Goal: Task Accomplishment & Management: Manage account settings

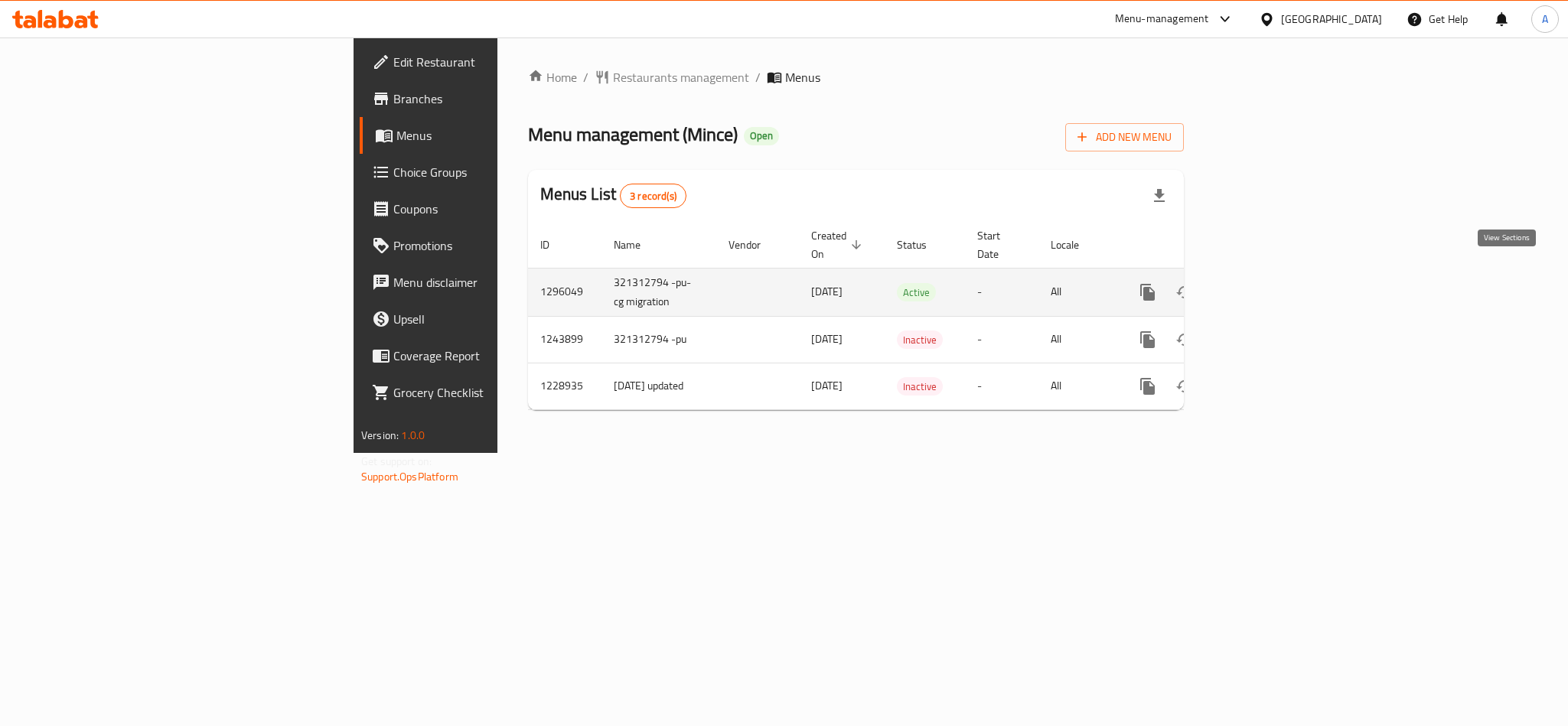
click at [1276, 285] on link "enhanced table" at bounding box center [1258, 292] width 37 height 37
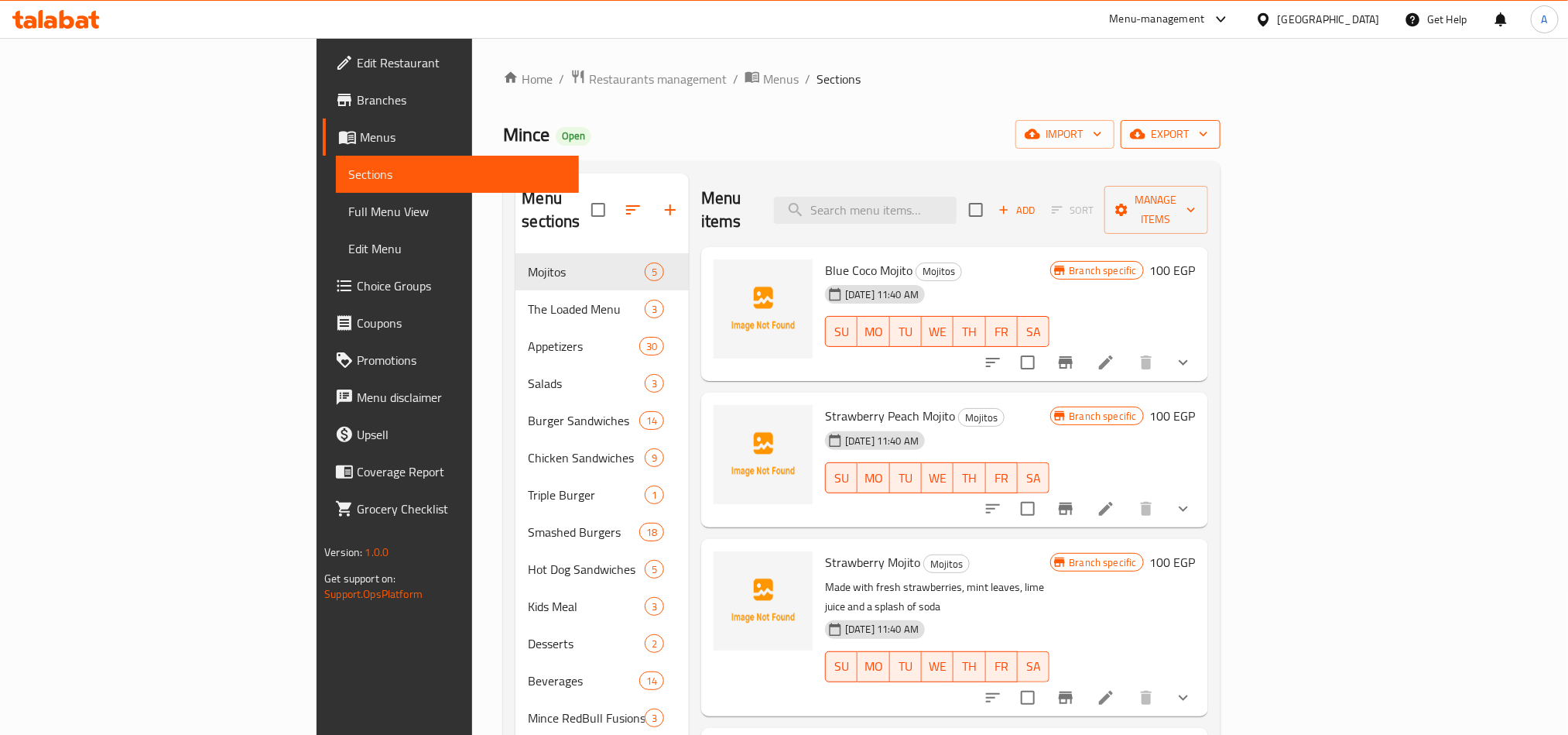
click at [1208, 133] on span "export" at bounding box center [1170, 134] width 75 height 19
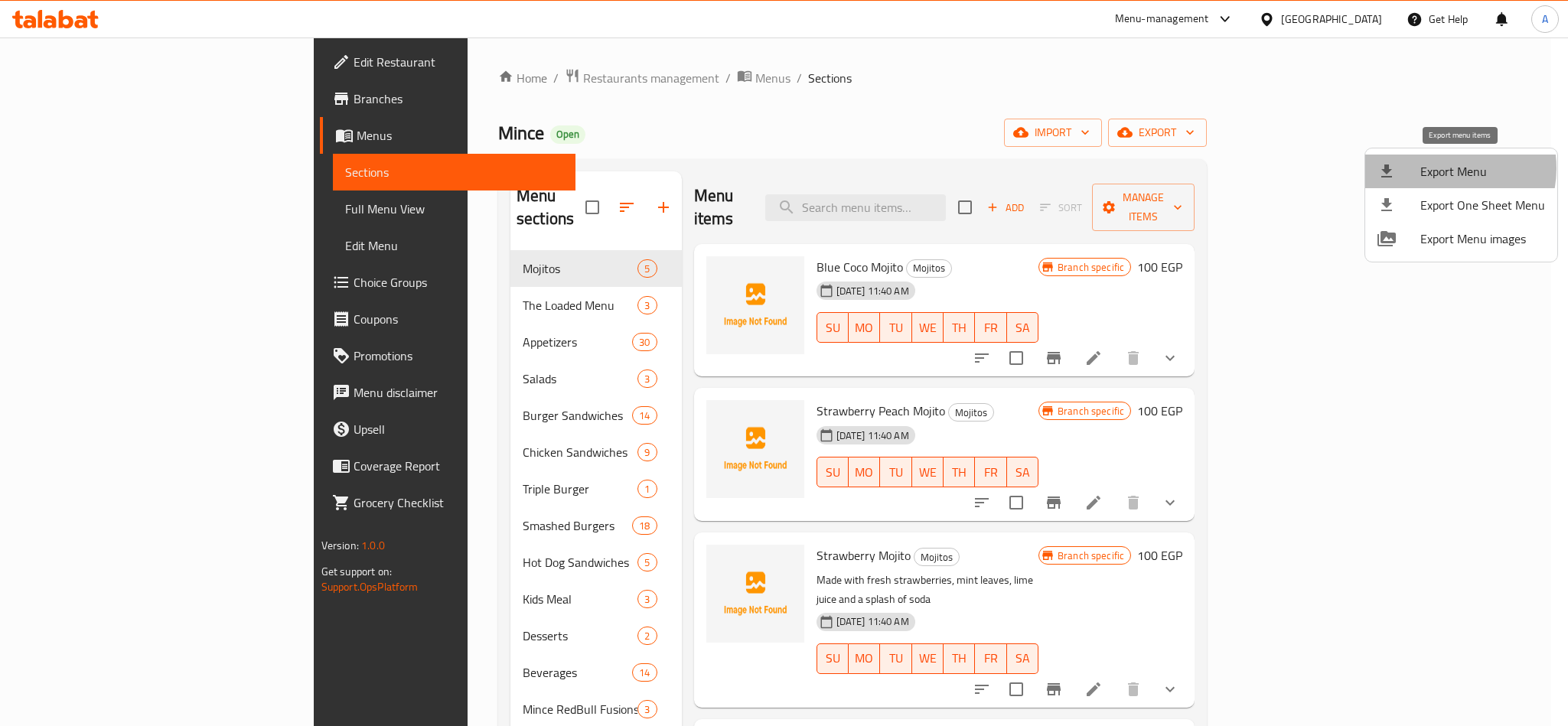
click at [1442, 168] on span "Export Menu" at bounding box center [1483, 171] width 125 height 18
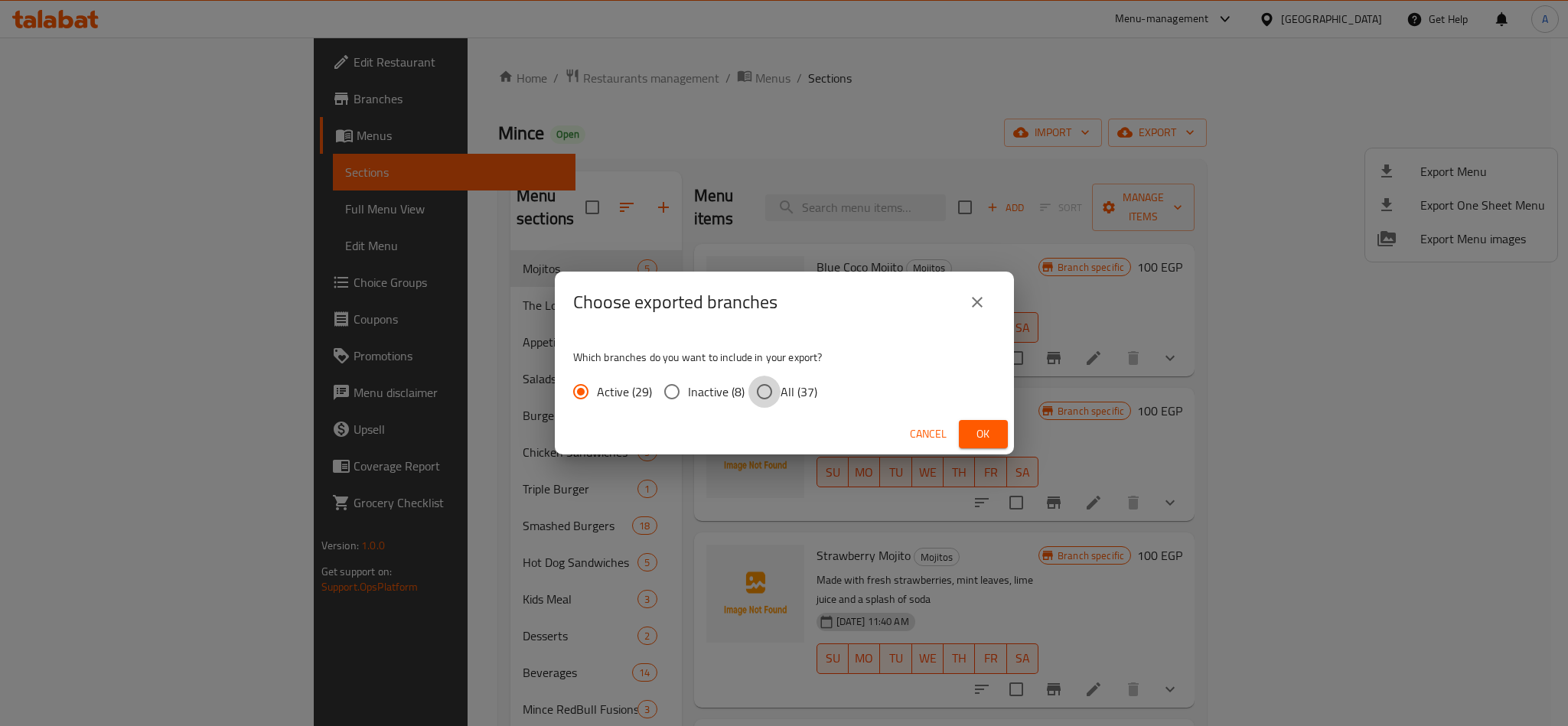
click at [767, 391] on input "All (37)" at bounding box center [764, 391] width 32 height 32
radio input "true"
click at [975, 434] on span "Ok" at bounding box center [984, 434] width 25 height 19
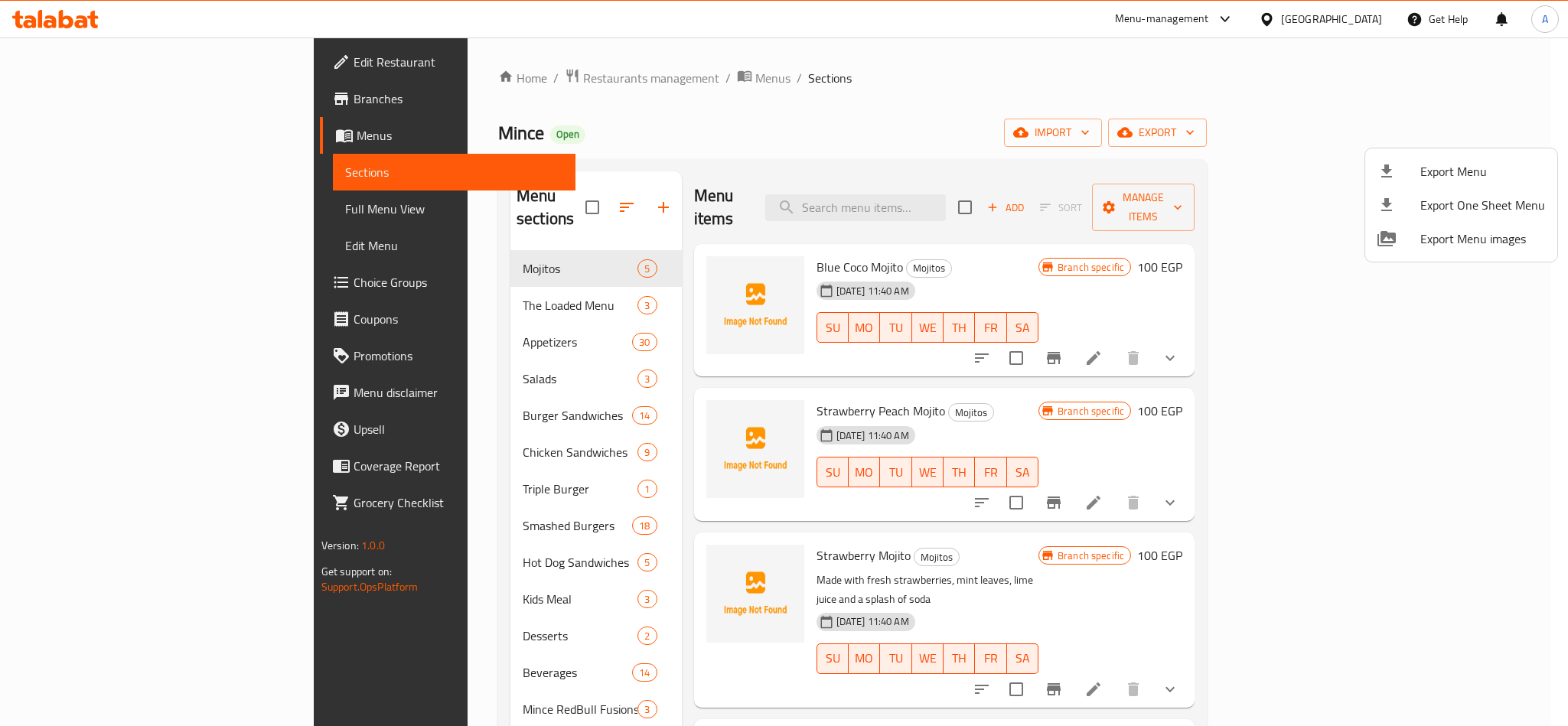
click at [813, 115] on div at bounding box center [784, 363] width 1568 height 726
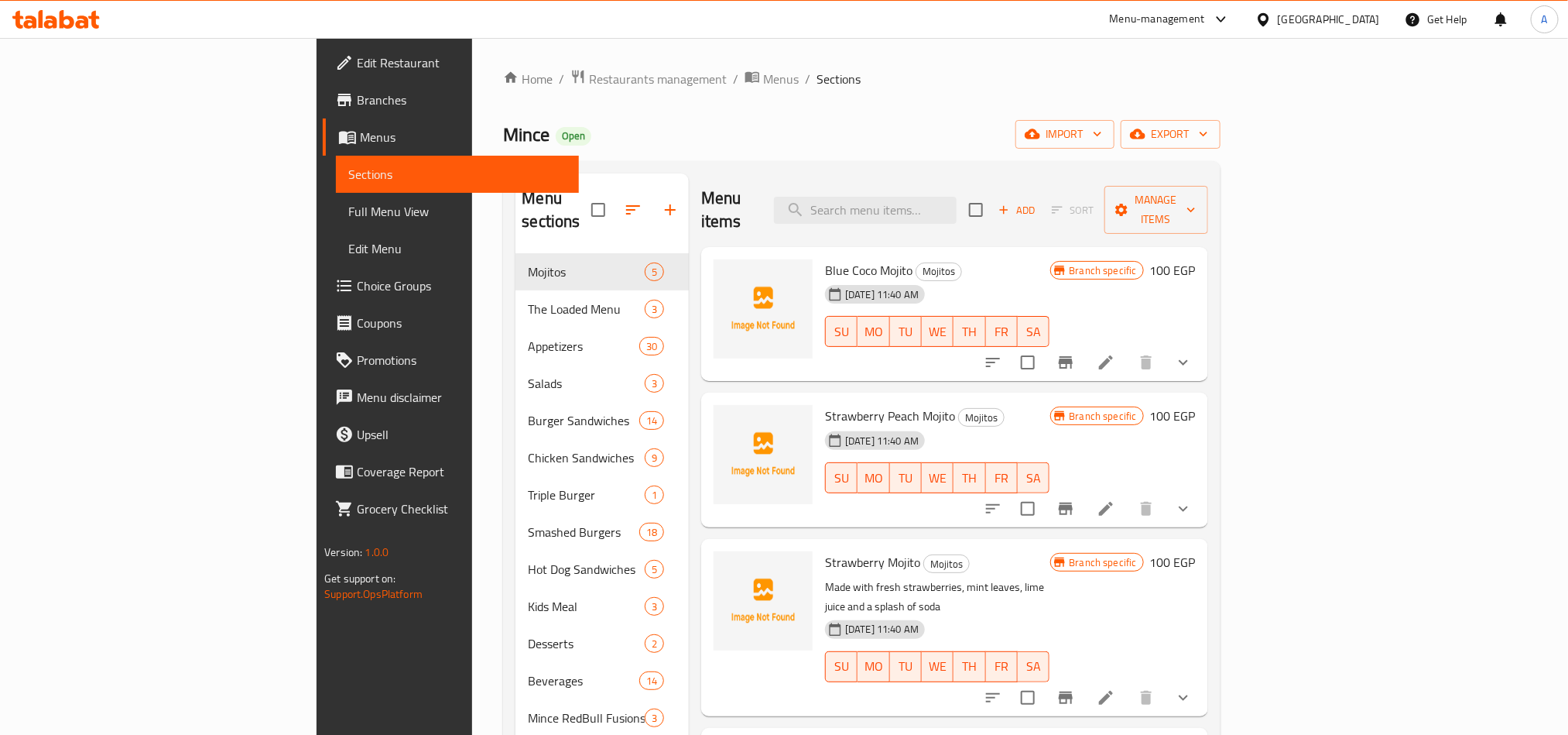
click at [1220, 81] on ol "Home / Restaurants management / Menus / Sections" at bounding box center [861, 79] width 716 height 20
click at [1192, 353] on icon "show more" at bounding box center [1183, 363] width 18 height 18
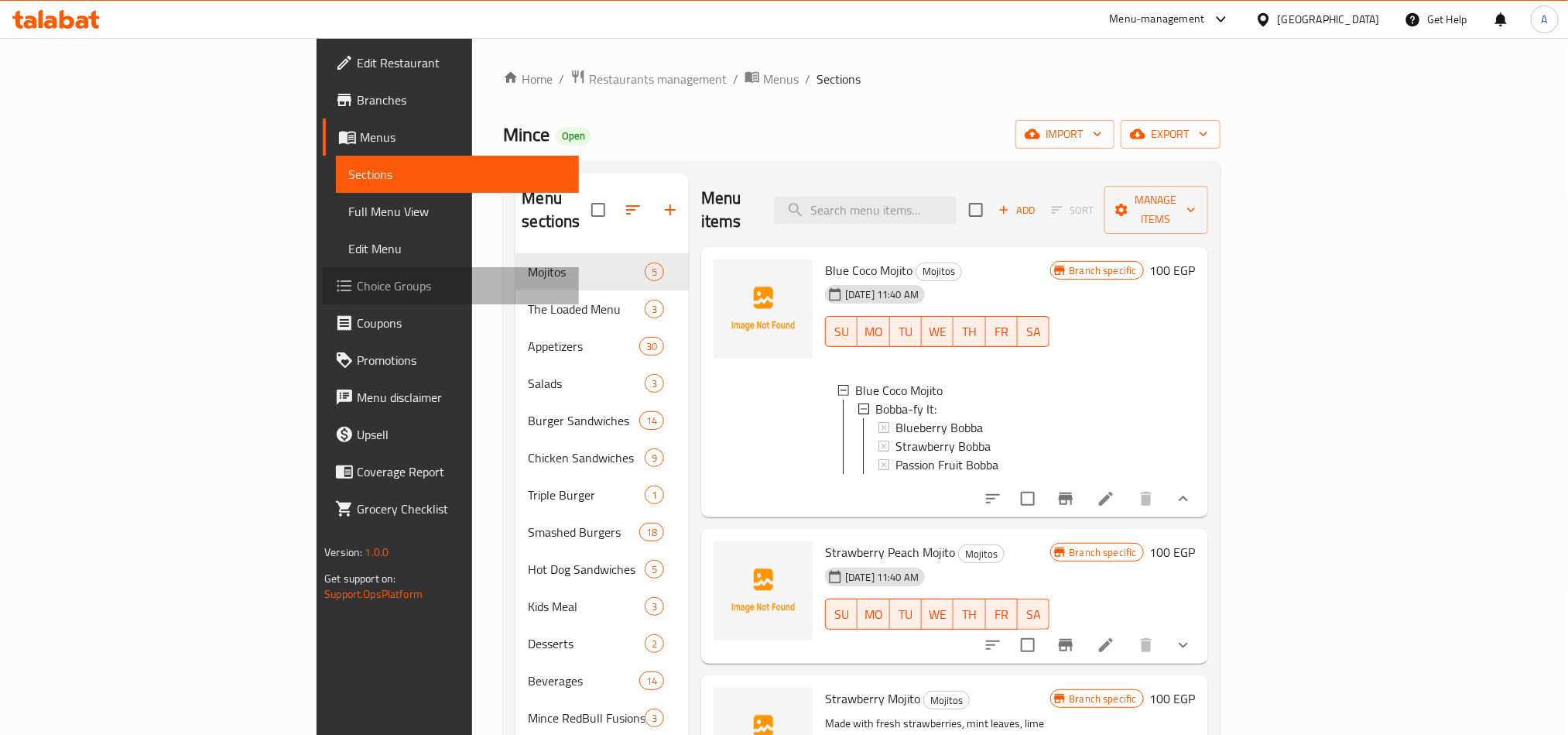
click at [356, 284] on span "Choice Groups" at bounding box center [460, 285] width 209 height 18
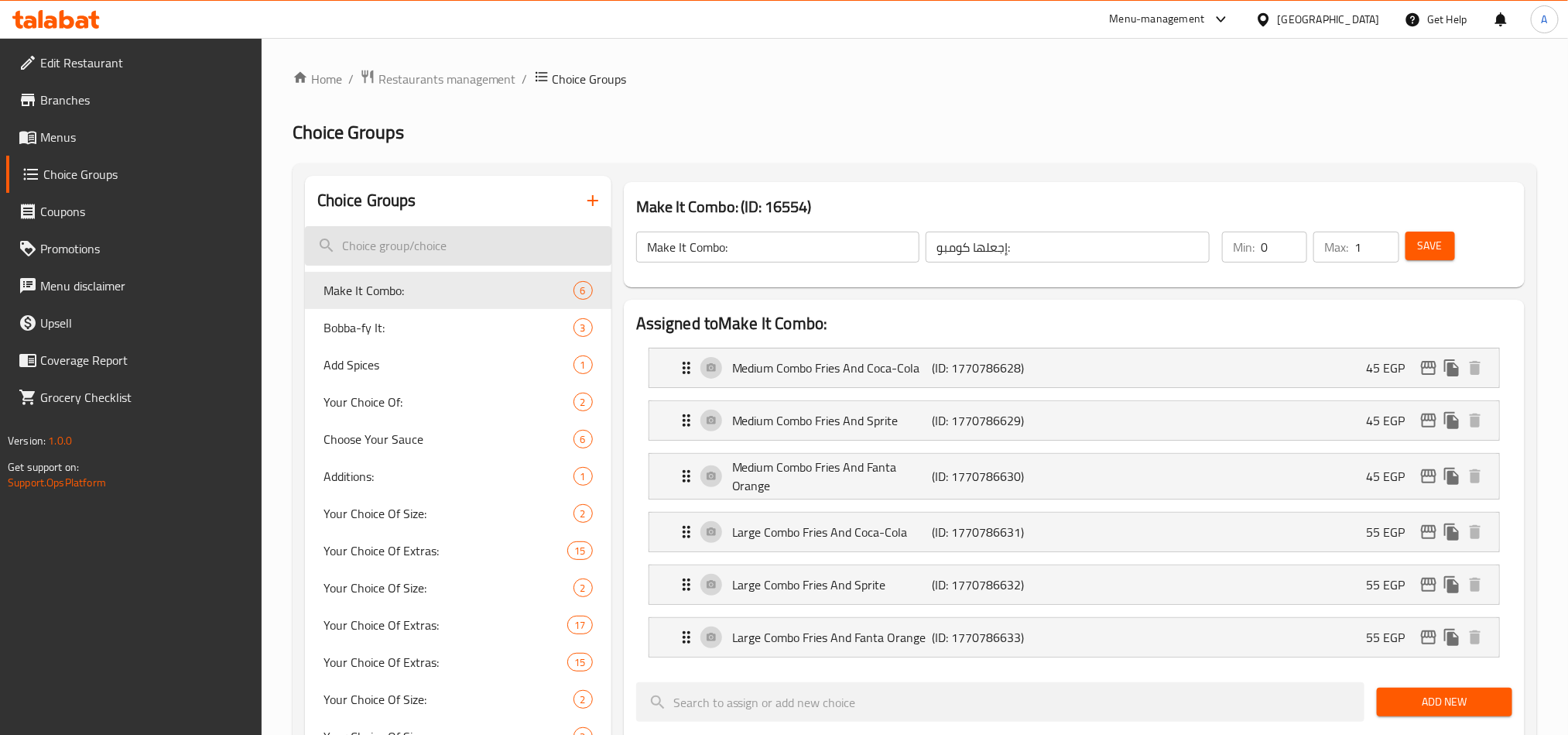
click at [407, 242] on input "search" at bounding box center [458, 245] width 307 height 39
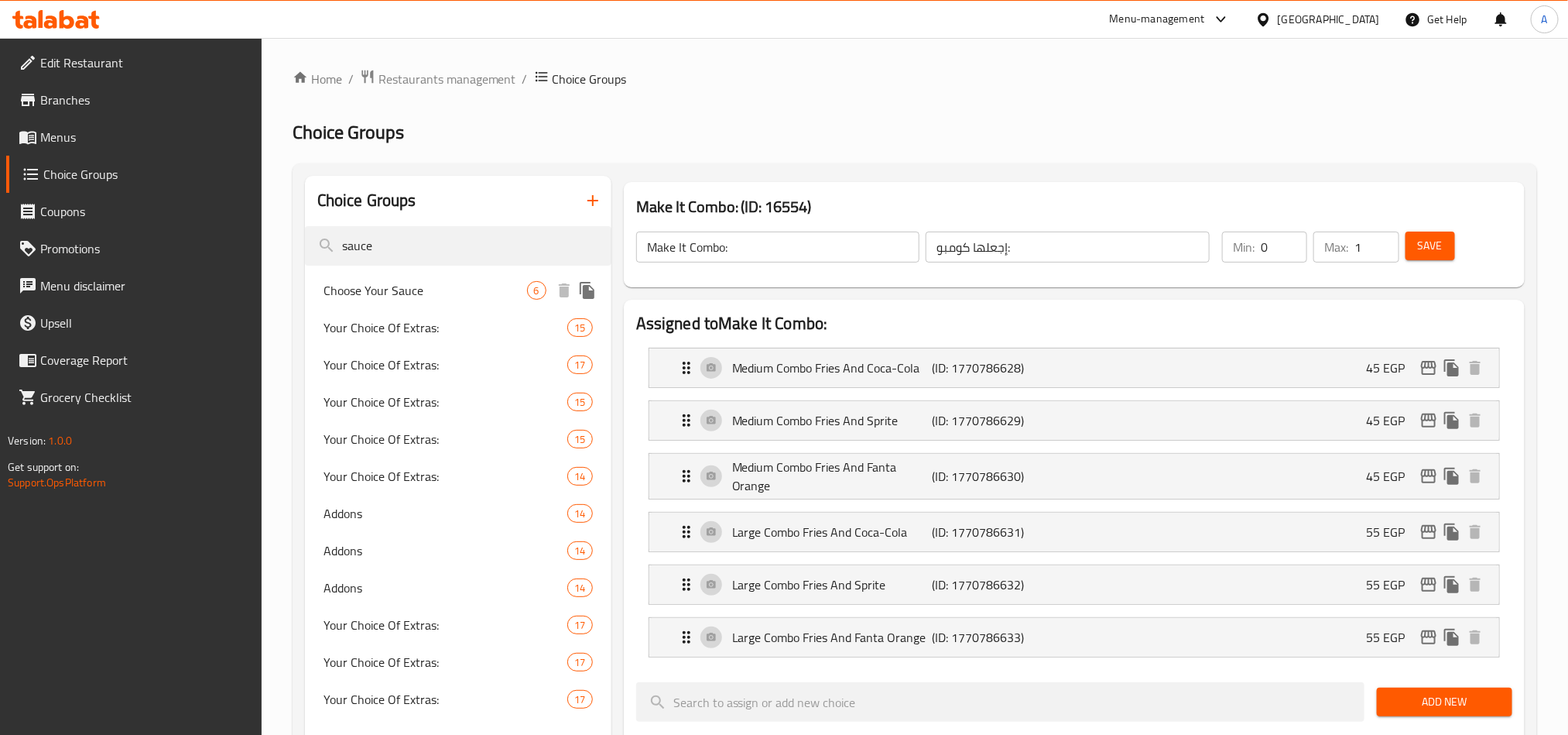
type input "sauce"
click at [360, 293] on span "Choose Your Sauce" at bounding box center [425, 290] width 204 height 18
type input "Choose Your Sauce"
type input "اختار الصوص"
type input "1"
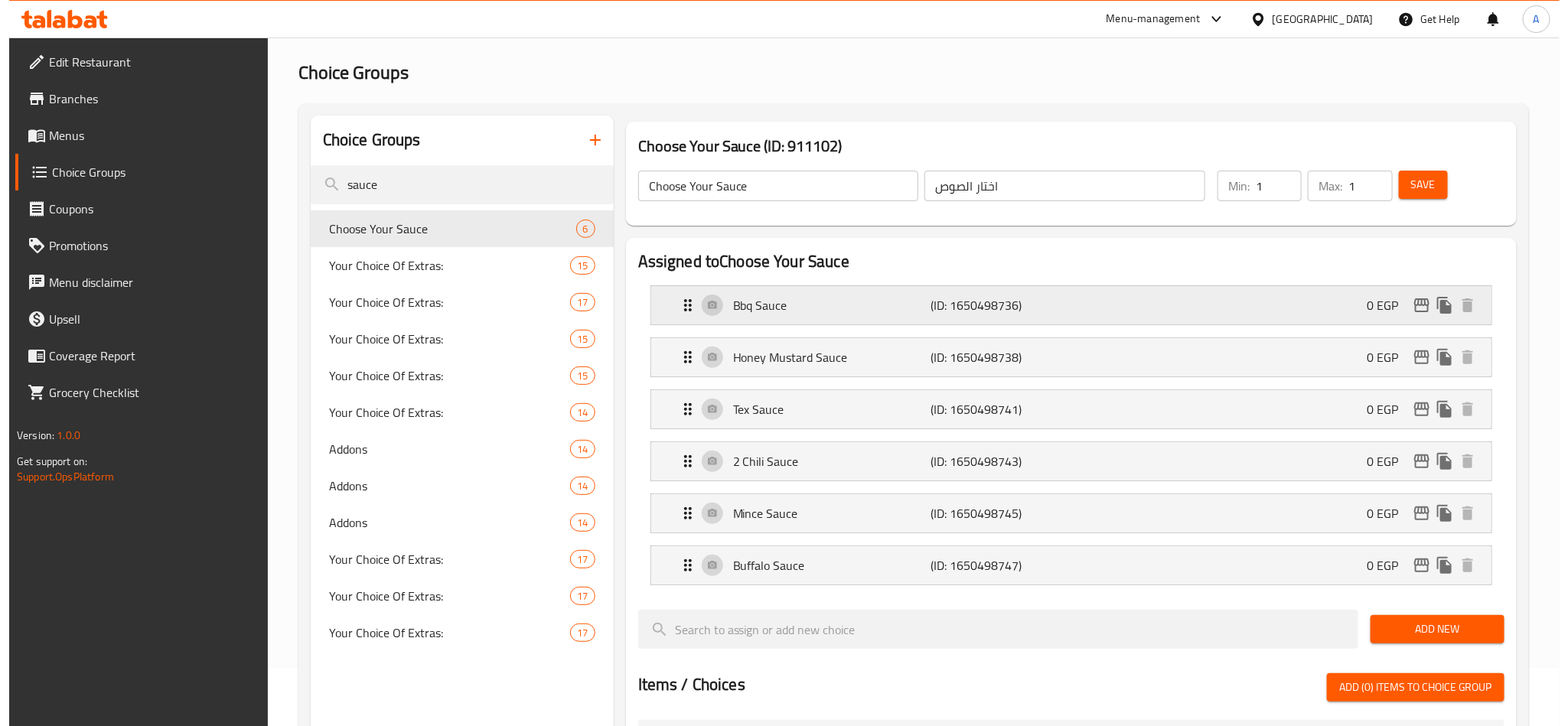
scroll to position [115, 0]
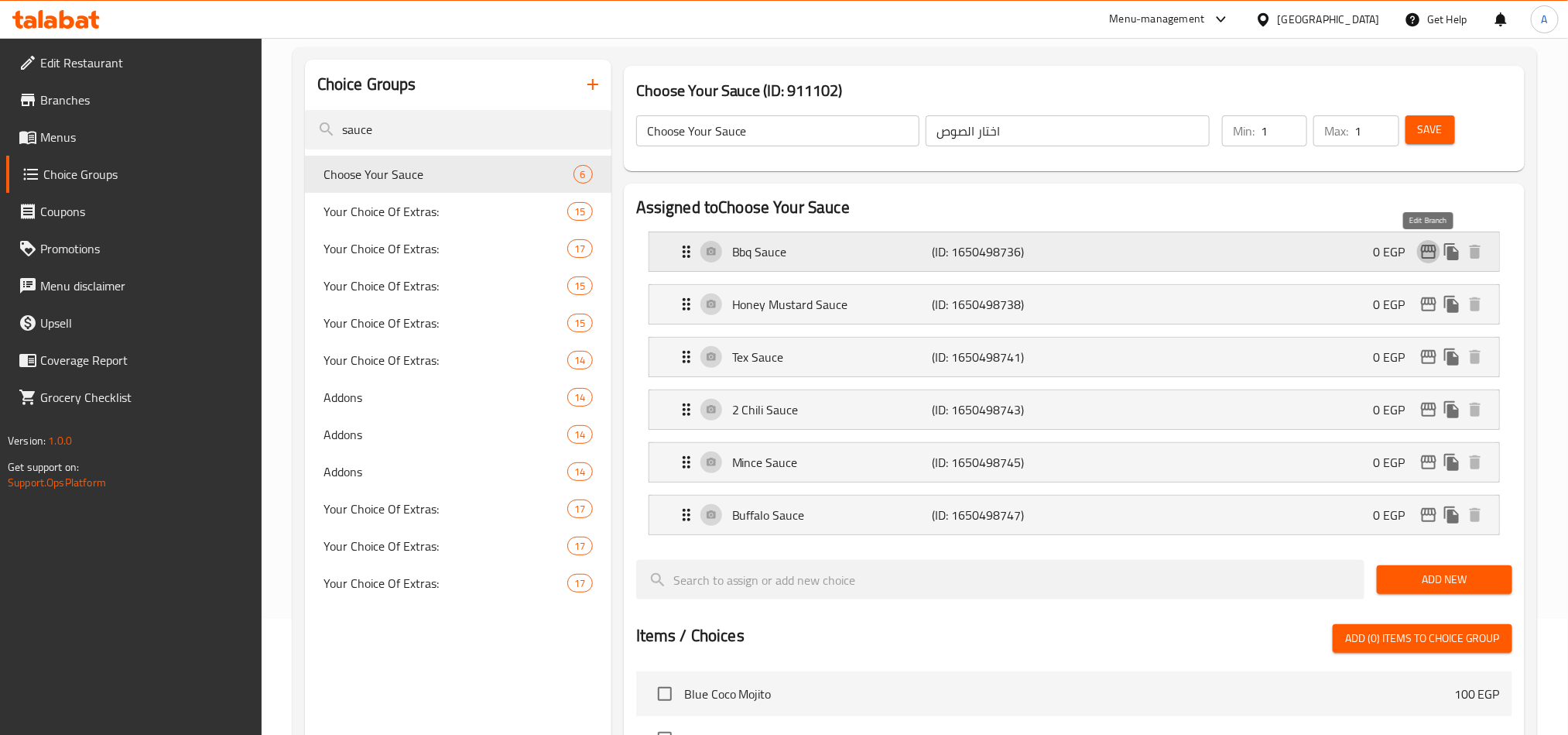
click at [1428, 254] on icon "edit" at bounding box center [1428, 251] width 18 height 18
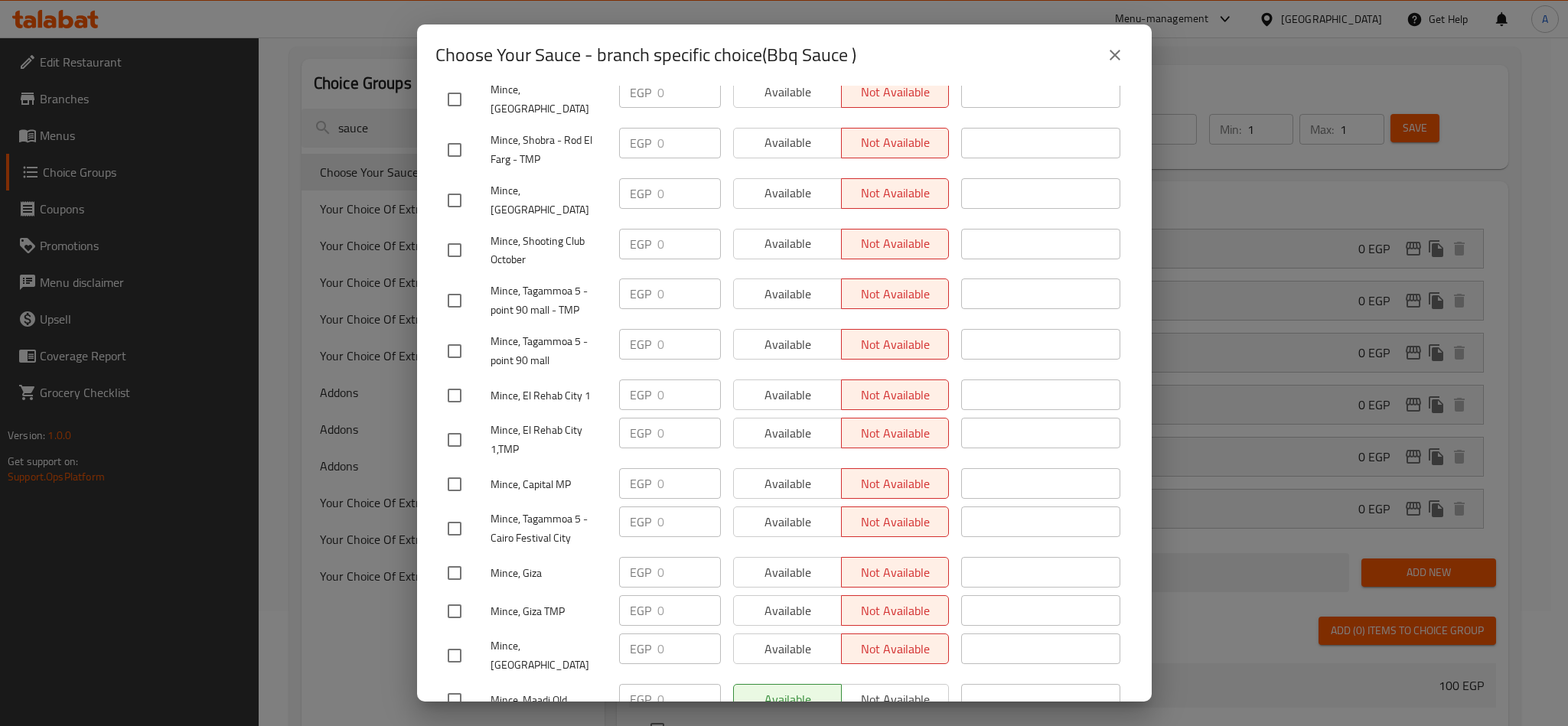
scroll to position [1147, 0]
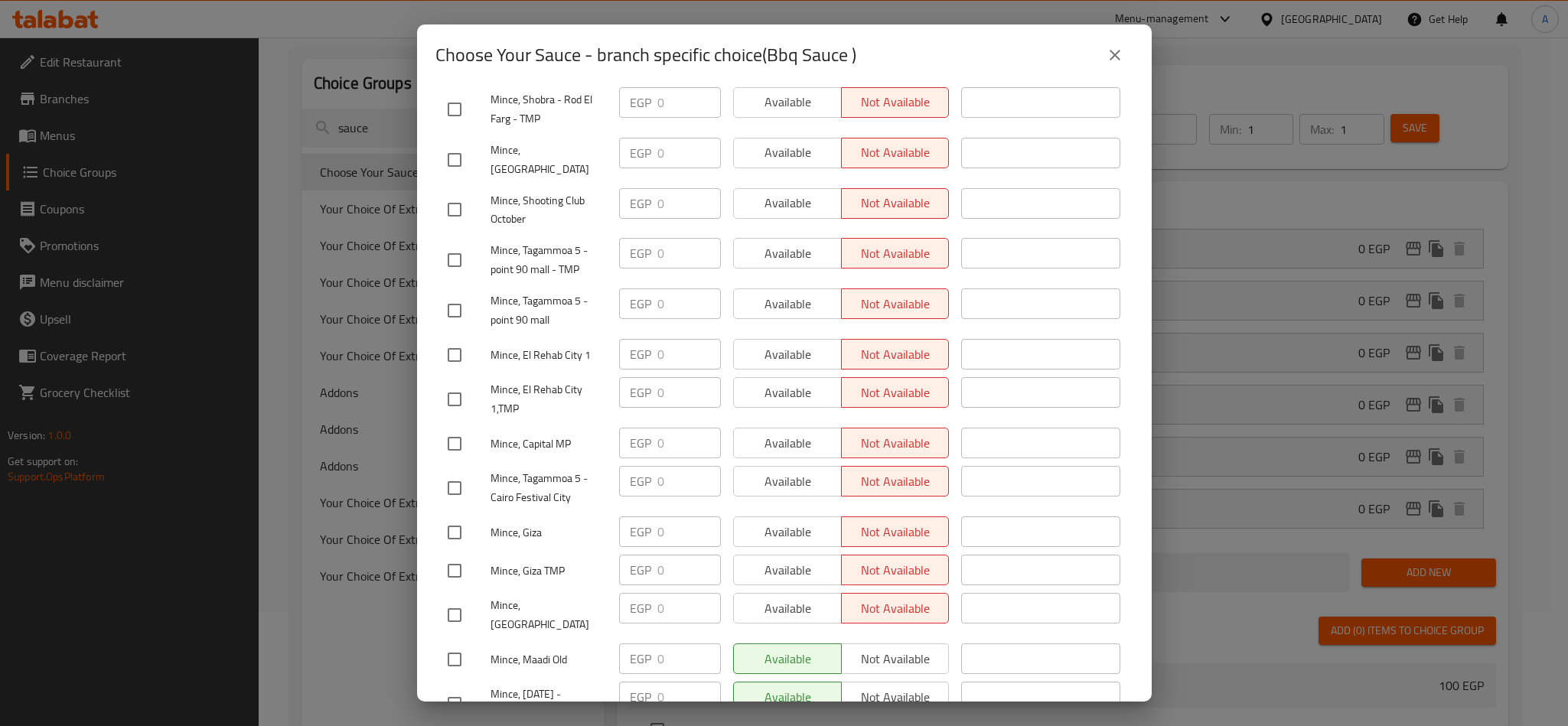
click at [296, 661] on div "Choose Your Sauce - branch specific choice(Bbq Sauce ) Current time in [GEOGRAP…" at bounding box center [784, 363] width 1568 height 726
click at [430, 478] on div "Current time in [GEOGRAPHIC_DATA] is [DATE] 11:21:31 AM Price EGP Price Status …" at bounding box center [785, 393] width 735 height 616
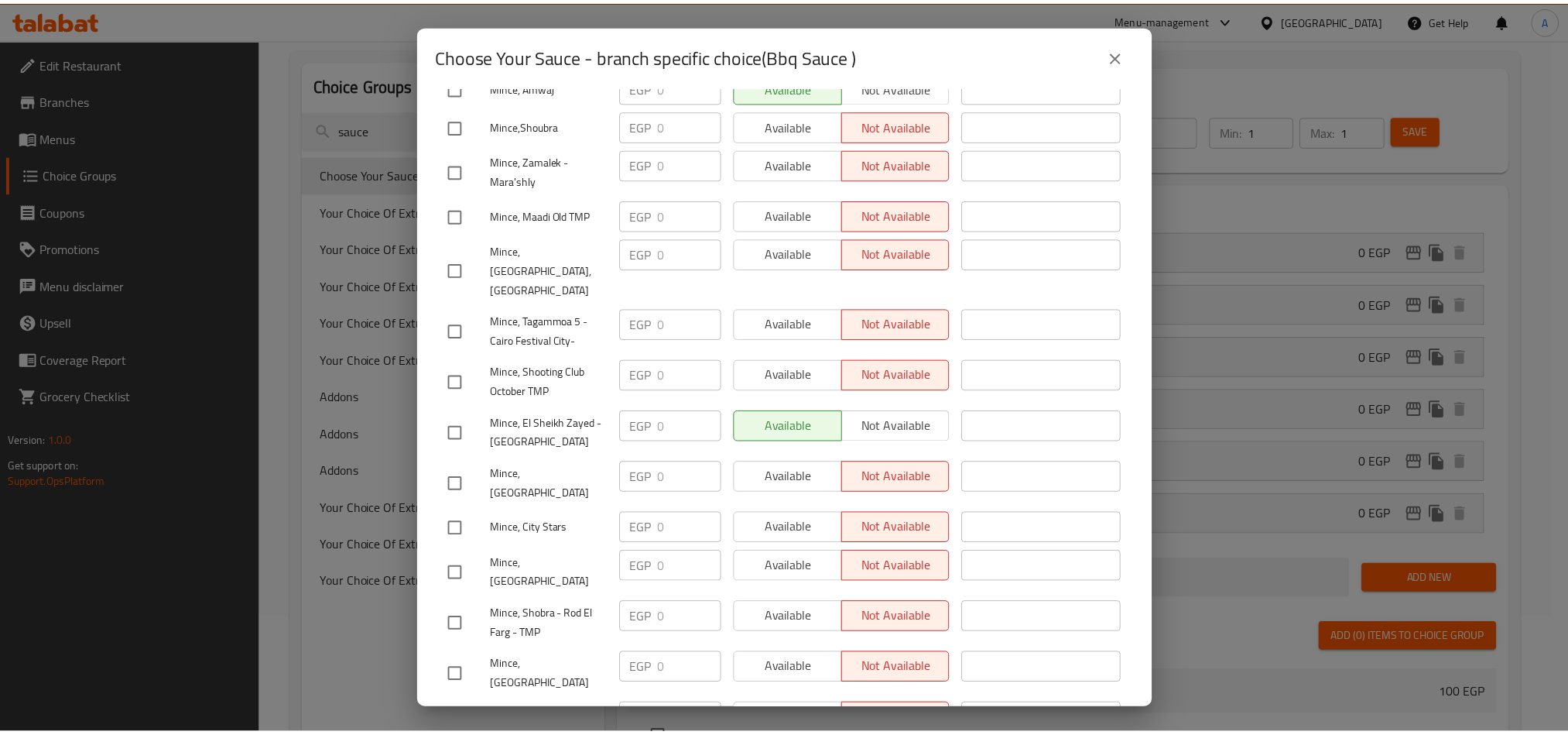
scroll to position [1142, 0]
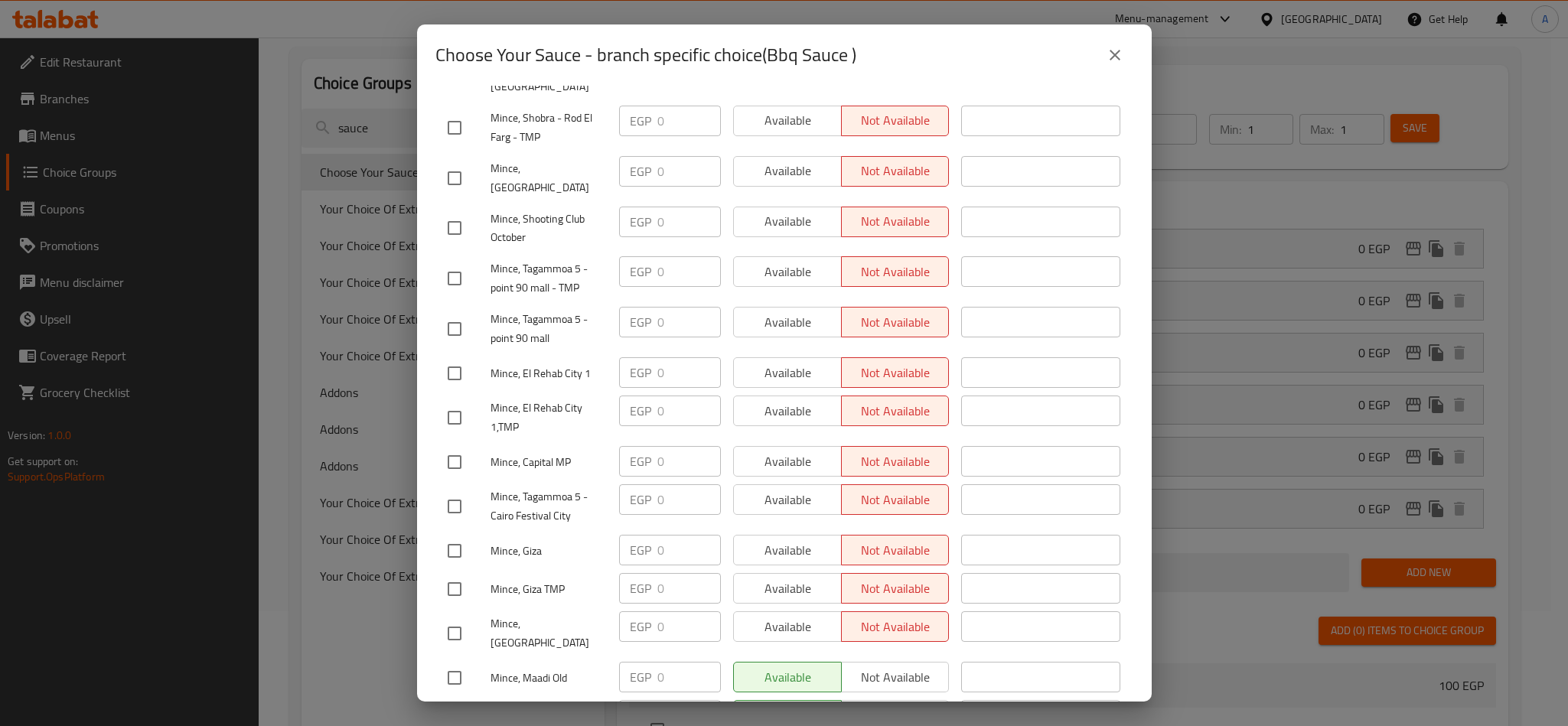
click at [347, 642] on div "Choose Your Sauce - branch specific choice(Bbq Sauce ) Current time in [GEOGRAP…" at bounding box center [784, 363] width 1568 height 726
drag, startPoint x: 1103, startPoint y: 61, endPoint x: 920, endPoint y: 200, distance: 229.8
click at [1105, 60] on button "close" at bounding box center [1114, 55] width 37 height 37
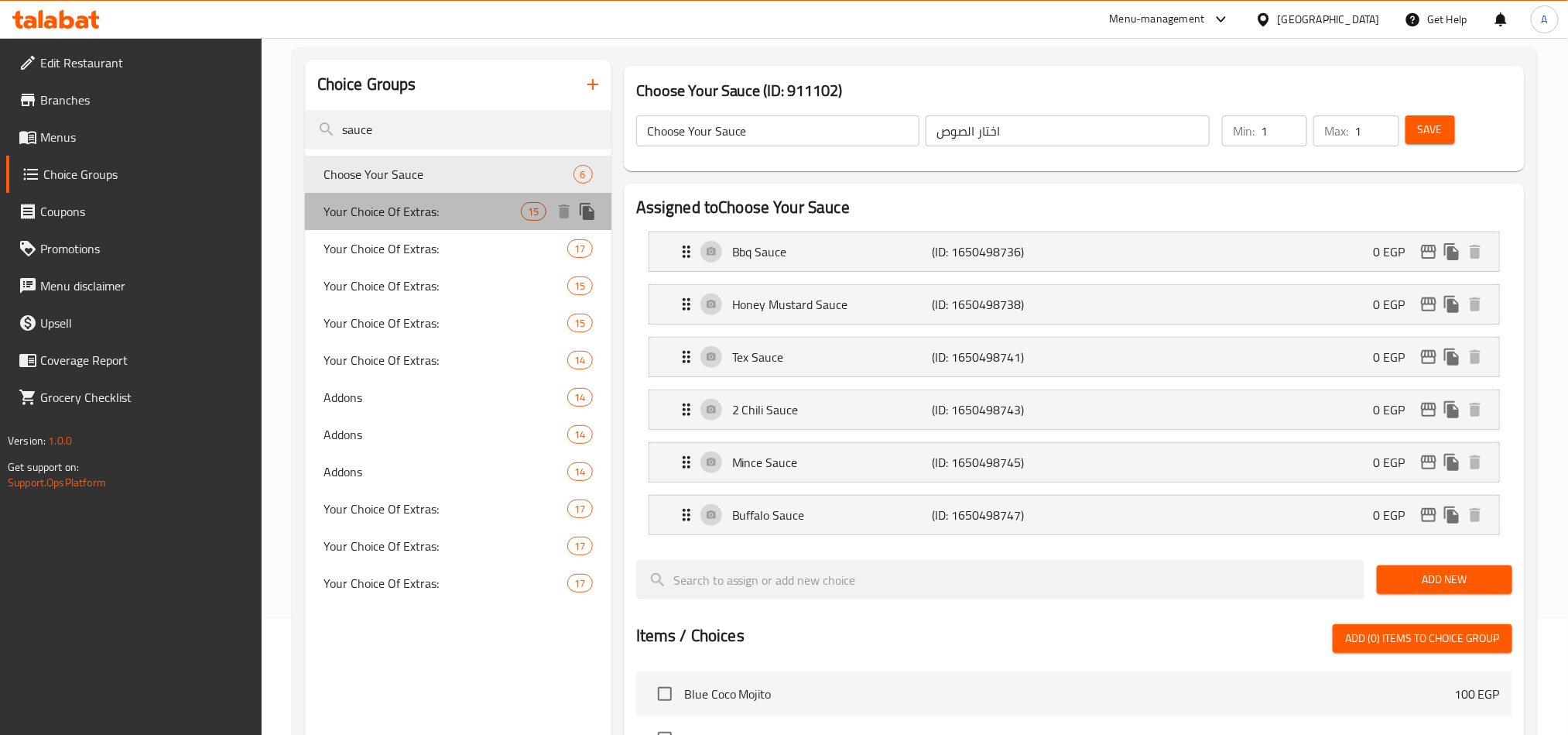
click at [420, 202] on span "Your Choice Of Extras:" at bounding box center [422, 211] width 198 height 18
type input "Your Choice Of Extras:"
type input "إختيارك من الإضافات:"
type input "0"
type input "15"
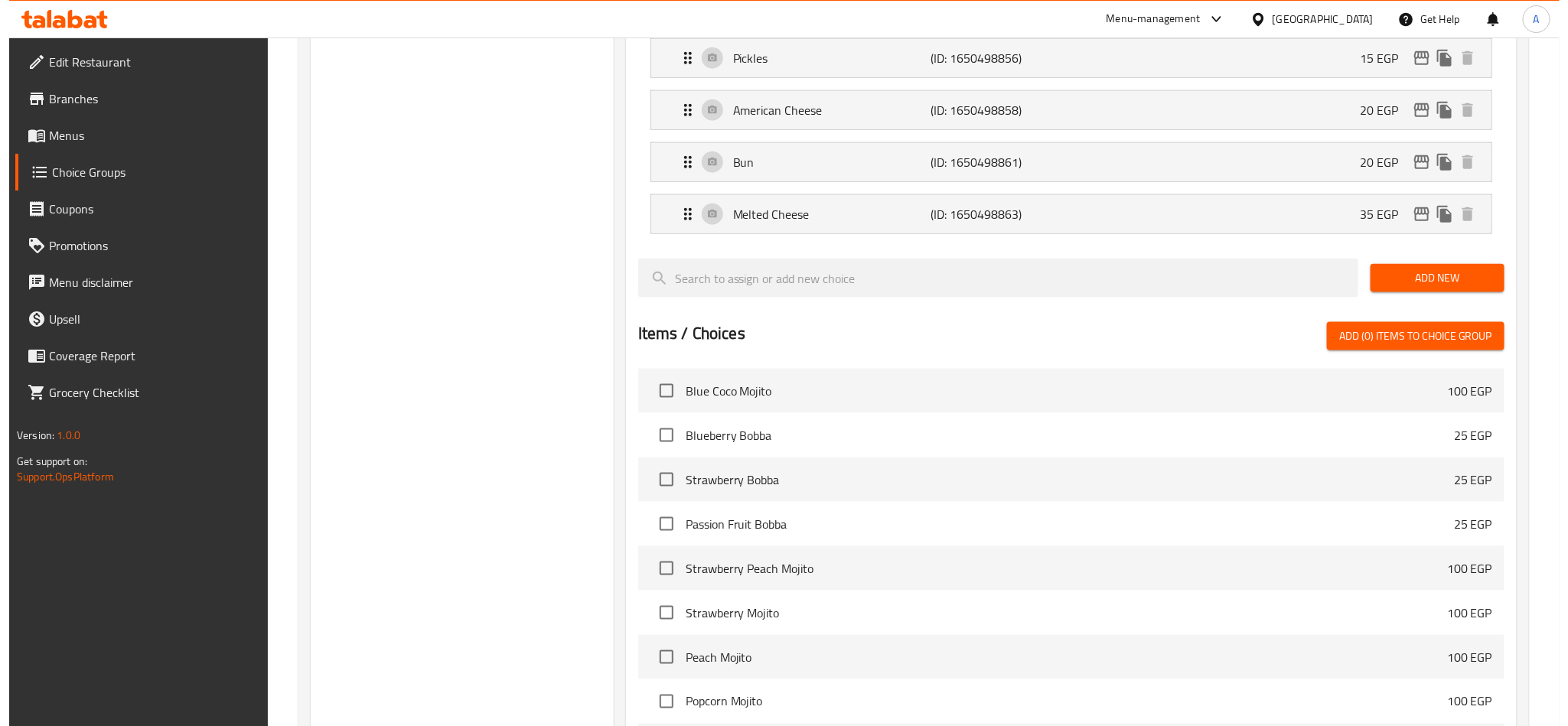
scroll to position [1128, 0]
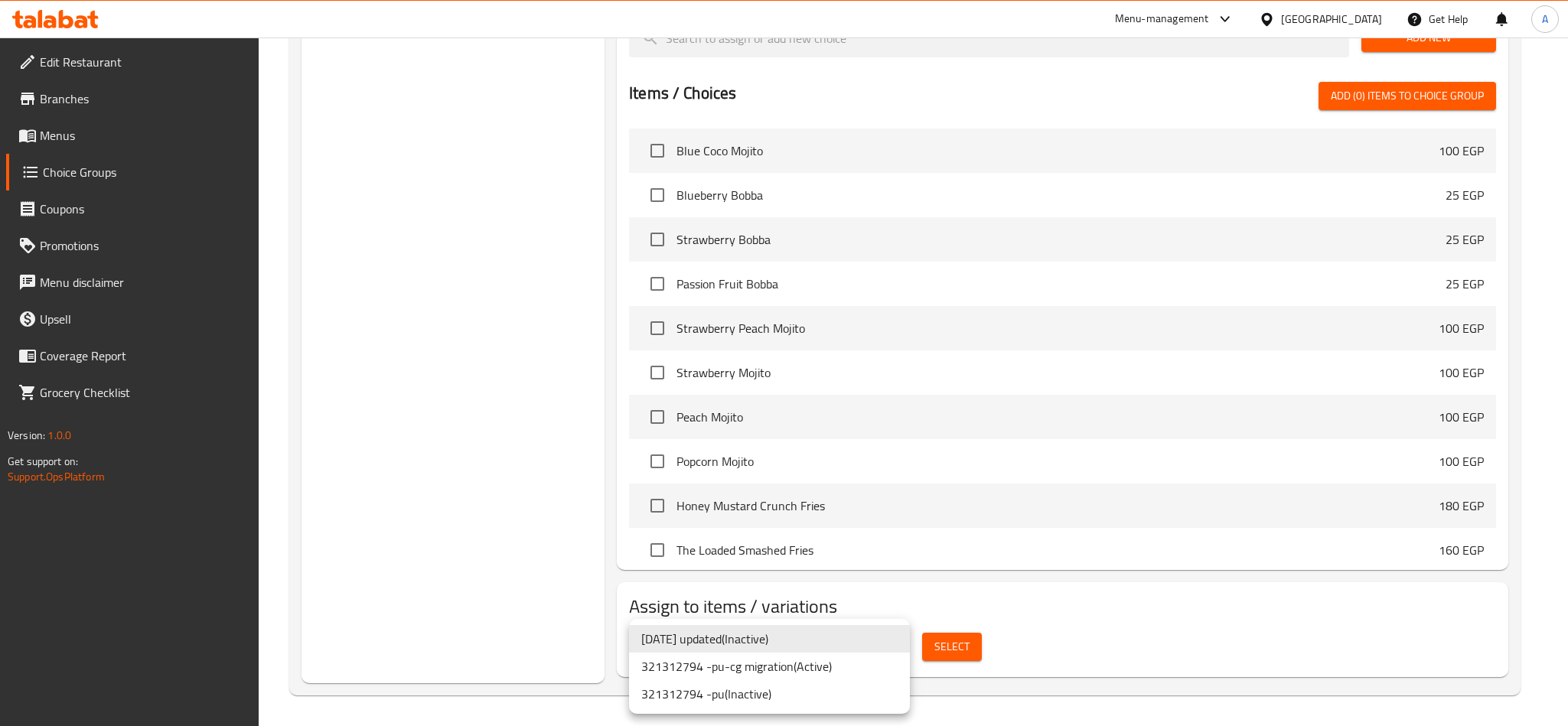
click at [823, 663] on li "321312794 -pu-cg migration ( Active )" at bounding box center [769, 666] width 281 height 28
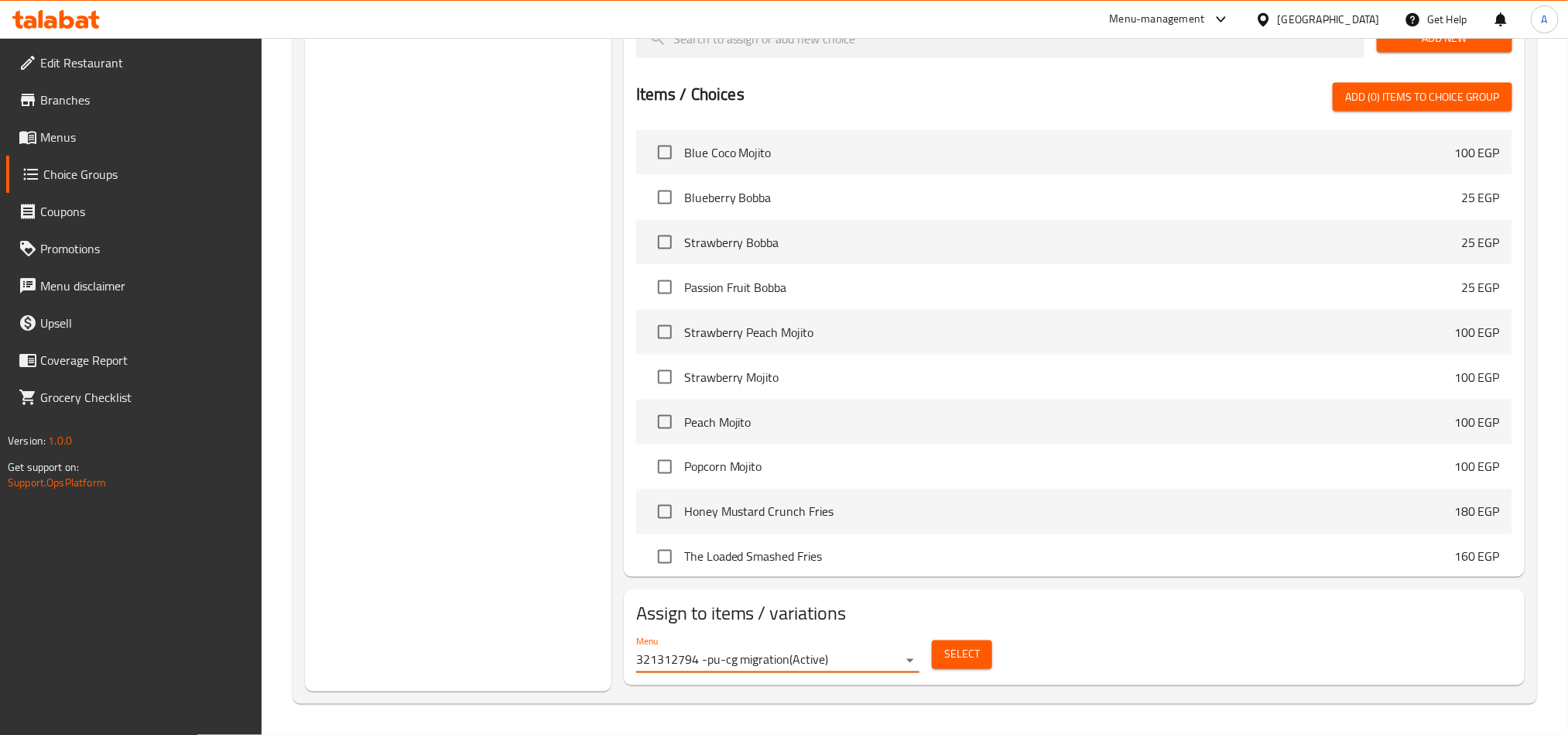
click at [971, 650] on span "Select" at bounding box center [961, 654] width 36 height 19
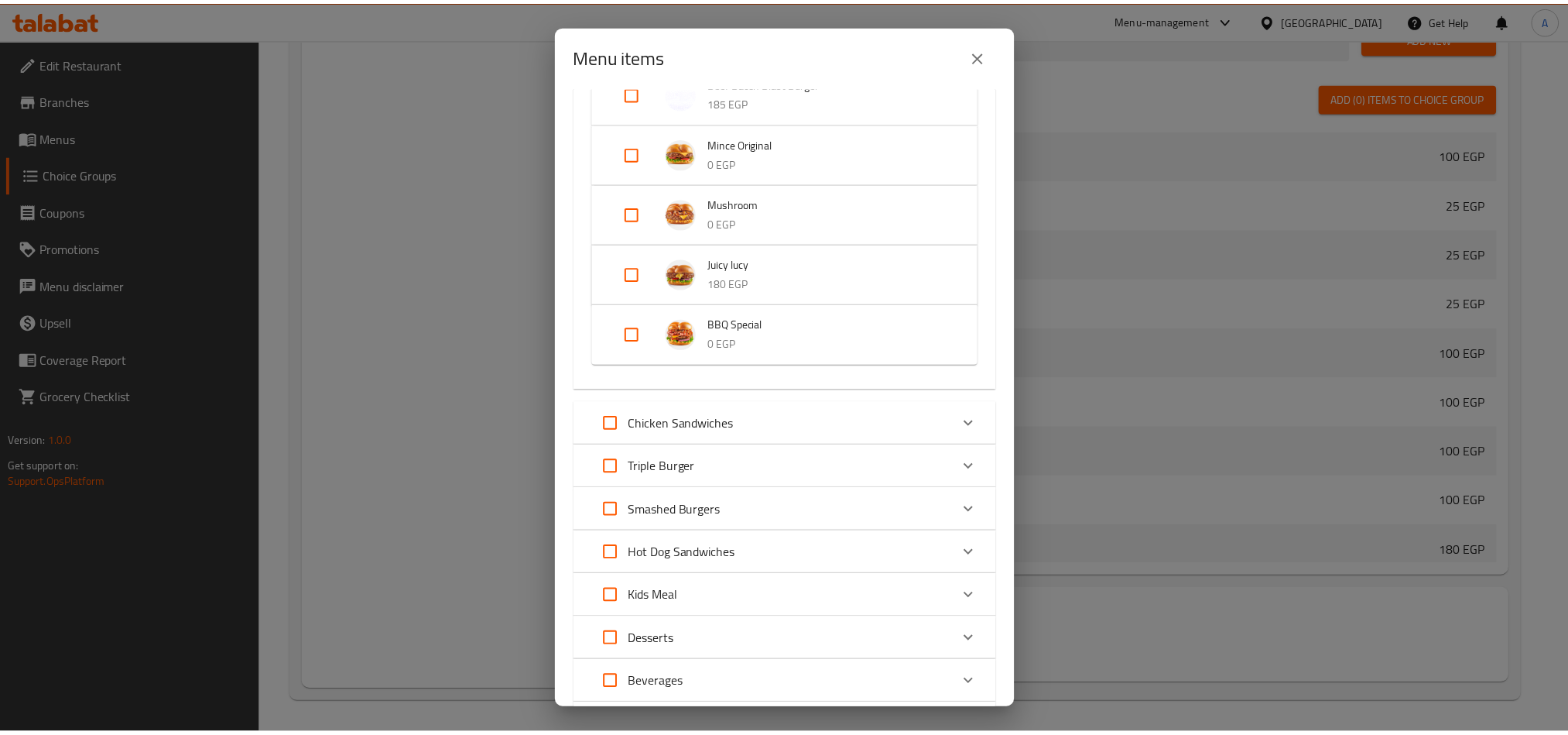
scroll to position [1162, 0]
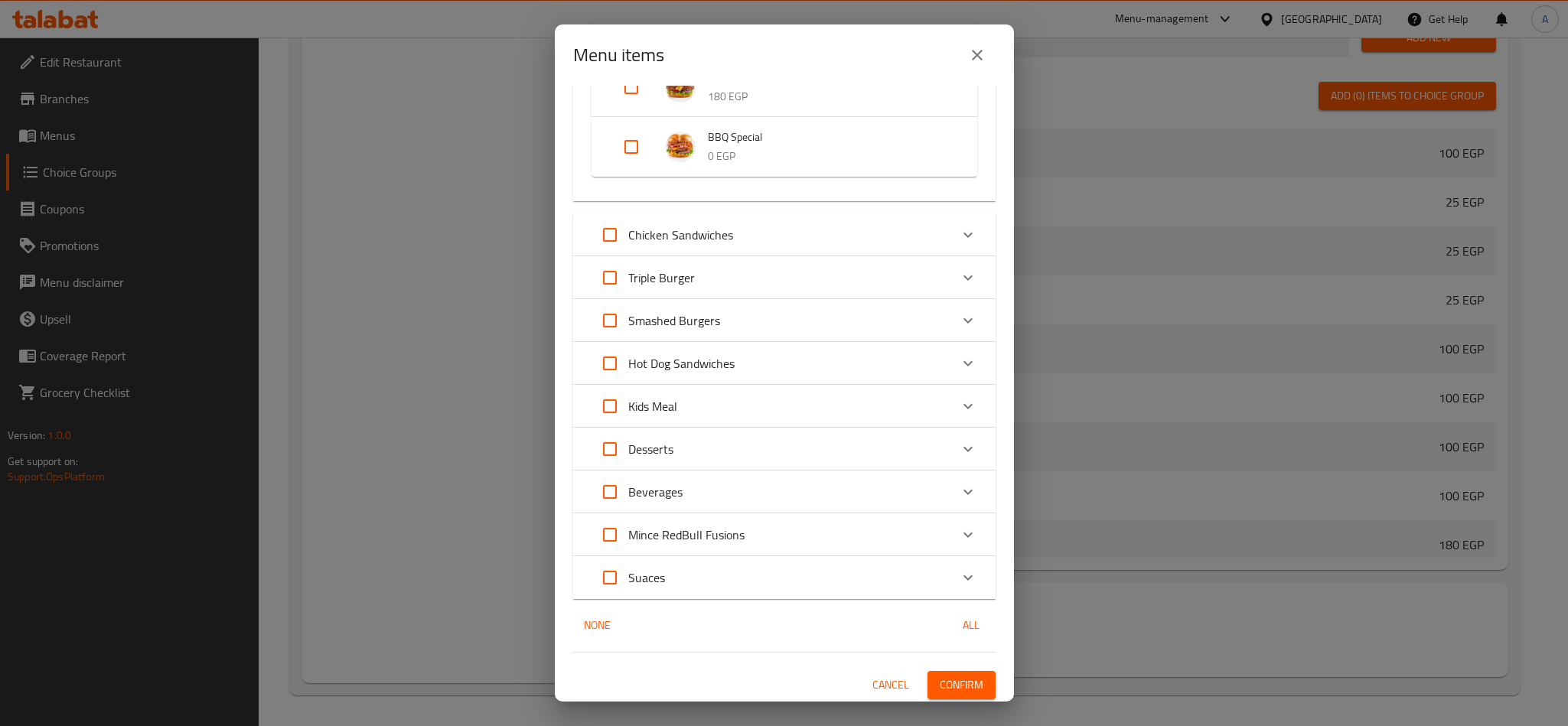
click at [979, 47] on icon "close" at bounding box center [977, 55] width 18 height 18
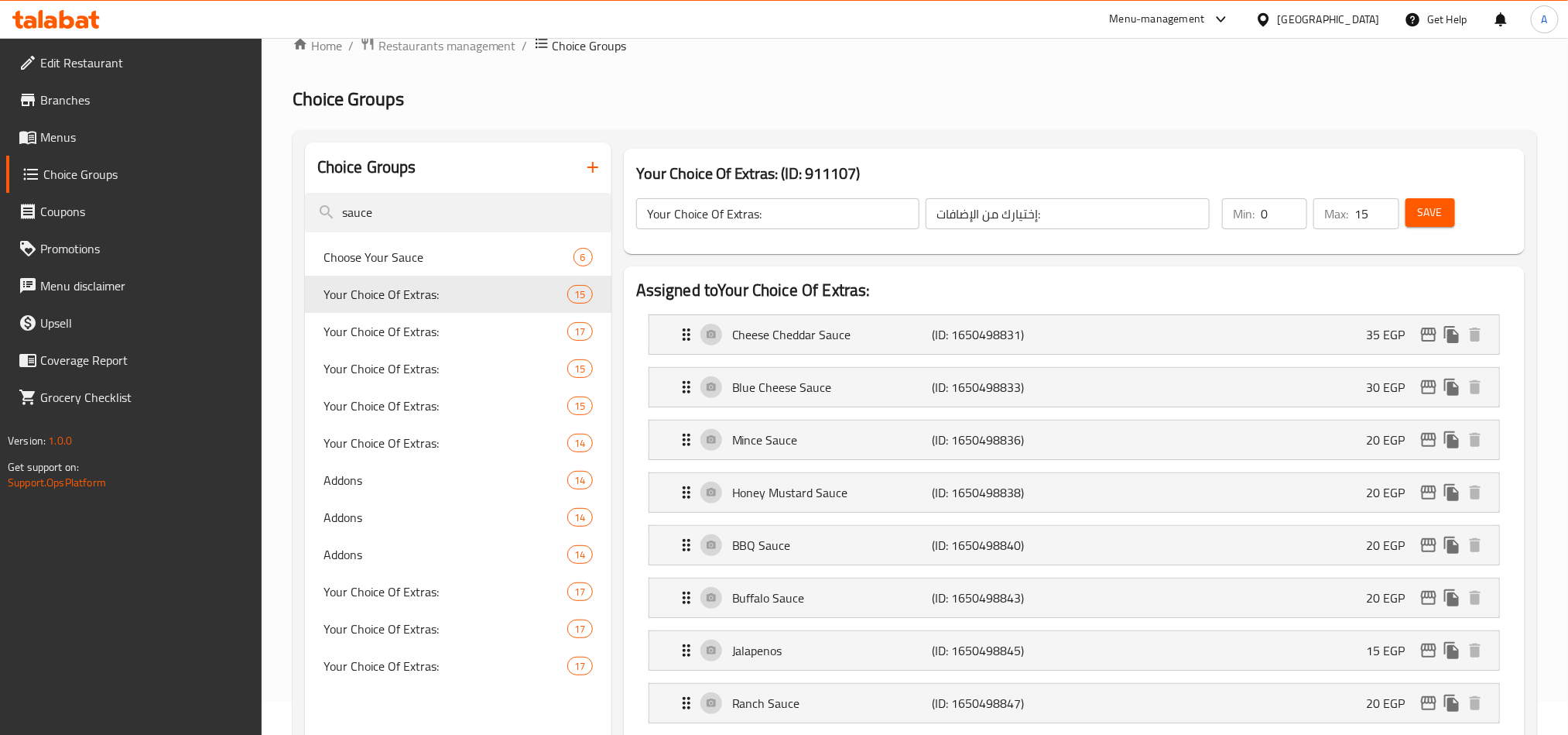
scroll to position [0, 0]
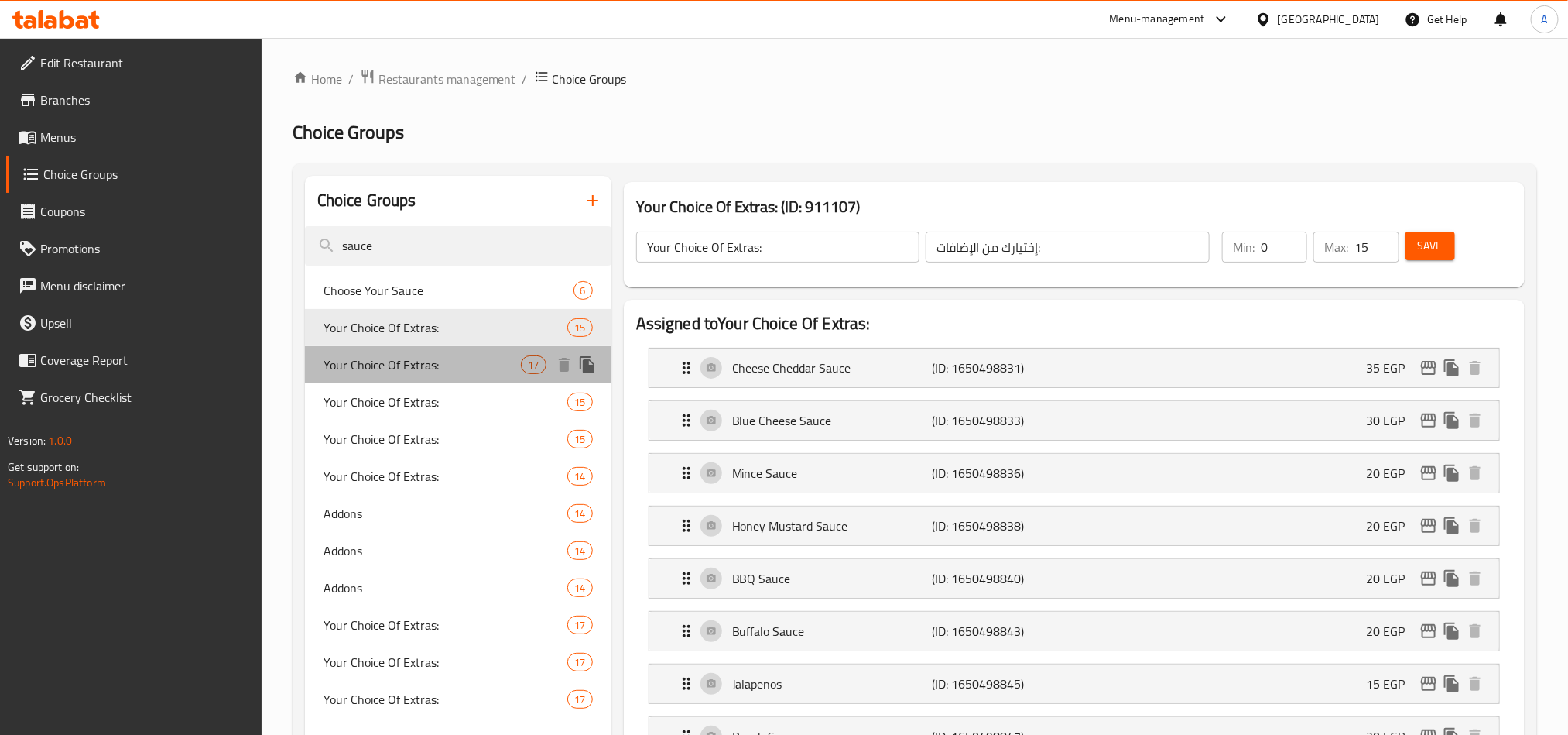
click at [421, 366] on span "Your Choice Of Extras:" at bounding box center [422, 364] width 198 height 18
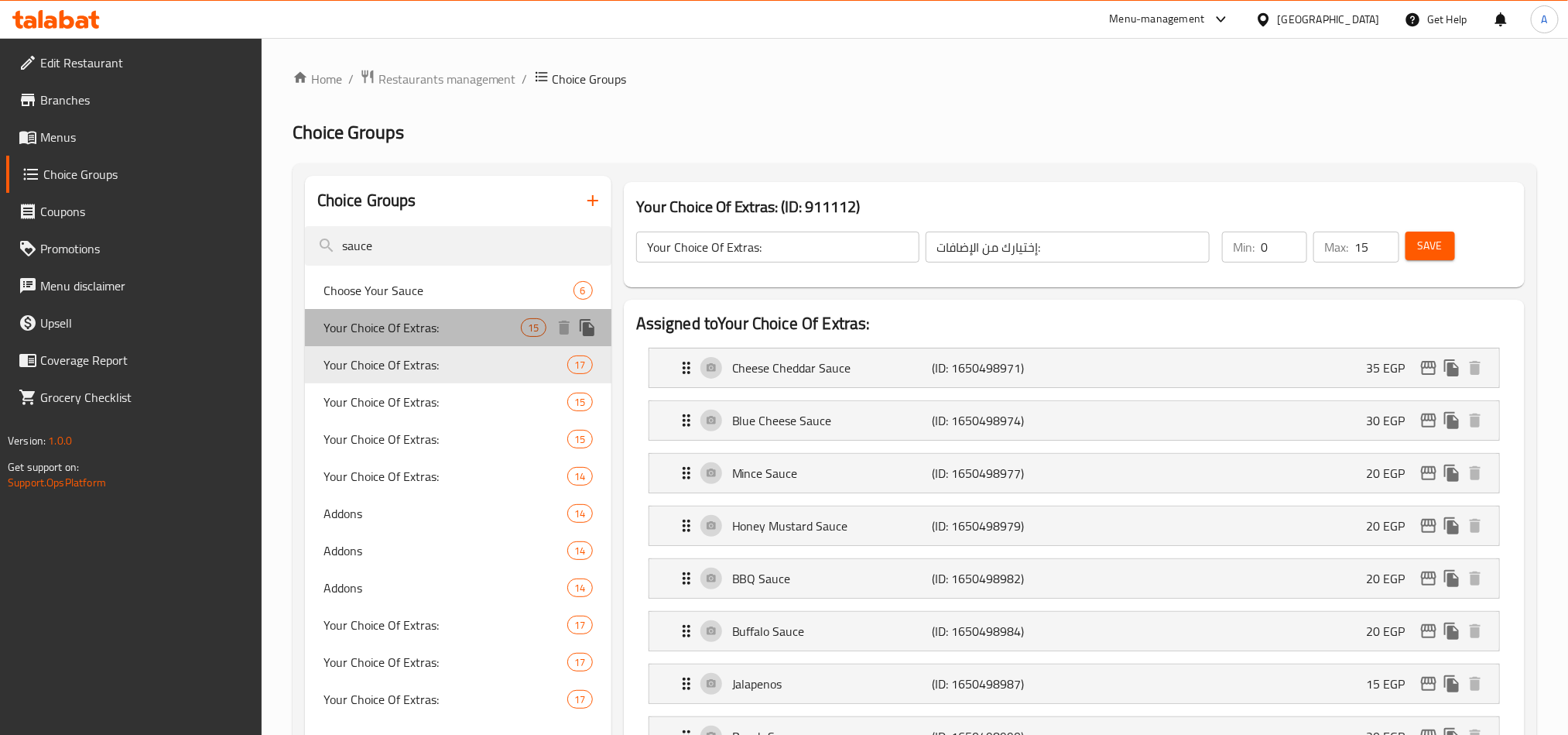
click at [416, 330] on span "Your Choice Of Extras:" at bounding box center [422, 328] width 198 height 18
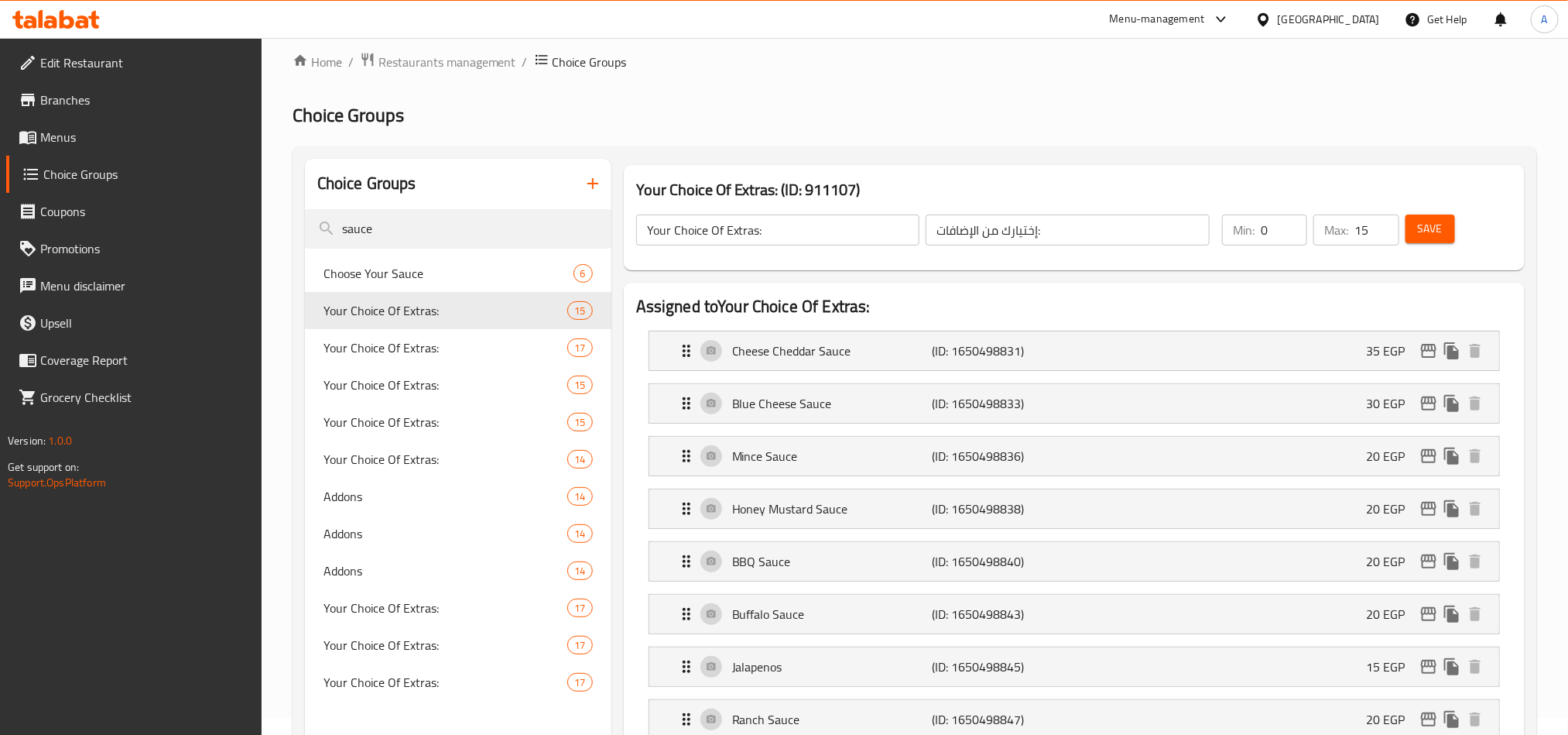
scroll to position [232, 0]
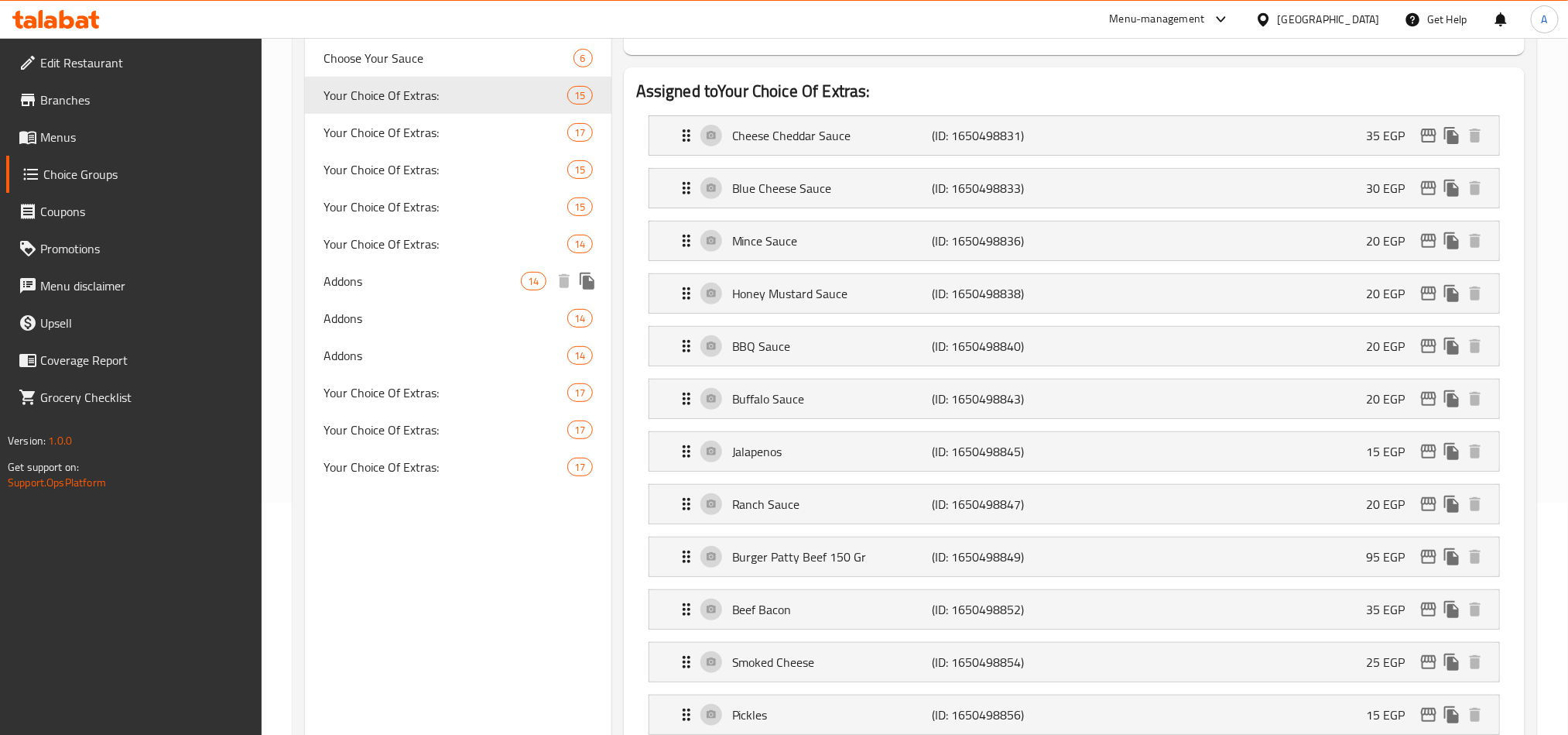
click at [365, 289] on span "Addons" at bounding box center [422, 281] width 198 height 18
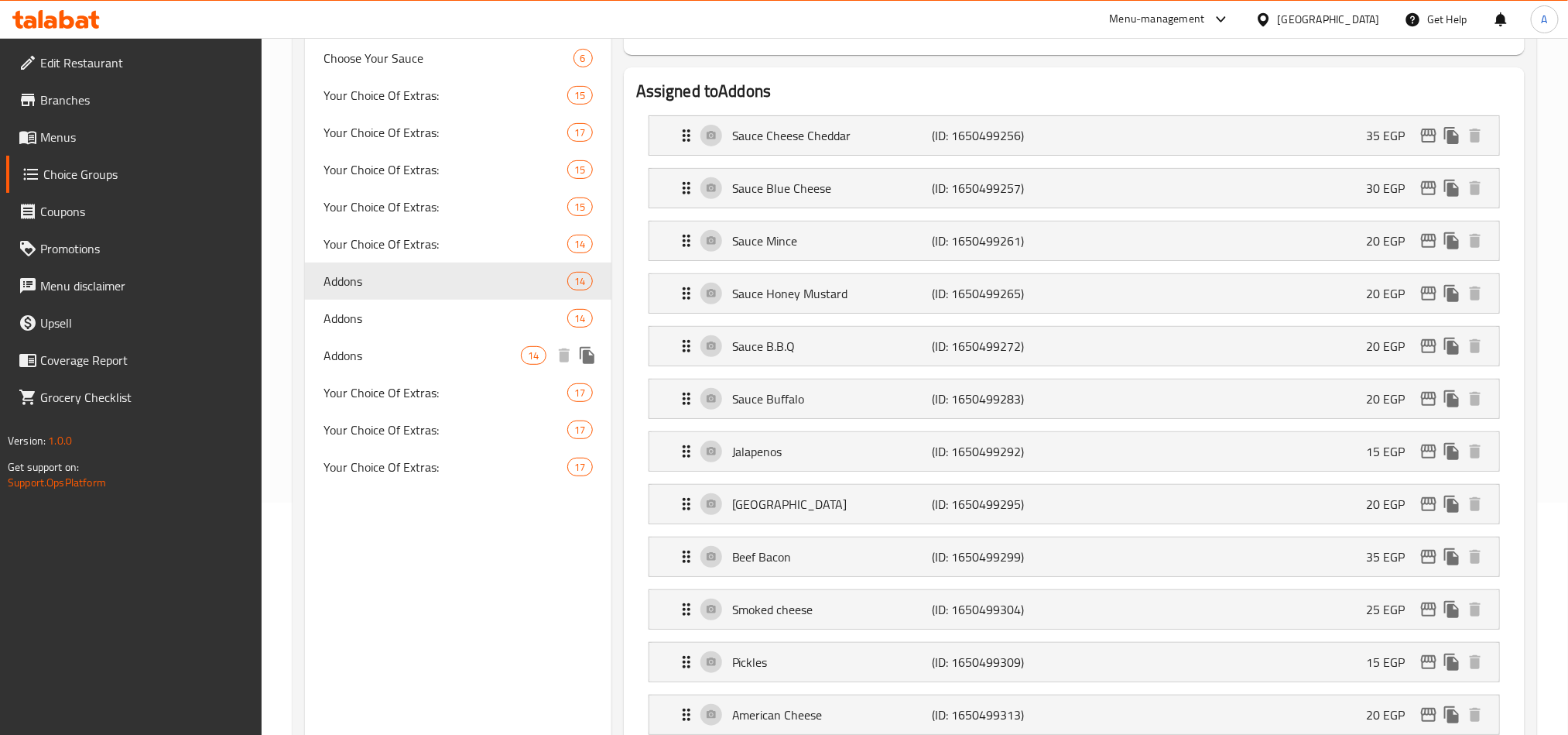
type input "Addons"
type input "الاضافات"
click at [358, 312] on span "Addons" at bounding box center [422, 318] width 198 height 18
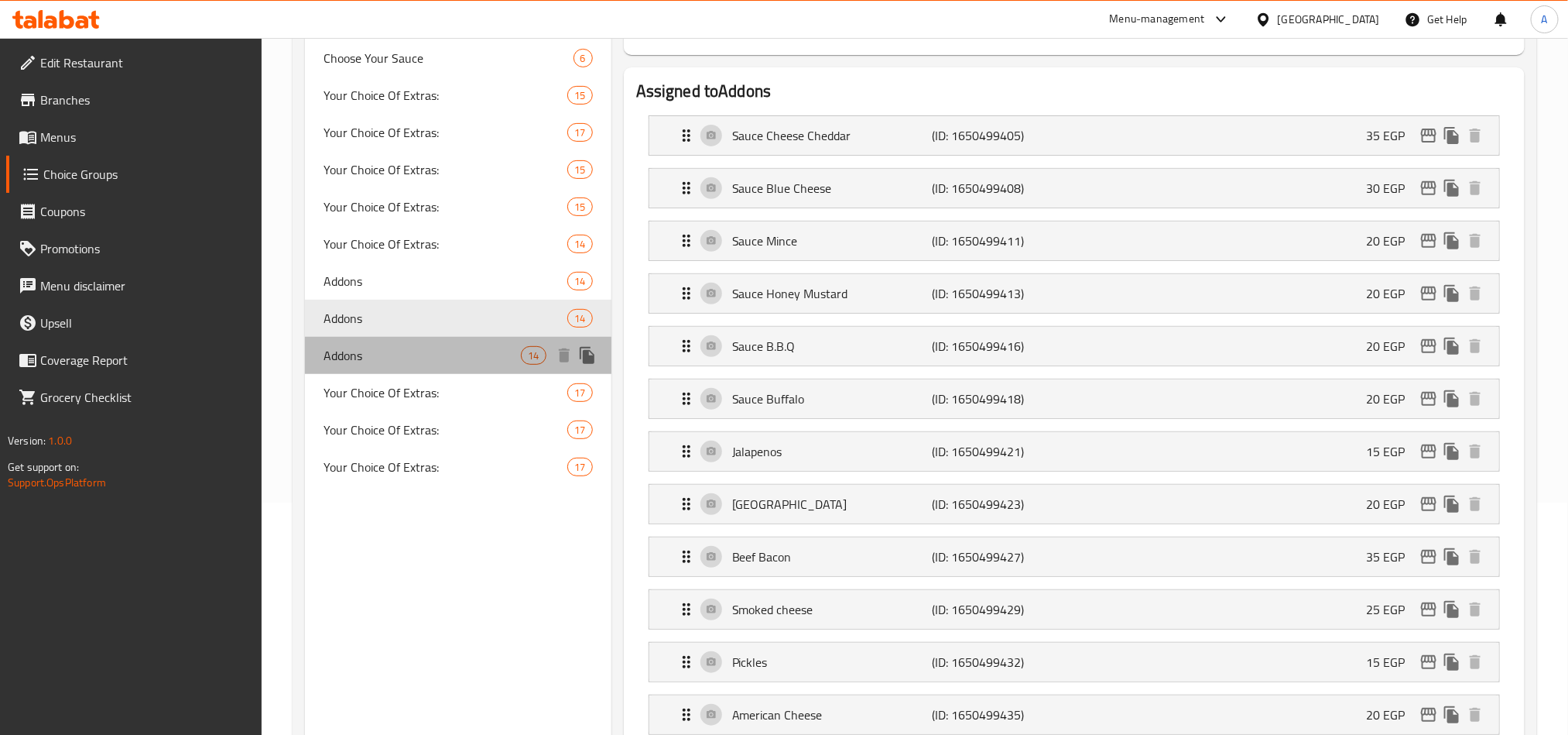
click at [344, 348] on span "Addons" at bounding box center [422, 355] width 198 height 18
type input "14"
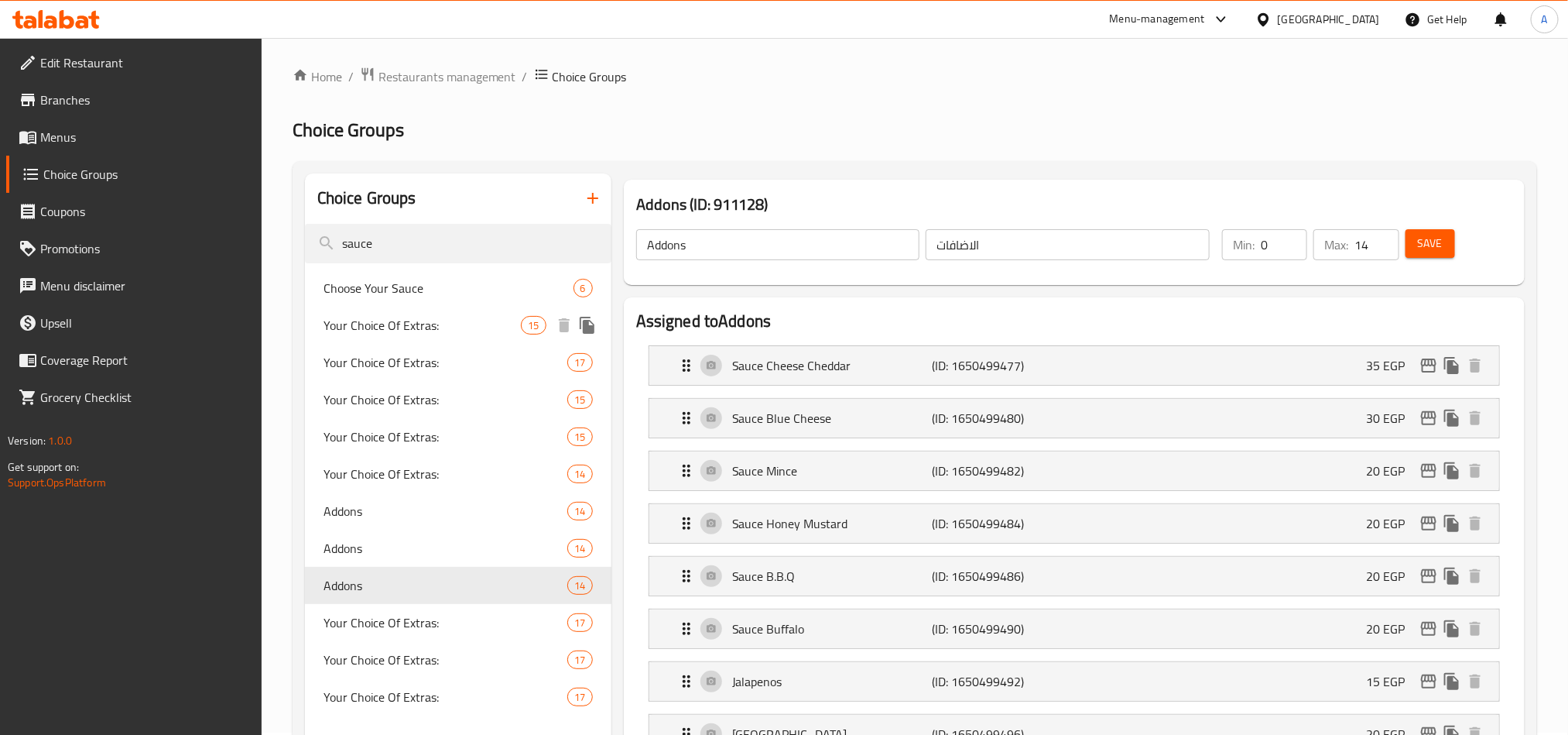
scroll to position [0, 0]
click at [392, 392] on span "Your Choice Of Extras:" at bounding box center [422, 402] width 198 height 18
type input "Your Choice Of Extras:"
type input "إختيارك من الإضافات:"
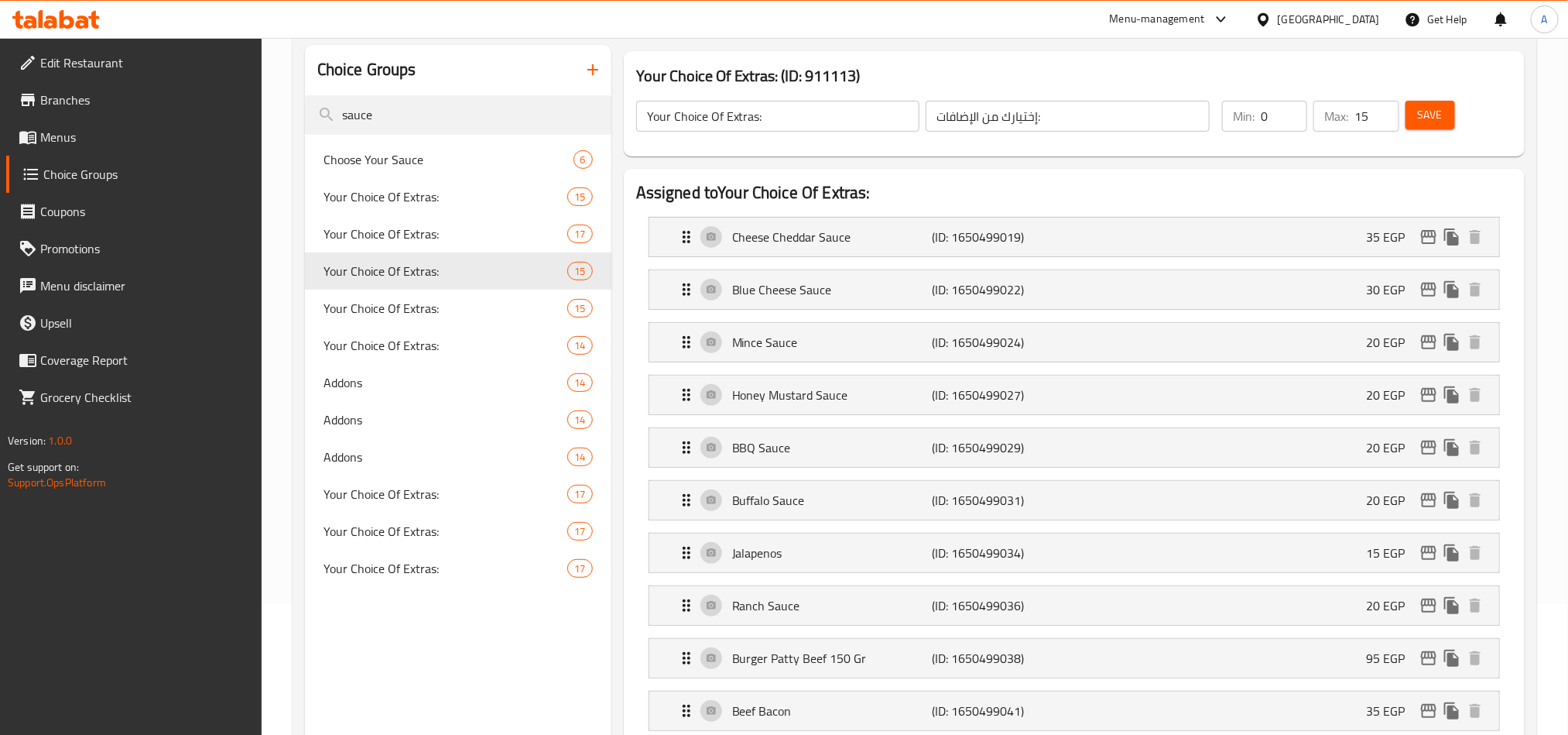
scroll to position [116, 0]
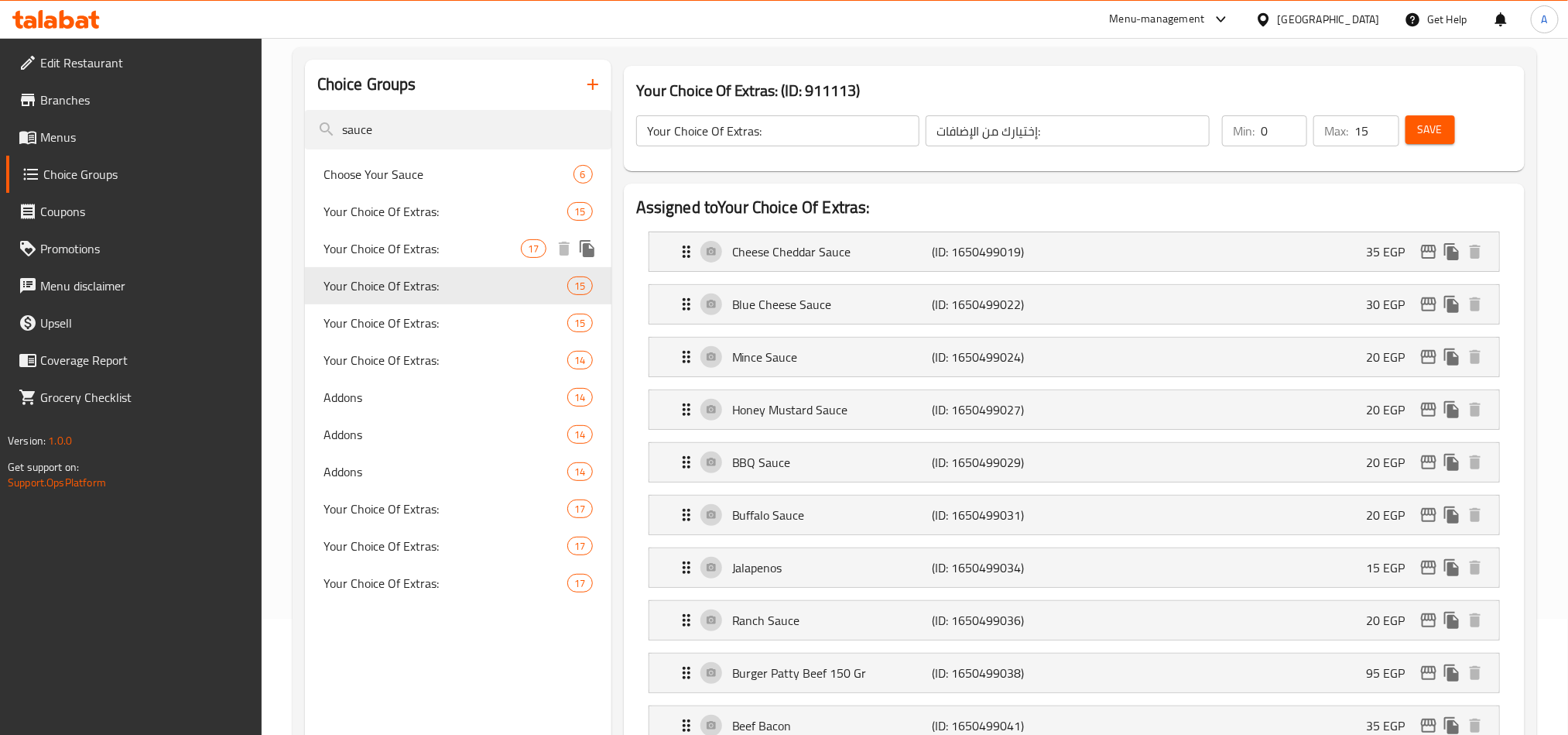
click at [422, 260] on div "Your Choice Of Extras: 17" at bounding box center [458, 249] width 307 height 37
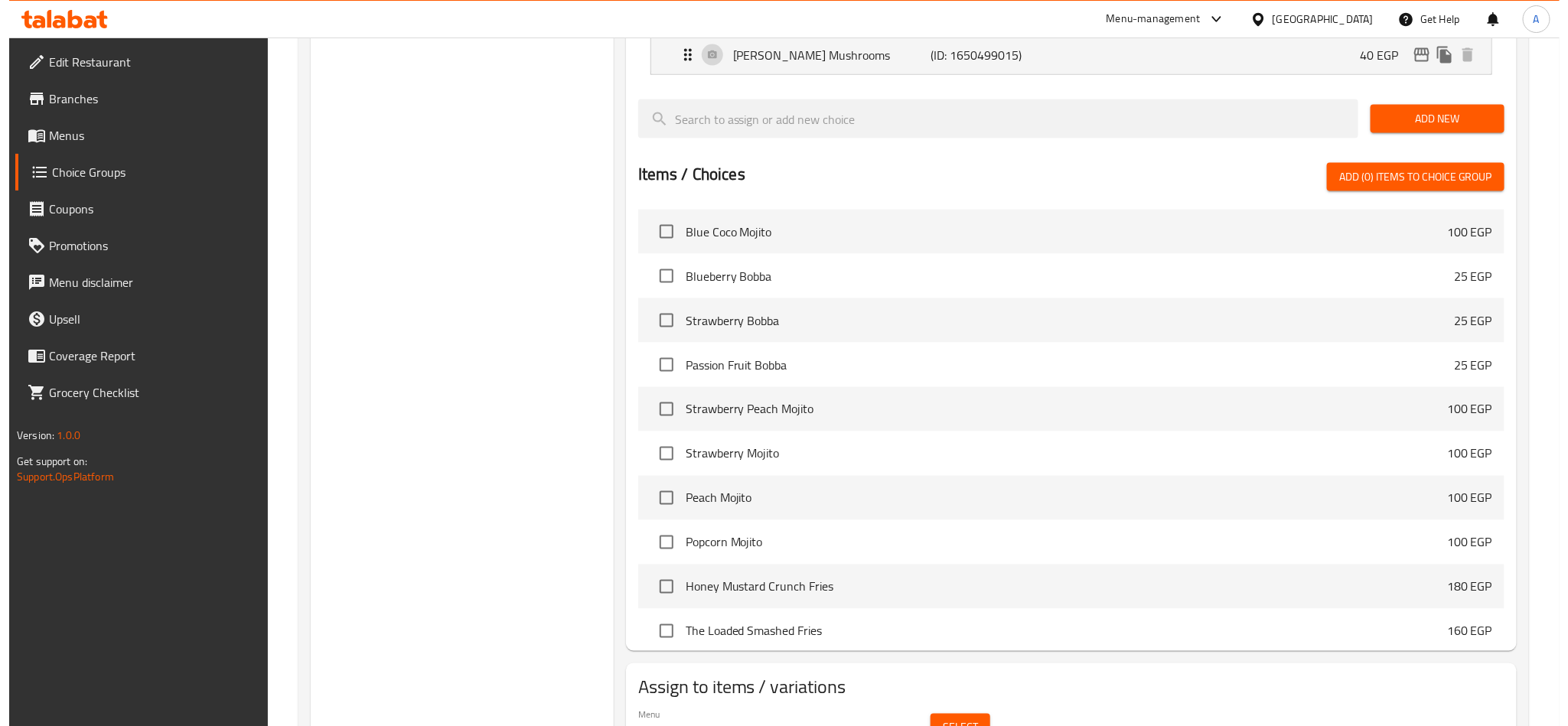
scroll to position [1233, 0]
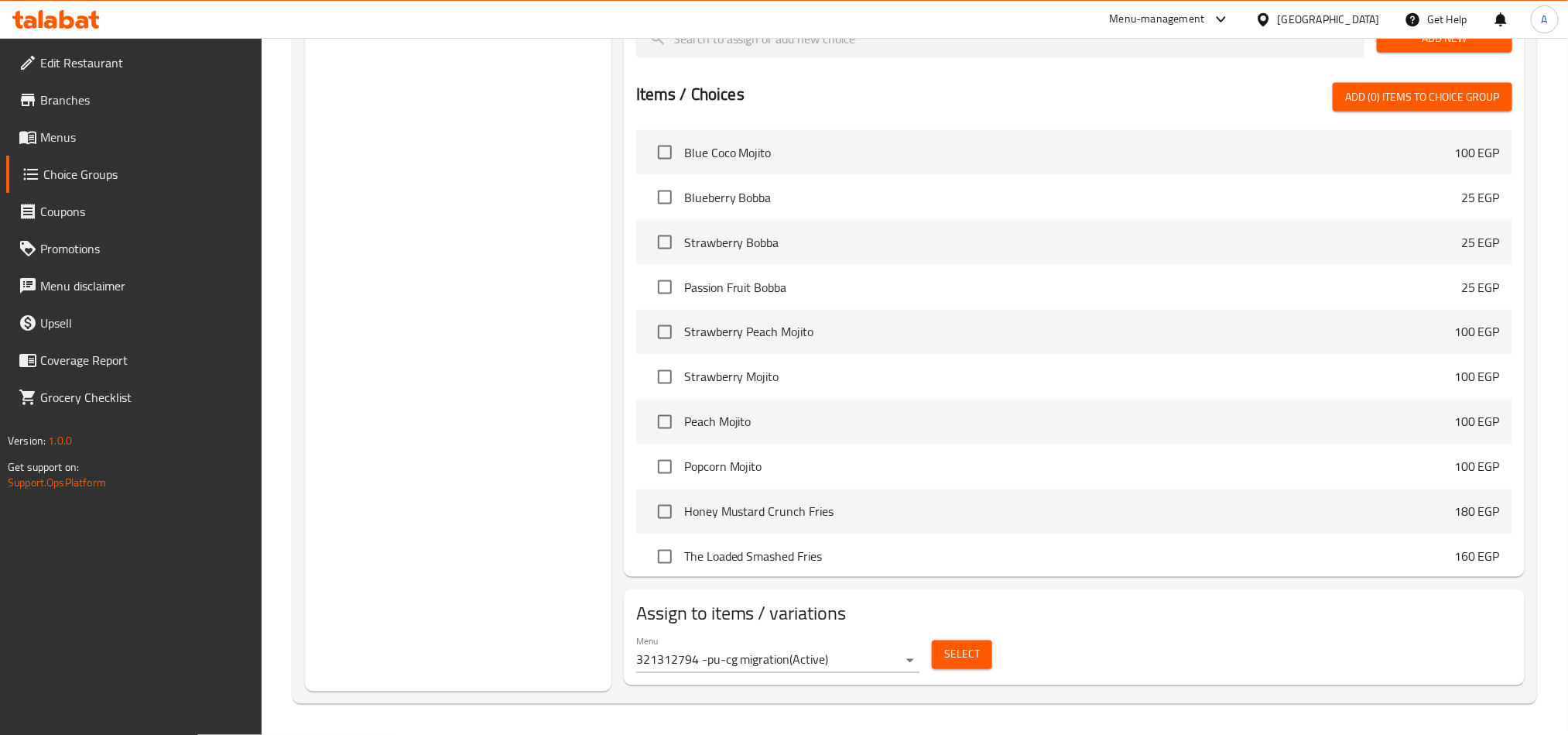
click at [960, 646] on span "Select" at bounding box center [961, 654] width 36 height 19
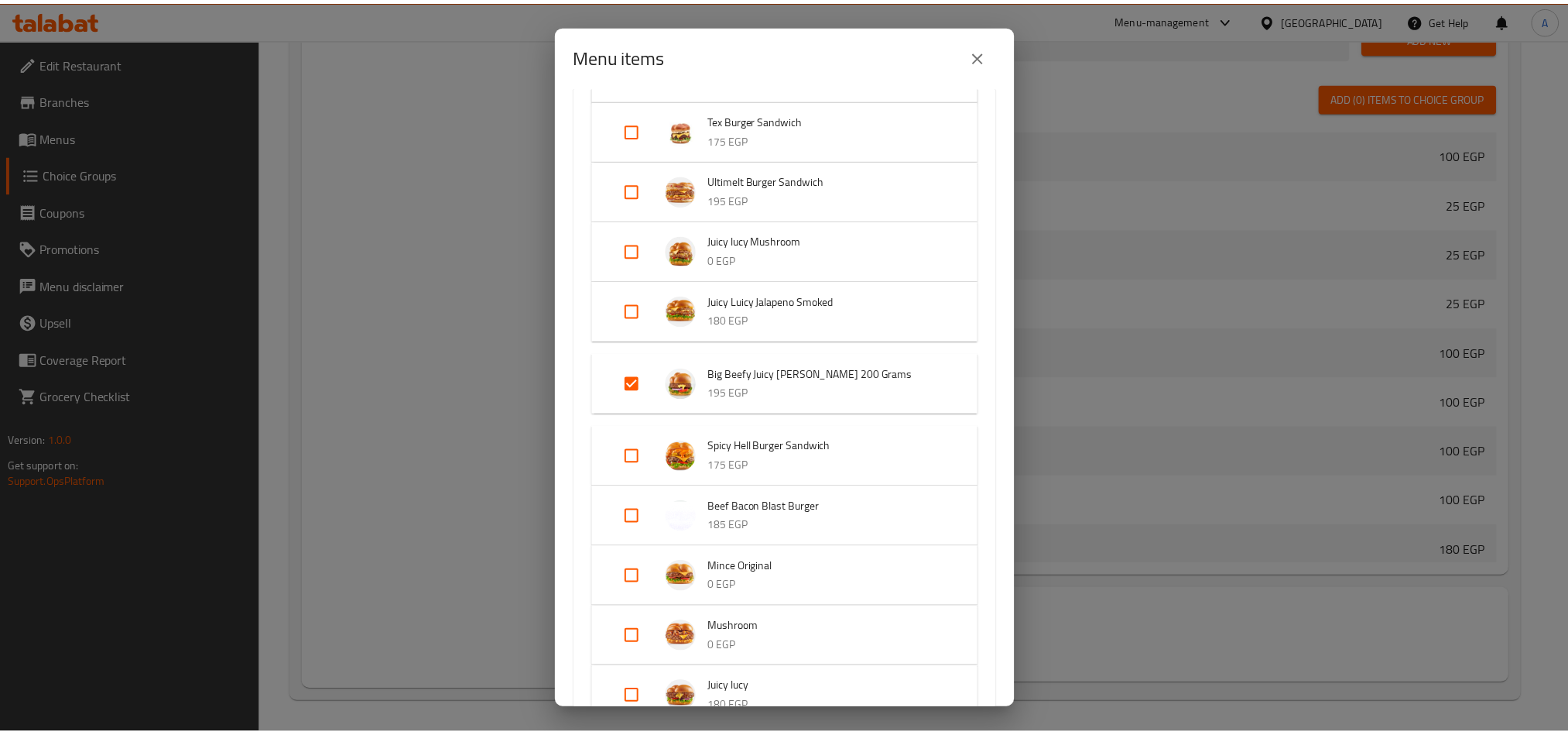
scroll to position [929, 0]
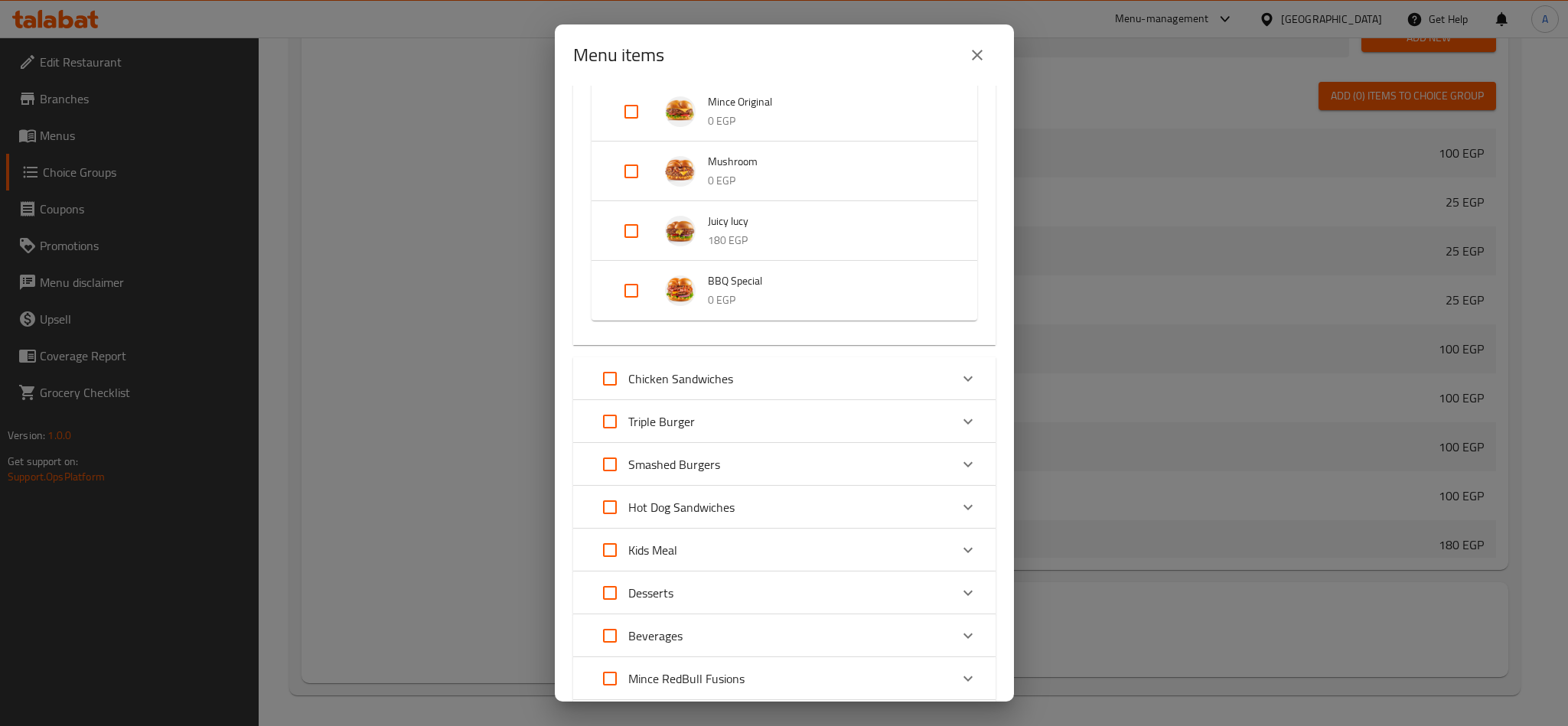
click at [984, 56] on icon "close" at bounding box center [977, 55] width 18 height 18
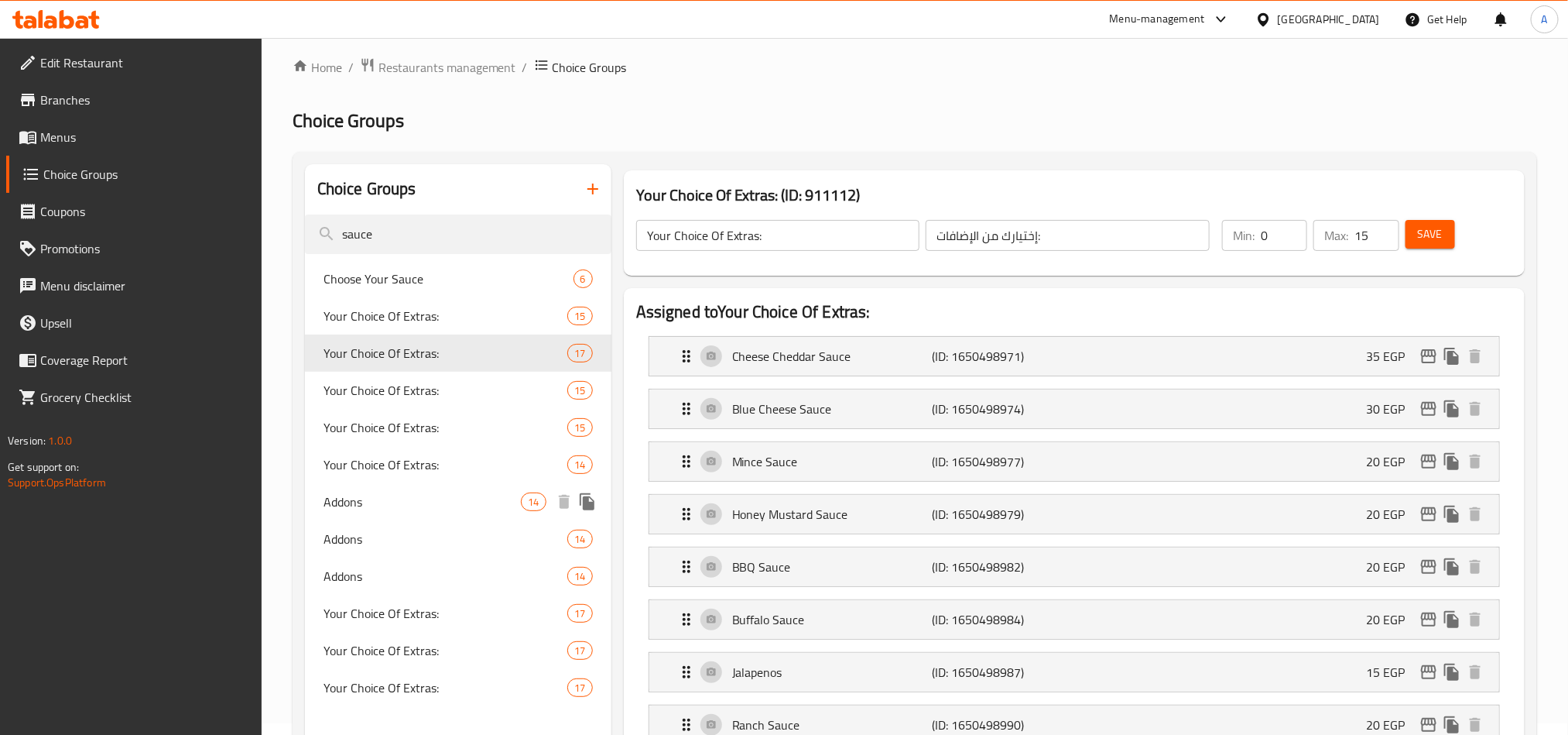
scroll to position [0, 0]
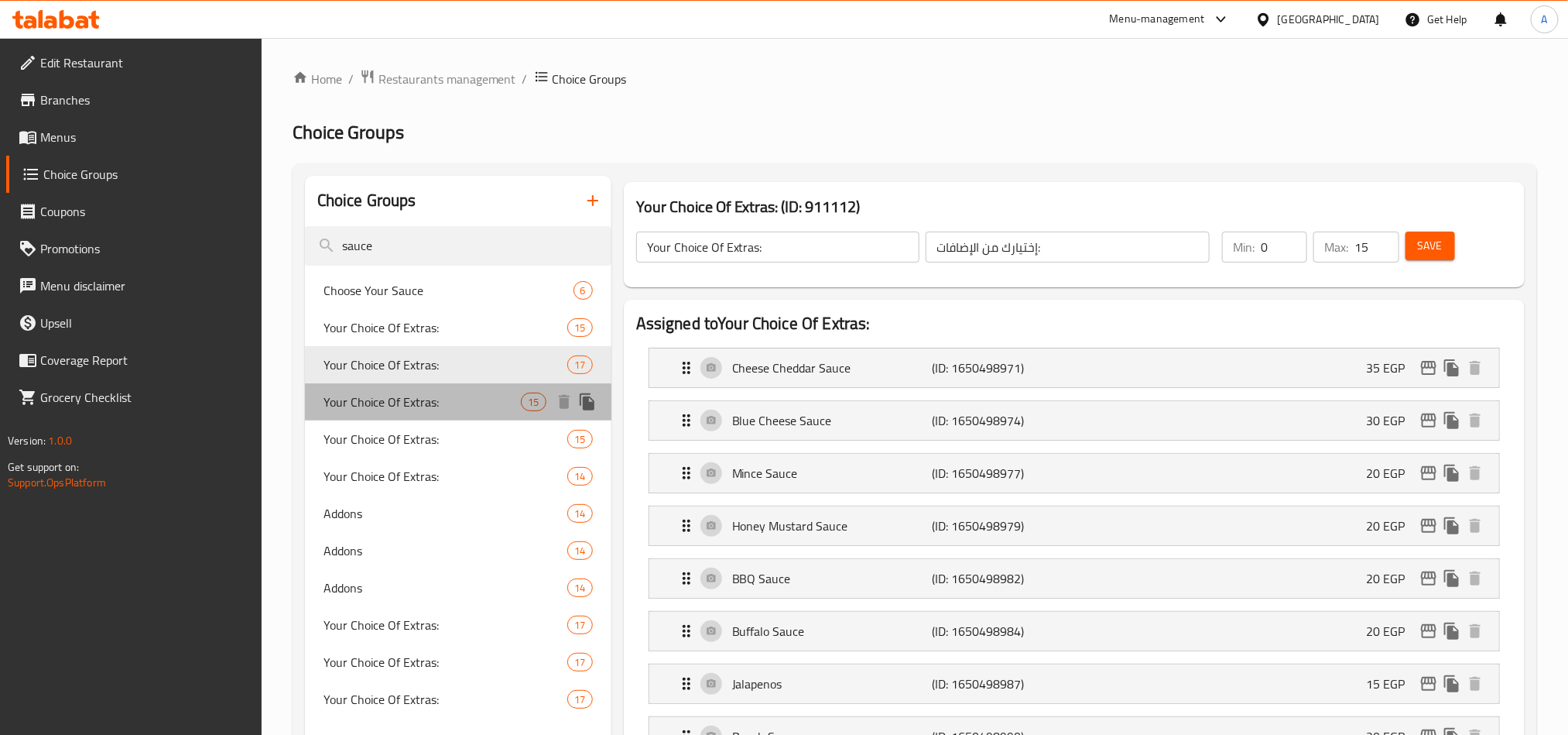
click at [386, 387] on div "Your Choice Of Extras: 15" at bounding box center [458, 402] width 307 height 37
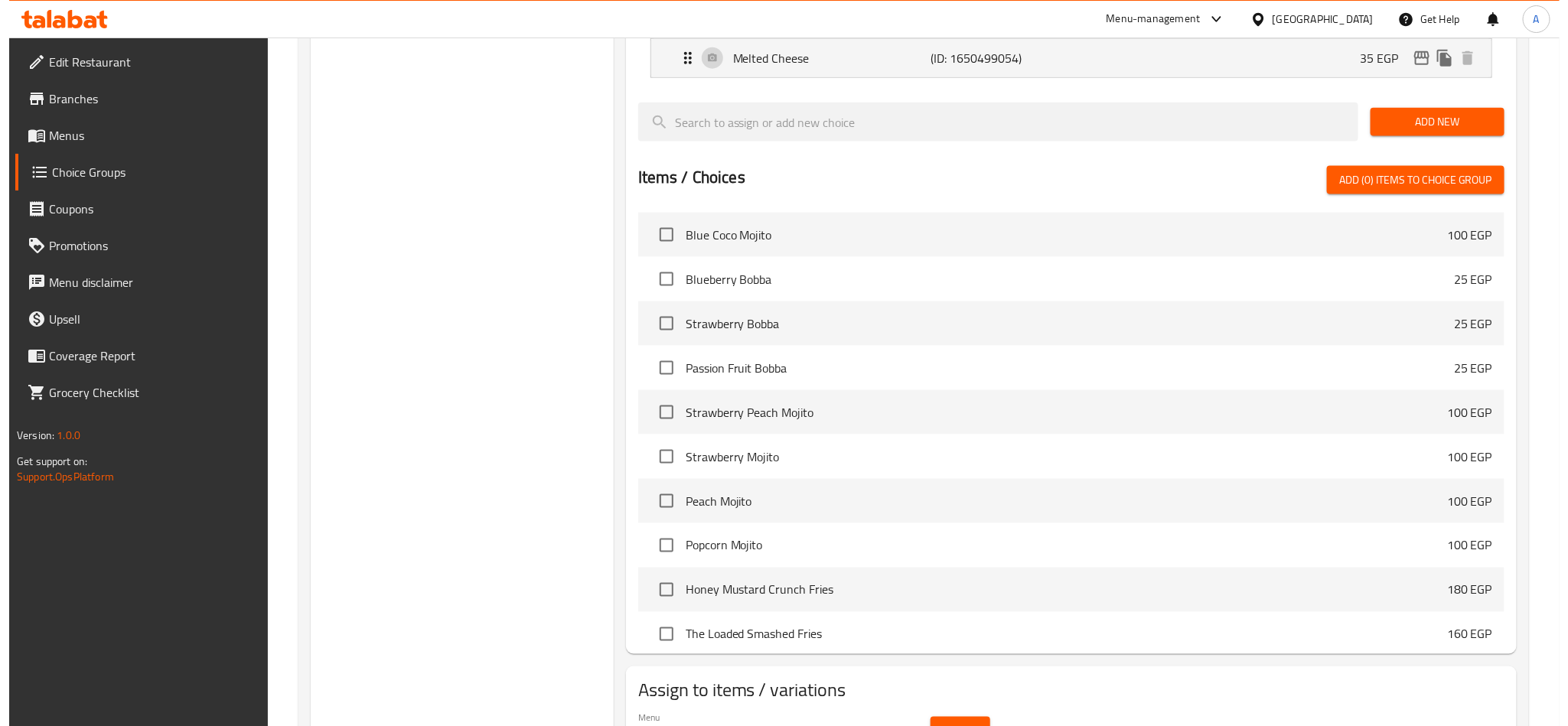
scroll to position [1128, 0]
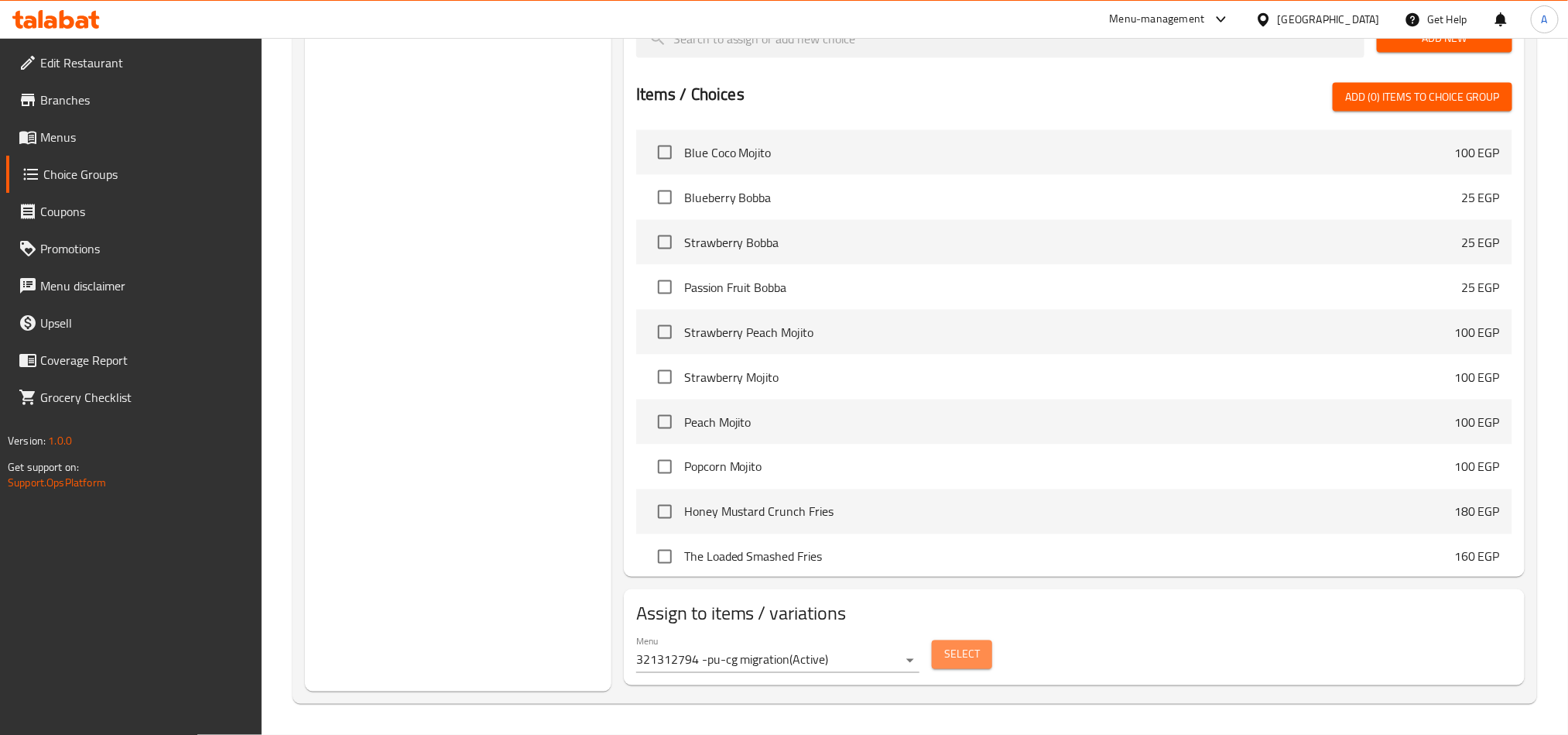
click at [950, 662] on span "Select" at bounding box center [961, 654] width 36 height 19
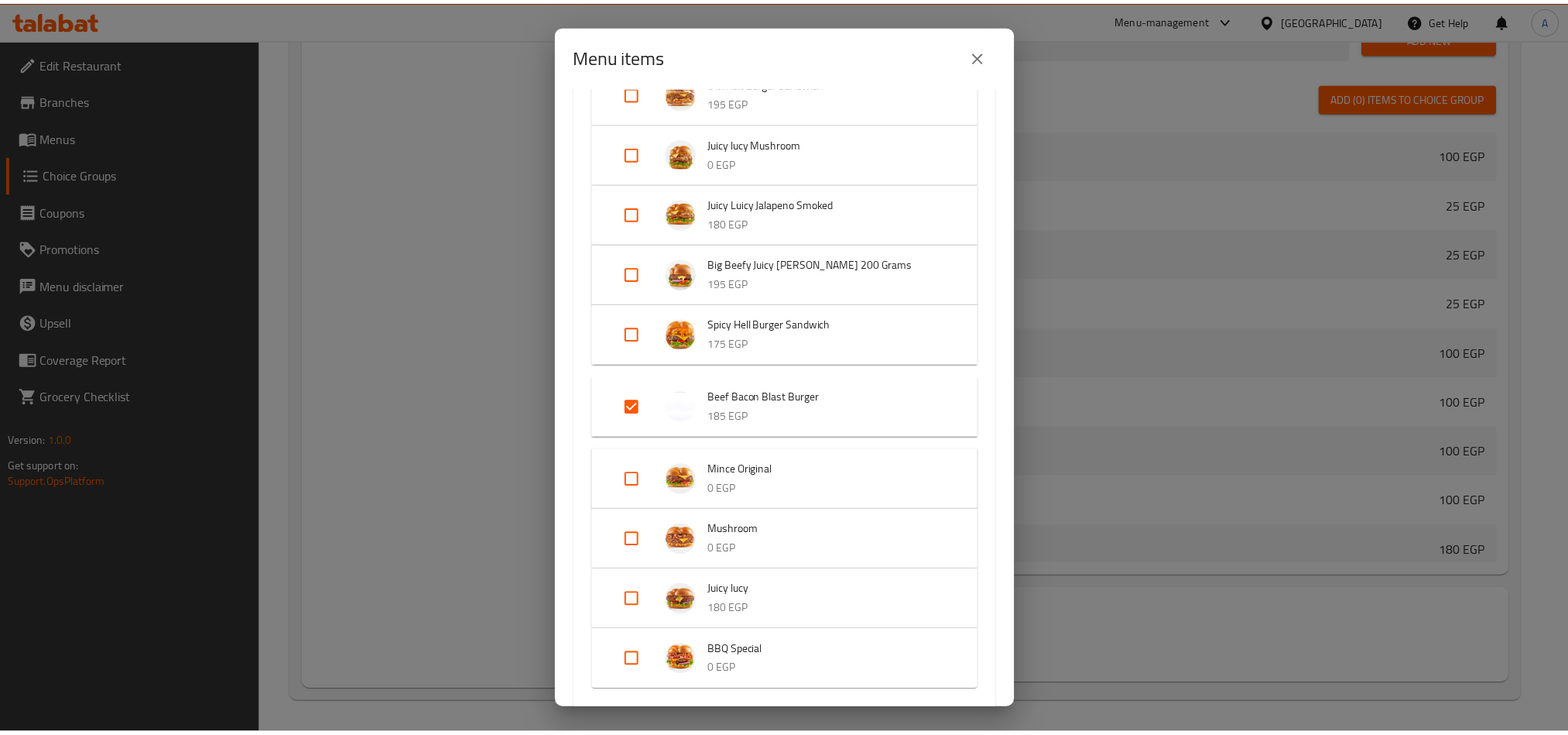
scroll to position [580, 0]
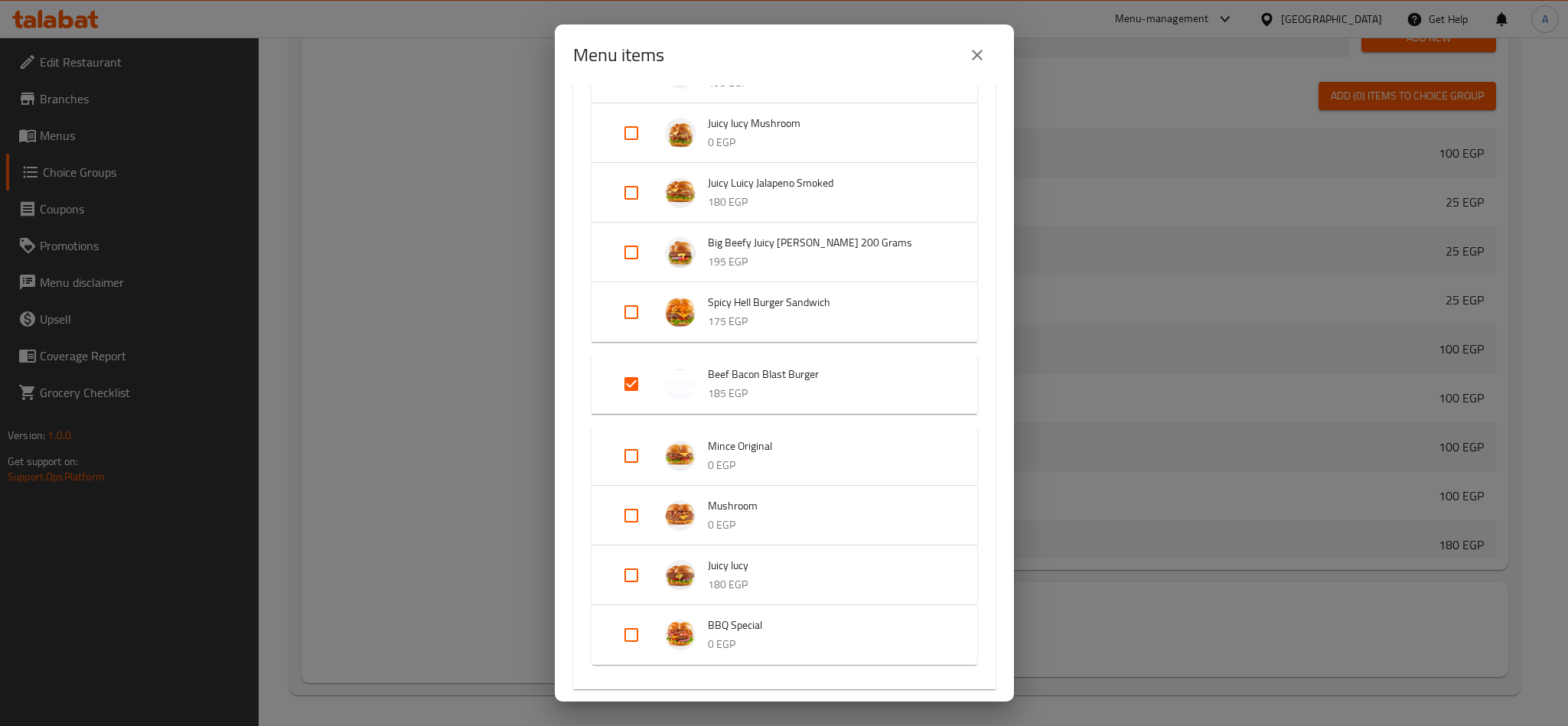
click at [976, 55] on icon "close" at bounding box center [977, 55] width 11 height 11
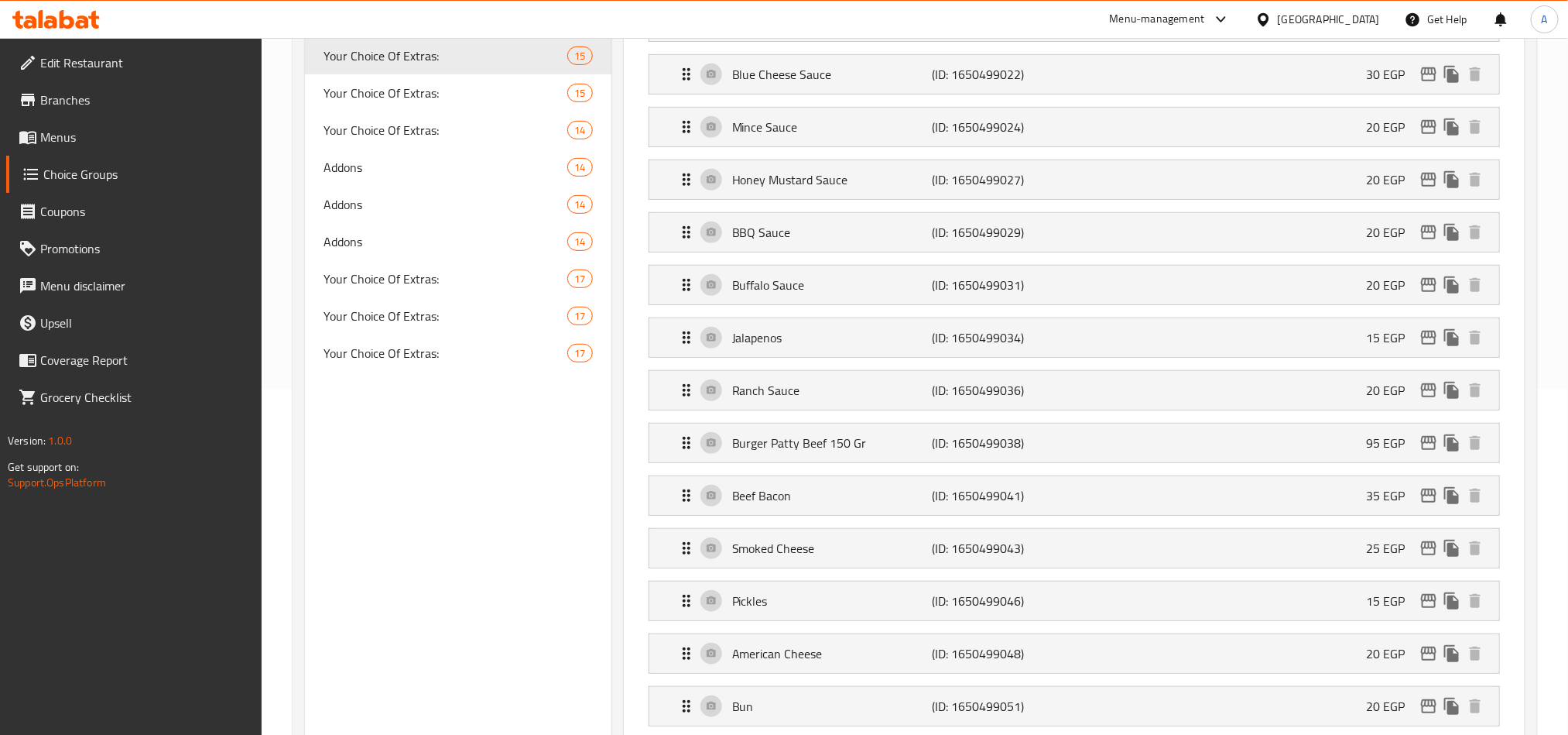
scroll to position [0, 0]
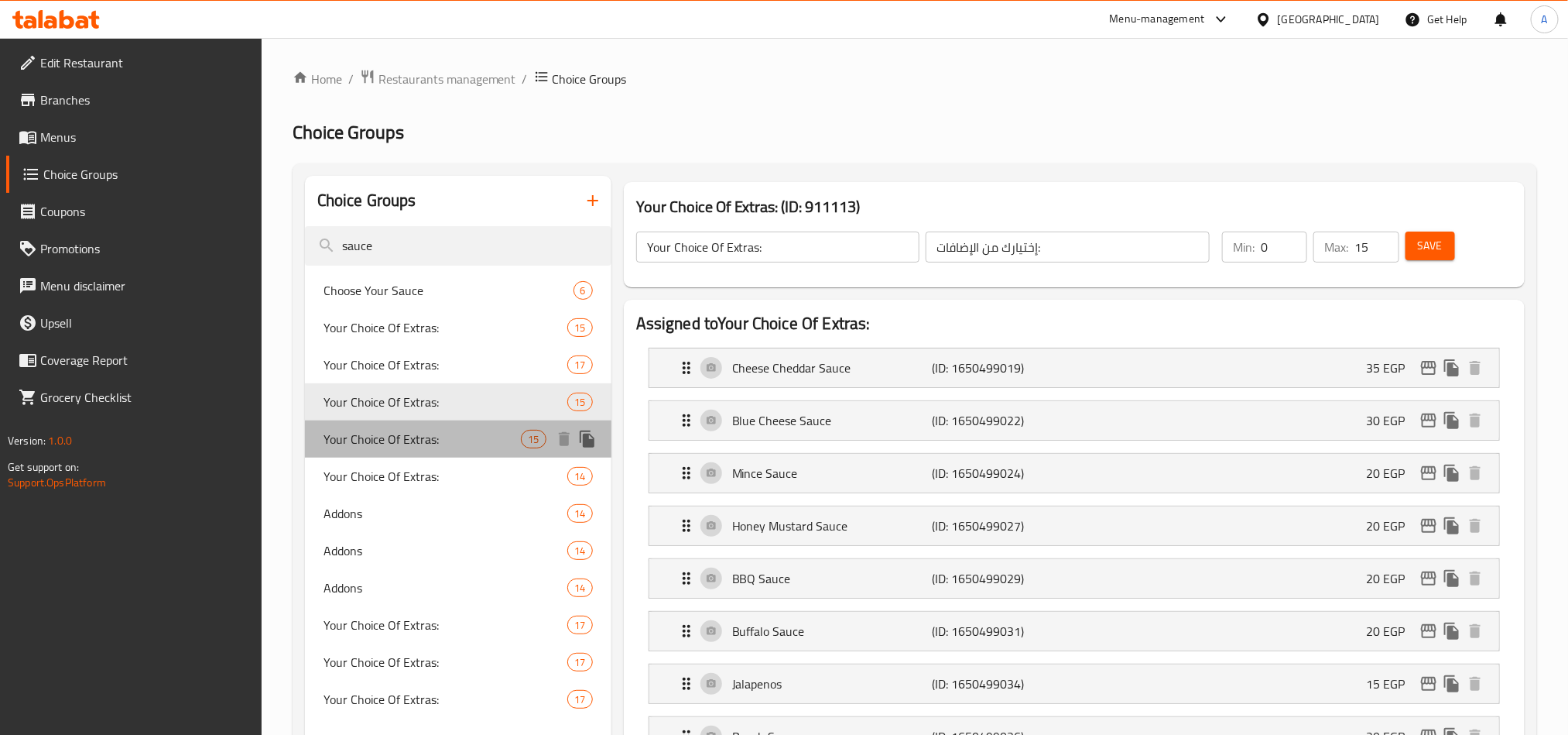
click at [384, 441] on span "Your Choice Of Extras:" at bounding box center [422, 439] width 198 height 18
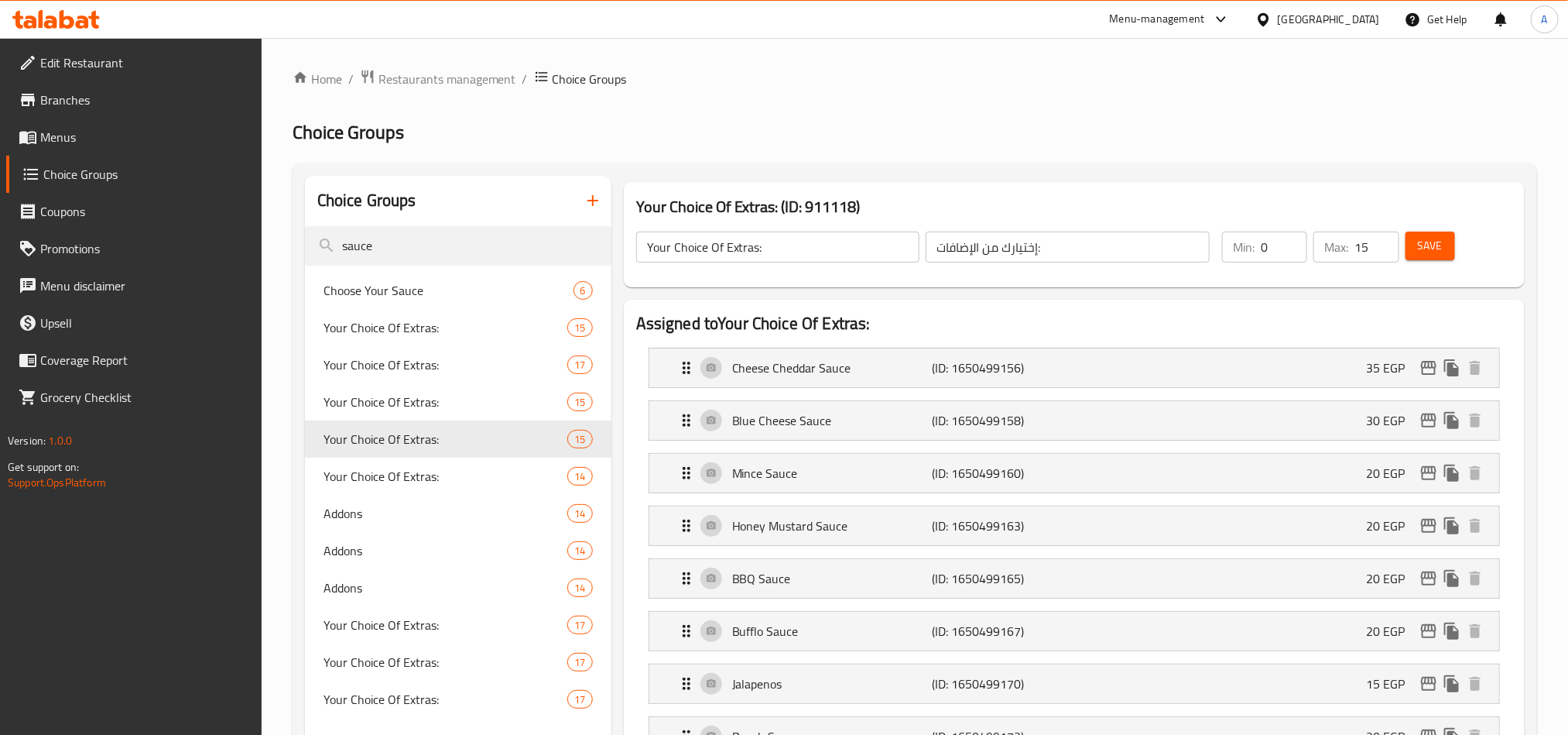
click at [260, 688] on div "Edit Restaurant Branches Menus Choice Groups Coupons Promotions Menu disclaimer…" at bounding box center [130, 406] width 262 height 735
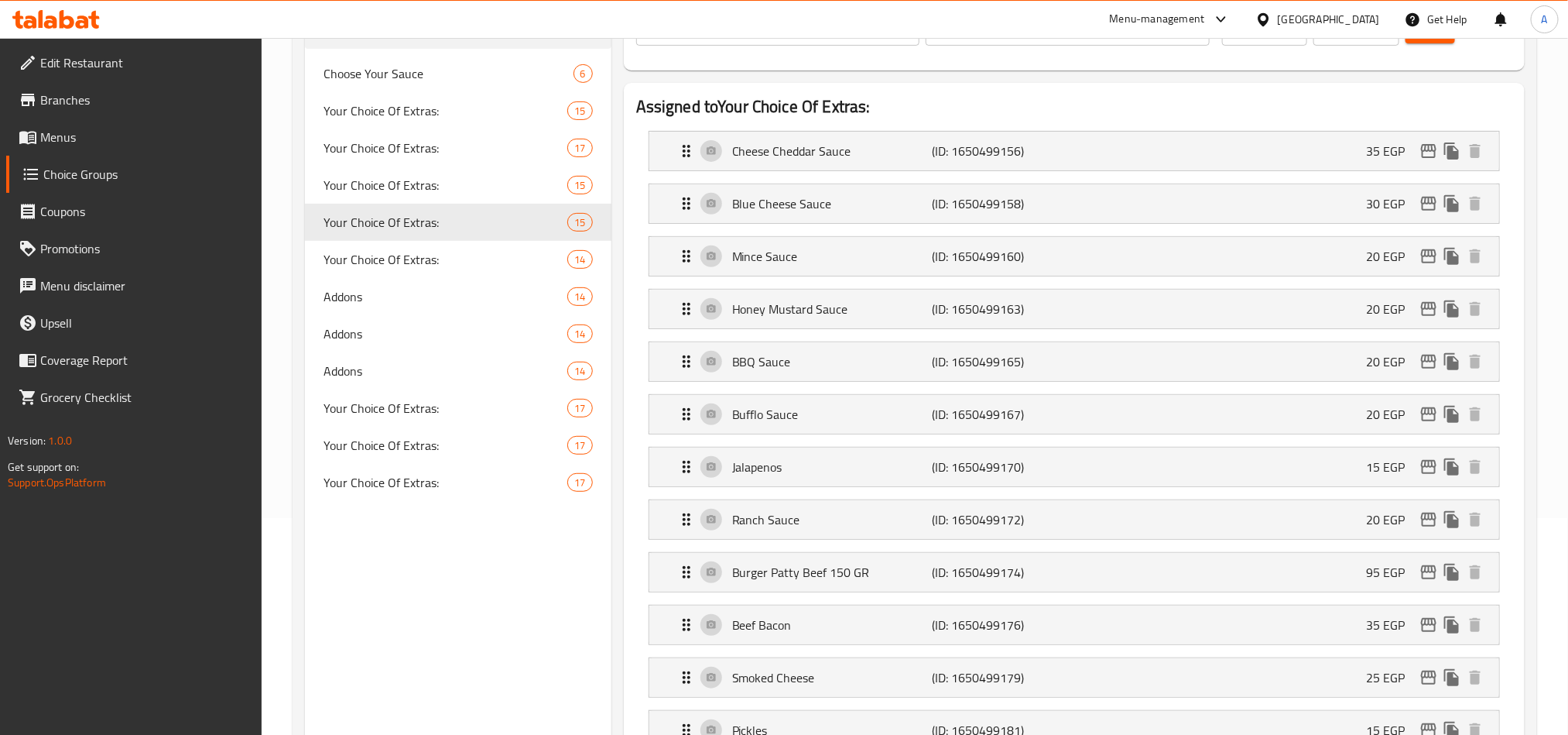
scroll to position [348, 0]
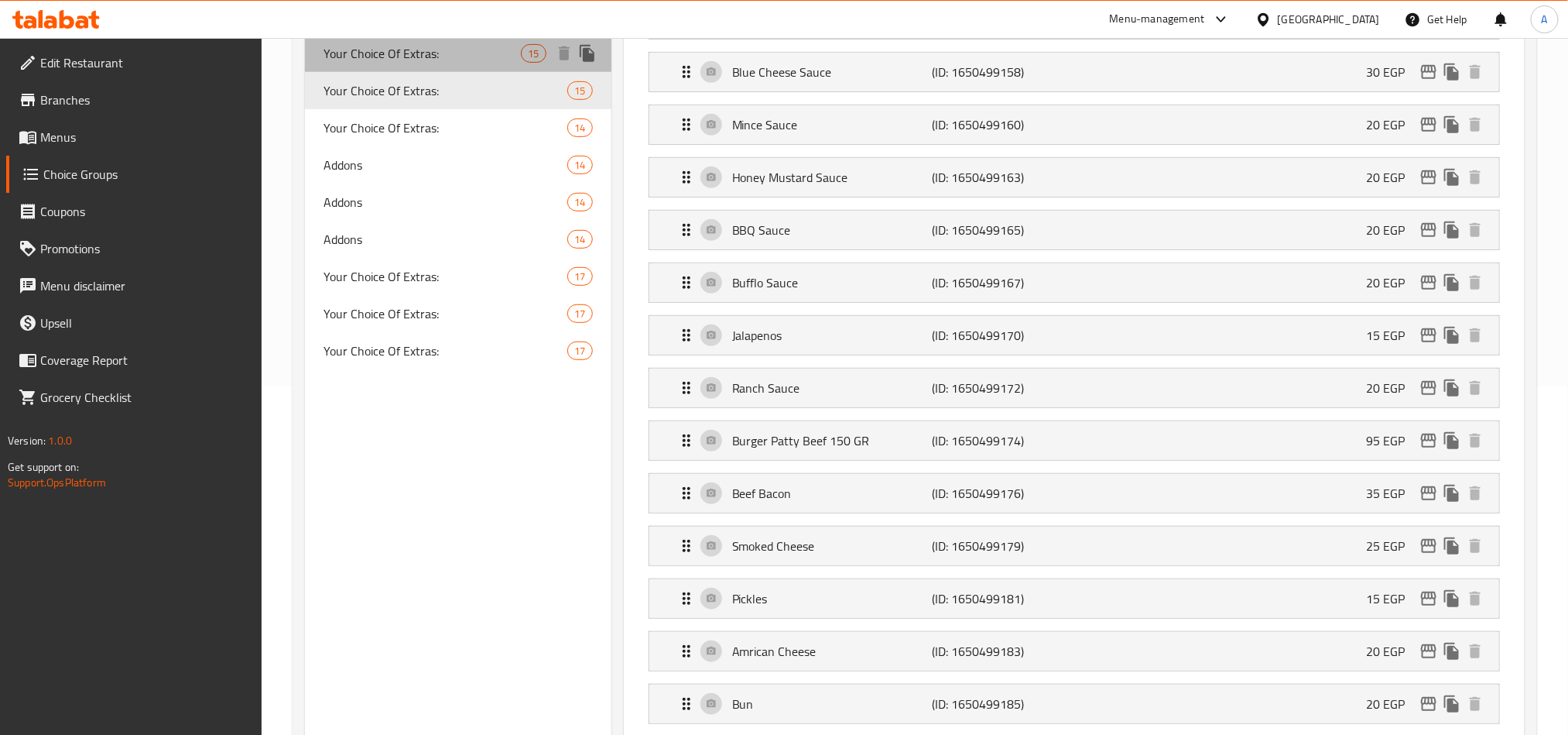
click at [481, 44] on span "Your Choice Of Extras:" at bounding box center [422, 53] width 198 height 18
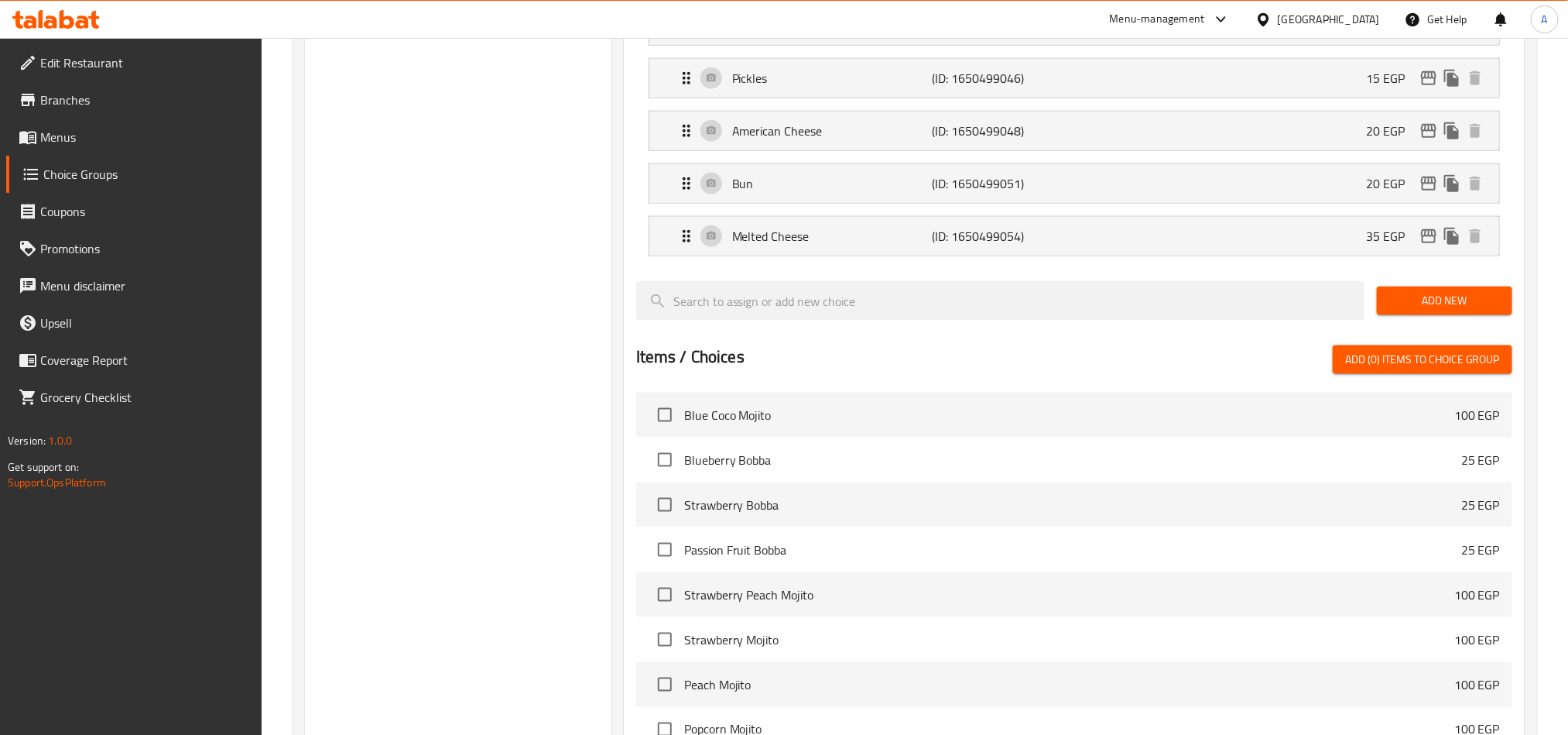
scroll to position [1142, 0]
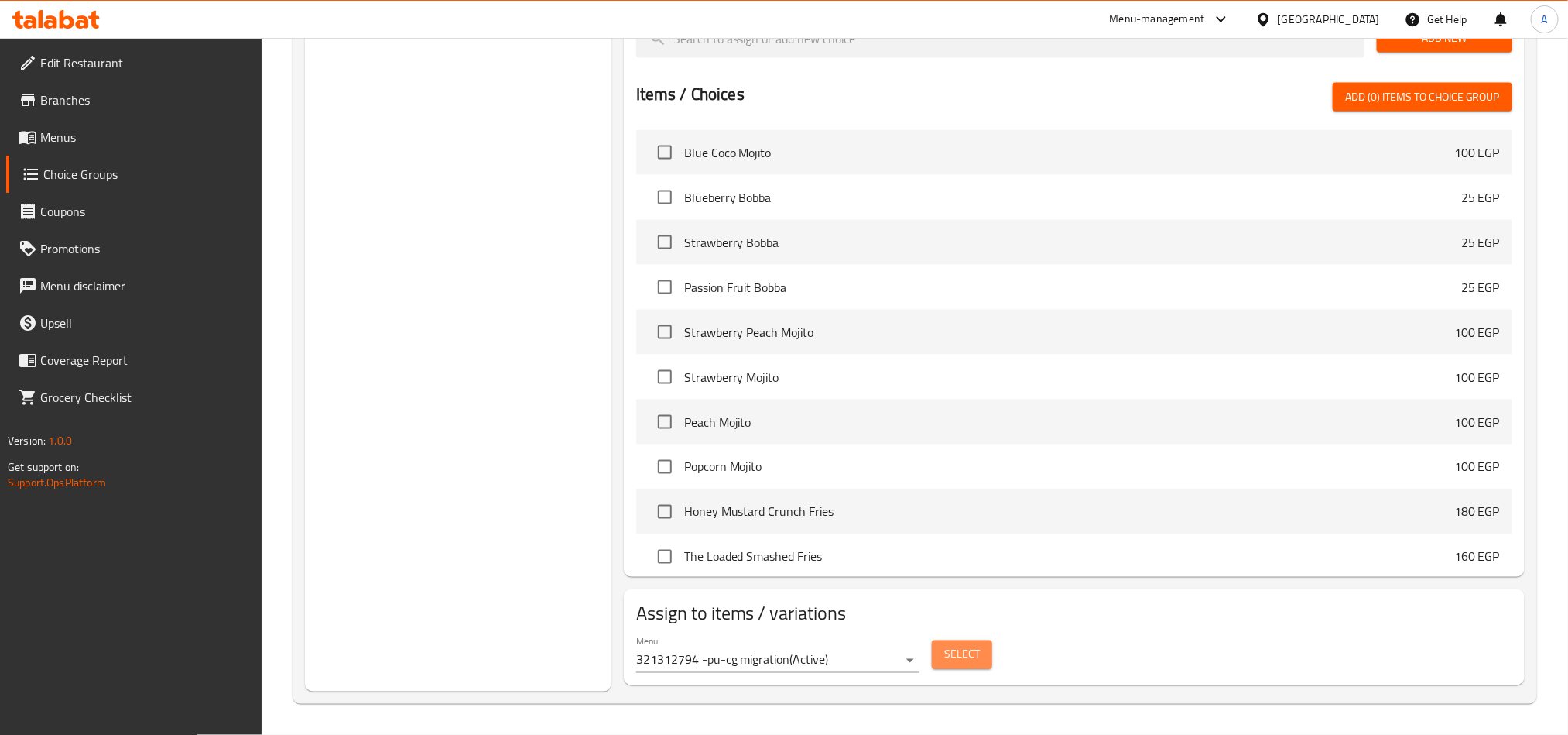
click at [966, 650] on span "Select" at bounding box center [961, 654] width 36 height 19
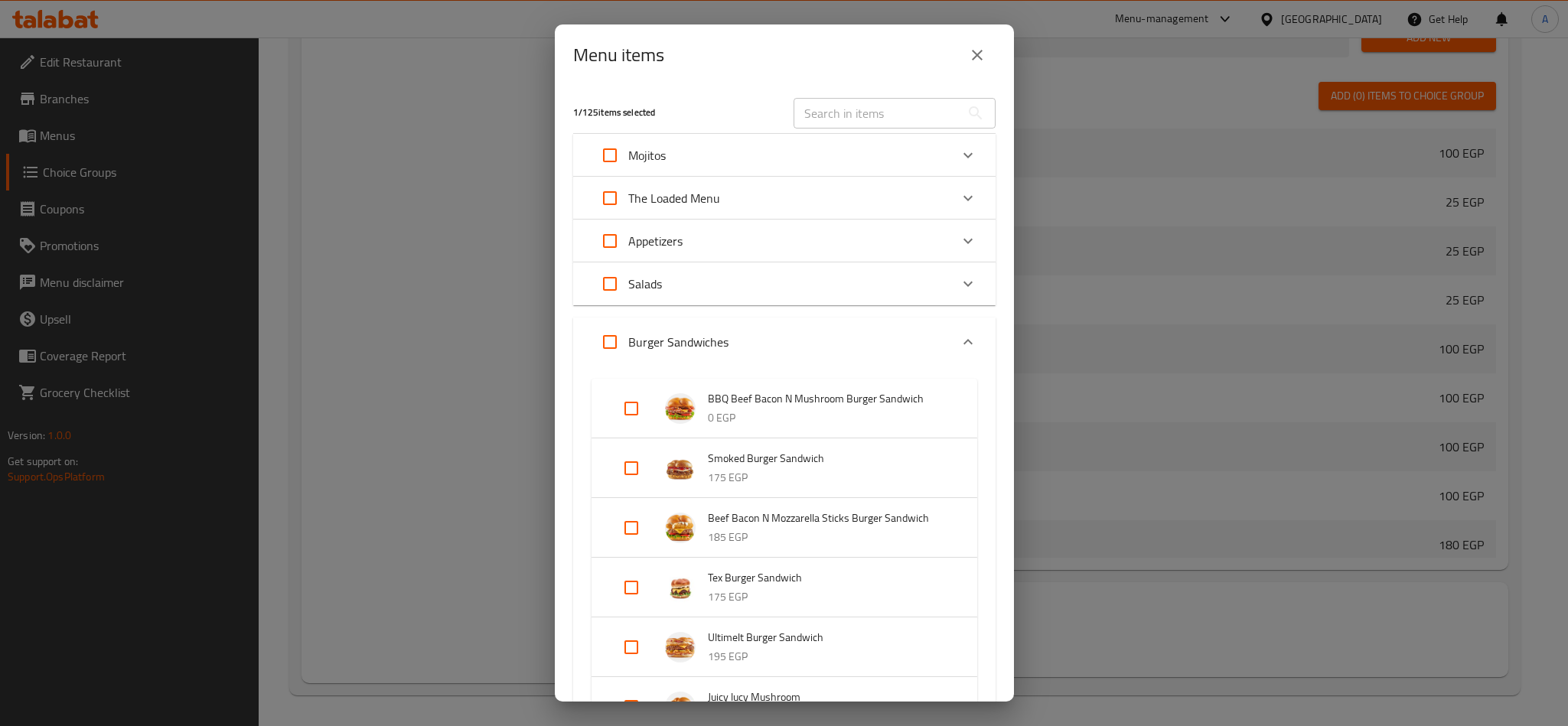
drag, startPoint x: 971, startPoint y: 53, endPoint x: 595, endPoint y: 191, distance: 400.5
click at [972, 53] on icon "close" at bounding box center [977, 55] width 18 height 18
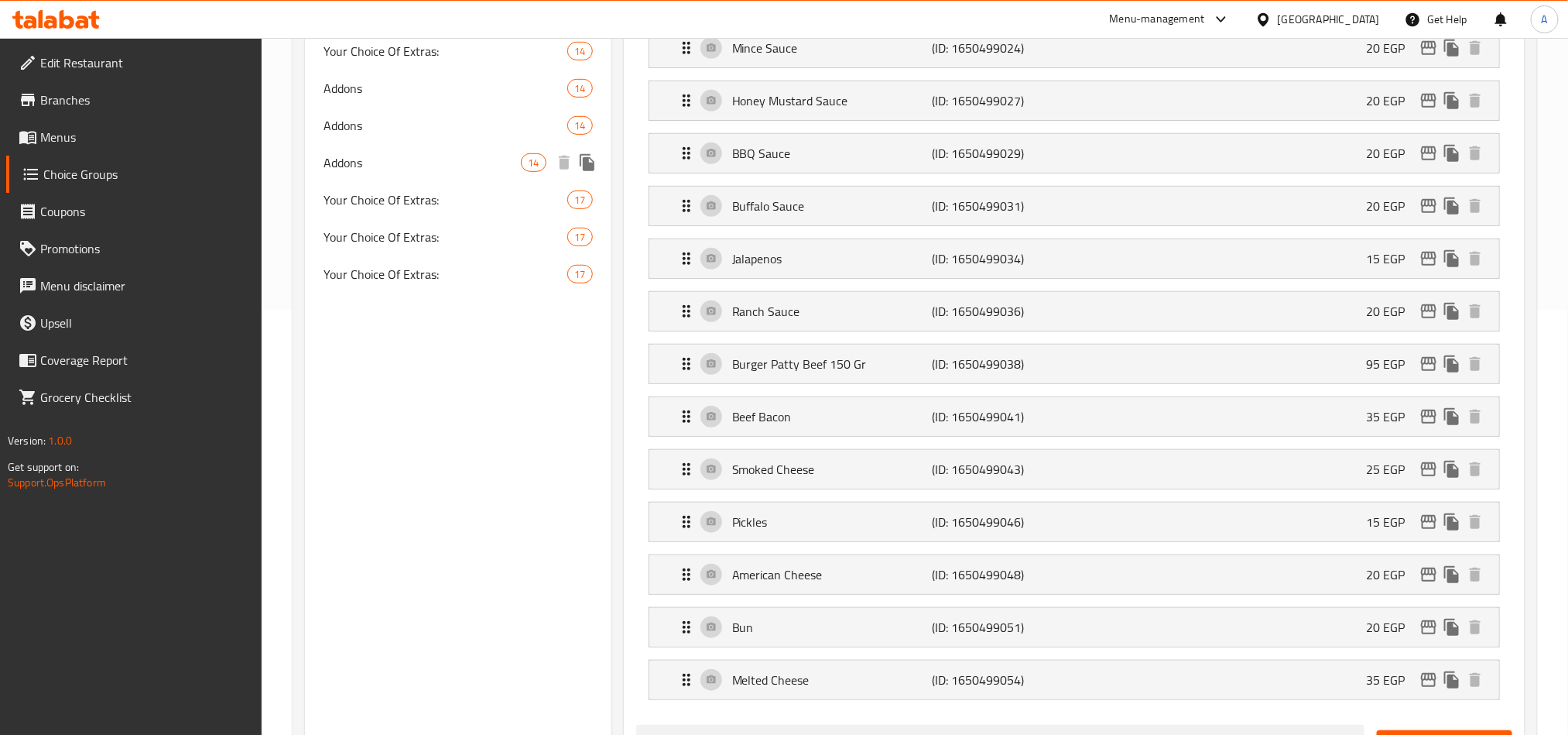
scroll to position [212, 0]
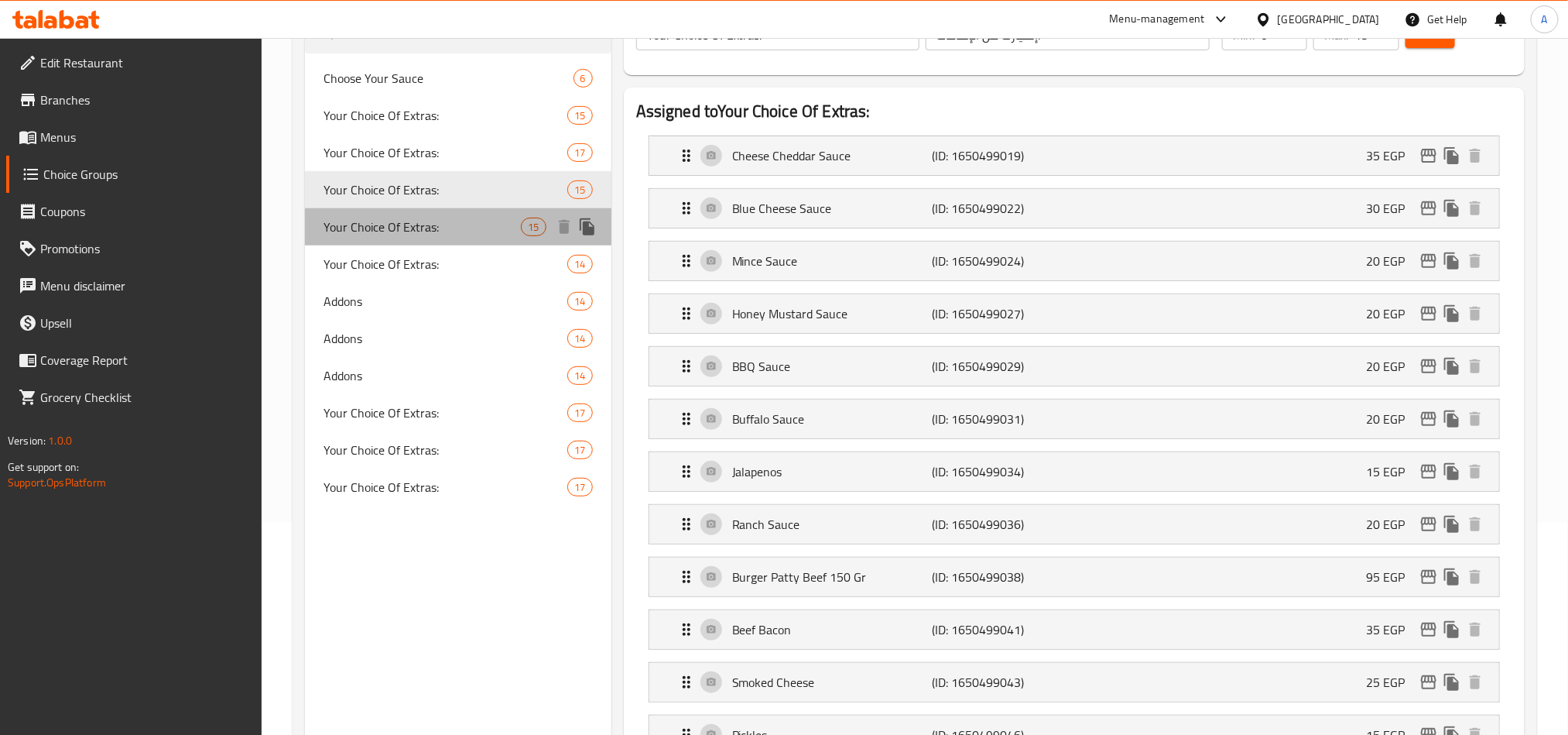
click at [388, 223] on span "Your Choice Of Extras:" at bounding box center [422, 227] width 198 height 18
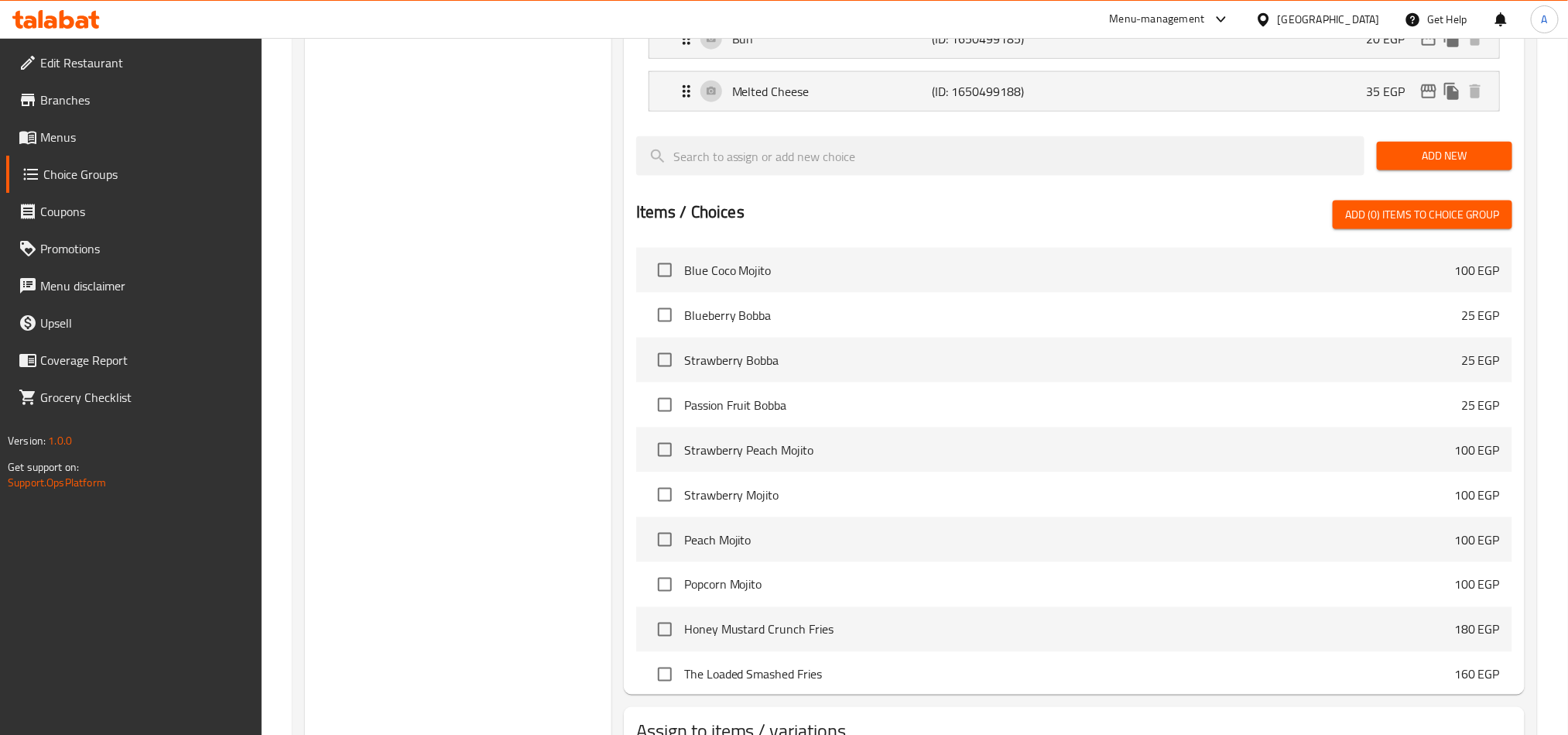
scroll to position [1142, 0]
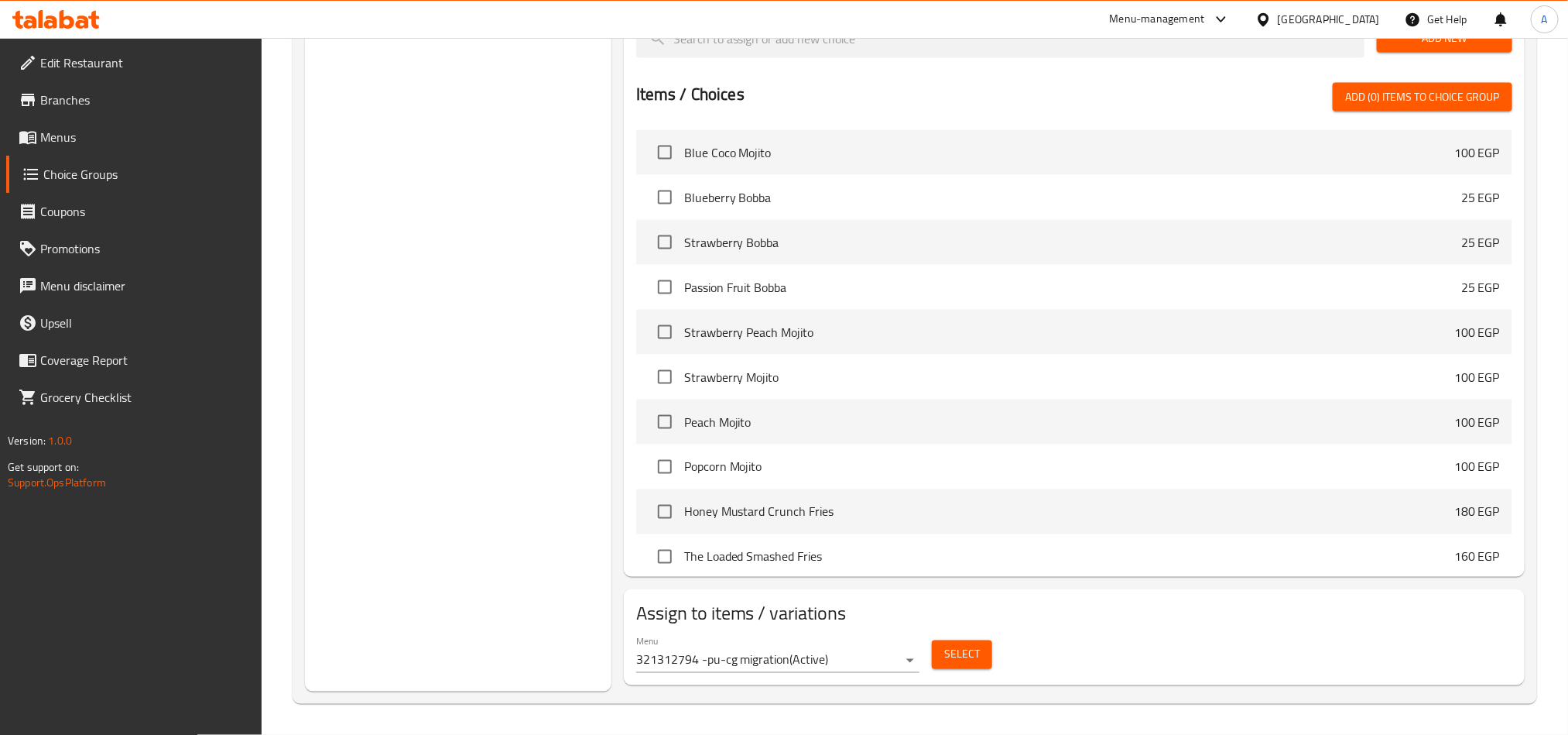
click at [938, 649] on button "Select" at bounding box center [961, 654] width 61 height 28
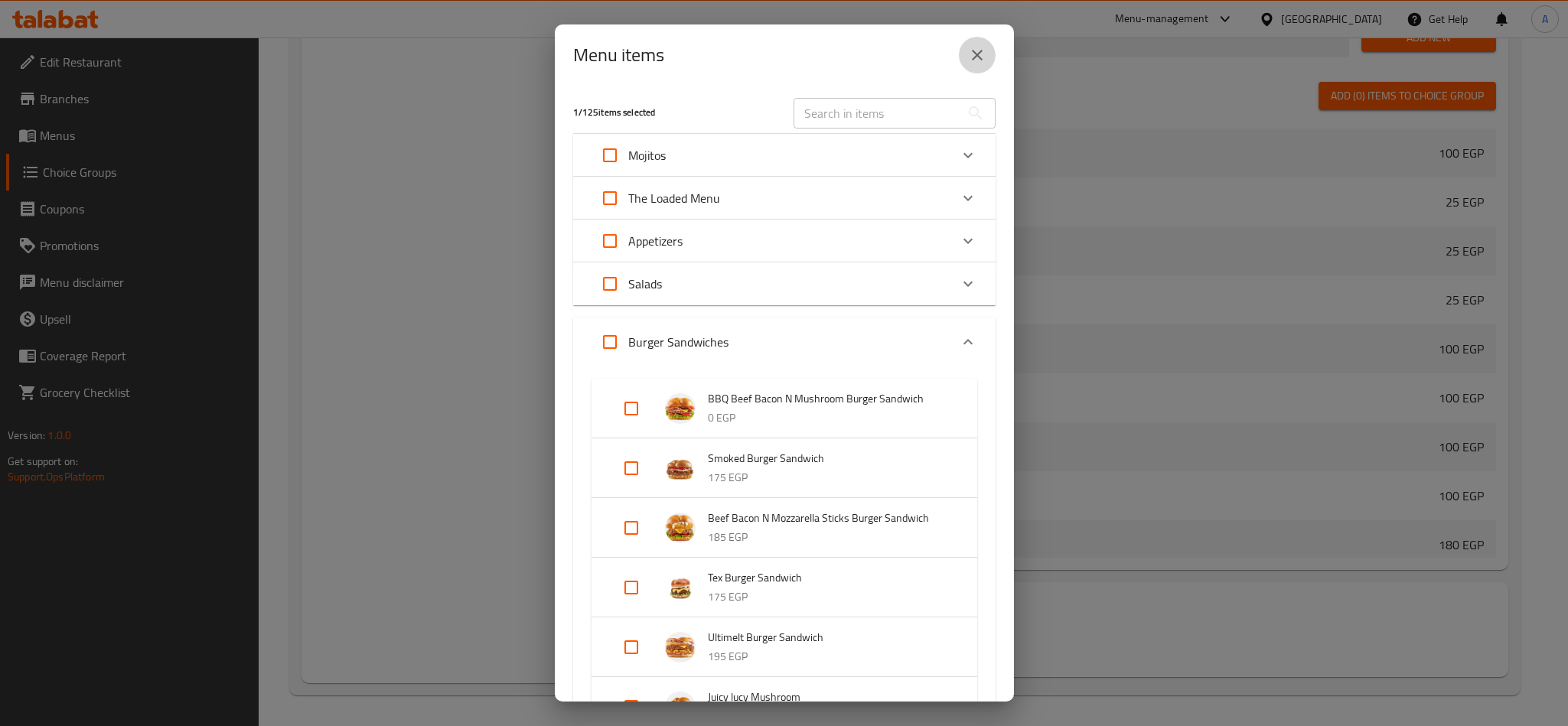
click at [972, 53] on icon "close" at bounding box center [977, 55] width 18 height 18
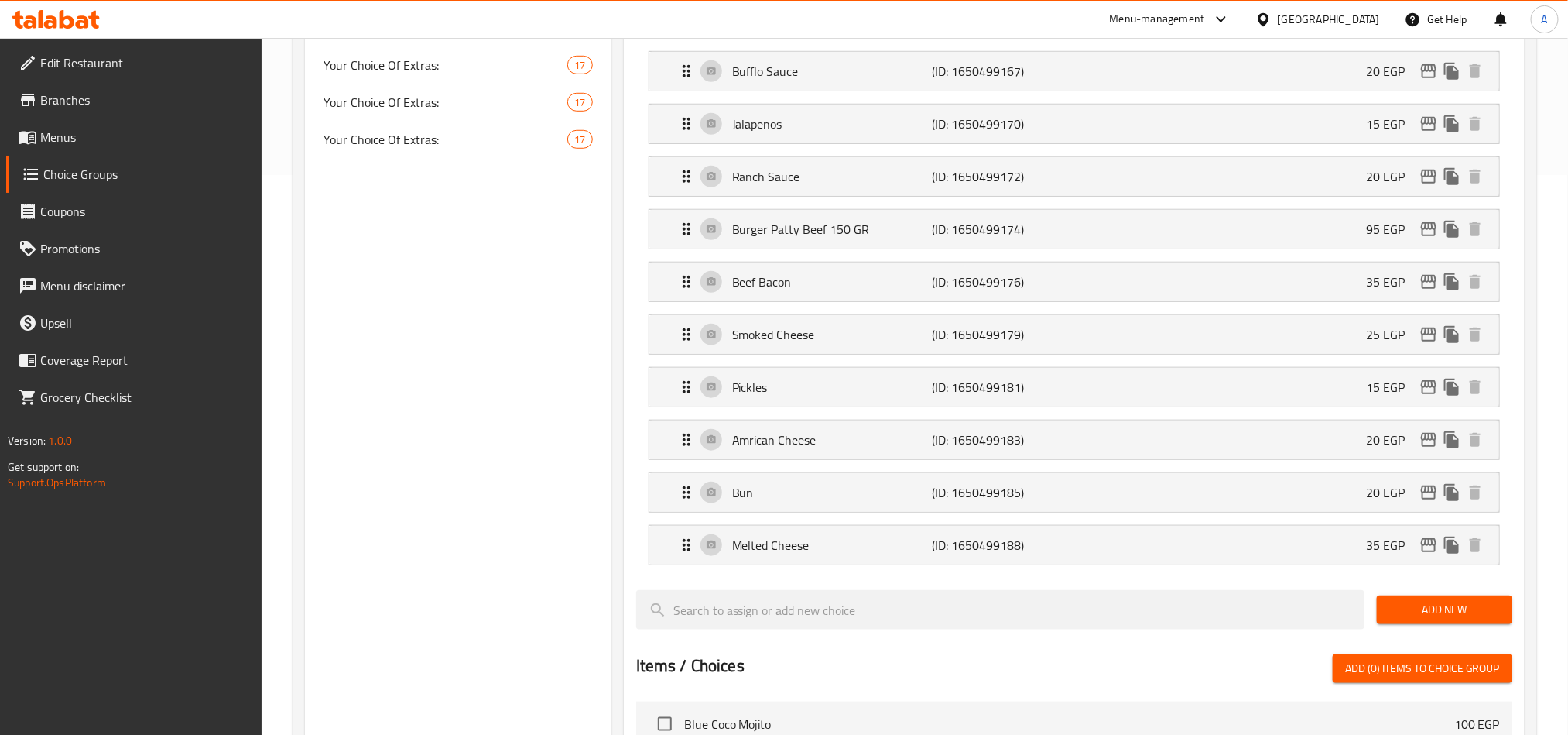
scroll to position [96, 0]
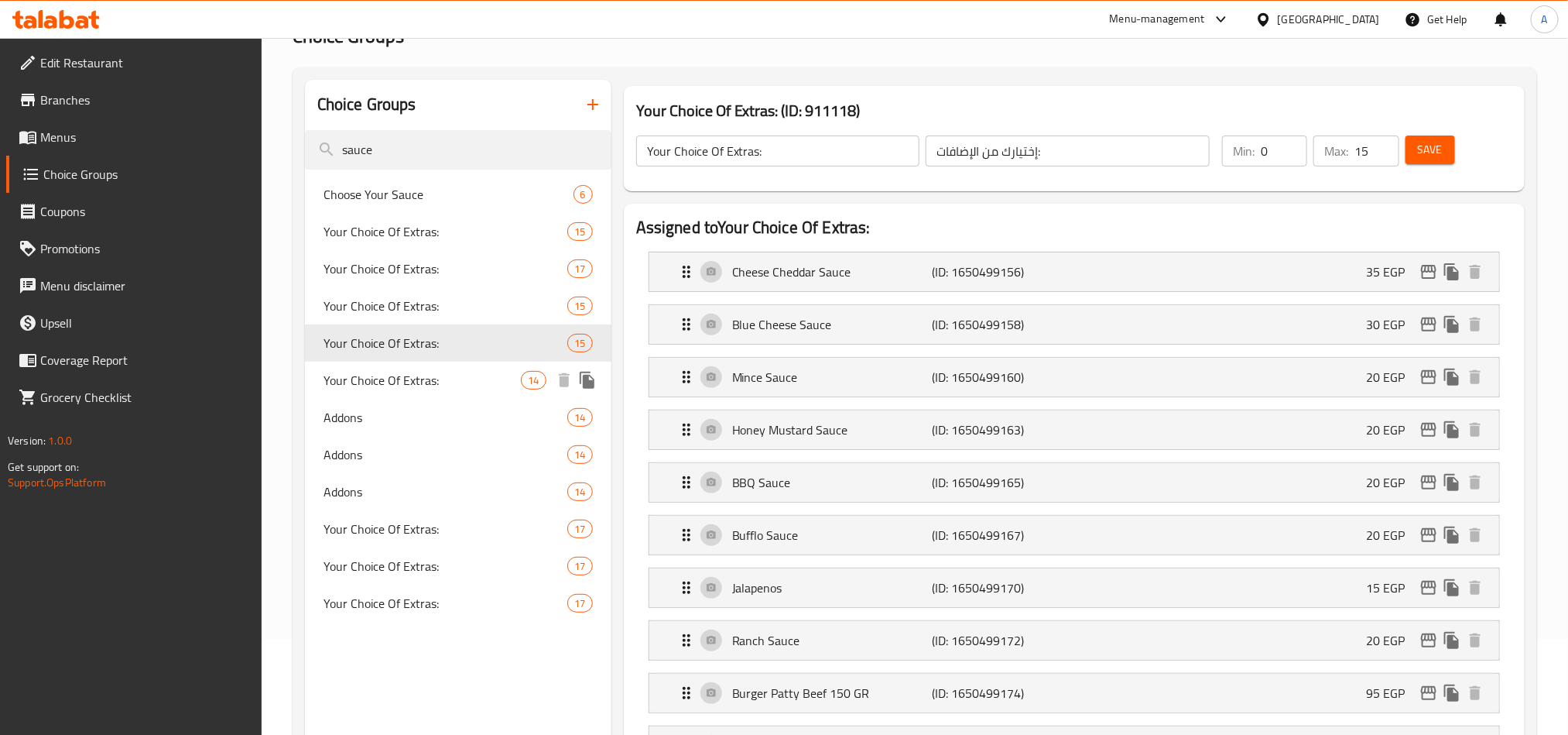
click at [365, 375] on span "Your Choice Of Extras:" at bounding box center [422, 380] width 198 height 18
type input "14"
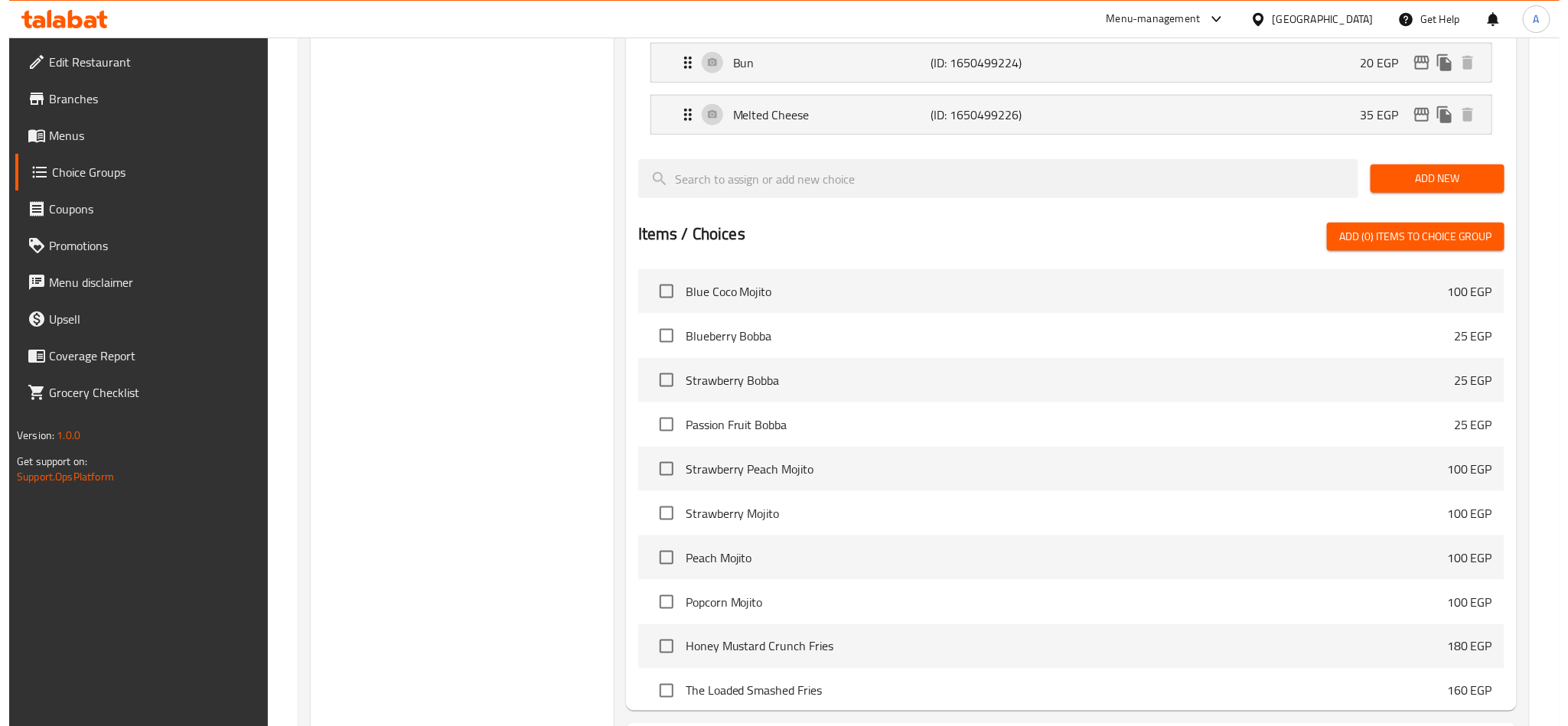
scroll to position [1074, 0]
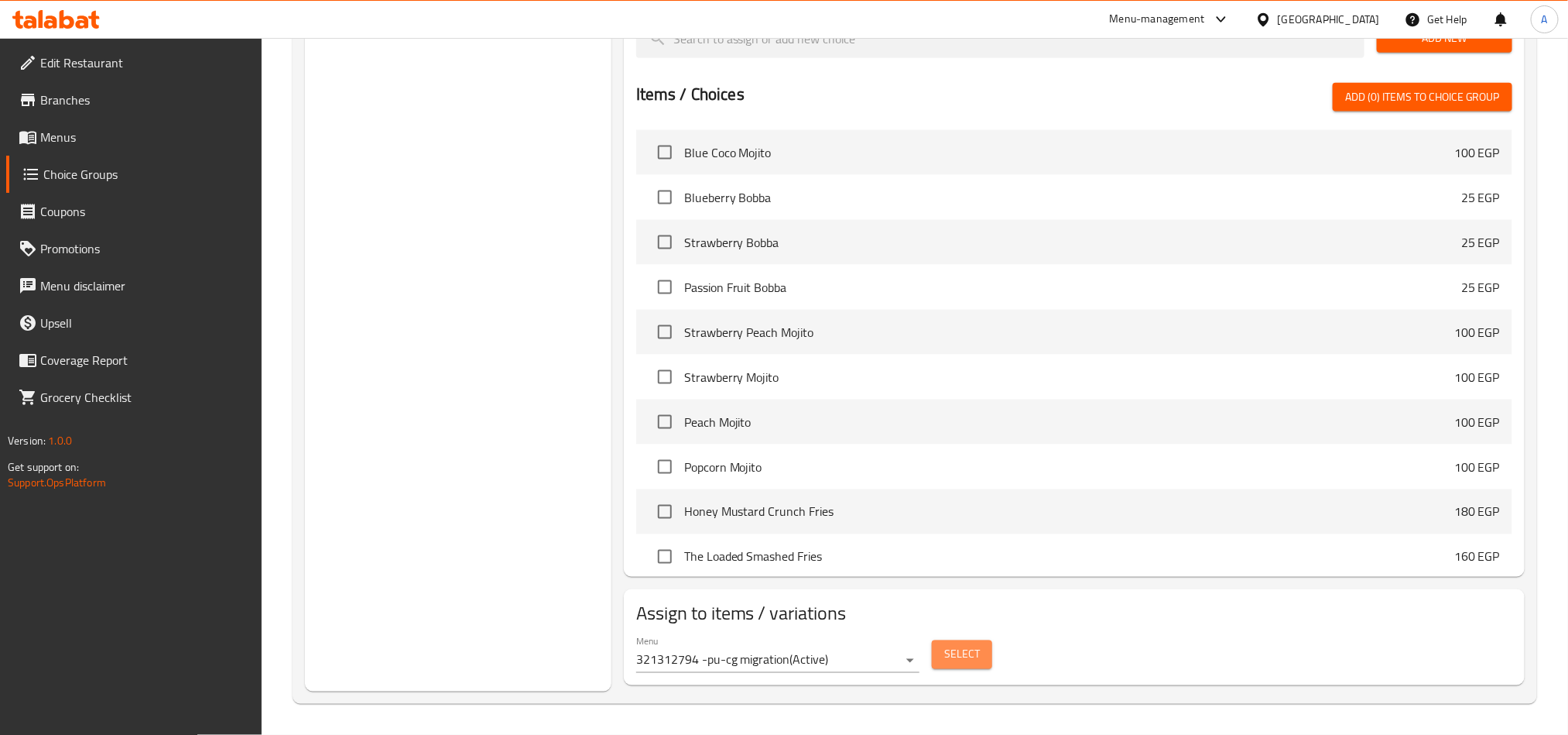
click at [978, 650] on span "Select" at bounding box center [961, 654] width 36 height 19
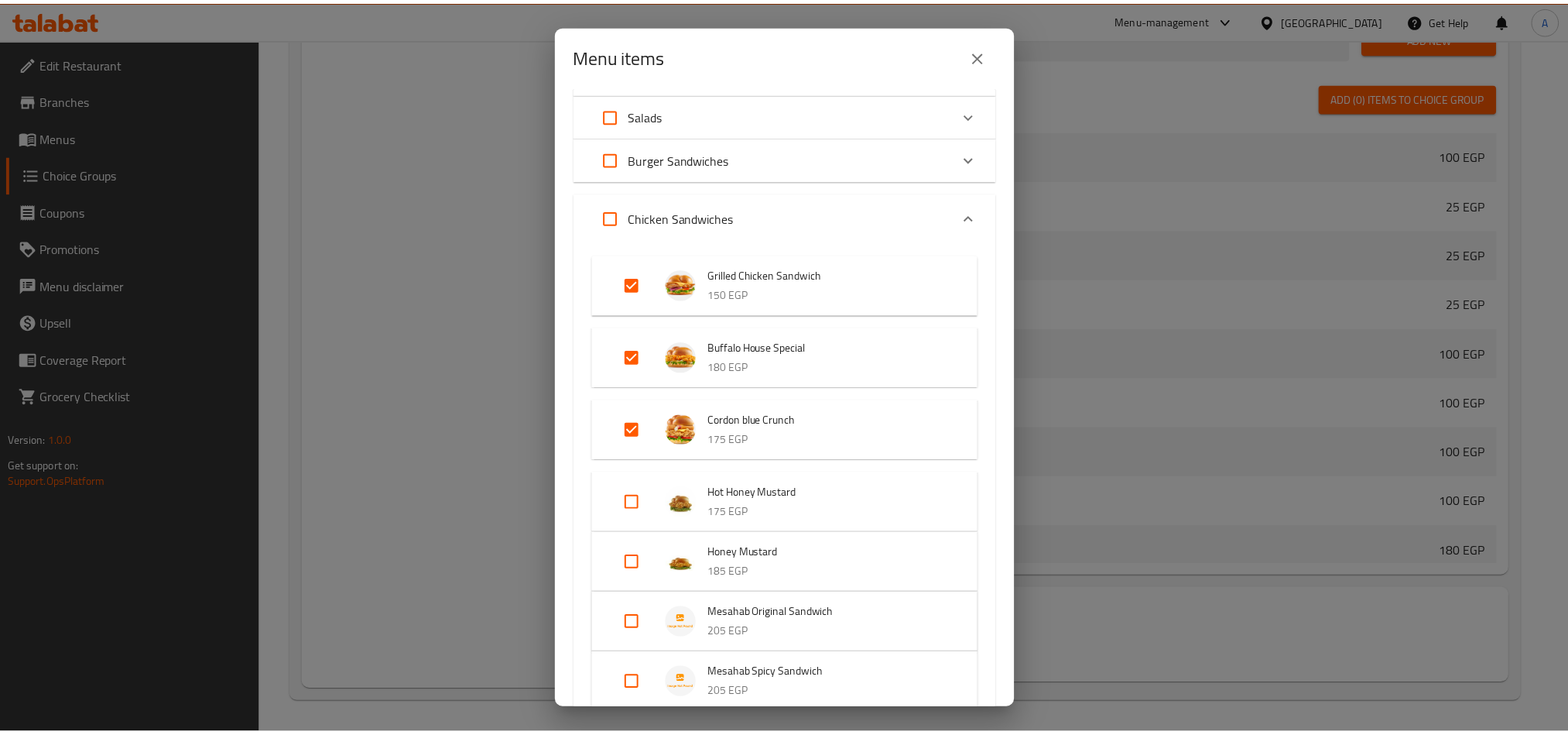
scroll to position [0, 0]
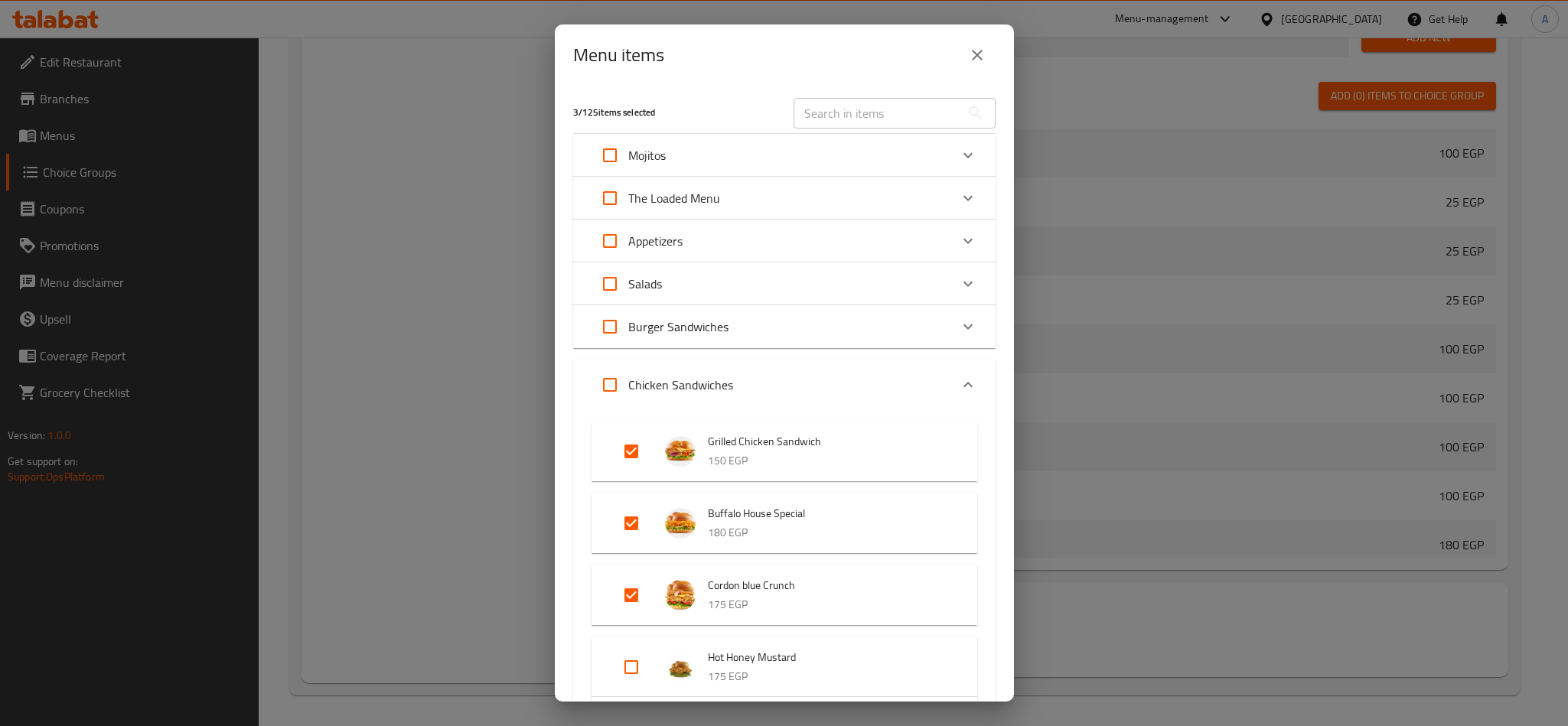
click at [985, 56] on button "close" at bounding box center [977, 55] width 37 height 37
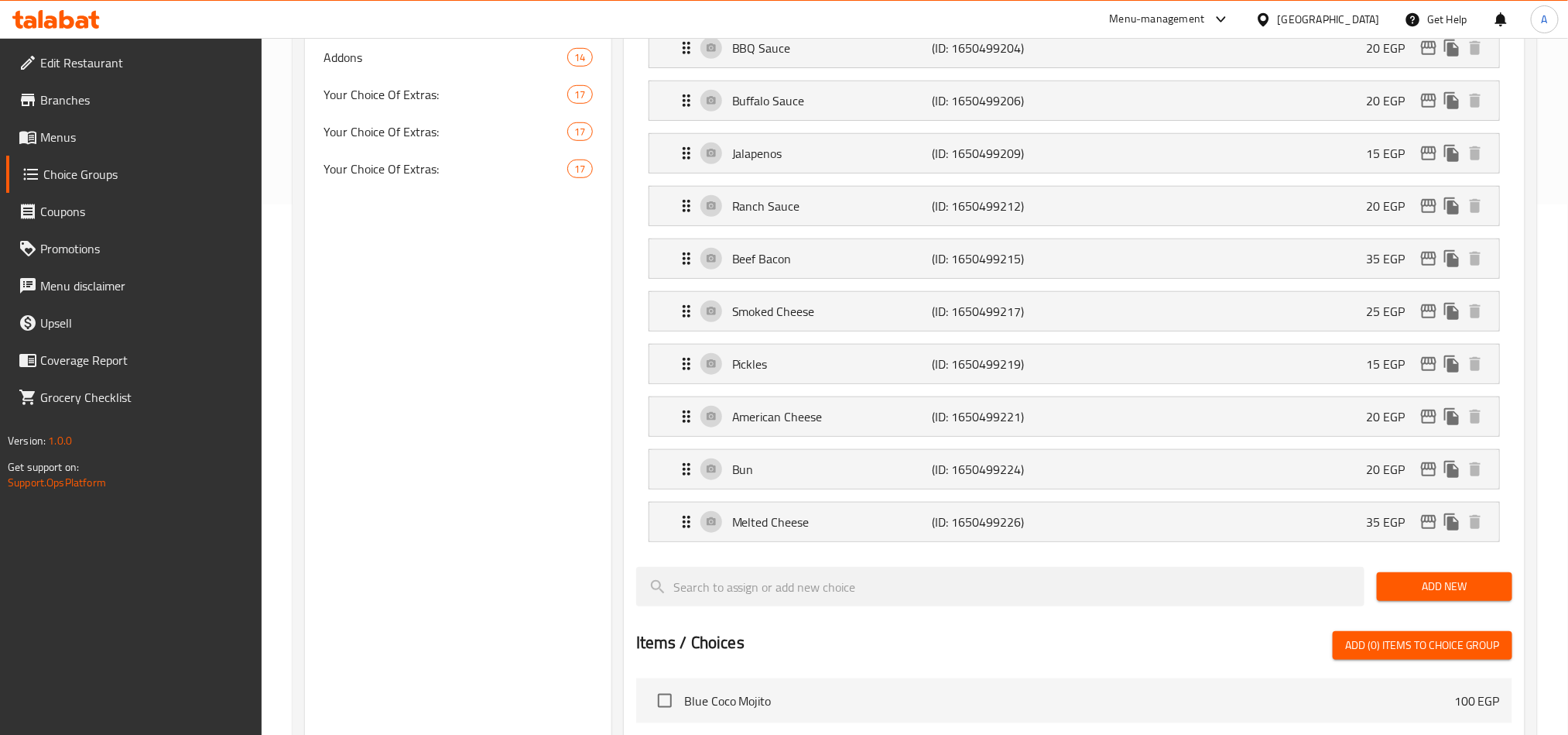
scroll to position [159, 0]
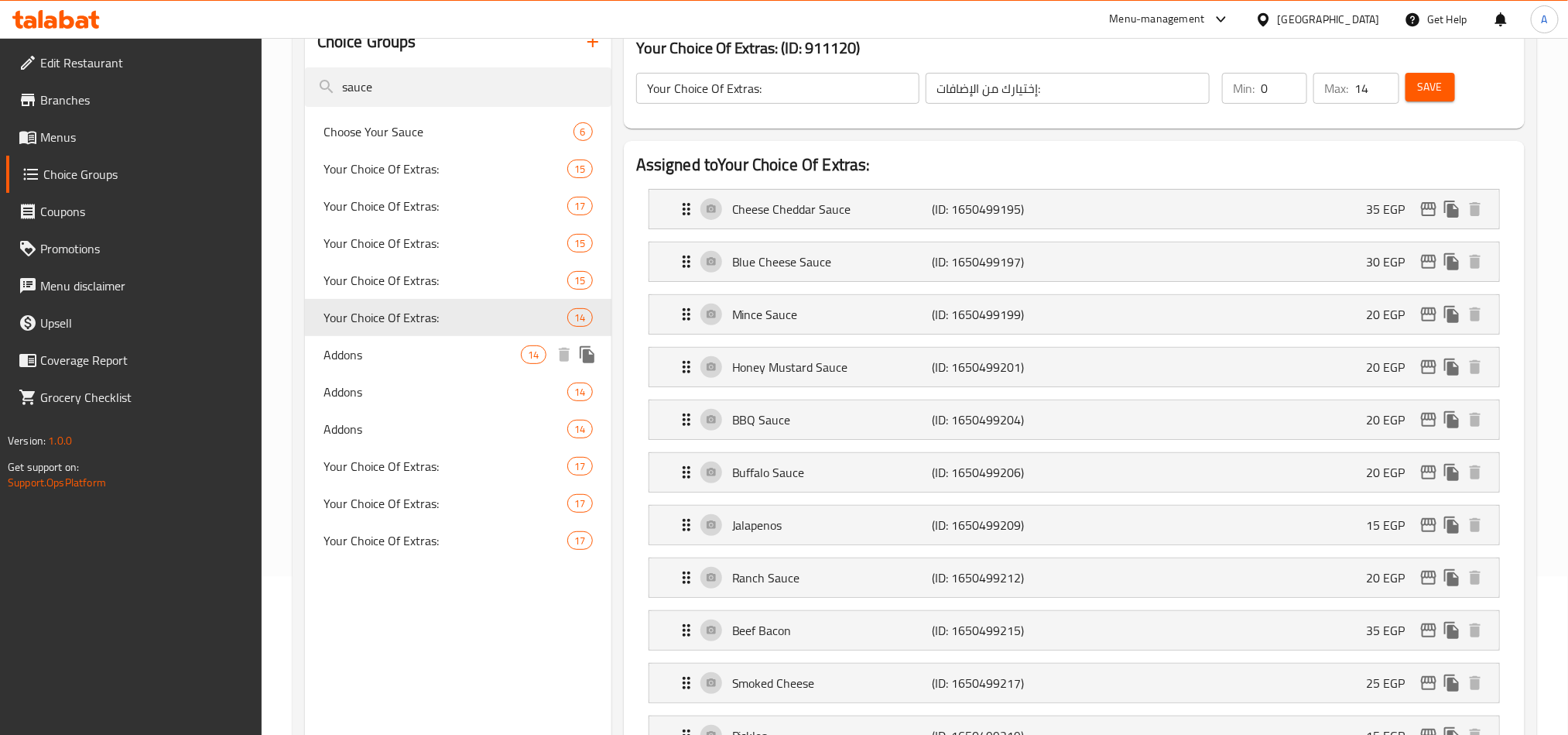
click at [388, 354] on span "Addons" at bounding box center [422, 354] width 198 height 18
type input "Addons"
type input "الاضافات"
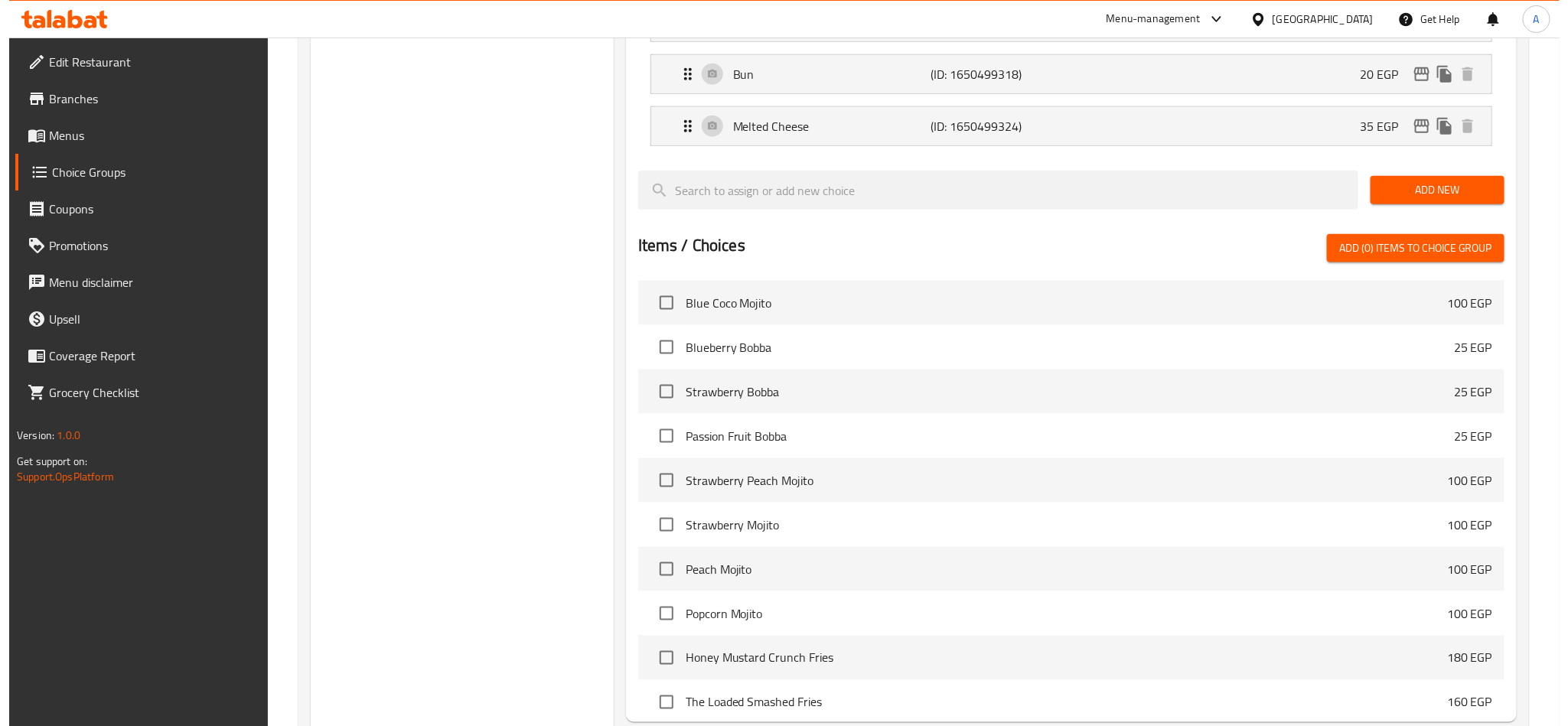
scroll to position [1074, 0]
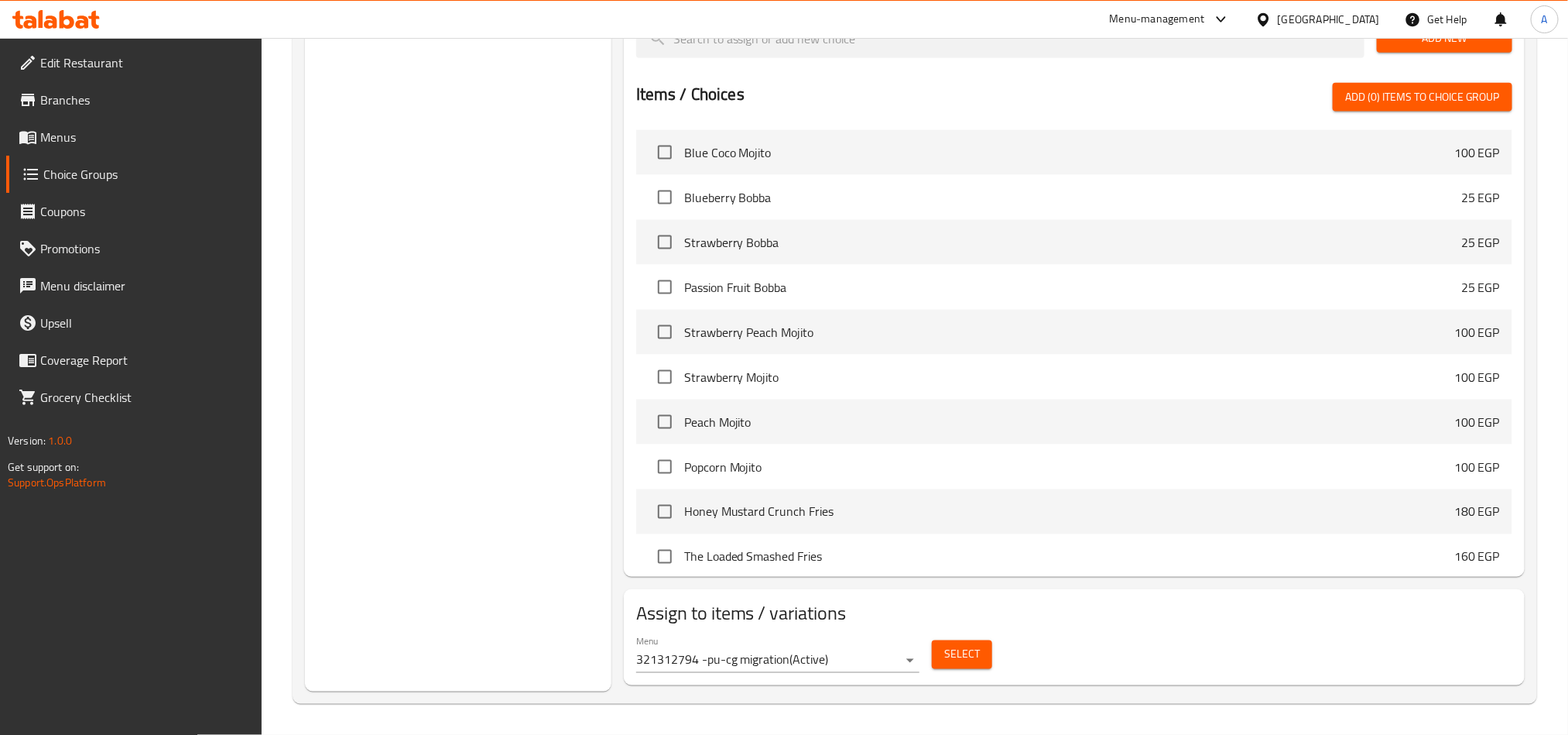
click at [961, 646] on span "Select" at bounding box center [961, 654] width 36 height 19
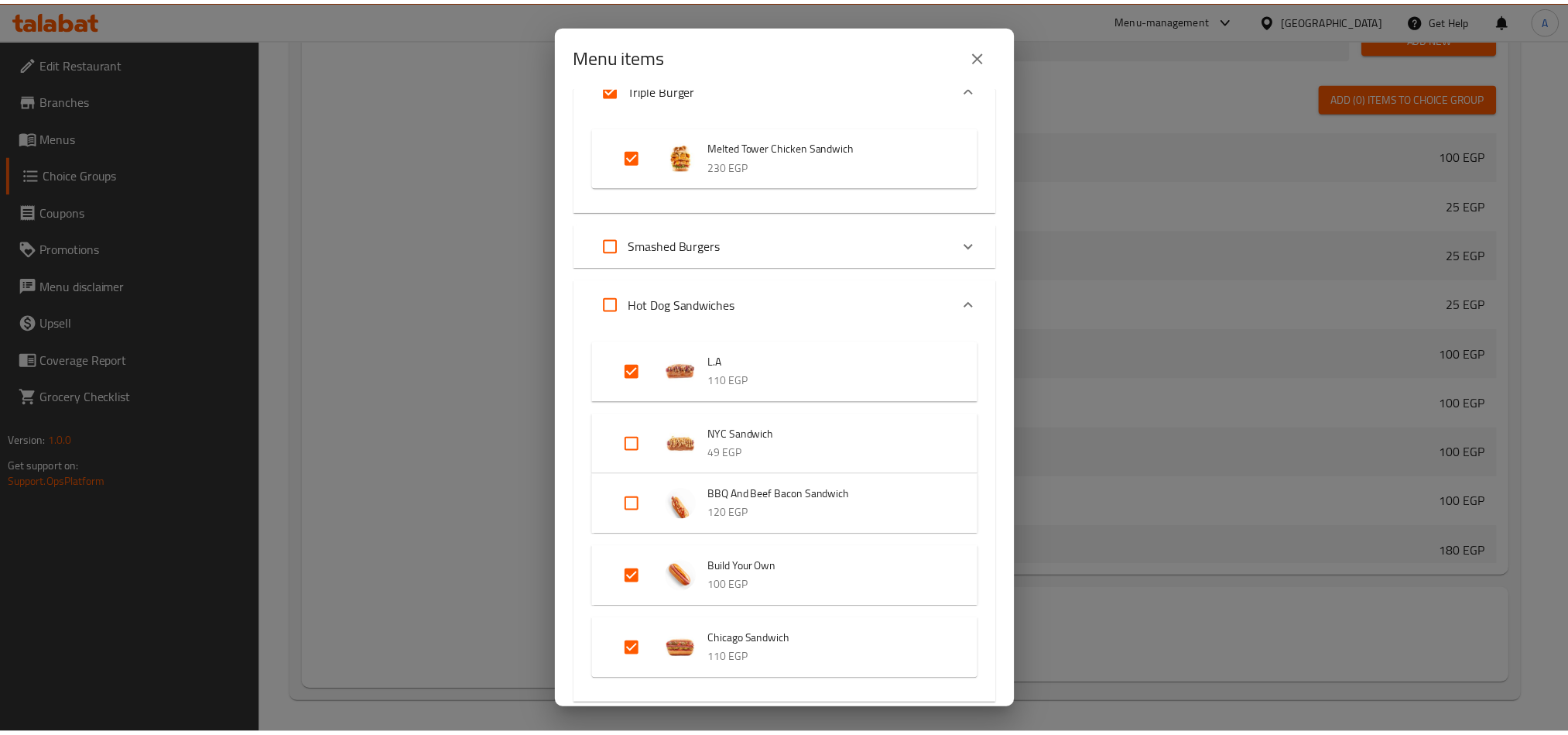
scroll to position [674, 0]
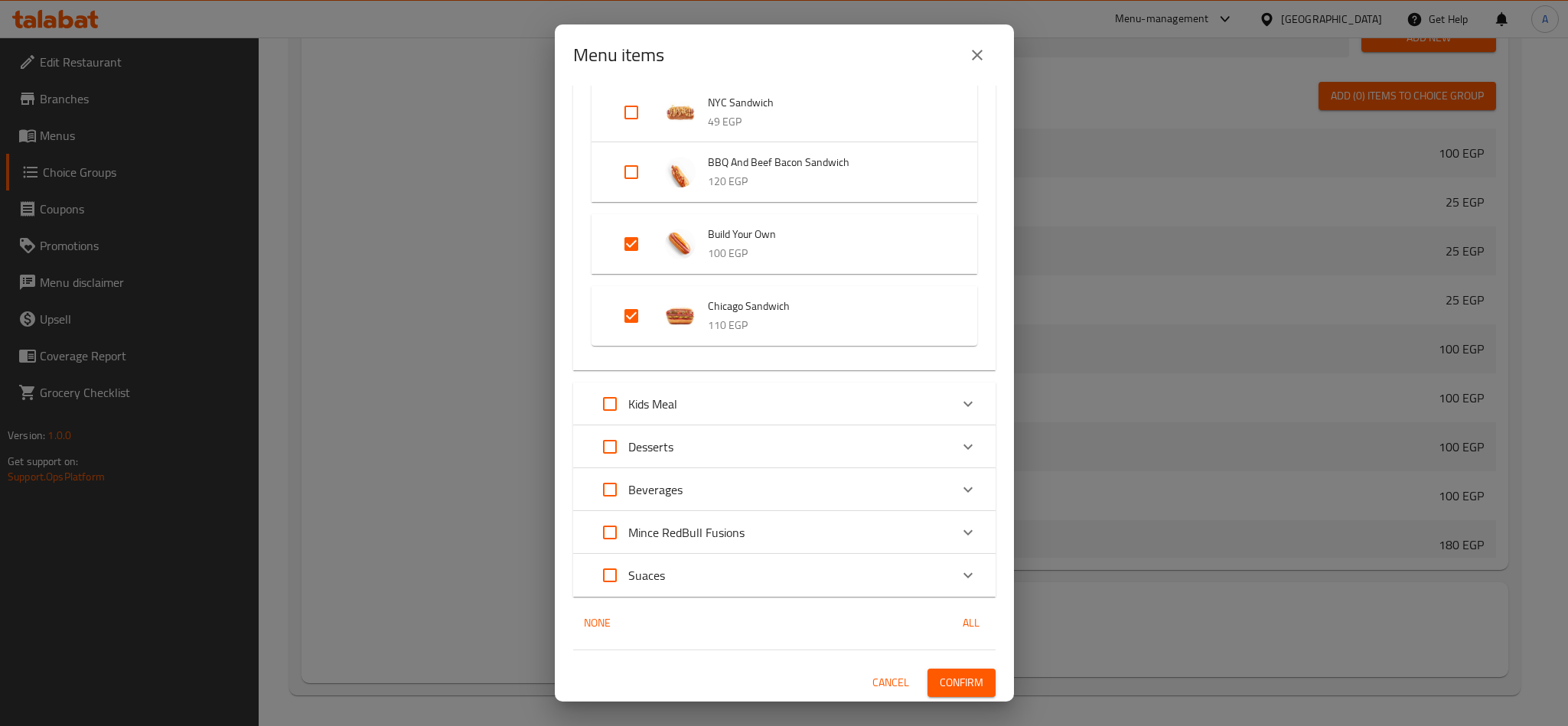
drag, startPoint x: 962, startPoint y: 46, endPoint x: 562, endPoint y: 197, distance: 427.6
click at [966, 46] on button "close" at bounding box center [977, 55] width 37 height 37
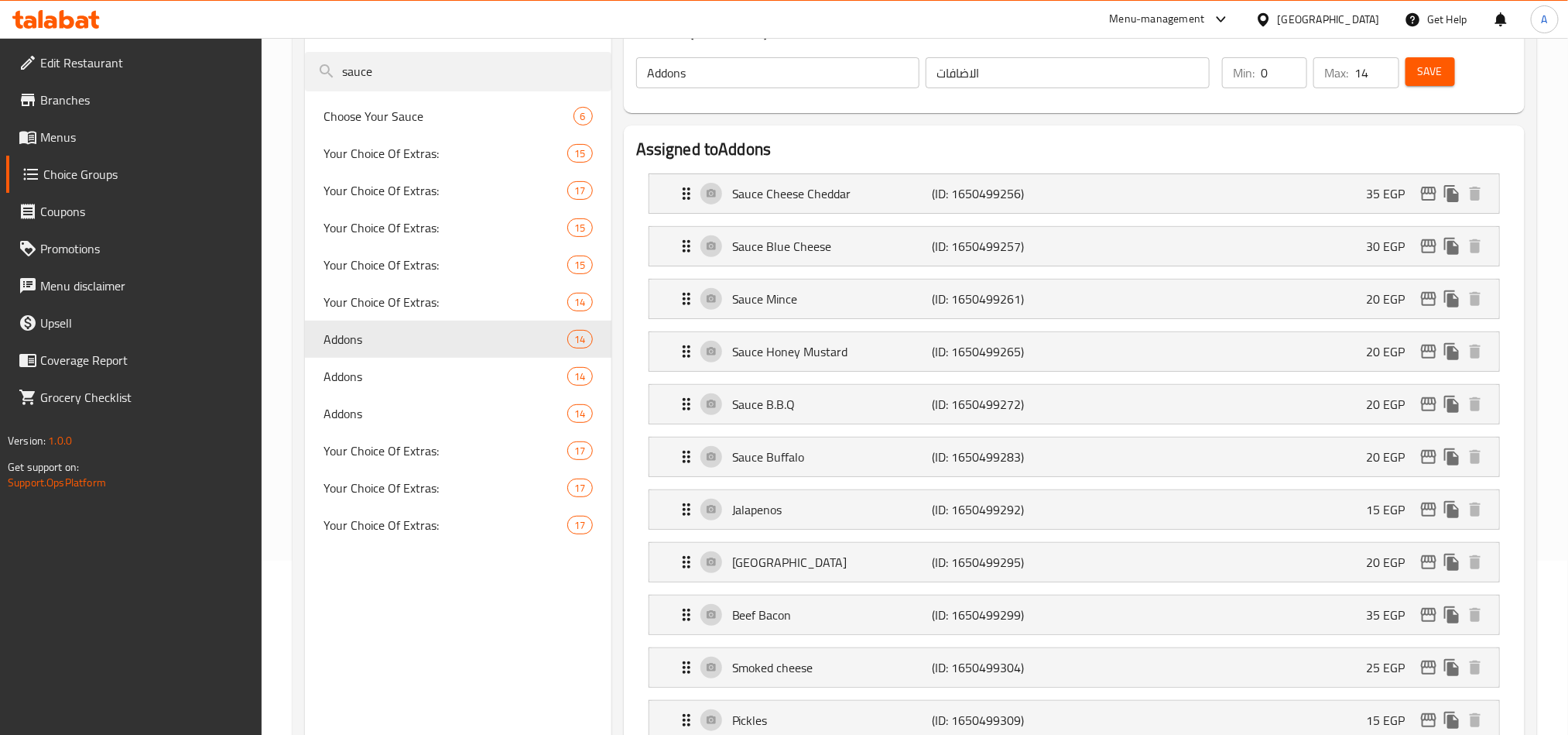
scroll to position [348, 0]
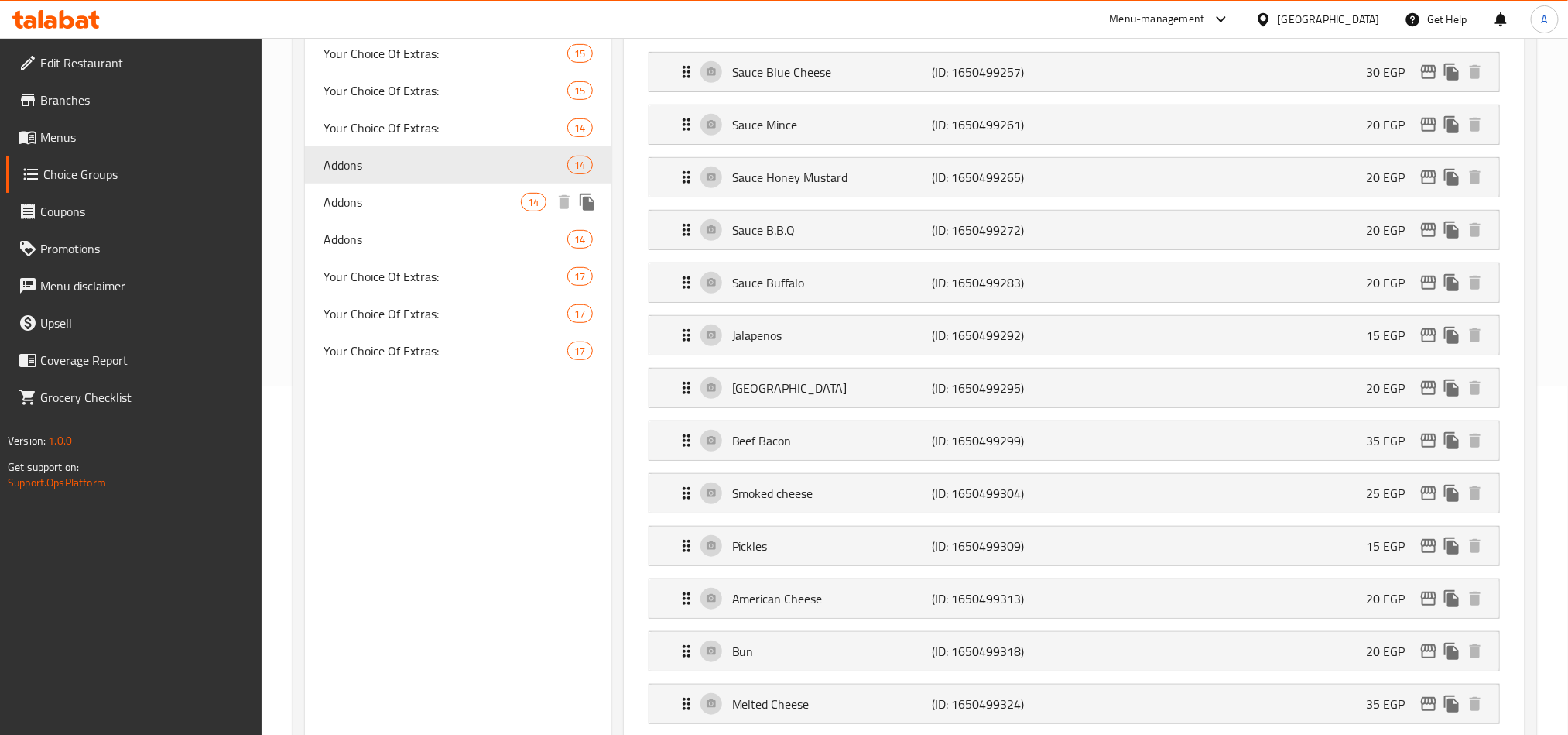
click at [337, 195] on span "Addons" at bounding box center [422, 202] width 198 height 18
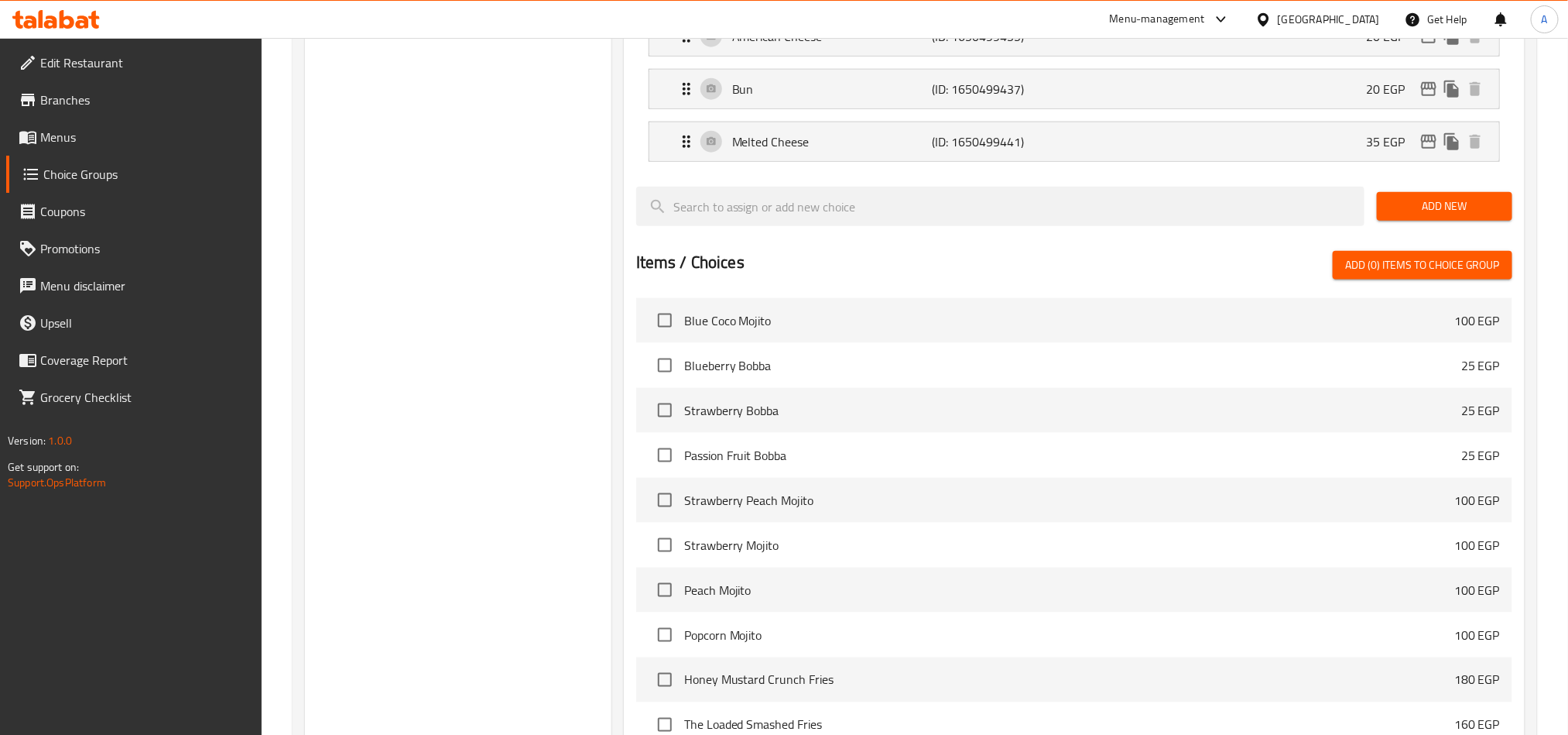
scroll to position [1088, 0]
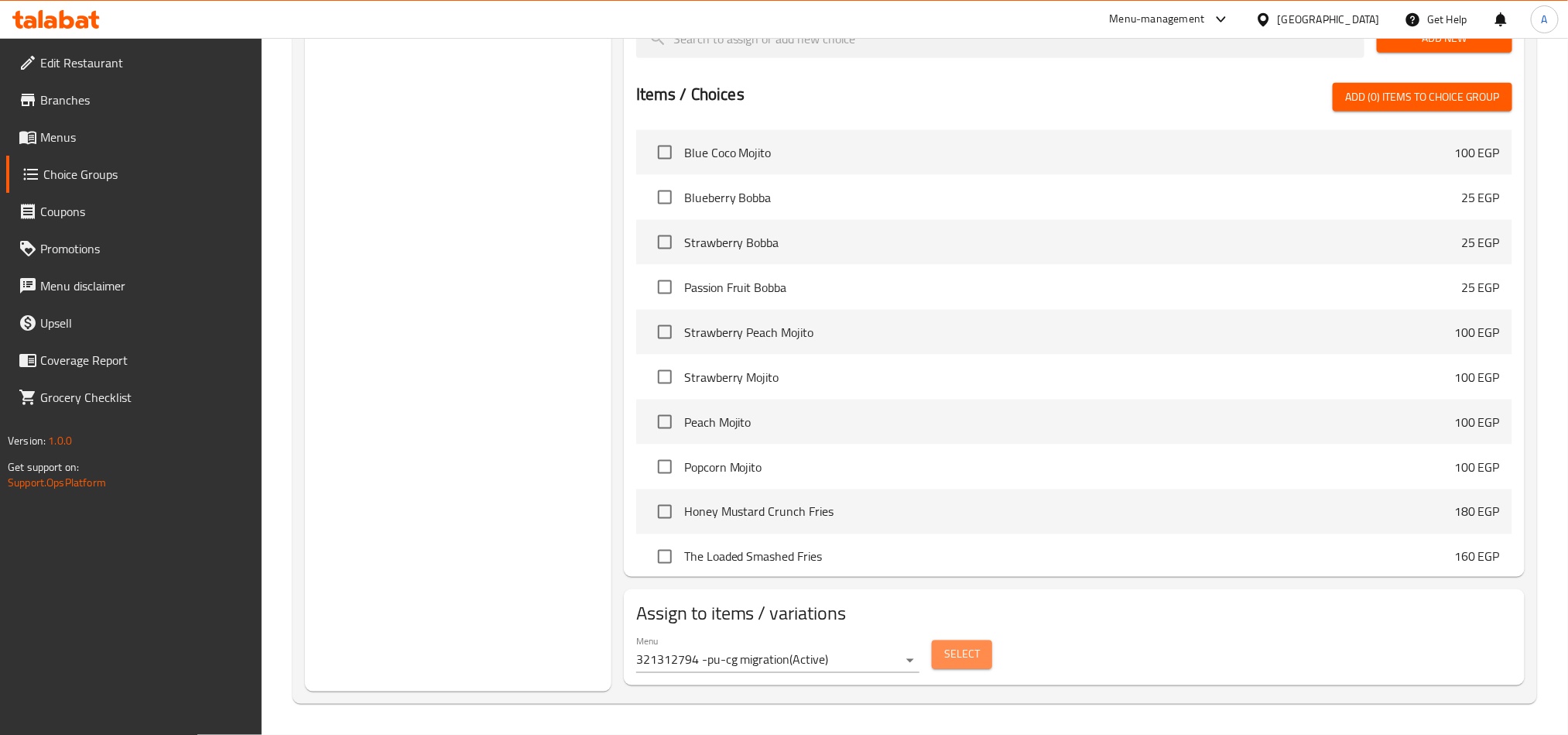
click at [975, 659] on span "Select" at bounding box center [961, 654] width 36 height 19
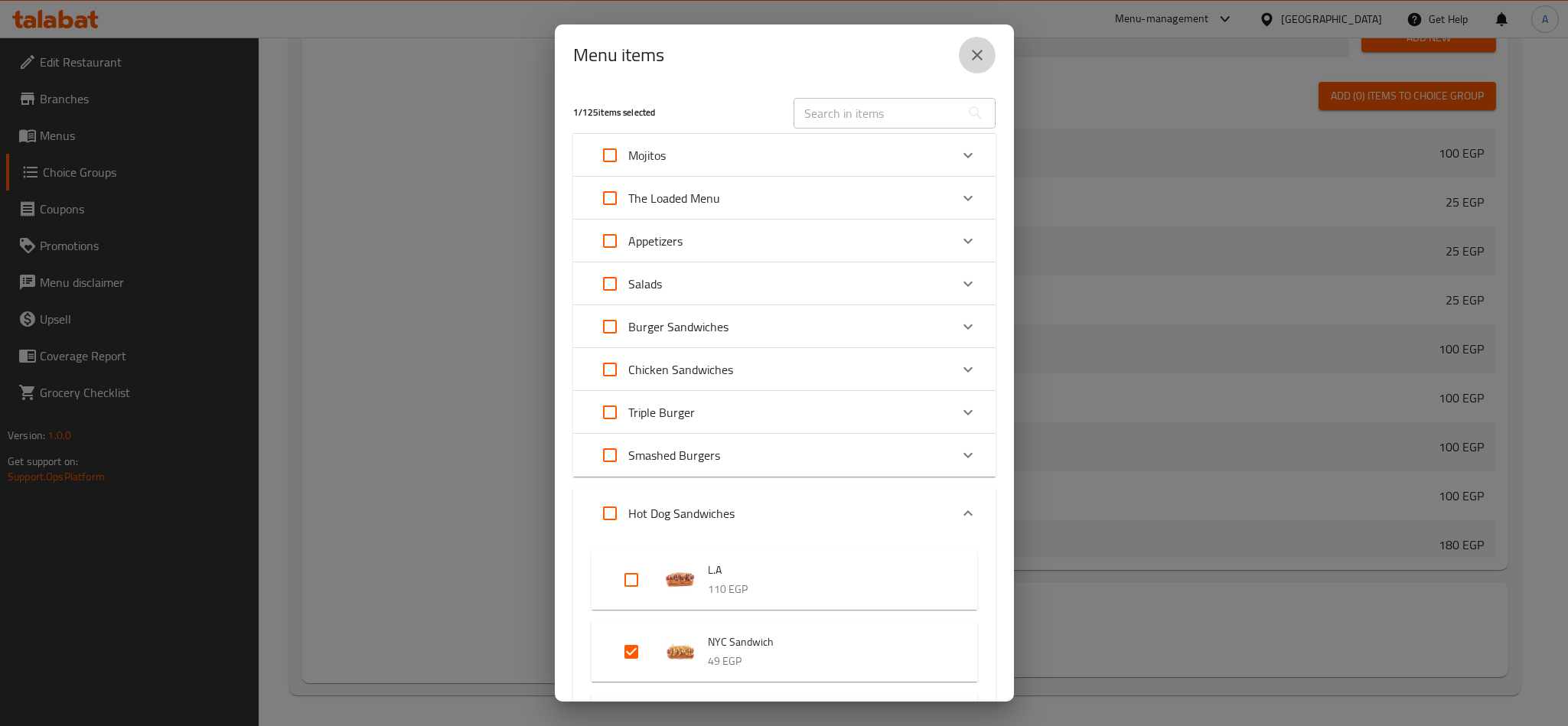
click at [965, 47] on button "close" at bounding box center [977, 55] width 37 height 37
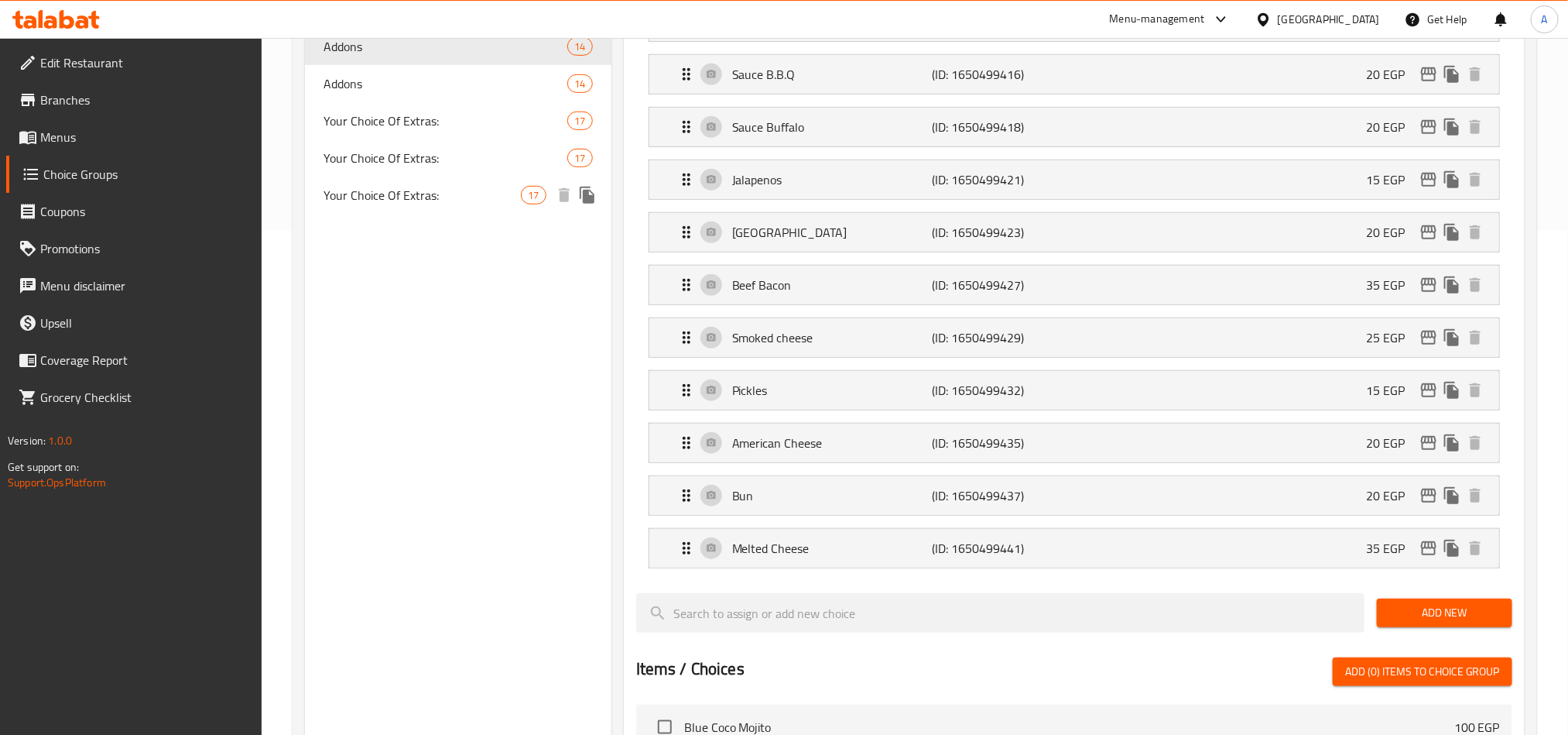
scroll to position [391, 0]
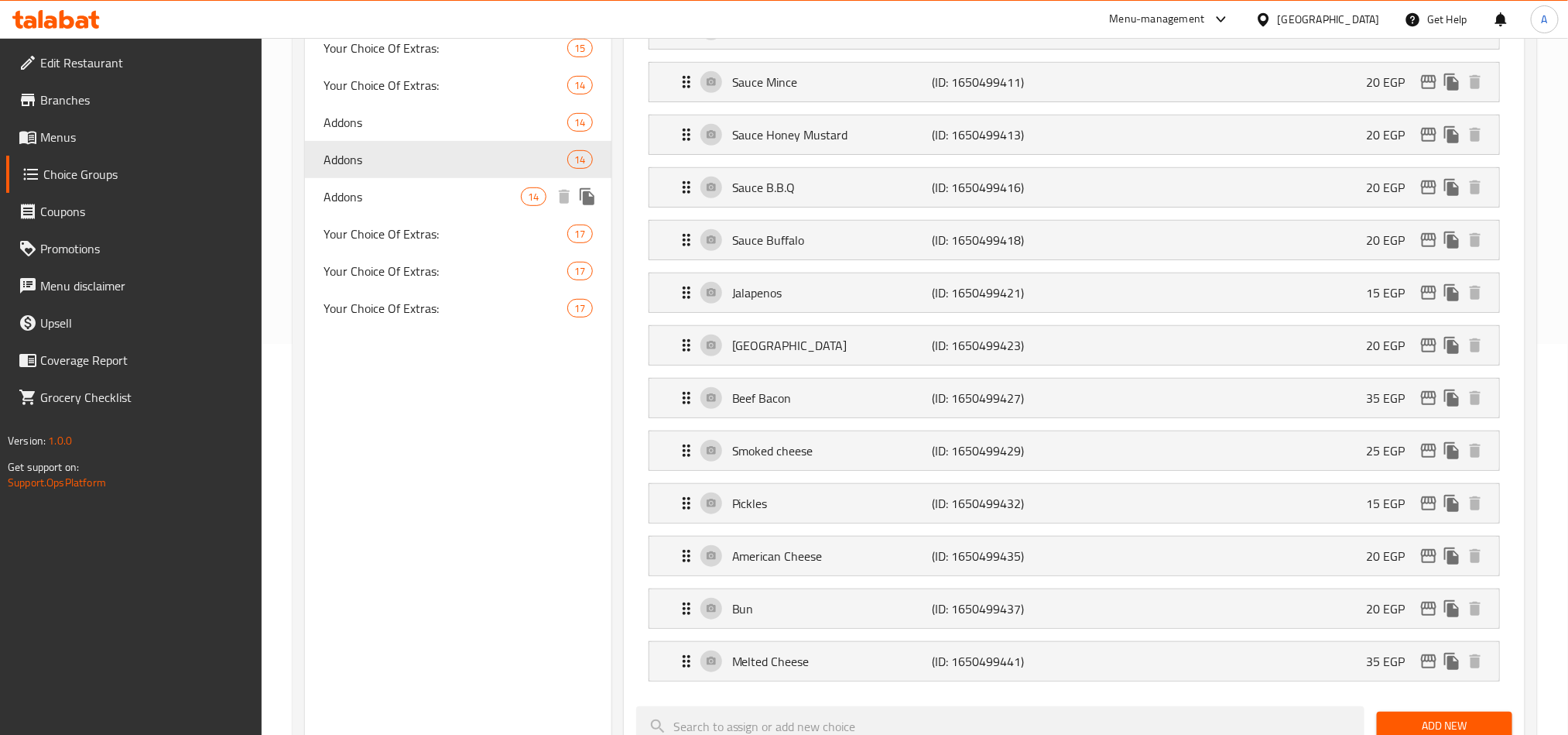
click at [395, 190] on span "Addons" at bounding box center [422, 196] width 198 height 18
type input "14"
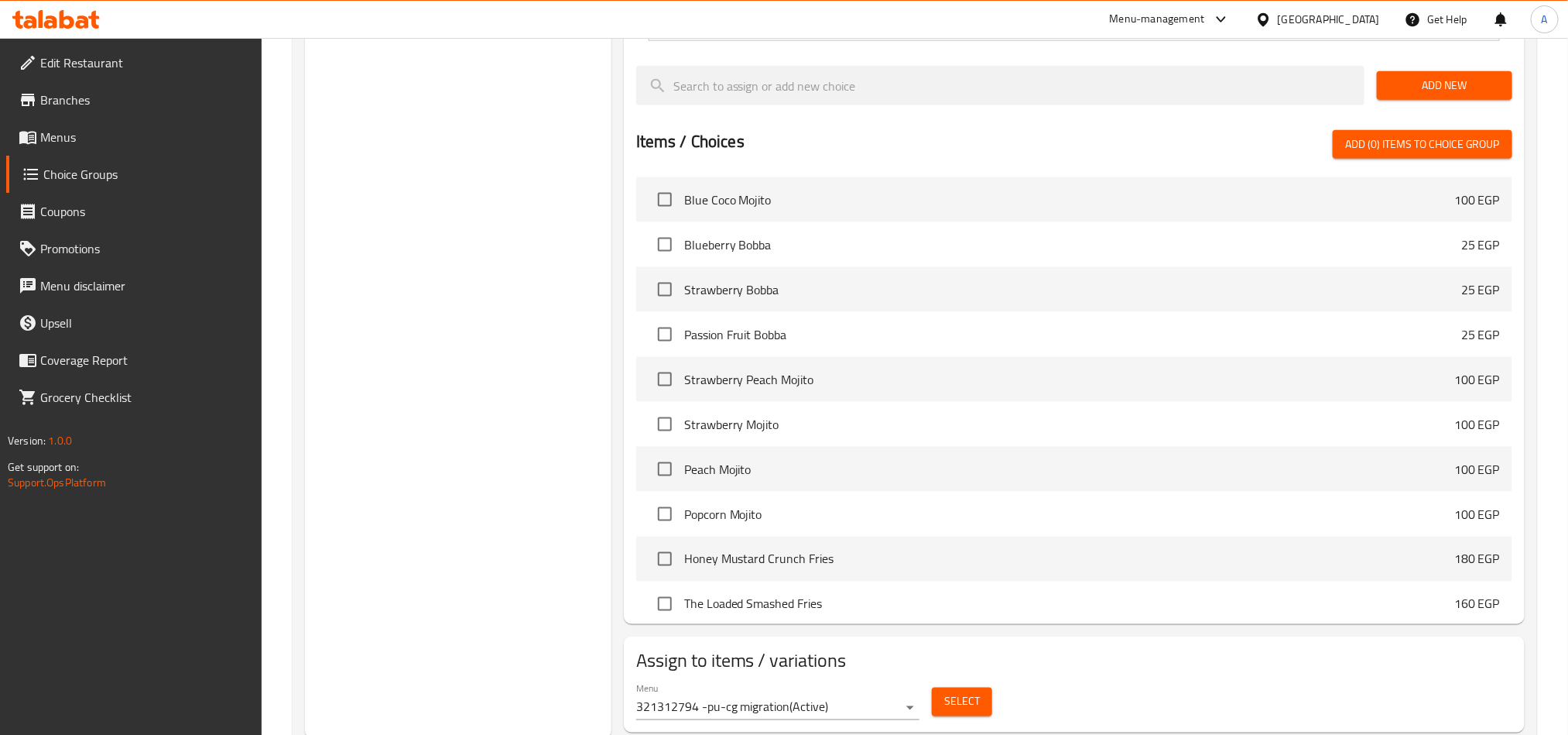
scroll to position [1088, 0]
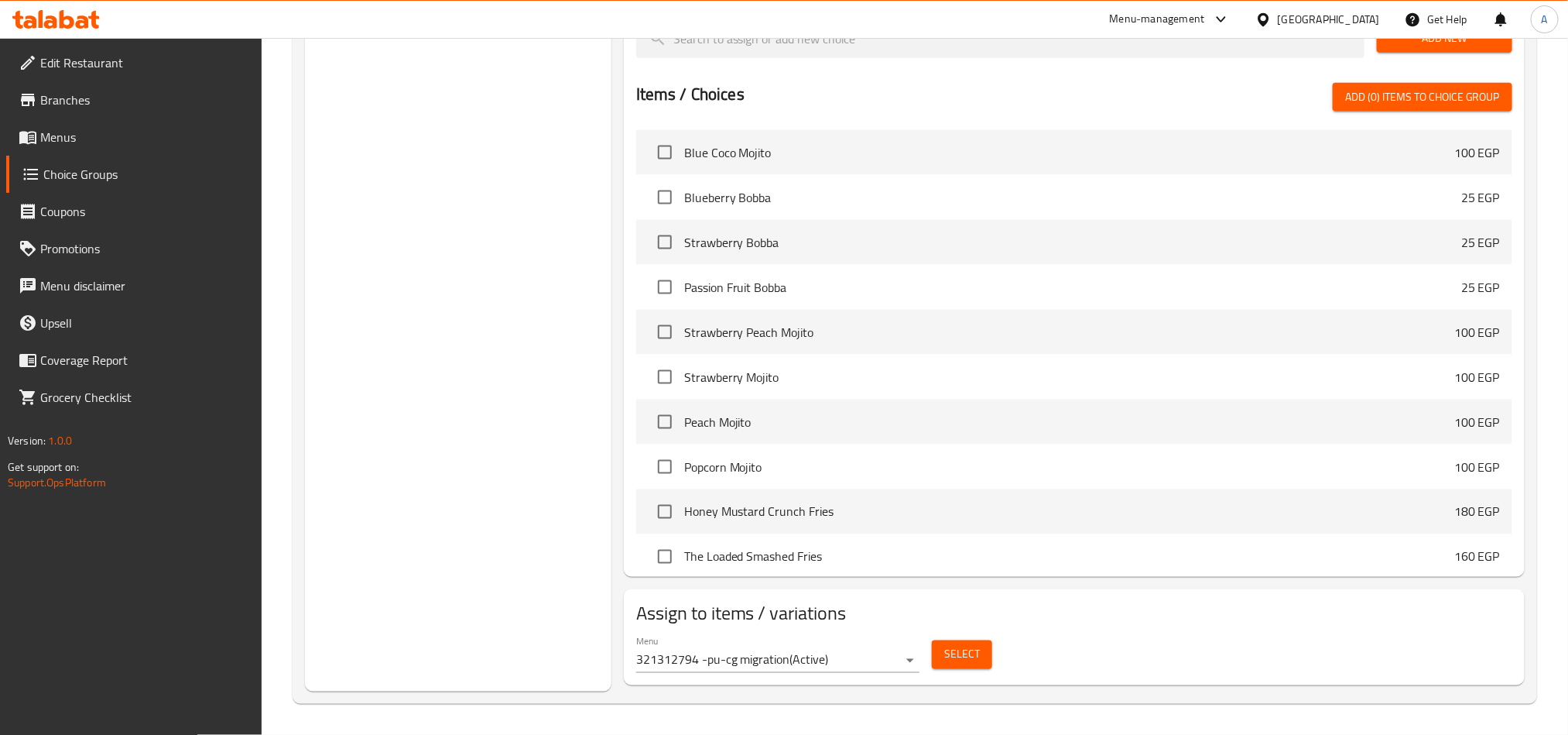
click at [952, 658] on span "Select" at bounding box center [961, 654] width 36 height 19
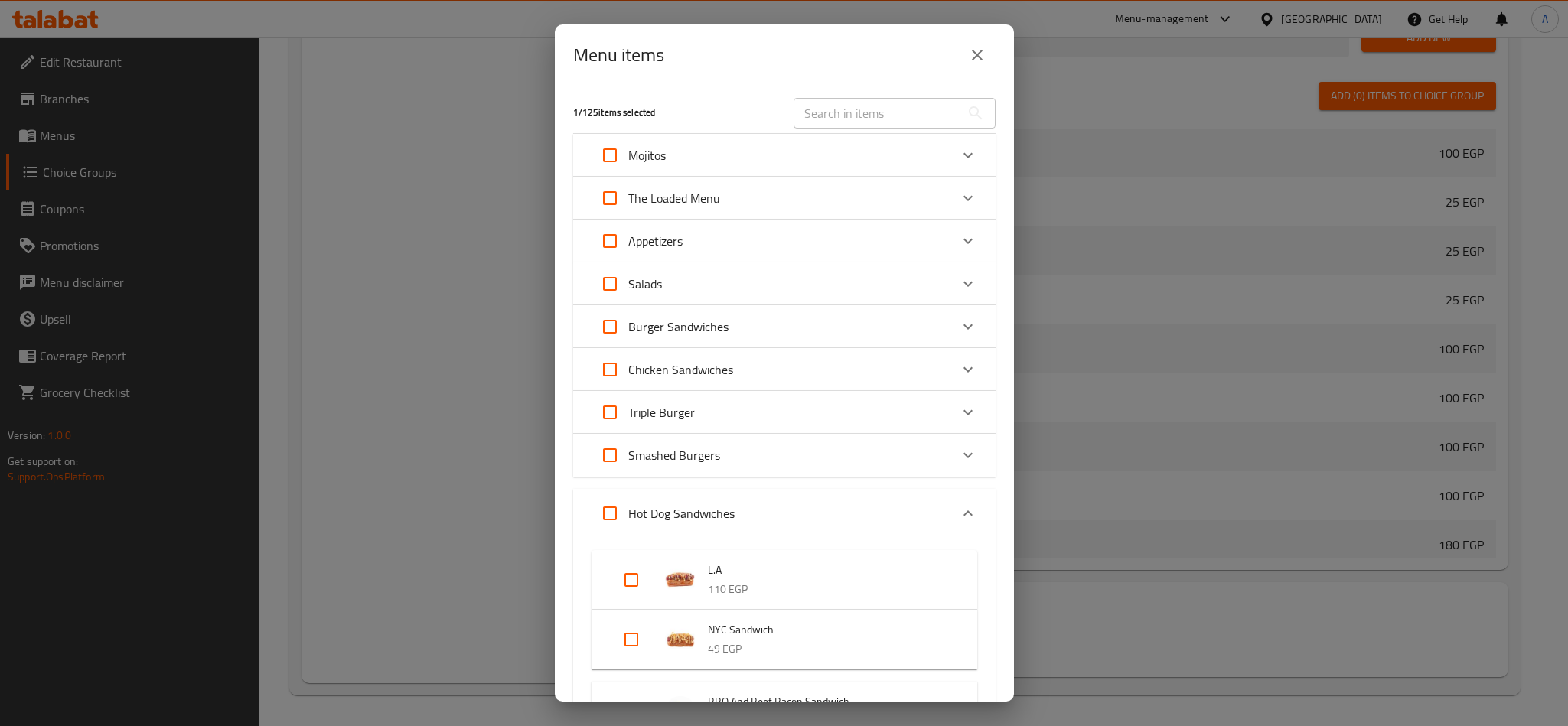
click at [983, 46] on icon "close" at bounding box center [977, 55] width 18 height 18
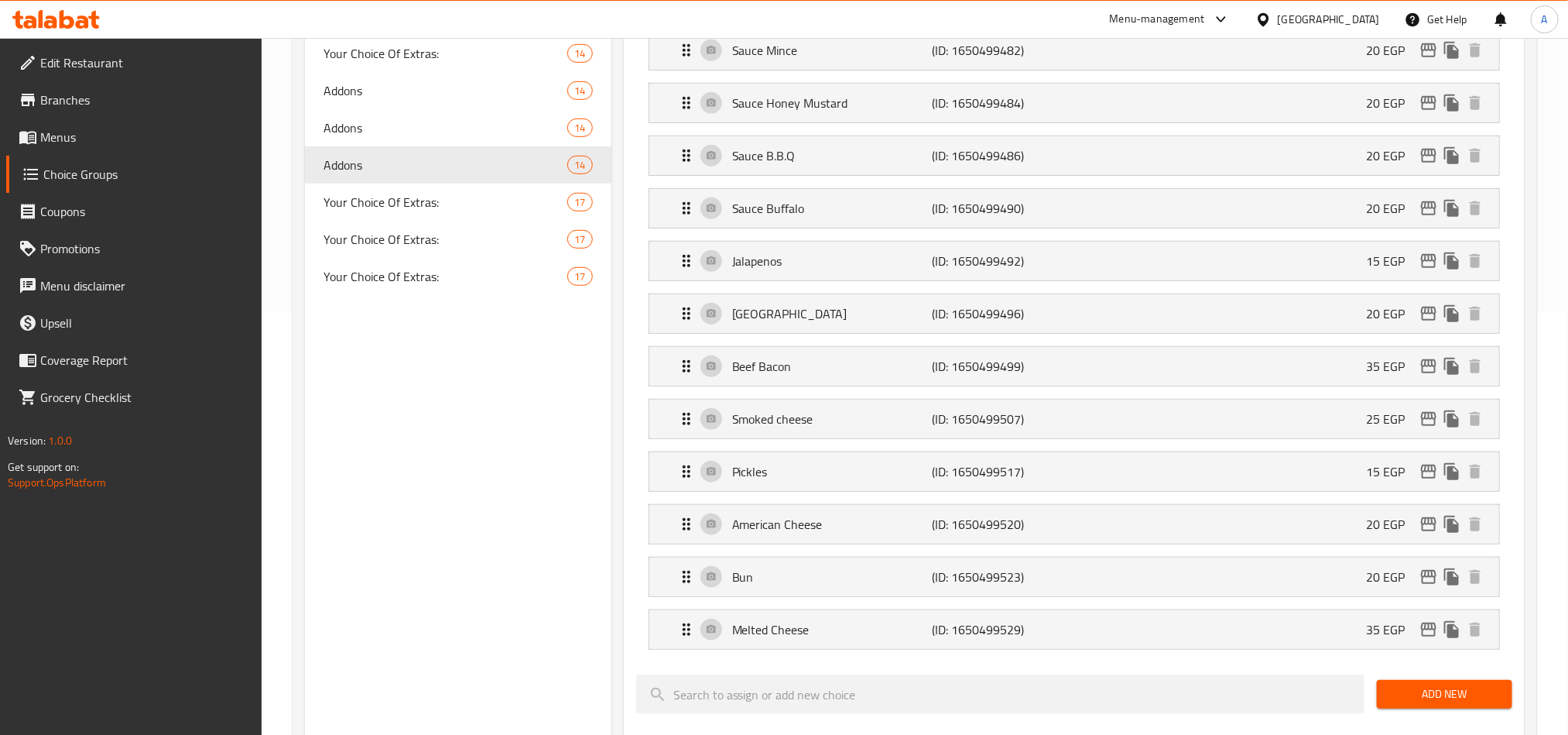
scroll to position [275, 0]
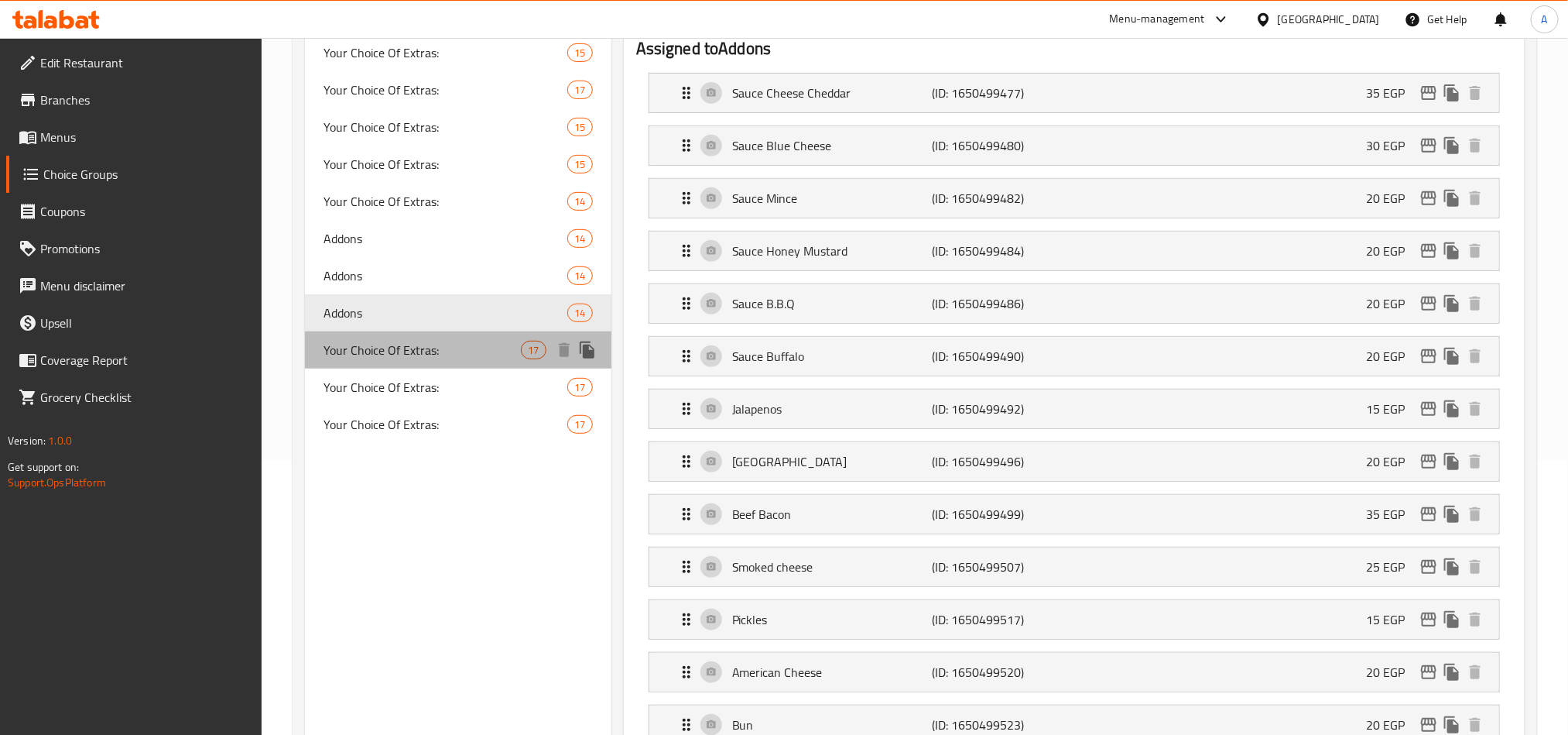
click at [361, 356] on span "Your Choice Of Extras:" at bounding box center [422, 350] width 198 height 18
type input "Your Choice Of Extras:"
type input "إختيارك من الإضافات:"
type input "15"
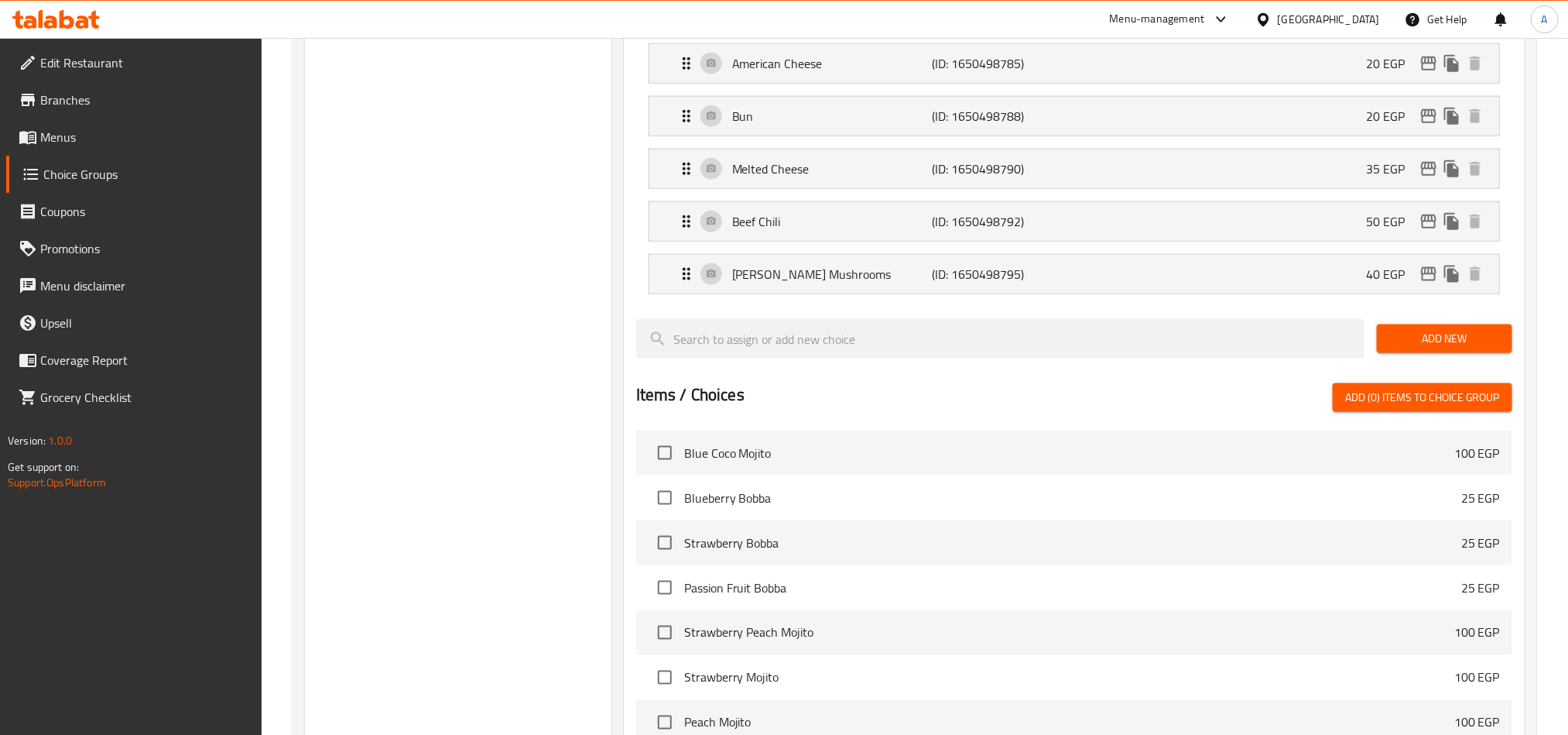
scroll to position [1248, 0]
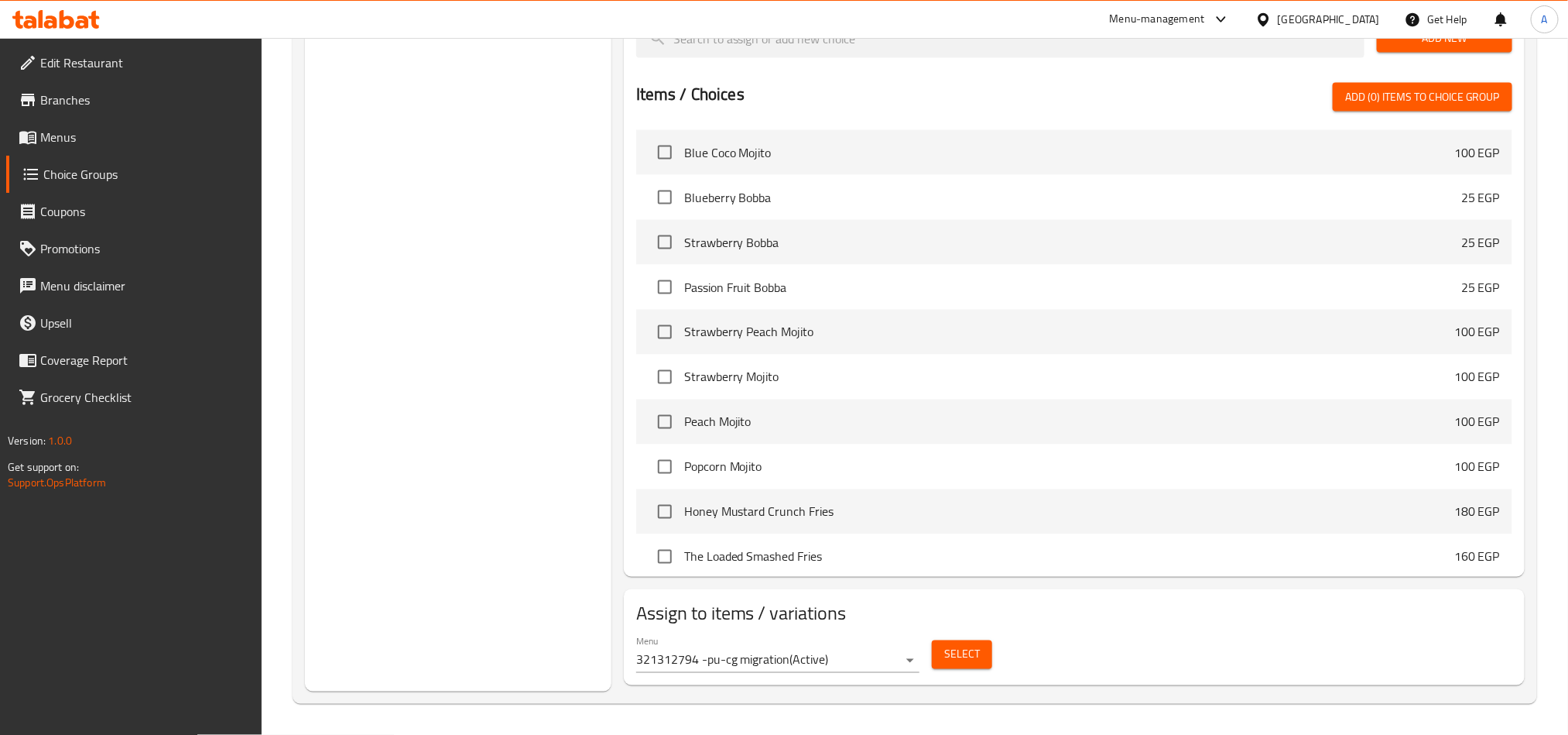
click at [955, 653] on span "Select" at bounding box center [961, 654] width 36 height 19
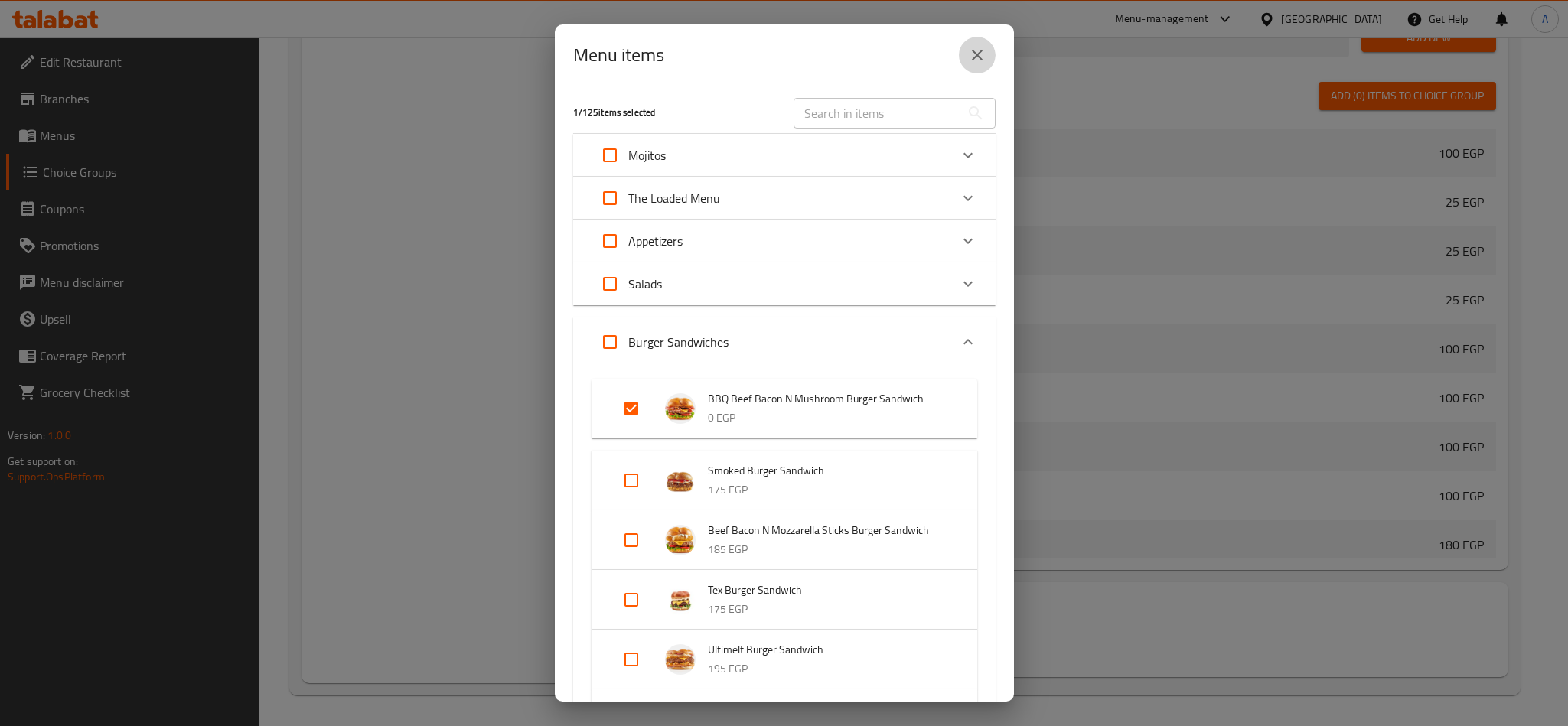
click at [980, 46] on icon "close" at bounding box center [977, 55] width 18 height 18
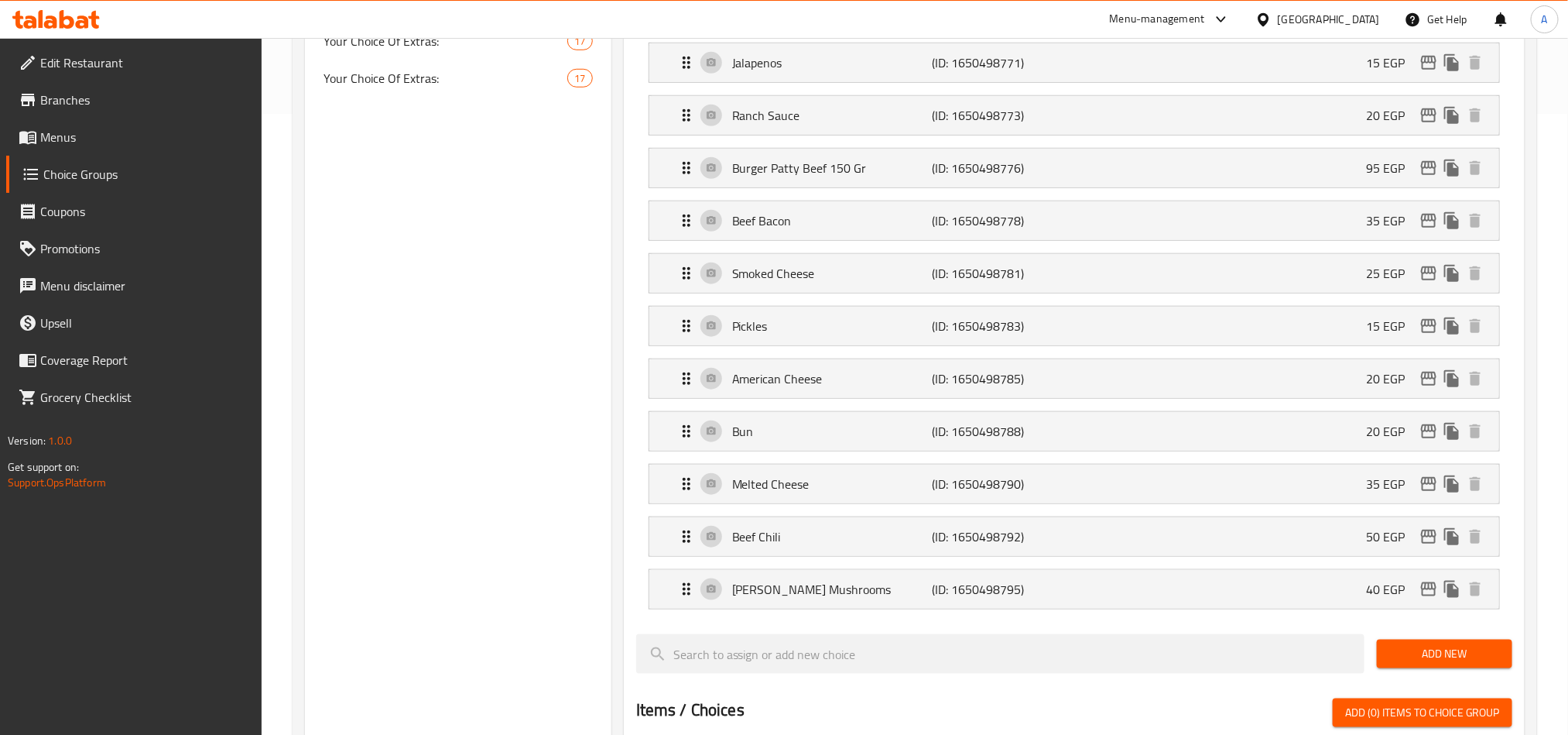
scroll to position [319, 0]
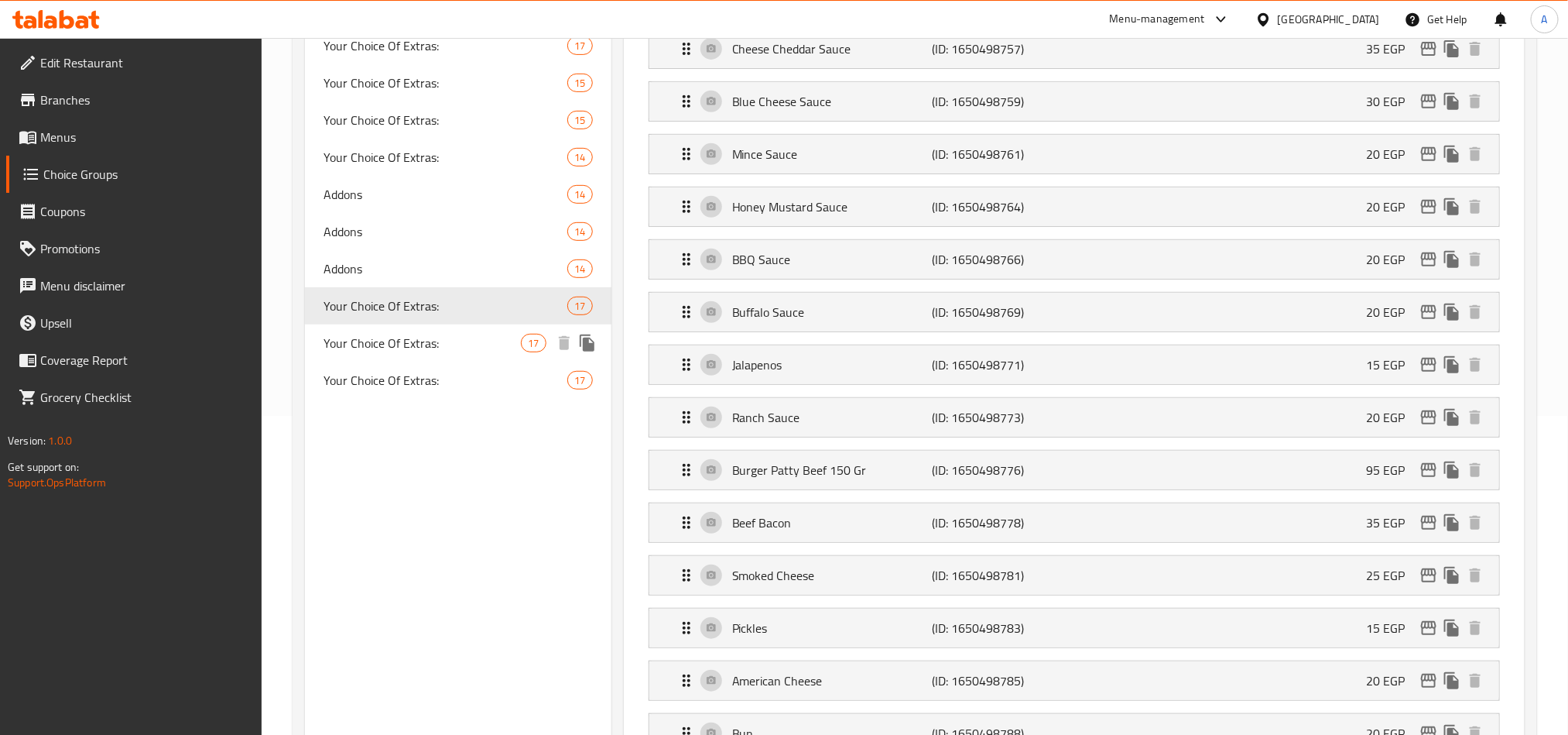
click at [397, 333] on span "Your Choice Of Extras:" at bounding box center [422, 343] width 198 height 18
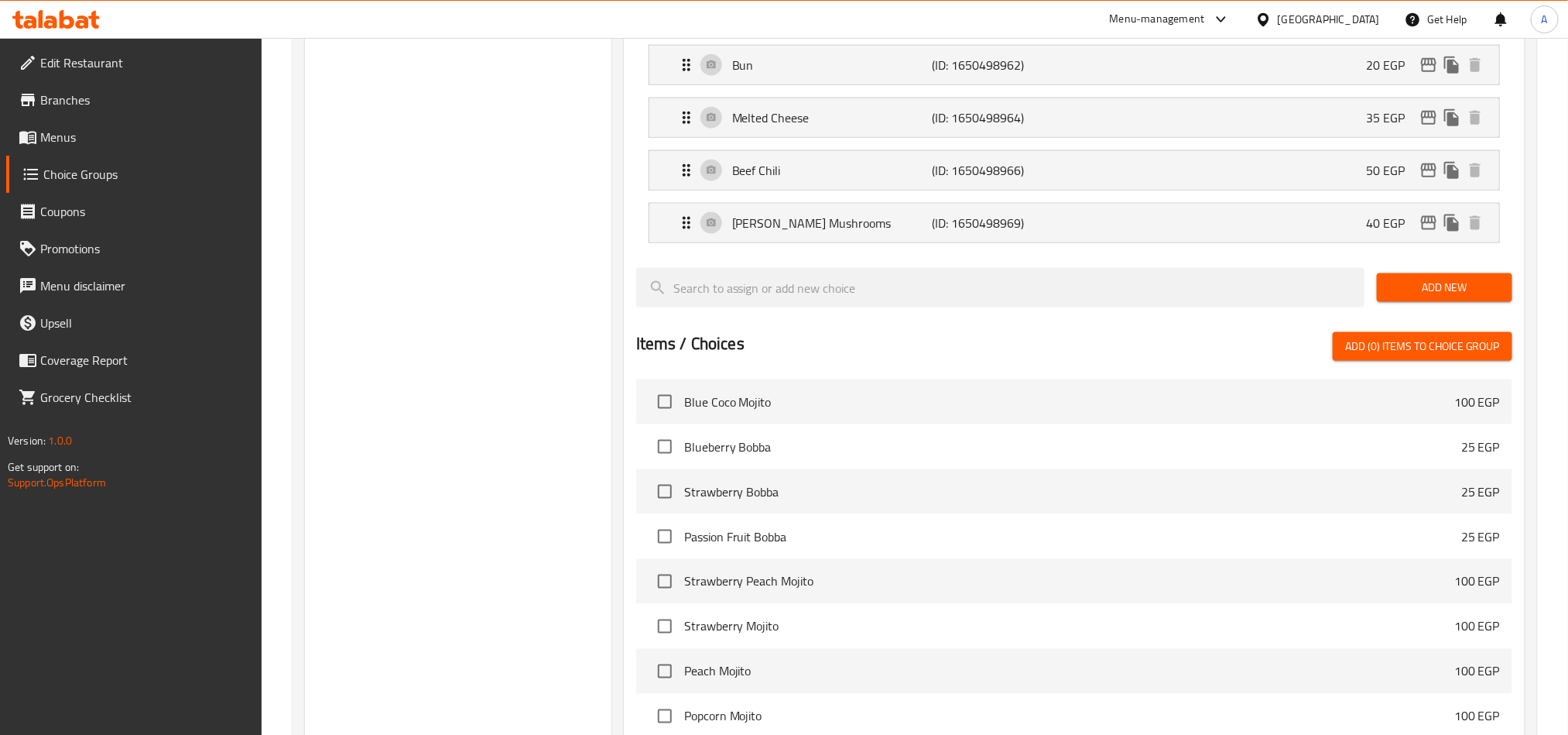
scroll to position [1248, 0]
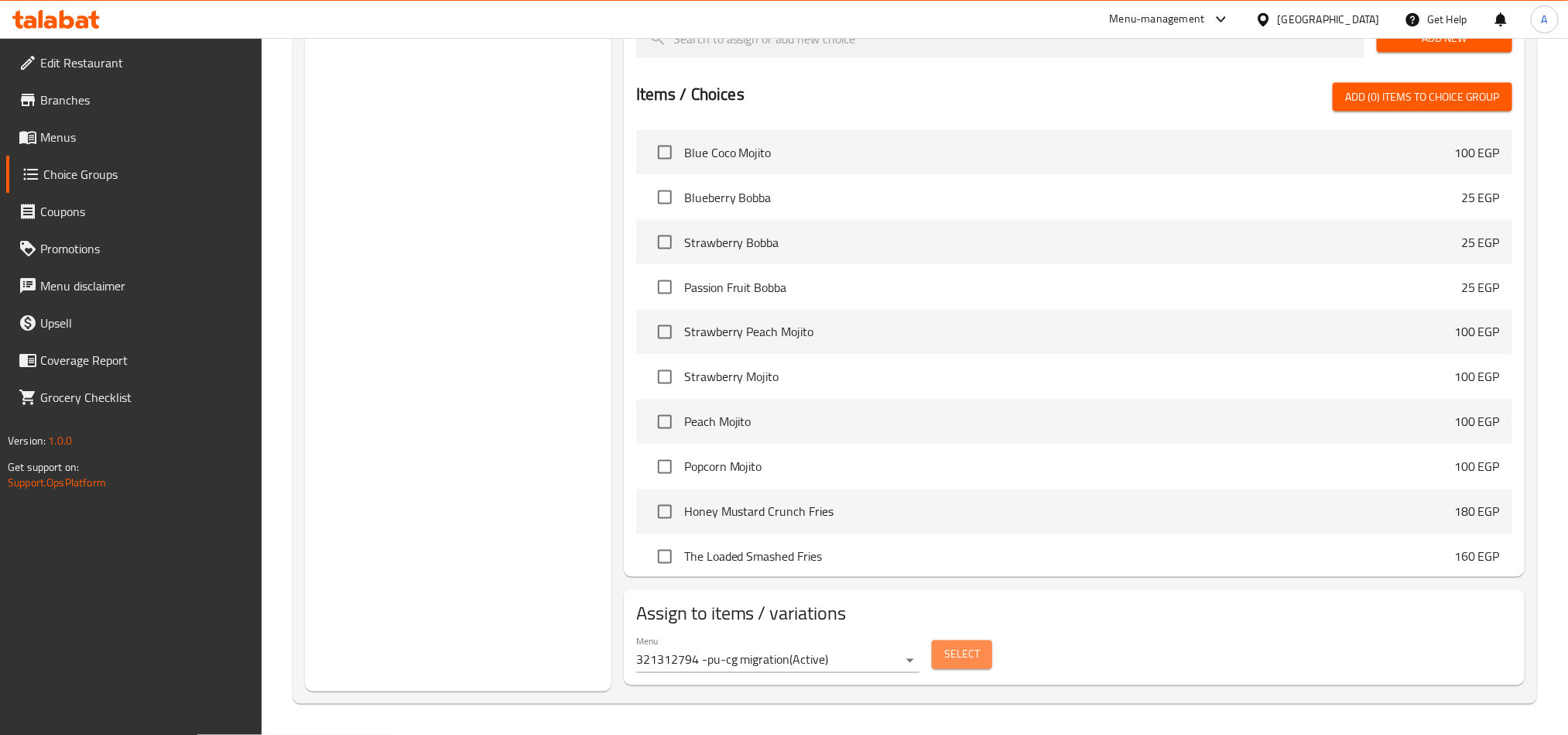
click at [966, 646] on span "Select" at bounding box center [961, 654] width 36 height 19
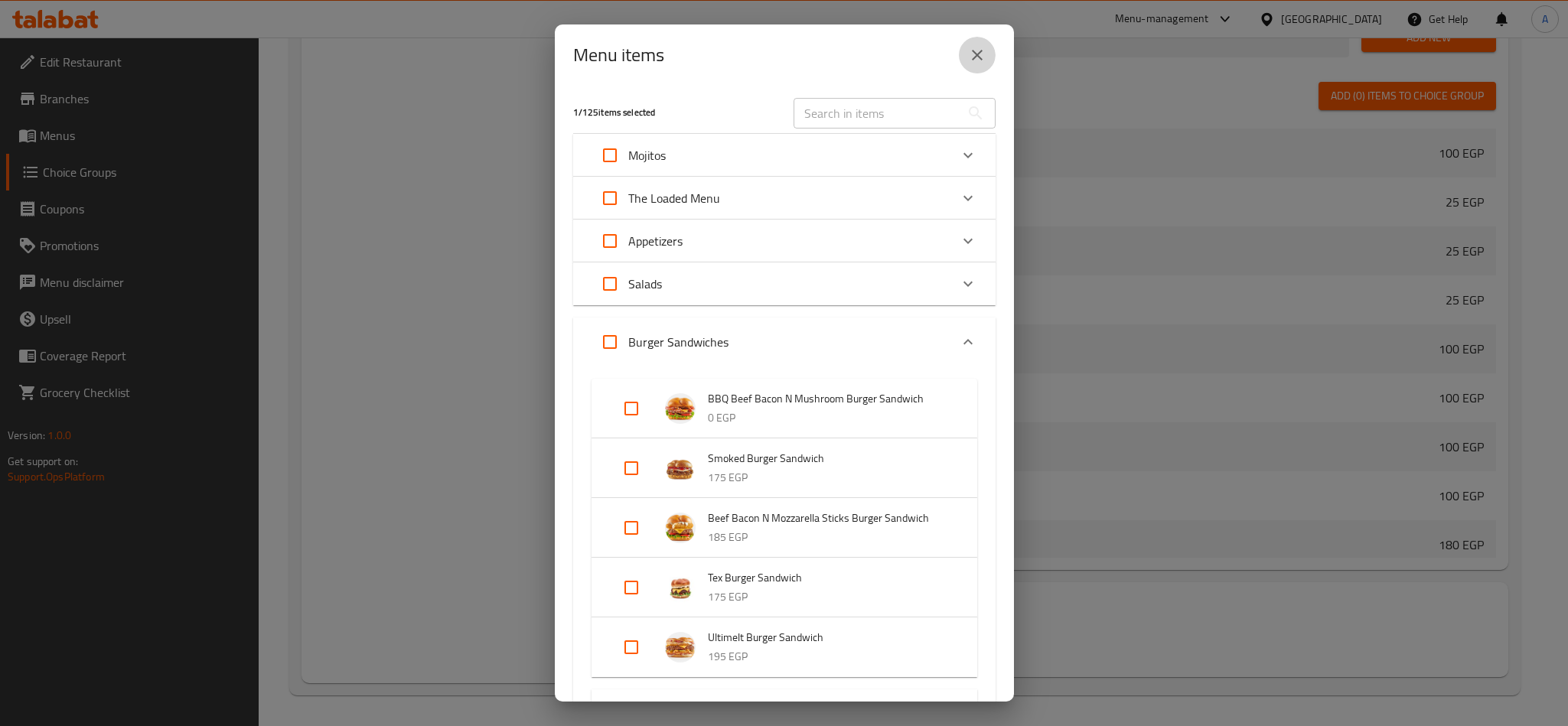
click at [976, 47] on icon "close" at bounding box center [977, 55] width 18 height 18
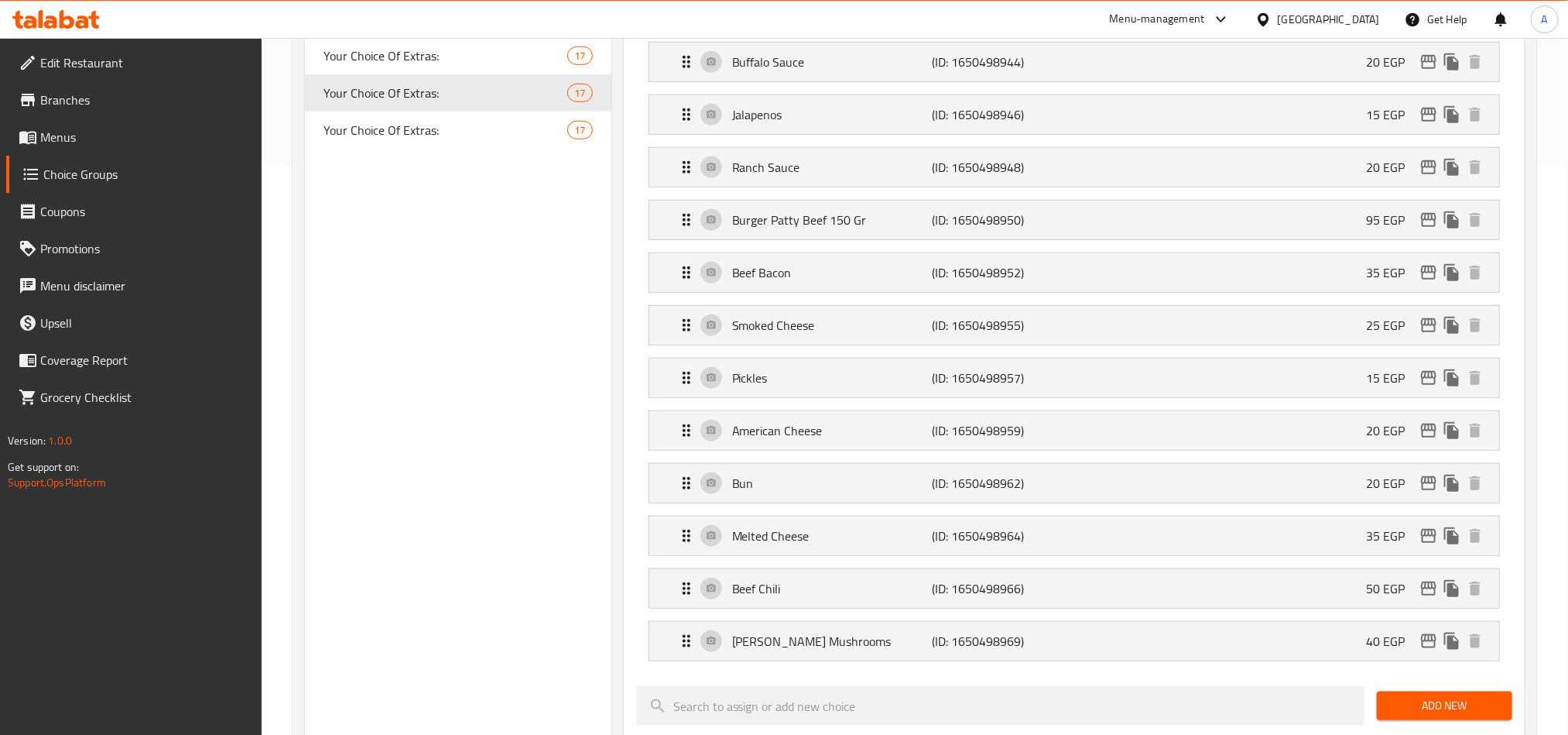
scroll to position [319, 0]
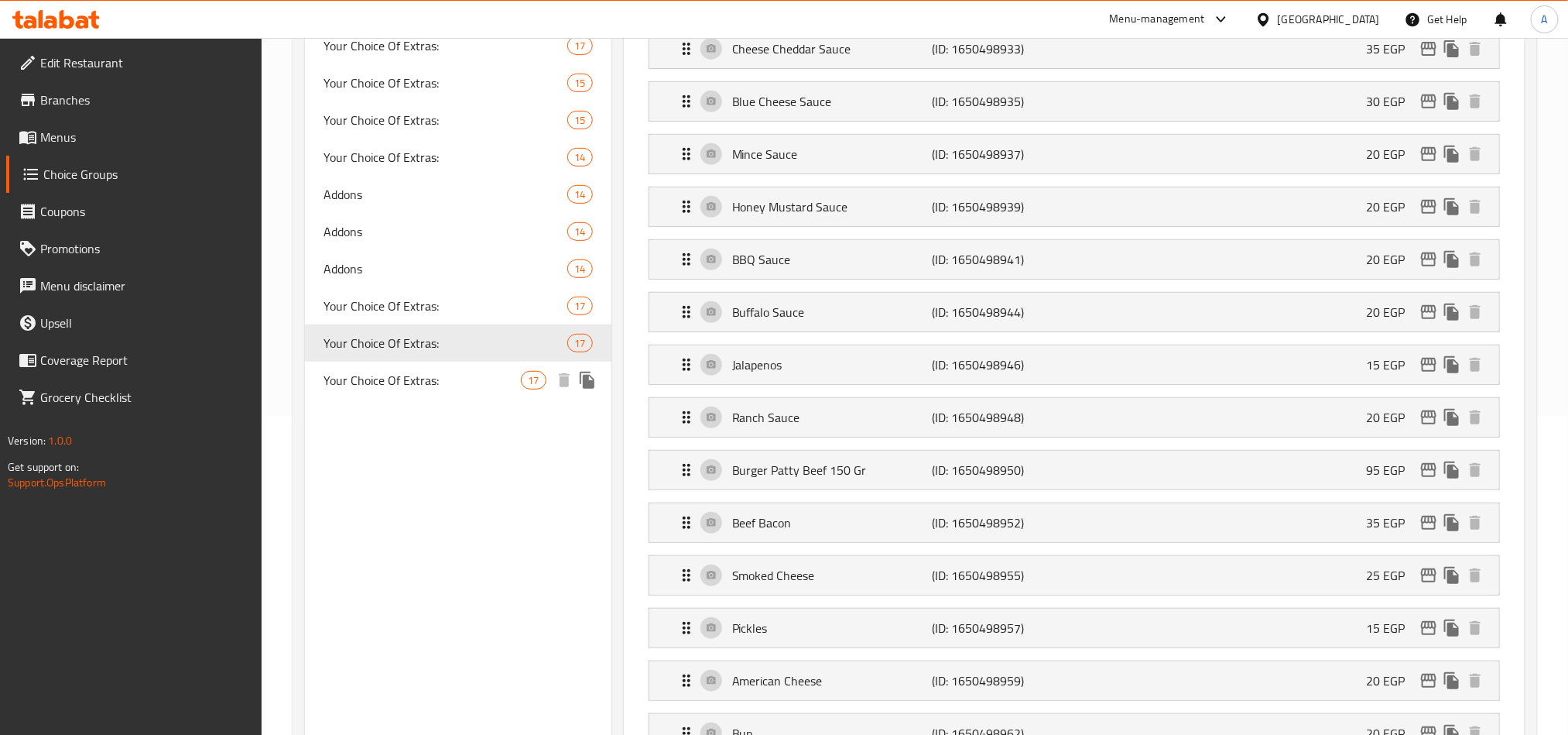
click at [386, 372] on span "Your Choice Of Extras:" at bounding box center [422, 380] width 198 height 18
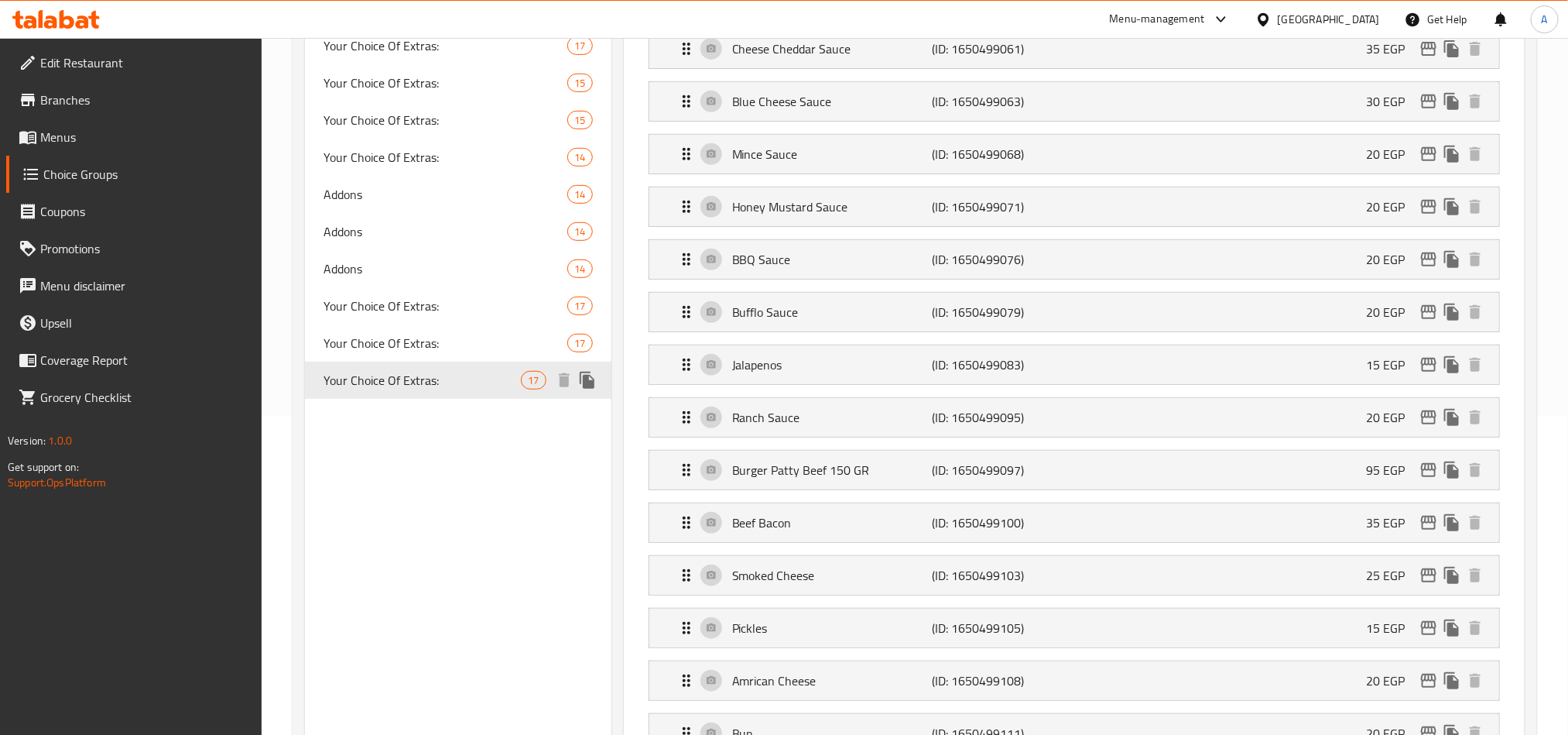
click at [455, 391] on div "Your Choice Of Extras: 17" at bounding box center [458, 380] width 307 height 37
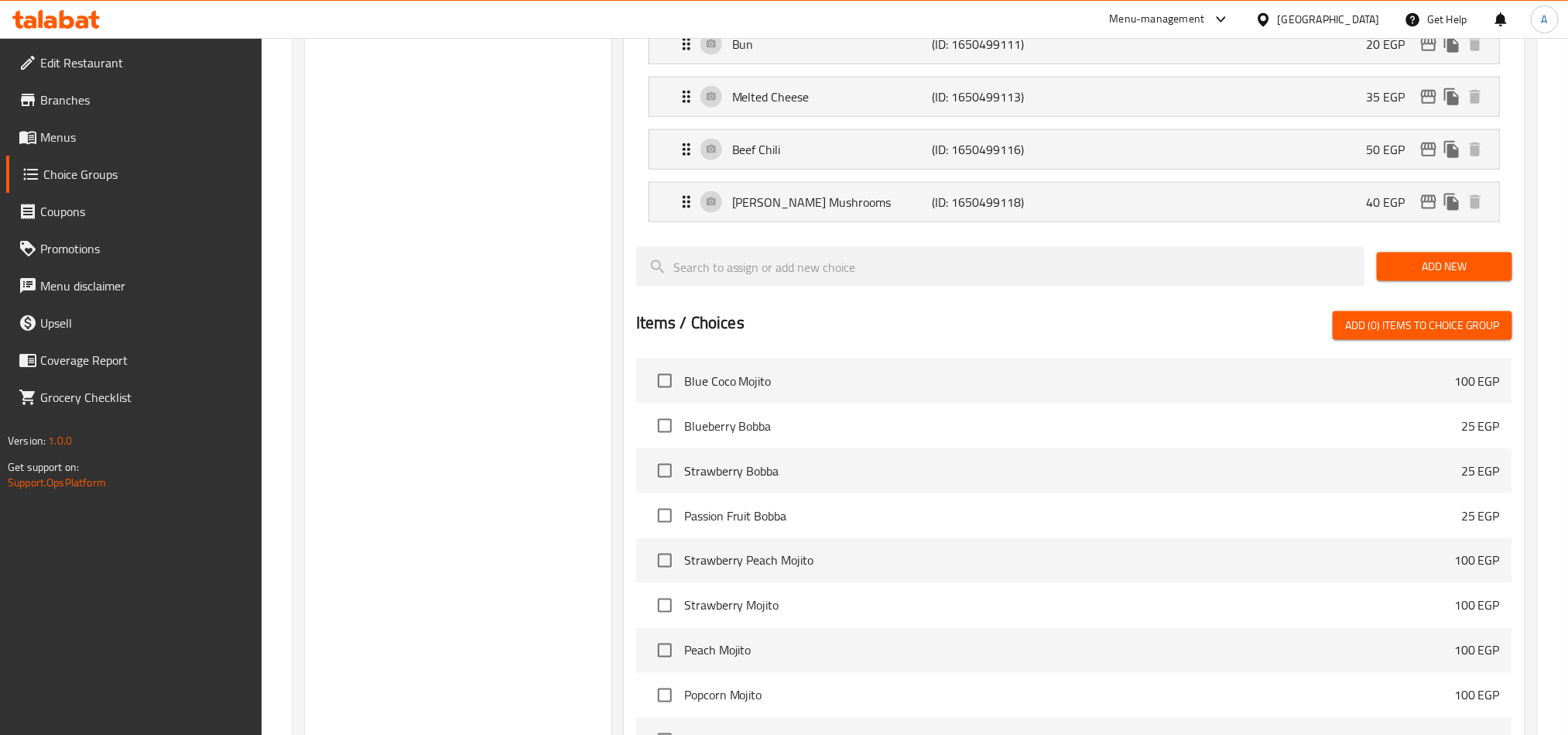
scroll to position [1248, 0]
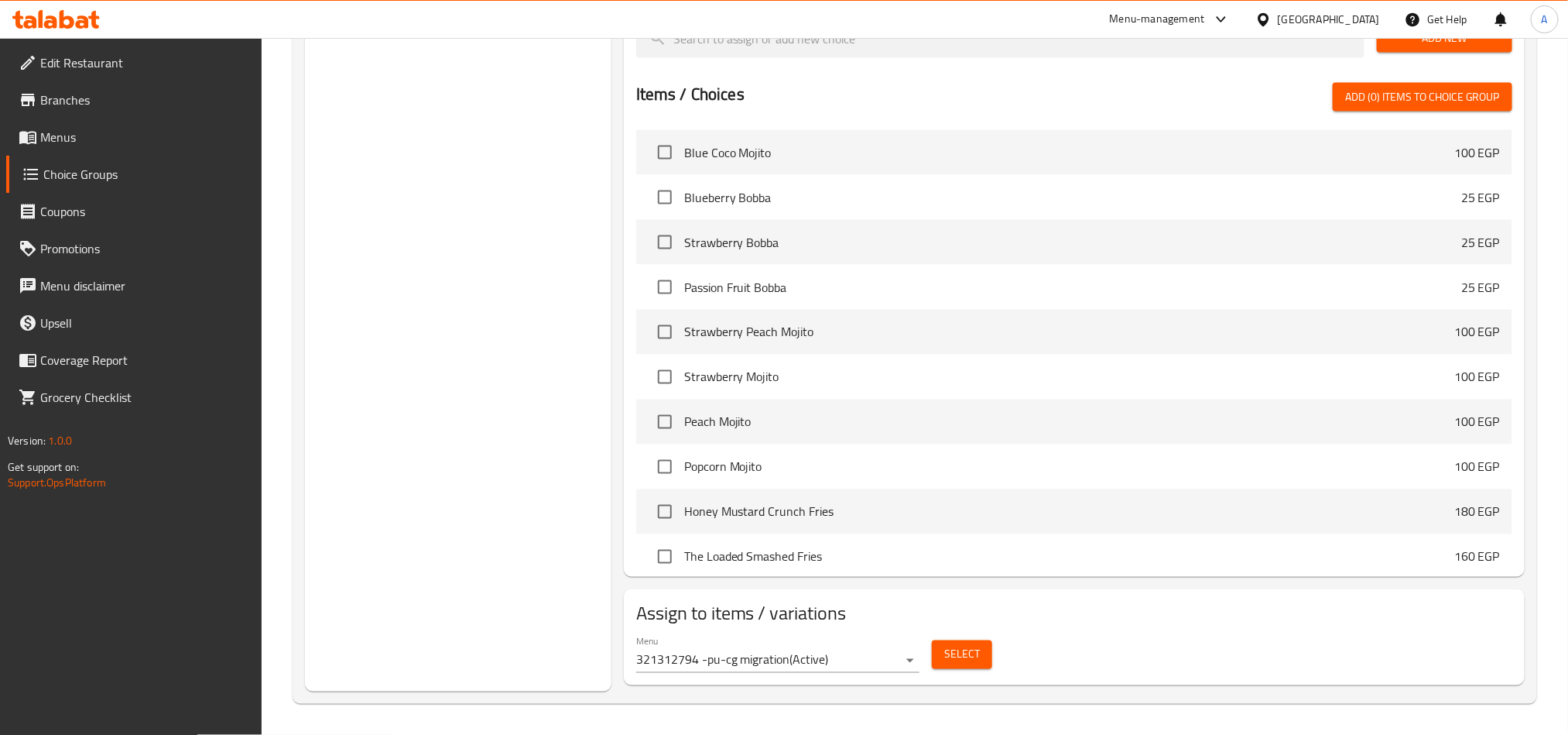
click at [971, 660] on span "Select" at bounding box center [961, 654] width 36 height 19
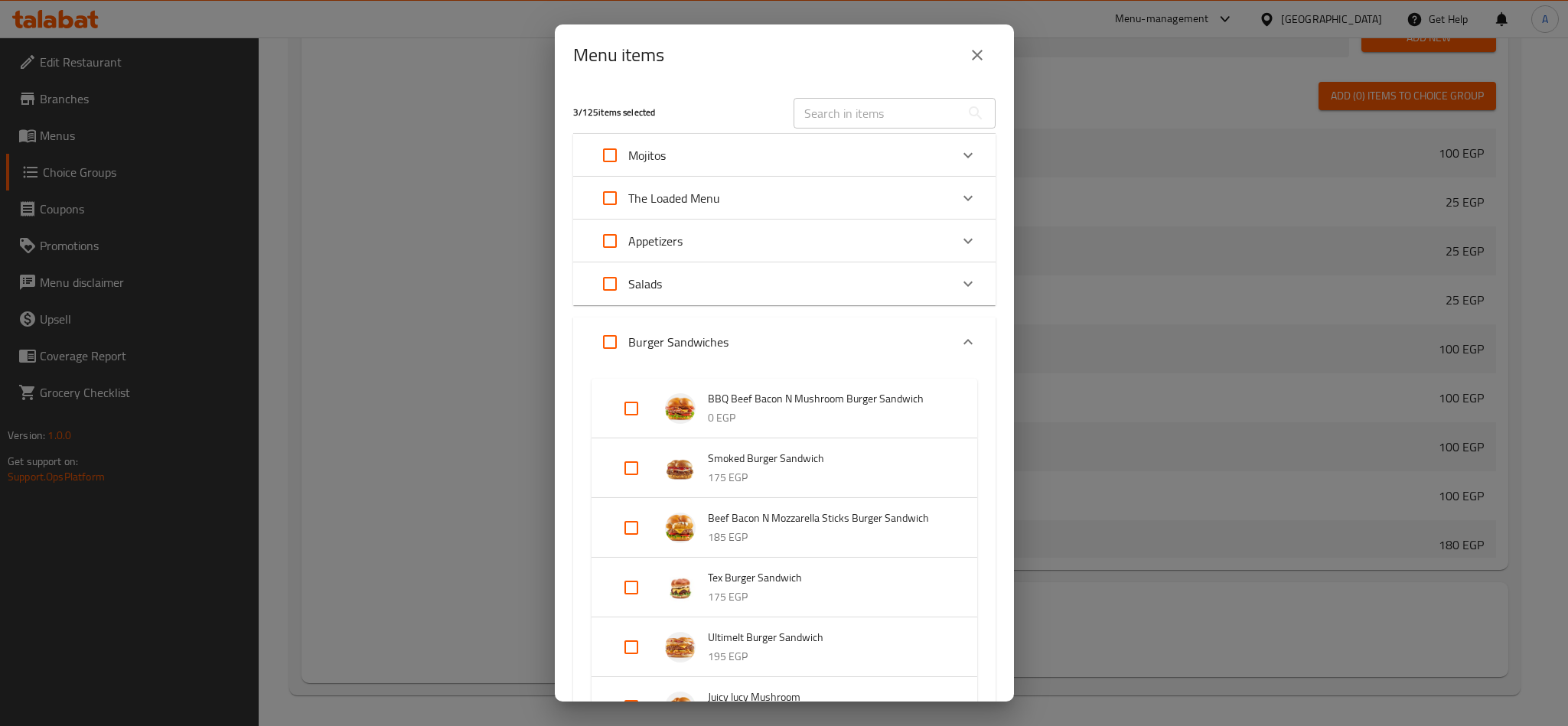
click at [988, 47] on button "close" at bounding box center [977, 55] width 37 height 37
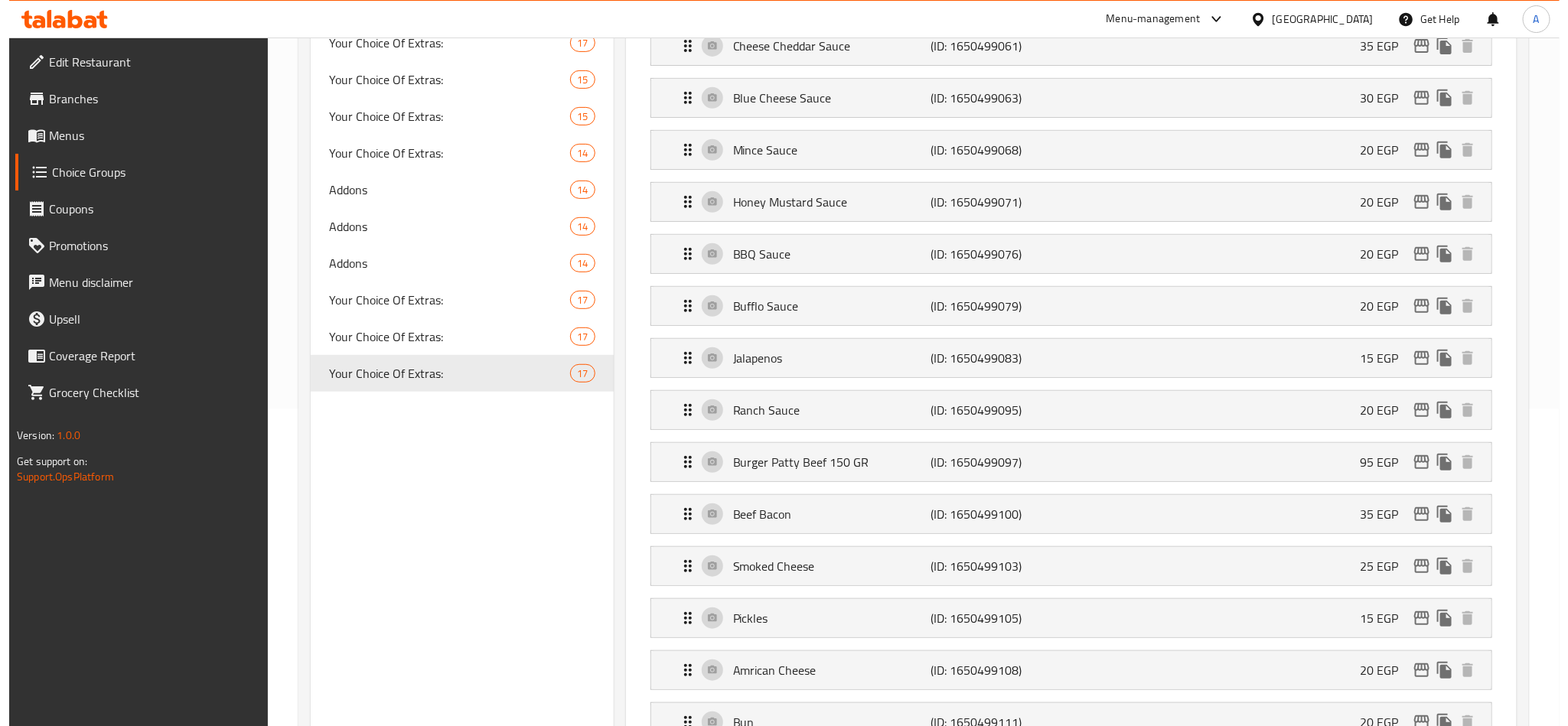
scroll to position [0, 0]
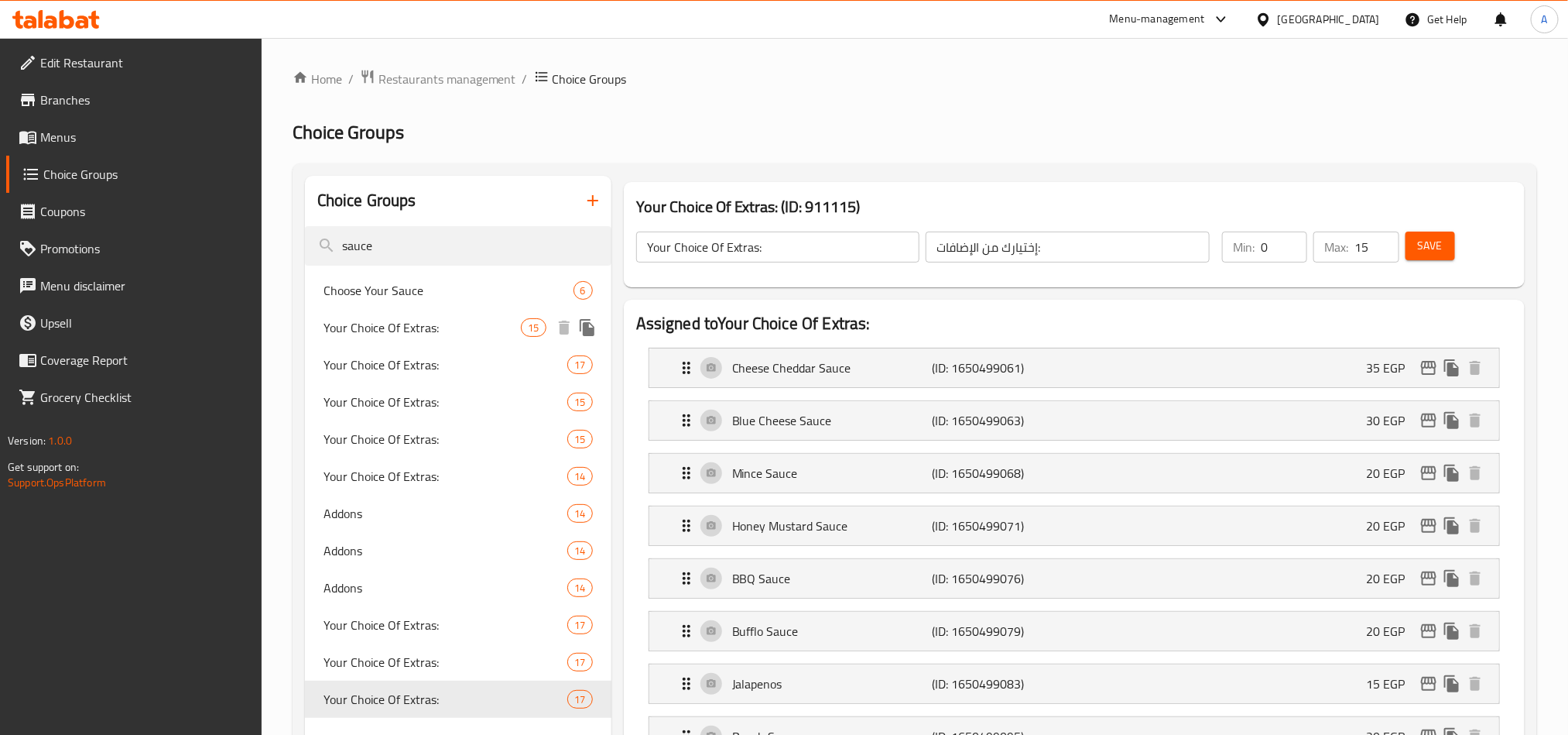
click at [414, 313] on div "Your Choice Of Extras: 15" at bounding box center [458, 328] width 307 height 37
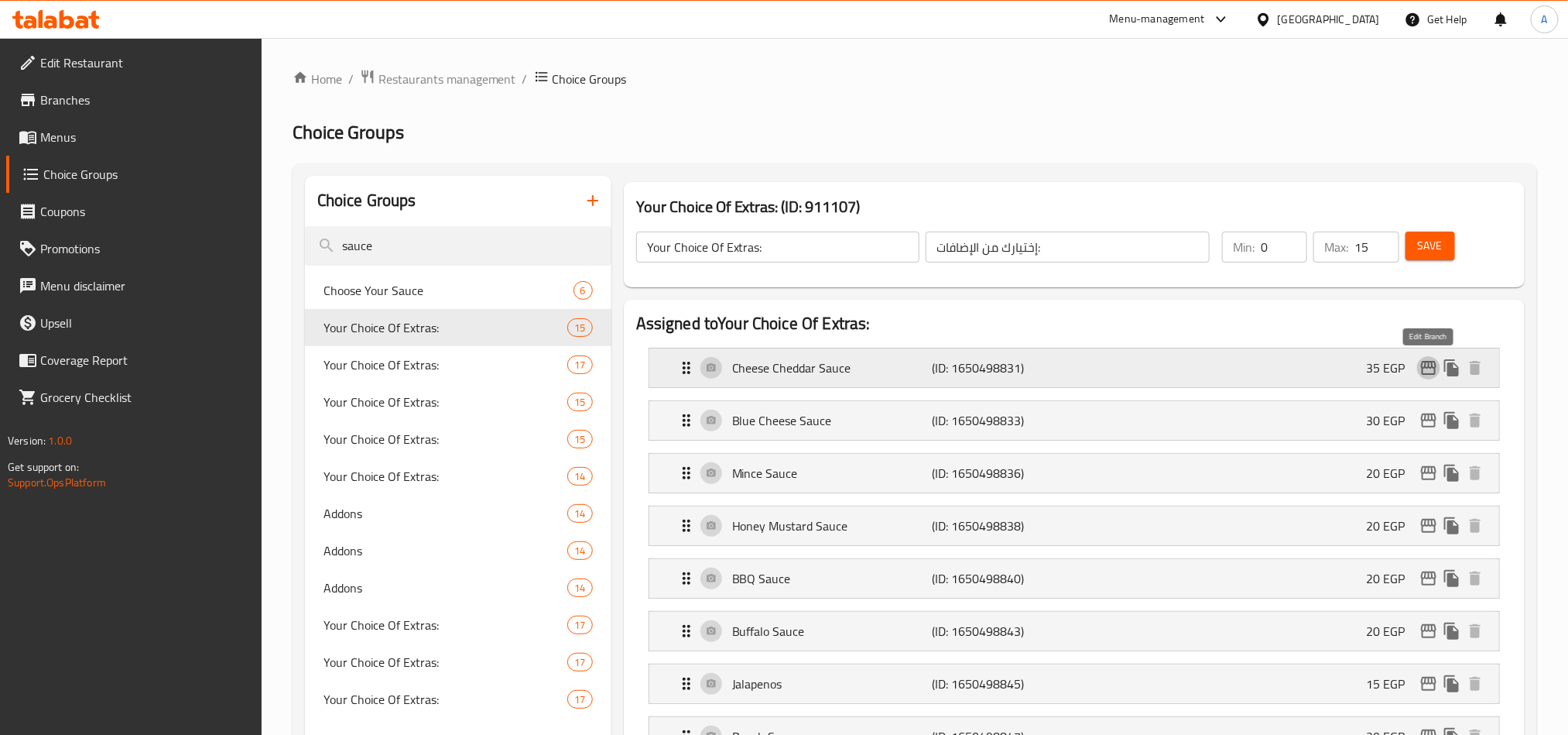
click at [1417, 363] on button "edit" at bounding box center [1428, 368] width 23 height 23
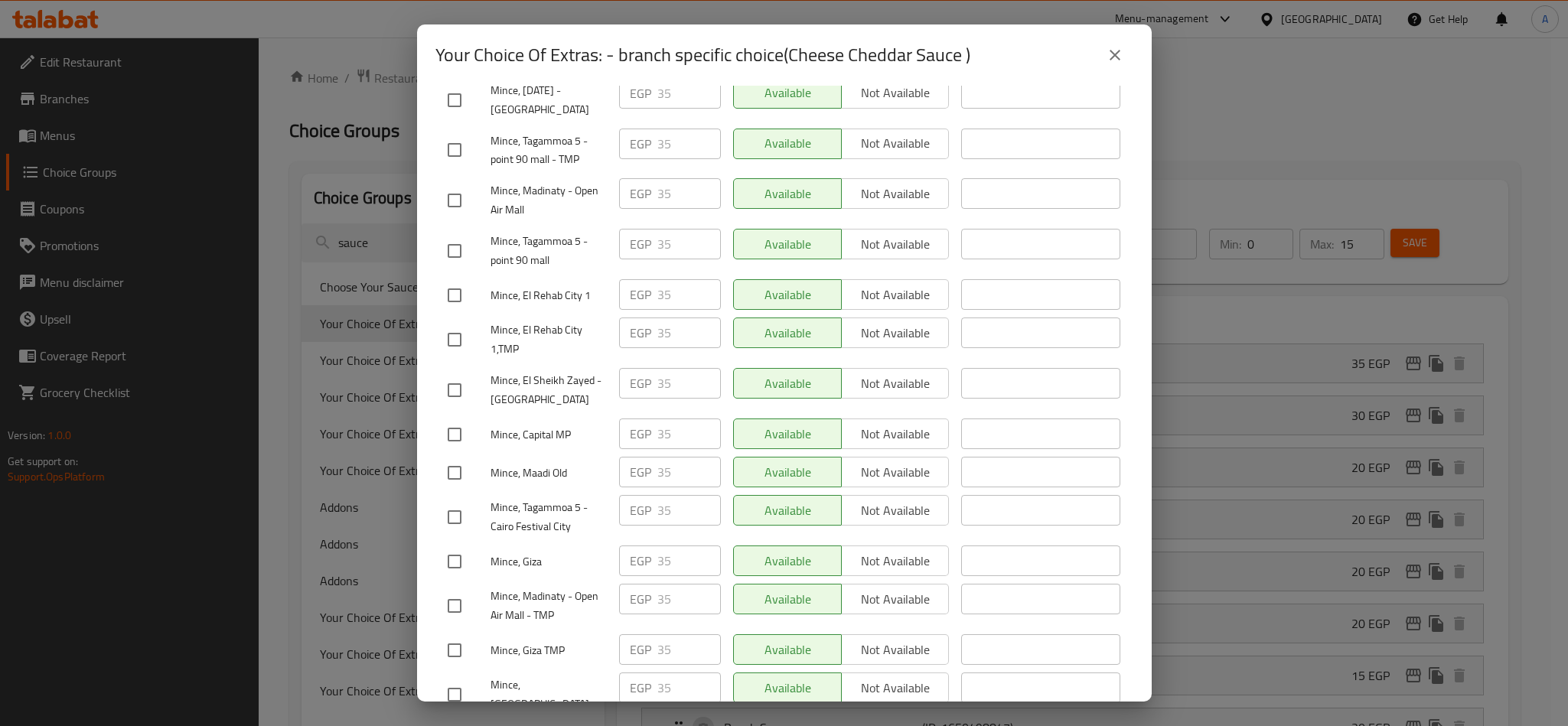
scroll to position [1284, 0]
click at [1118, 57] on icon "close" at bounding box center [1115, 55] width 18 height 18
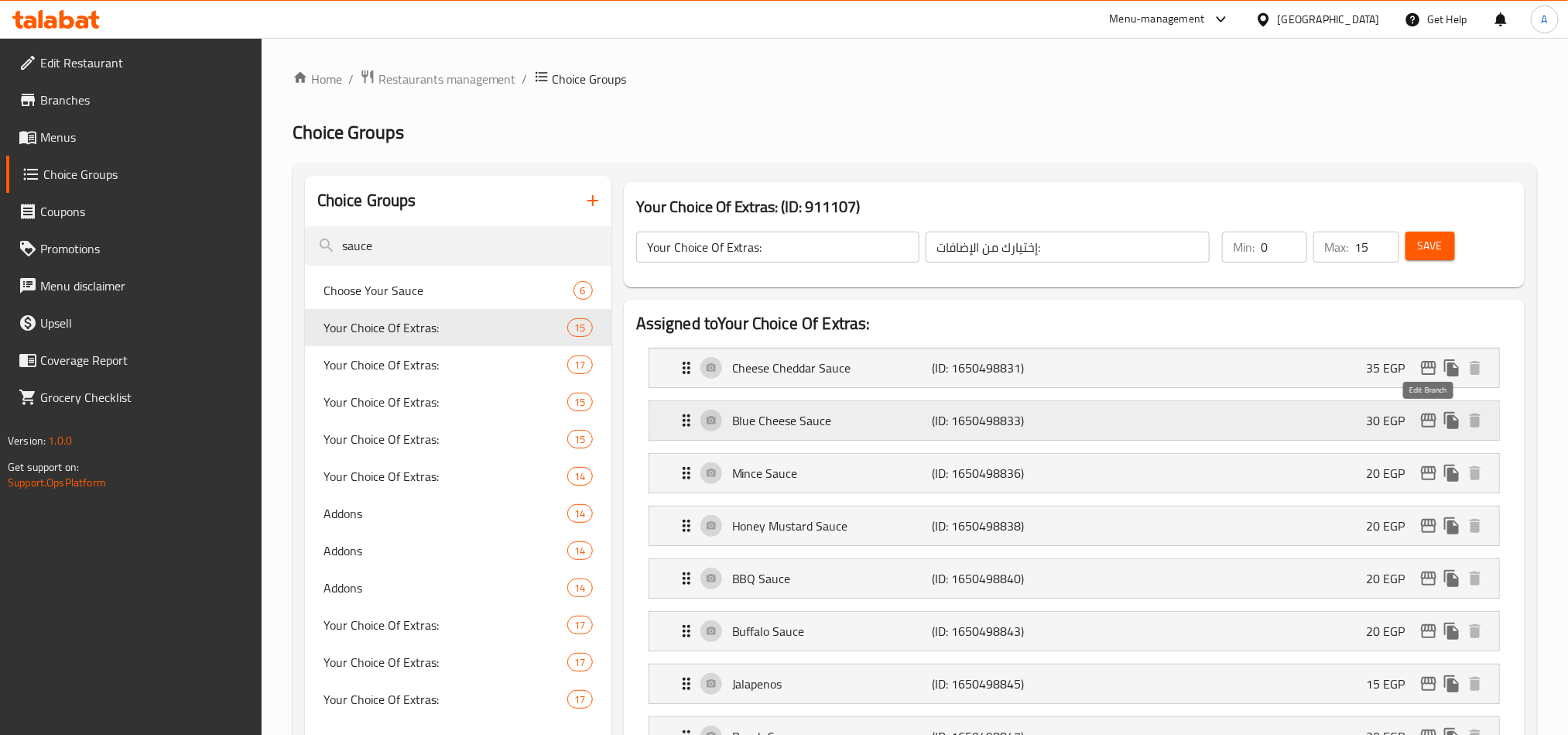
click at [1428, 422] on icon "edit" at bounding box center [1428, 420] width 16 height 14
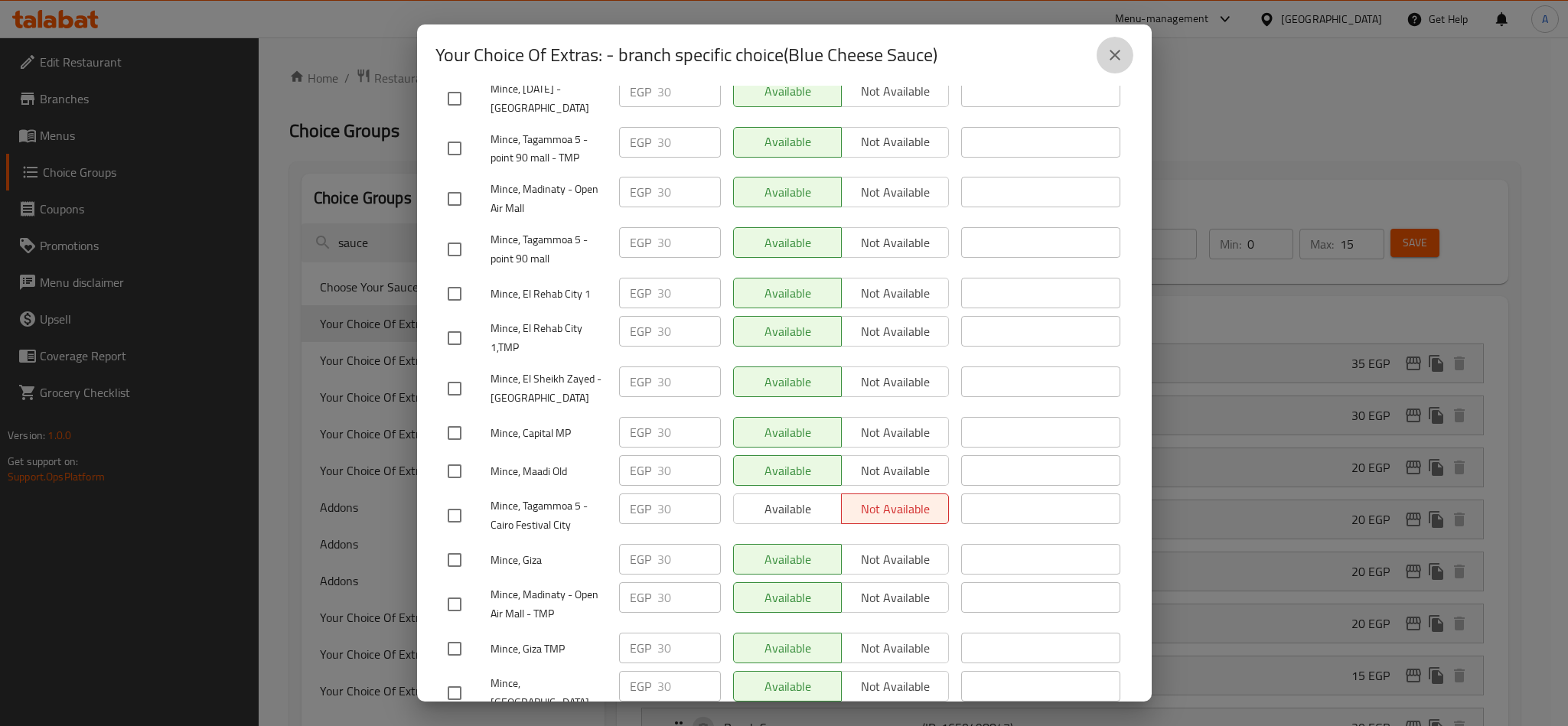
click at [1109, 62] on button "close" at bounding box center [1114, 55] width 37 height 37
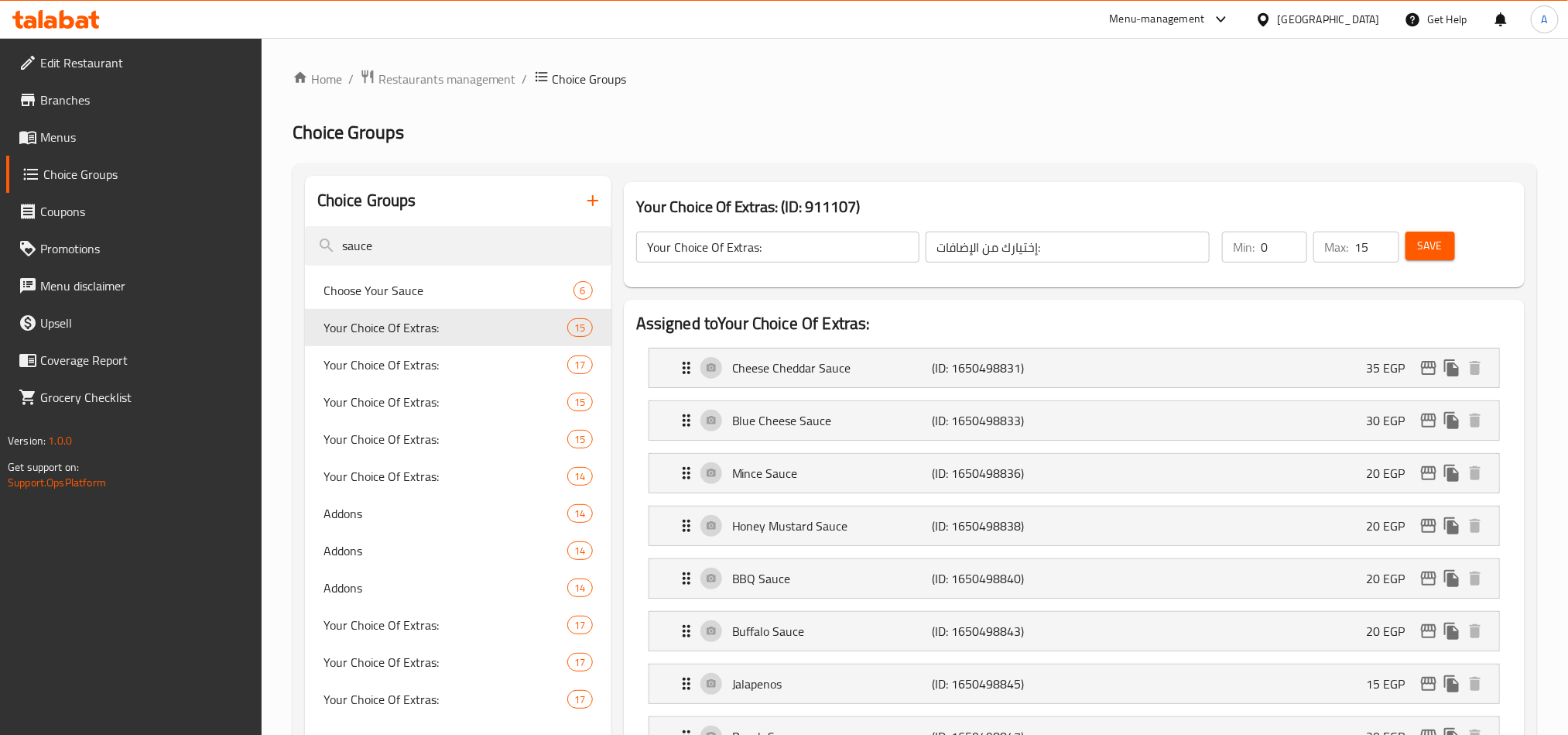
click at [85, 128] on span "Menus" at bounding box center [144, 137] width 209 height 18
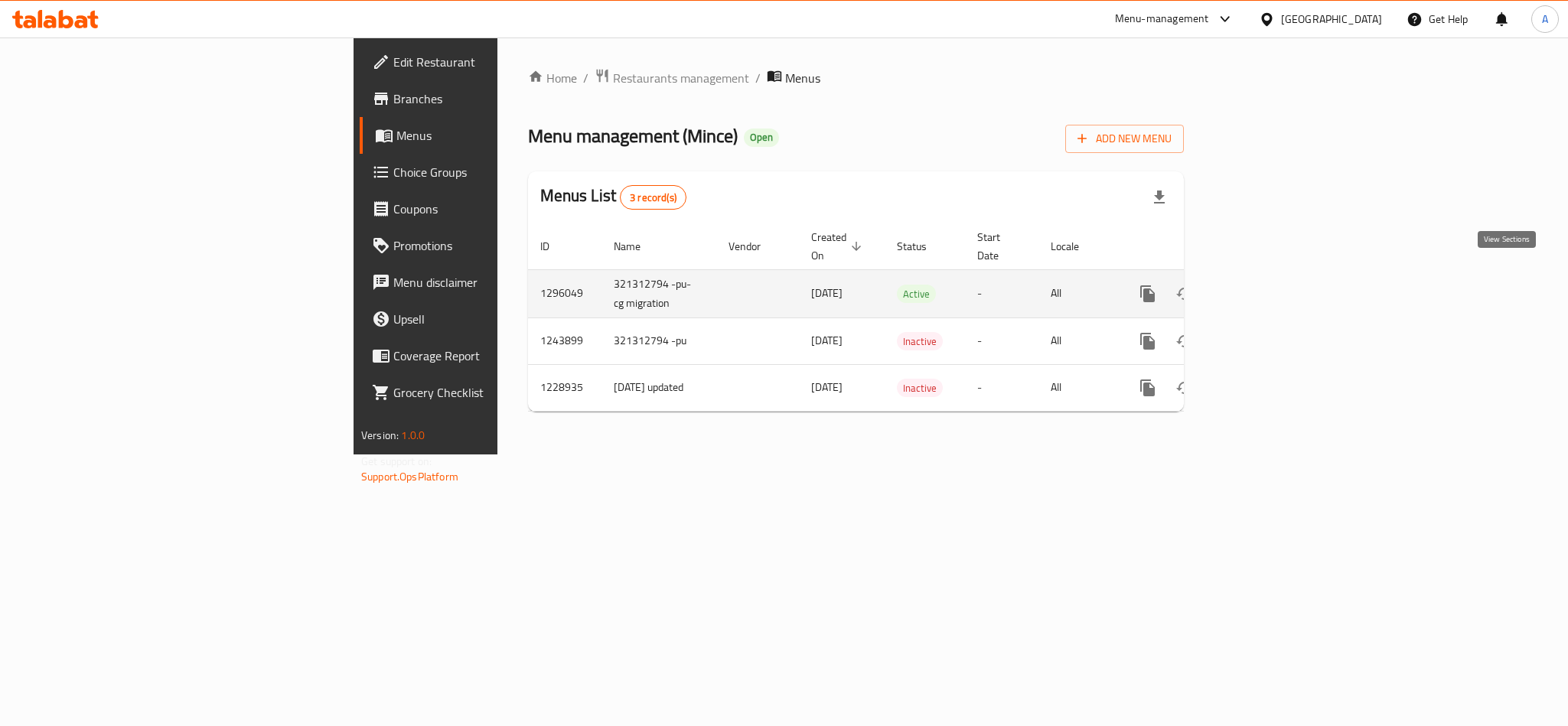
click at [1276, 275] on link "enhanced table" at bounding box center [1258, 293] width 37 height 37
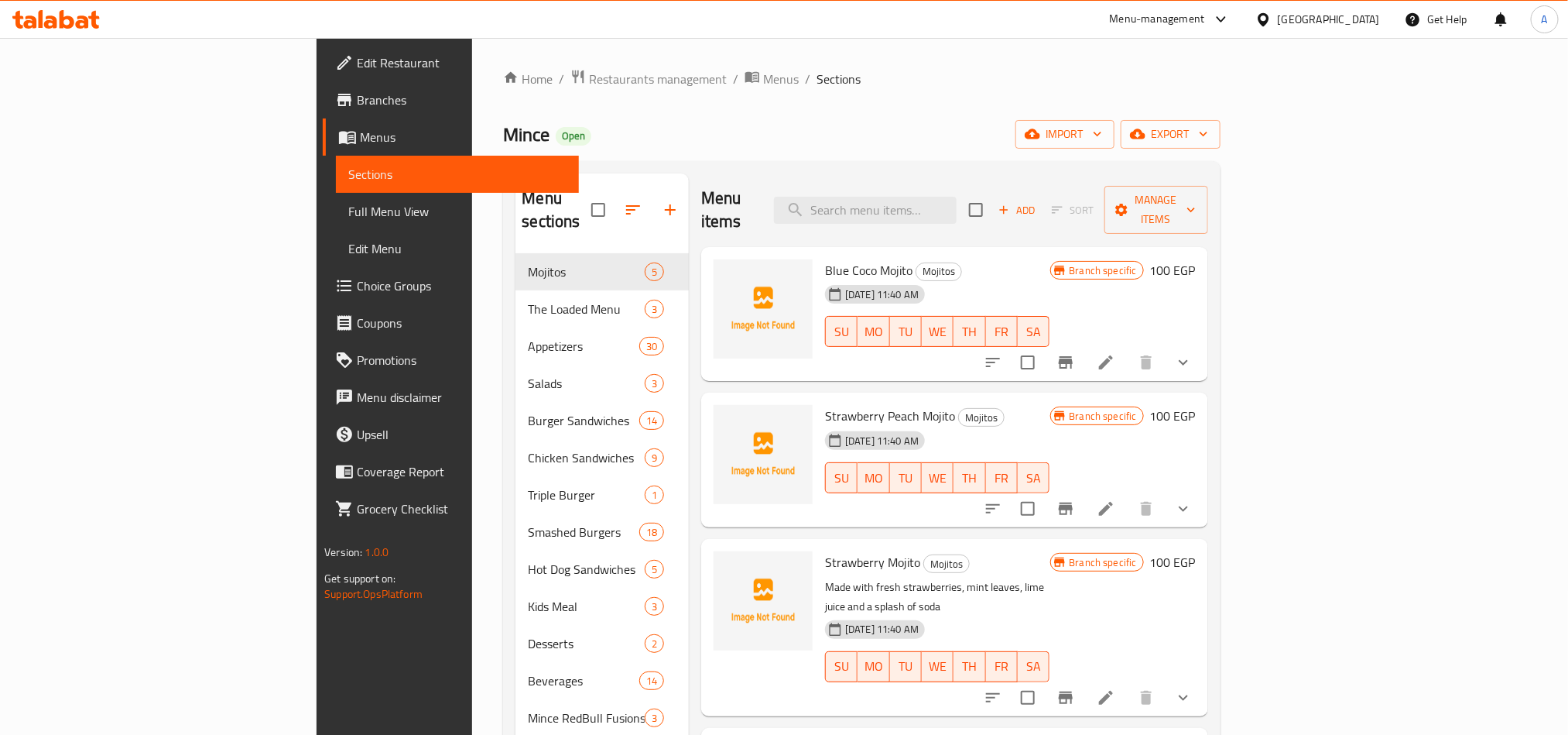
click at [929, 214] on div "Menu items Add Sort Manage items" at bounding box center [955, 210] width 507 height 73
click at [945, 200] on input "search" at bounding box center [865, 210] width 183 height 27
paste input "Mince Original"
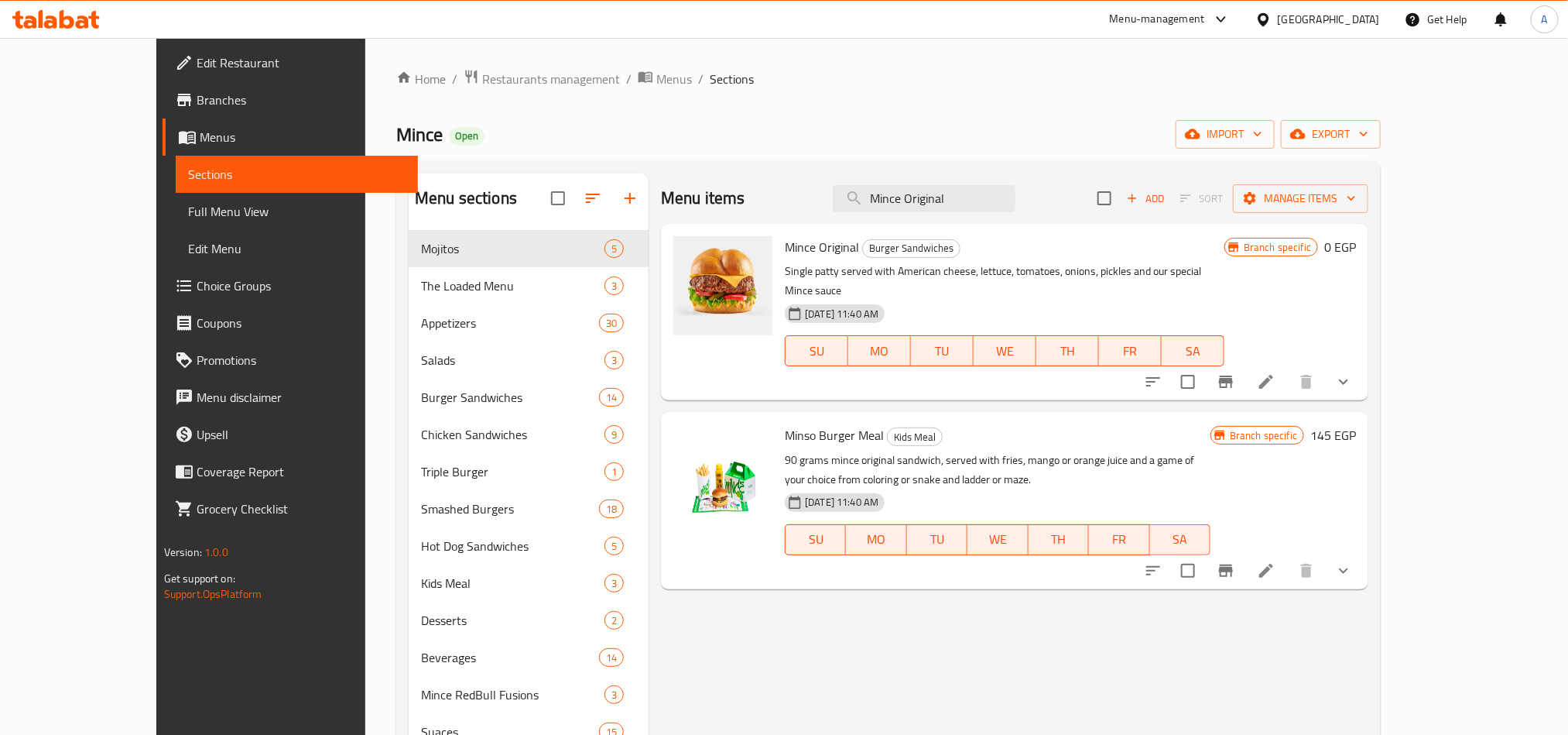
type input "Mince Original"
click at [1353, 372] on icon "show more" at bounding box center [1343, 382] width 18 height 18
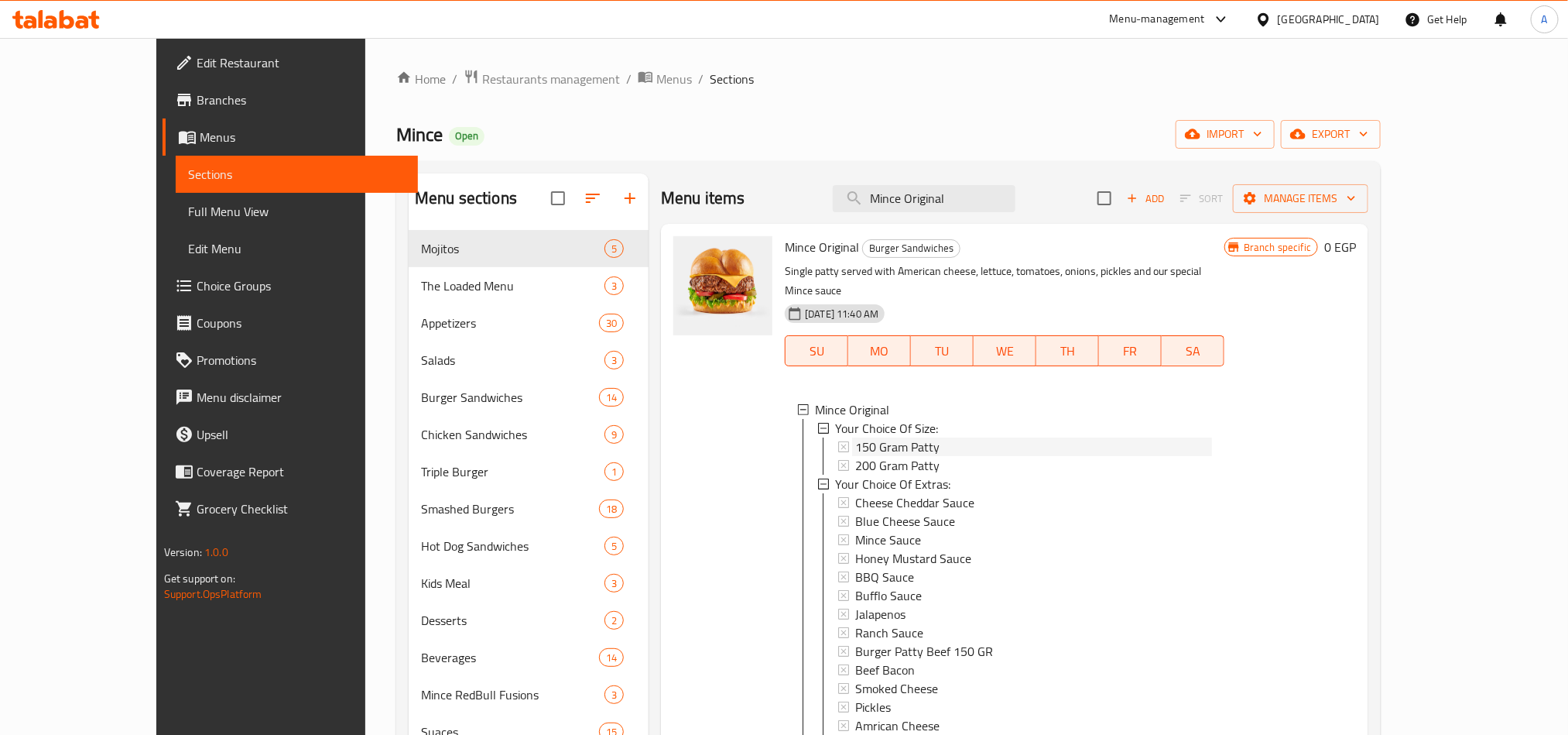
click at [855, 437] on span "150 Gram Patty" at bounding box center [897, 446] width 85 height 18
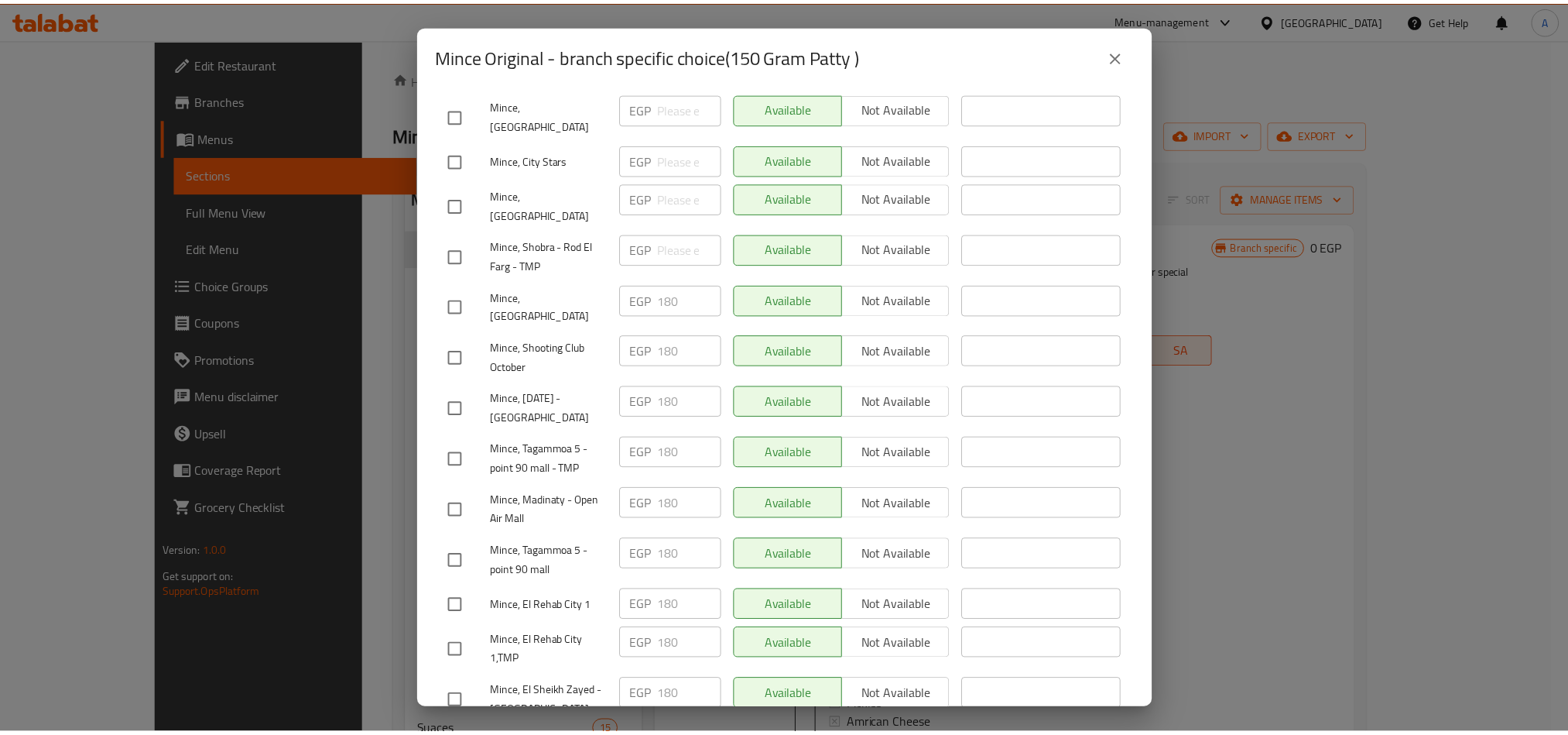
scroll to position [1399, 0]
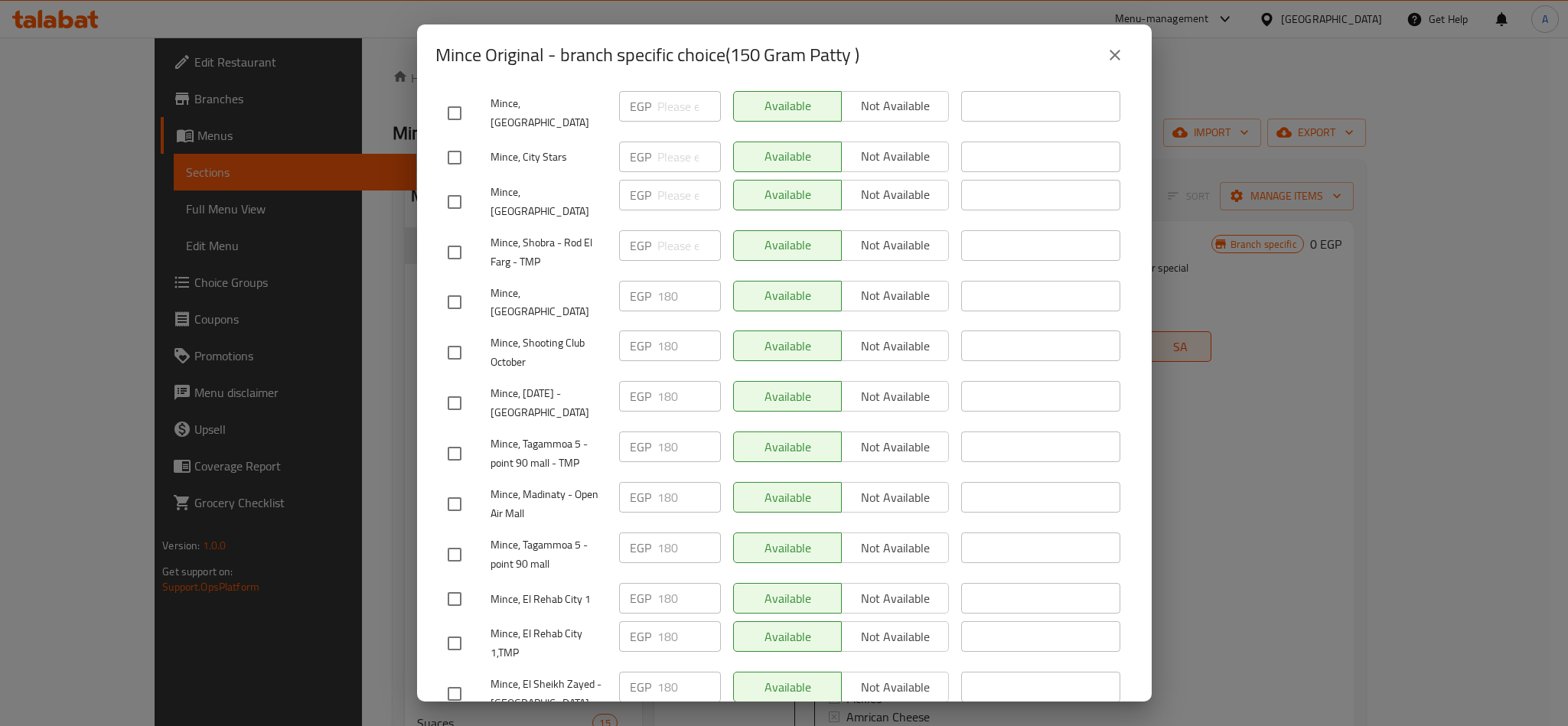
click at [1112, 57] on icon "close" at bounding box center [1114, 55] width 11 height 11
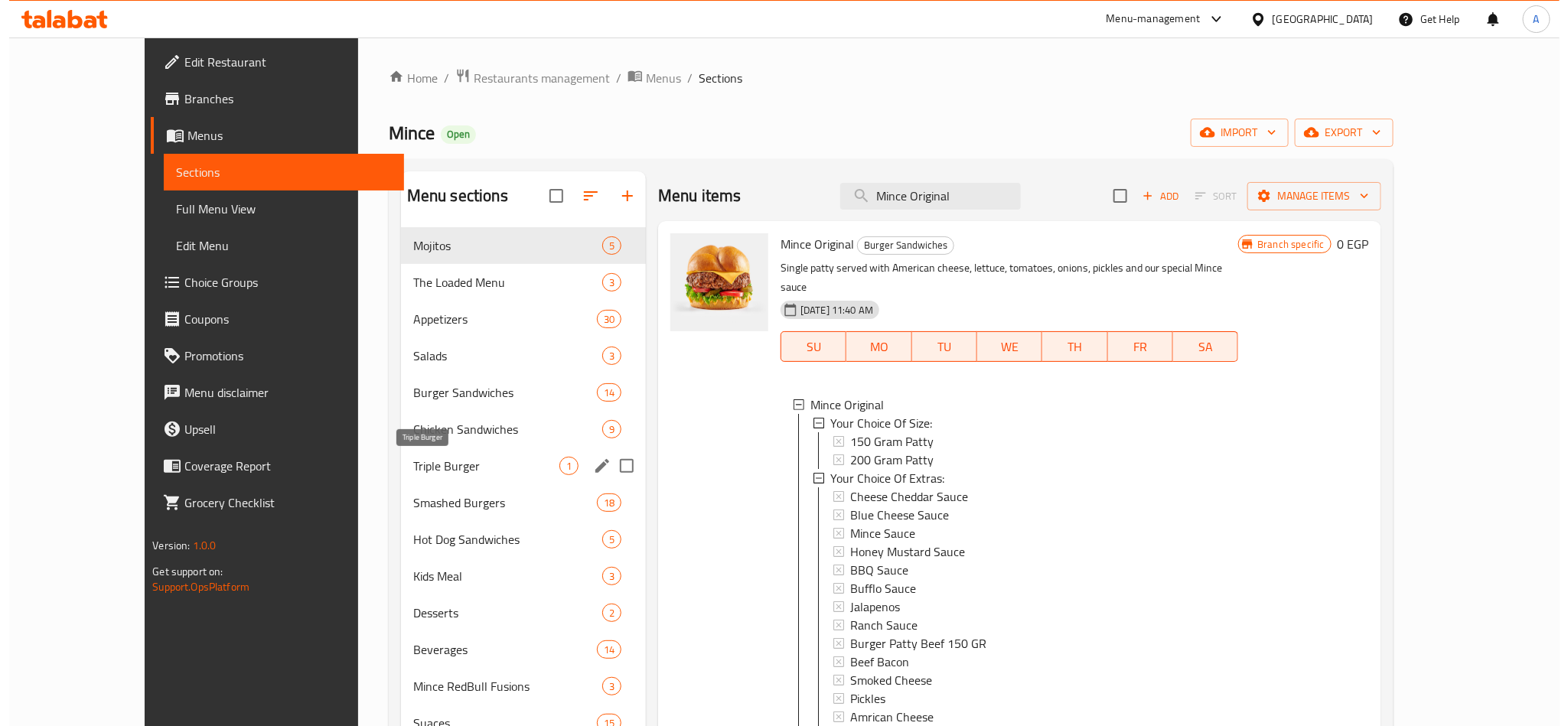
scroll to position [115, 0]
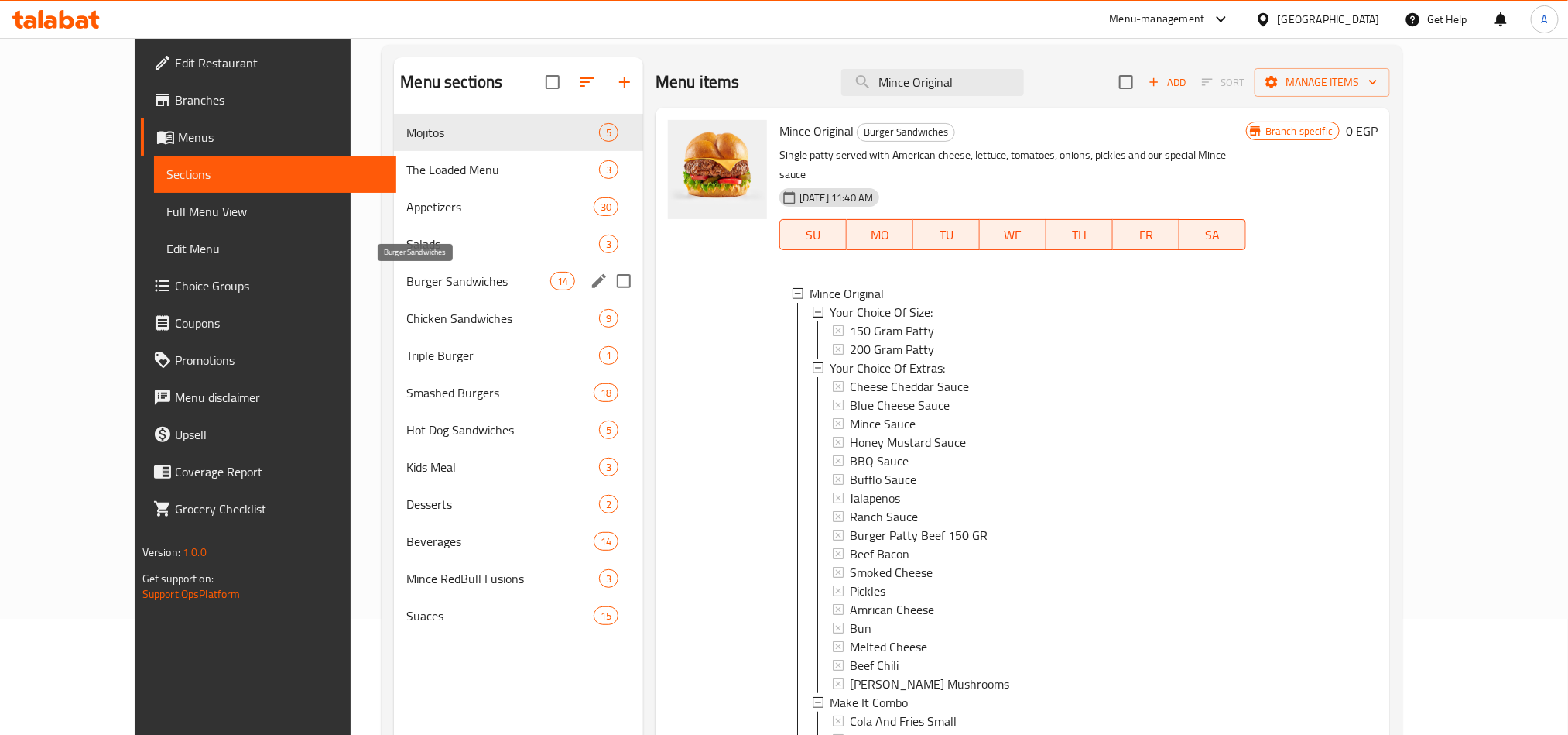
click at [413, 279] on span "Burger Sandwiches" at bounding box center [478, 281] width 143 height 18
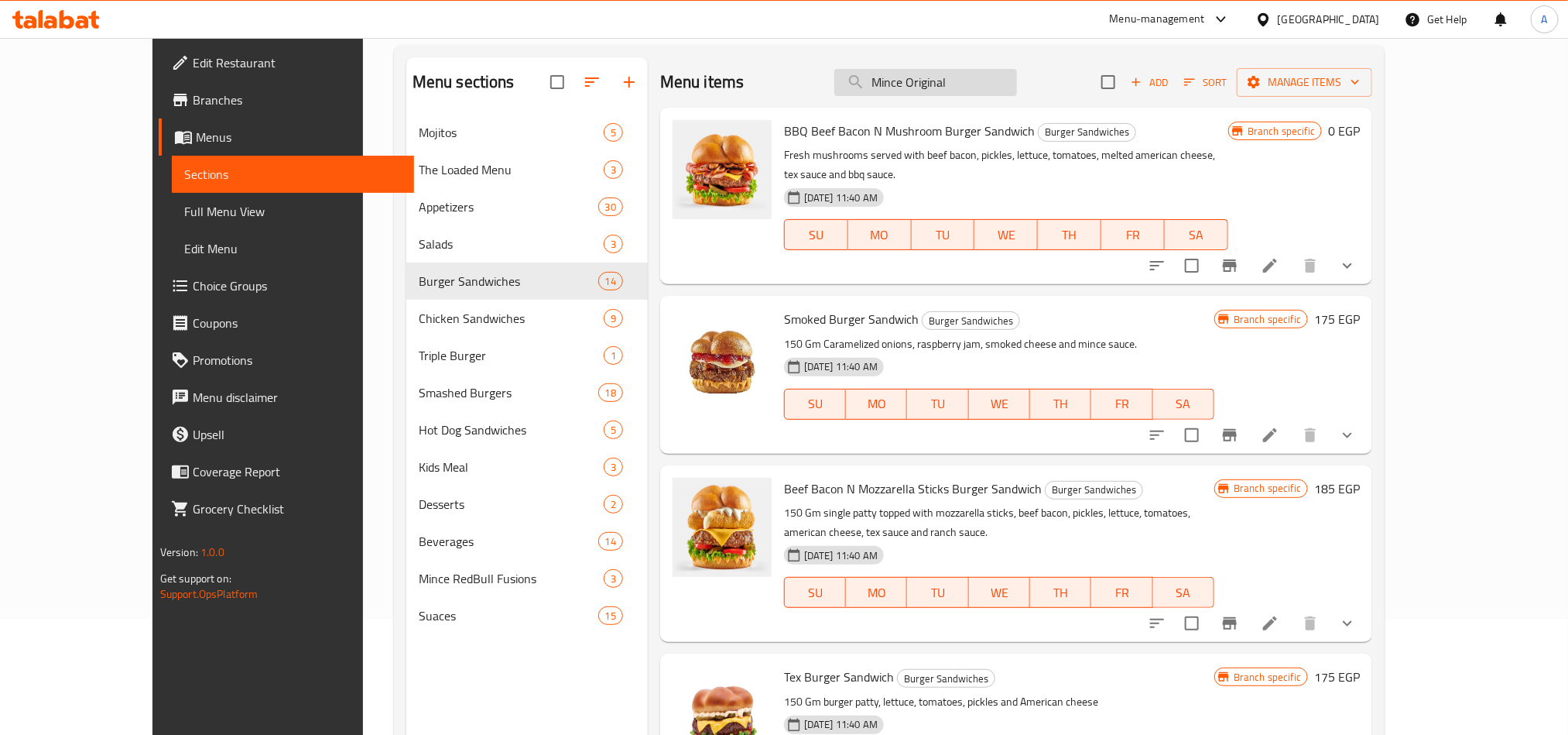
click at [1017, 80] on input "Mince Original" at bounding box center [926, 82] width 183 height 27
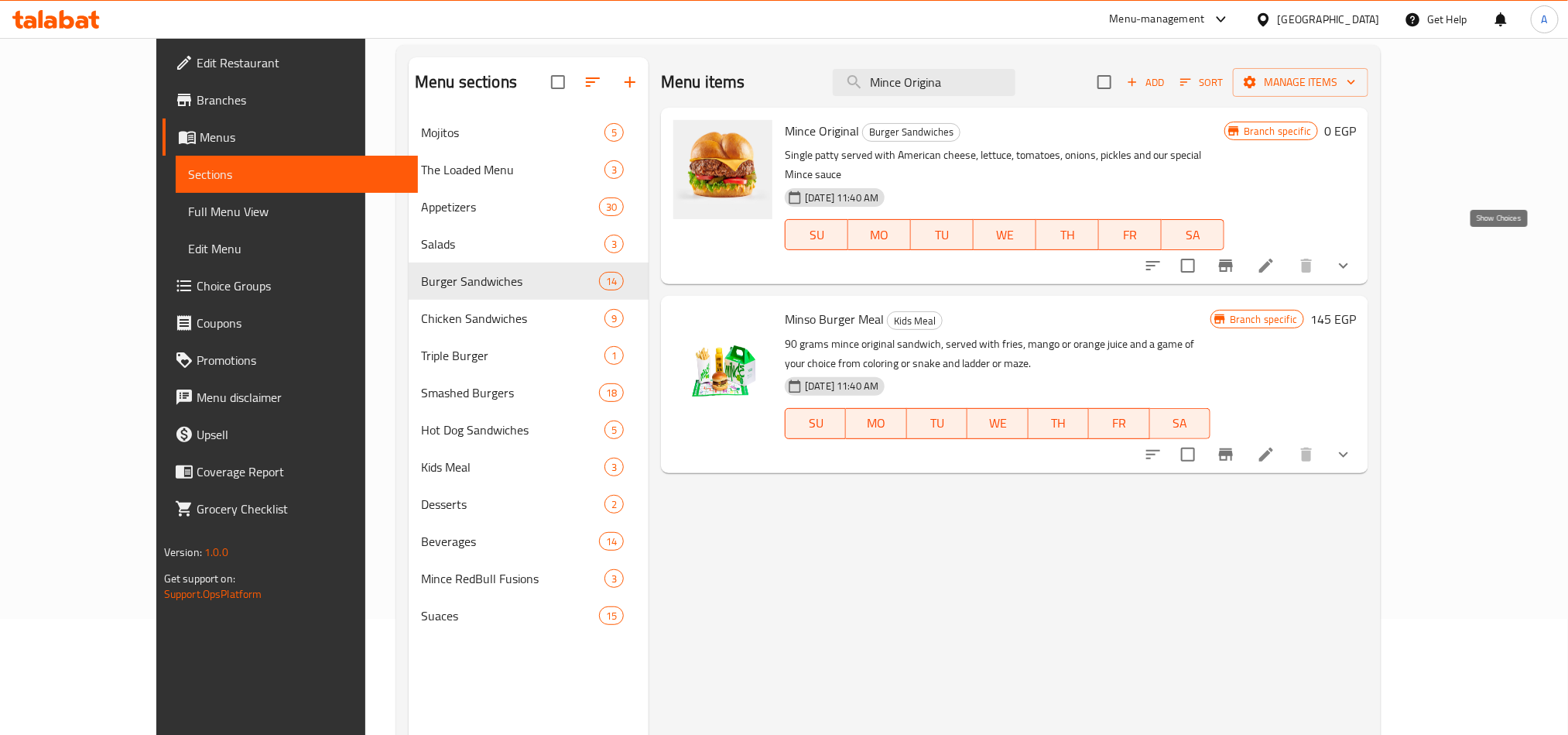
type input "Mince Origina"
click at [1348, 264] on icon "show more" at bounding box center [1343, 266] width 9 height 6
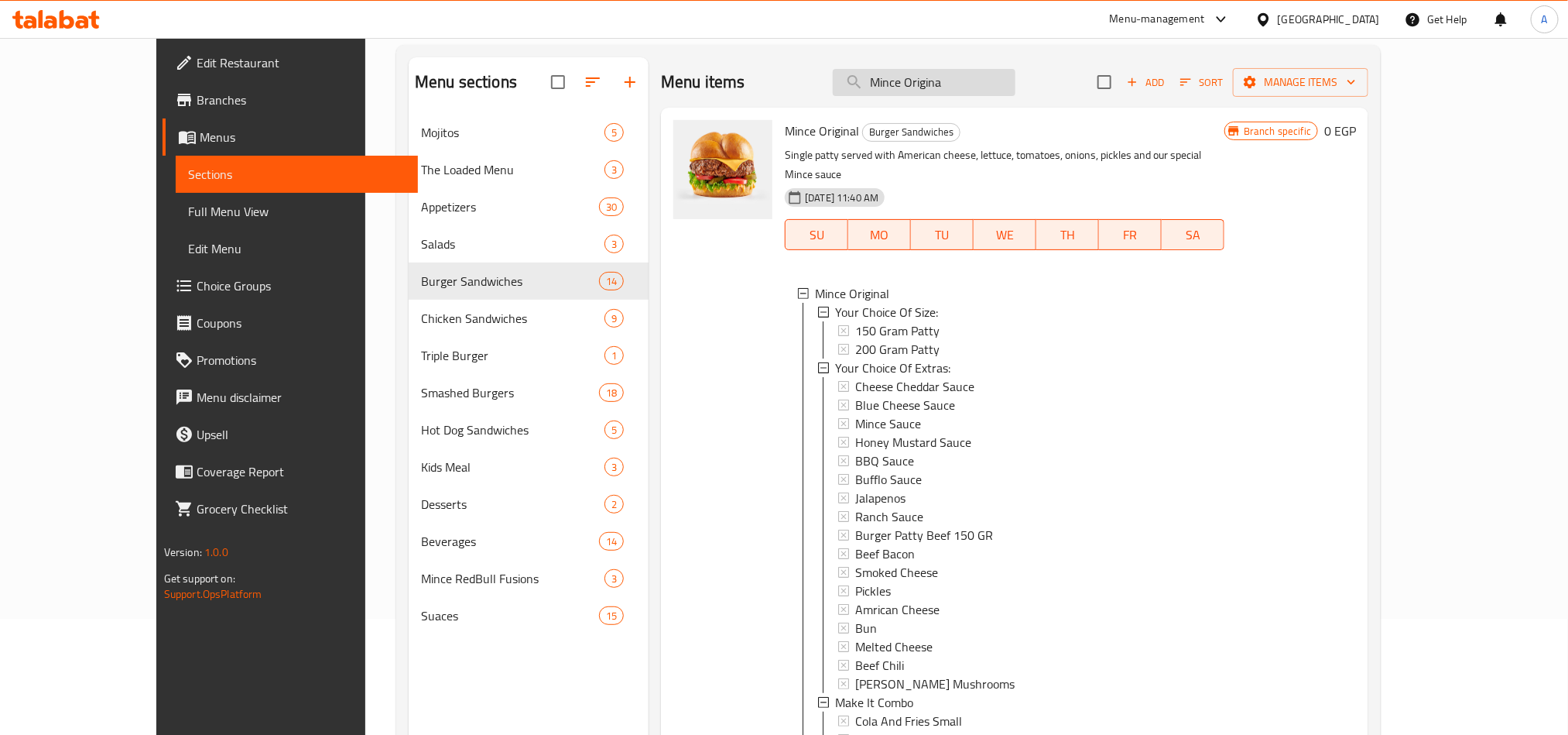
click at [1015, 82] on input "Mince Origina" at bounding box center [924, 82] width 183 height 27
type input "Mince Origin"
click at [871, 321] on span "150 Gram Patty" at bounding box center [897, 330] width 85 height 18
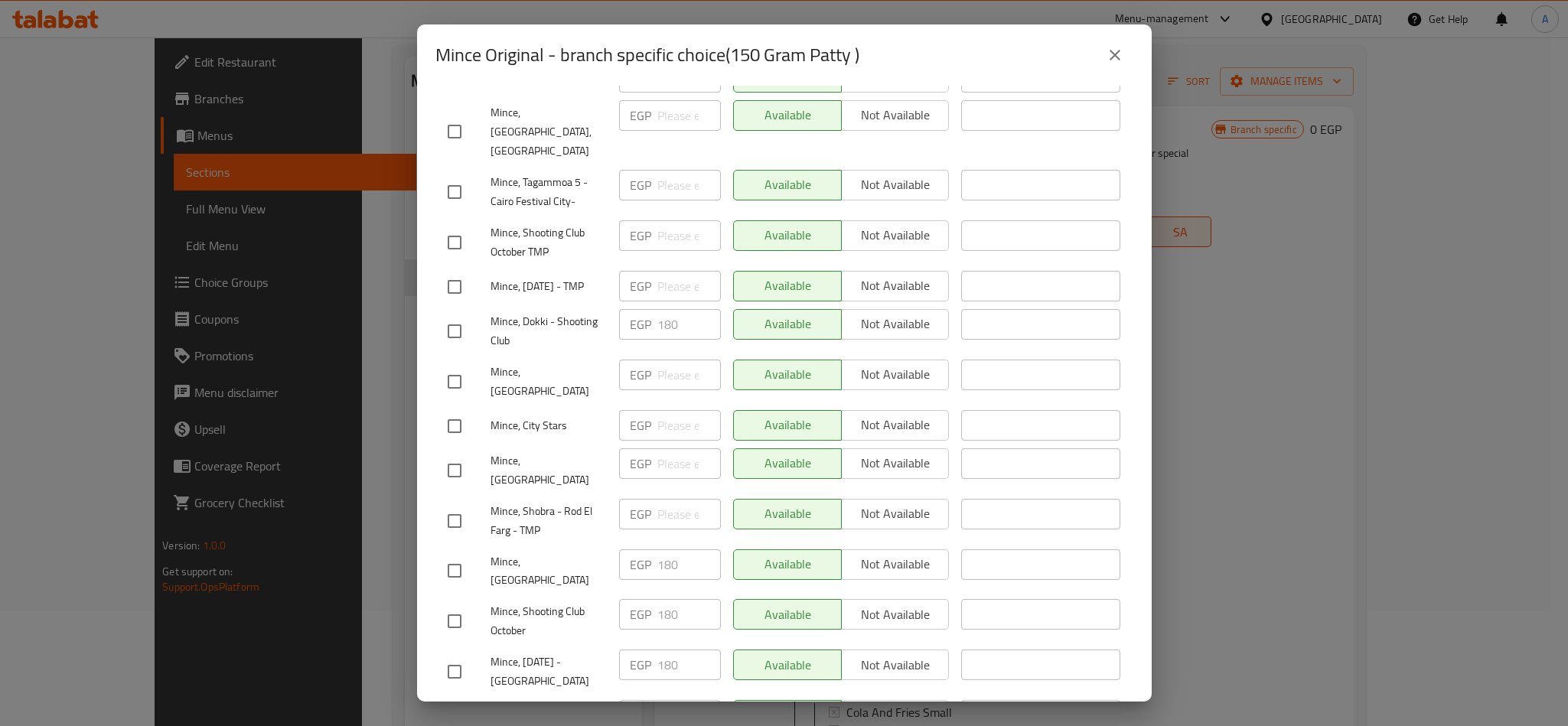
scroll to position [1376, 0]
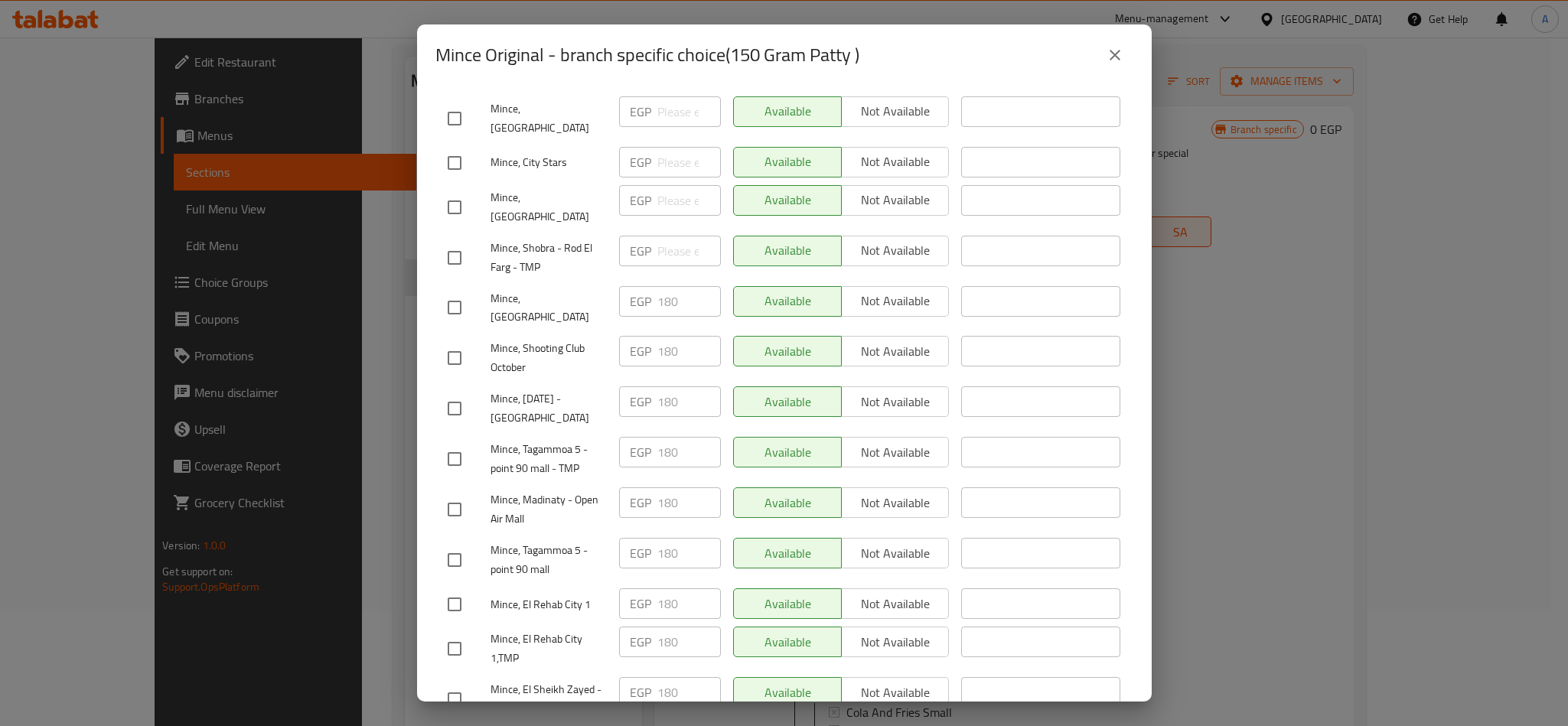
click at [1106, 46] on icon "close" at bounding box center [1115, 55] width 18 height 18
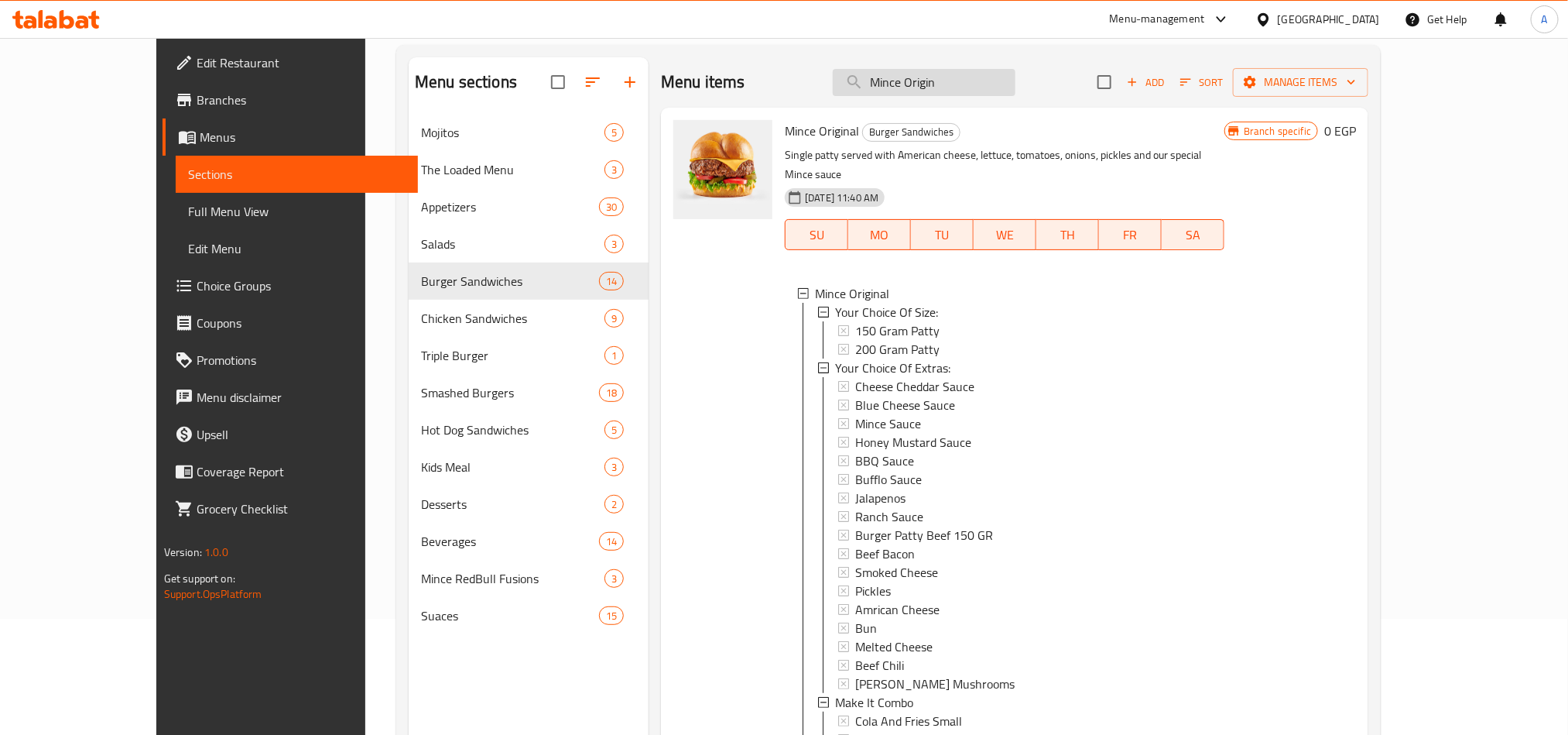
click at [978, 86] on input "Mince Origin" at bounding box center [924, 82] width 183 height 27
paste input "Juicy [PERSON_NAME]"
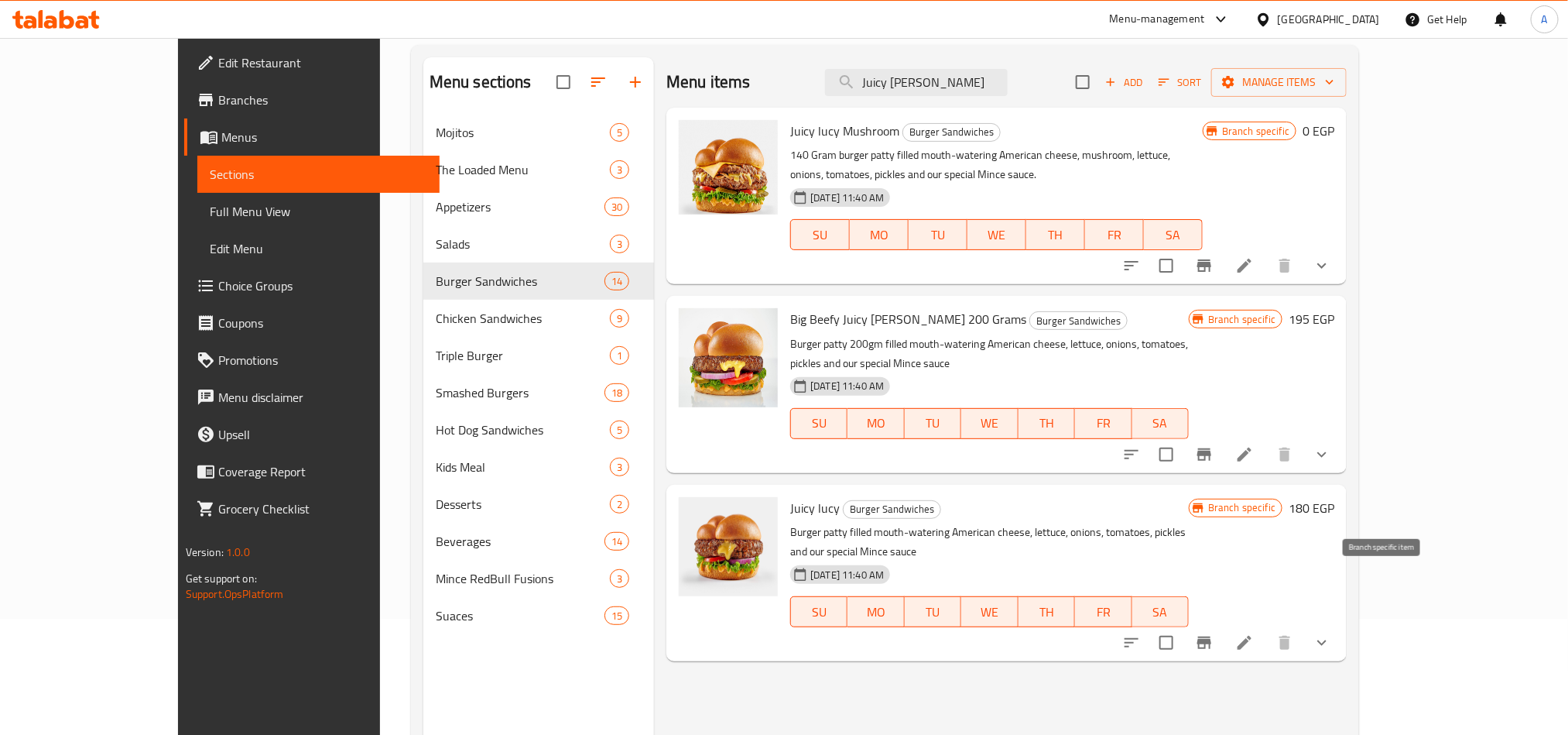
click at [1222, 624] on button "Branch-specific-item" at bounding box center [1204, 643] width 37 height 37
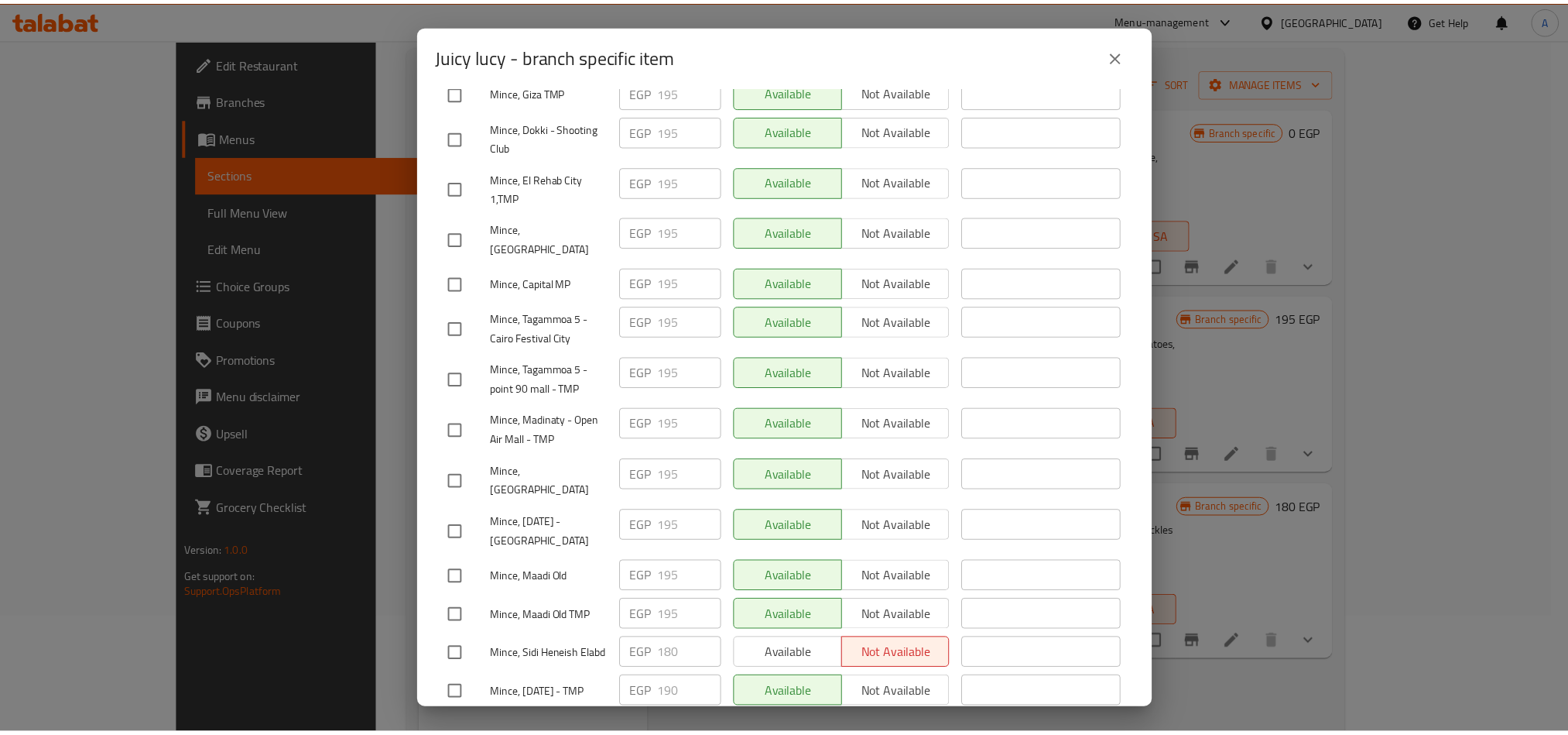
scroll to position [1283, 0]
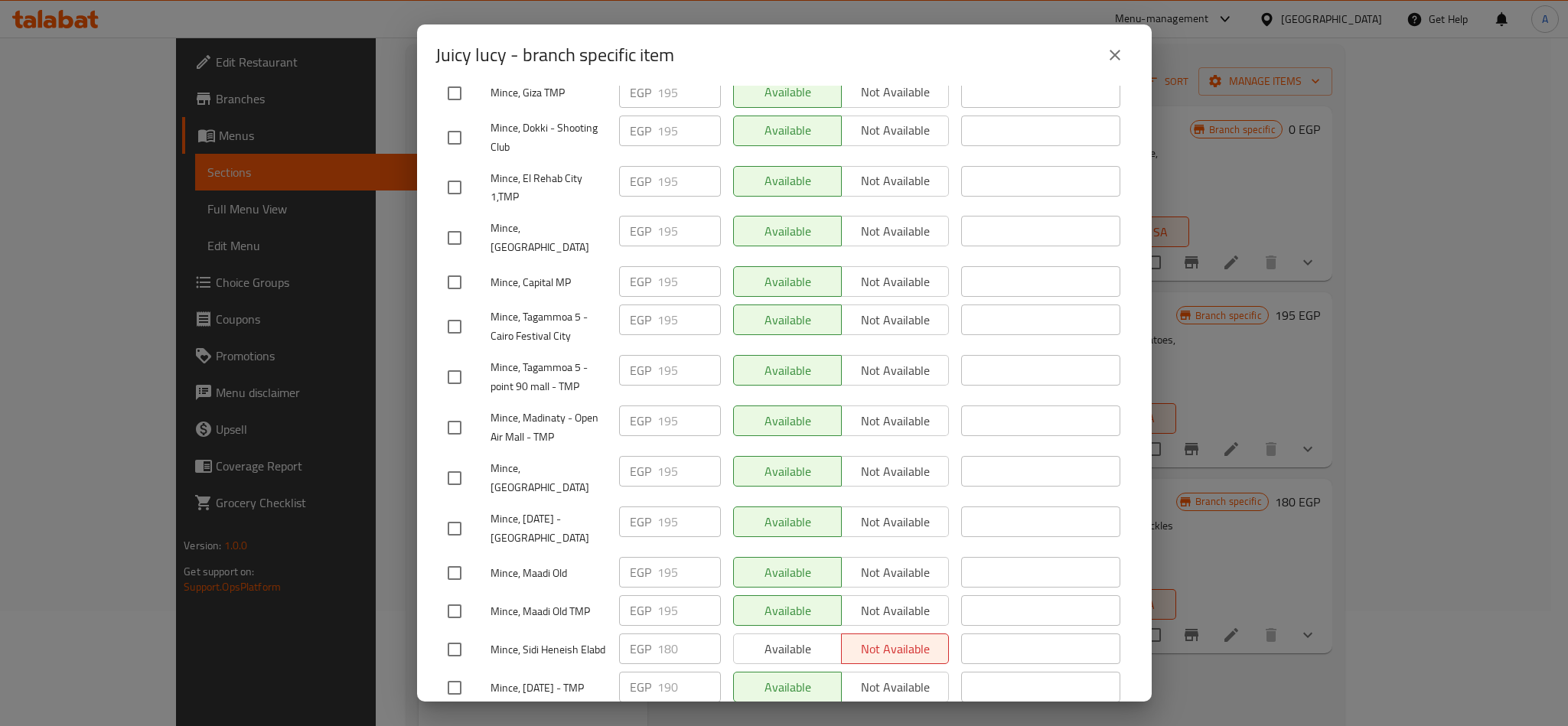
click at [1114, 51] on icon "close" at bounding box center [1115, 55] width 18 height 18
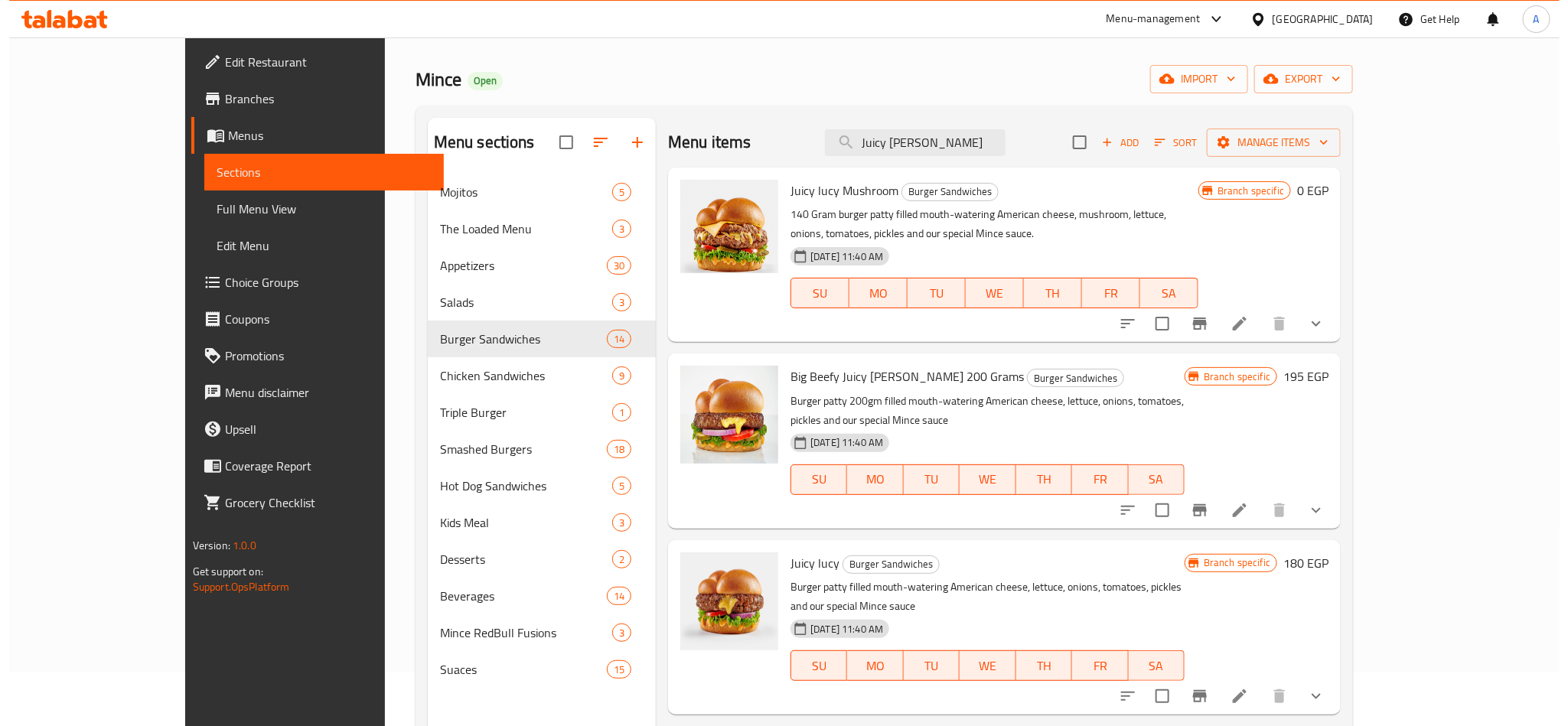
scroll to position [0, 0]
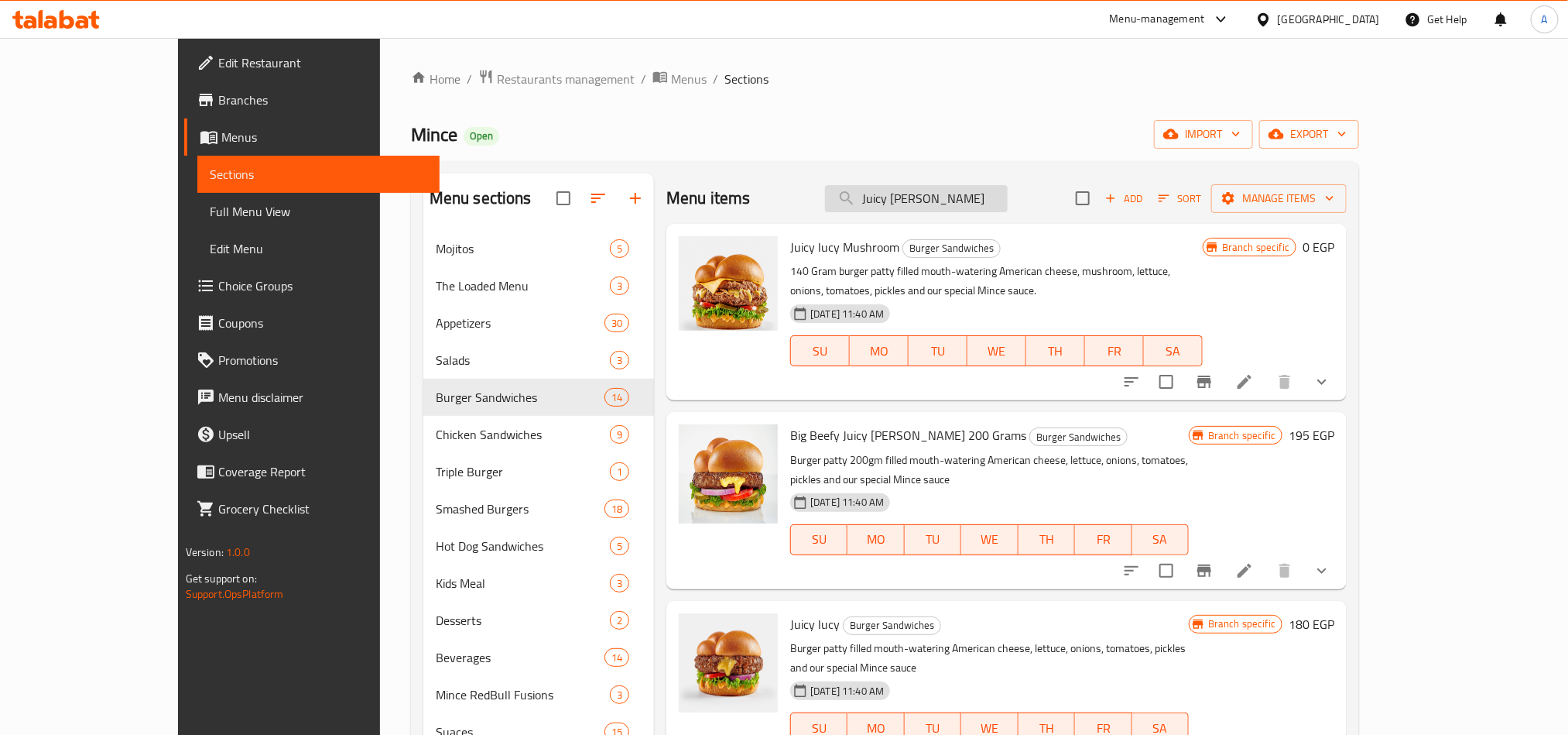
click at [1007, 194] on input "Juicy [PERSON_NAME]" at bounding box center [917, 199] width 183 height 27
paste input "MFC"
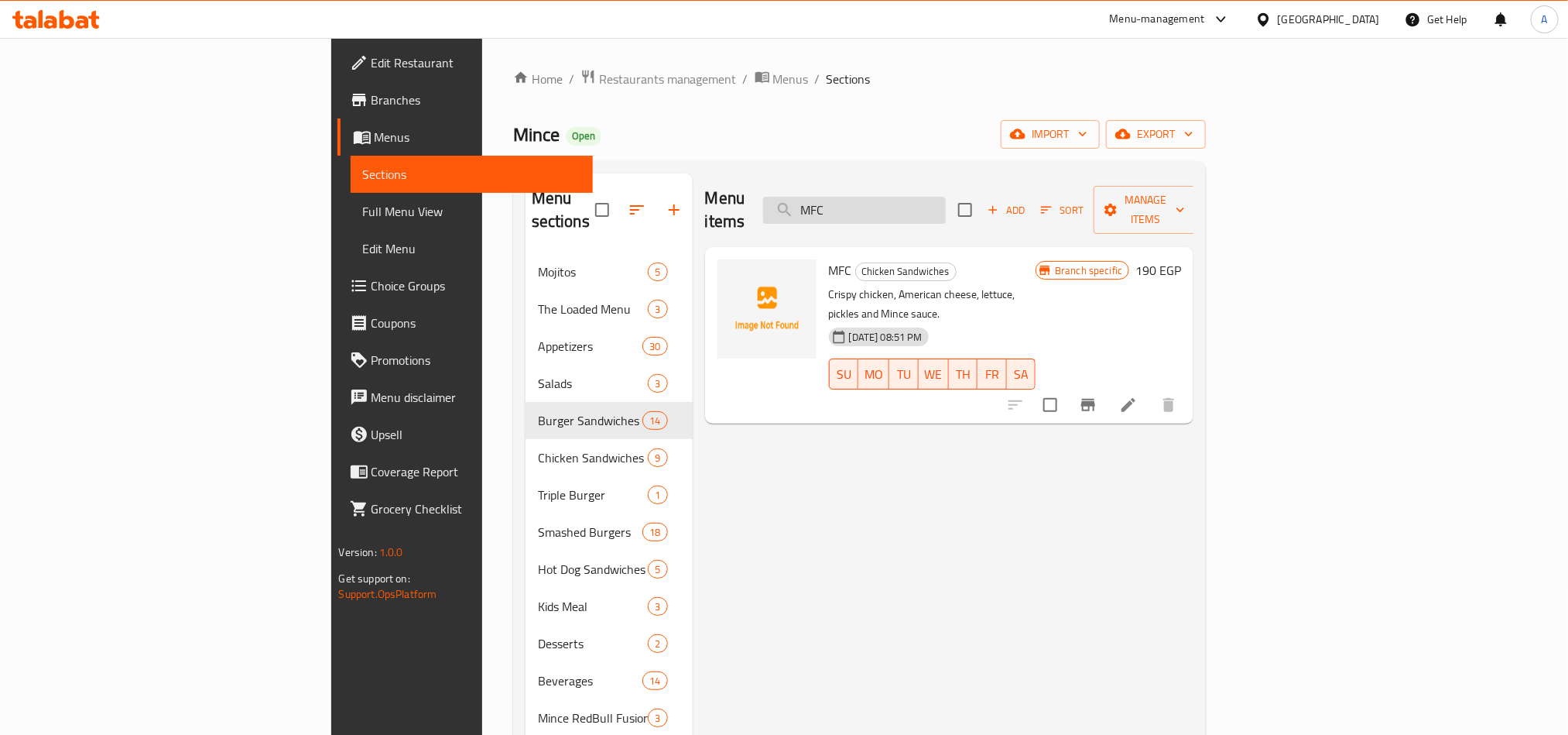
type input "MFC"
click at [1097, 396] on icon "Branch-specific-item" at bounding box center [1088, 405] width 18 height 18
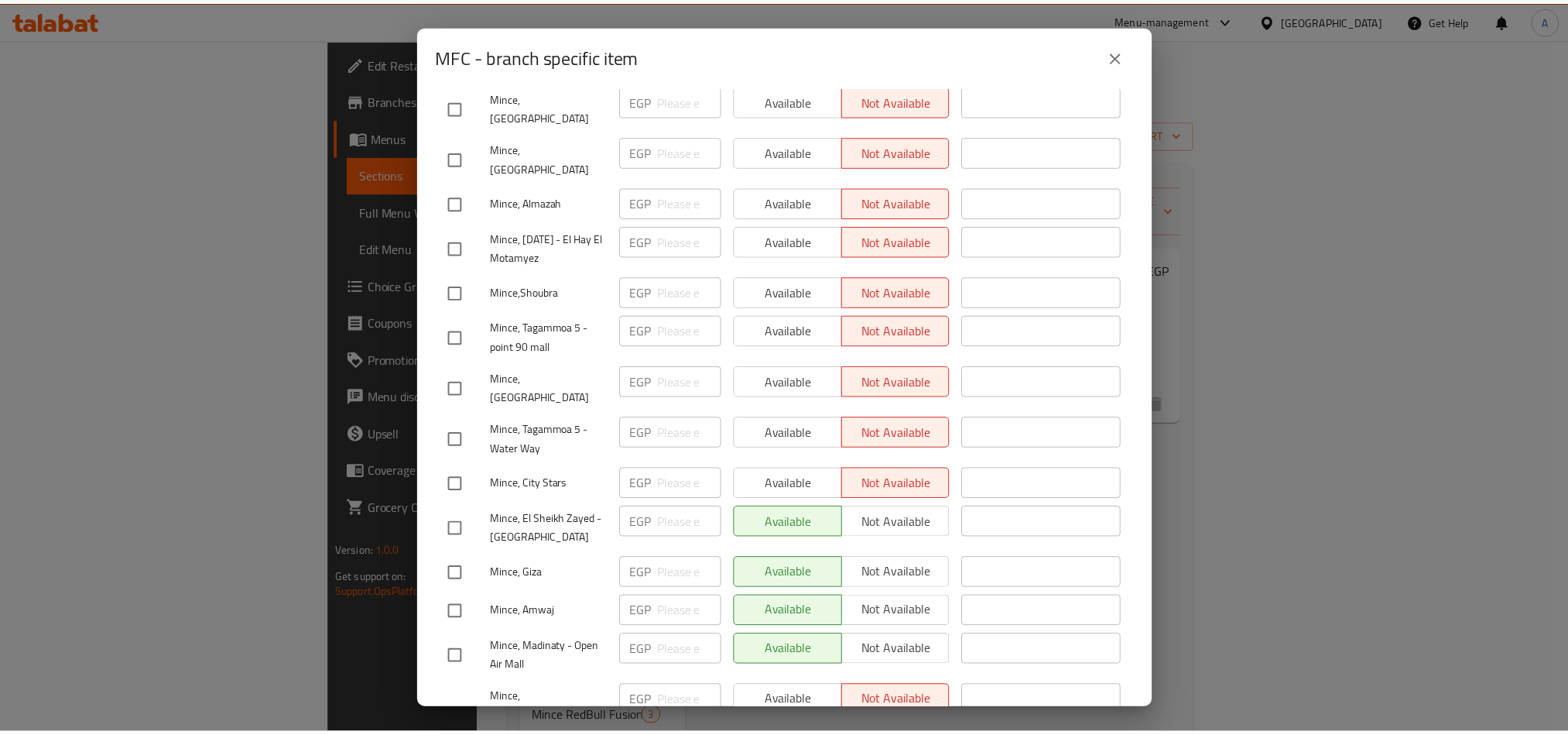
scroll to position [697, 0]
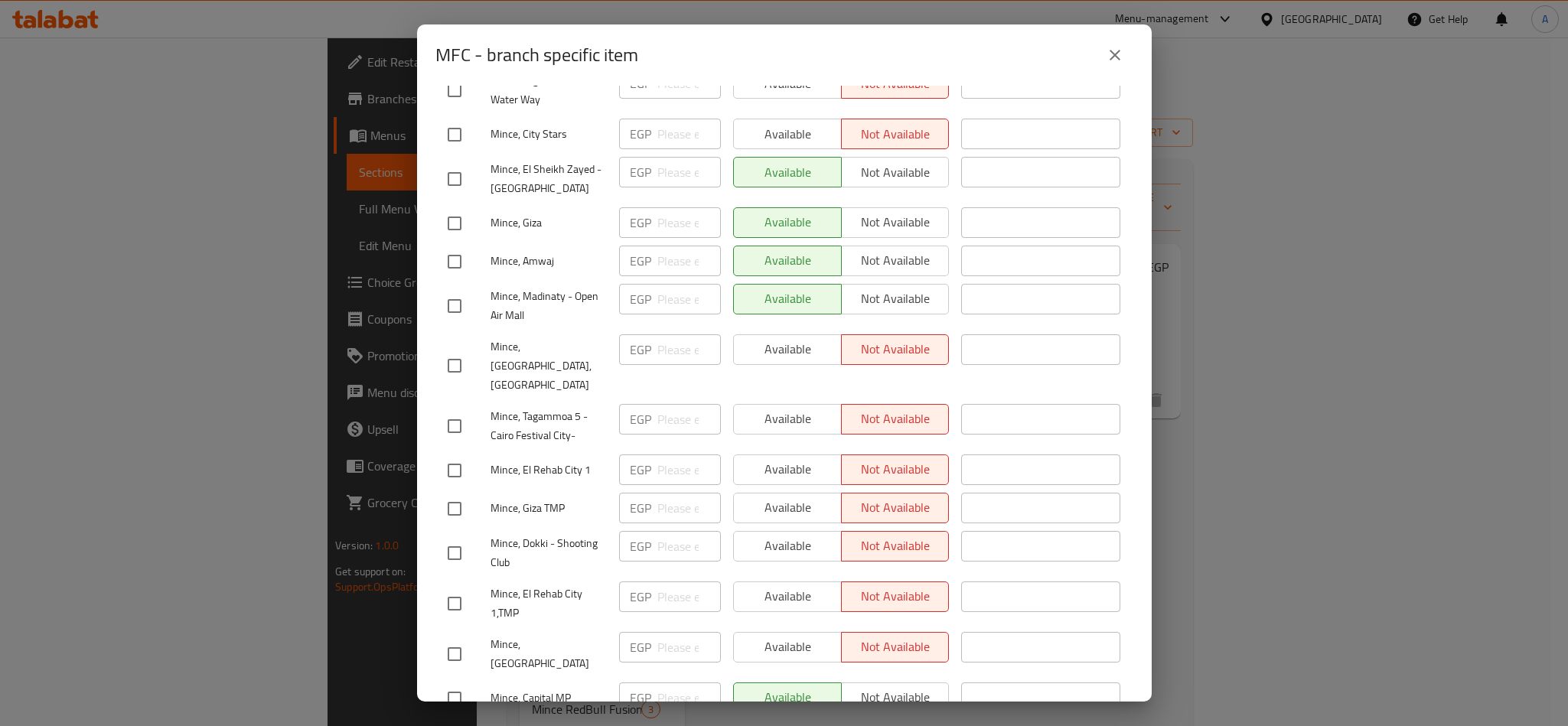
click at [1114, 53] on icon "close" at bounding box center [1115, 55] width 18 height 18
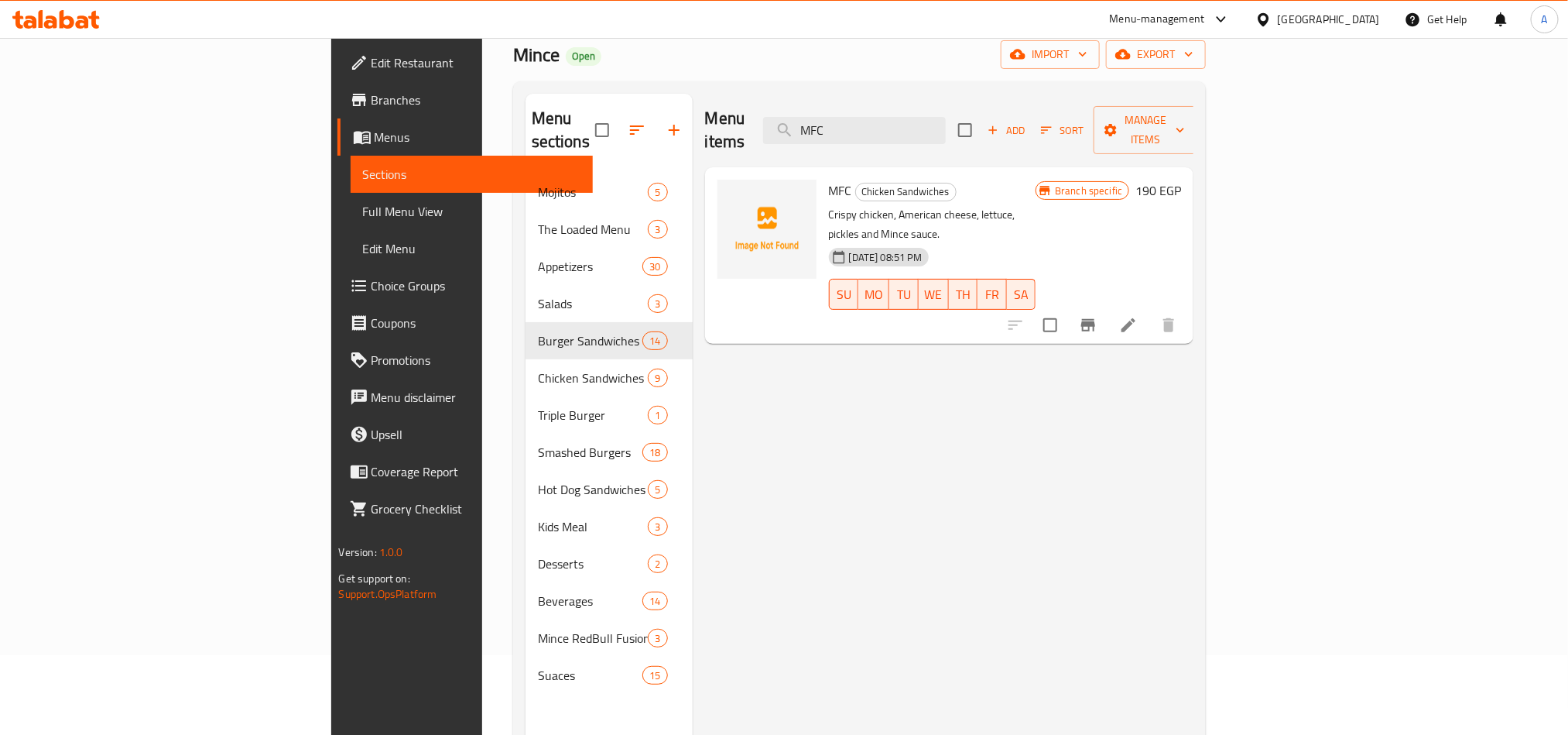
scroll to position [217, 0]
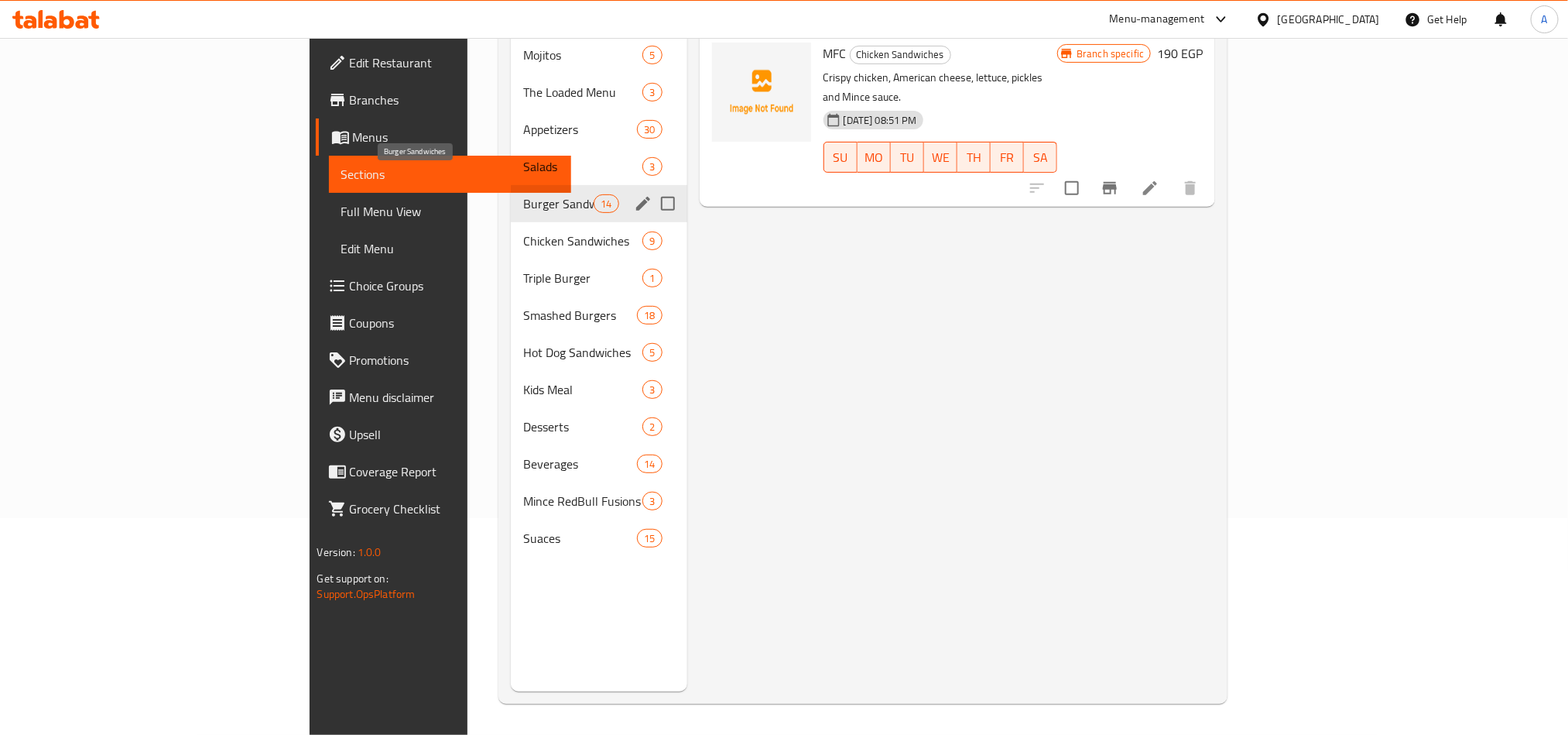
click at [523, 195] on span "Burger Sandwiches" at bounding box center [558, 204] width 71 height 18
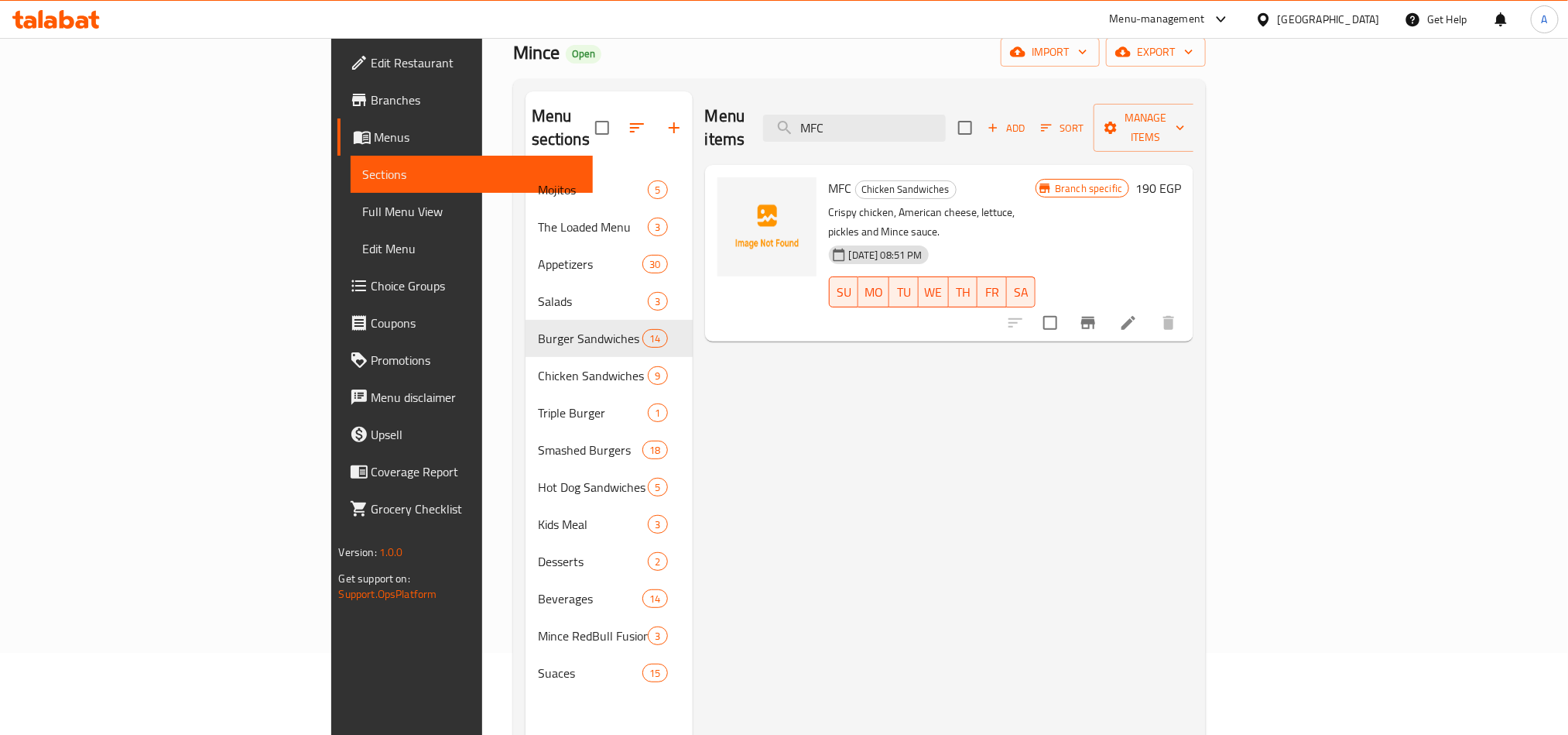
scroll to position [0, 0]
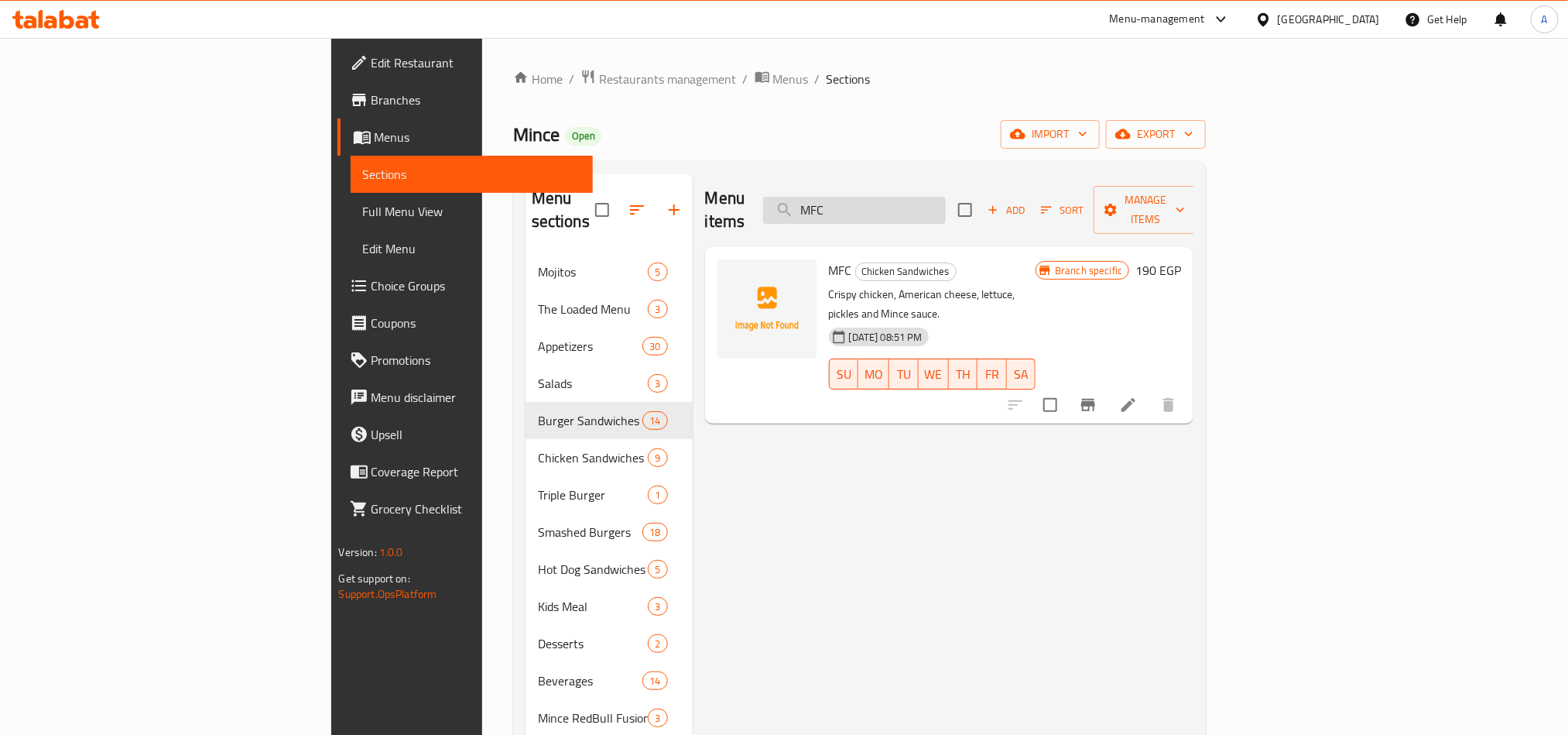
click at [946, 209] on input "MFC" at bounding box center [854, 210] width 183 height 27
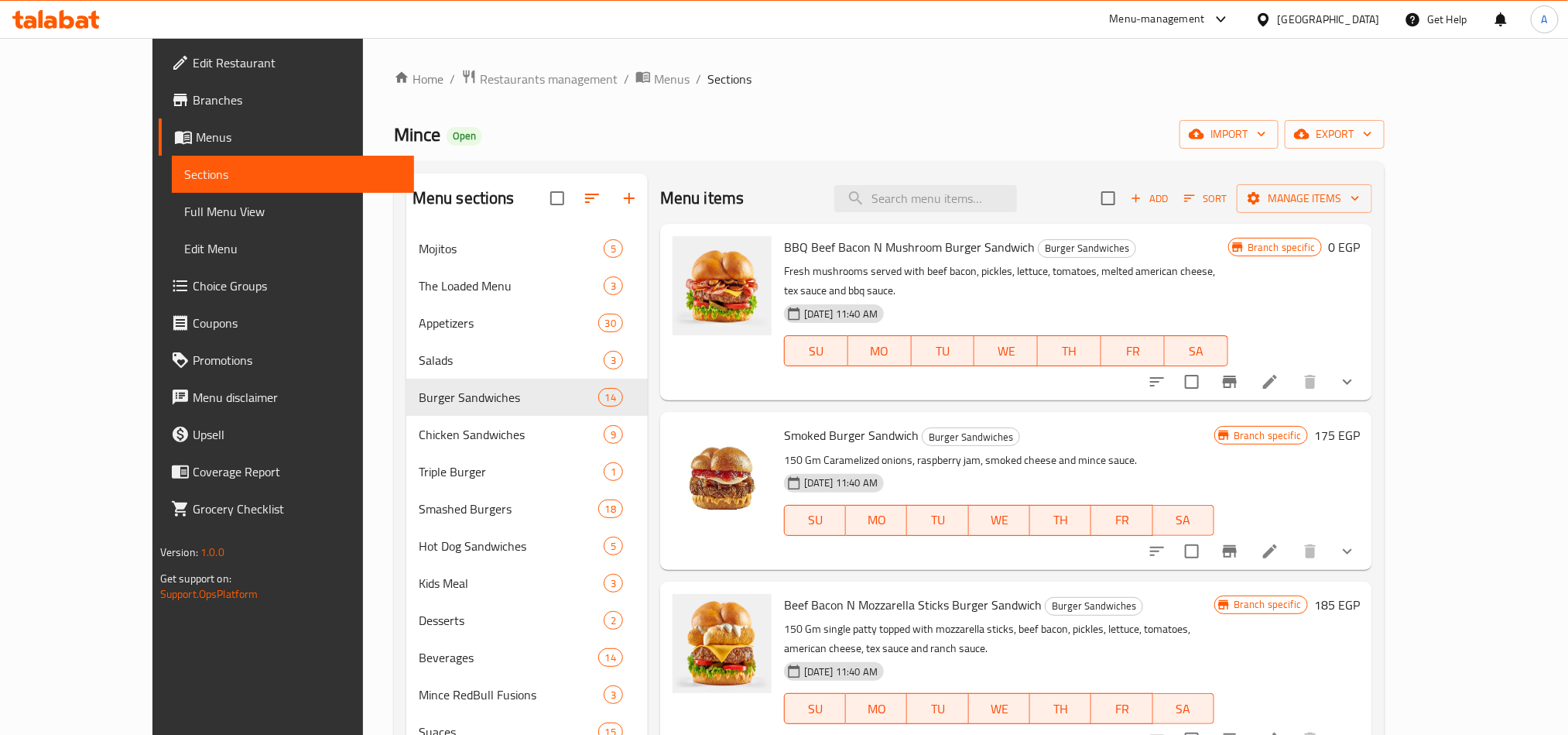
click at [1356, 372] on icon "show more" at bounding box center [1347, 382] width 18 height 18
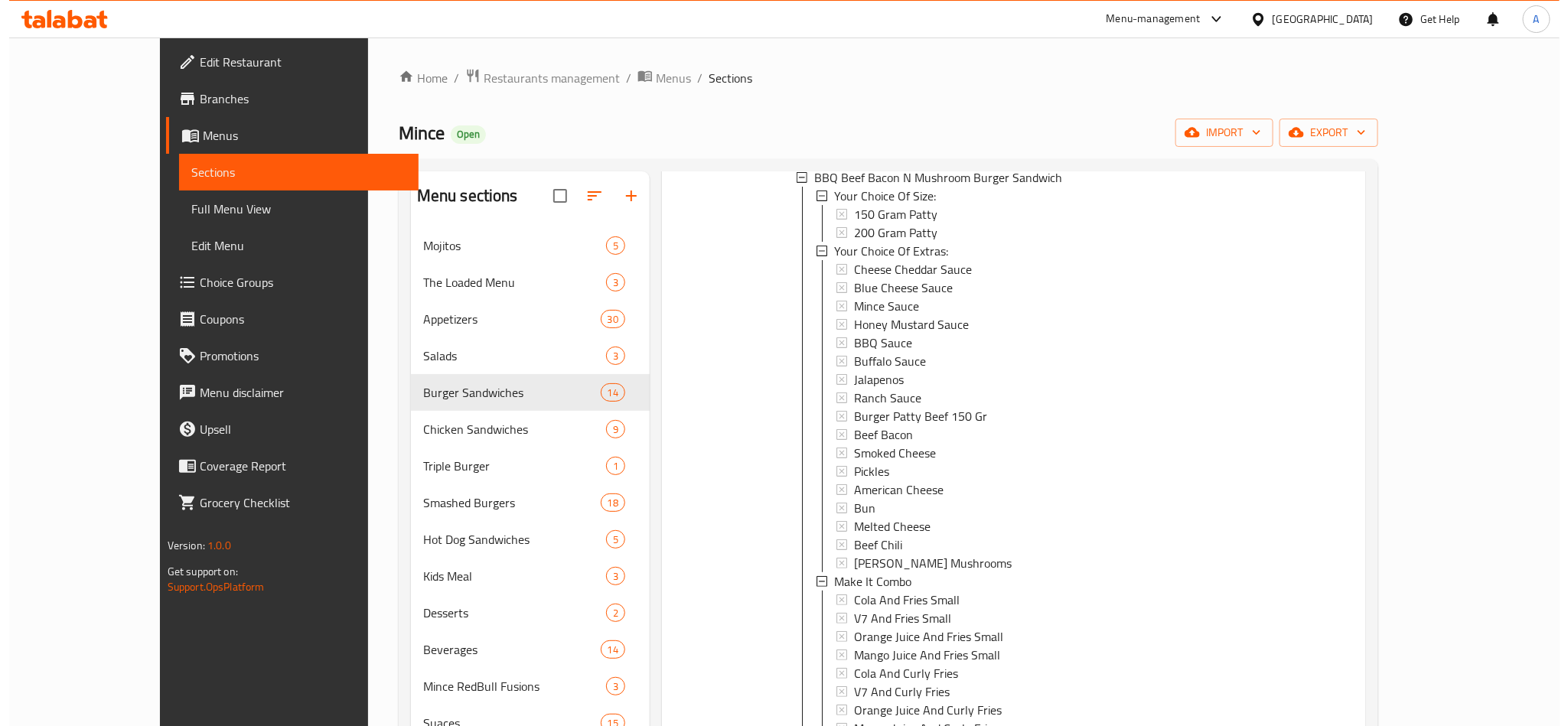
scroll to position [229, 0]
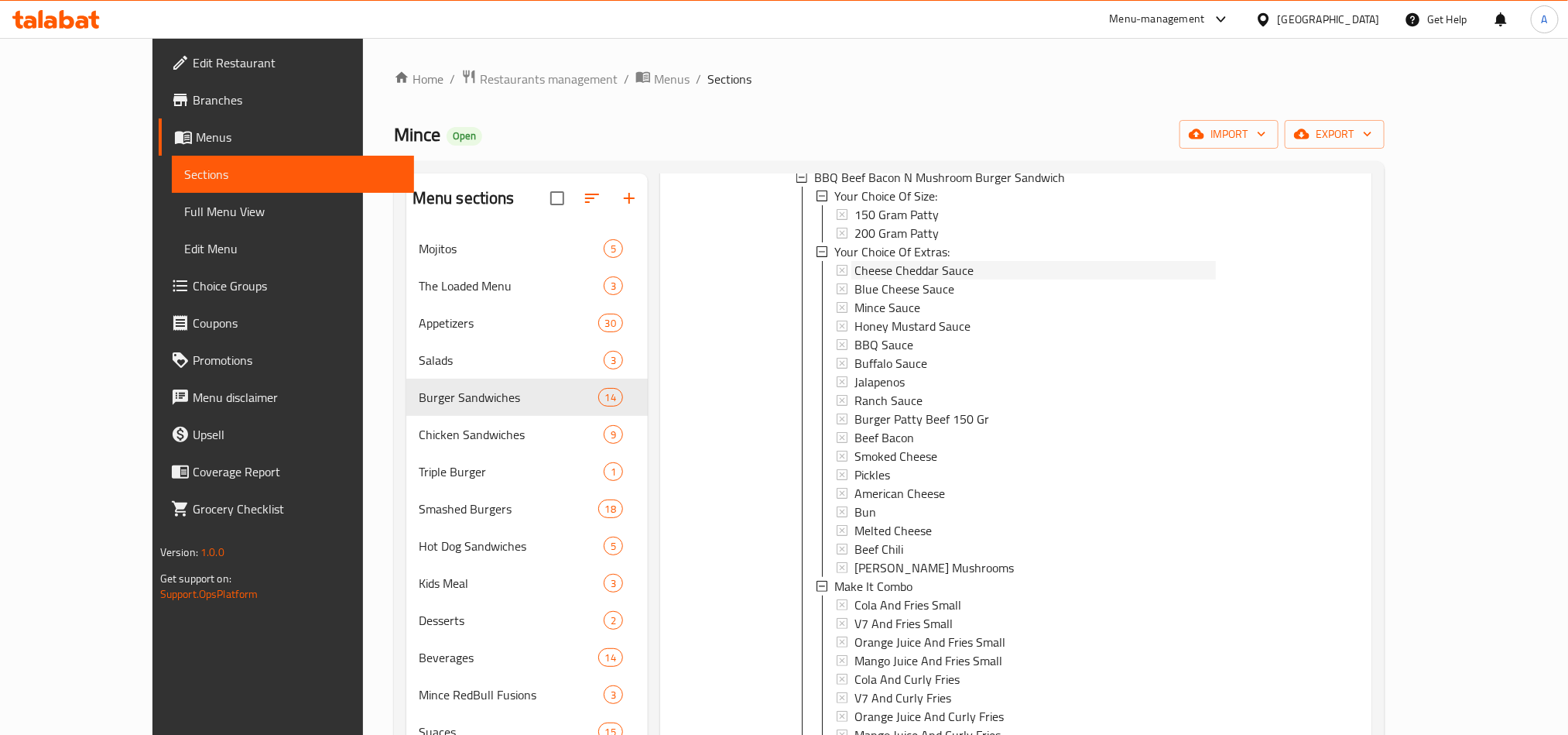
click at [887, 261] on span "Cheese Cheddar Sauce" at bounding box center [913, 270] width 119 height 18
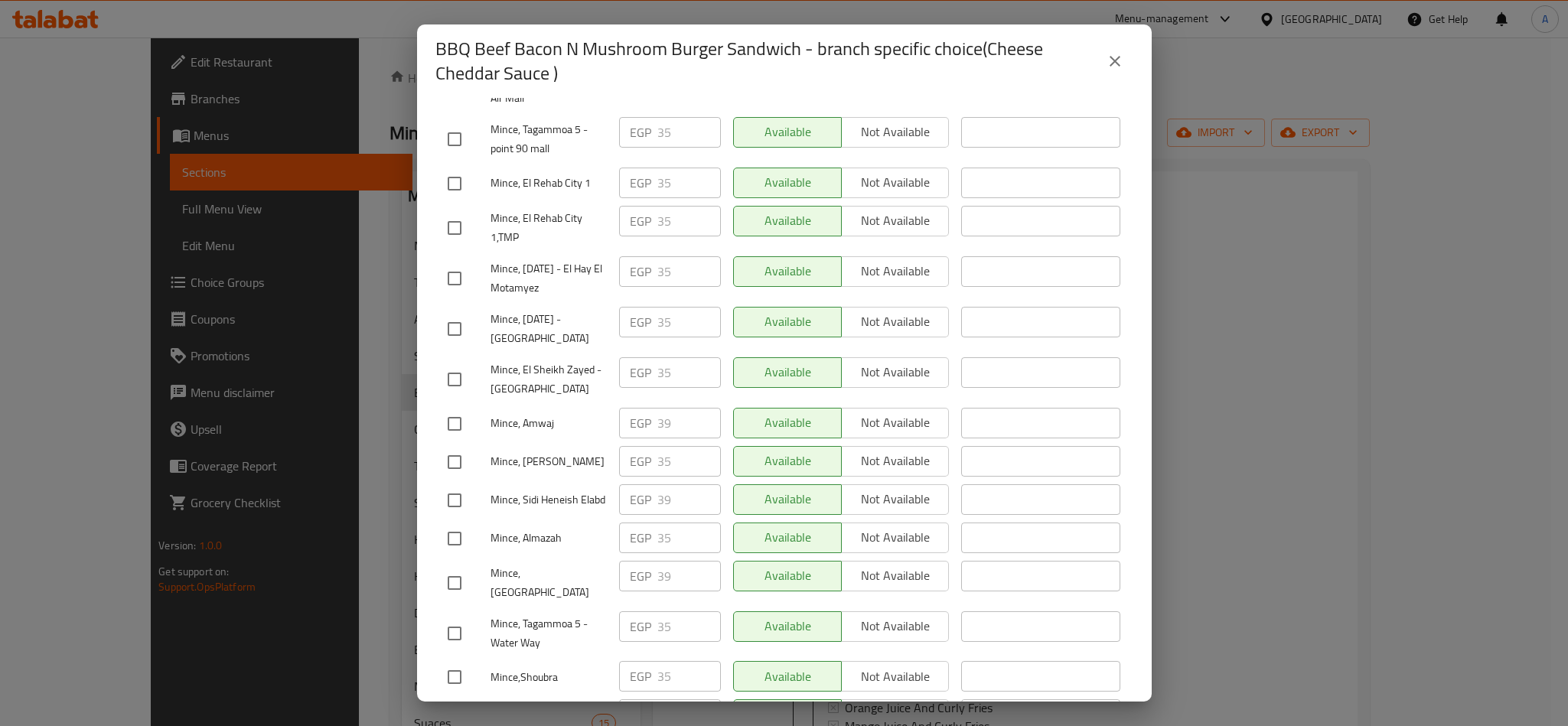
scroll to position [1147, 0]
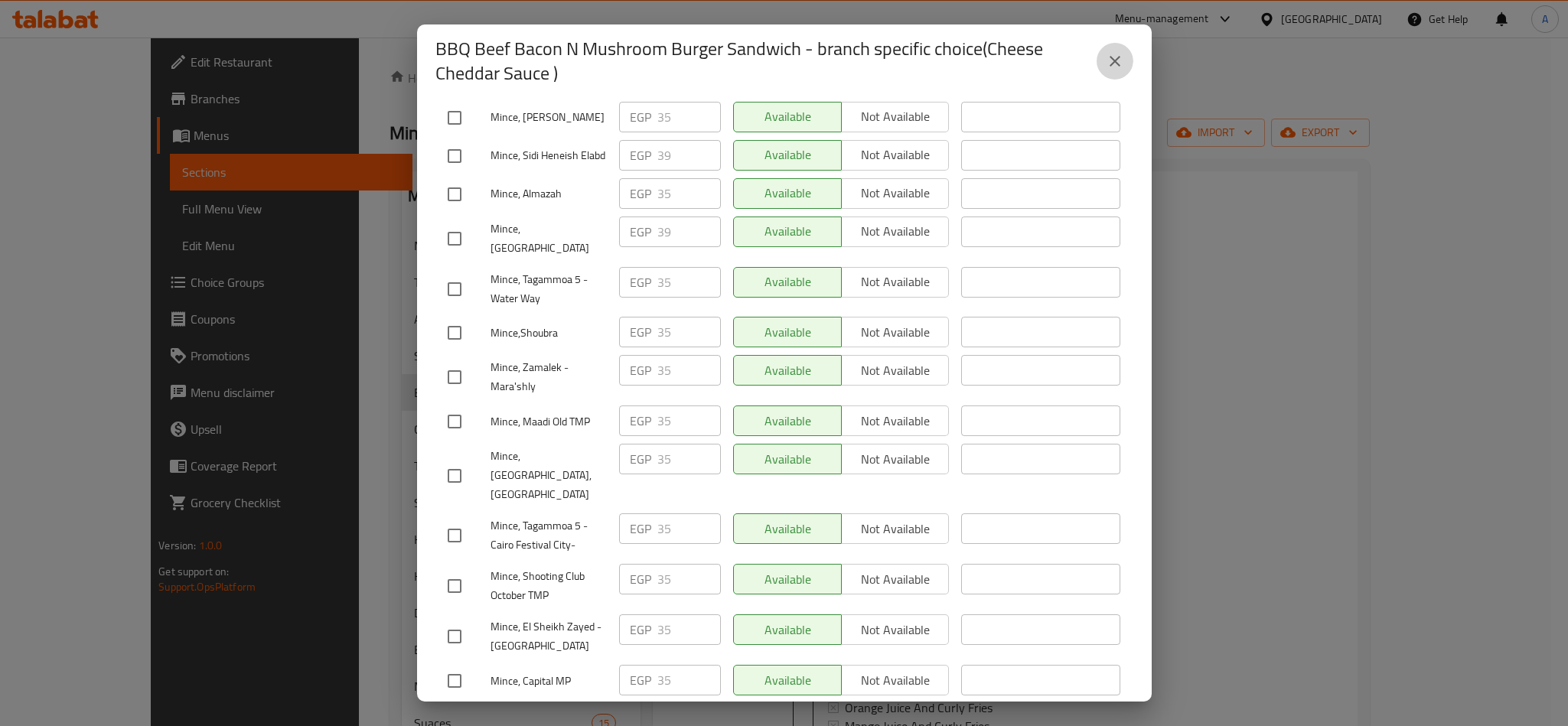
click at [1128, 61] on button "close" at bounding box center [1114, 61] width 37 height 37
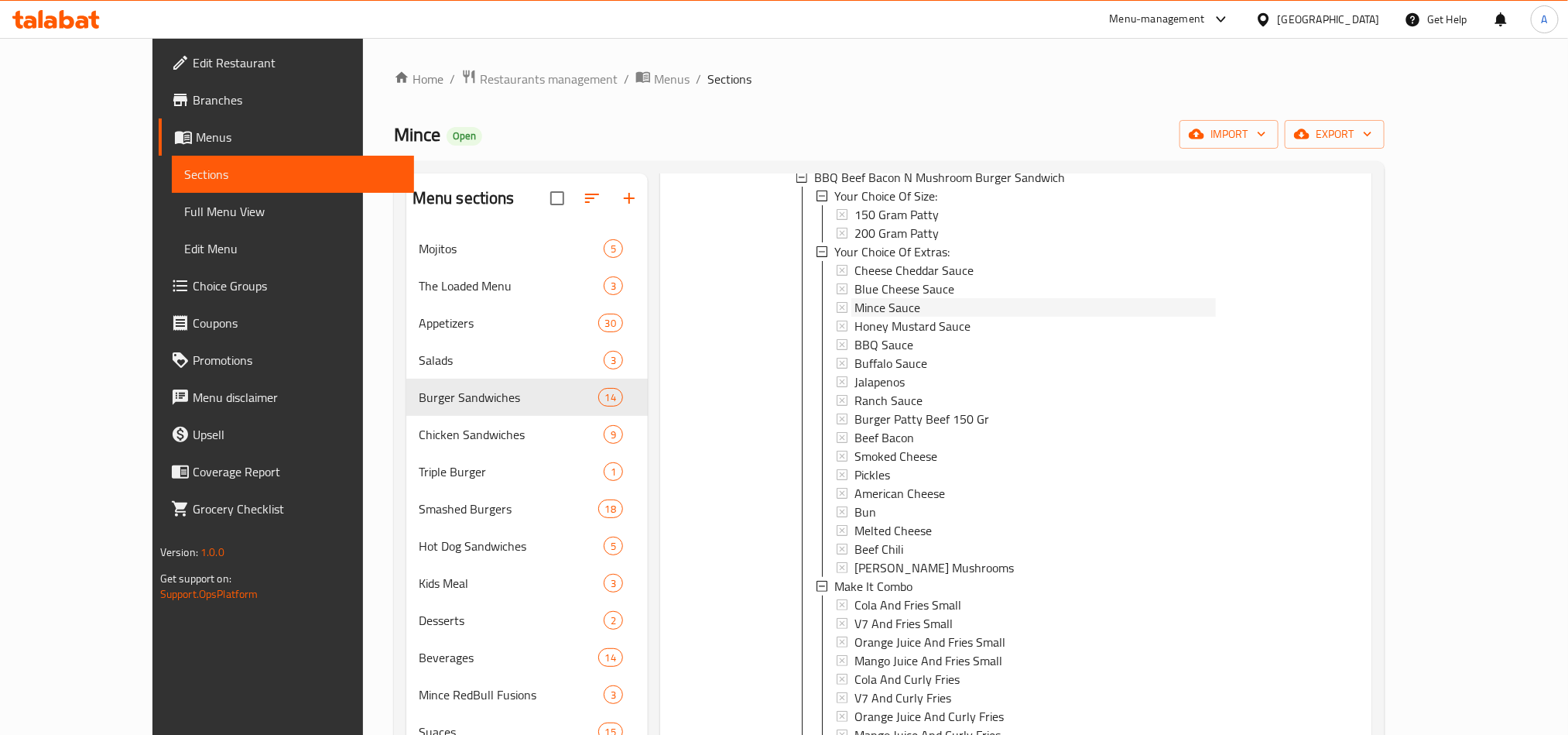
click at [913, 298] on div "Mince Sauce" at bounding box center [1035, 308] width 361 height 18
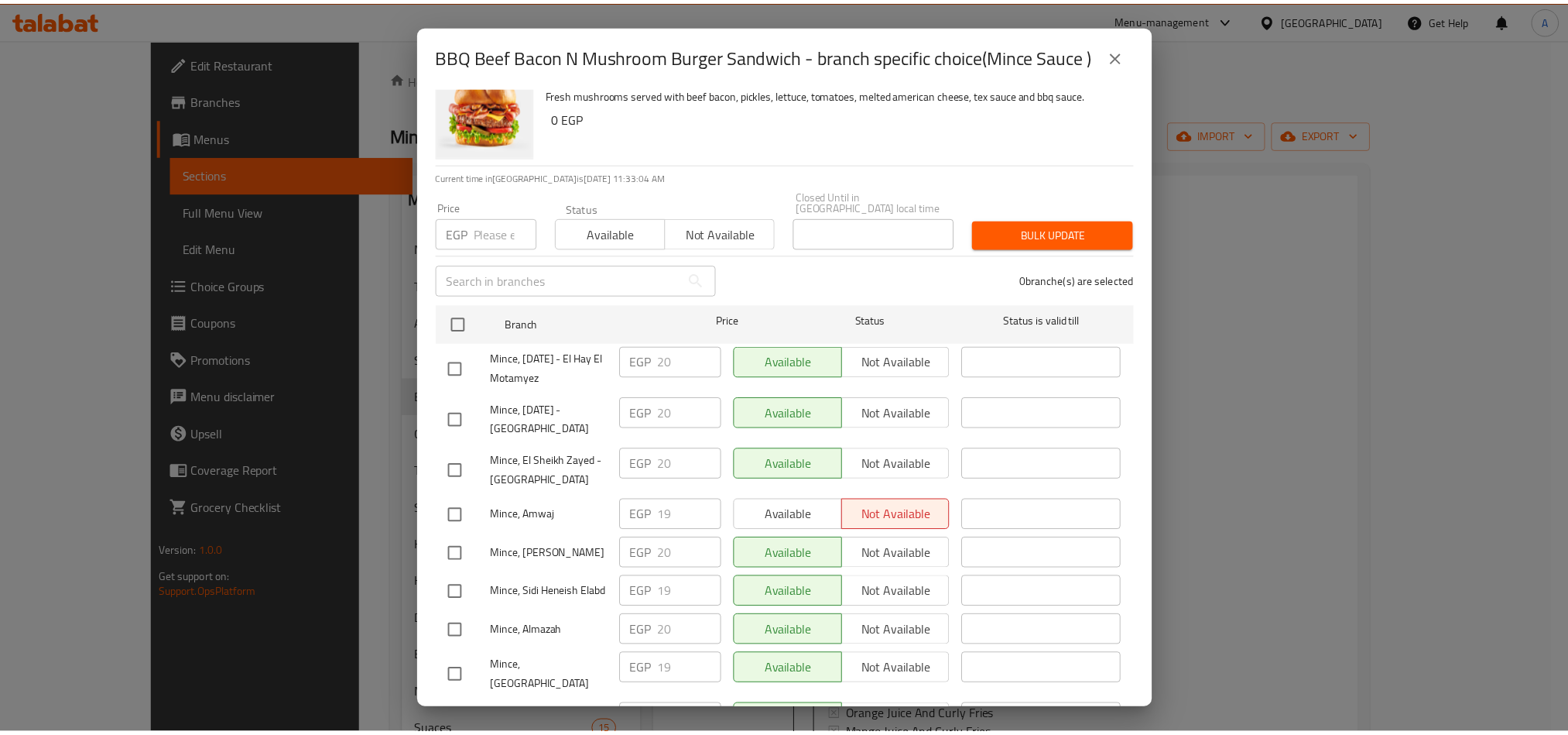
scroll to position [0, 0]
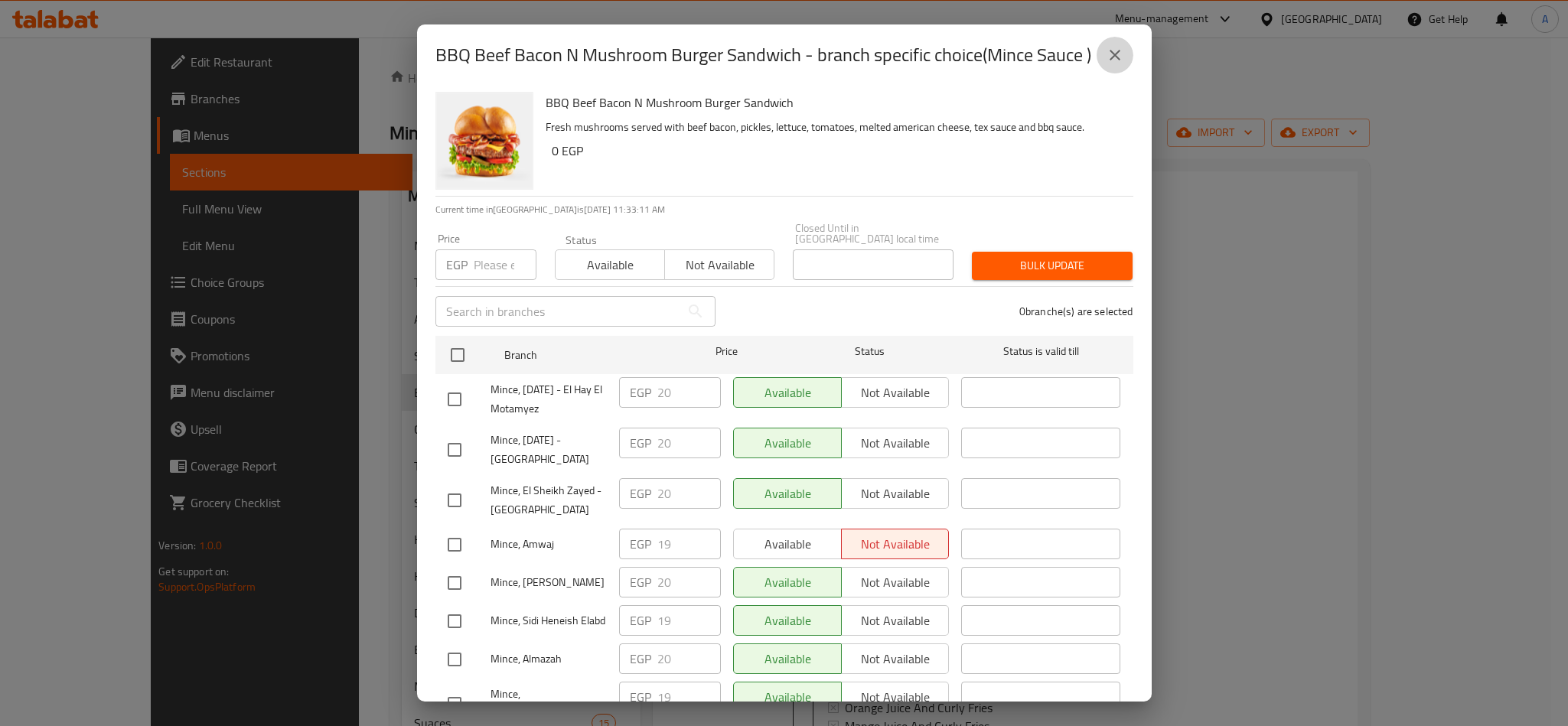
click at [1118, 49] on icon "close" at bounding box center [1115, 55] width 18 height 18
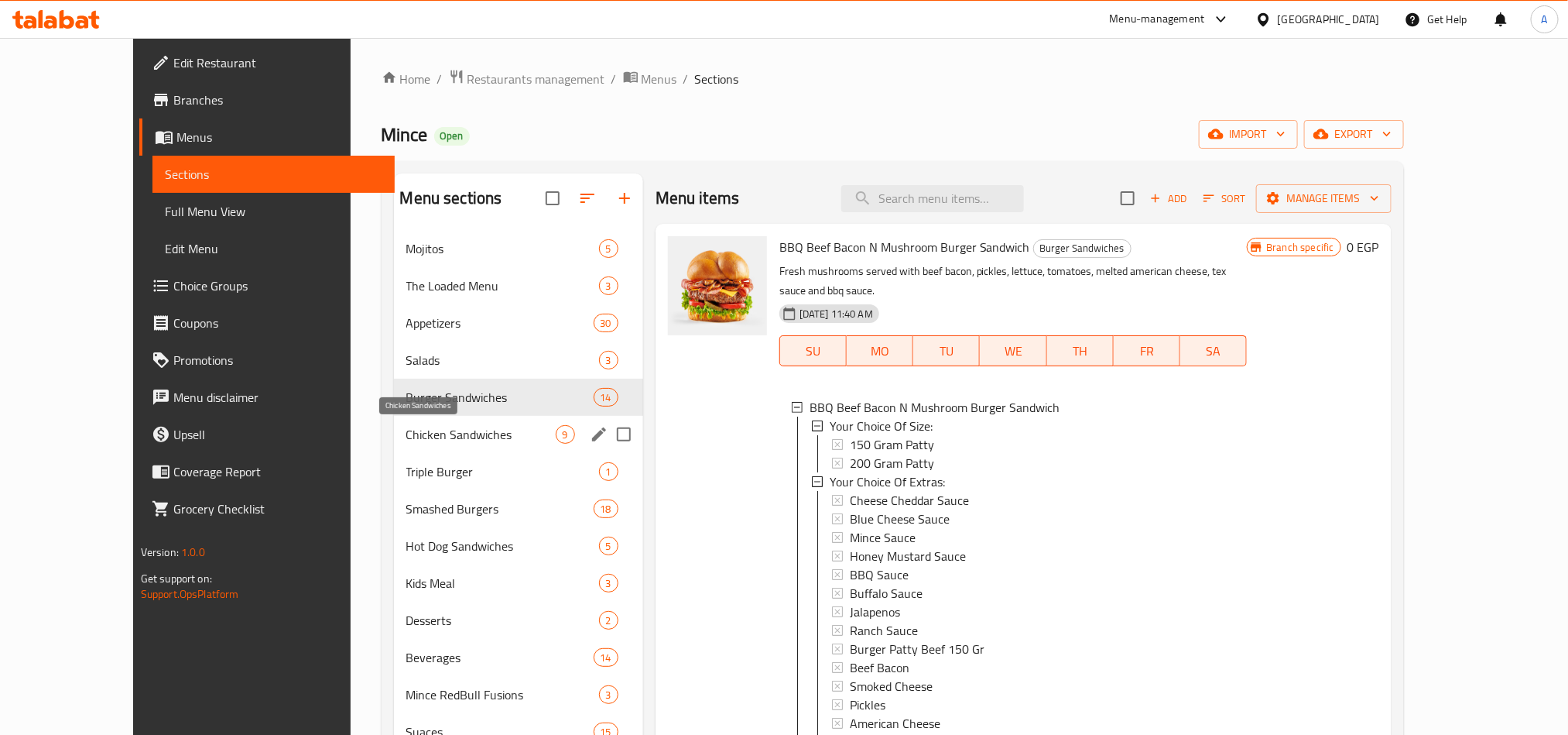
click at [406, 430] on span "Chicken Sandwiches" at bounding box center [481, 434] width 150 height 18
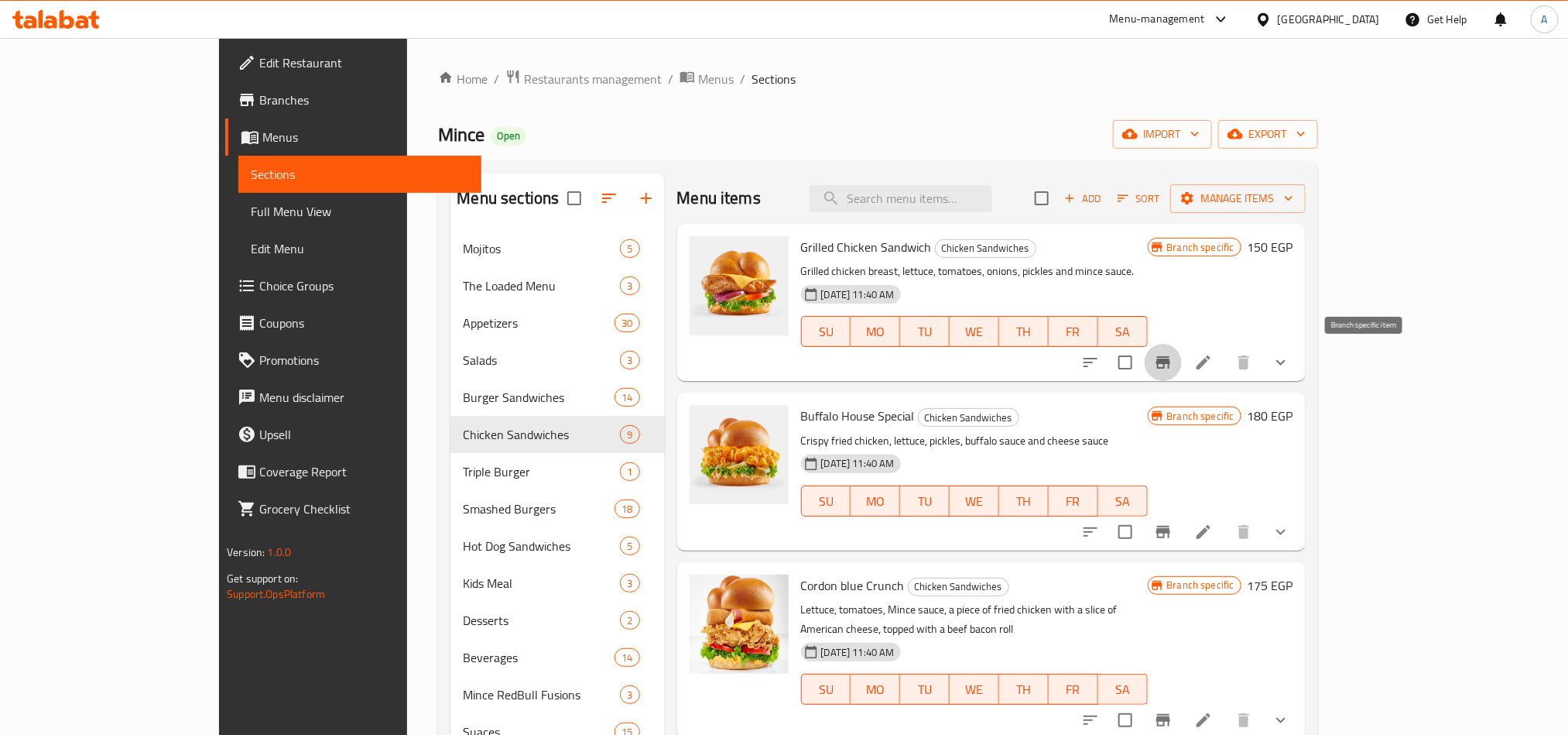
click at [1170, 361] on icon "Branch-specific-item" at bounding box center [1162, 362] width 14 height 12
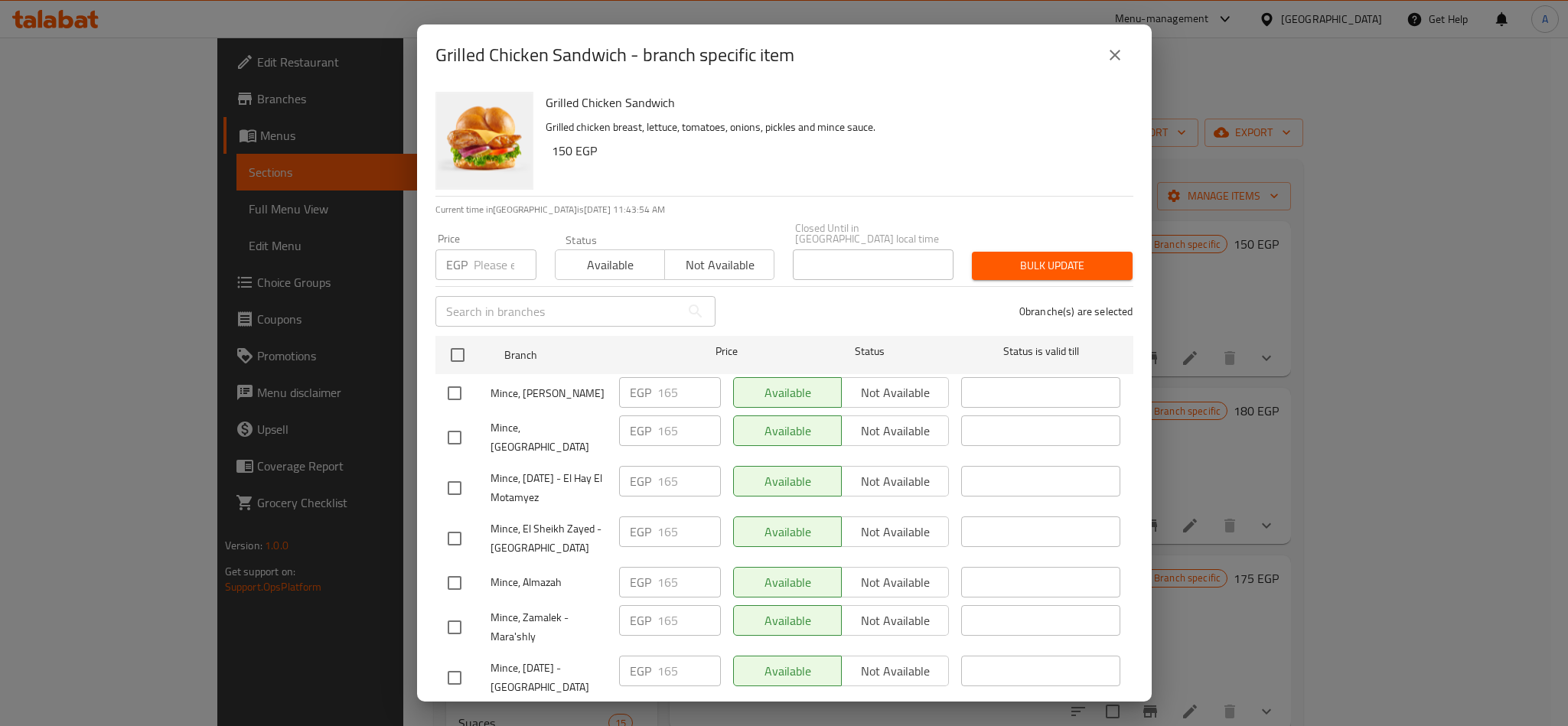
click at [1098, 51] on button "close" at bounding box center [1114, 55] width 37 height 37
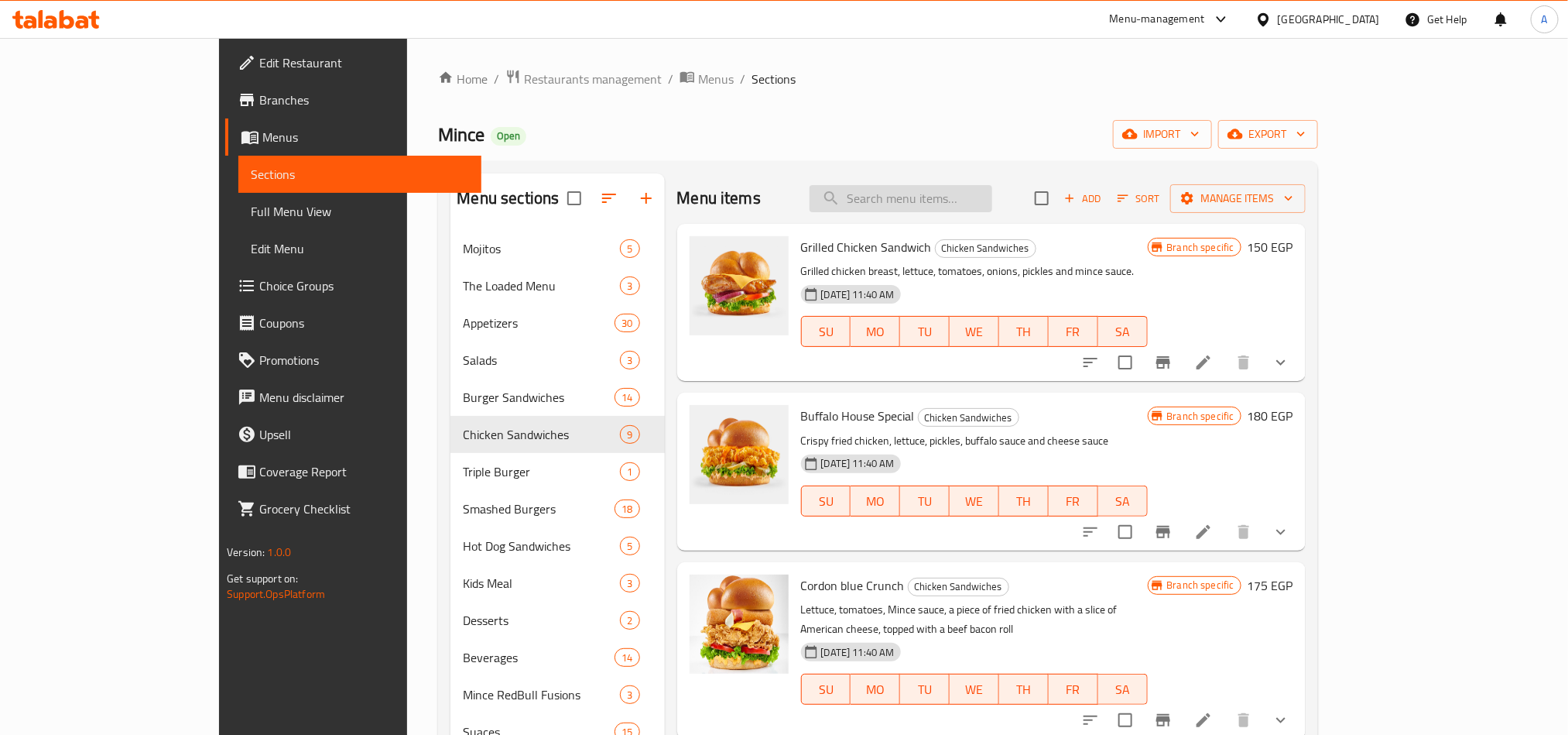
click at [927, 189] on input "search" at bounding box center [901, 199] width 183 height 27
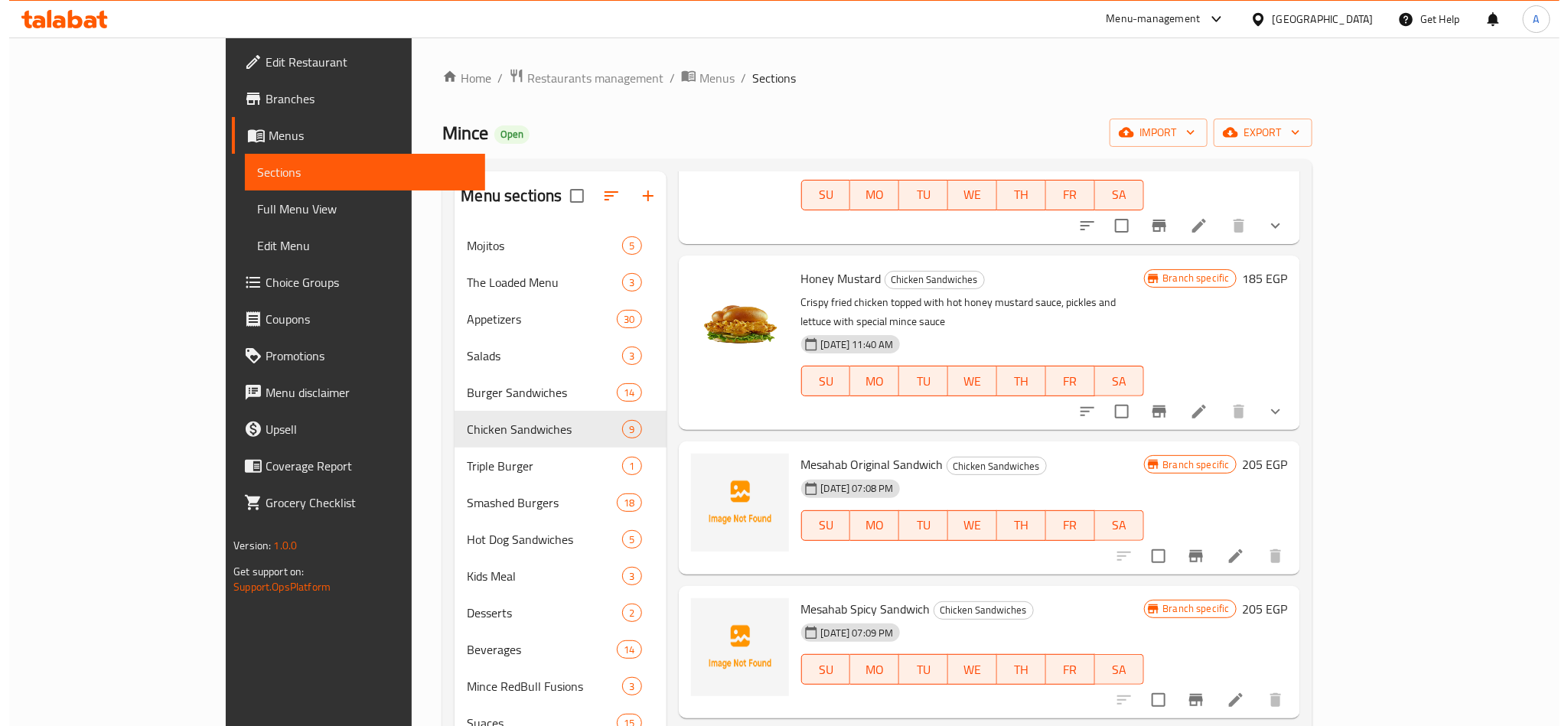
scroll to position [770, 0]
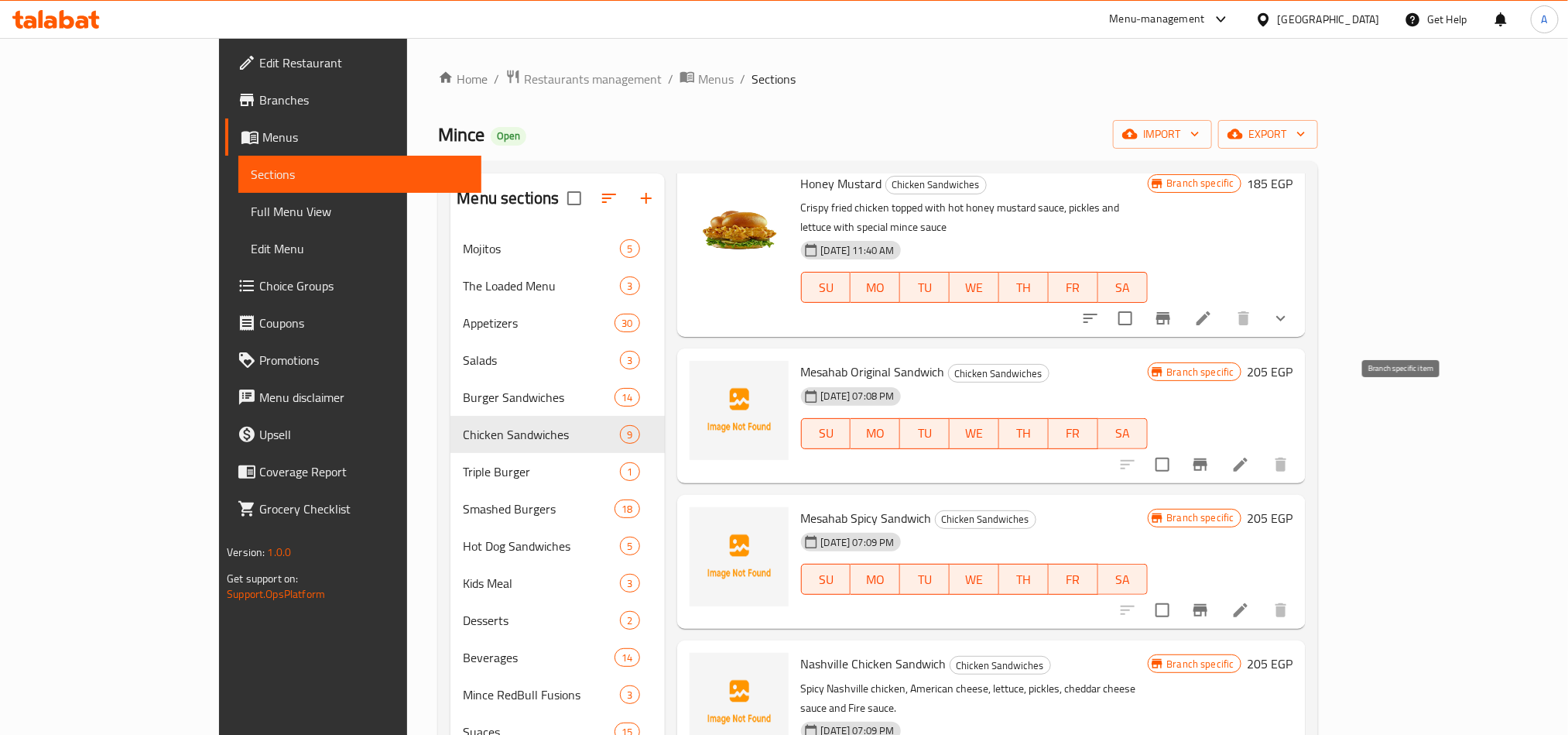
click at [1210, 456] on icon "Branch-specific-item" at bounding box center [1200, 465] width 18 height 18
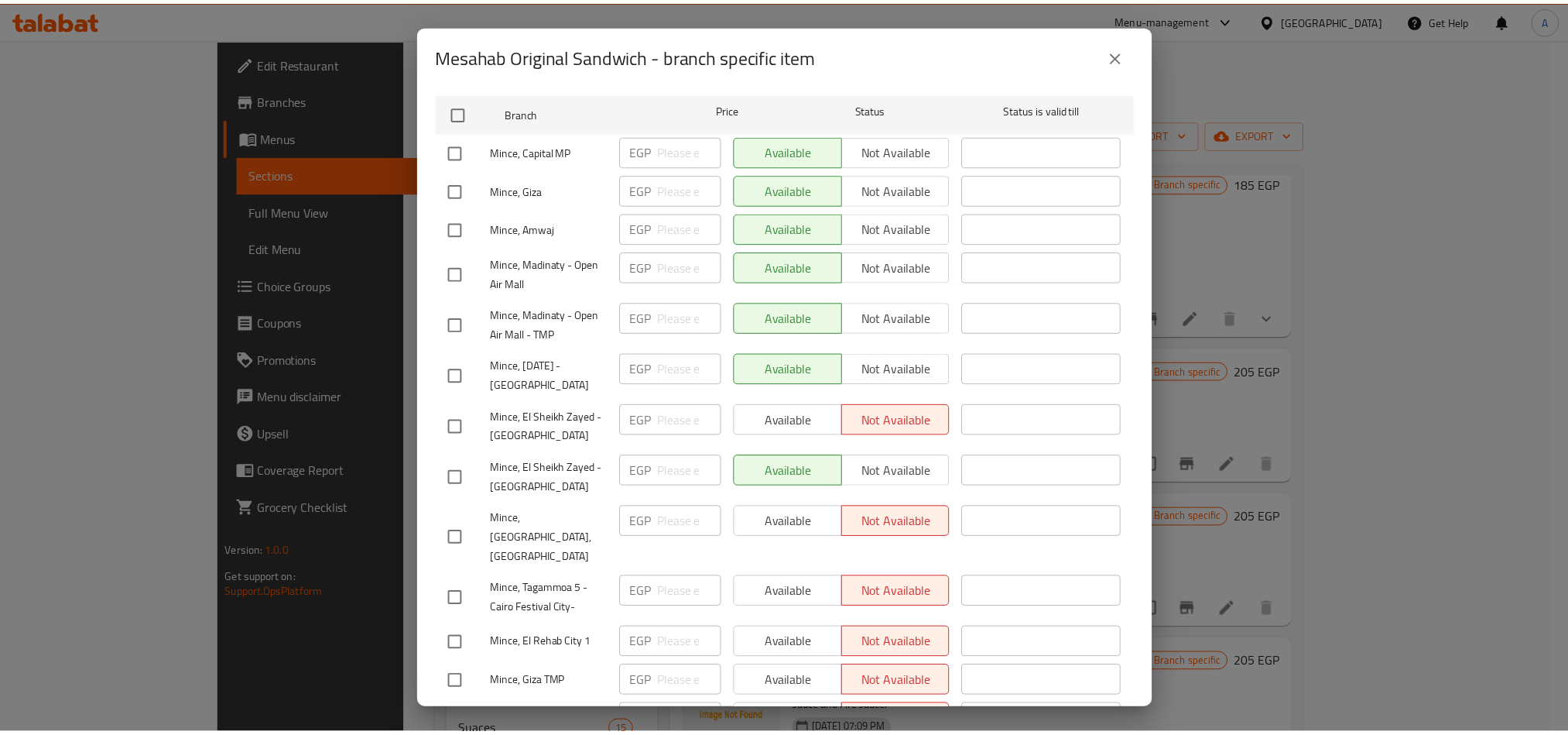
scroll to position [116, 0]
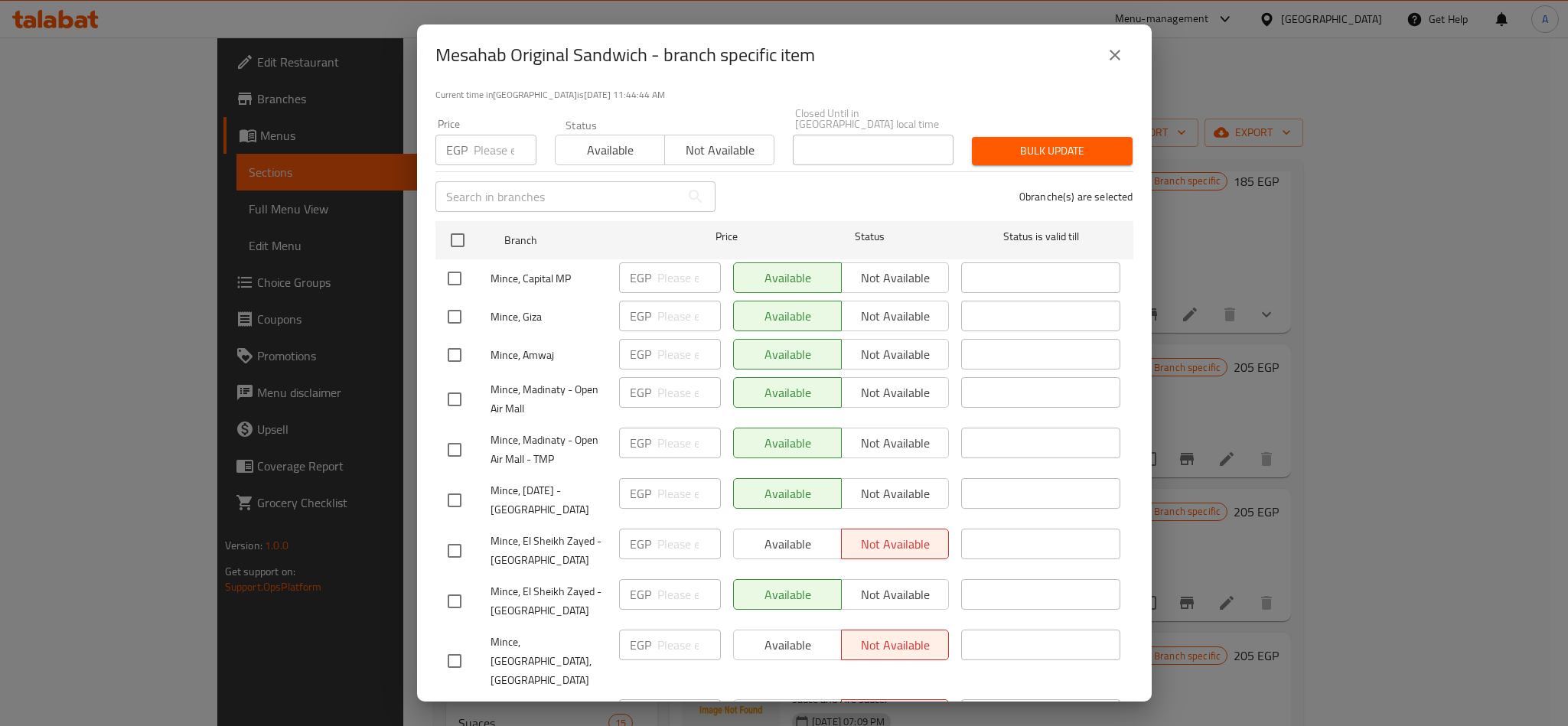
click at [1107, 55] on icon "close" at bounding box center [1115, 55] width 18 height 18
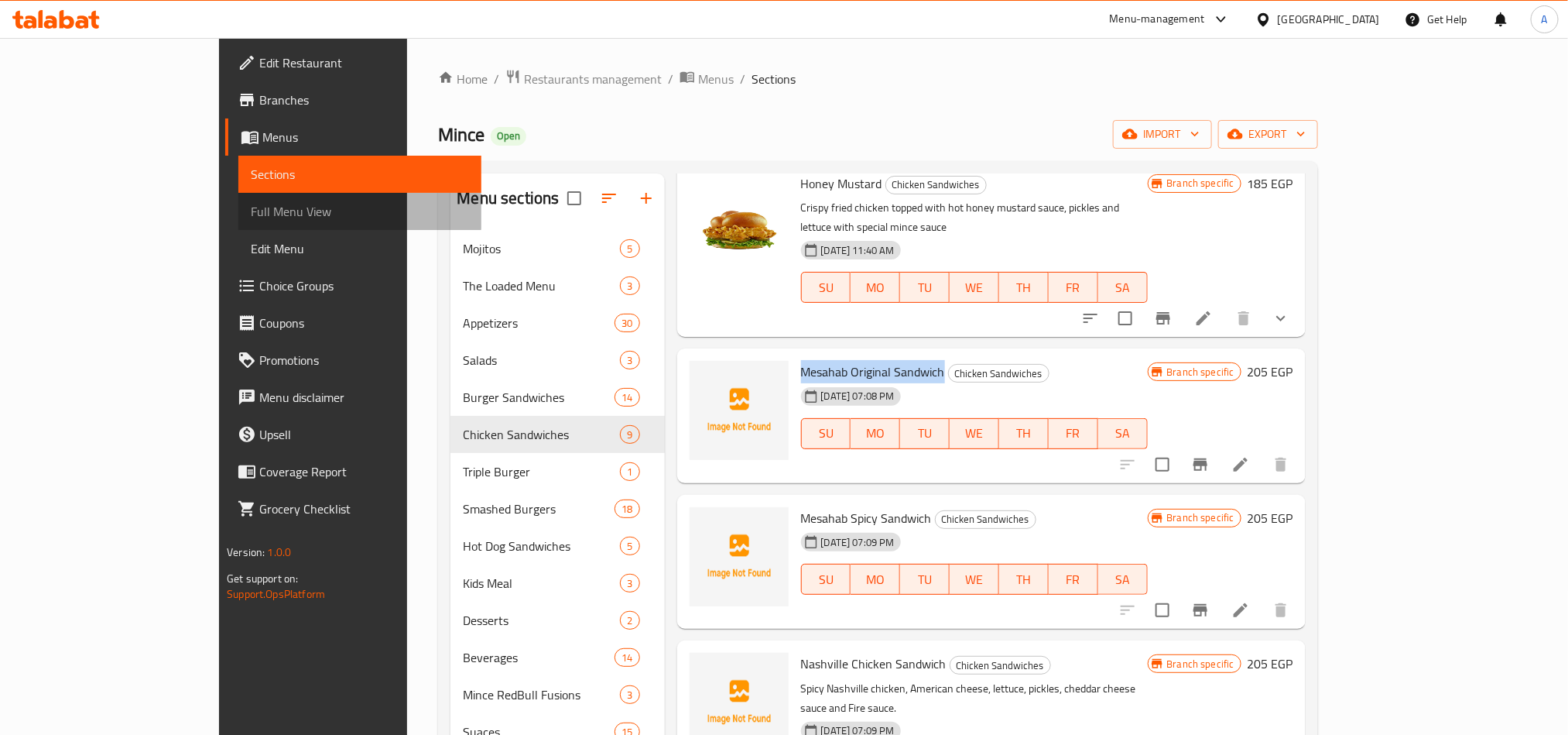
click at [251, 211] on span "Full Menu View" at bounding box center [360, 211] width 218 height 18
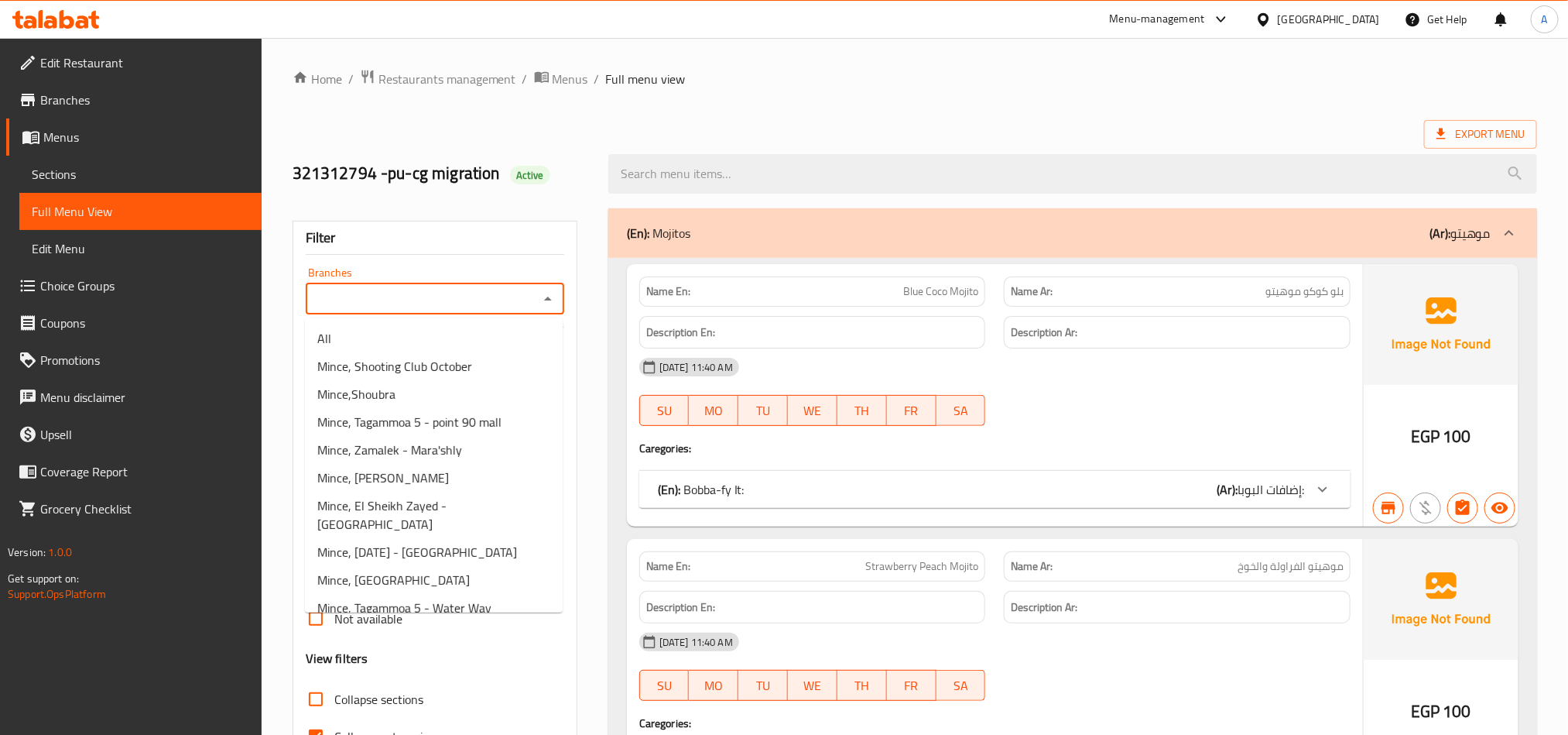
click at [524, 300] on input "Branches" at bounding box center [421, 298] width 224 height 22
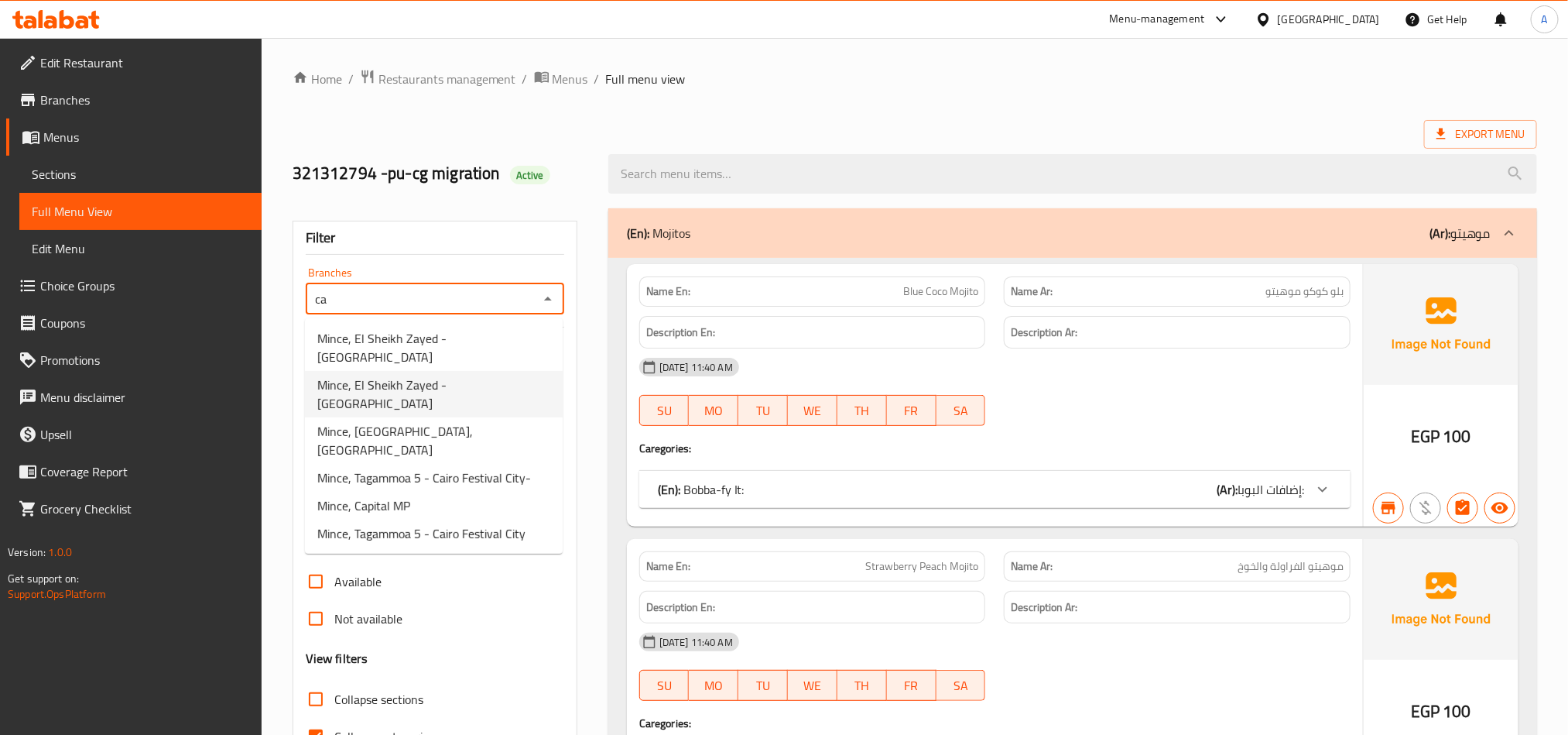
click at [430, 390] on span "Mince, El Sheikh Zayed - [GEOGRAPHIC_DATA]" at bounding box center [434, 394] width 233 height 37
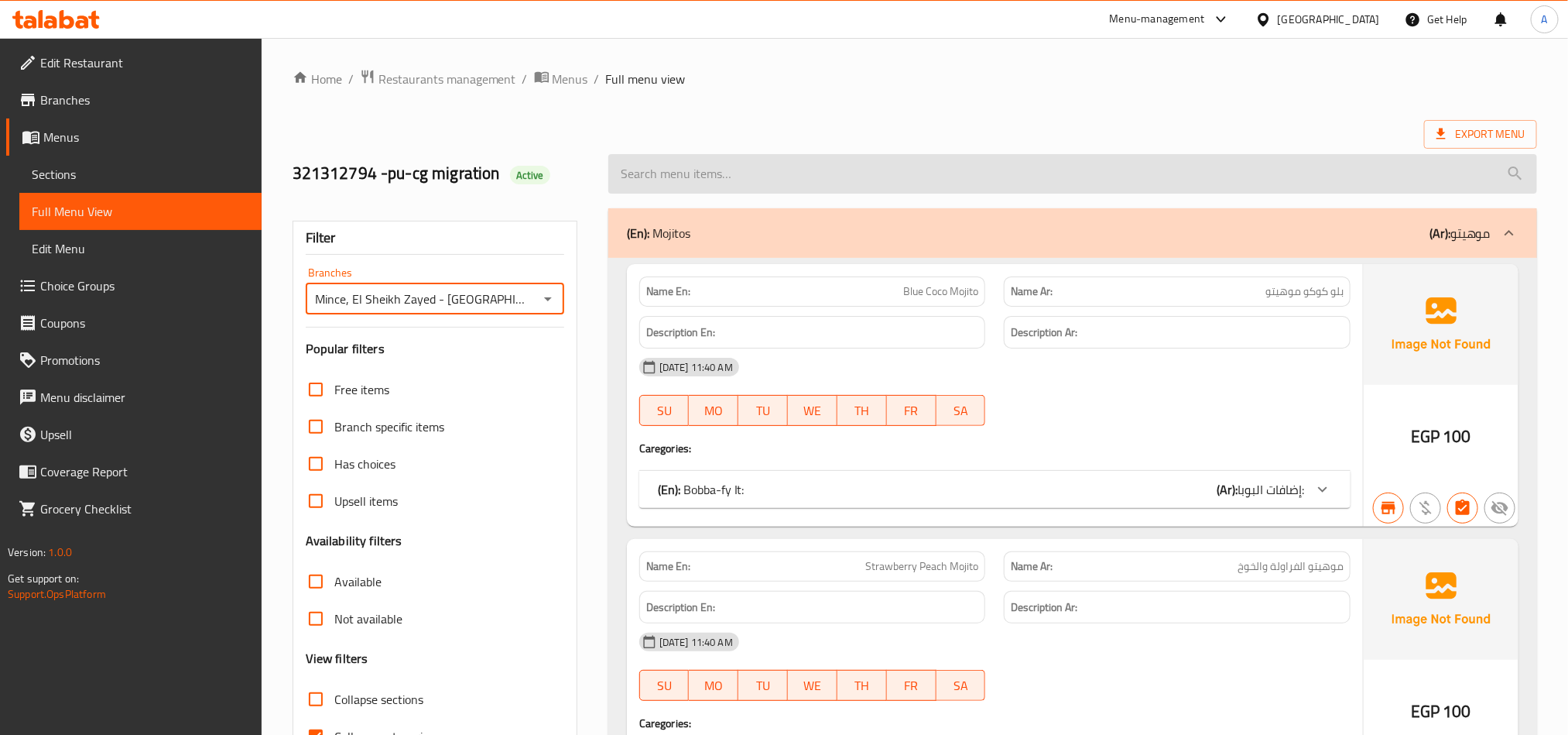
type input "Mince, El Sheikh Zayed - [GEOGRAPHIC_DATA]"
click at [771, 168] on input "search" at bounding box center [1072, 173] width 928 height 39
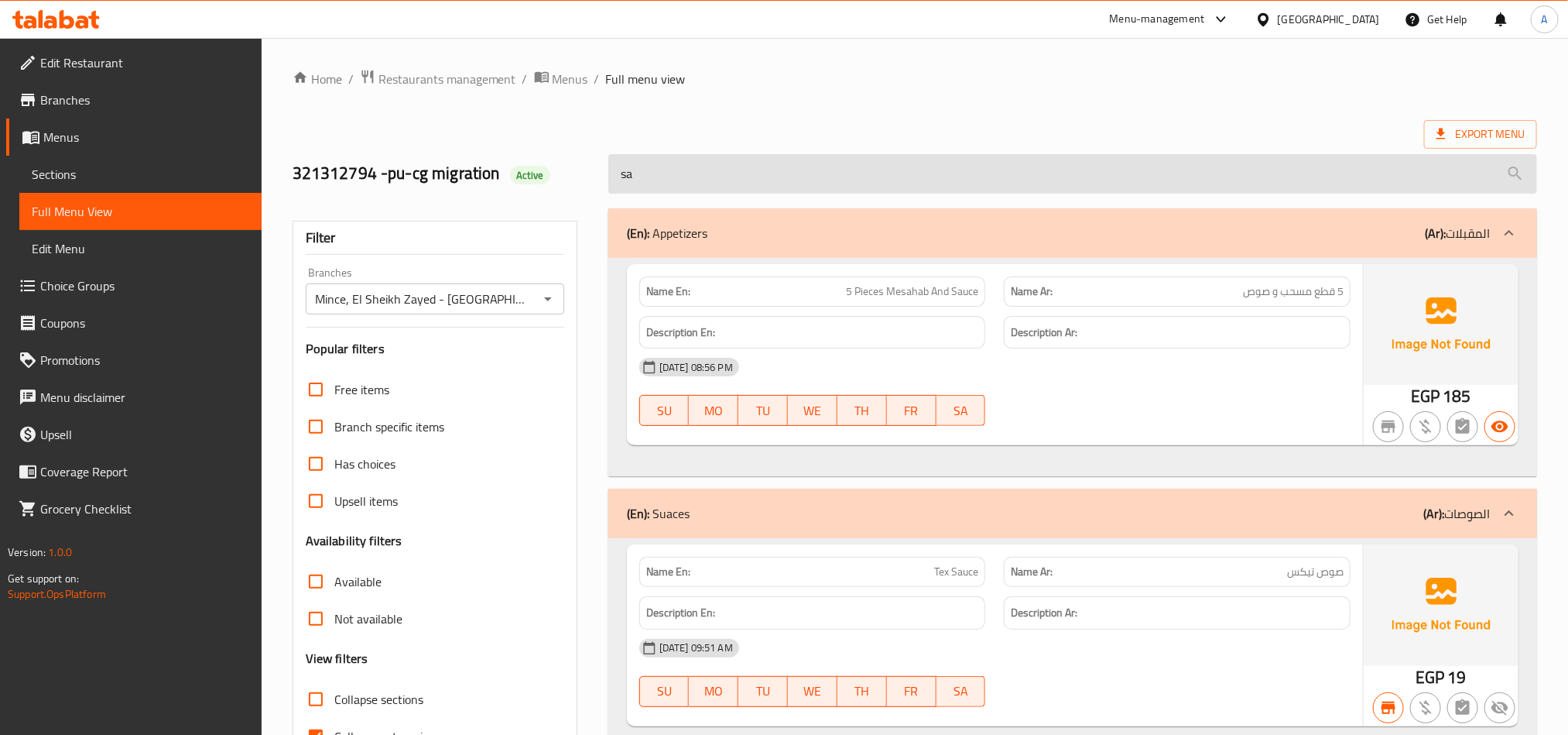
type input "s"
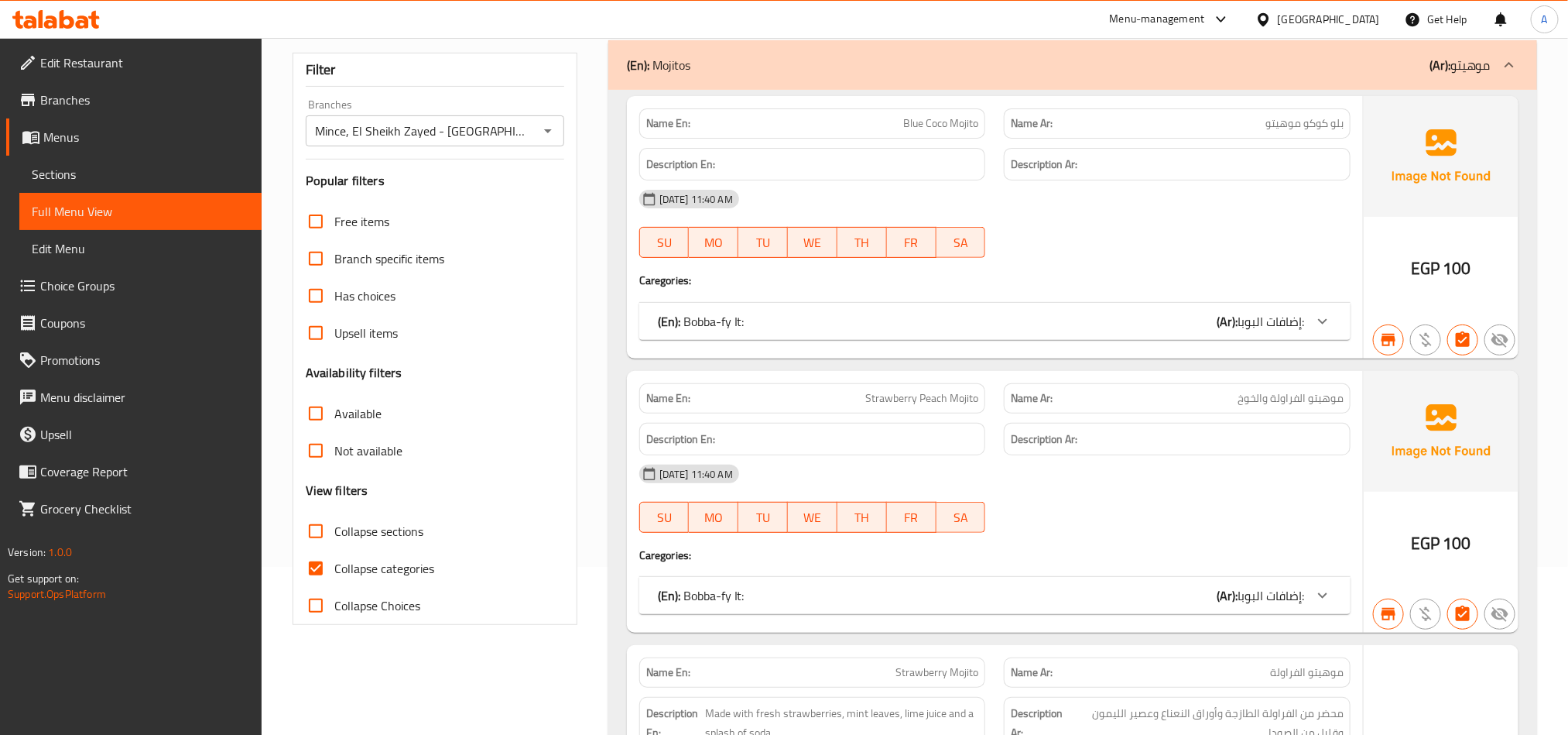
scroll to position [348, 0]
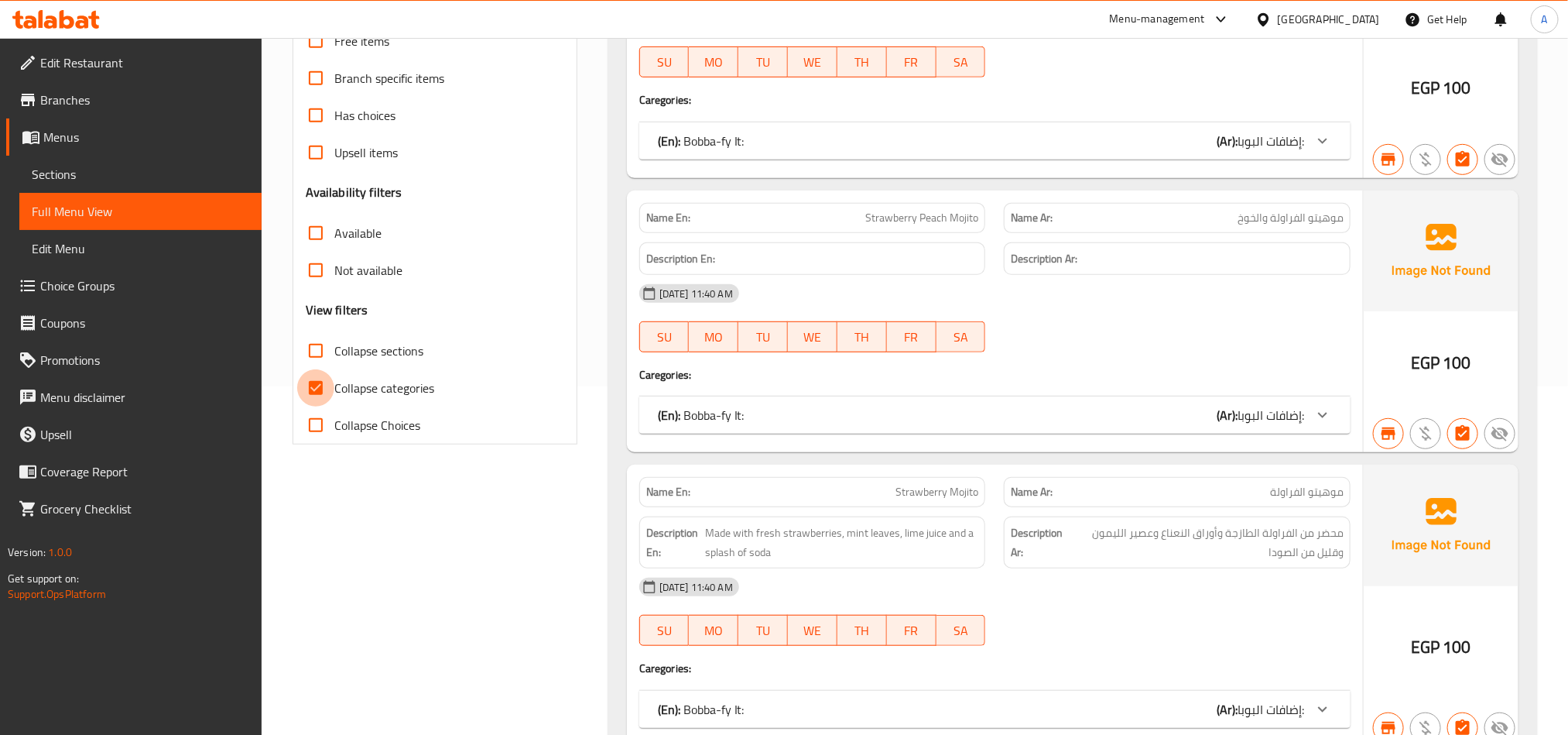
click at [314, 382] on input "Collapse categories" at bounding box center [316, 387] width 37 height 37
checkbox input "false"
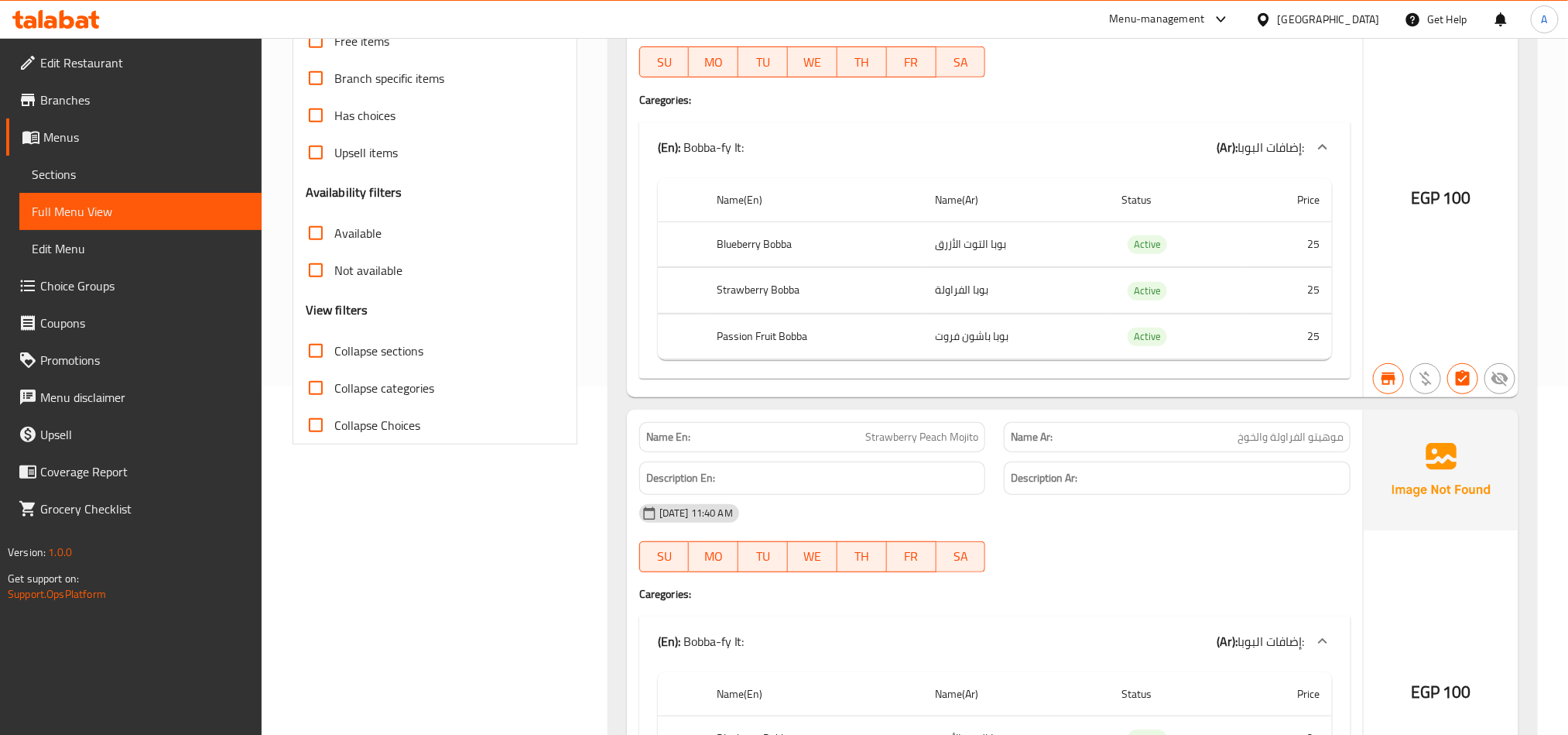
scroll to position [0, 0]
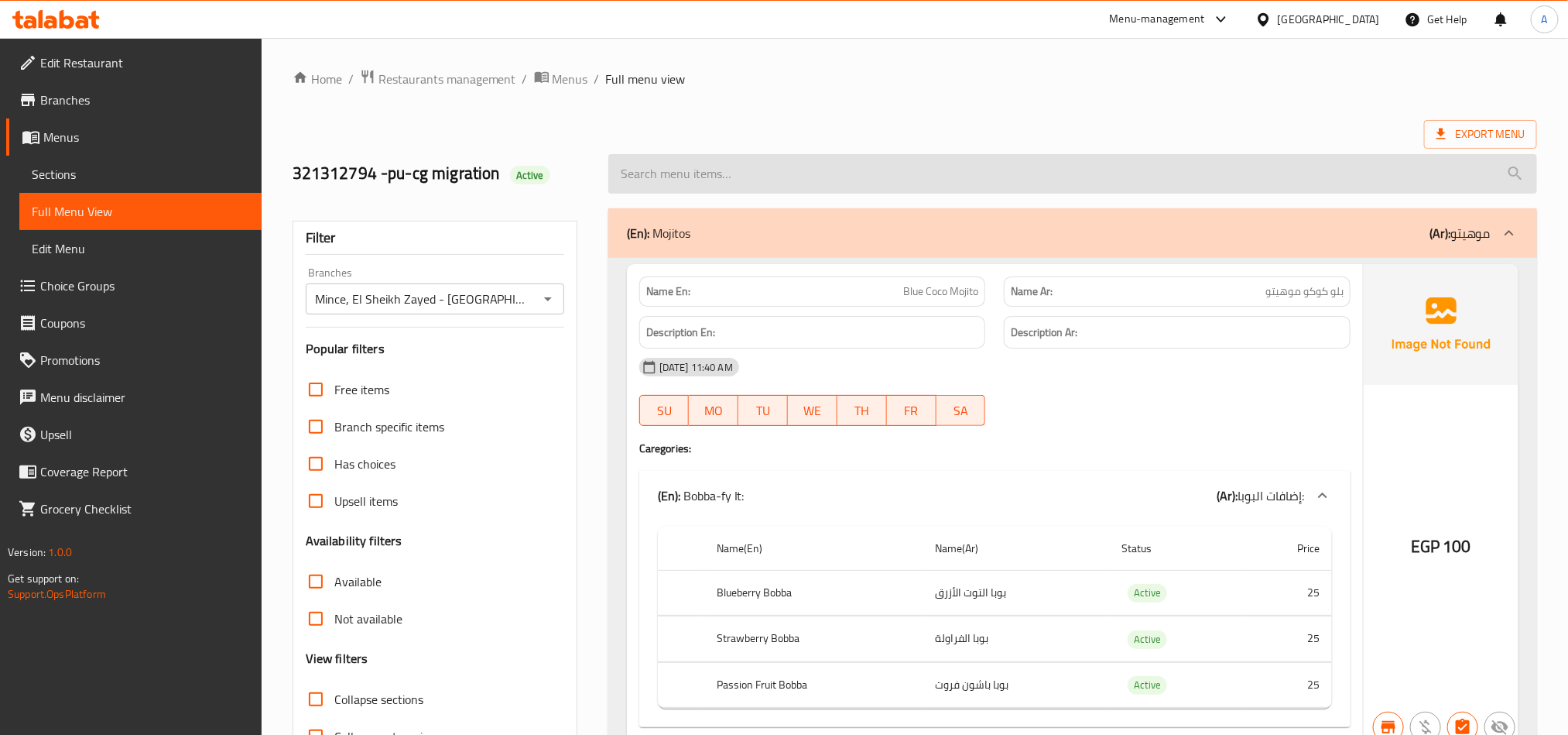
click at [829, 170] on input "search" at bounding box center [1072, 173] width 928 height 39
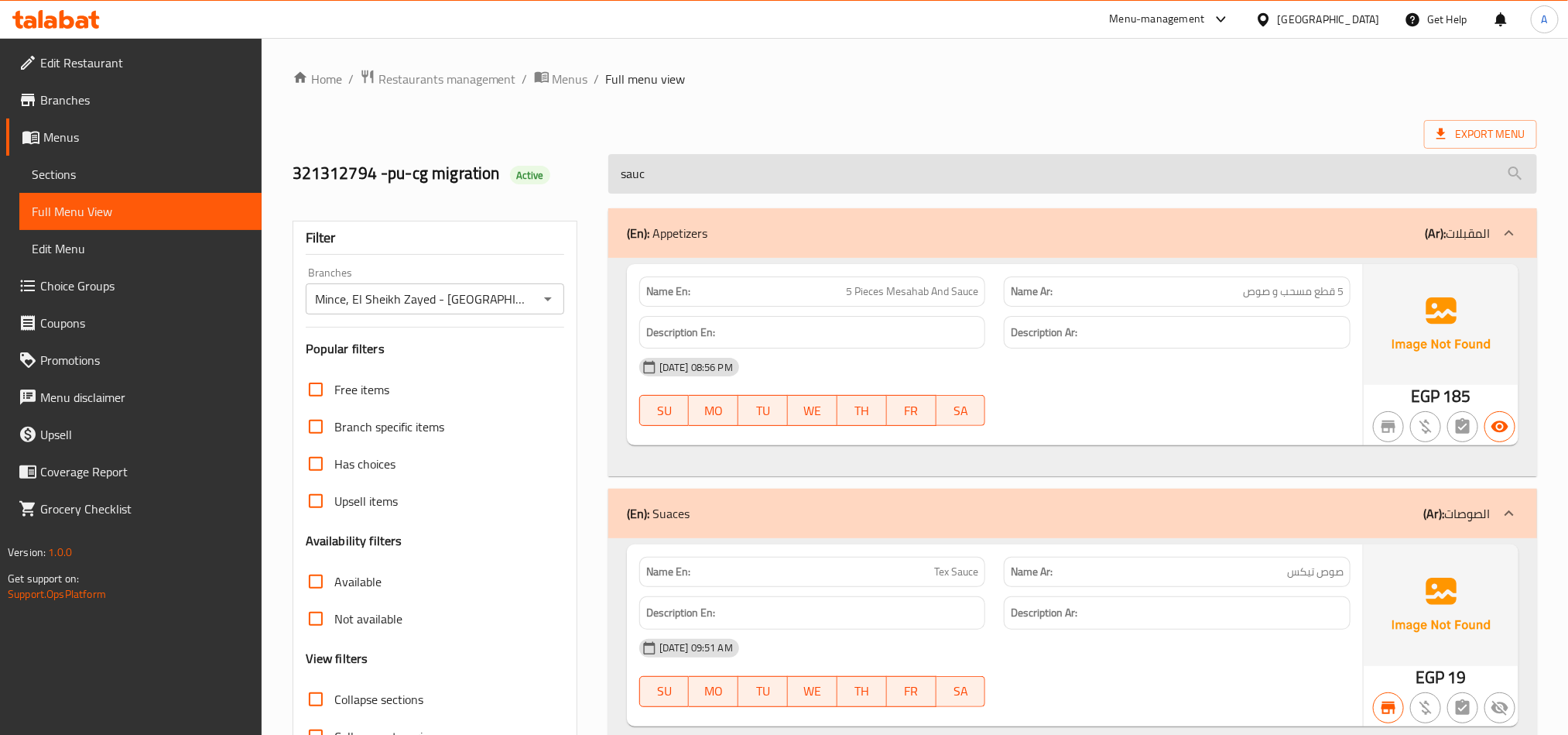
type input "sauce"
click at [804, 180] on input "sauce" at bounding box center [1072, 173] width 928 height 39
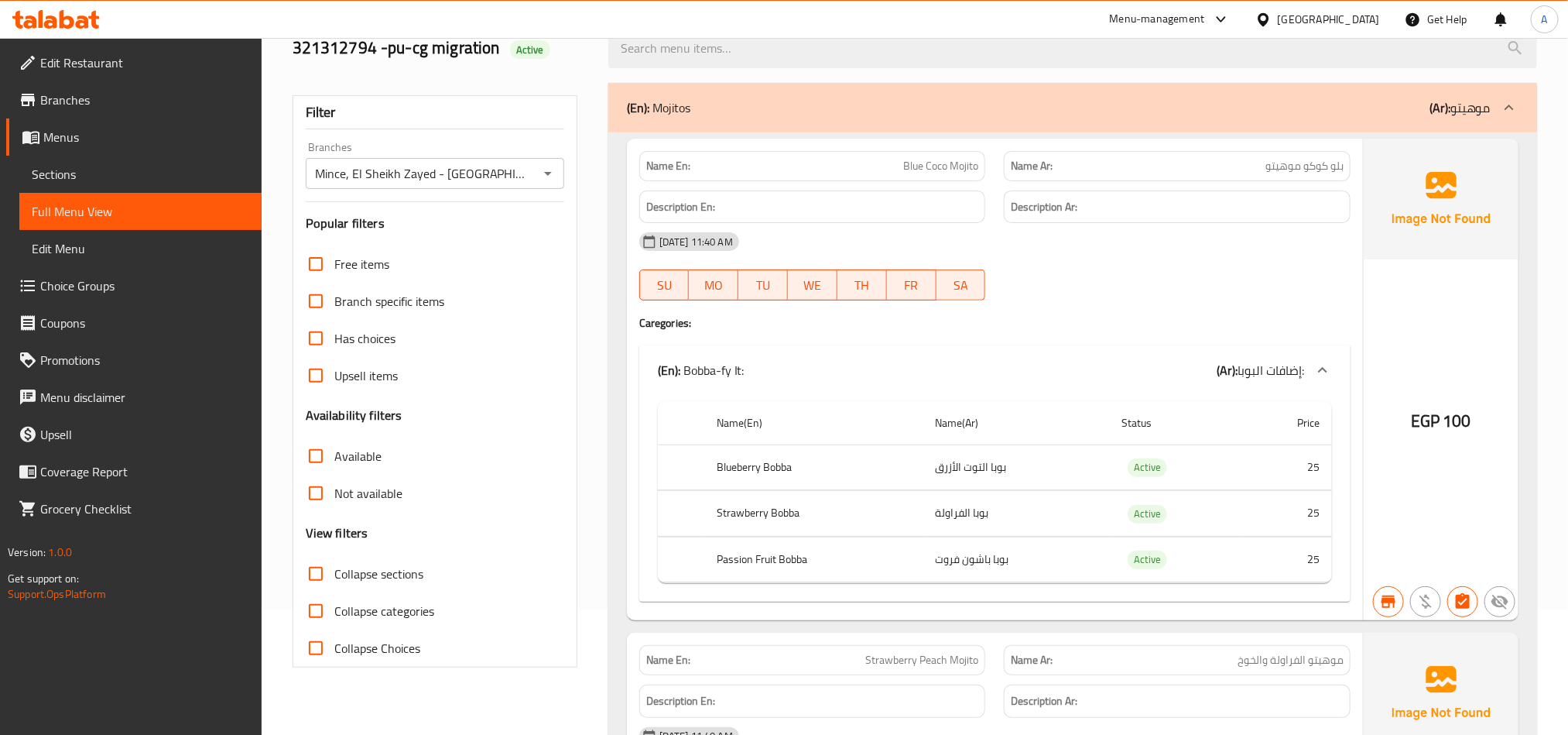
scroll to position [232, 0]
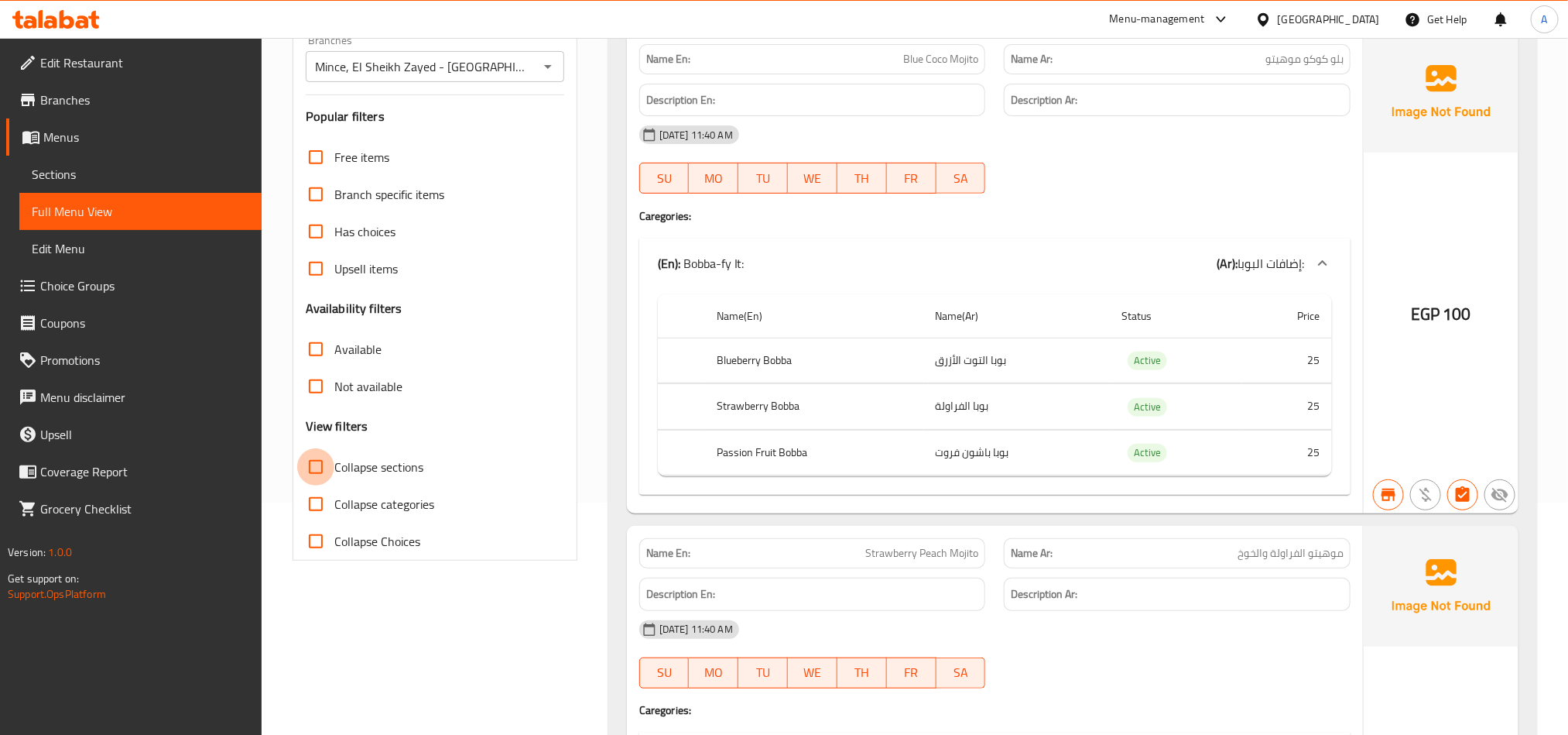
click at [321, 472] on input "Collapse sections" at bounding box center [316, 466] width 37 height 37
checkbox input "true"
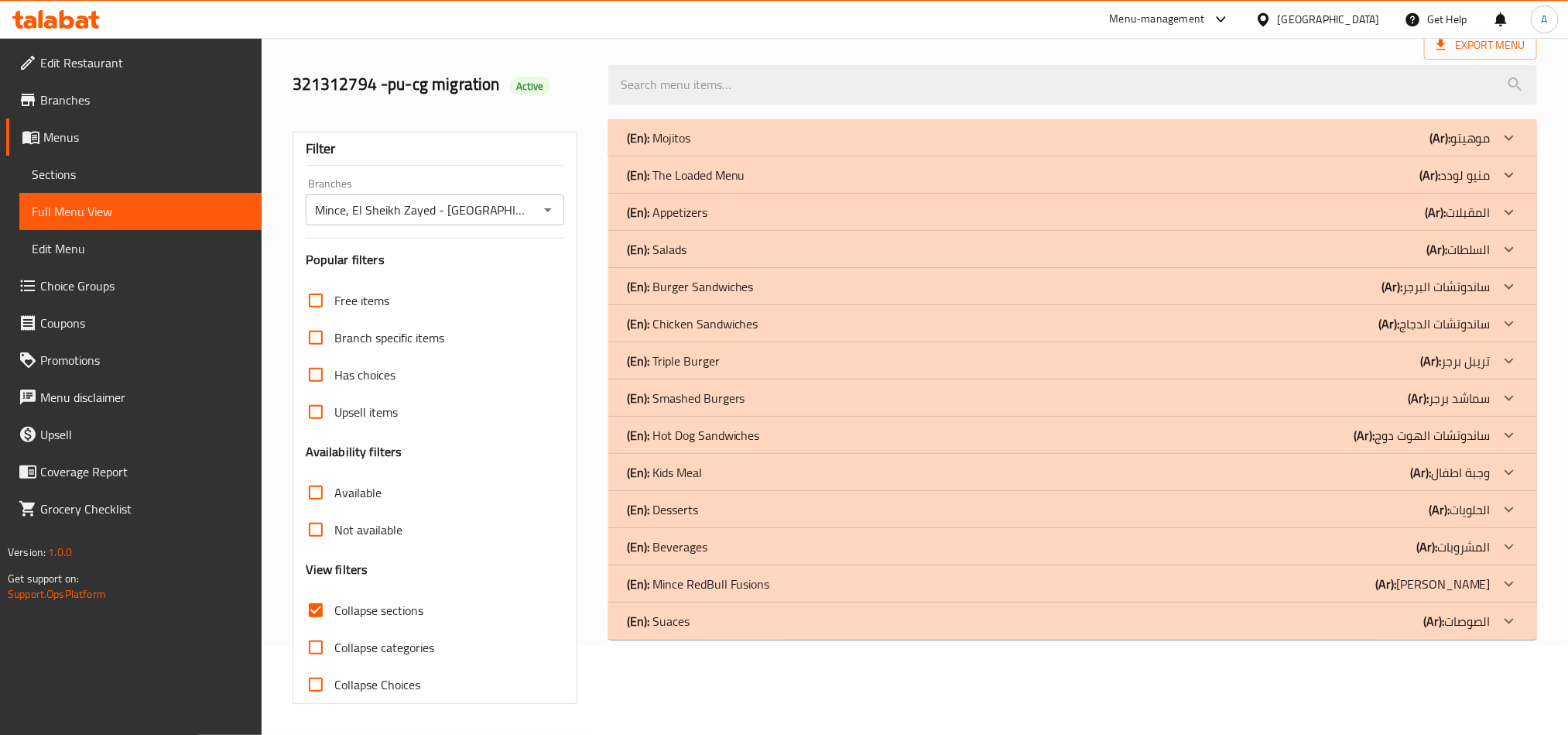
scroll to position [91, 0]
click at [1501, 147] on icon at bounding box center [1509, 138] width 18 height 18
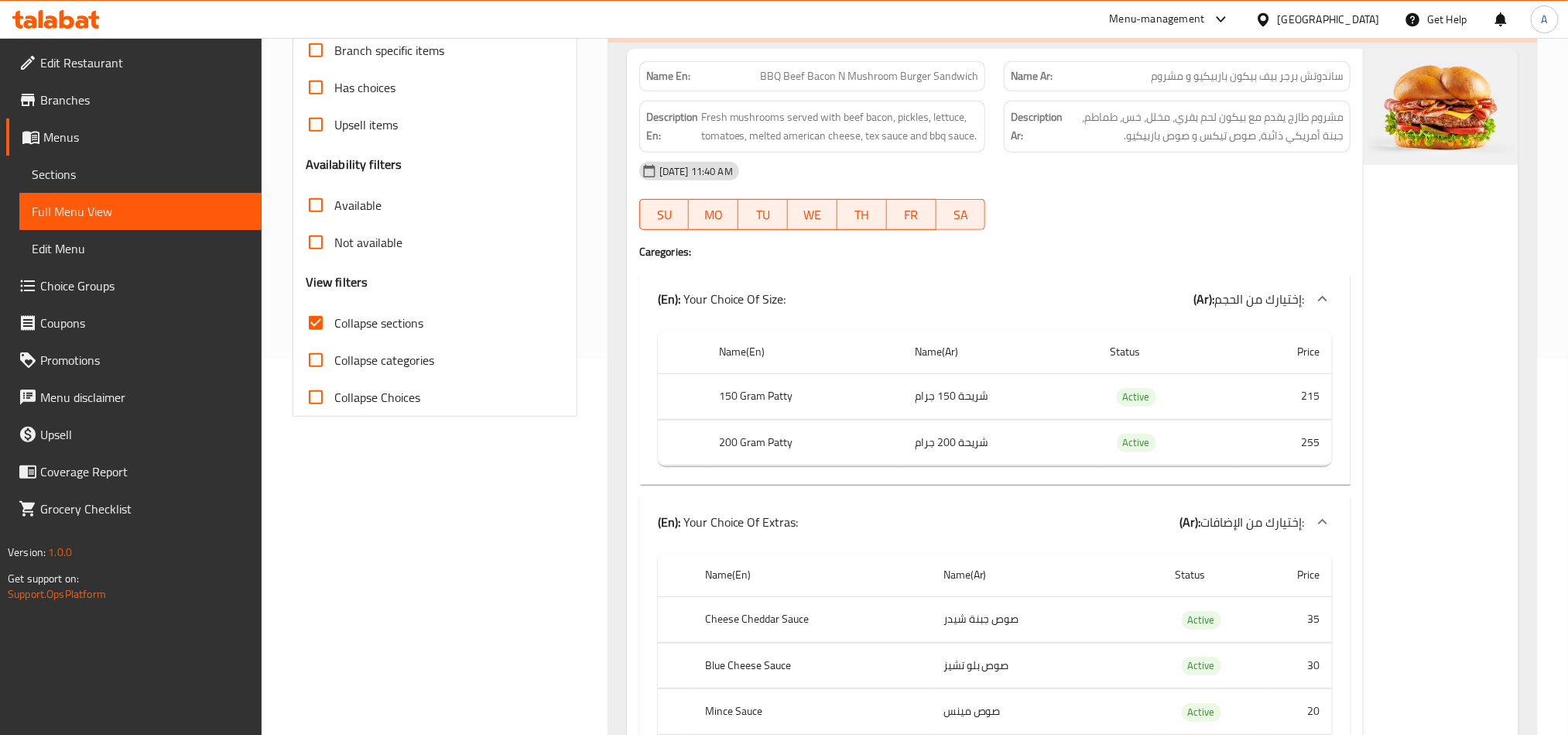
scroll to position [62, 0]
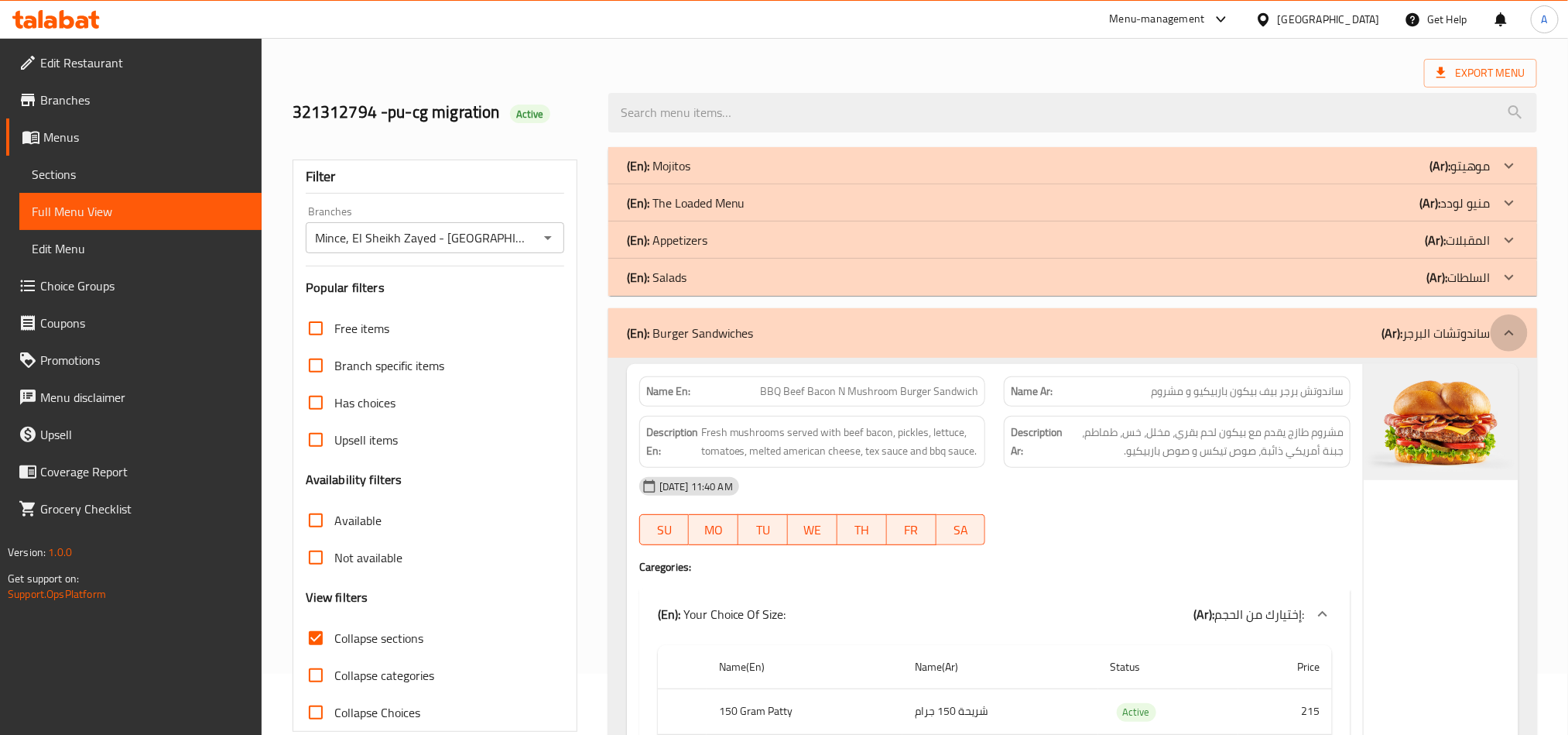
drag, startPoint x: 1507, startPoint y: 339, endPoint x: 1502, endPoint y: 360, distance: 21.6
click at [1509, 338] on icon at bounding box center [1509, 333] width 18 height 18
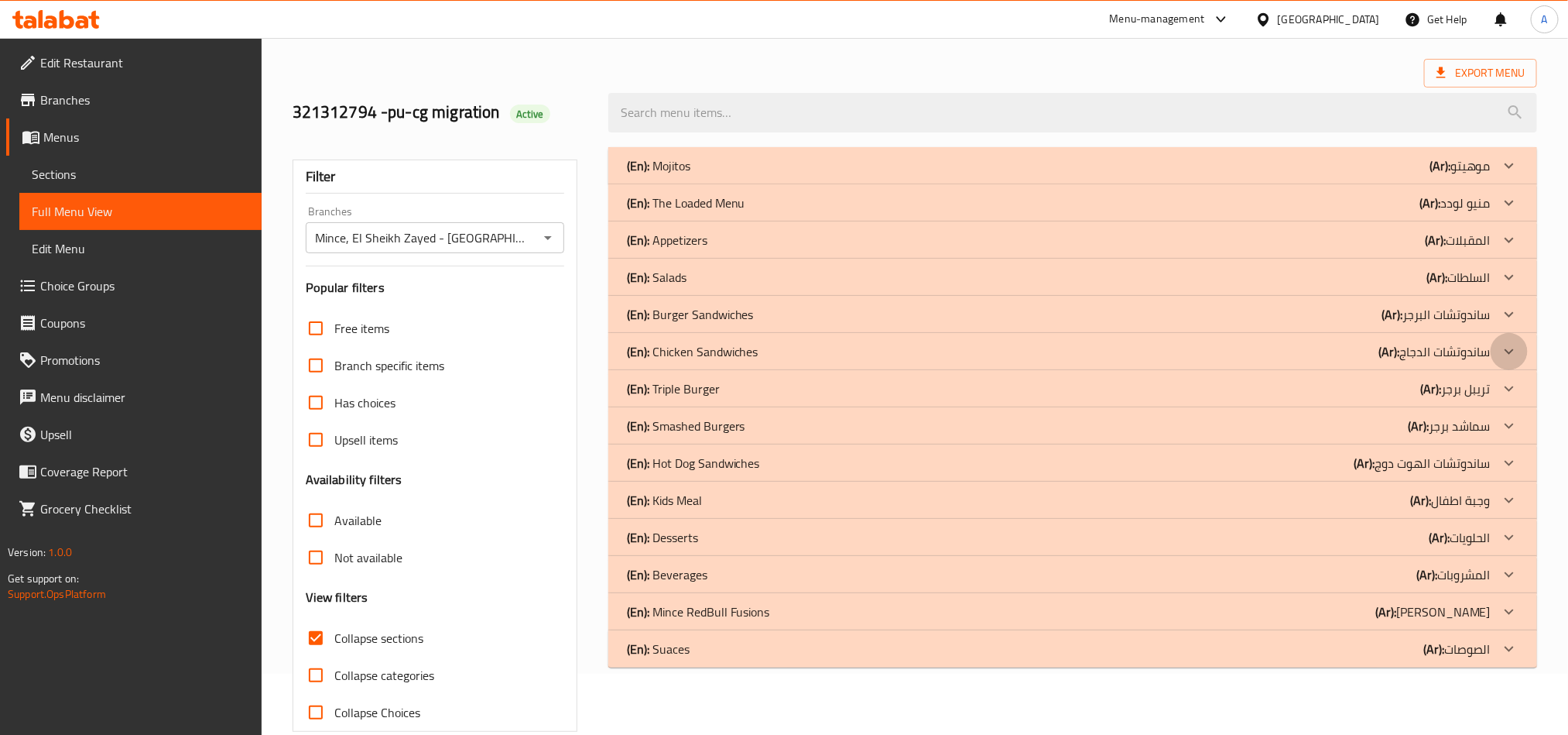
click at [1511, 168] on icon at bounding box center [1508, 165] width 9 height 6
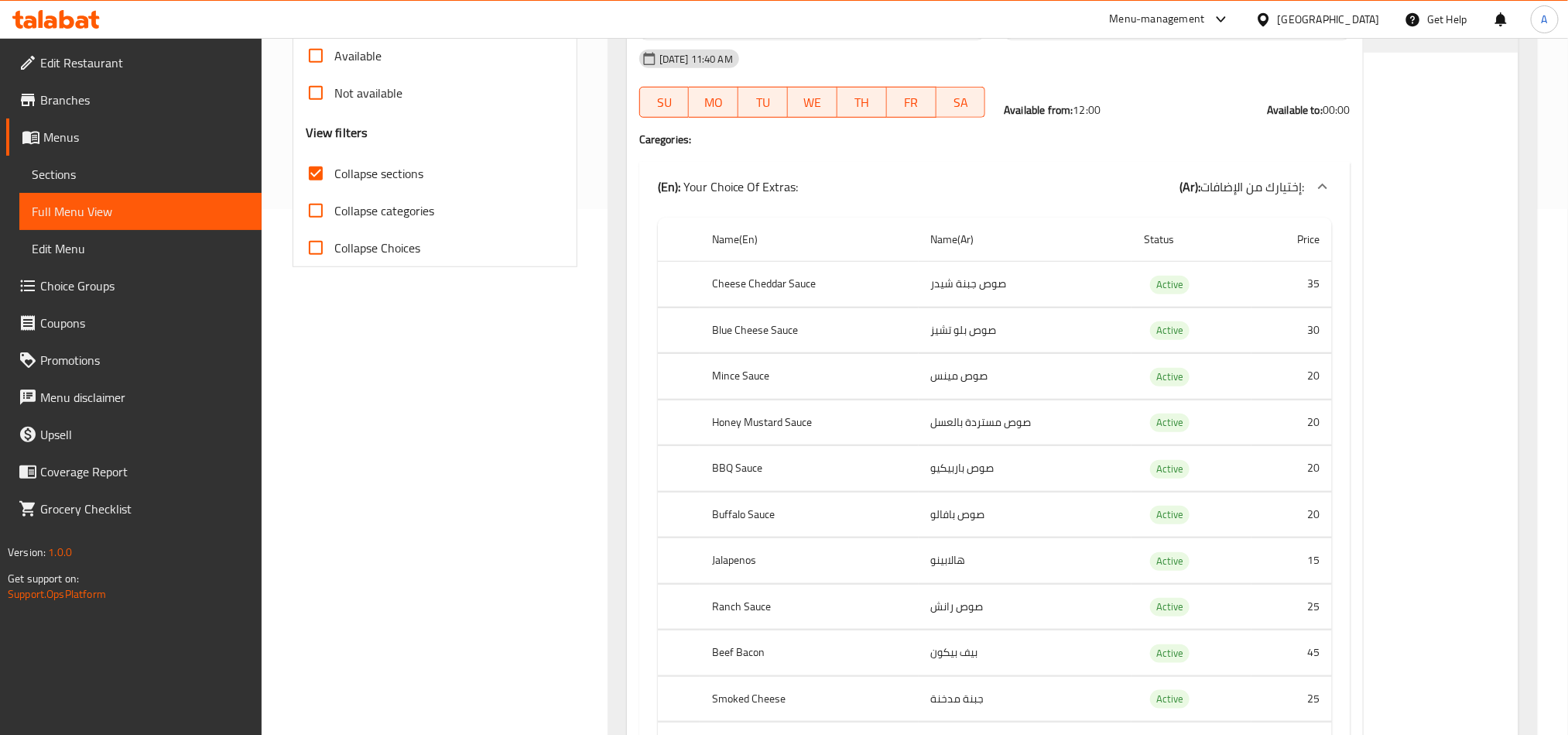
scroll to position [63, 0]
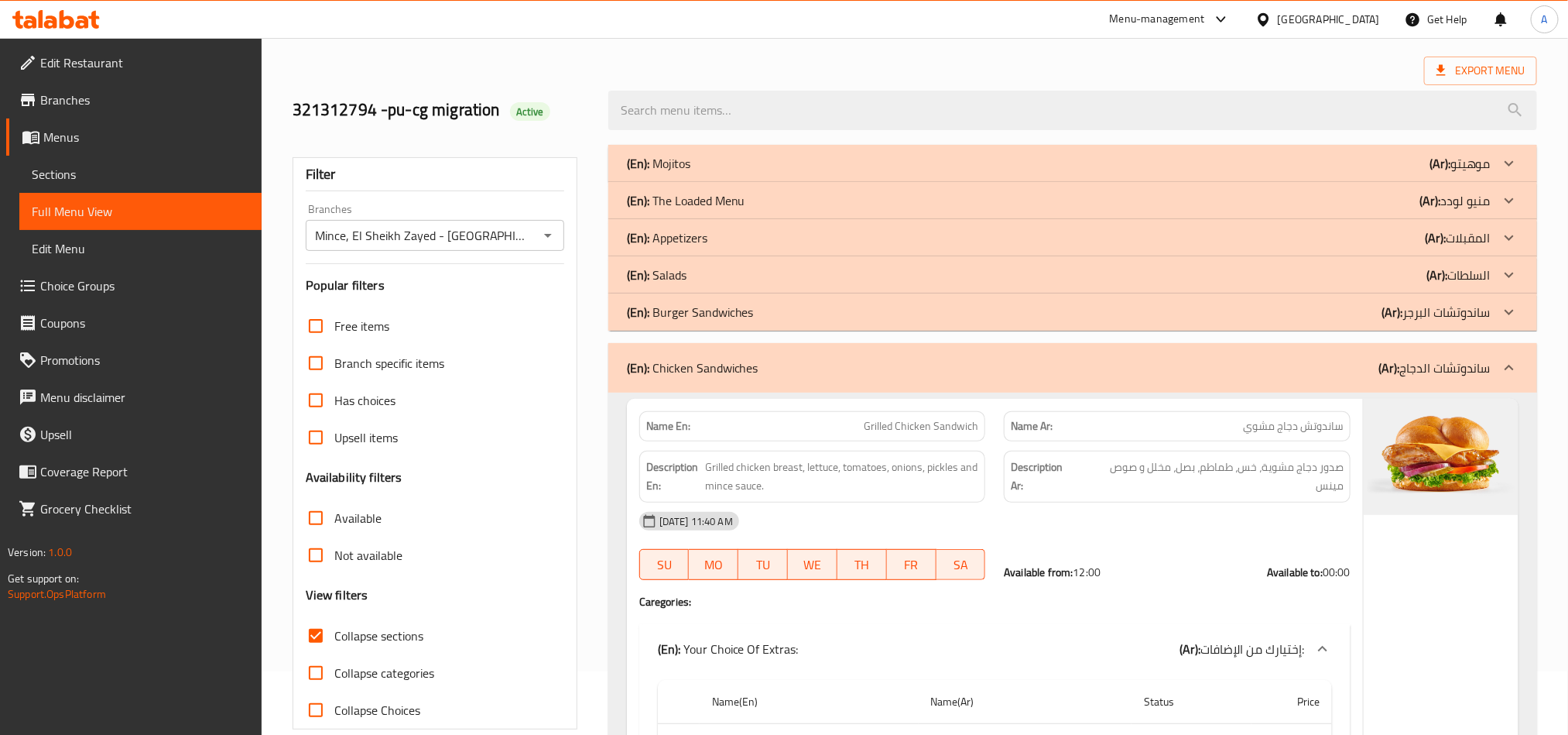
click at [1500, 374] on icon at bounding box center [1509, 368] width 18 height 18
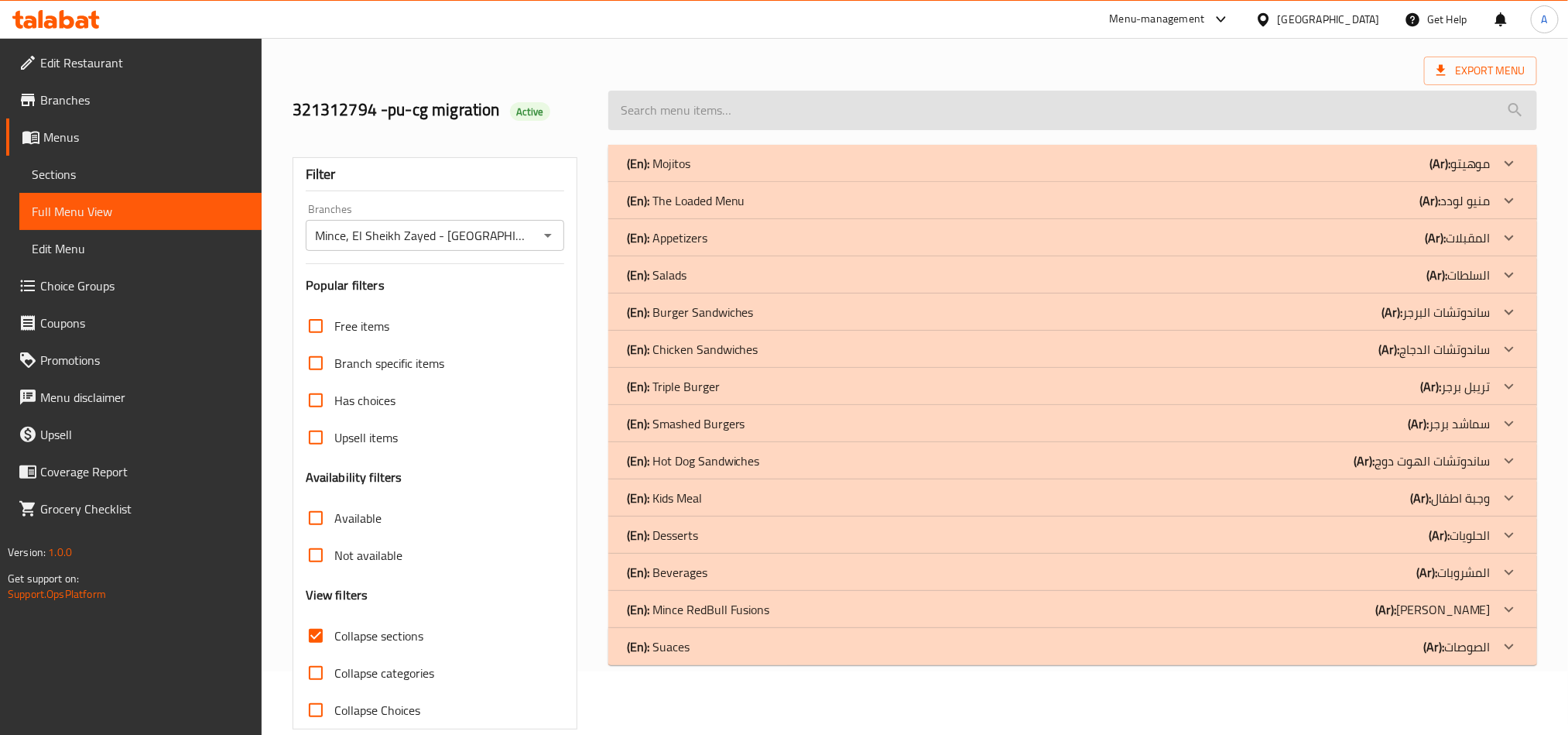
click at [819, 105] on input "search" at bounding box center [1072, 110] width 928 height 39
paste input "chi"
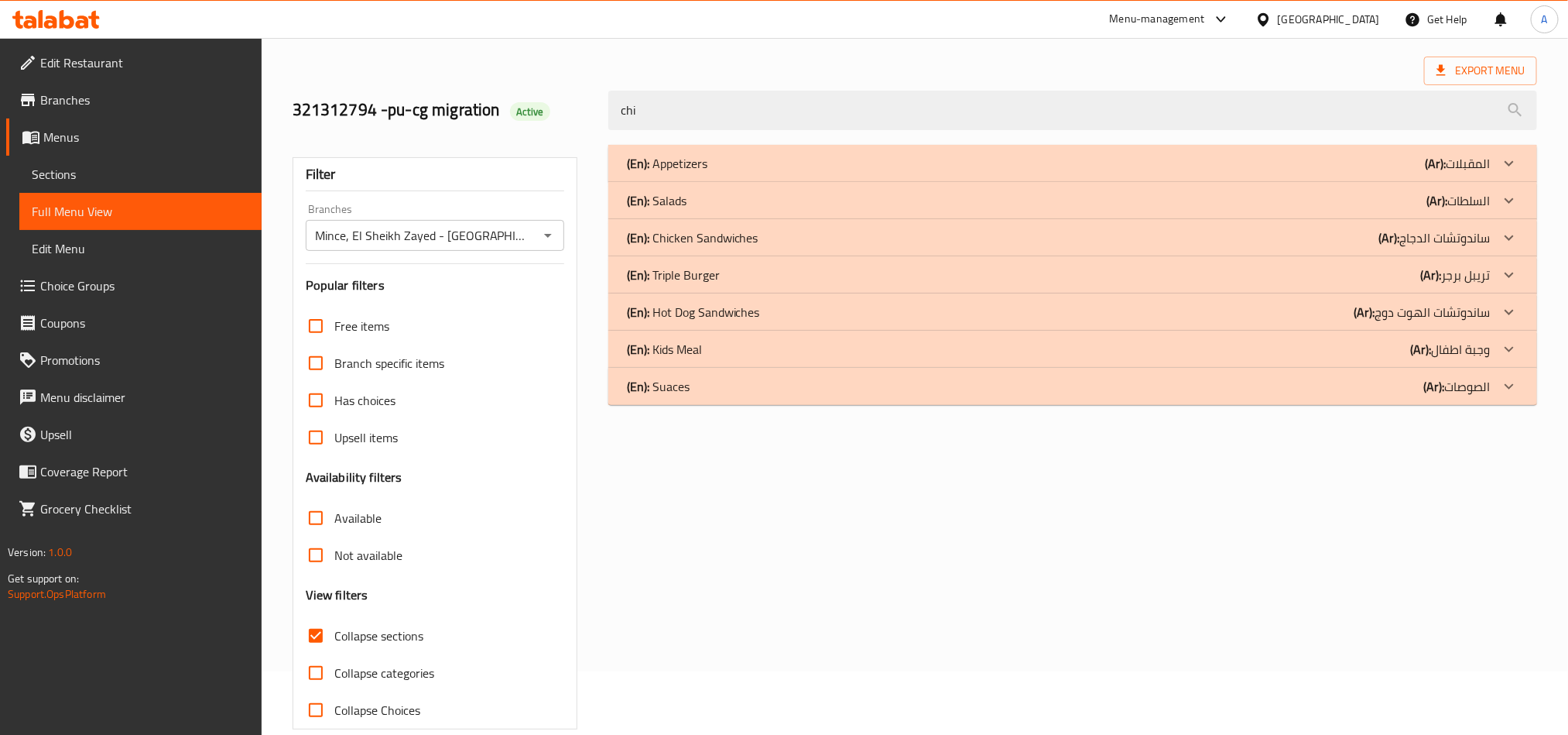
scroll to position [0, 0]
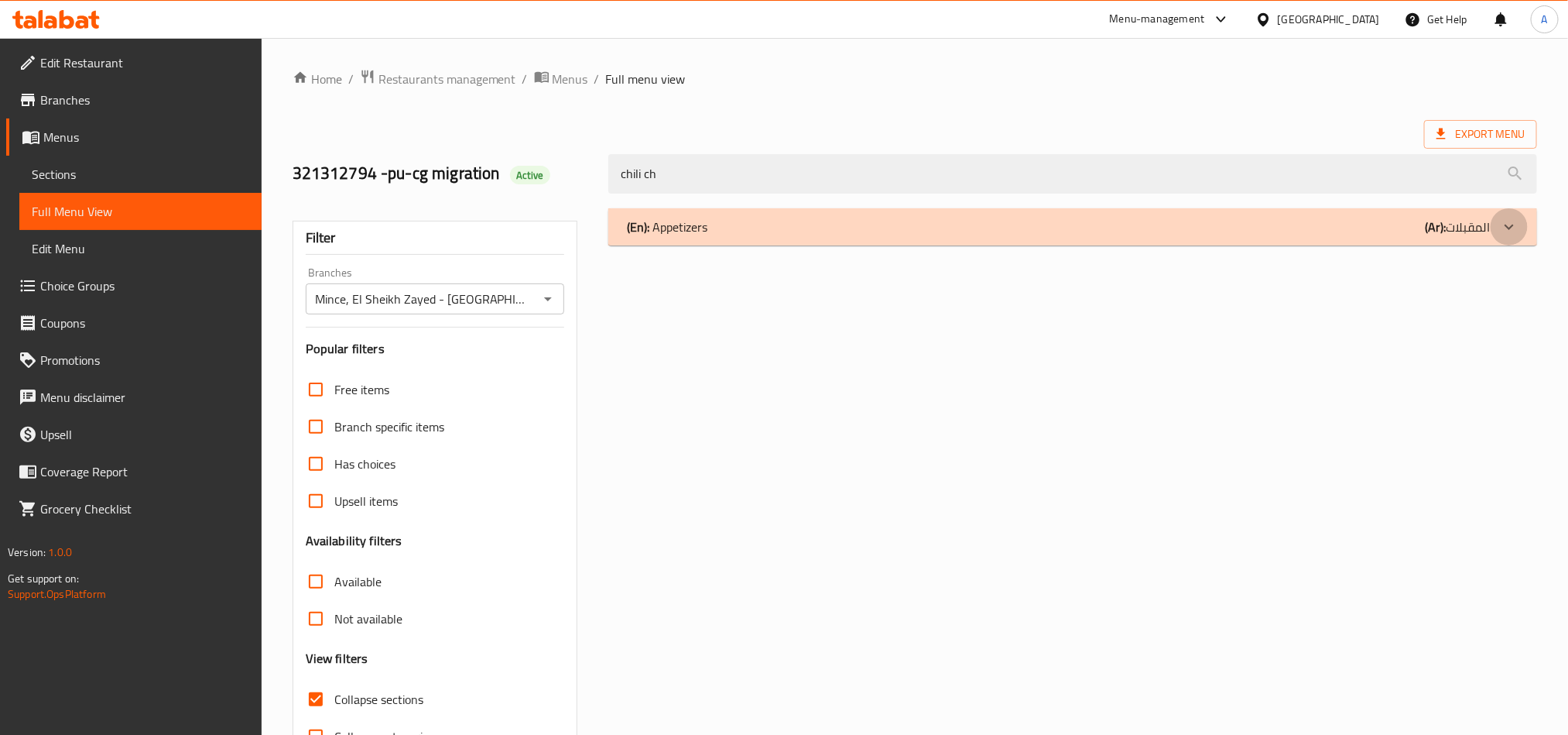
click at [1516, 224] on icon at bounding box center [1509, 227] width 18 height 18
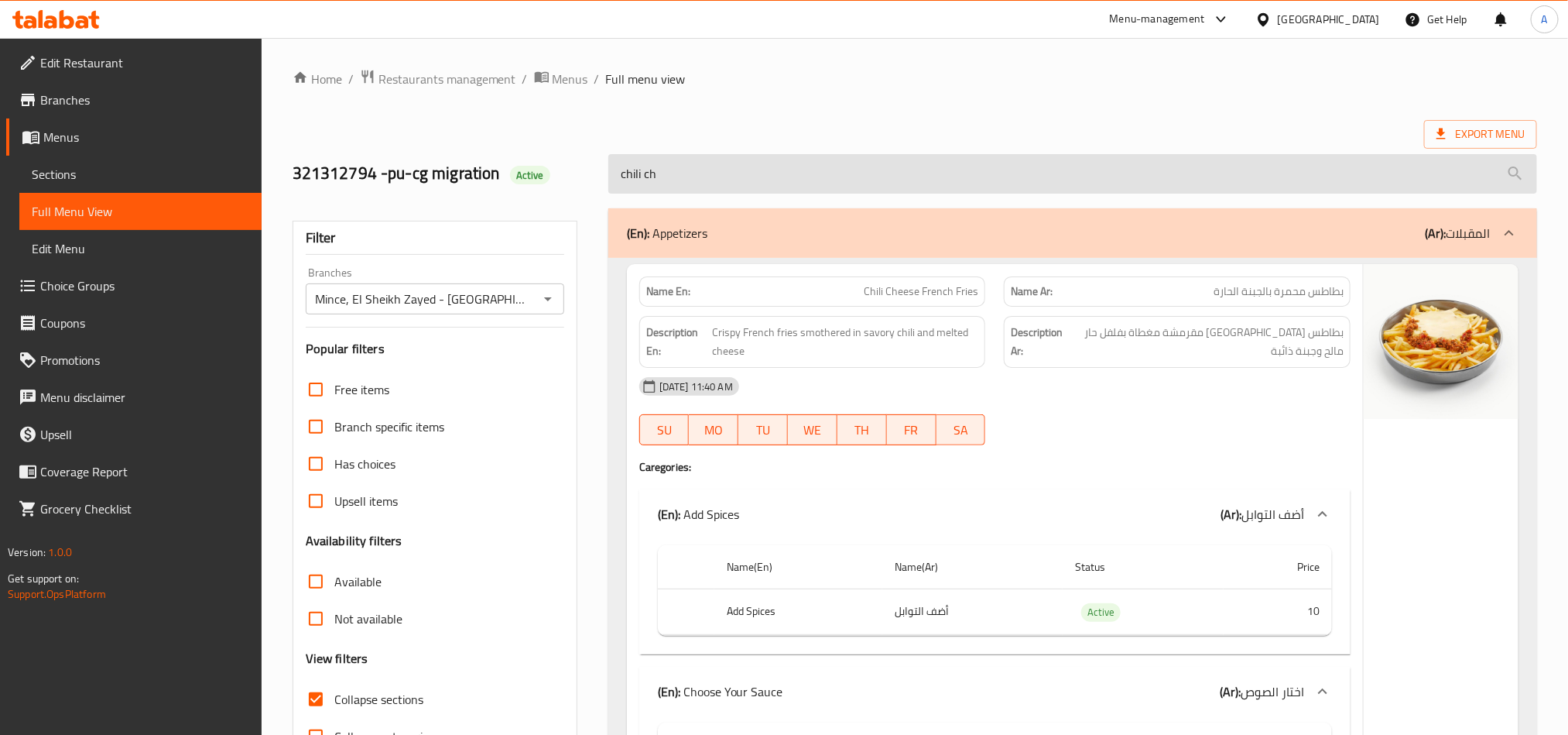
click at [639, 168] on input "chili ch" at bounding box center [1072, 173] width 928 height 39
click at [646, 175] on input "chili ch" at bounding box center [1072, 173] width 928 height 39
click at [646, 175] on input "chili ch" at bounding box center [1072, 173] width 928 height 39
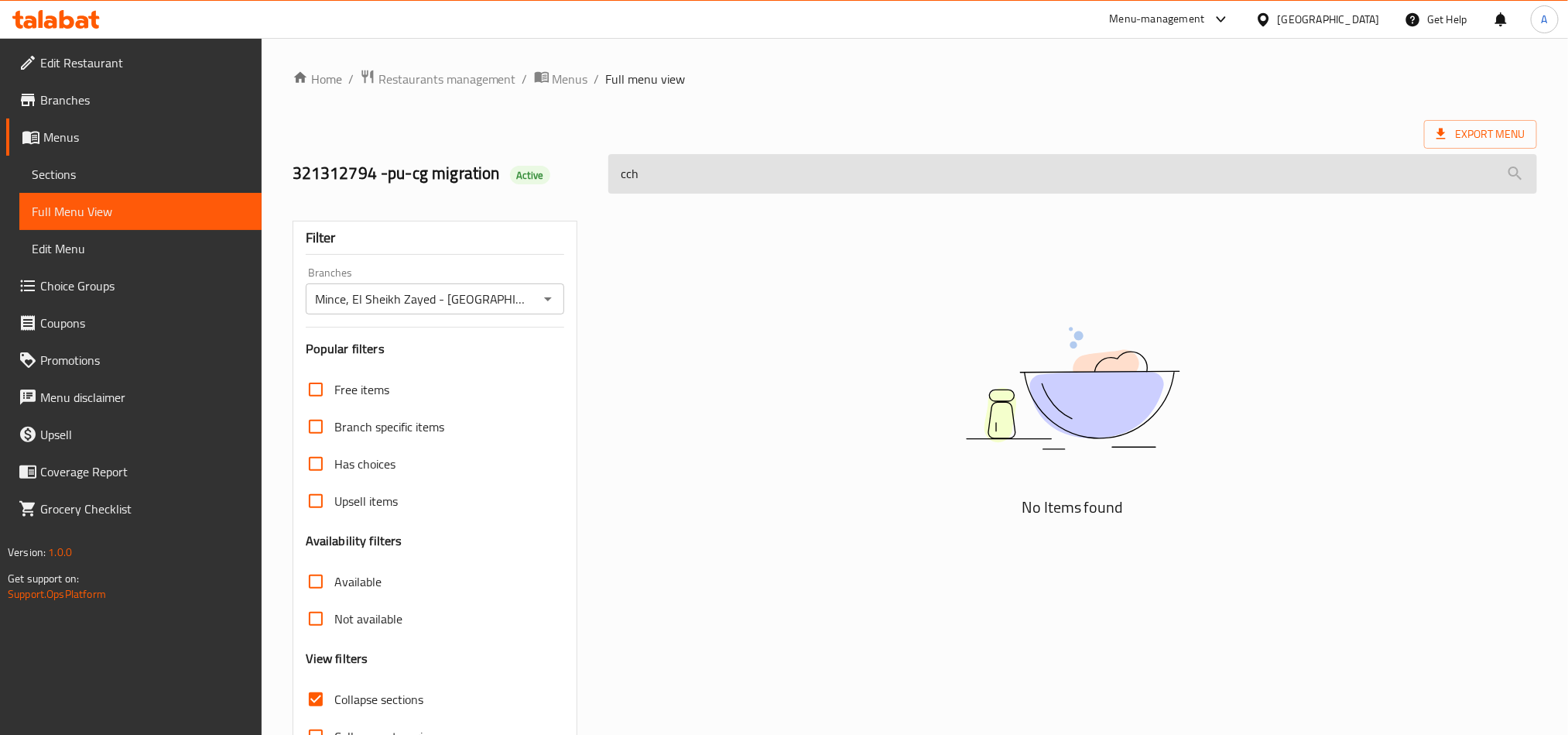
type input "ch"
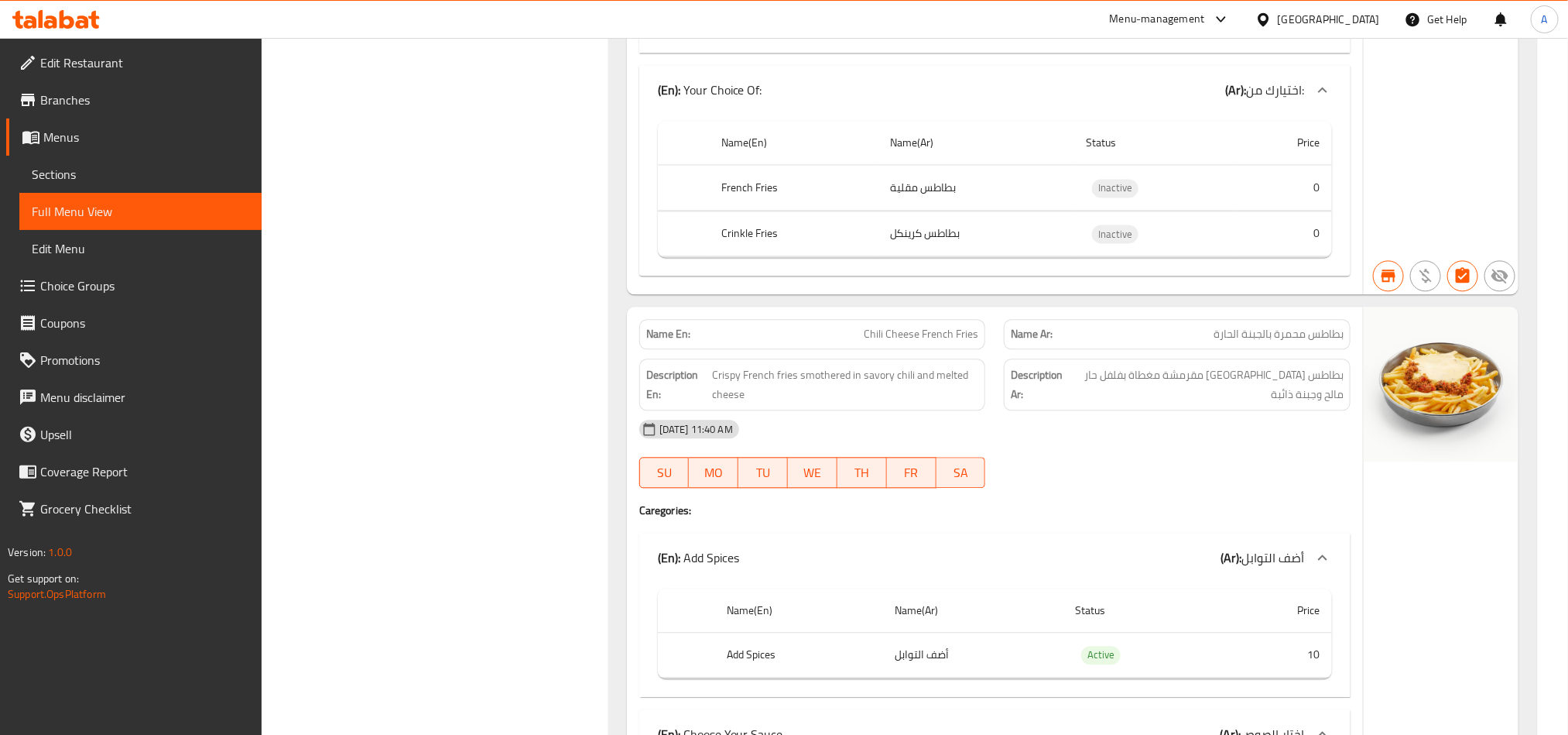
scroll to position [1742, 0]
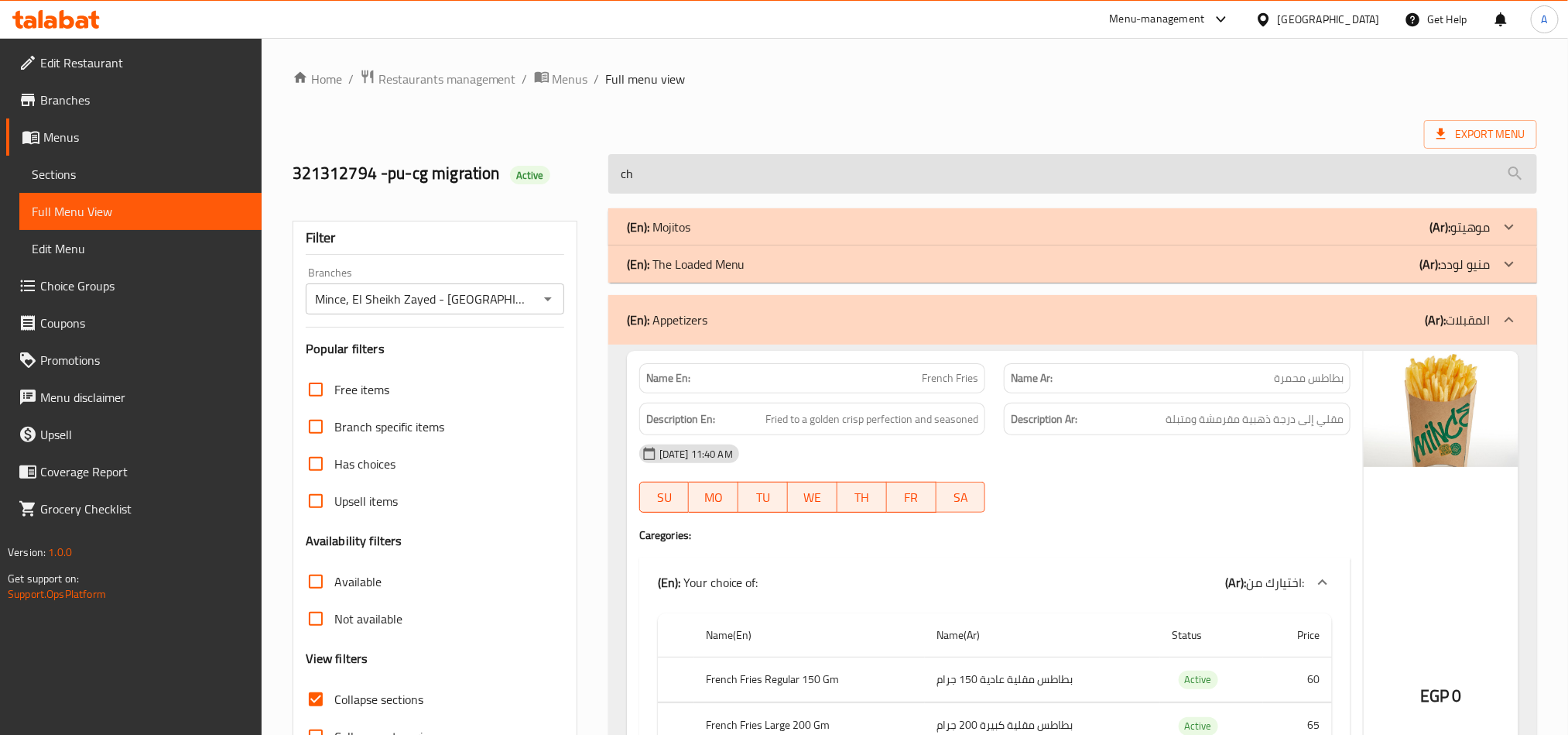
click at [699, 180] on input "ch" at bounding box center [1072, 173] width 928 height 39
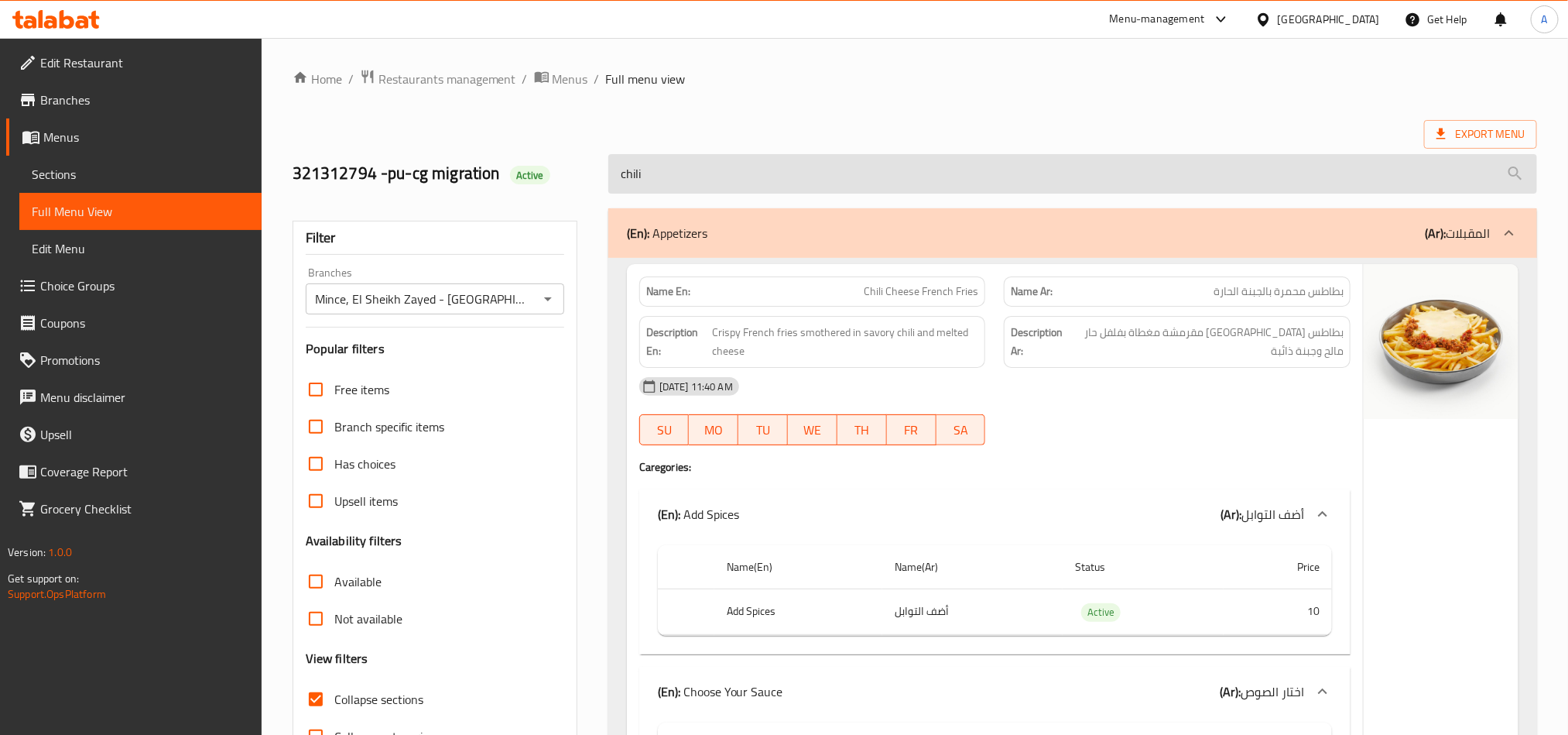
click at [746, 185] on input "chili" at bounding box center [1072, 173] width 928 height 39
paste input "Buffalo wings - 5 pcs"
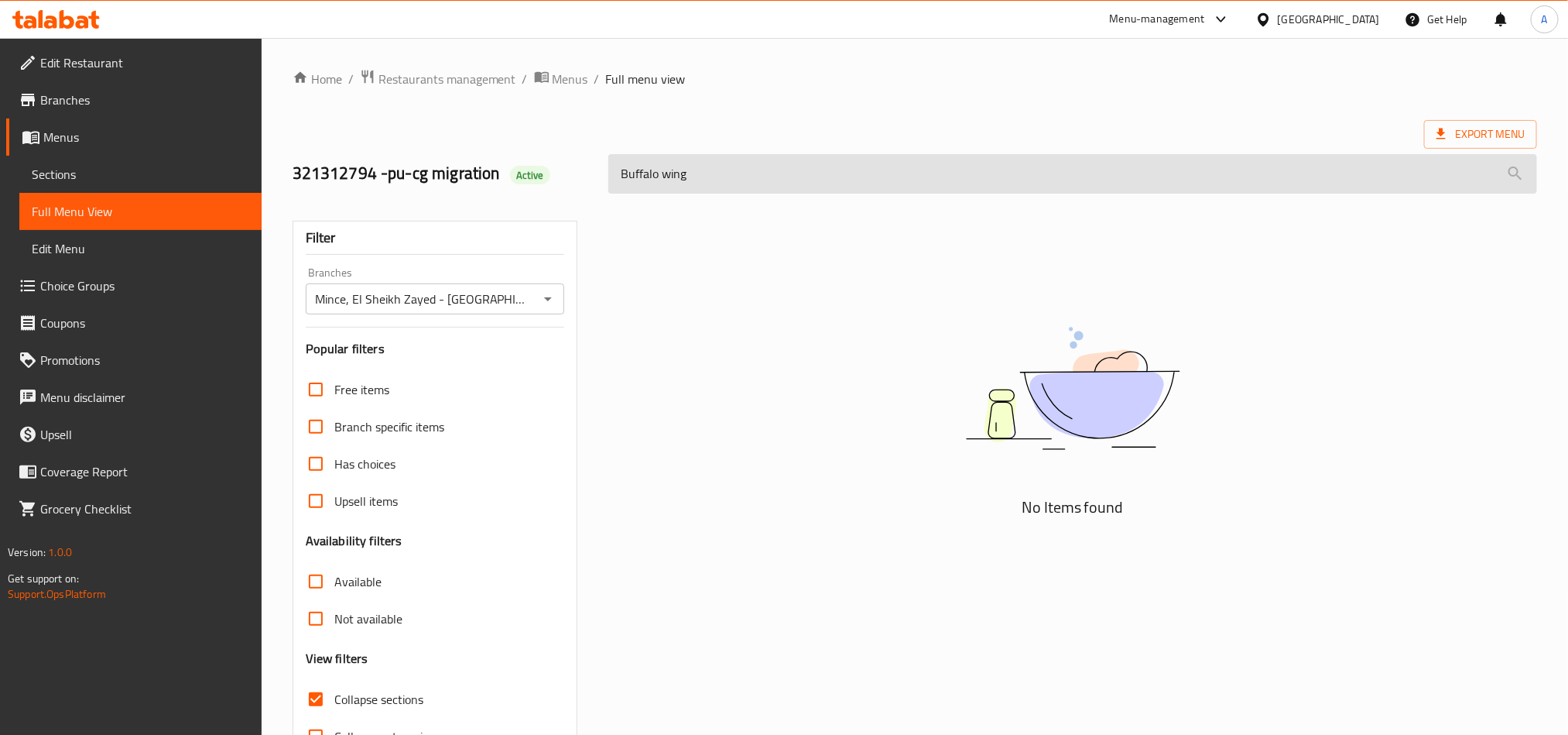
click at [736, 173] on input "Buffalo wing" at bounding box center [1072, 173] width 928 height 39
click at [659, 165] on input "Buffalo wing" at bounding box center [1072, 173] width 928 height 39
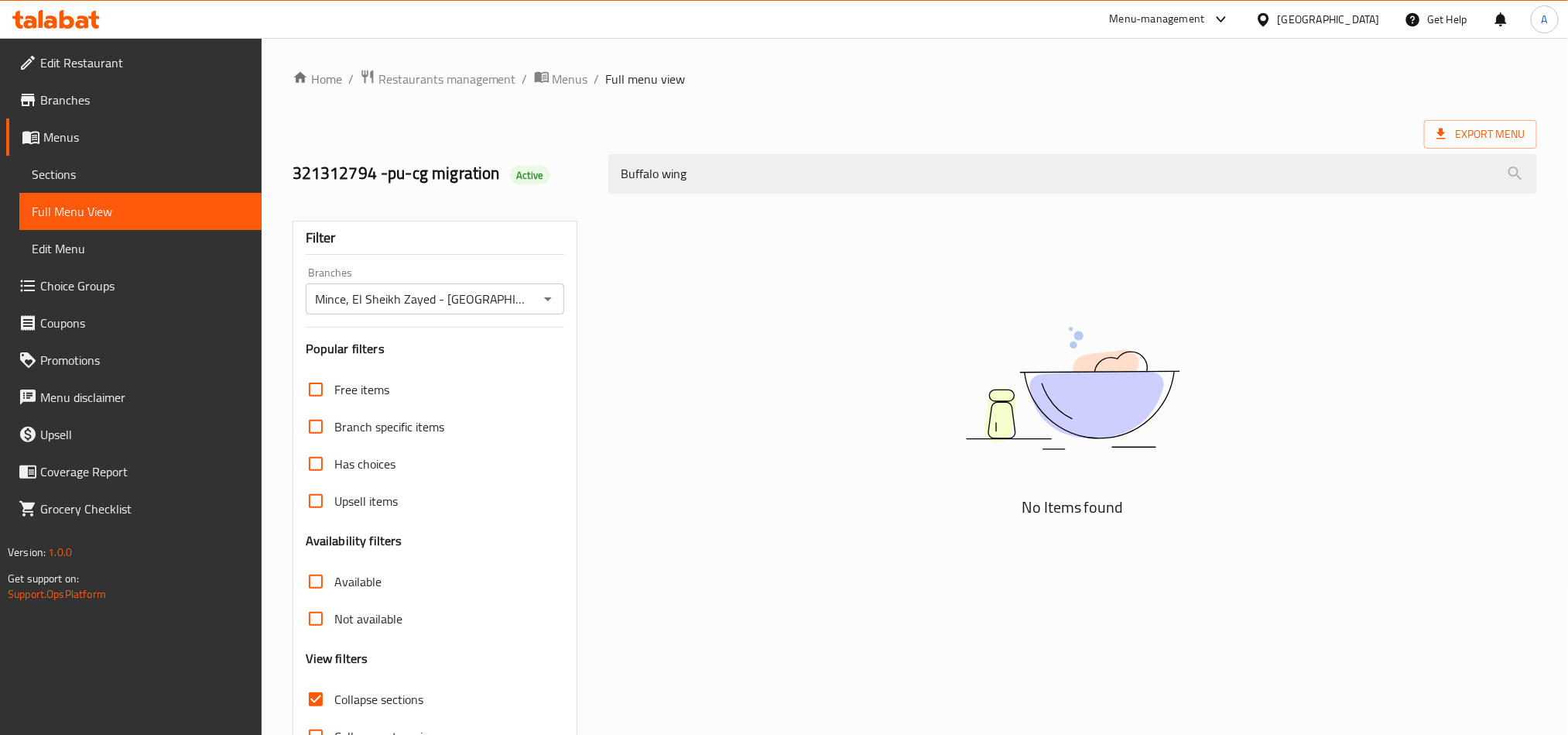
drag, startPoint x: 655, startPoint y: 170, endPoint x: 583, endPoint y: 161, distance: 72.6
click at [583, 161] on div "321312794 -pu-cg migration Active Buffalo wing" at bounding box center [915, 174] width 1263 height 69
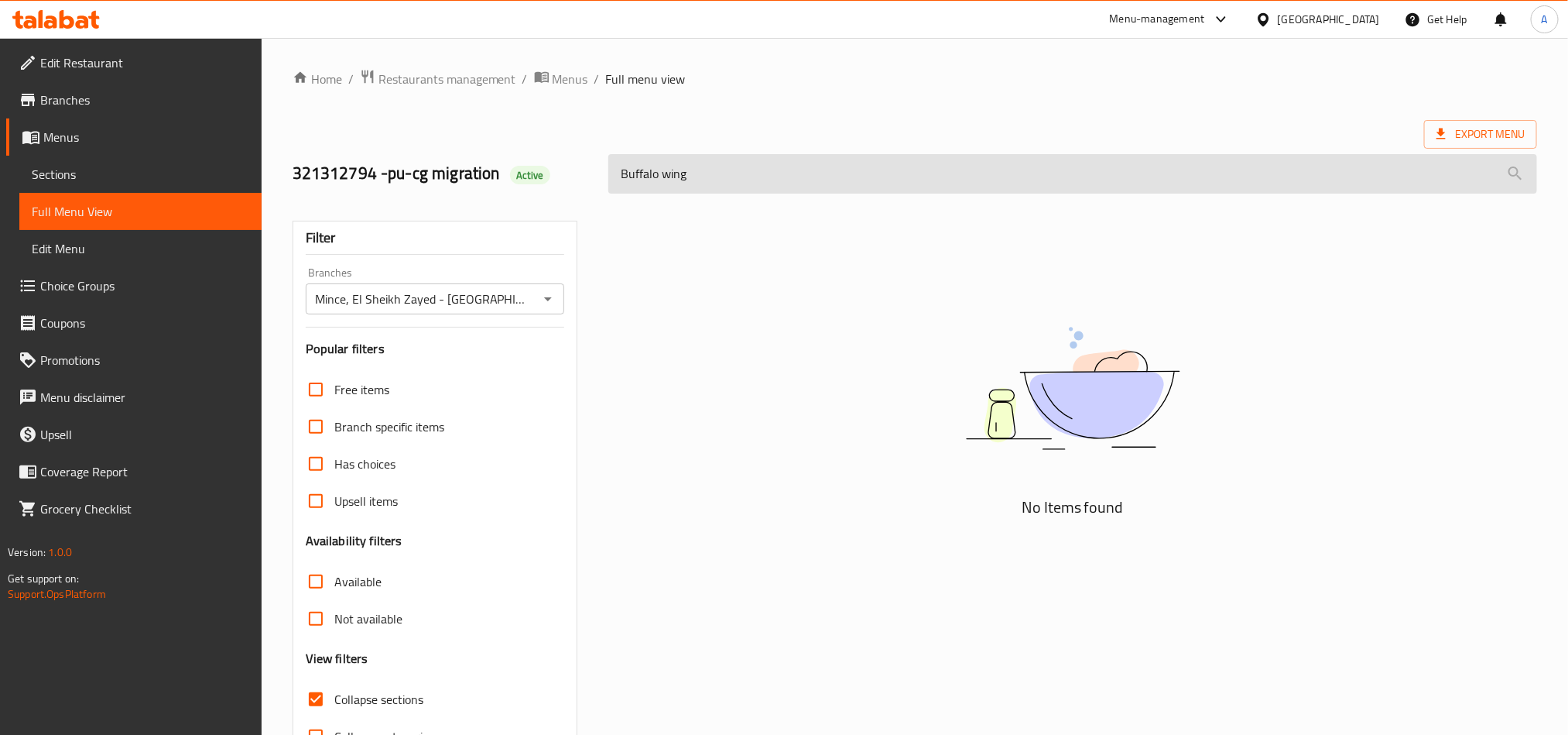
click at [648, 168] on input "Buffalo wing" at bounding box center [1072, 173] width 928 height 39
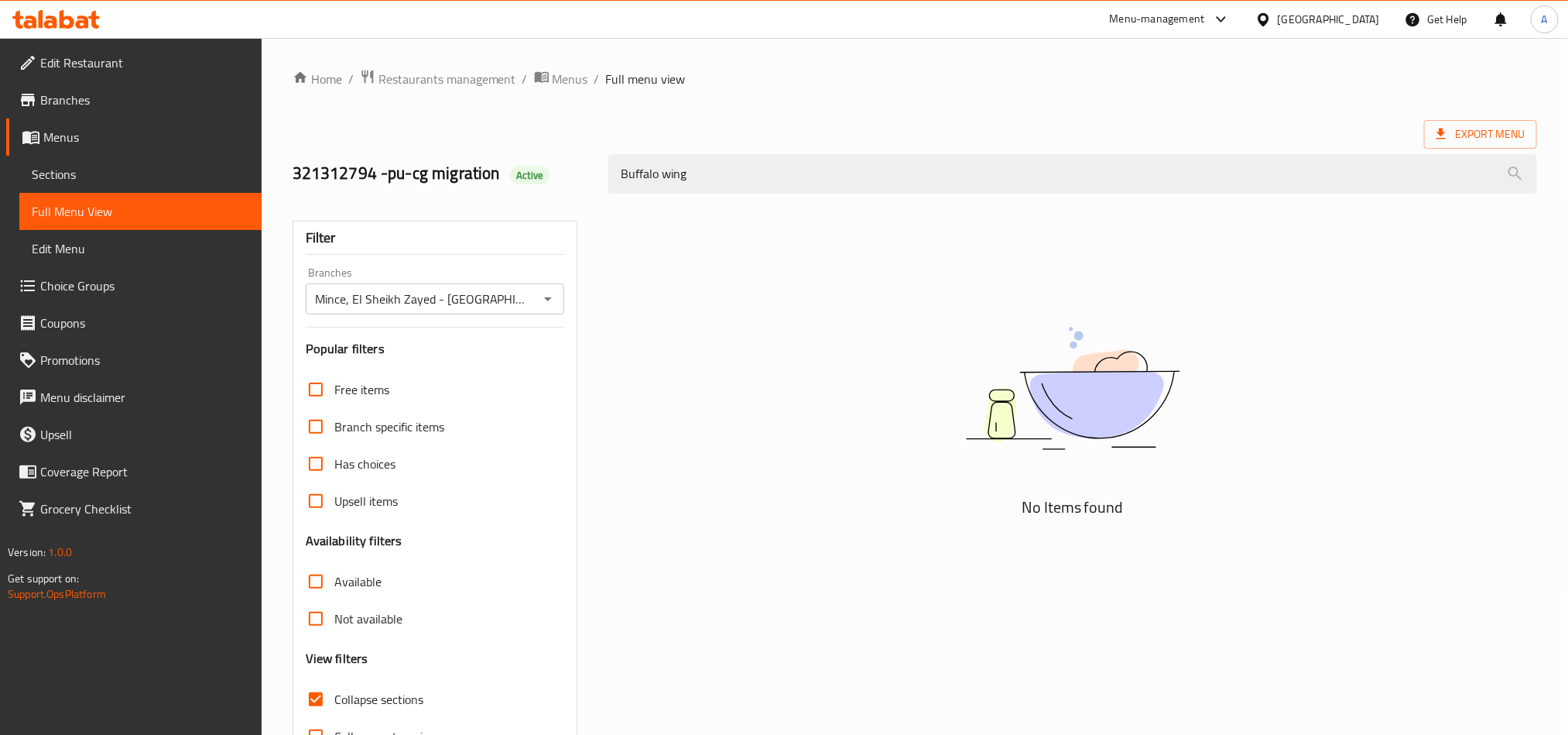
drag, startPoint x: 657, startPoint y: 176, endPoint x: 597, endPoint y: 161, distance: 61.8
click at [597, 161] on div "321312794 -pu-cg migration Active Buffalo wing" at bounding box center [915, 174] width 1263 height 69
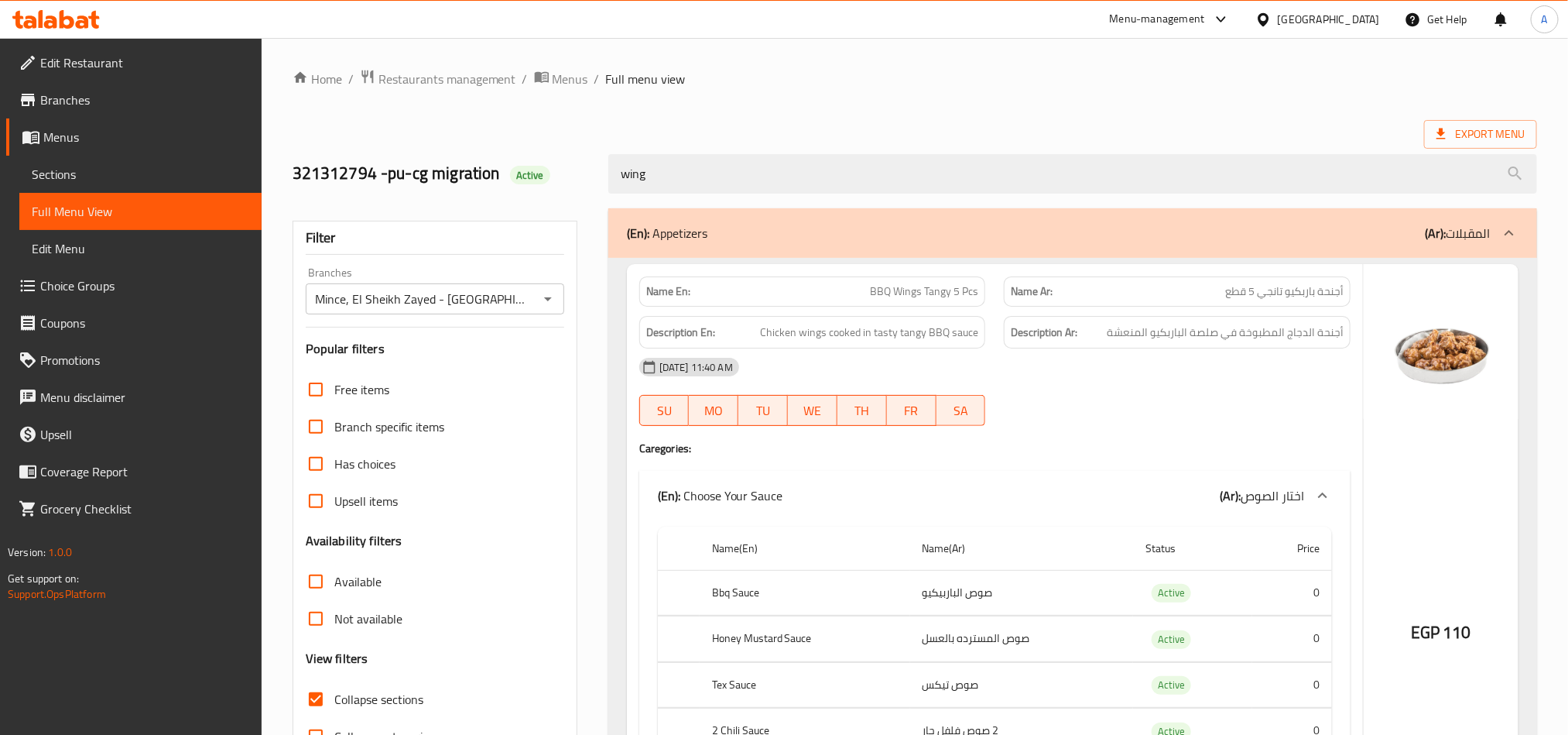
type input "wing"
click at [74, 168] on span "Sections" at bounding box center [140, 174] width 218 height 18
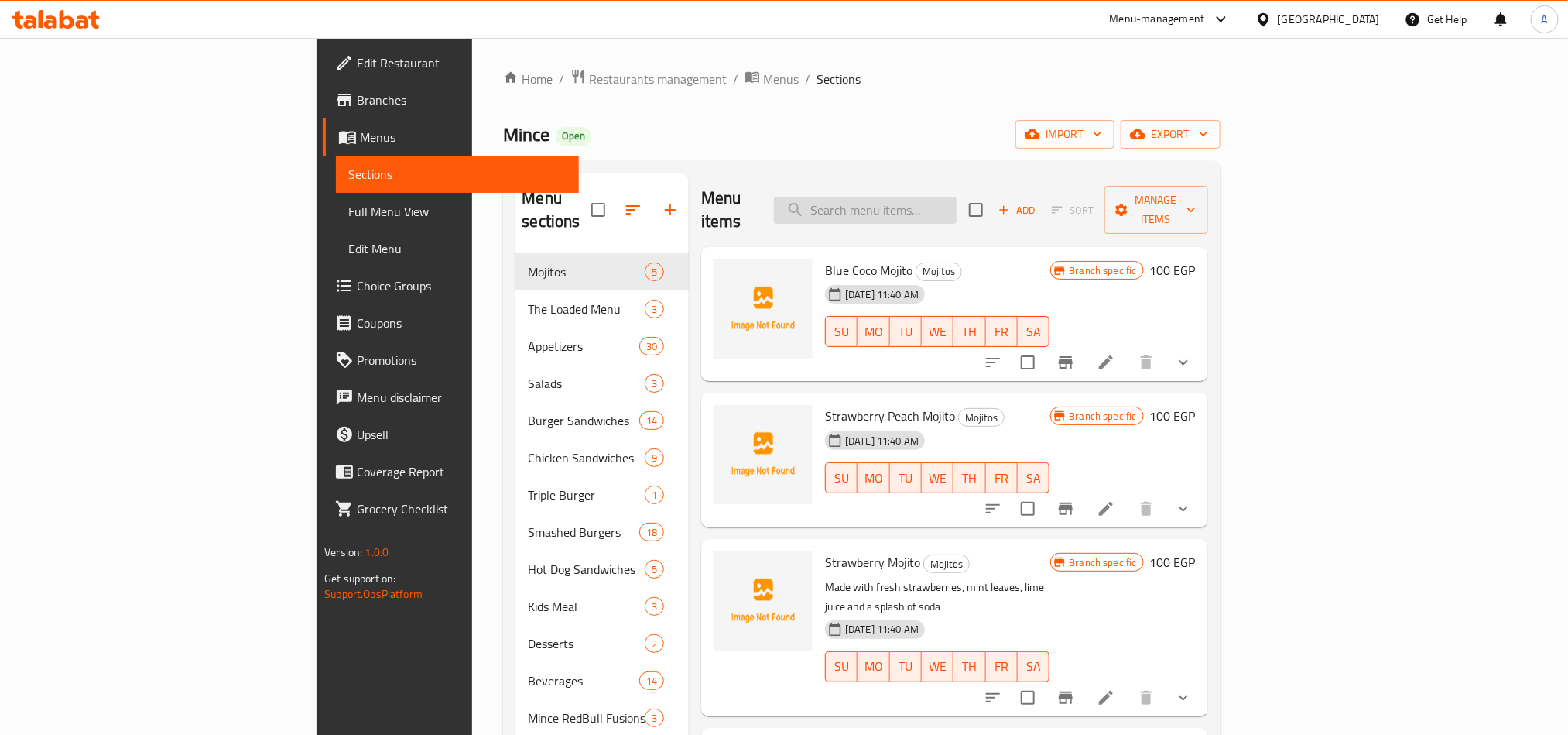
click at [951, 197] on input "search" at bounding box center [865, 210] width 183 height 27
paste input "Buffalo"
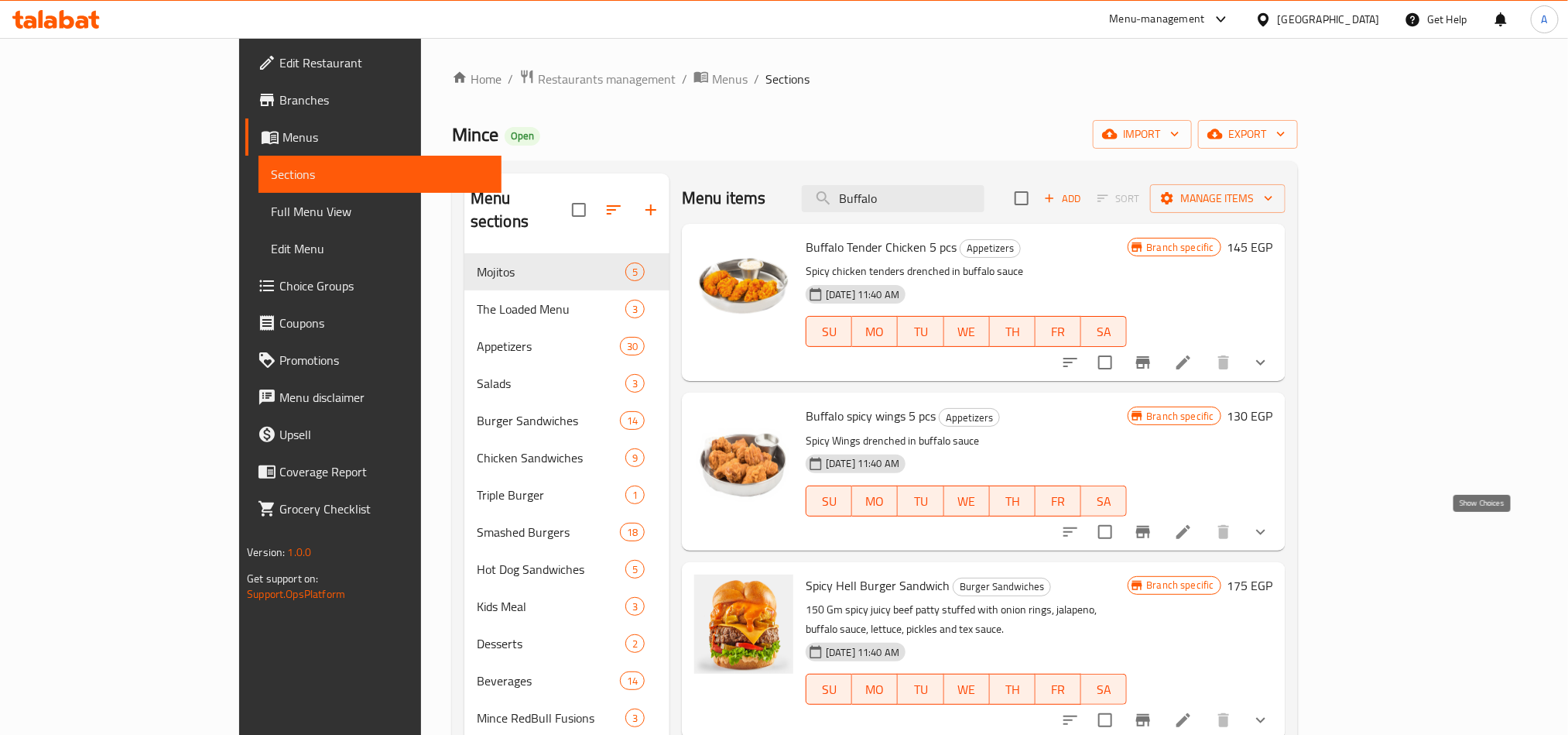
type input "Buffalo"
click at [1270, 525] on icon "show more" at bounding box center [1261, 532] width 18 height 18
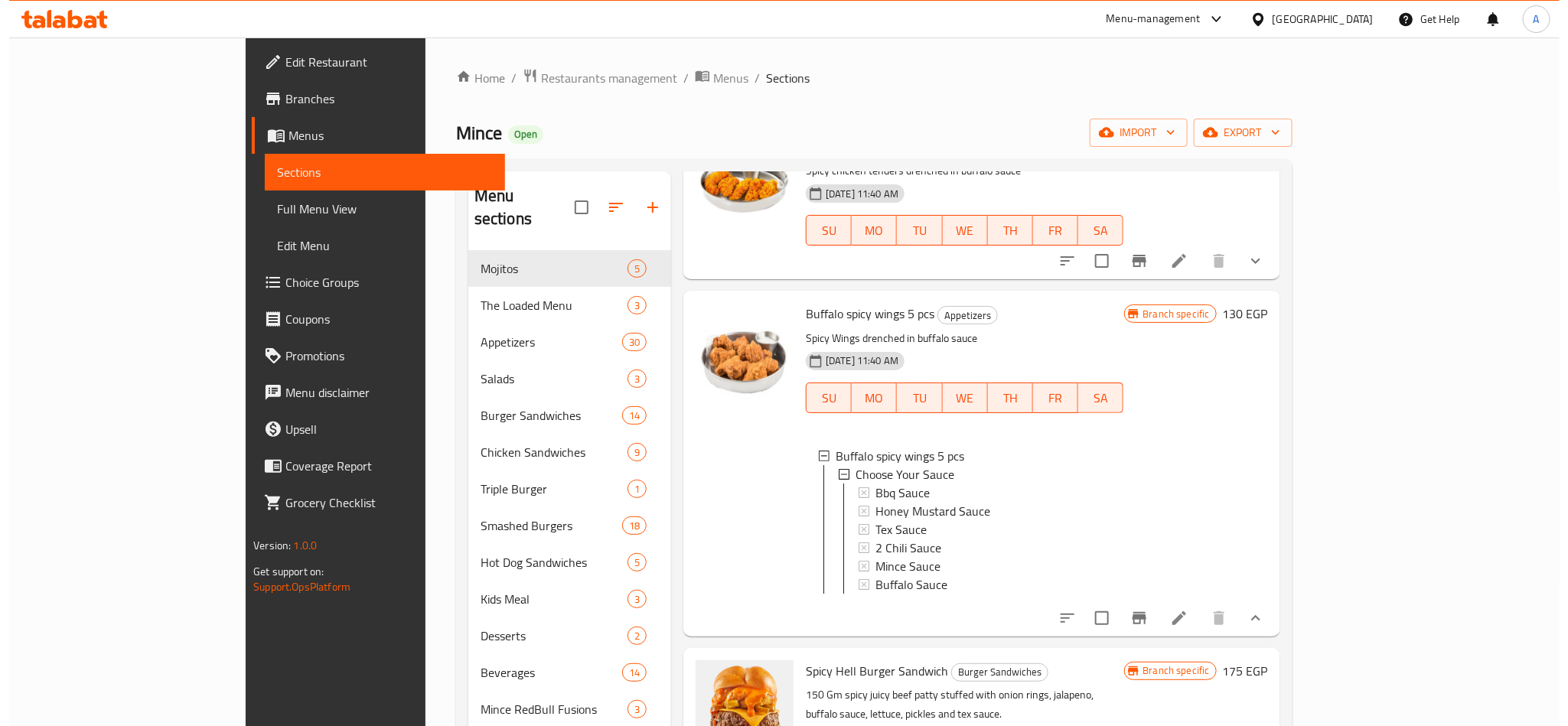
scroll to position [229, 0]
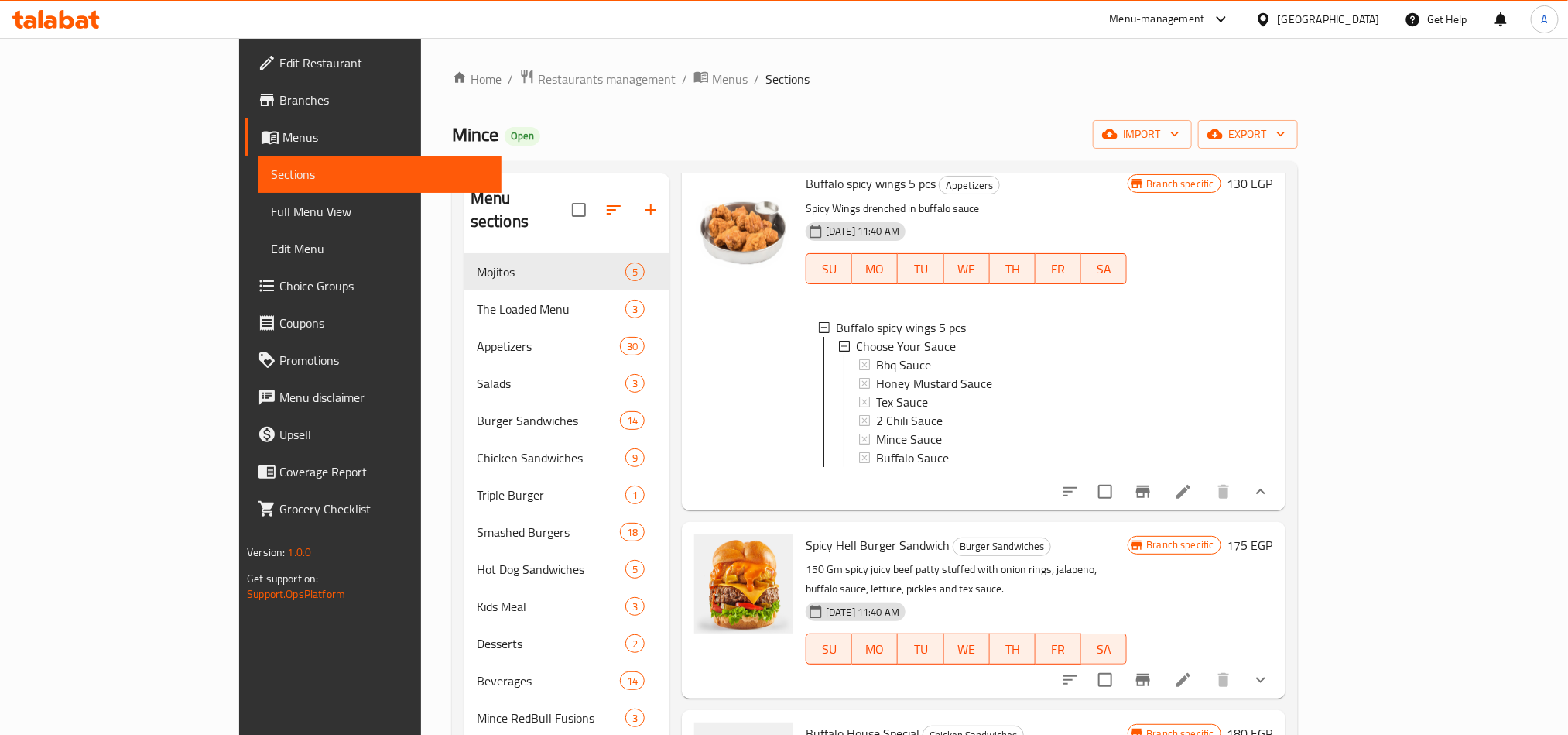
click at [708, 411] on div at bounding box center [744, 334] width 111 height 337
click at [1153, 501] on icon "Branch-specific-item" at bounding box center [1143, 491] width 18 height 18
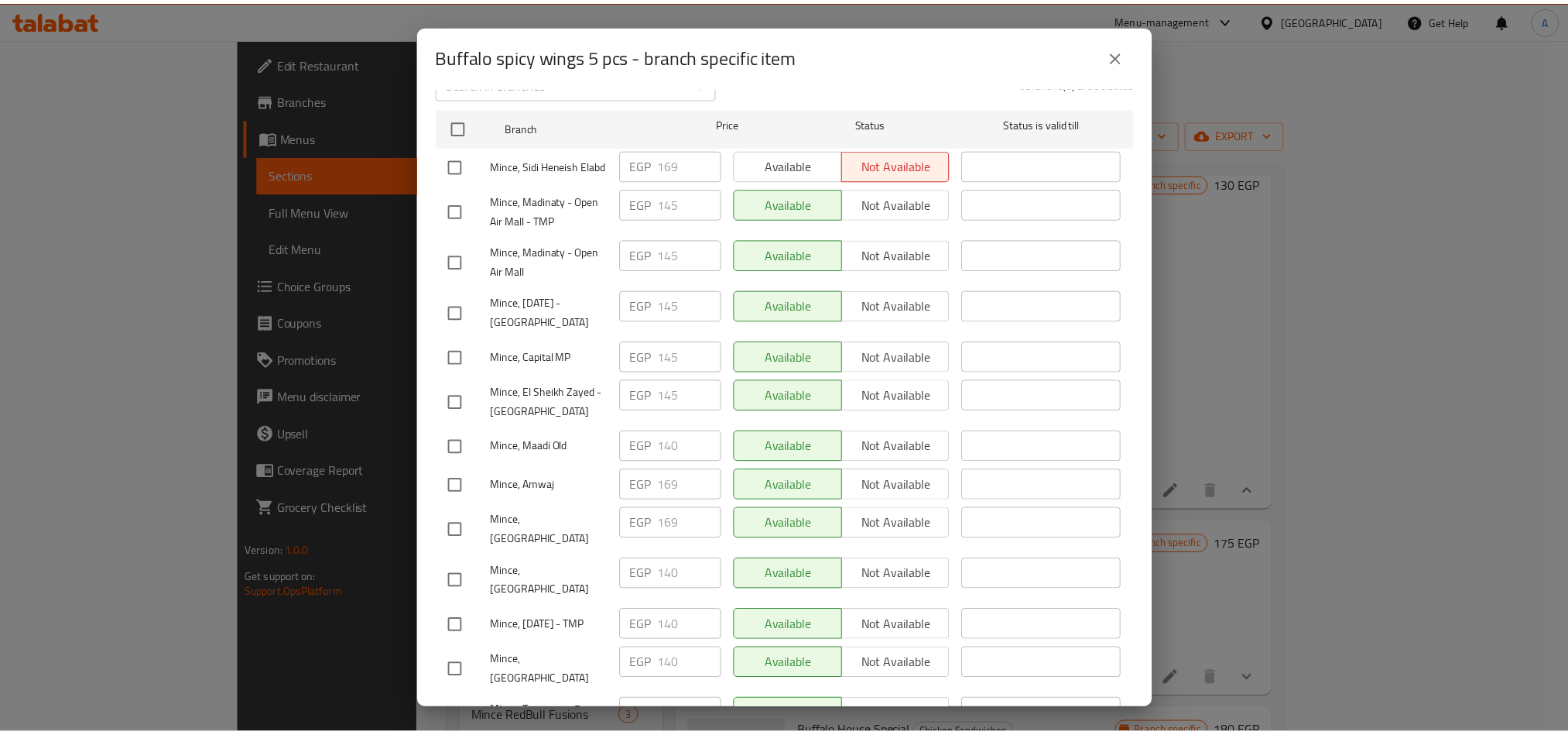
scroll to position [0, 0]
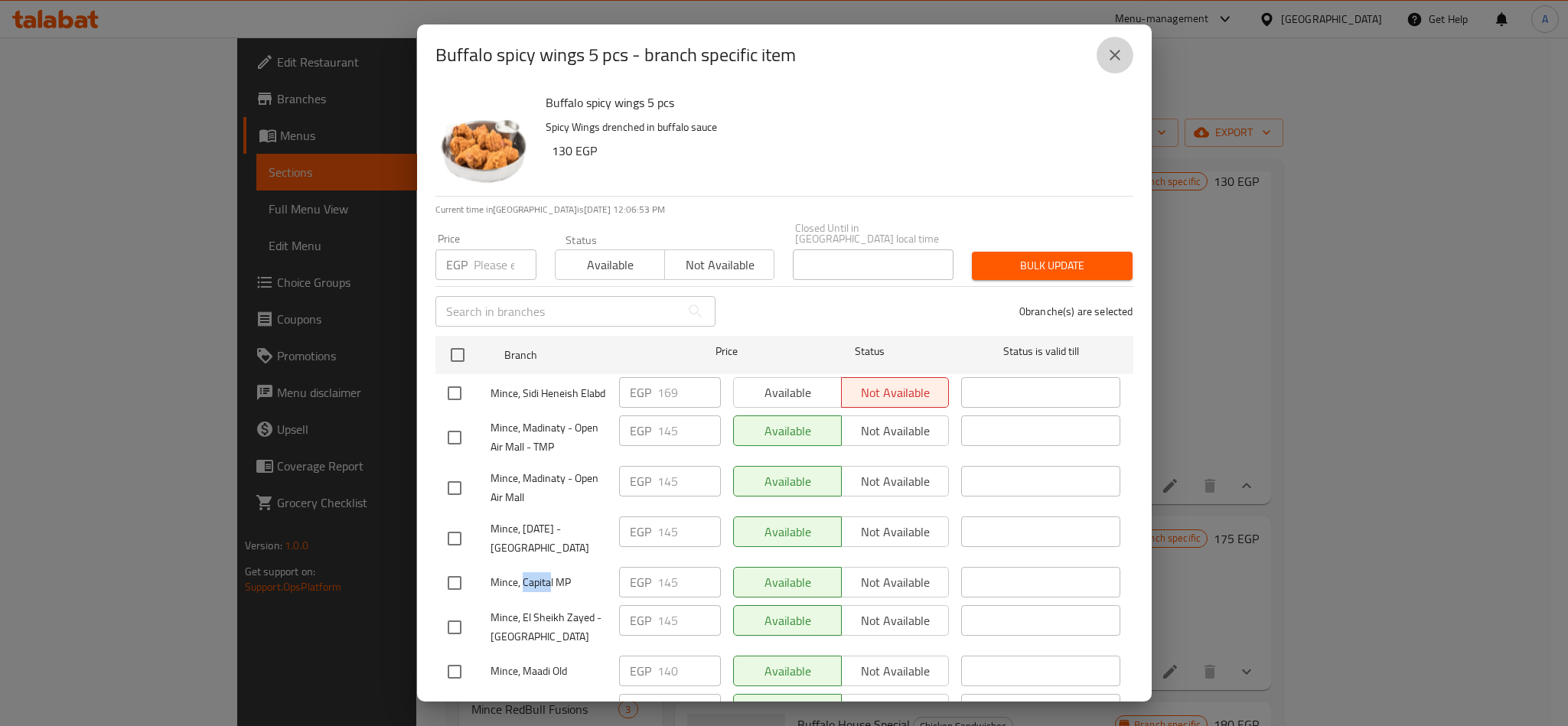
drag, startPoint x: 1118, startPoint y: 58, endPoint x: 964, endPoint y: 191, distance: 203.5
click at [1118, 58] on icon "close" at bounding box center [1115, 55] width 18 height 18
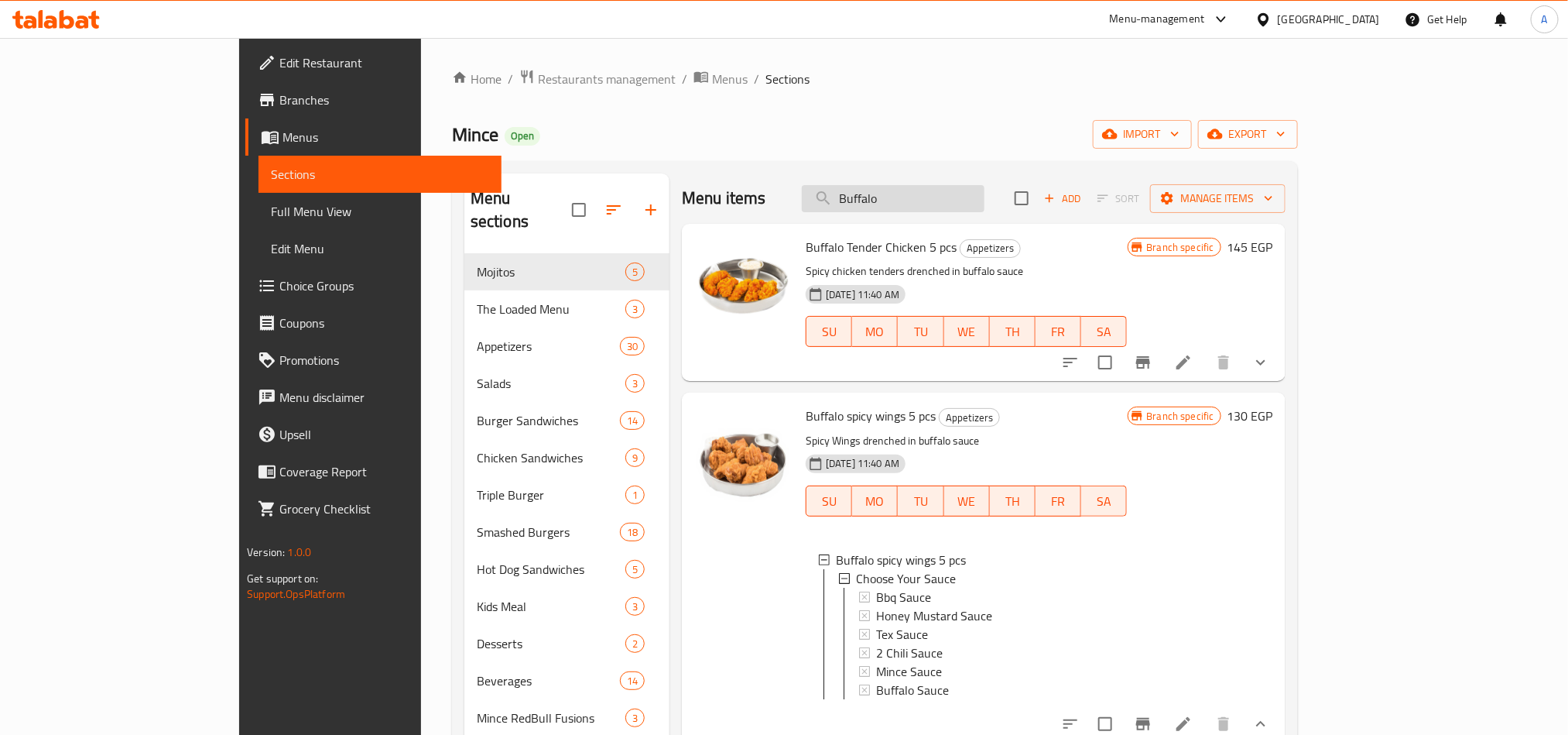
click at [983, 205] on input "Buffalo" at bounding box center [893, 199] width 183 height 27
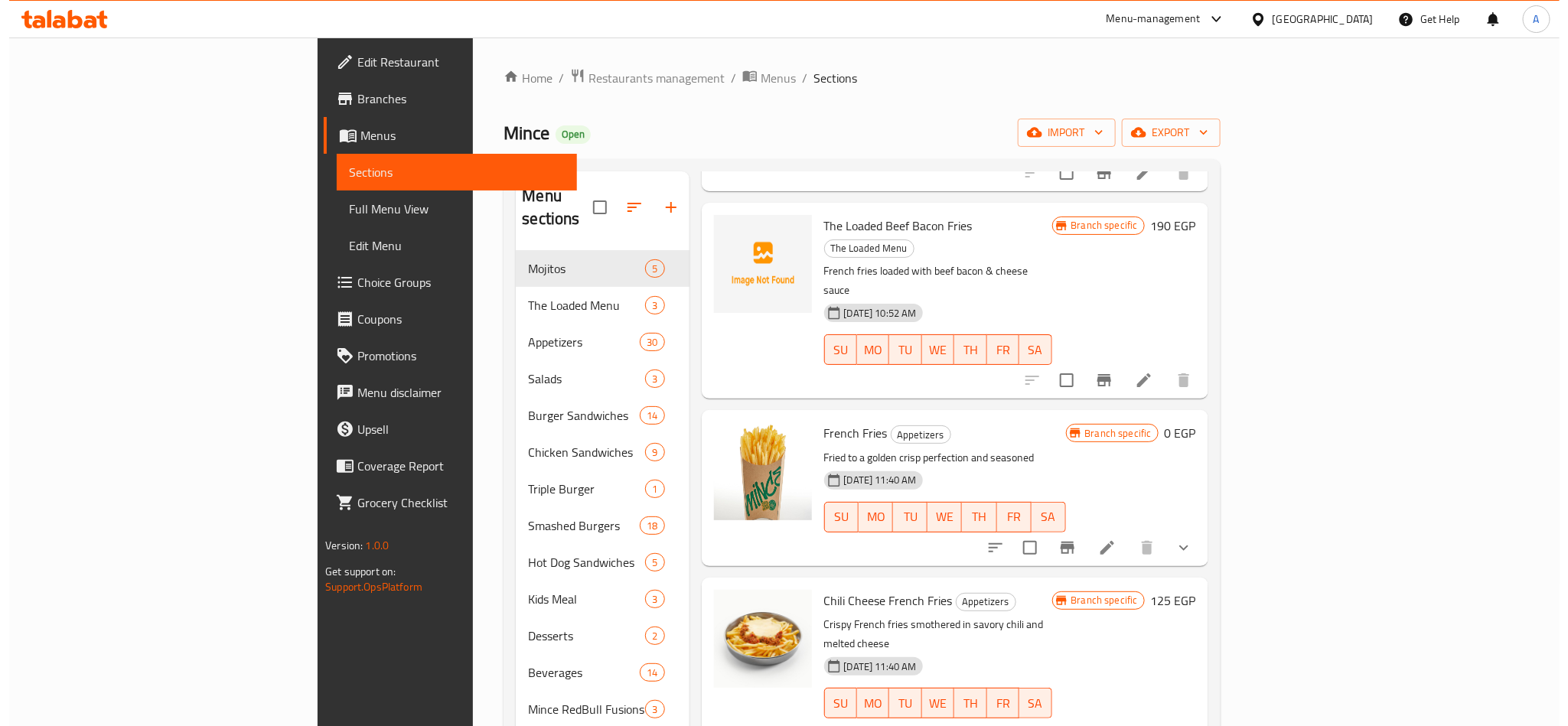
scroll to position [459, 0]
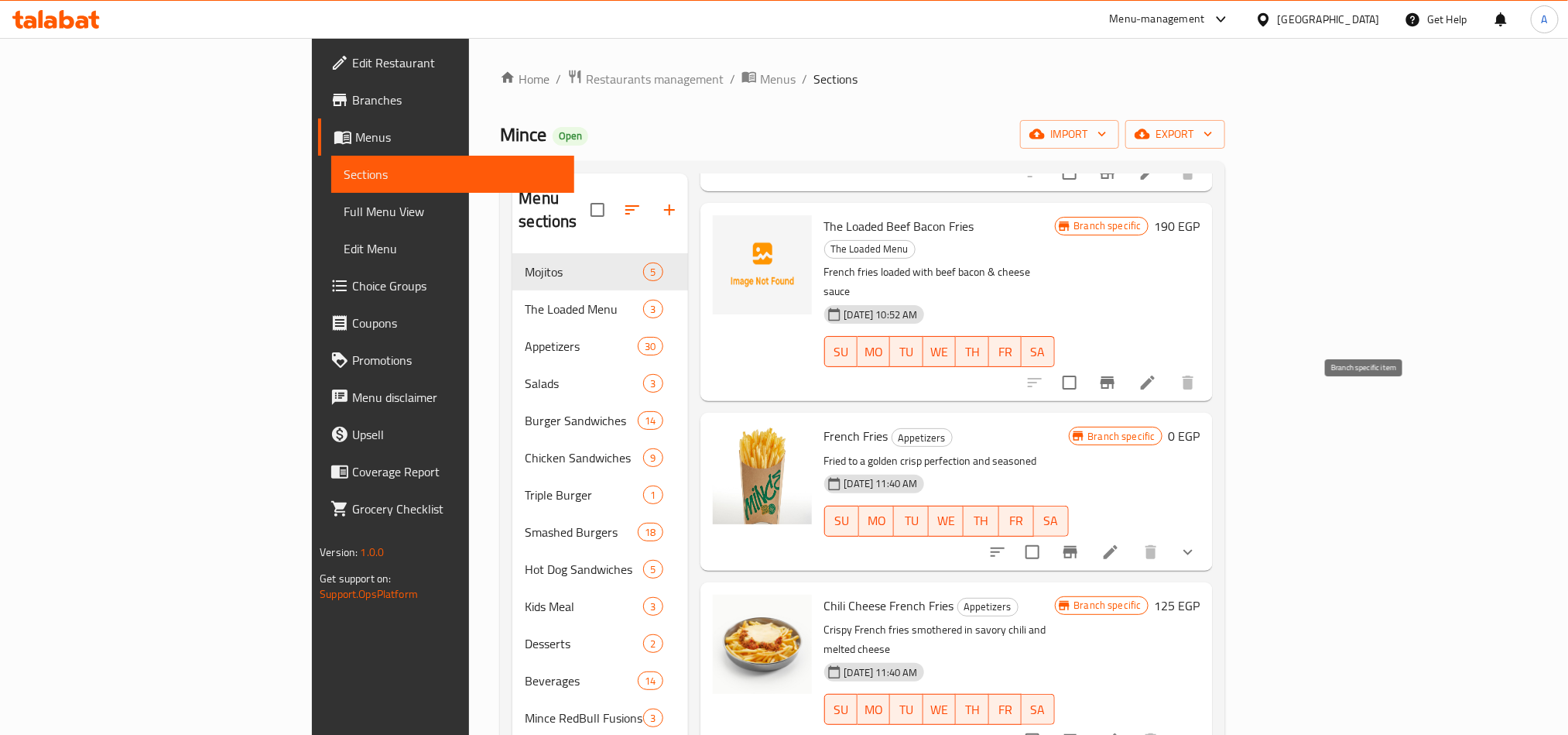
type input "french fr"
click at [1077, 546] on icon "Branch-specific-item" at bounding box center [1070, 552] width 14 height 12
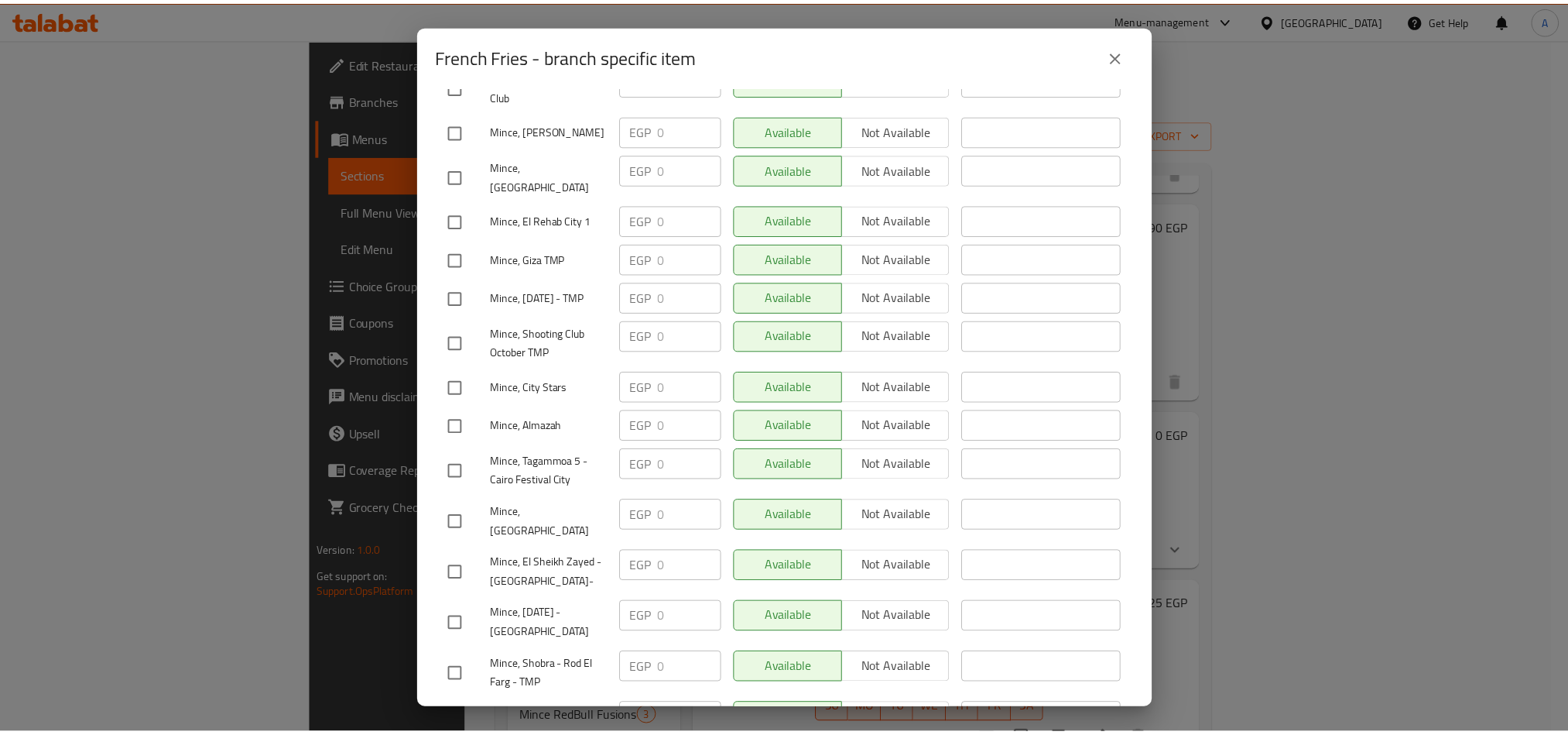
scroll to position [238, 0]
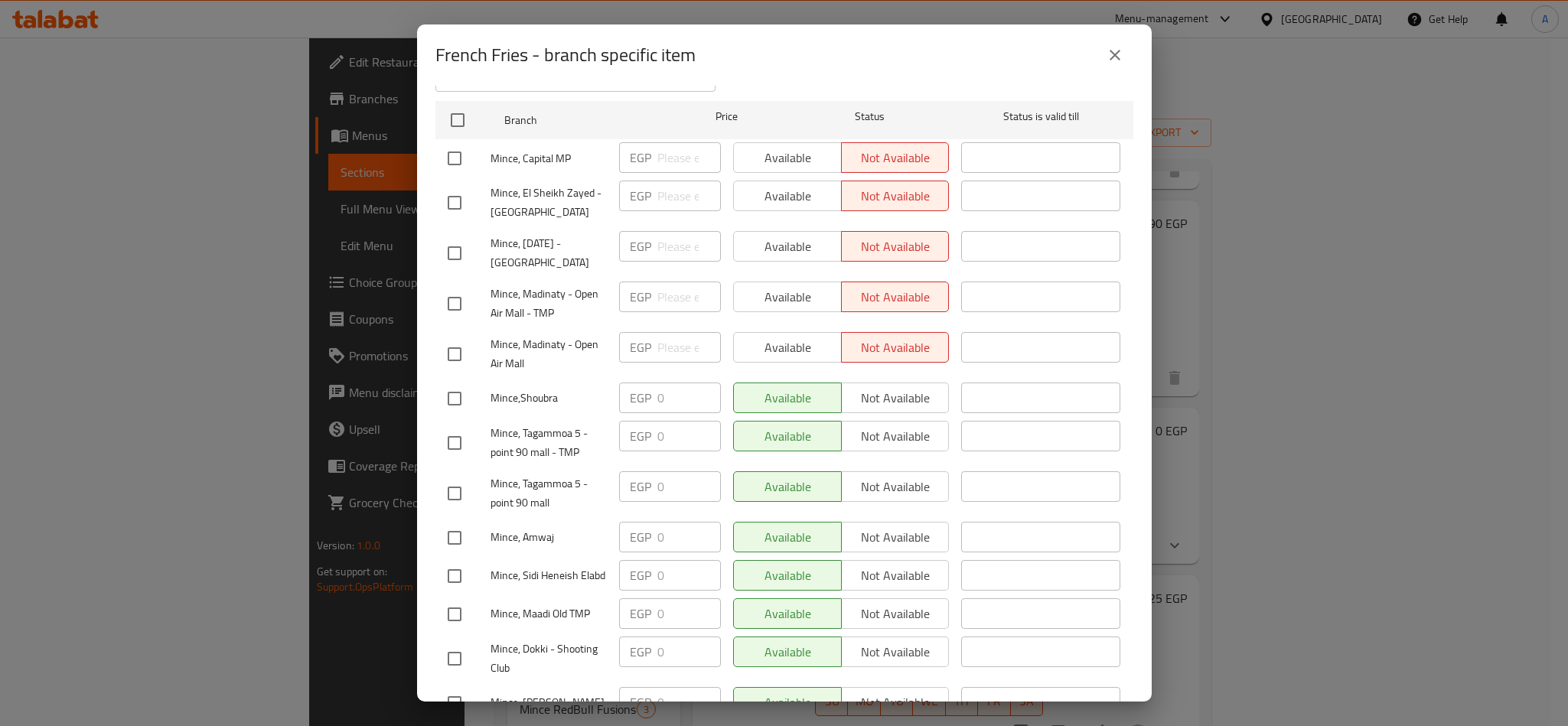
click at [1114, 55] on icon "close" at bounding box center [1114, 55] width 11 height 11
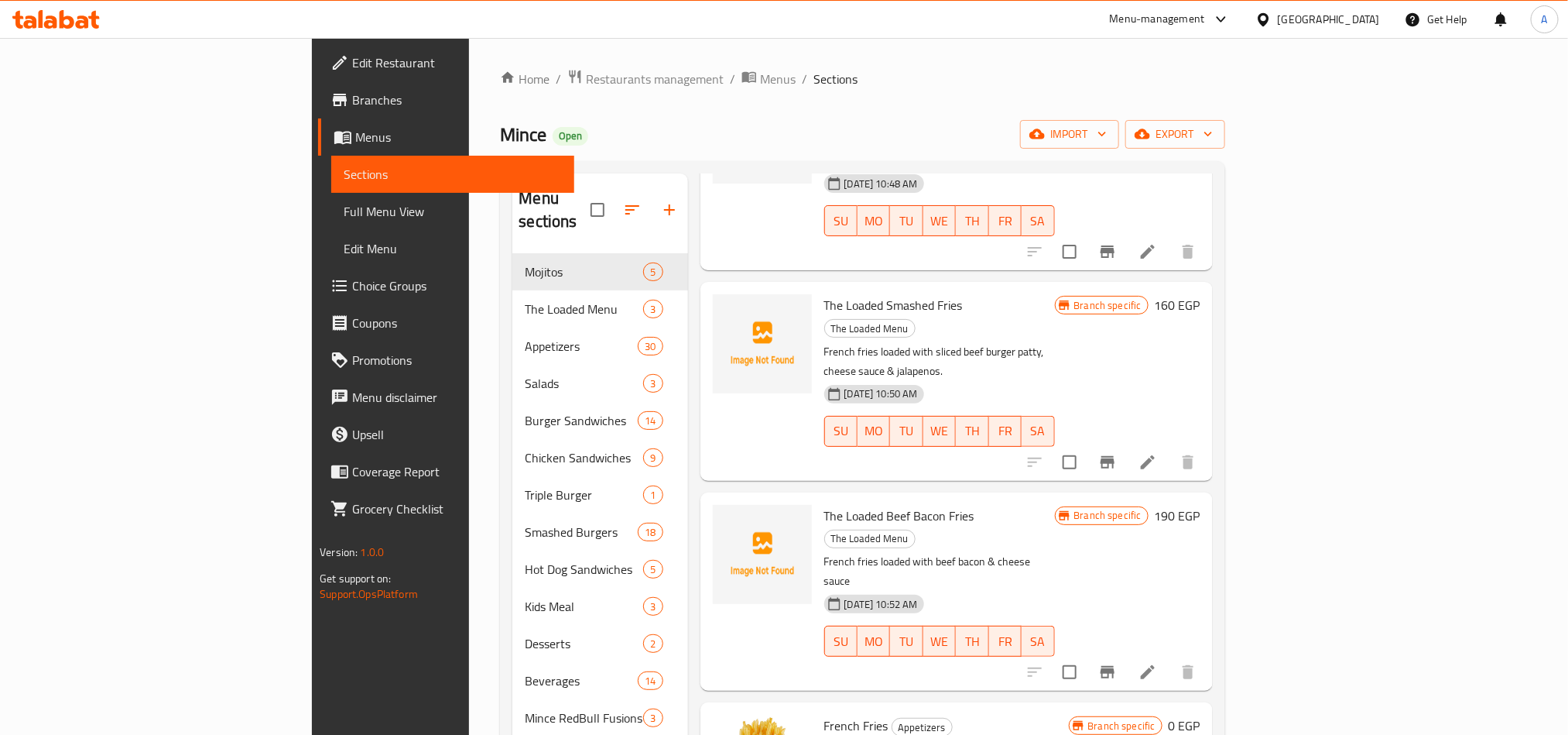
scroll to position [348, 0]
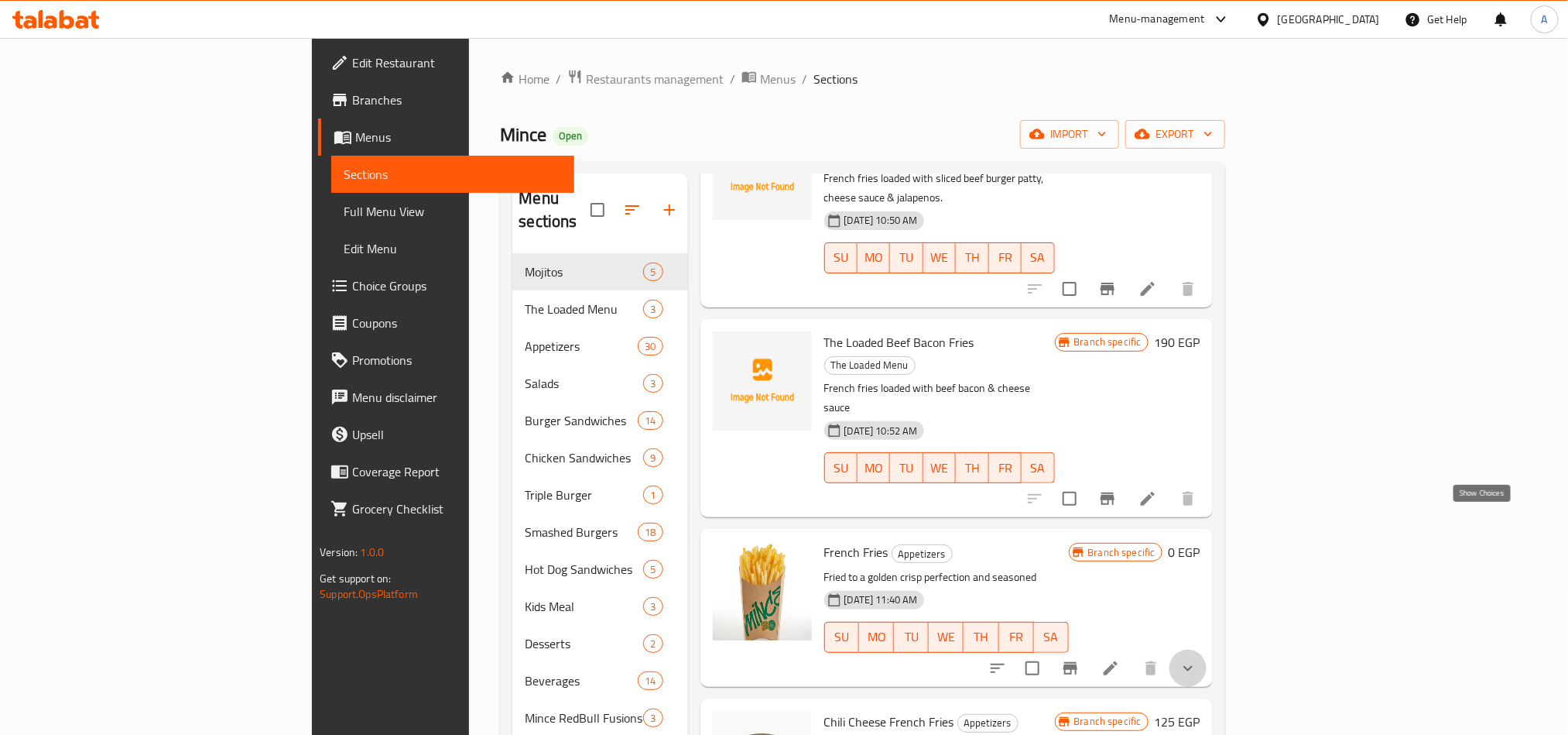
click at [1197, 659] on icon "show more" at bounding box center [1187, 668] width 18 height 18
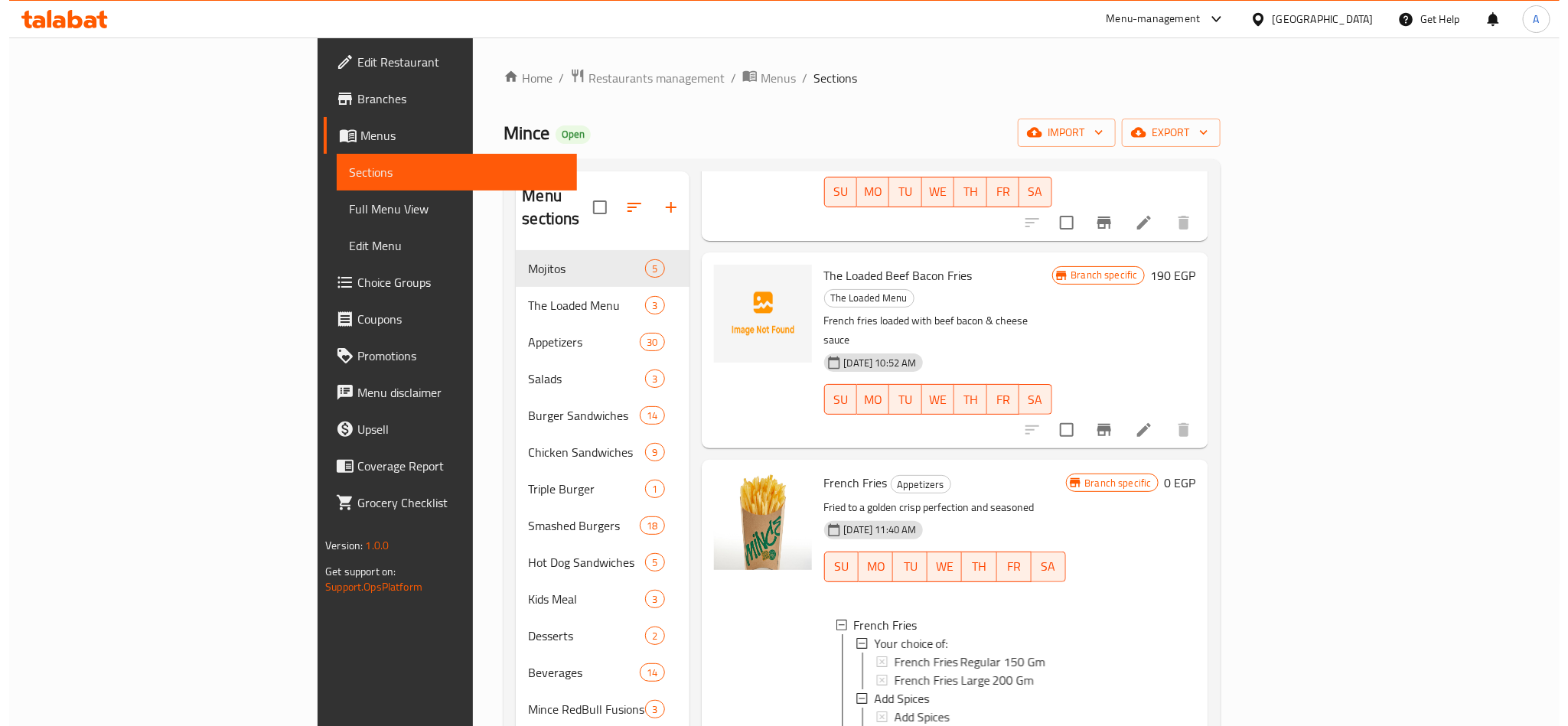
scroll to position [459, 0]
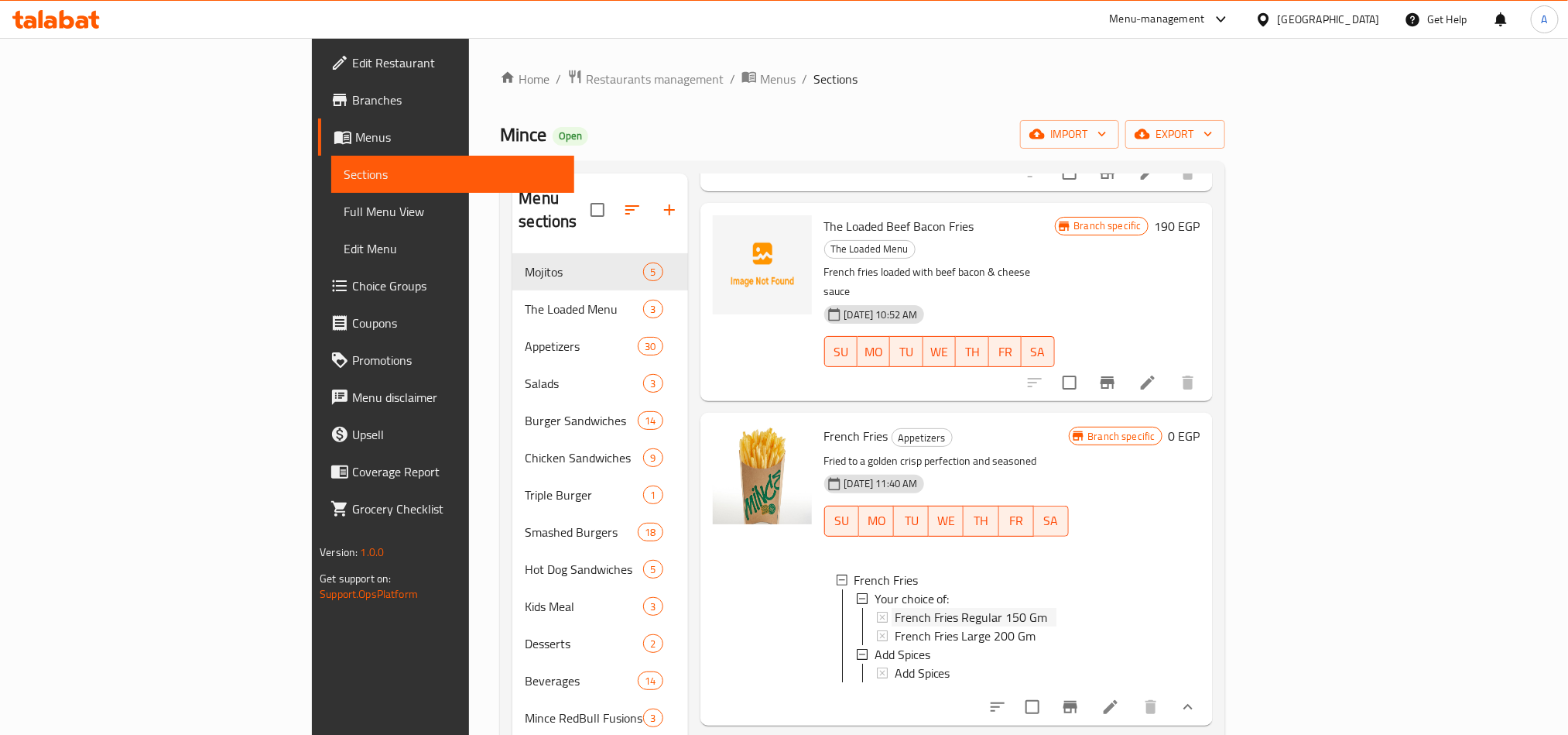
click at [911, 608] on span "French Fries Regular 150 Gm" at bounding box center [971, 617] width 153 height 18
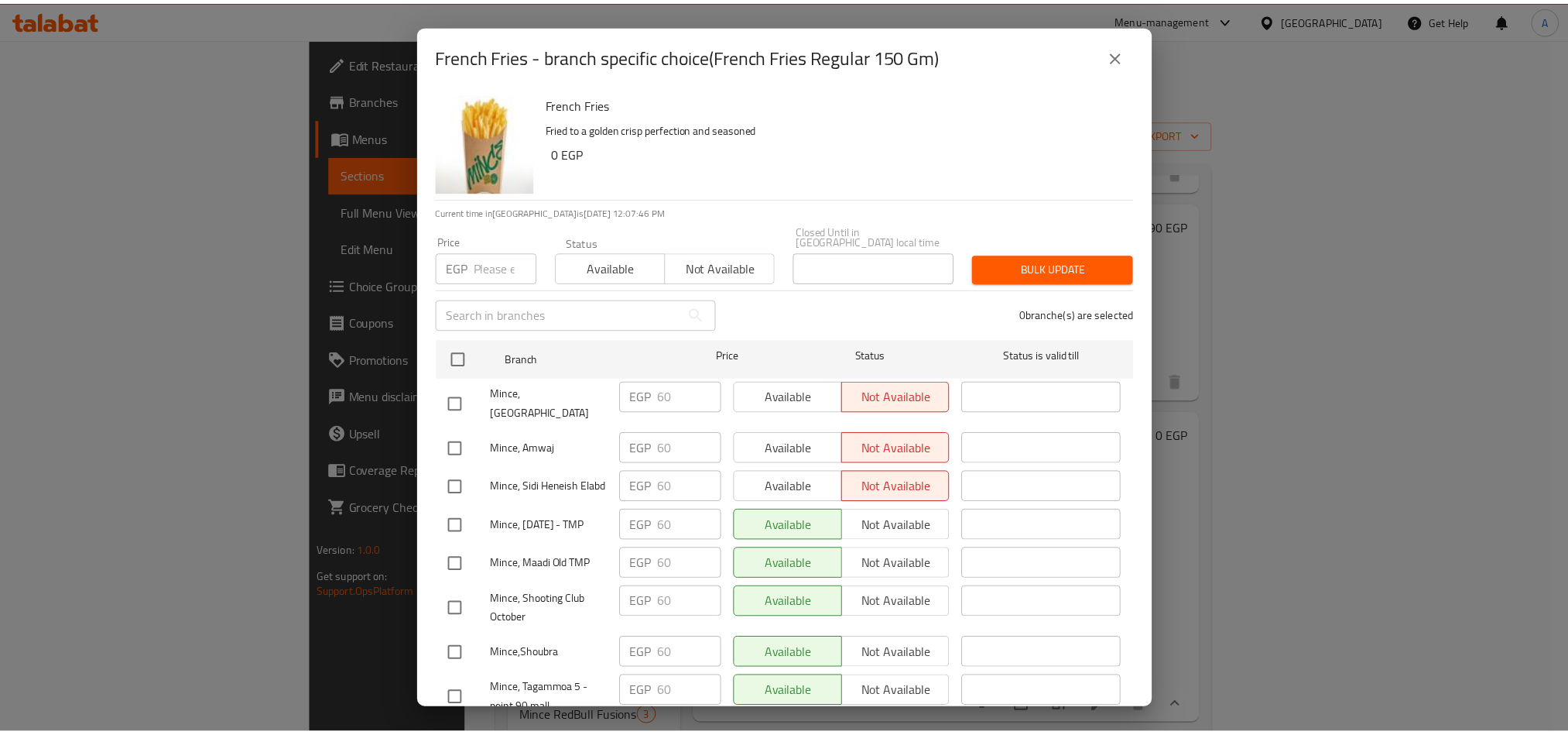
scroll to position [451, 0]
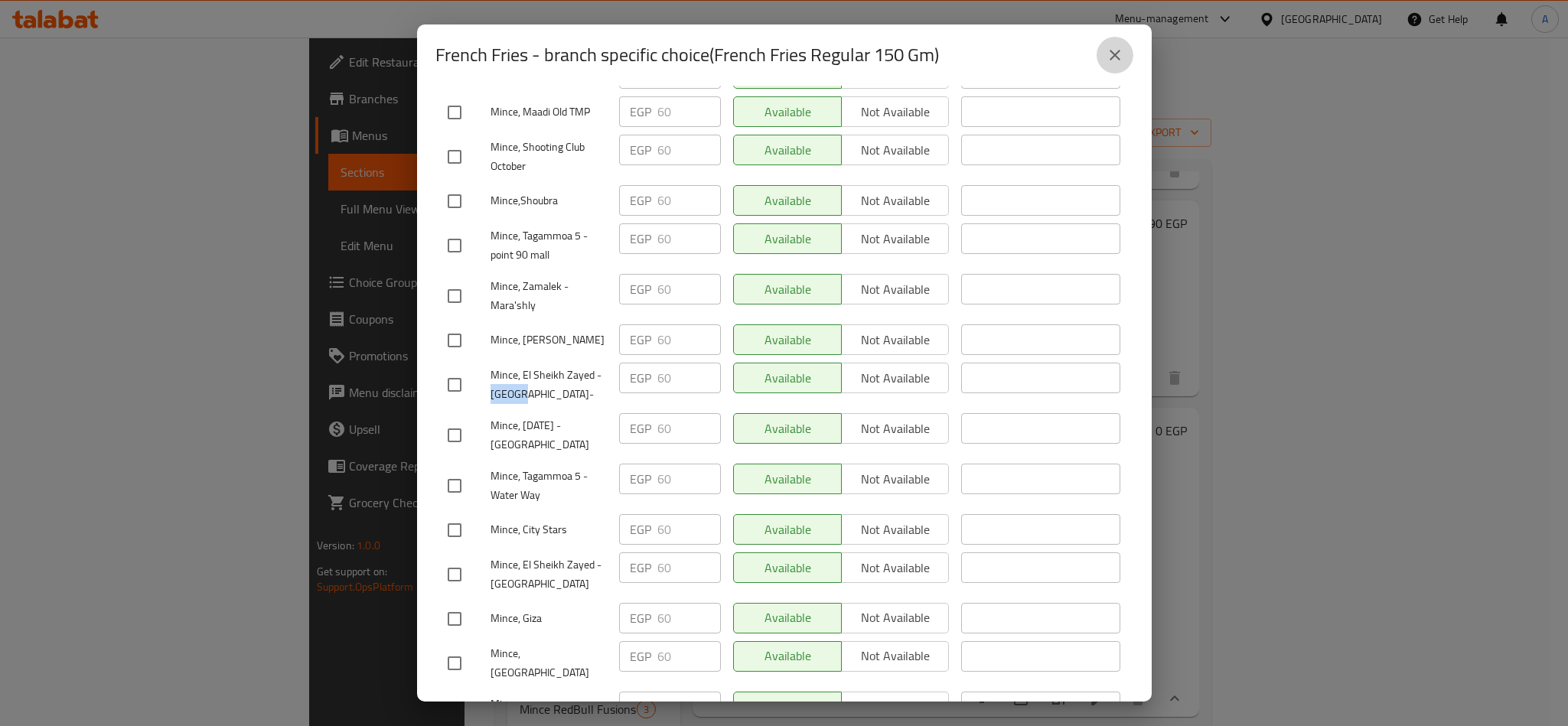
click at [1098, 44] on button "close" at bounding box center [1114, 55] width 37 height 37
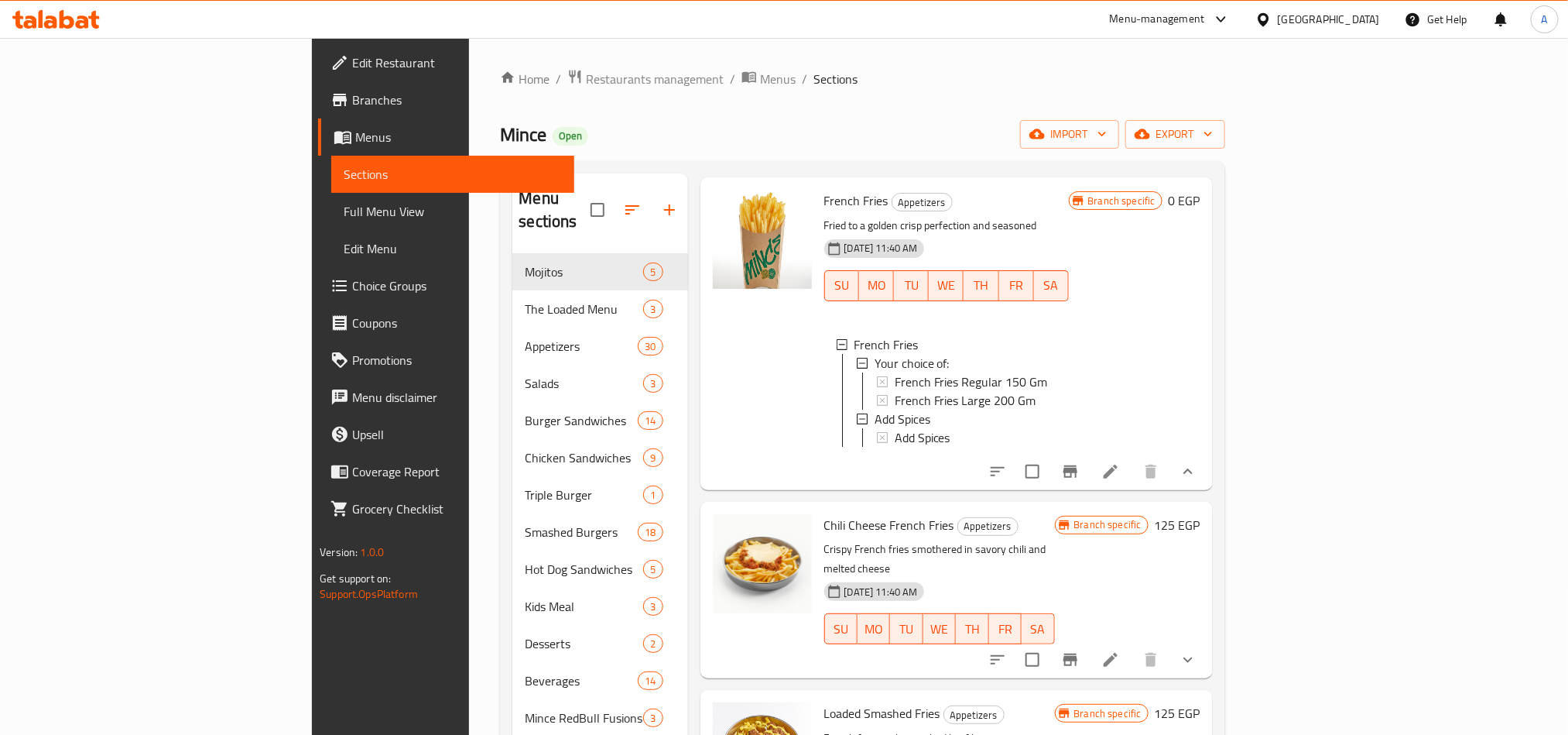
scroll to position [813, 0]
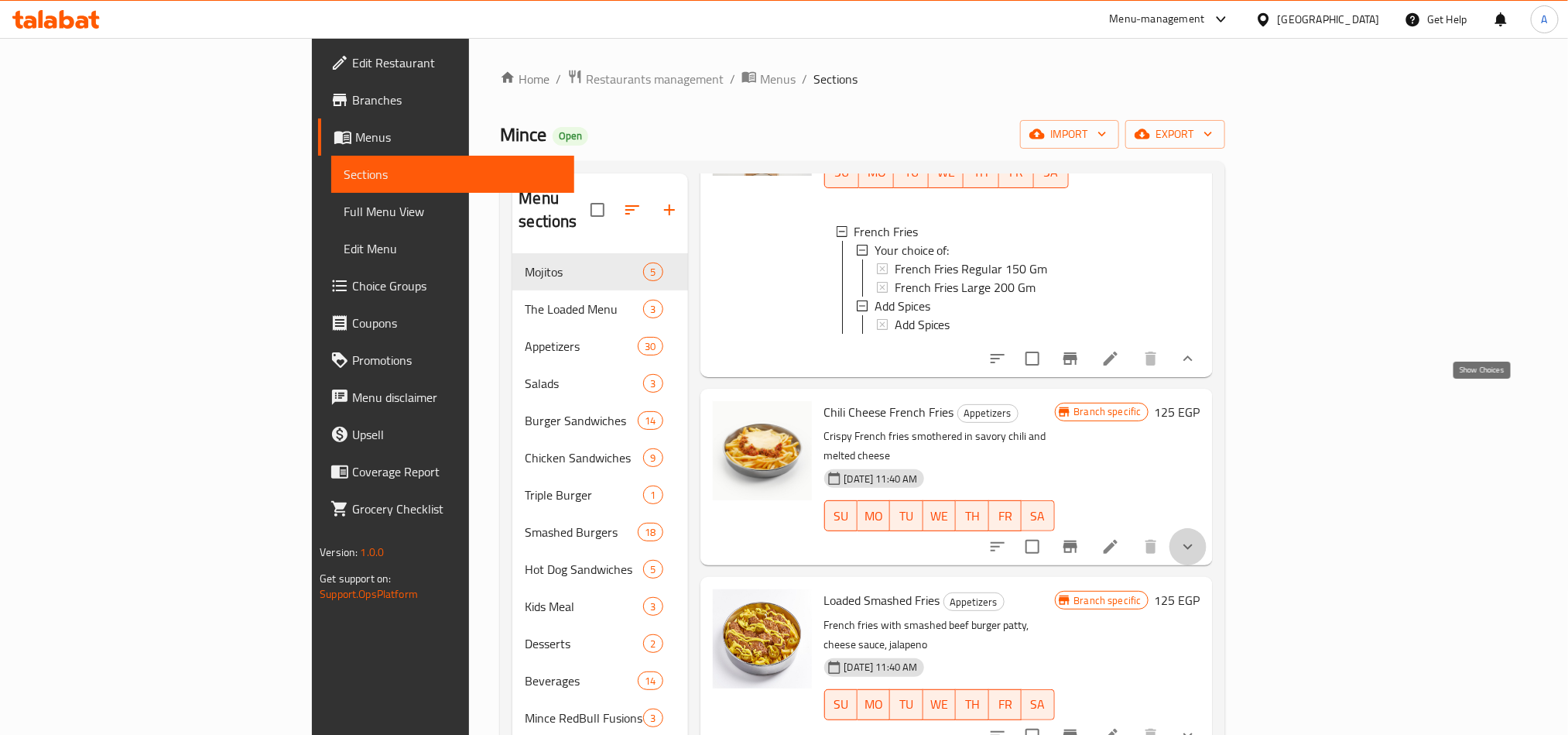
click at [1197, 537] on icon "show more" at bounding box center [1187, 546] width 18 height 18
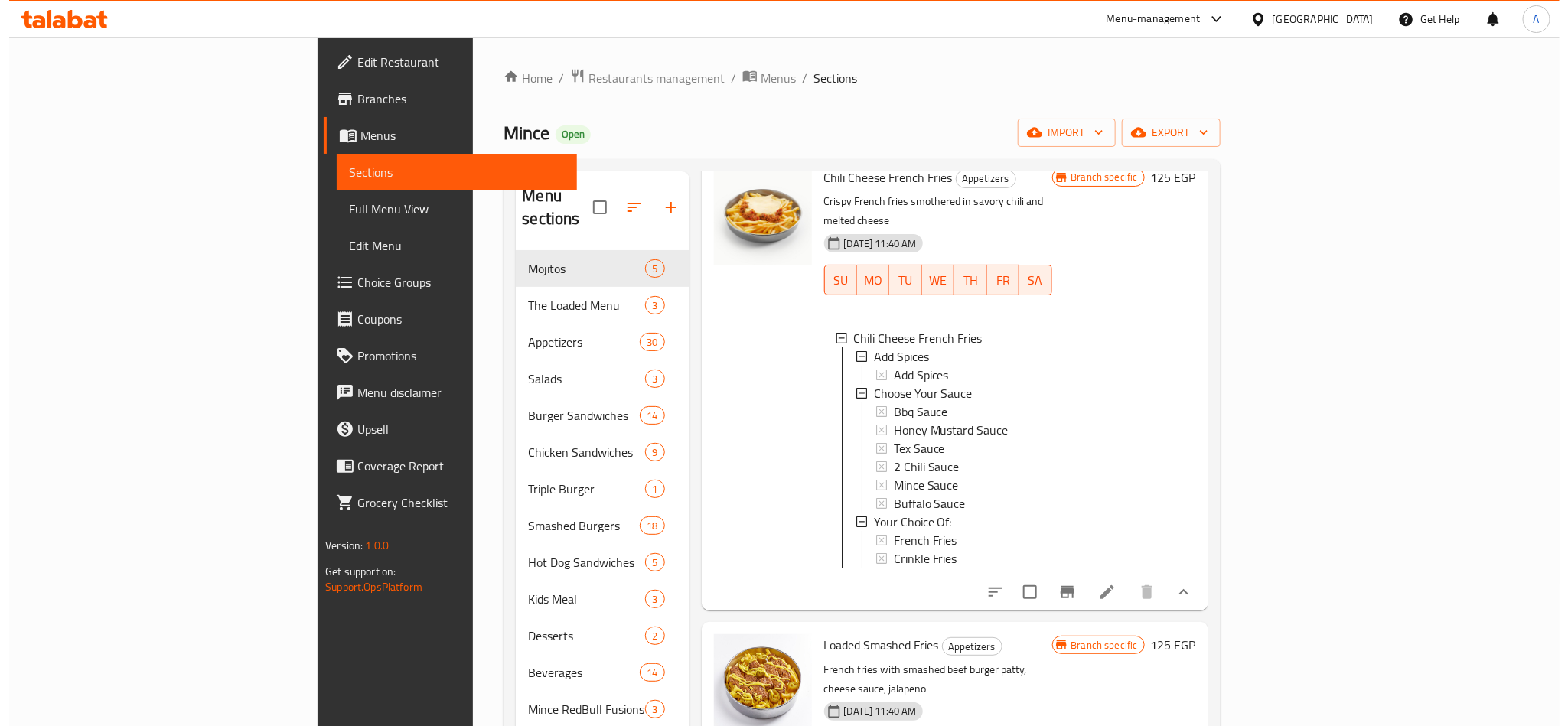
scroll to position [1147, 0]
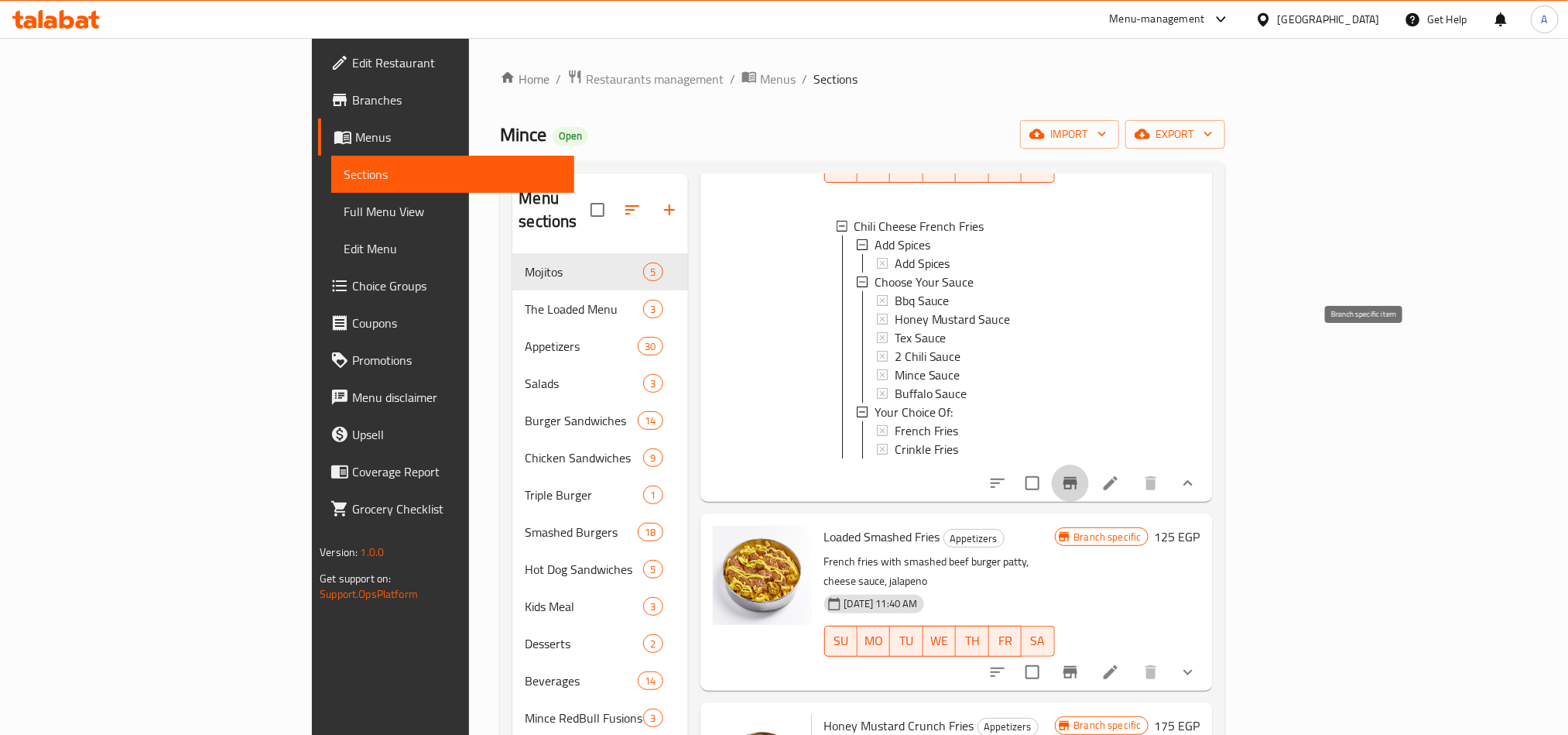
click at [1077, 477] on icon "Branch-specific-item" at bounding box center [1070, 483] width 14 height 12
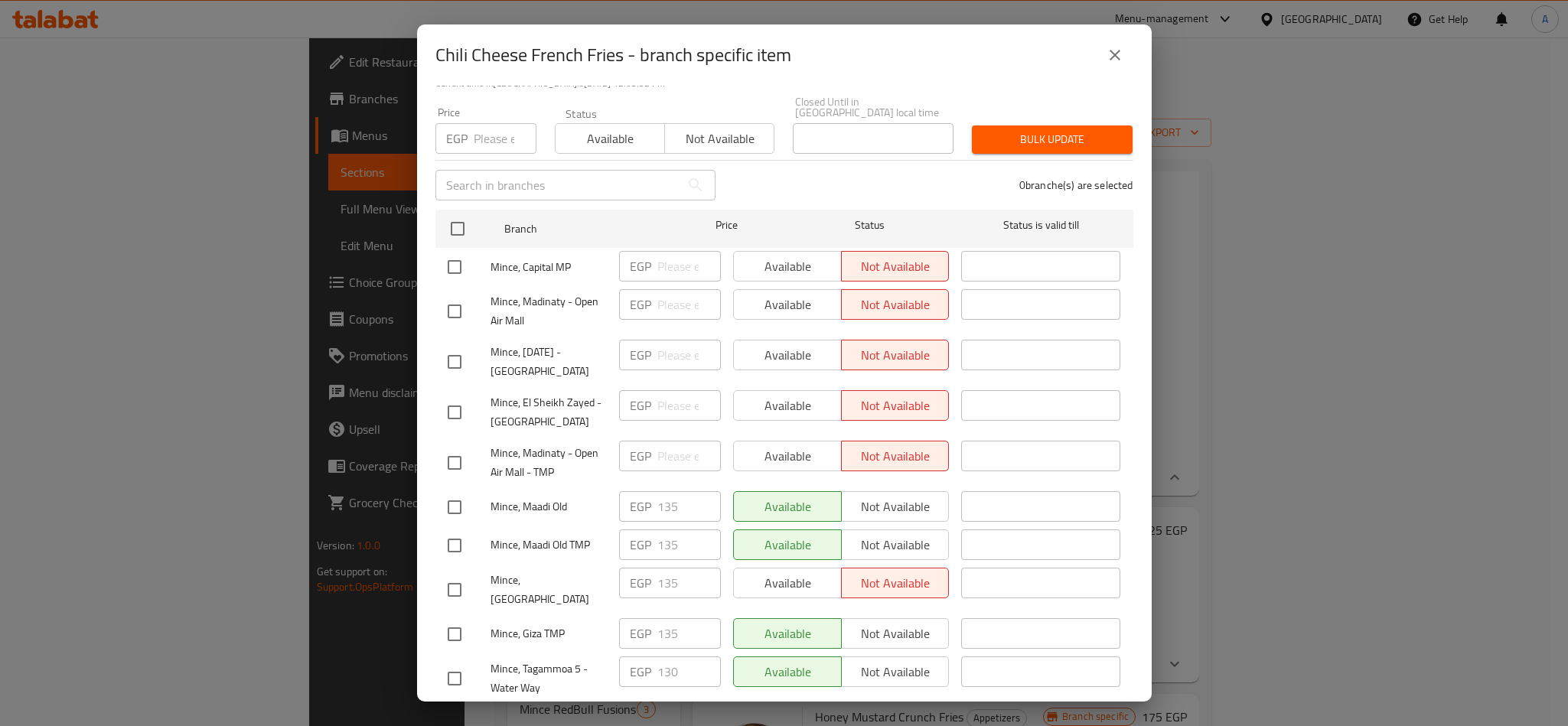
scroll to position [0, 0]
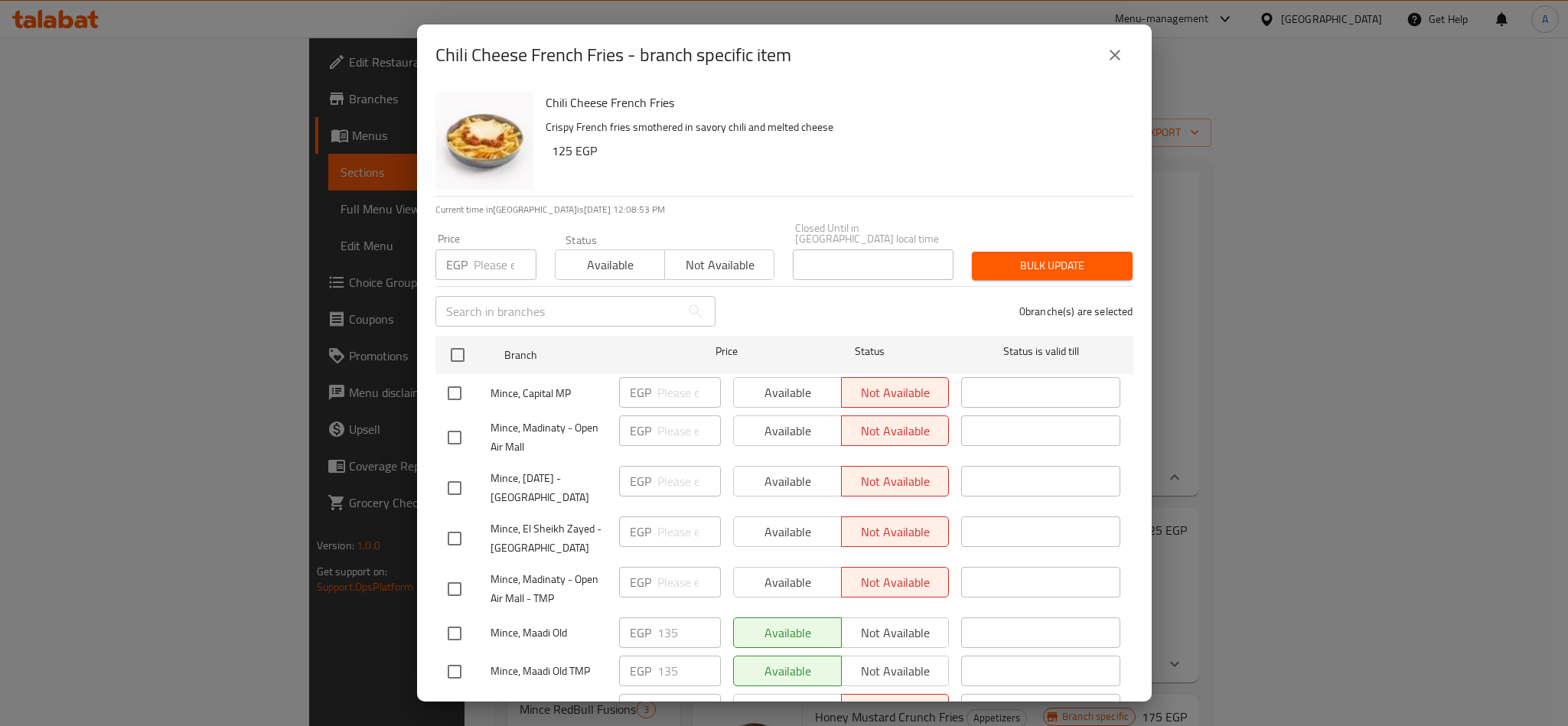
click at [903, 151] on h6 "125 EGP" at bounding box center [836, 150] width 570 height 21
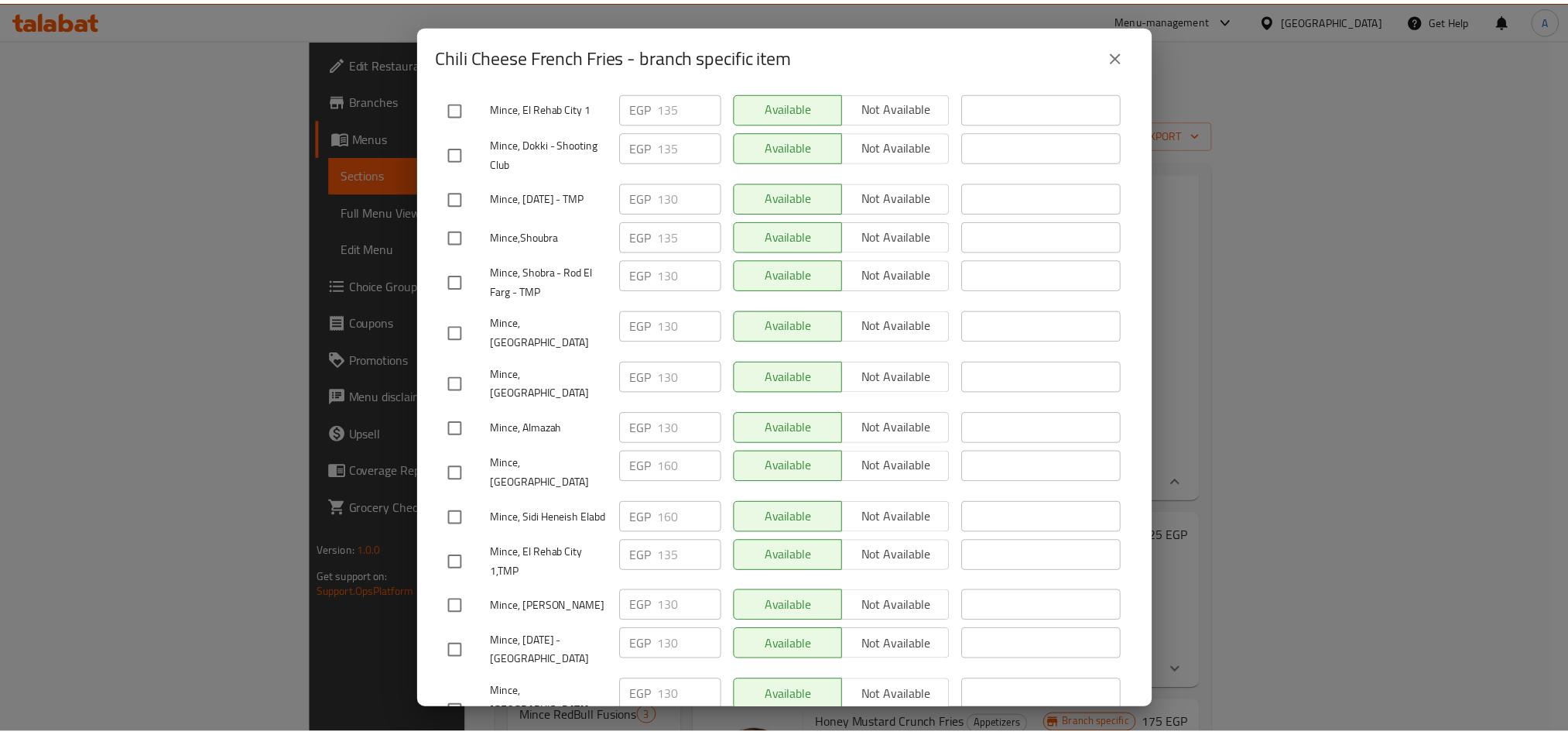
scroll to position [1399, 0]
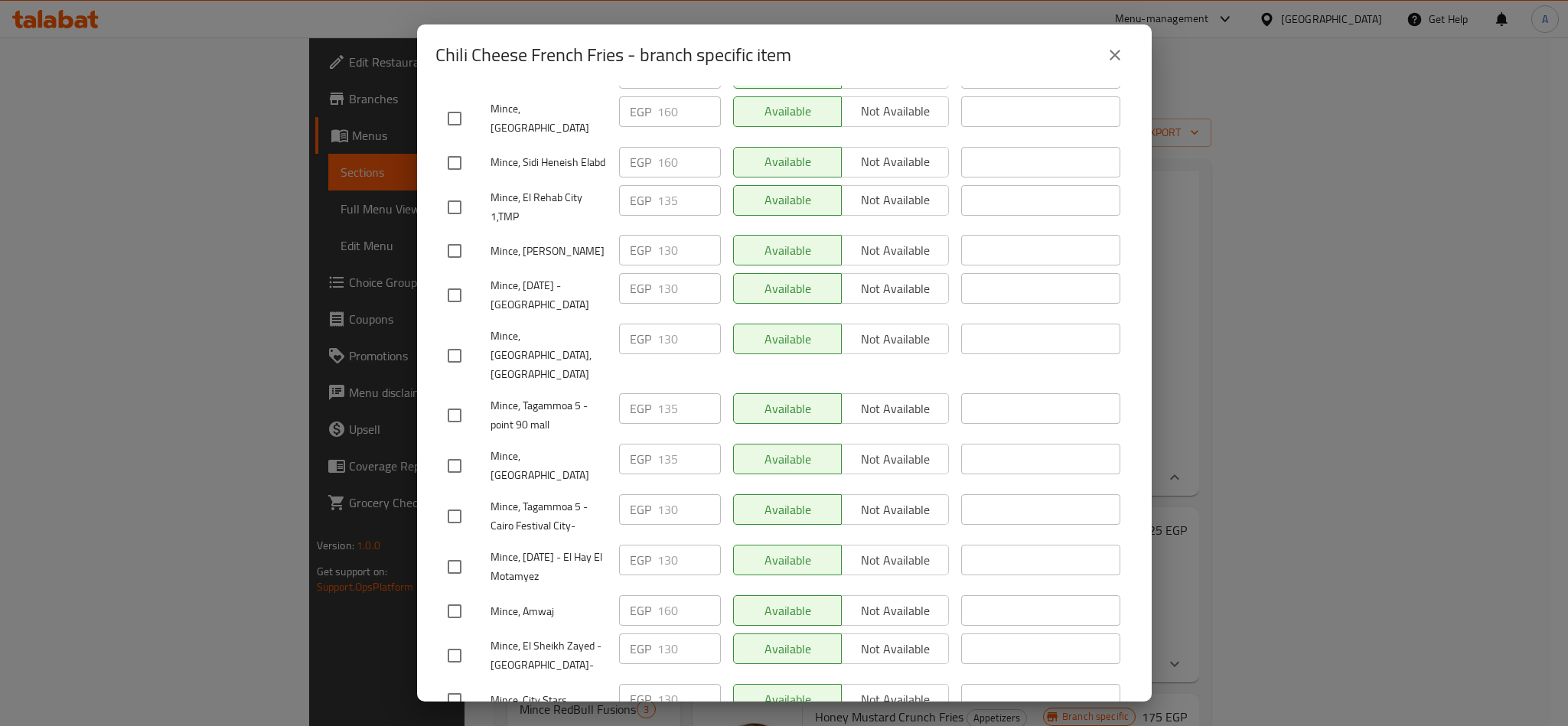
click at [444, 640] on input "checkbox" at bounding box center [454, 655] width 32 height 32
checkbox input "true"
click at [874, 638] on span "Not available" at bounding box center [896, 649] width 95 height 22
click at [772, 725] on span "Save" at bounding box center [784, 738] width 673 height 19
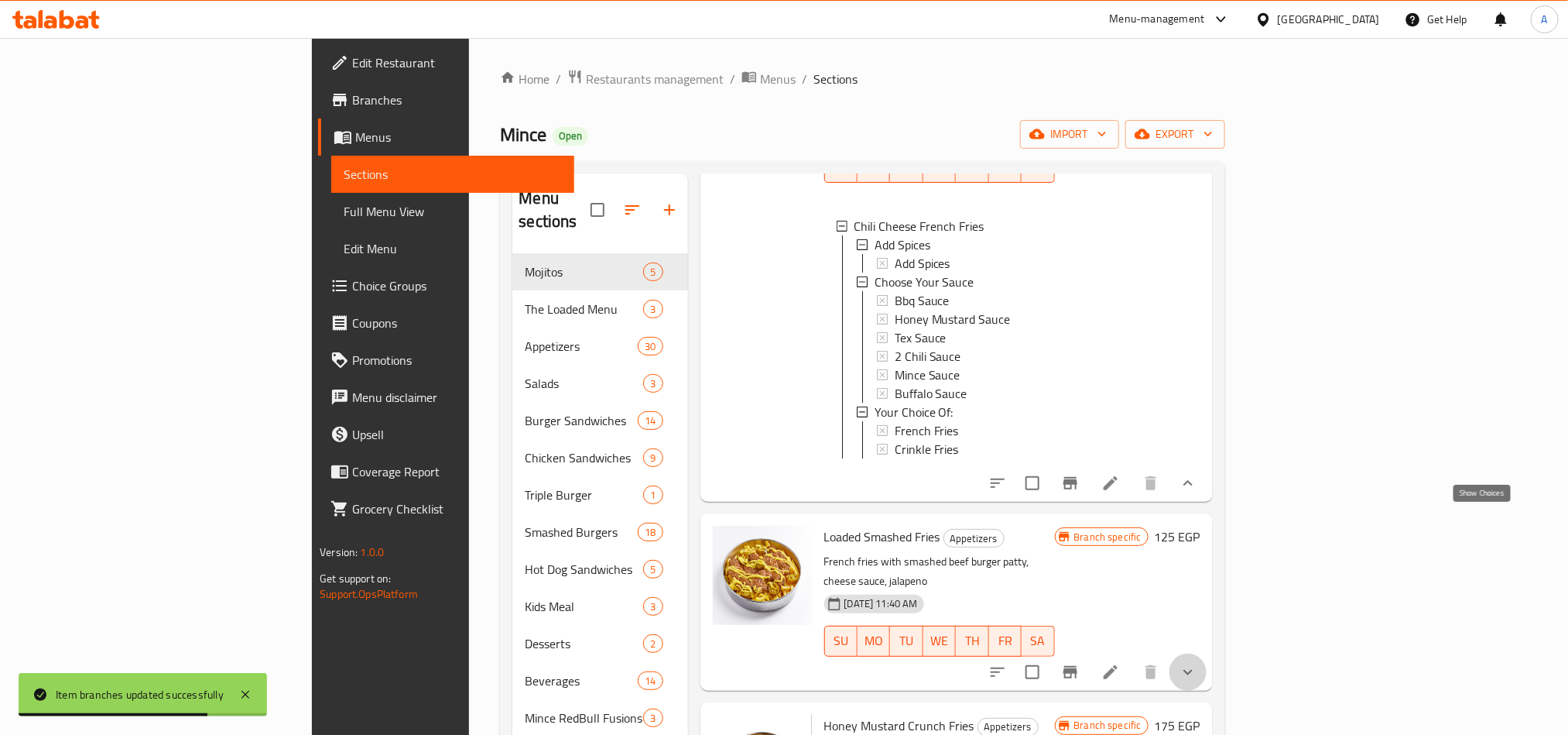
click at [1197, 663] on icon "show more" at bounding box center [1187, 672] width 18 height 18
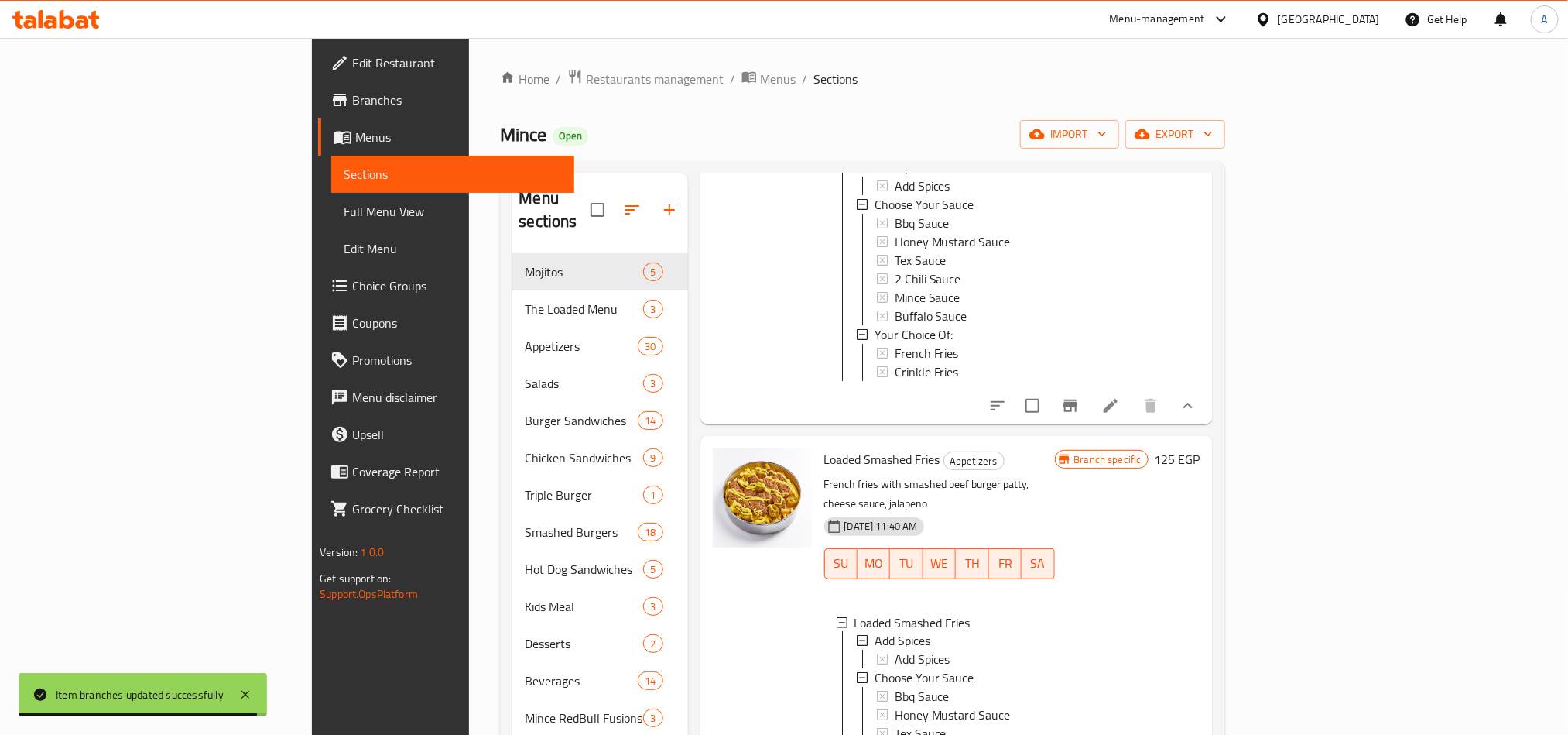
scroll to position [1278, 0]
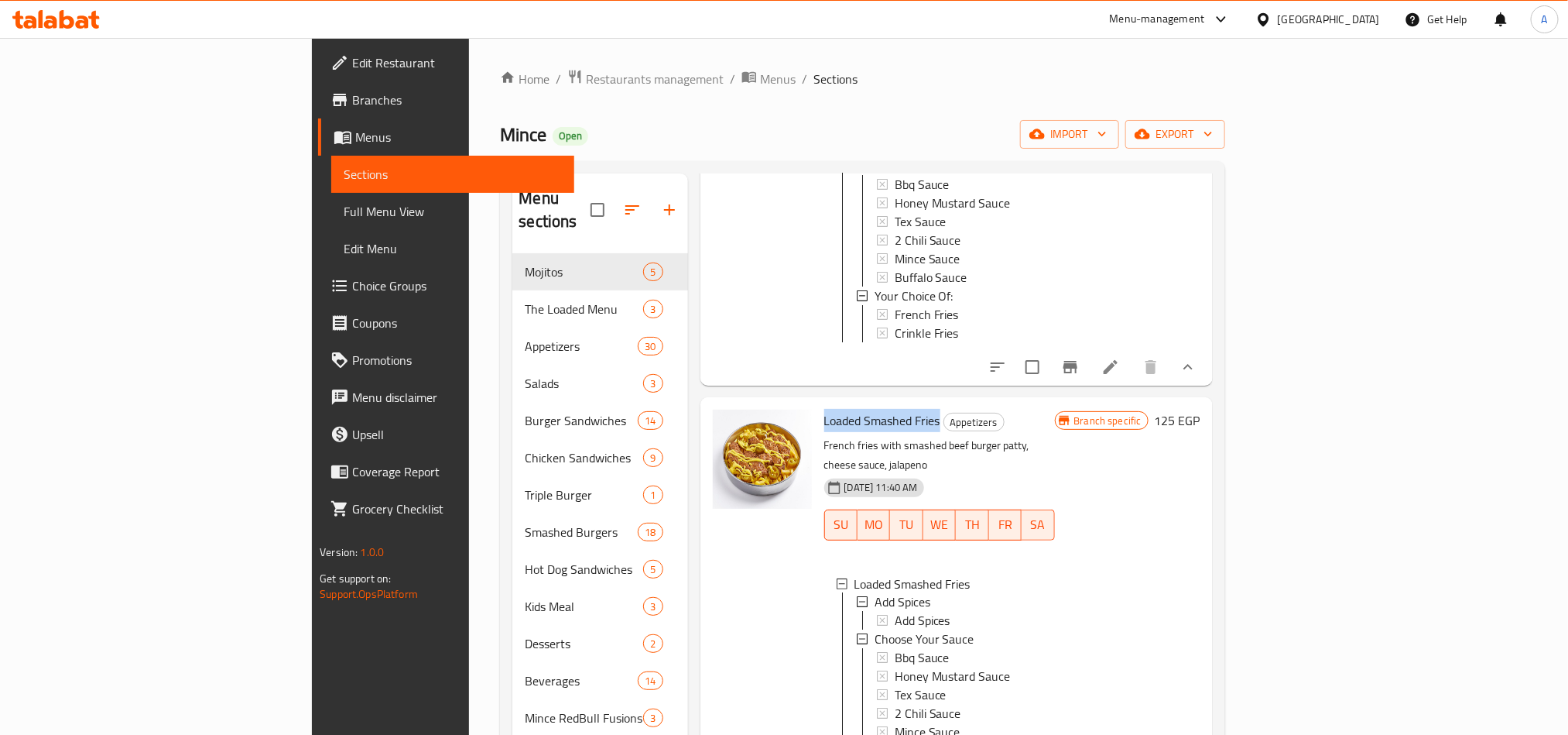
drag, startPoint x: 743, startPoint y: 286, endPoint x: 862, endPoint y: 298, distance: 119.6
click at [862, 403] on div "Loaded Smashed Fries Appetizers French fries with smashed beef burger patty, ch…" at bounding box center [939, 599] width 243 height 393
click at [352, 276] on span "Choice Groups" at bounding box center [456, 285] width 209 height 18
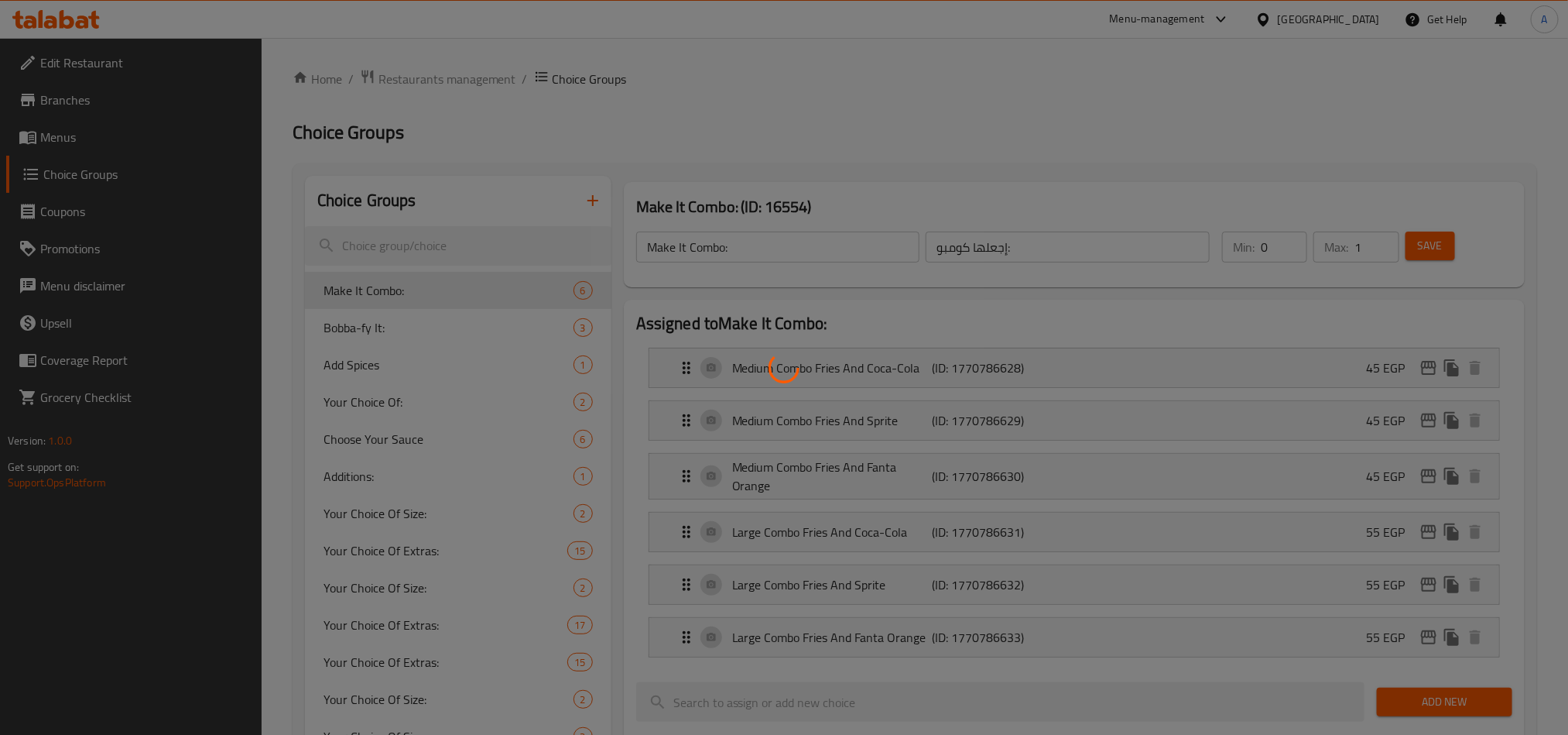
click at [469, 249] on div at bounding box center [784, 368] width 1568 height 735
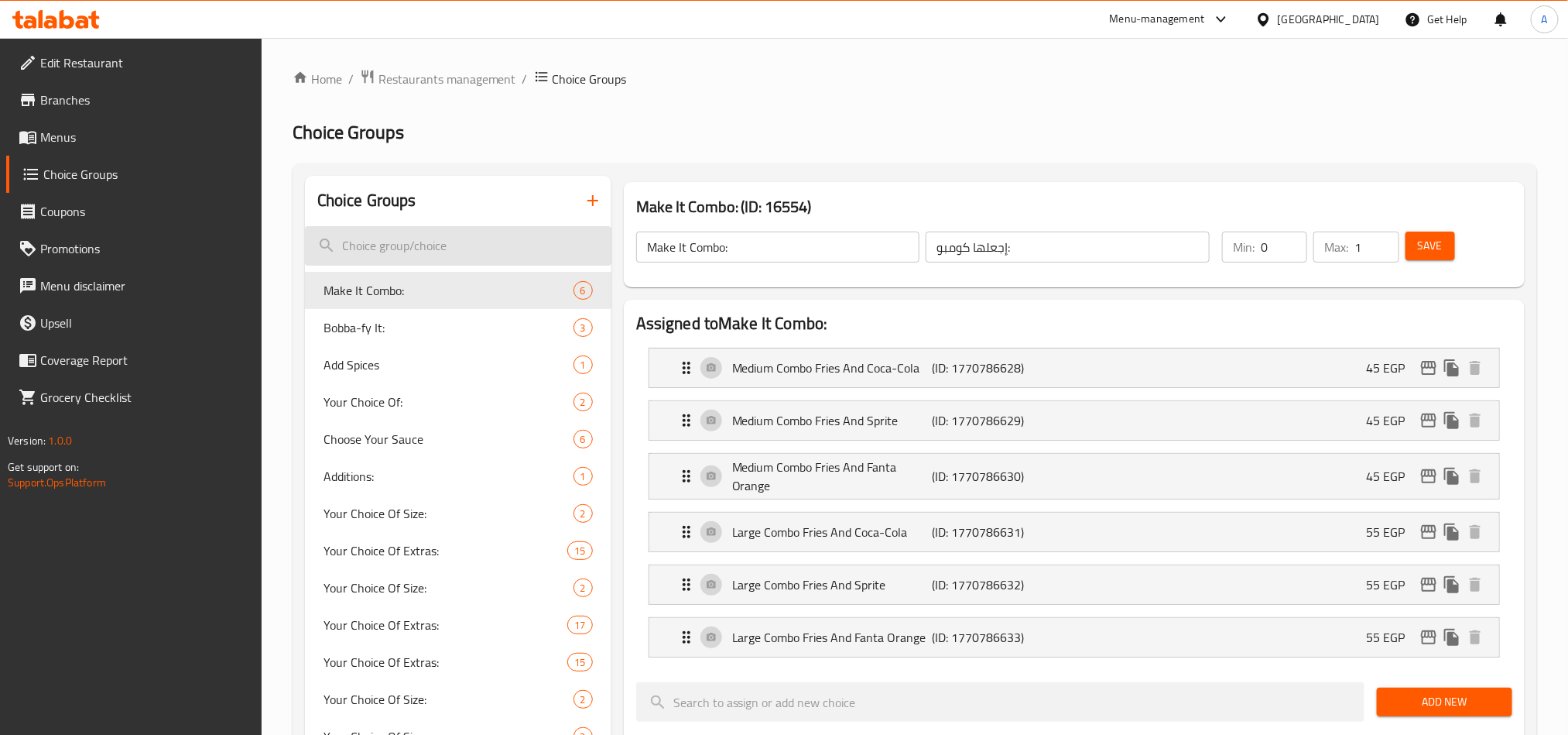
click at [548, 247] on input "search" at bounding box center [458, 245] width 307 height 39
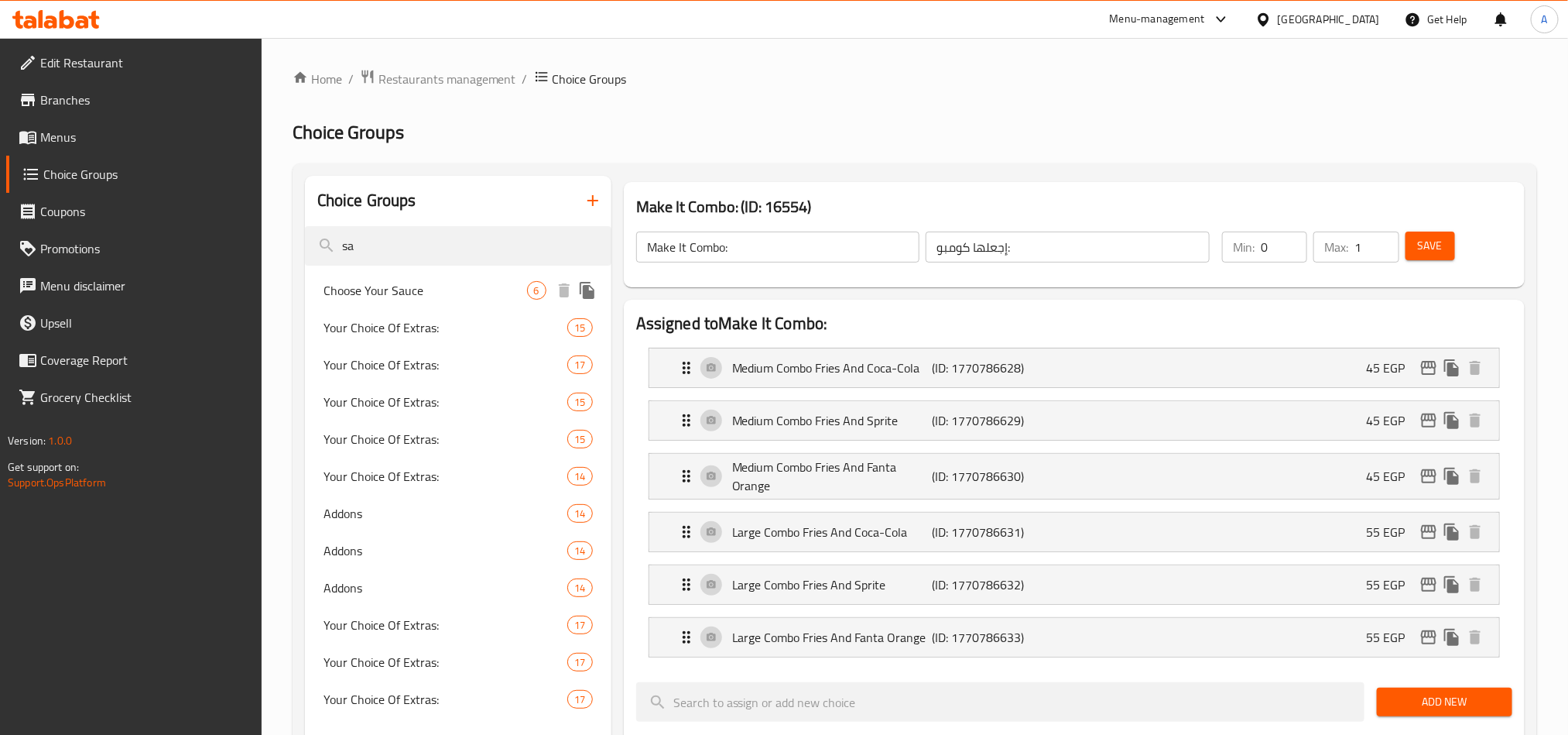
type input "sa"
click at [528, 275] on div "Choose Your Sauce 6" at bounding box center [458, 290] width 307 height 37
type input "Choose Your Sauce"
type input "اختار الصوص"
type input "1"
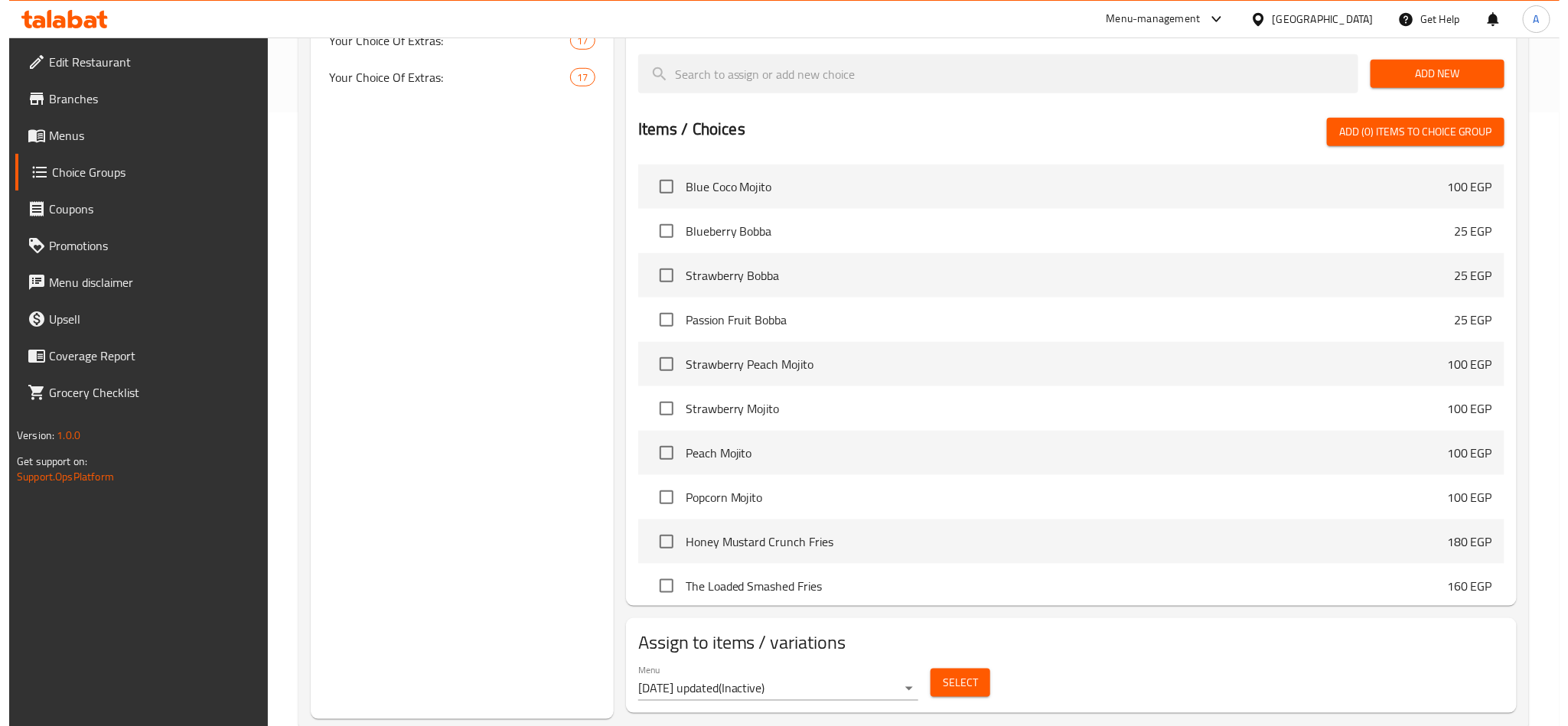
scroll to position [654, 0]
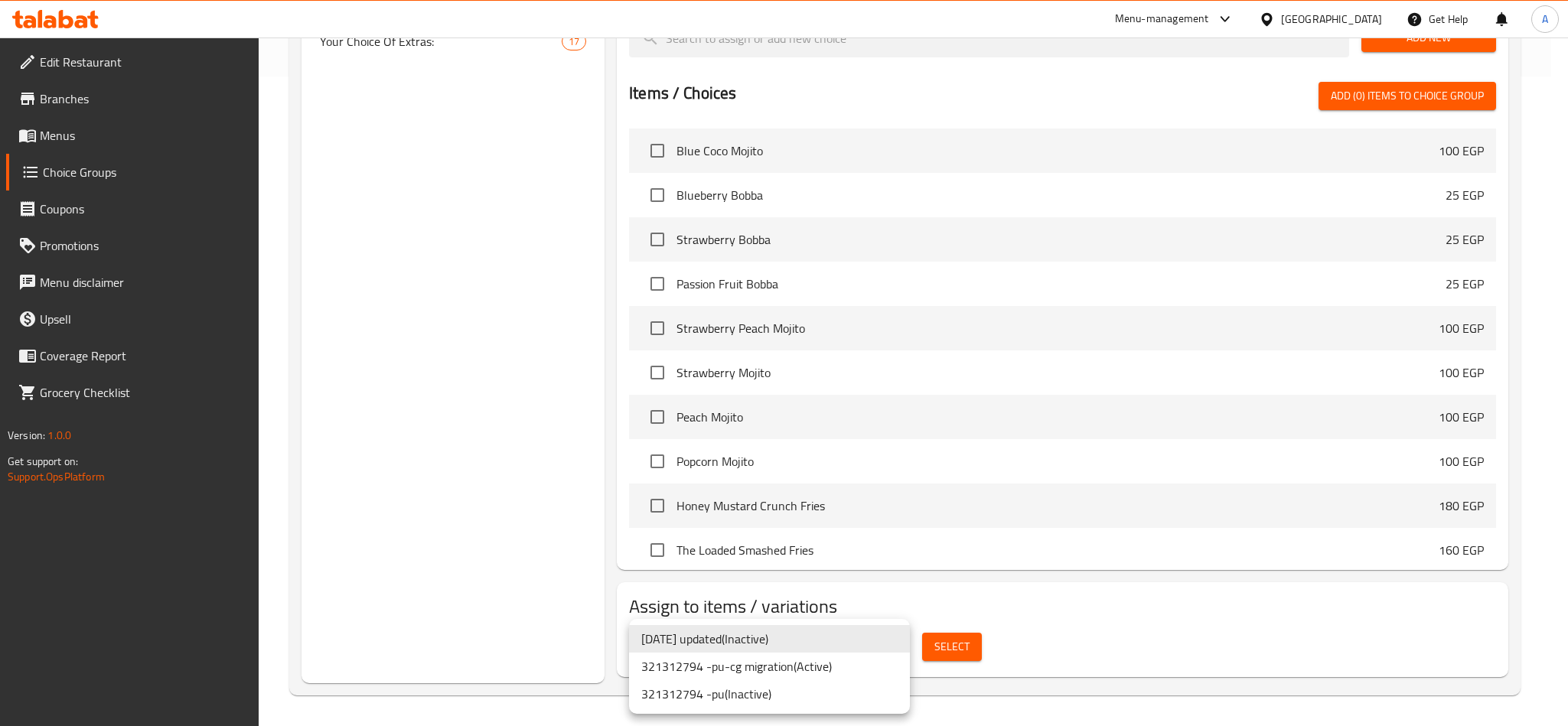
click at [801, 671] on li "321312794 -pu-cg migration ( Active )" at bounding box center [769, 666] width 281 height 28
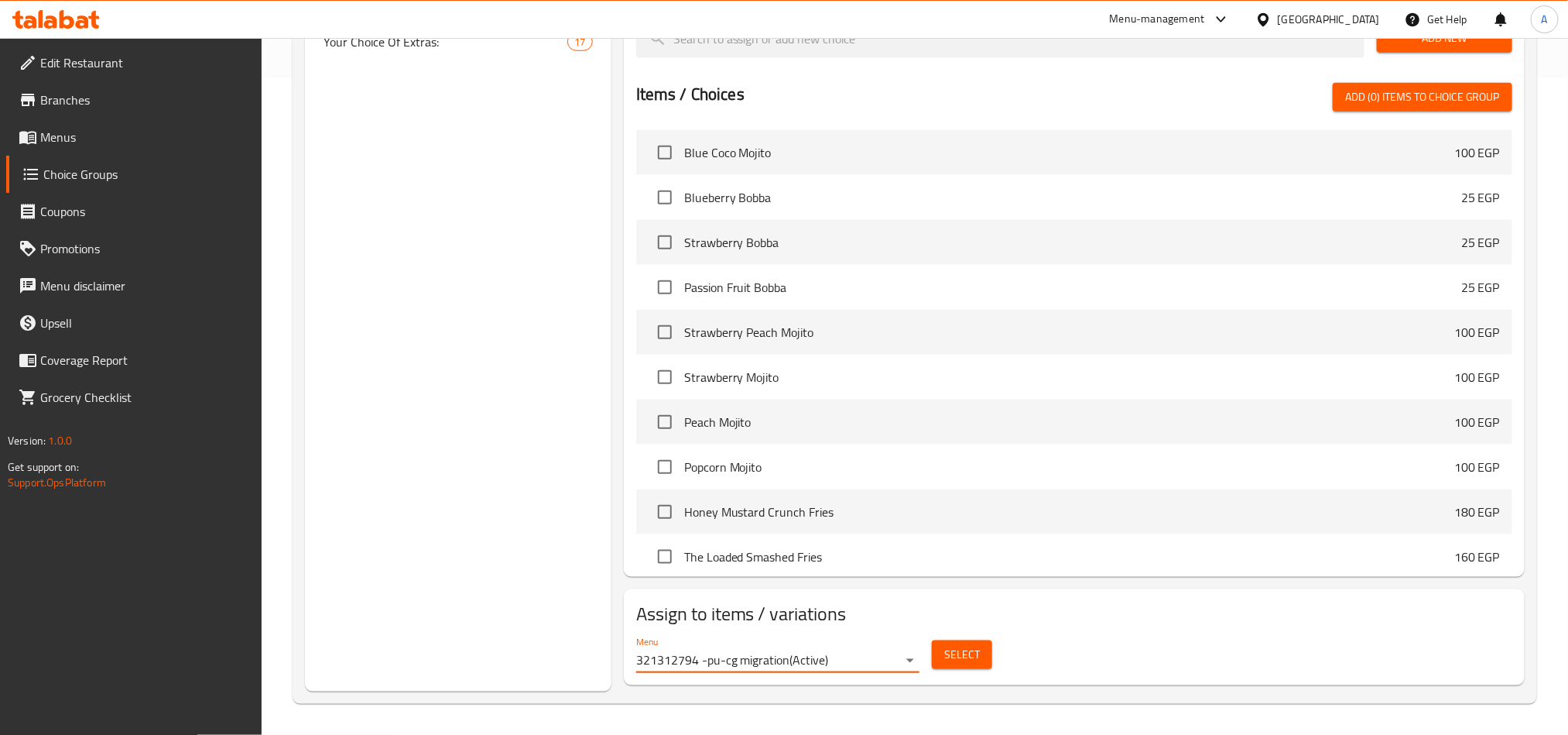
click at [985, 658] on button "Select" at bounding box center [961, 654] width 61 height 28
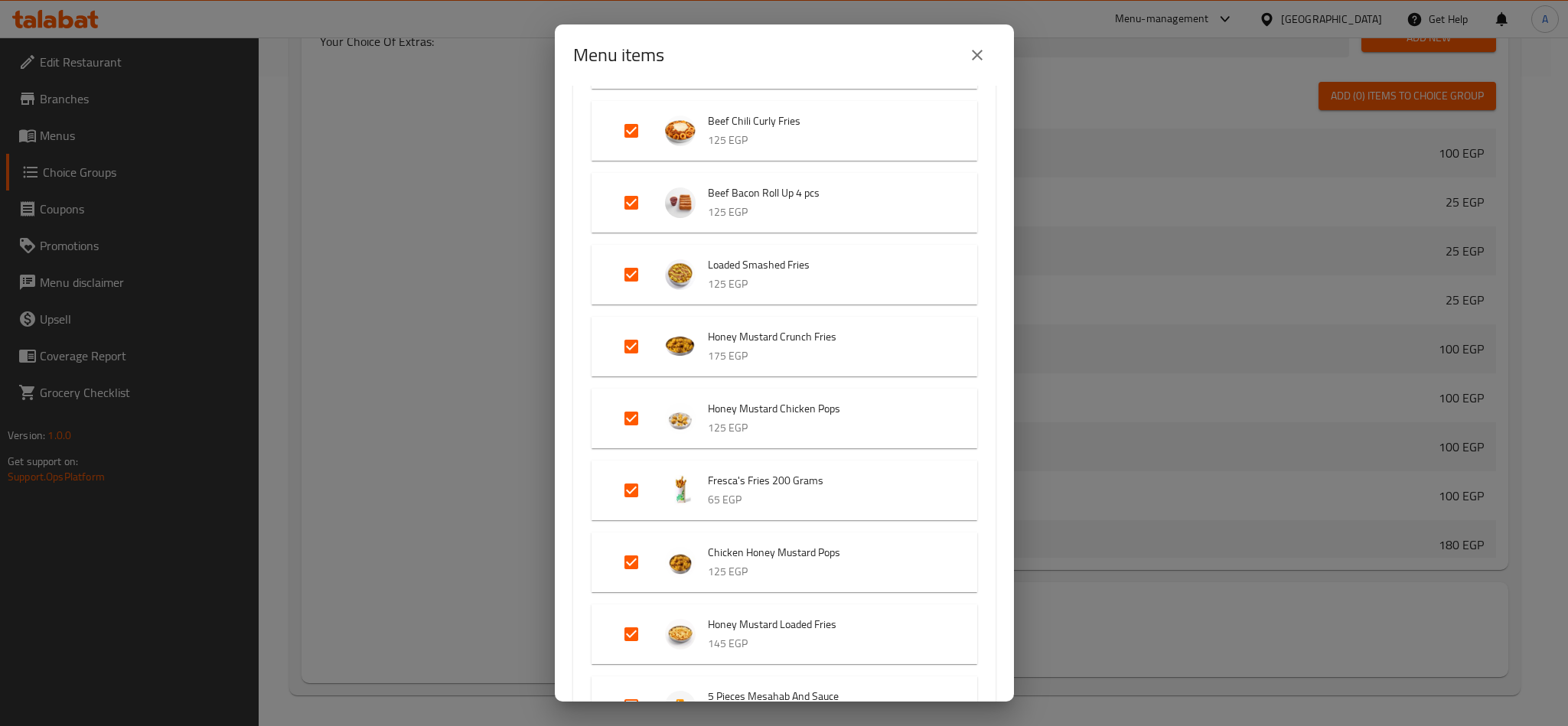
scroll to position [1376, 0]
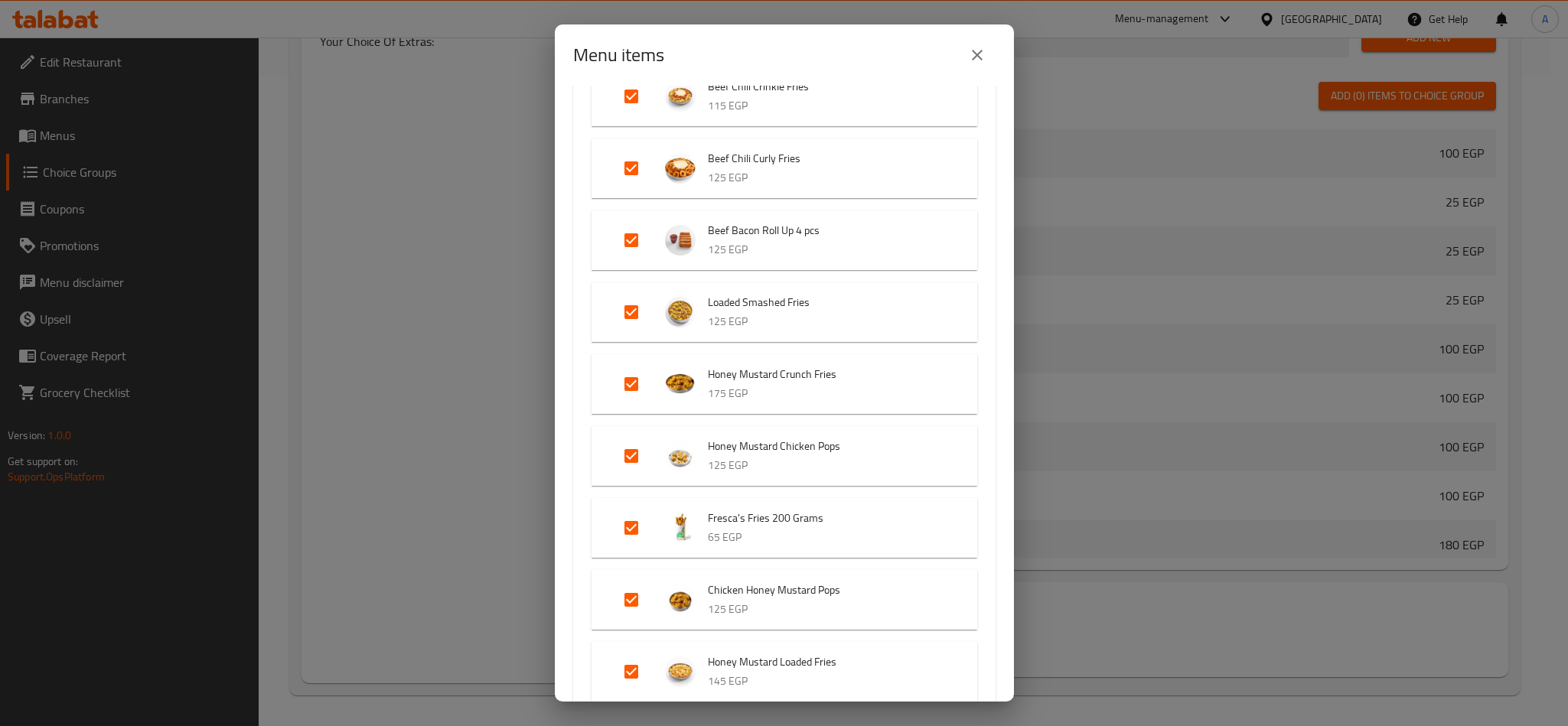
click at [628, 304] on input "Expand" at bounding box center [631, 312] width 37 height 37
checkbox input "false"
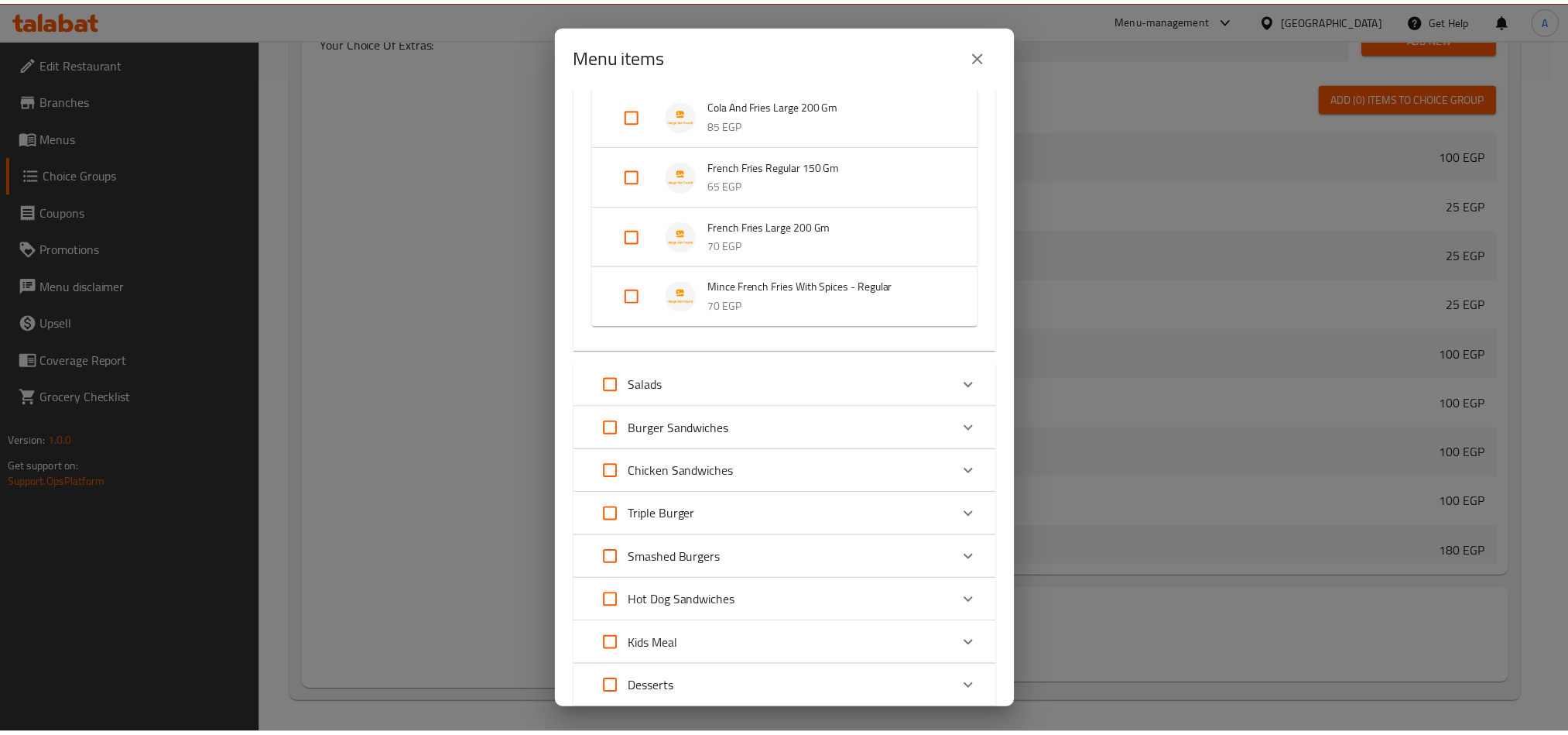
scroll to position [2325, 0]
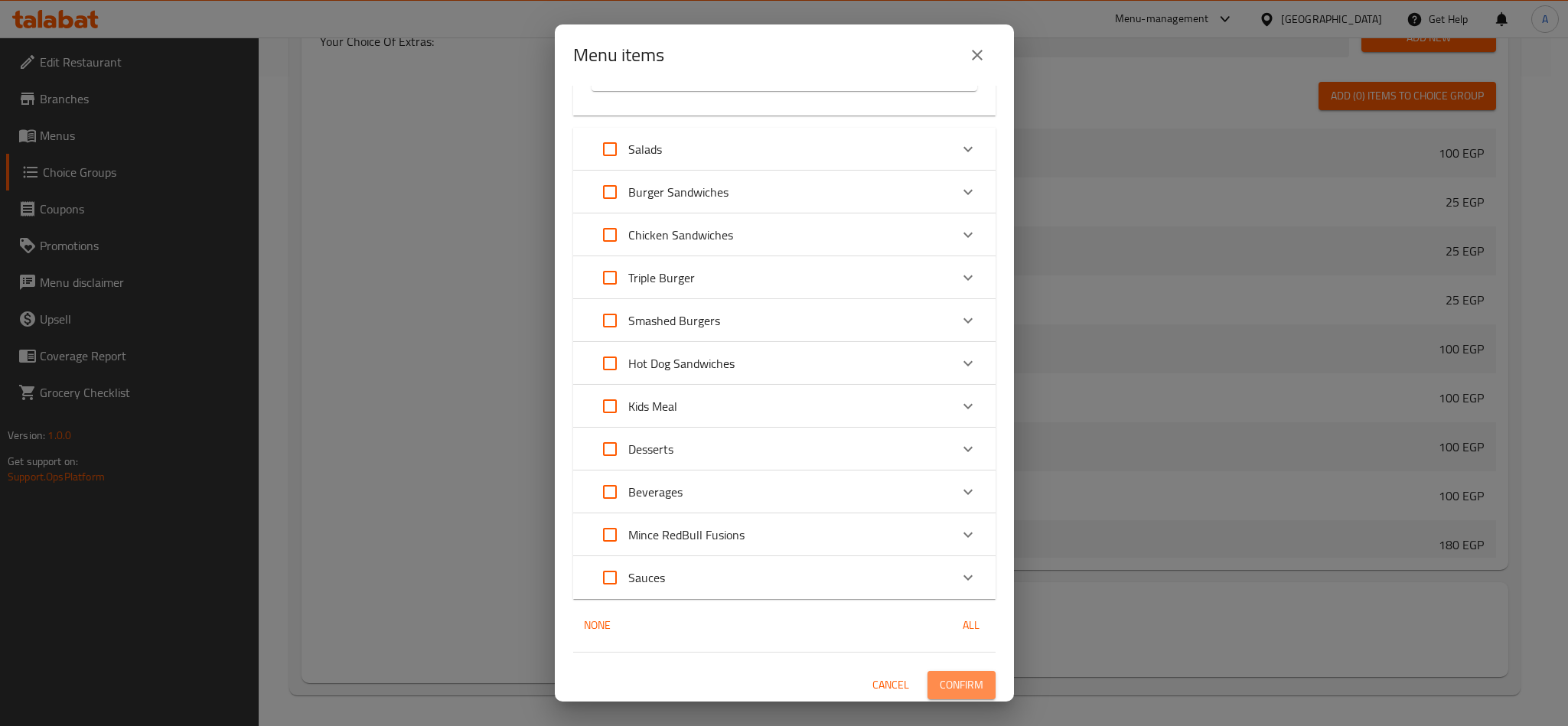
click at [948, 677] on span "Confirm" at bounding box center [962, 684] width 44 height 19
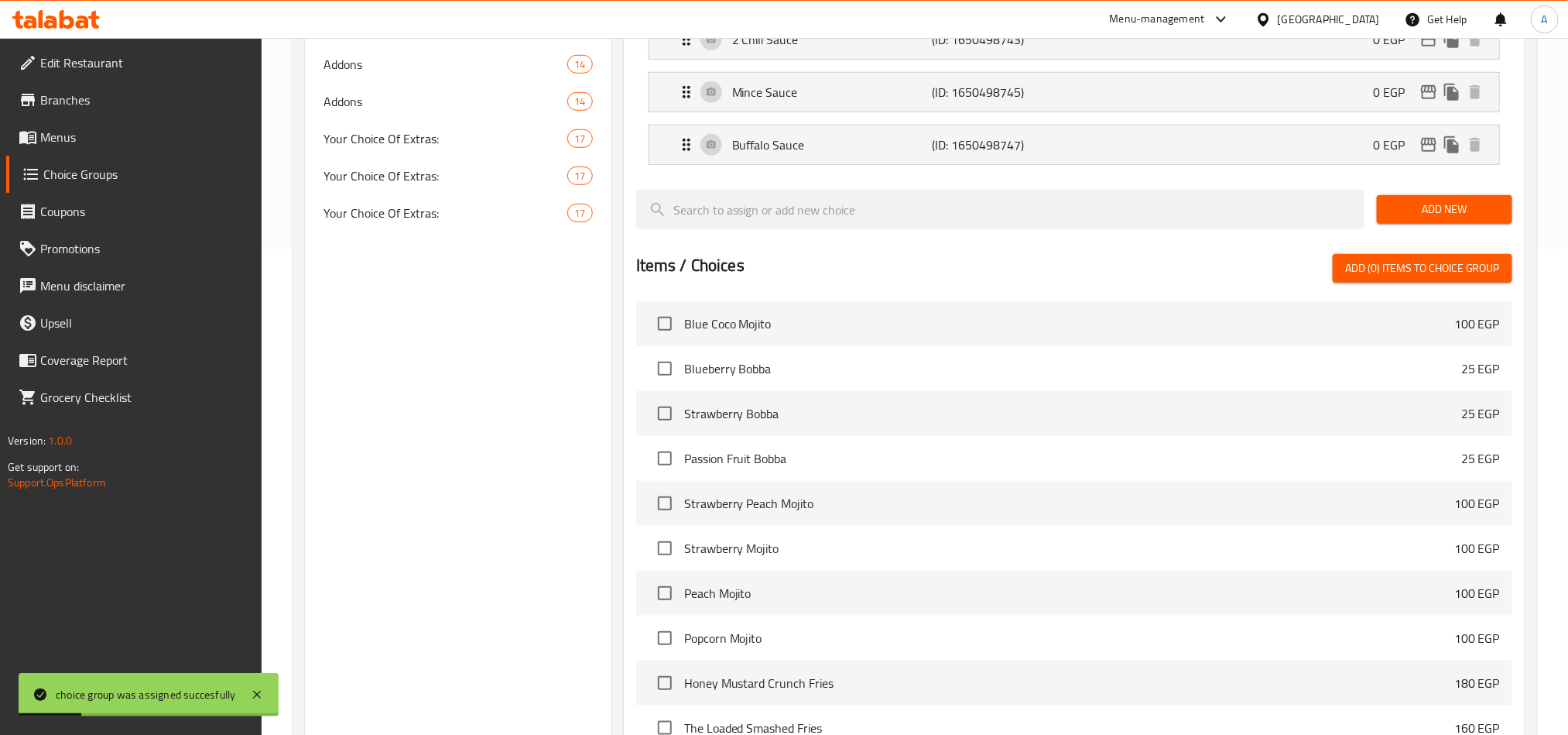
scroll to position [313, 0]
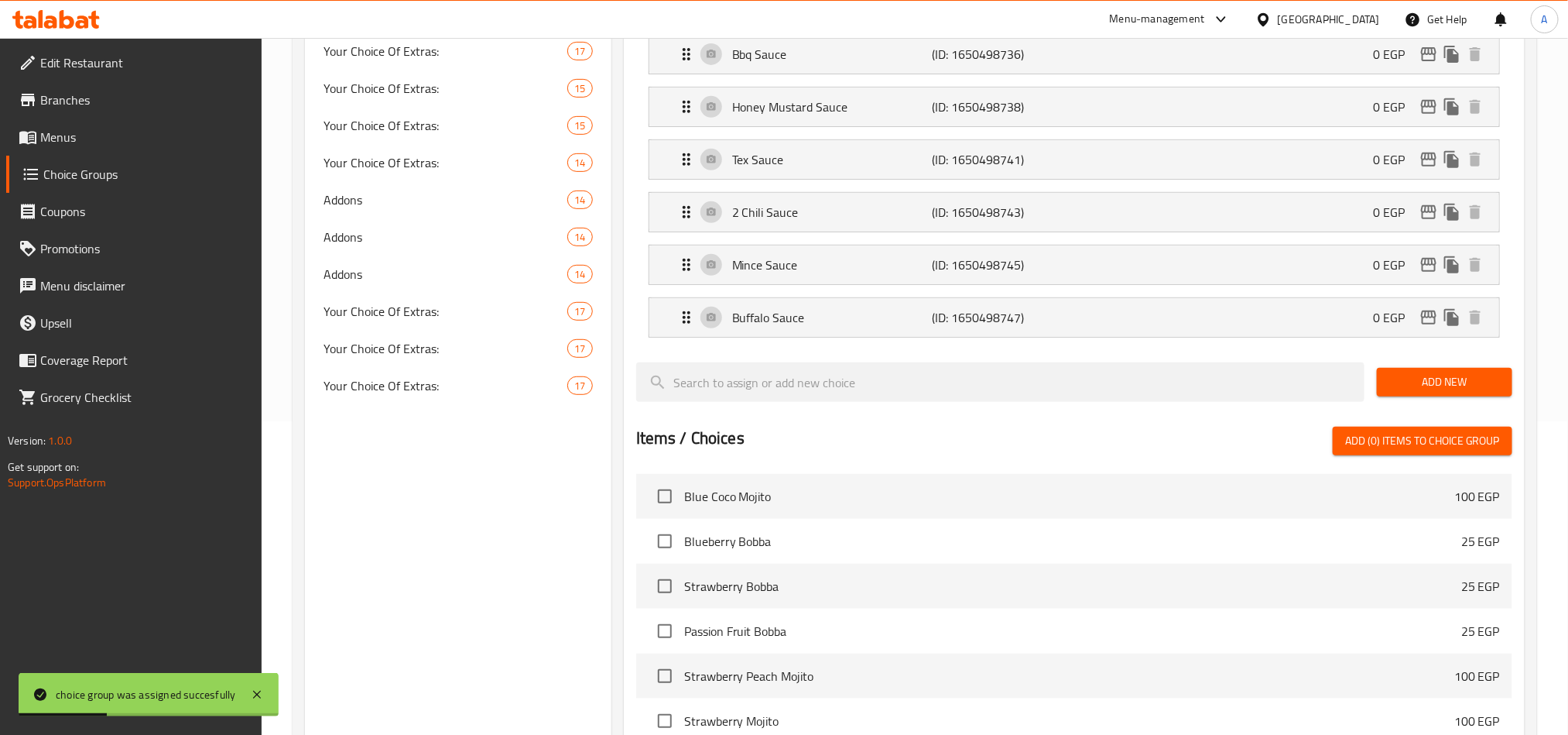
click at [88, 136] on span "Menus" at bounding box center [144, 137] width 209 height 18
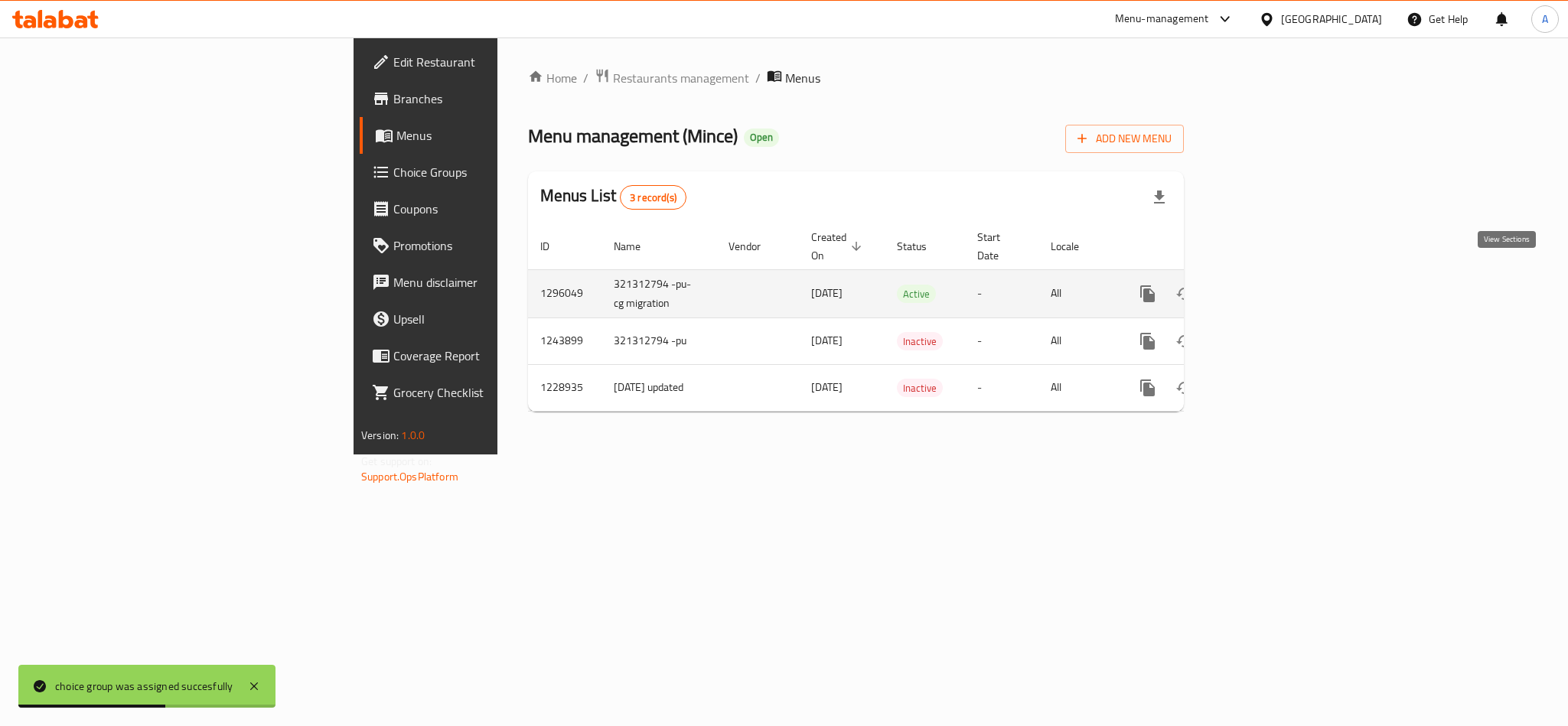
click at [1267, 284] on icon "enhanced table" at bounding box center [1258, 293] width 18 height 18
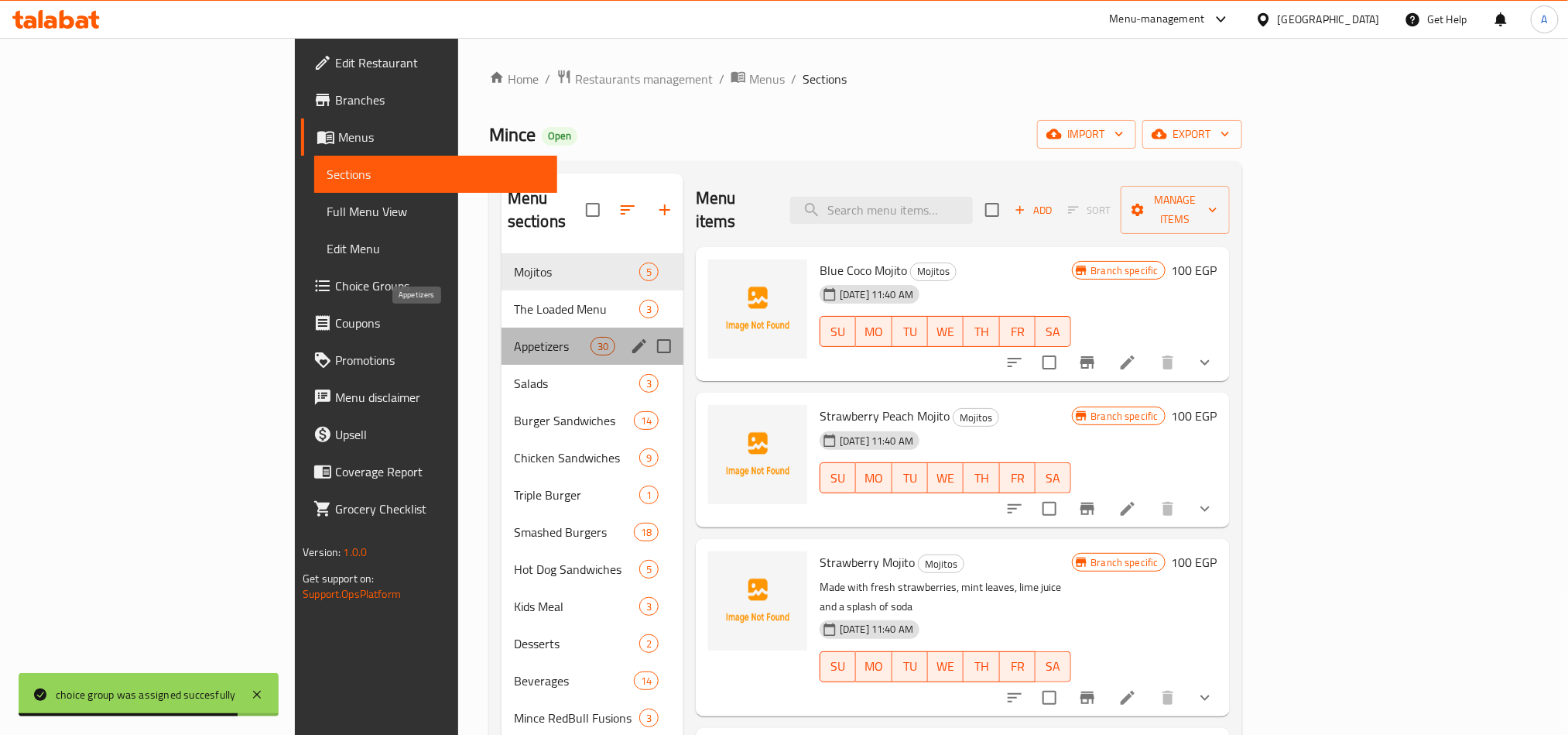
click at [514, 337] on span "Appetizers" at bounding box center [552, 346] width 76 height 18
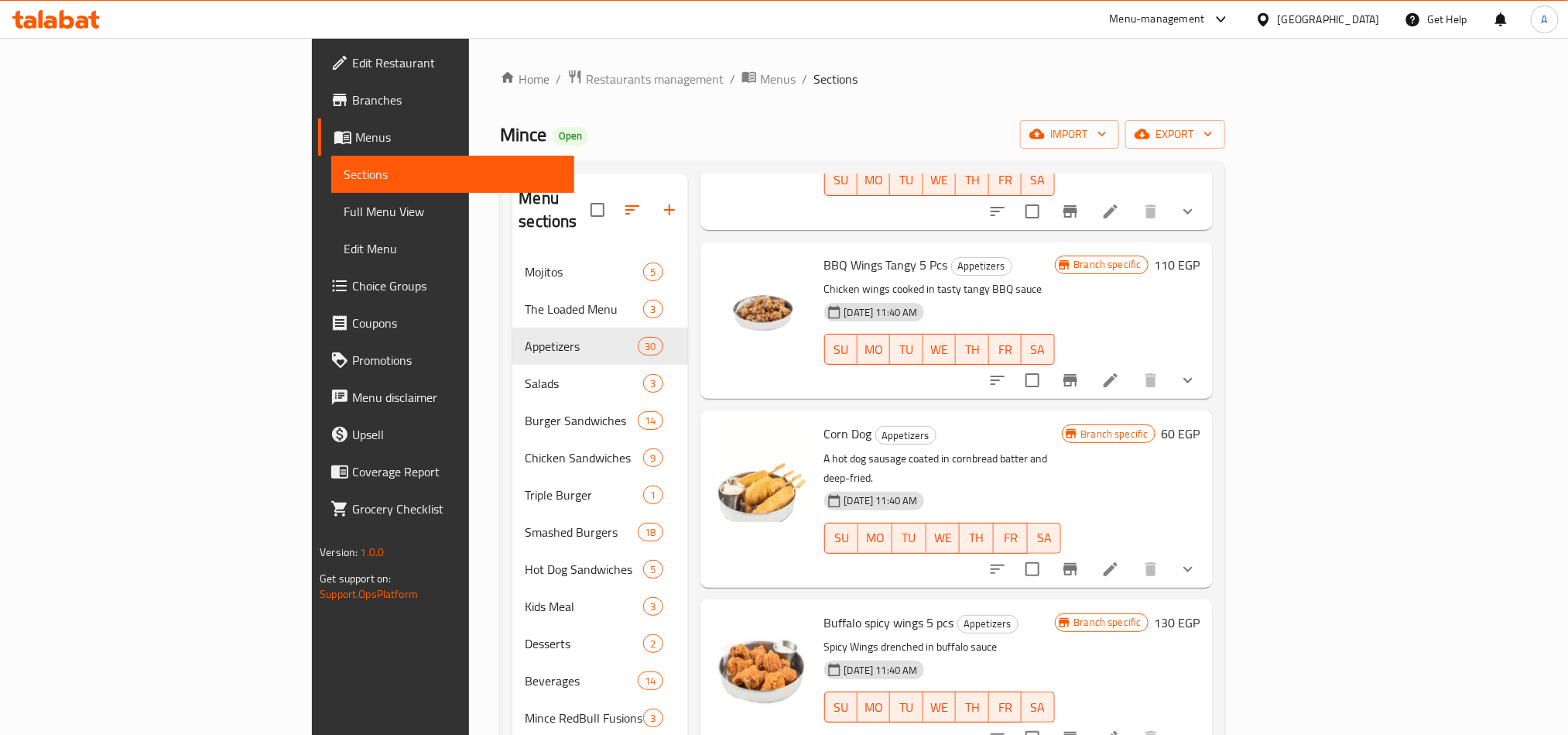
scroll to position [1626, 0]
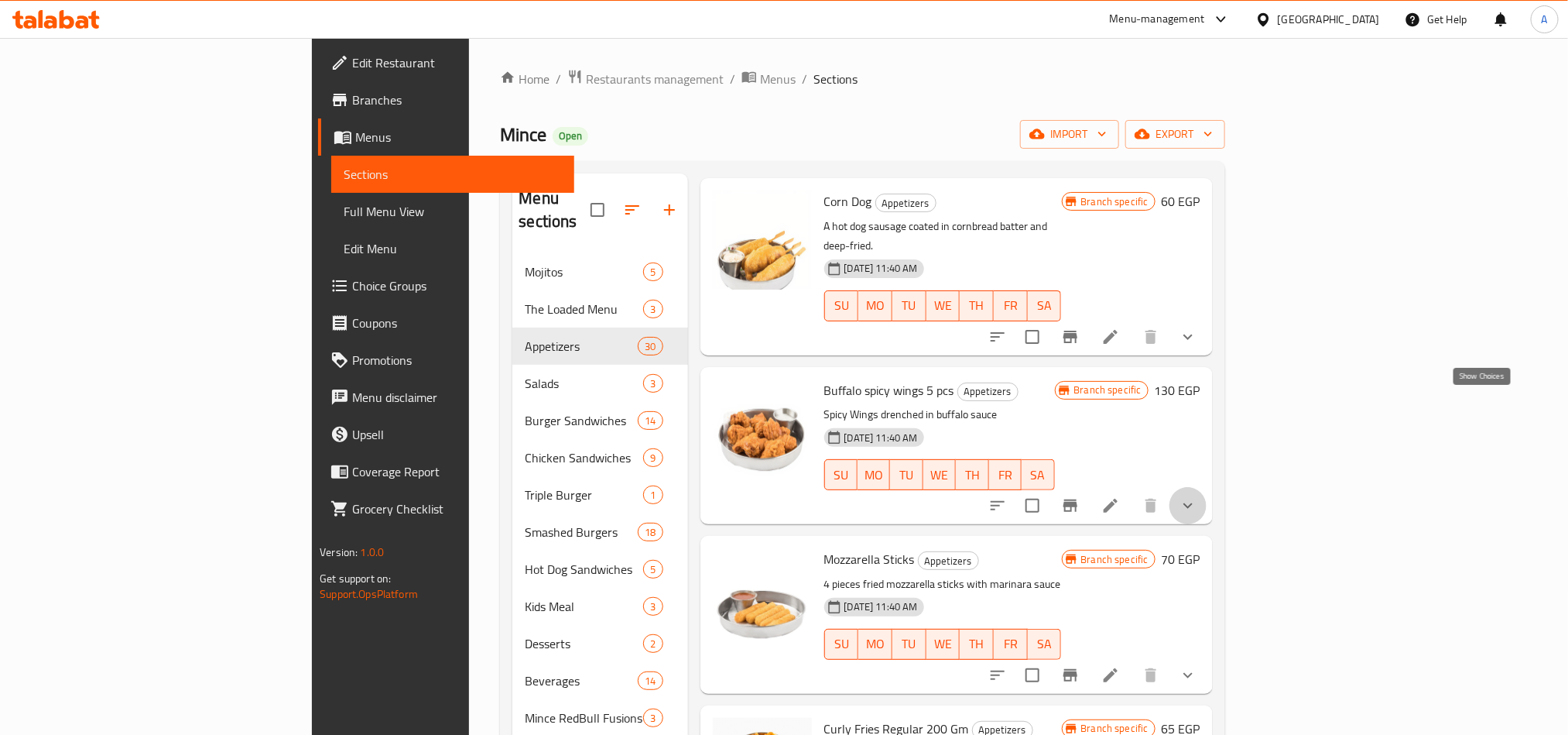
click at [1197, 496] on icon "show more" at bounding box center [1187, 506] width 18 height 18
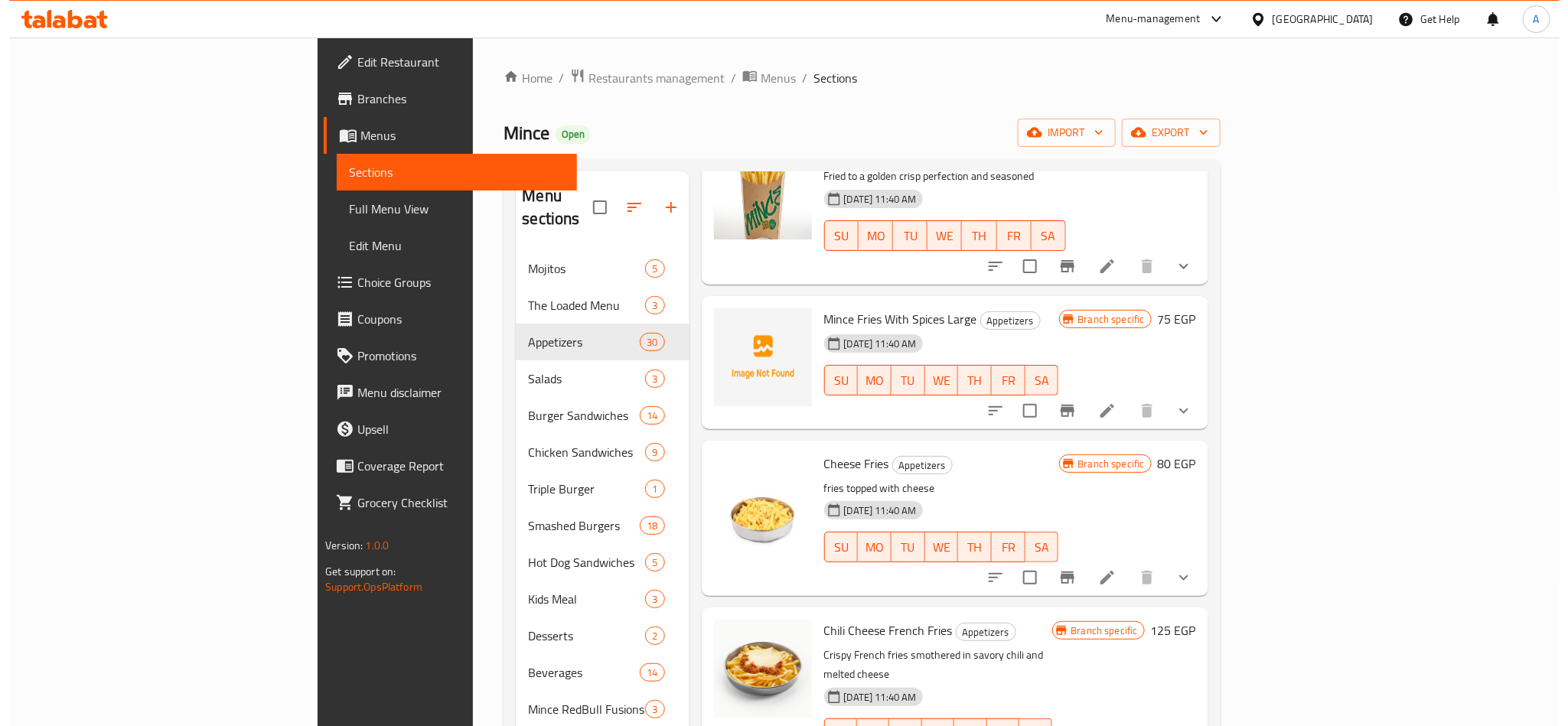
scroll to position [0, 0]
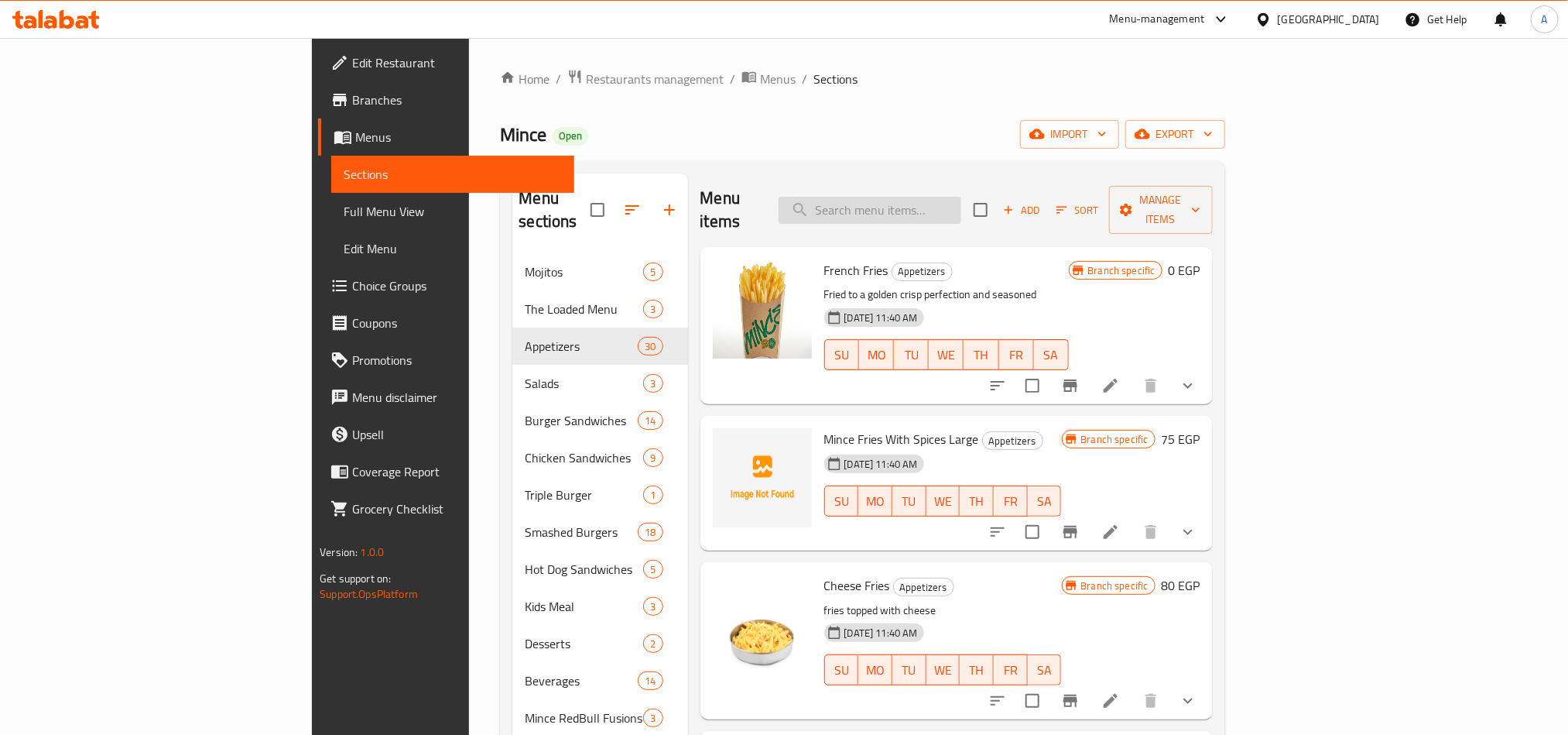
click at [956, 197] on input "search" at bounding box center [870, 210] width 183 height 27
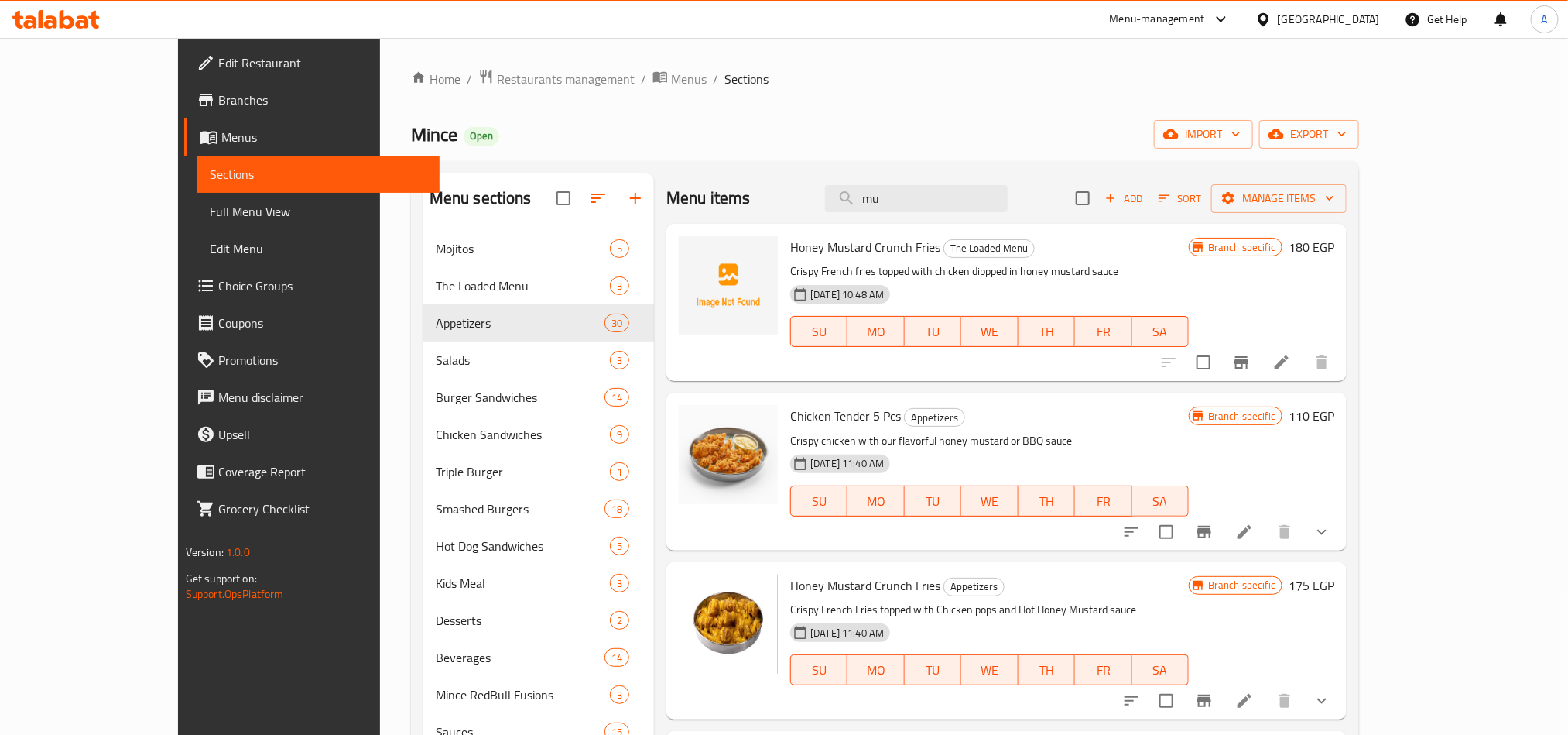
type input "mu"
click at [1251, 370] on icon "Branch-specific-item" at bounding box center [1241, 363] width 18 height 18
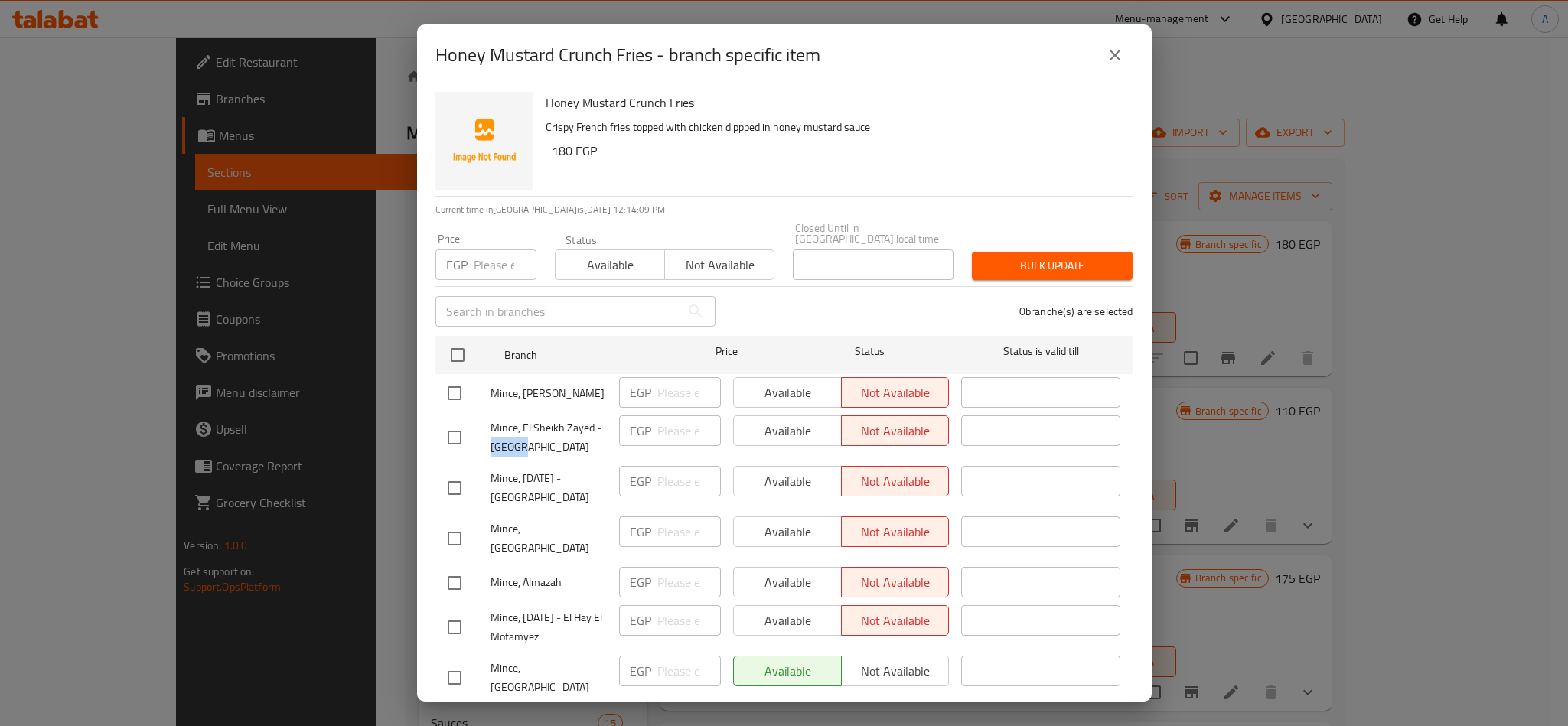
click at [1105, 64] on button "close" at bounding box center [1114, 55] width 37 height 37
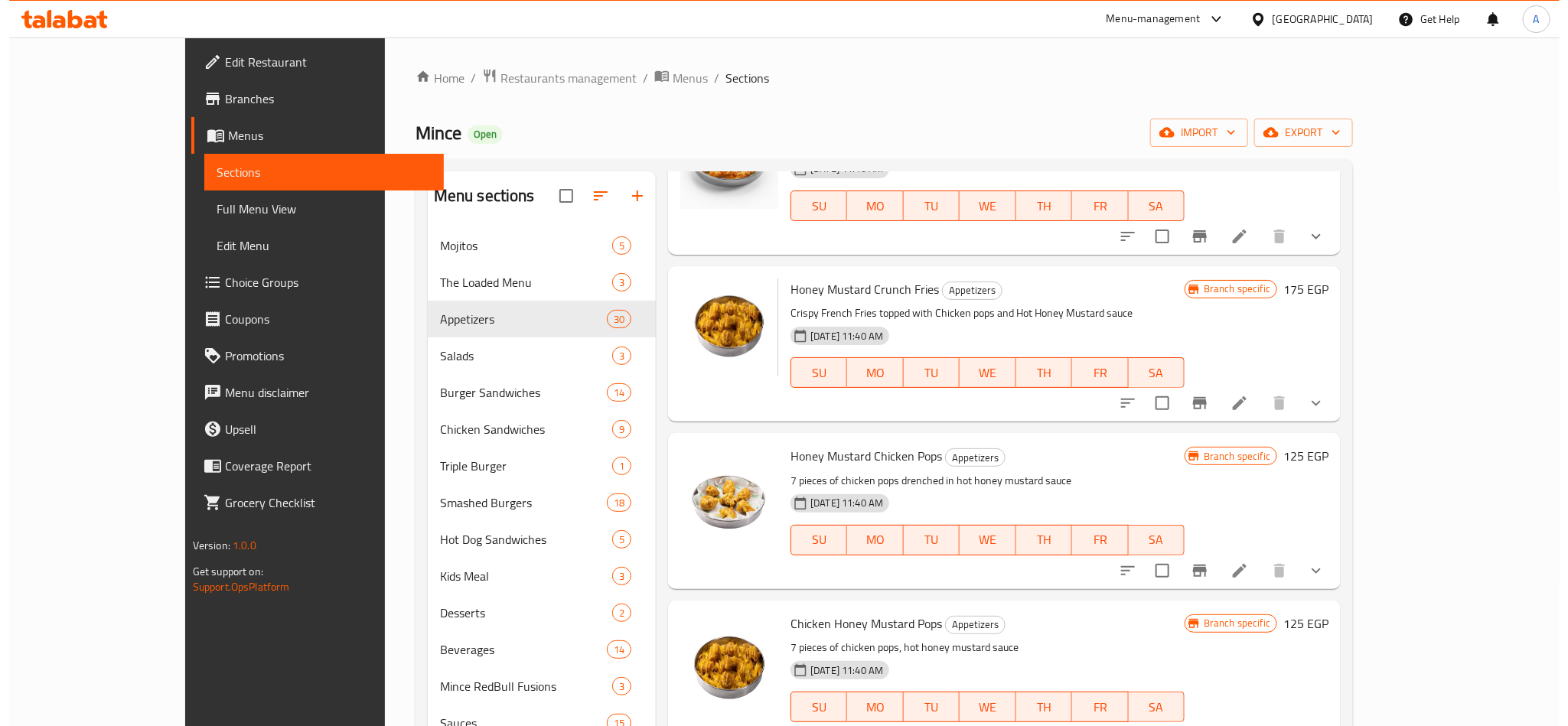
scroll to position [344, 0]
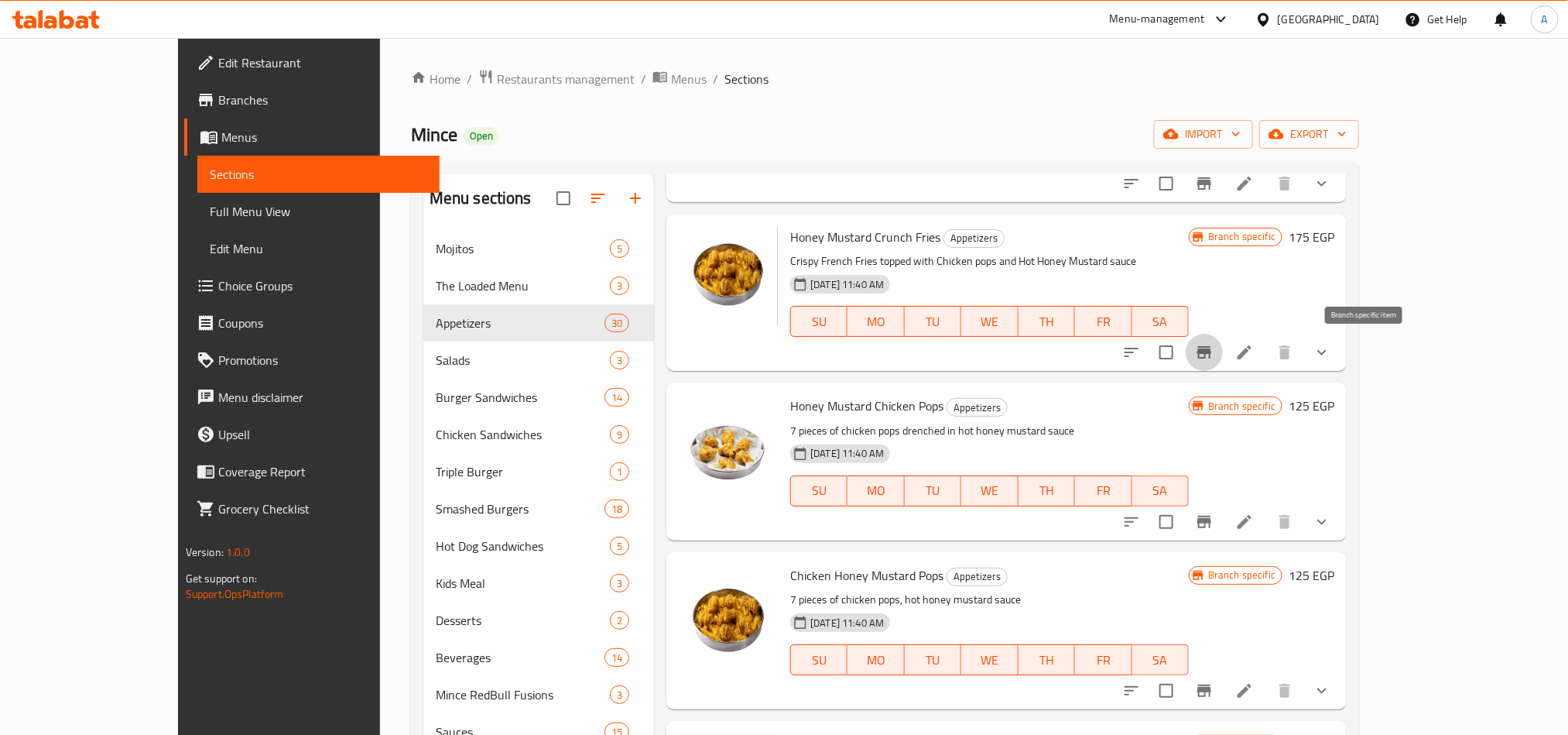
click at [1213, 349] on icon "Branch-specific-item" at bounding box center [1204, 353] width 18 height 18
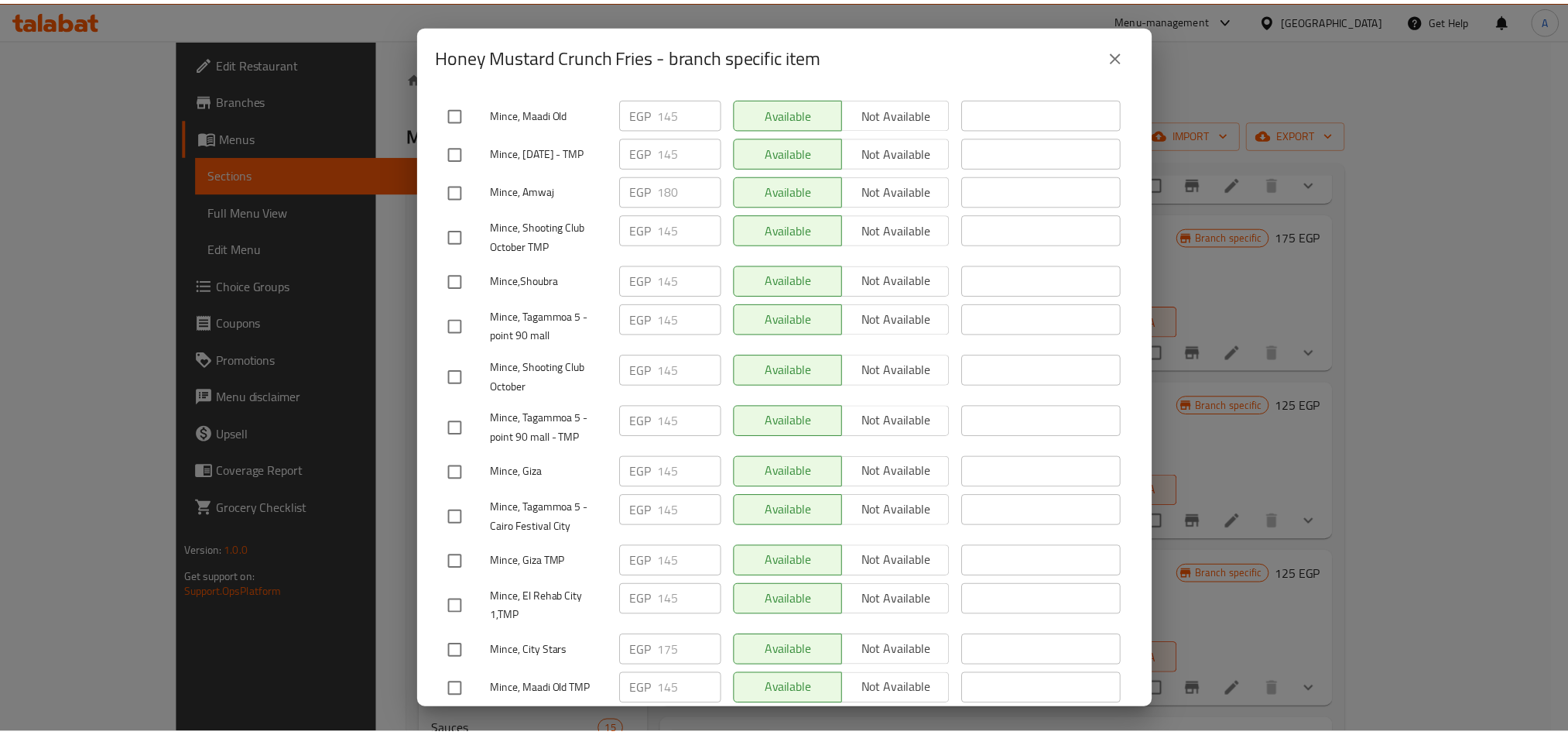
scroll to position [813, 0]
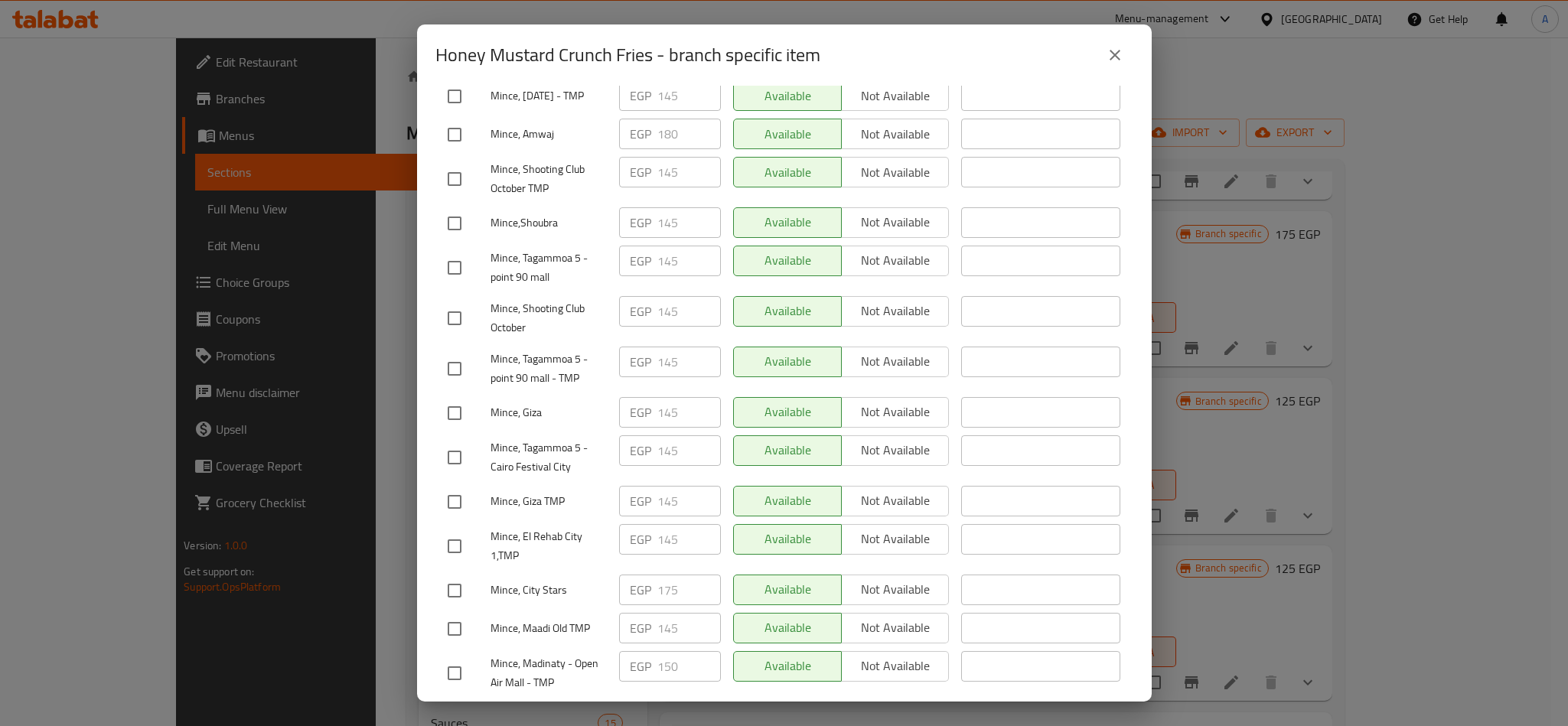
click at [1114, 47] on icon "close" at bounding box center [1115, 55] width 18 height 18
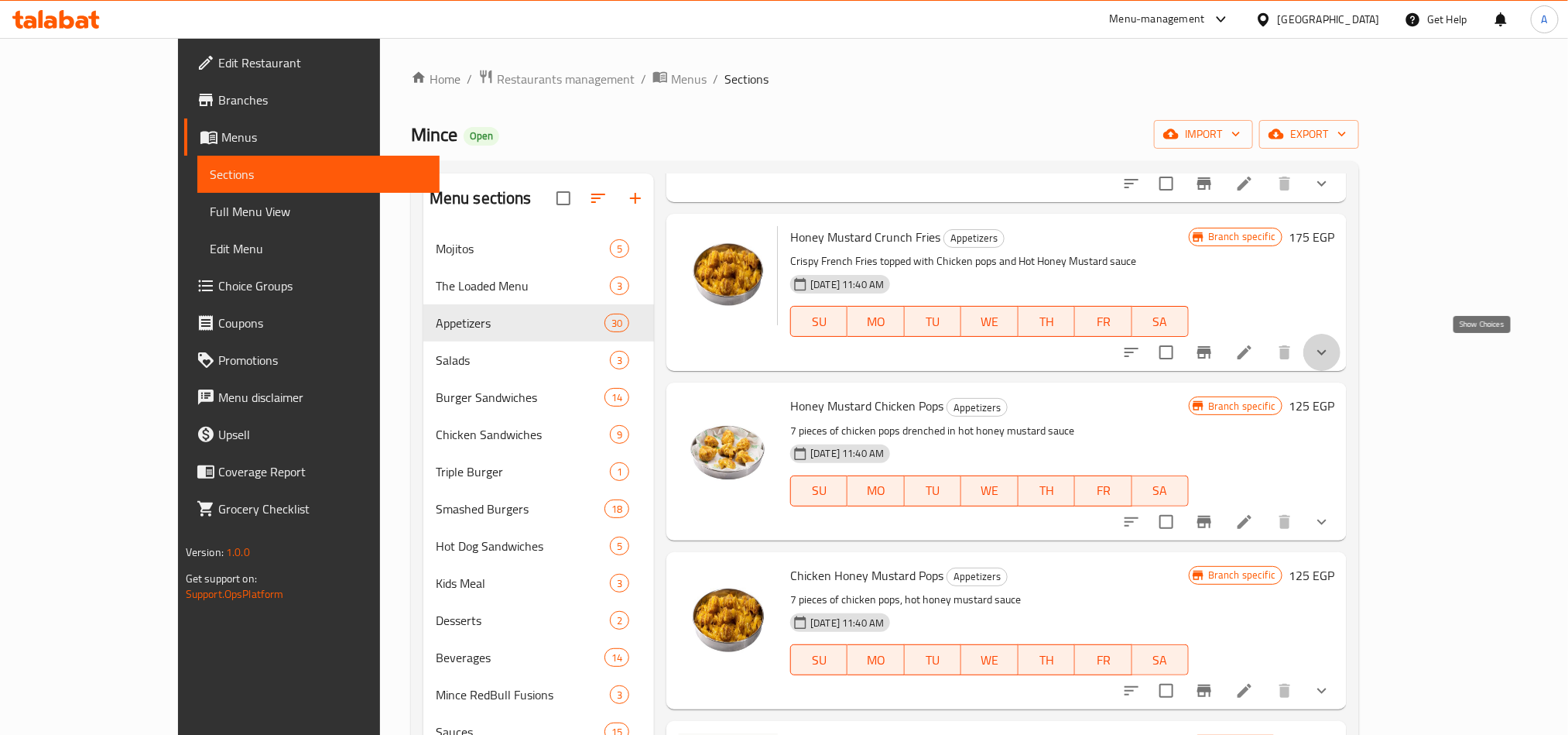
click at [1326, 354] on icon "show more" at bounding box center [1321, 353] width 9 height 6
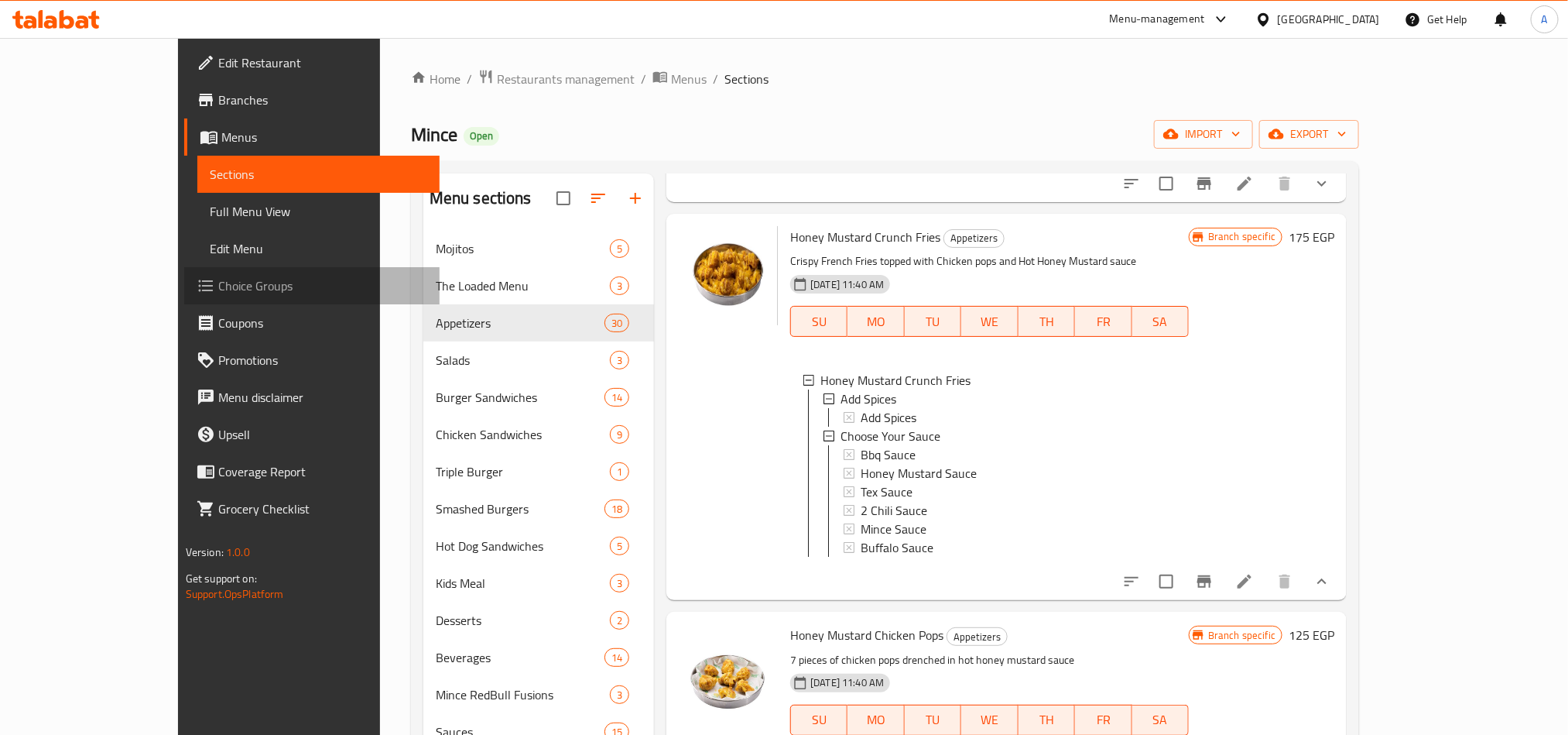
click at [219, 284] on span "Choice Groups" at bounding box center [322, 285] width 209 height 18
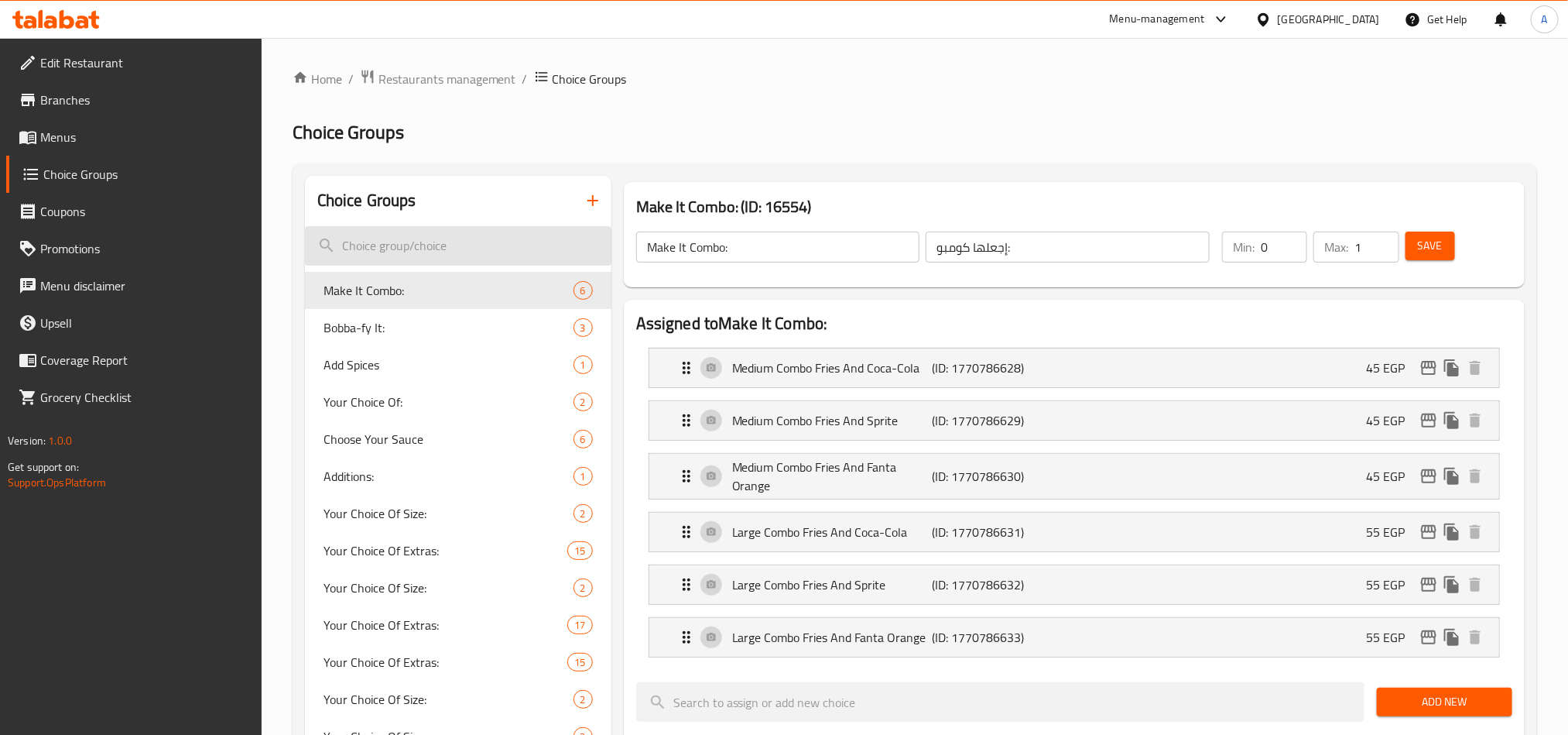
click at [406, 244] on input "search" at bounding box center [458, 245] width 307 height 39
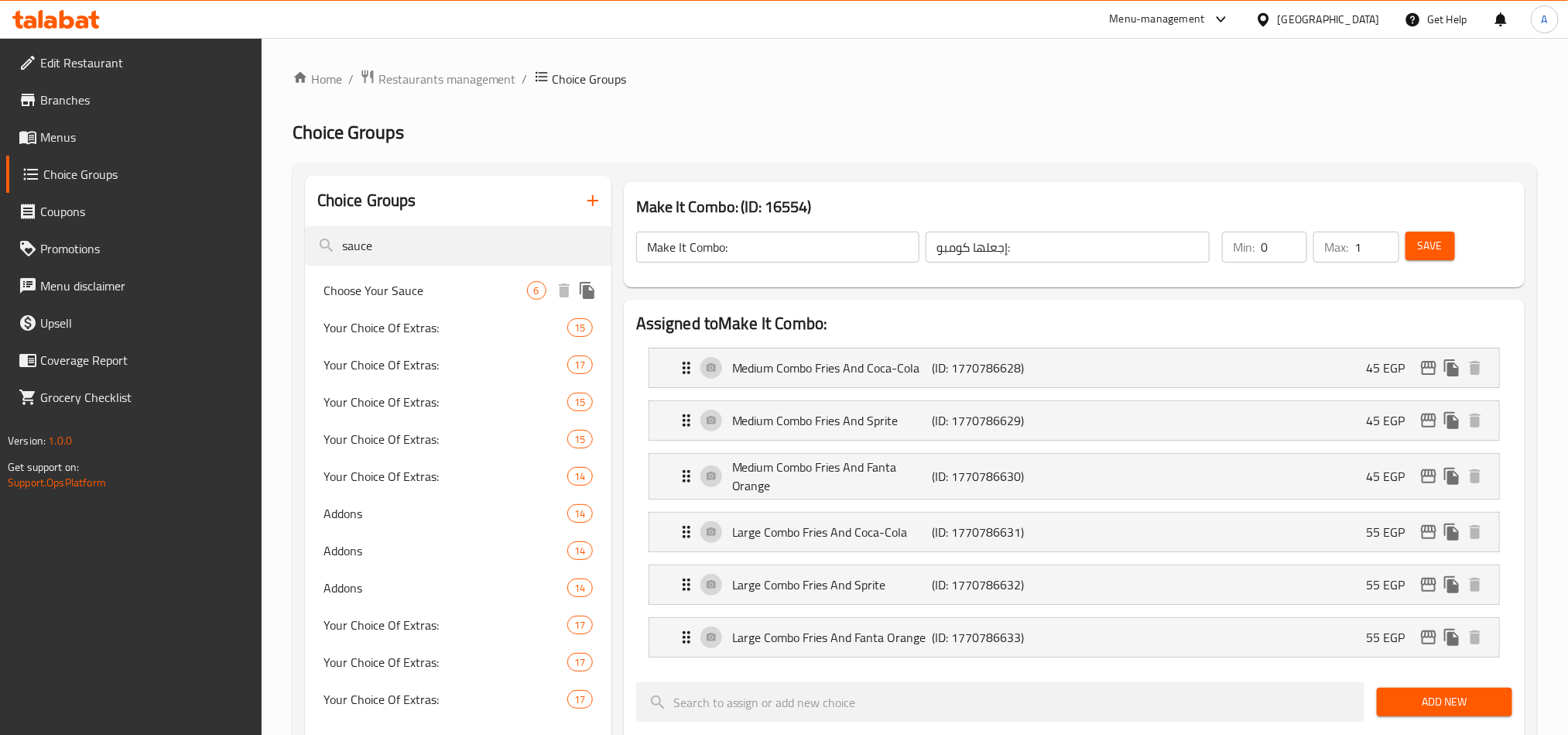
type input "sauce"
click at [495, 296] on span "Choose Your Sauce" at bounding box center [425, 290] width 204 height 18
type input "Choose Your Sauce"
type input "اختار الصوص"
type input "1"
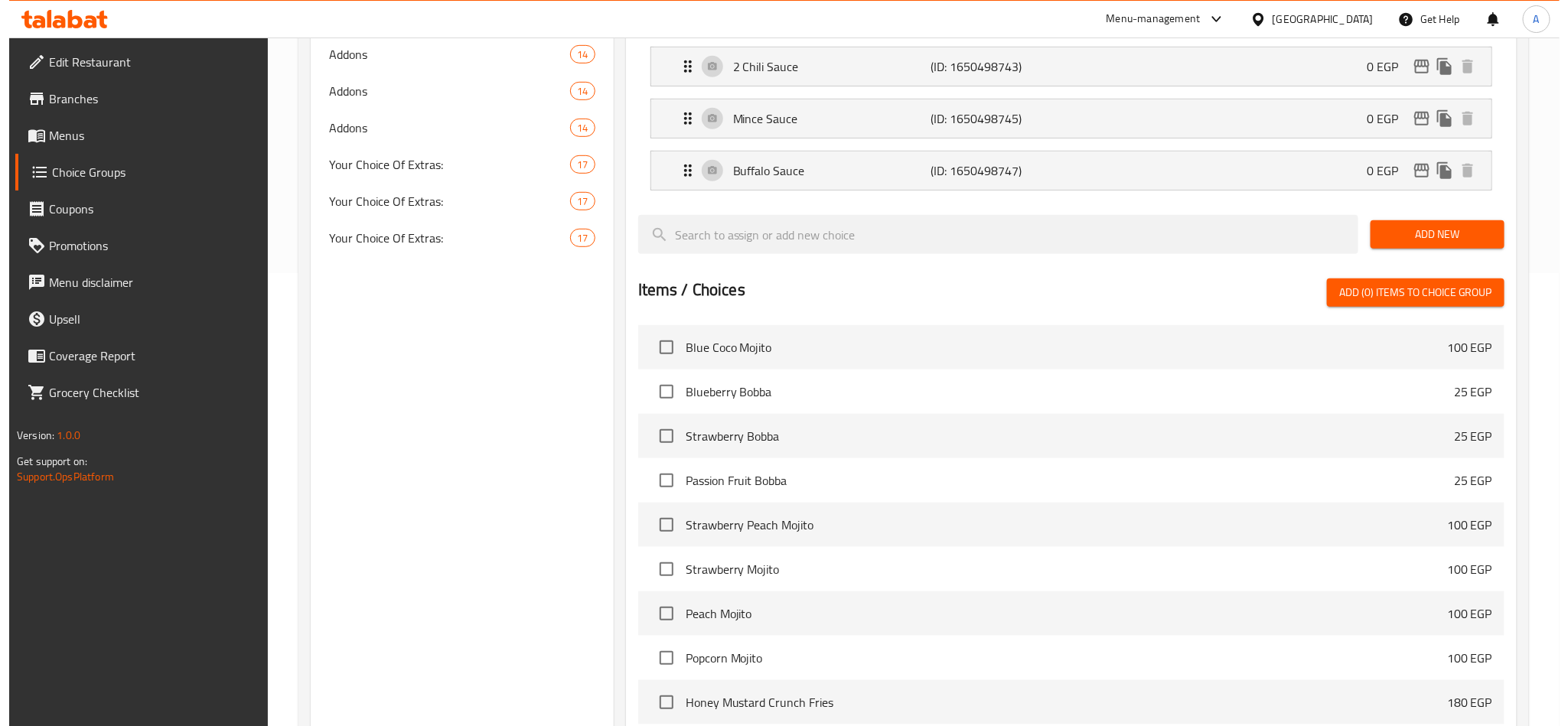
scroll to position [654, 0]
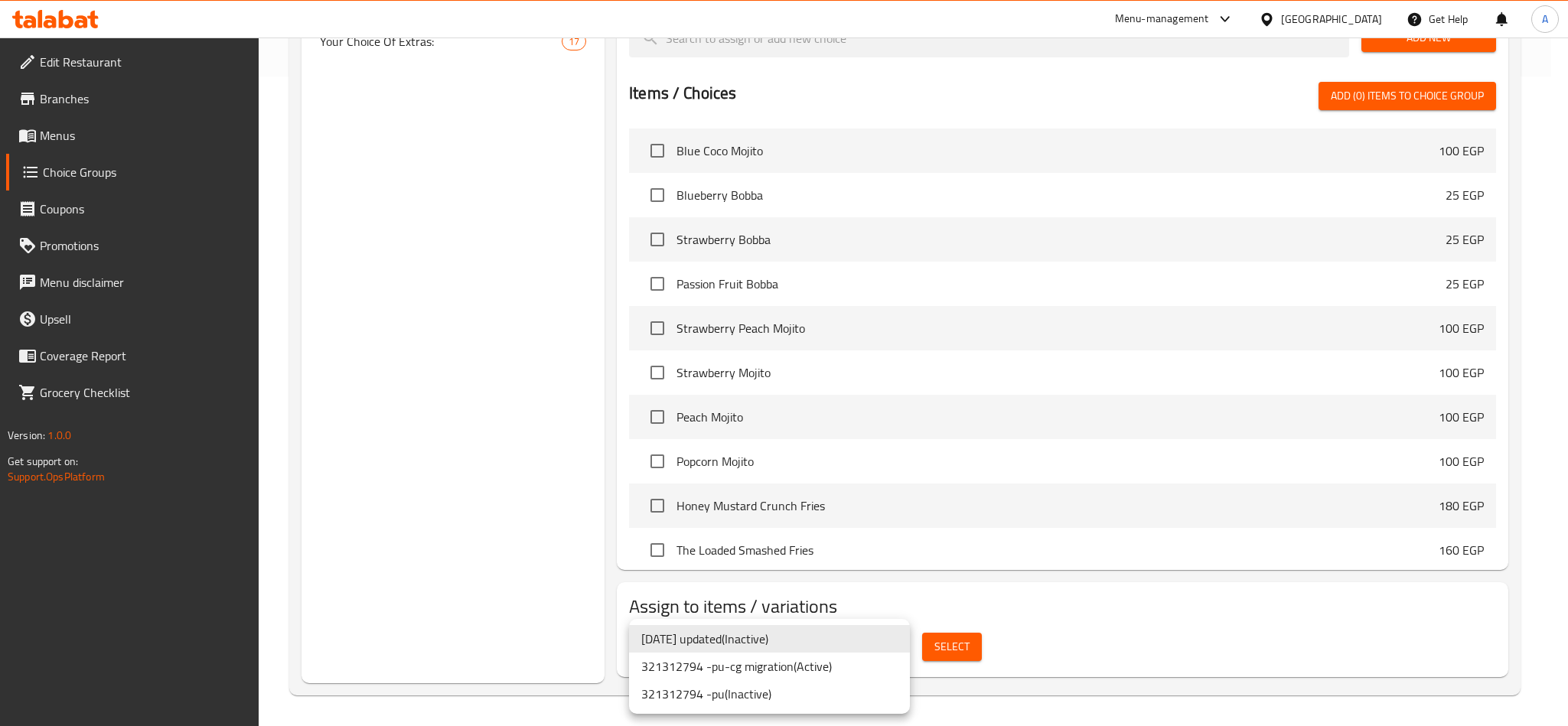
click at [768, 666] on li "321312794 -pu-cg migration ( Active )" at bounding box center [769, 666] width 281 height 28
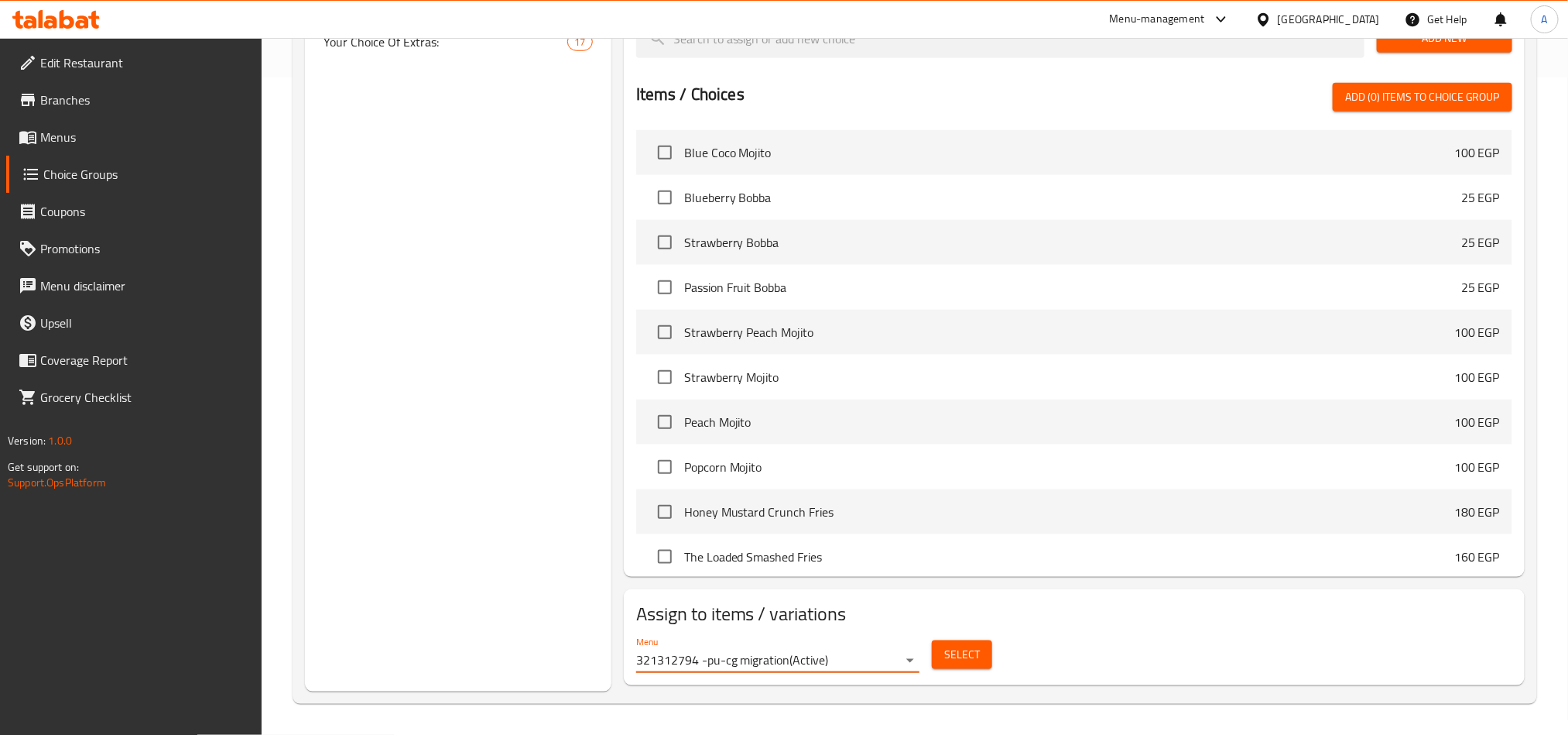
click at [946, 654] on span "Select" at bounding box center [961, 654] width 36 height 19
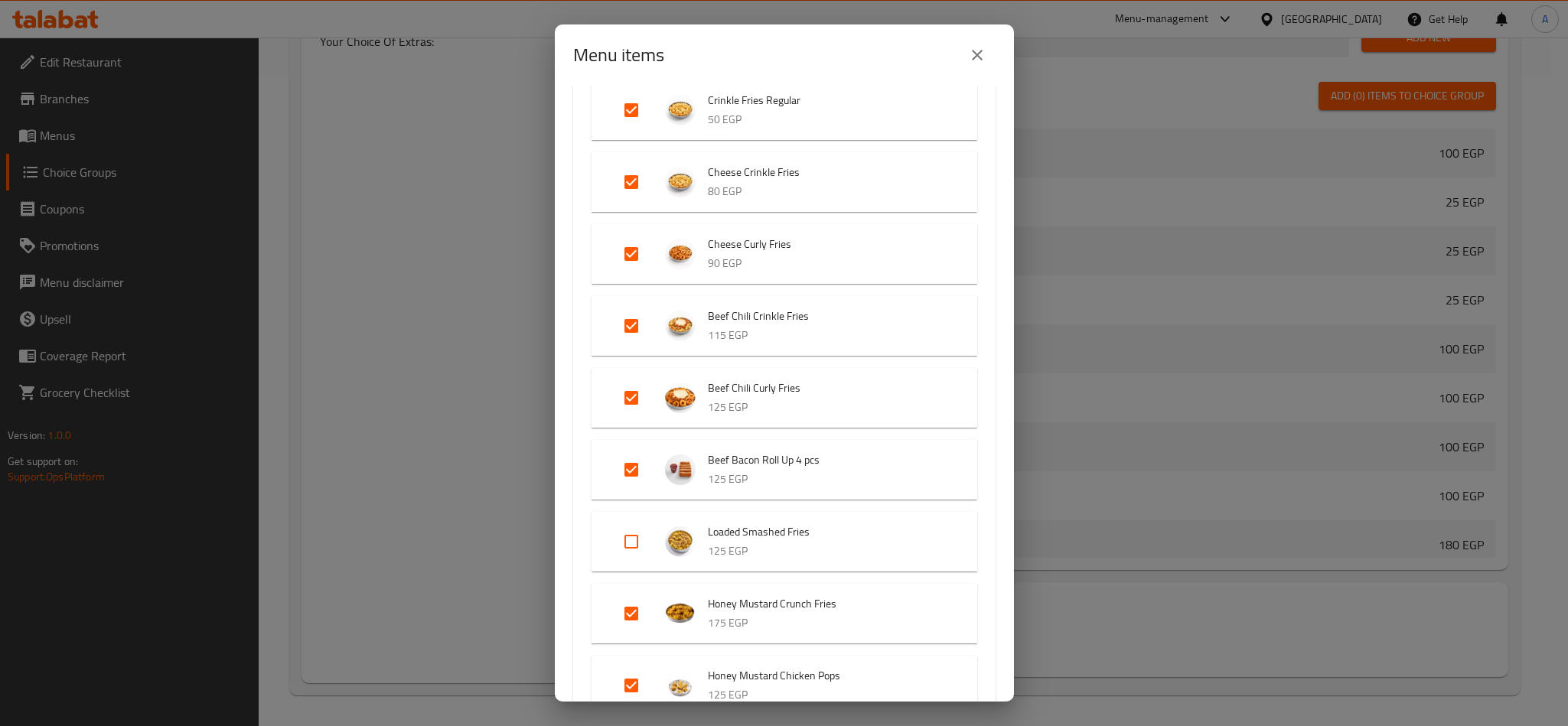
scroll to position [1376, 0]
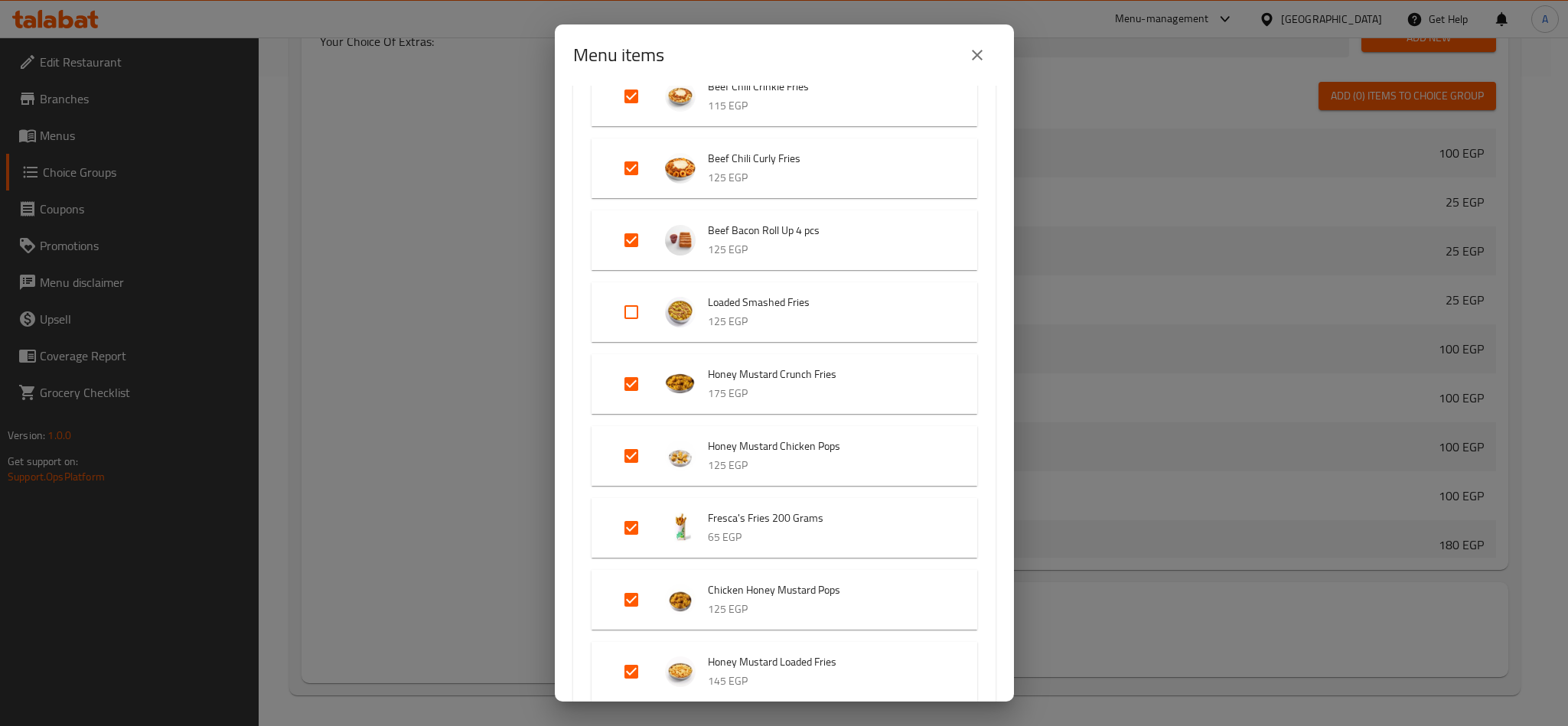
click at [629, 388] on input "Expand" at bounding box center [631, 384] width 37 height 37
checkbox input "false"
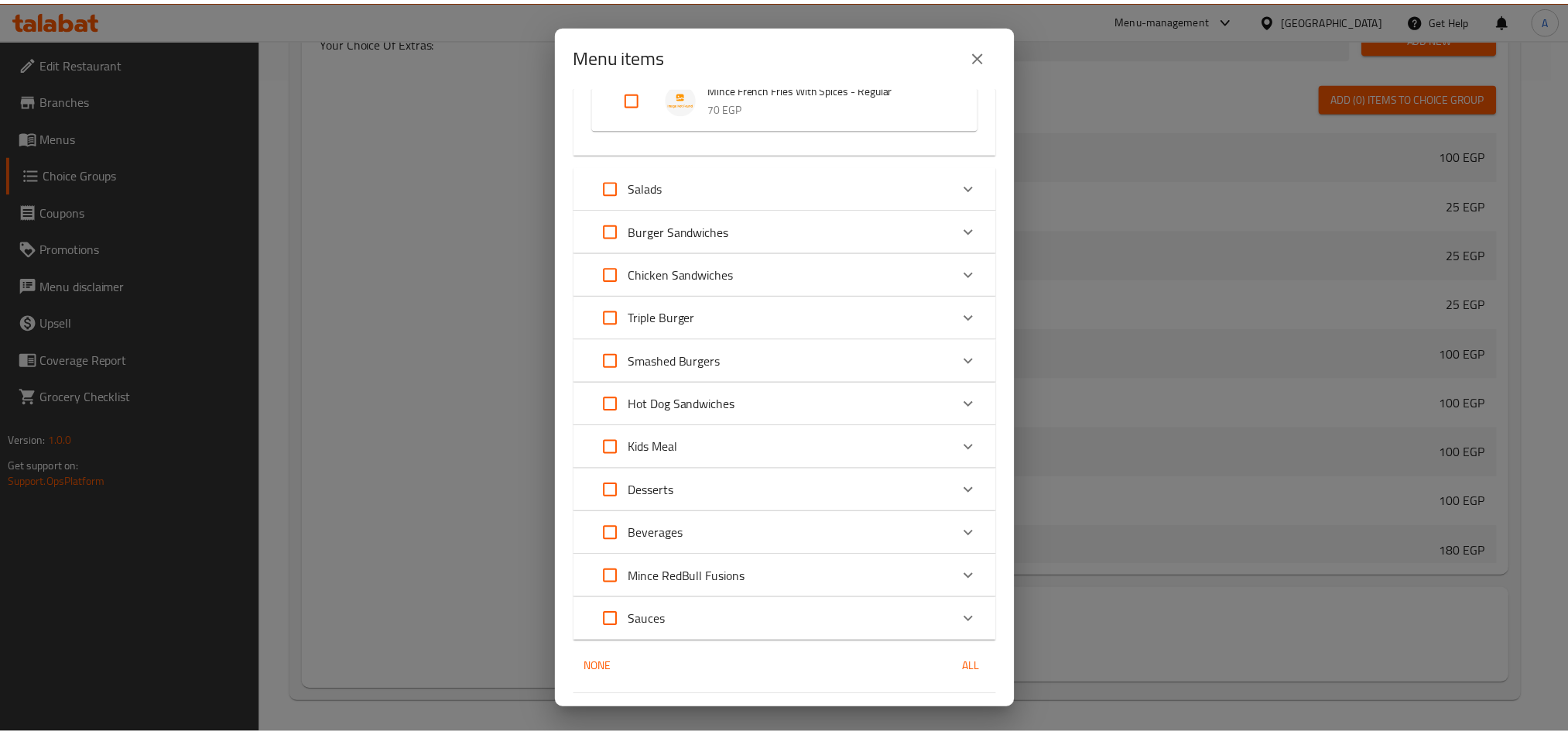
scroll to position [2312, 0]
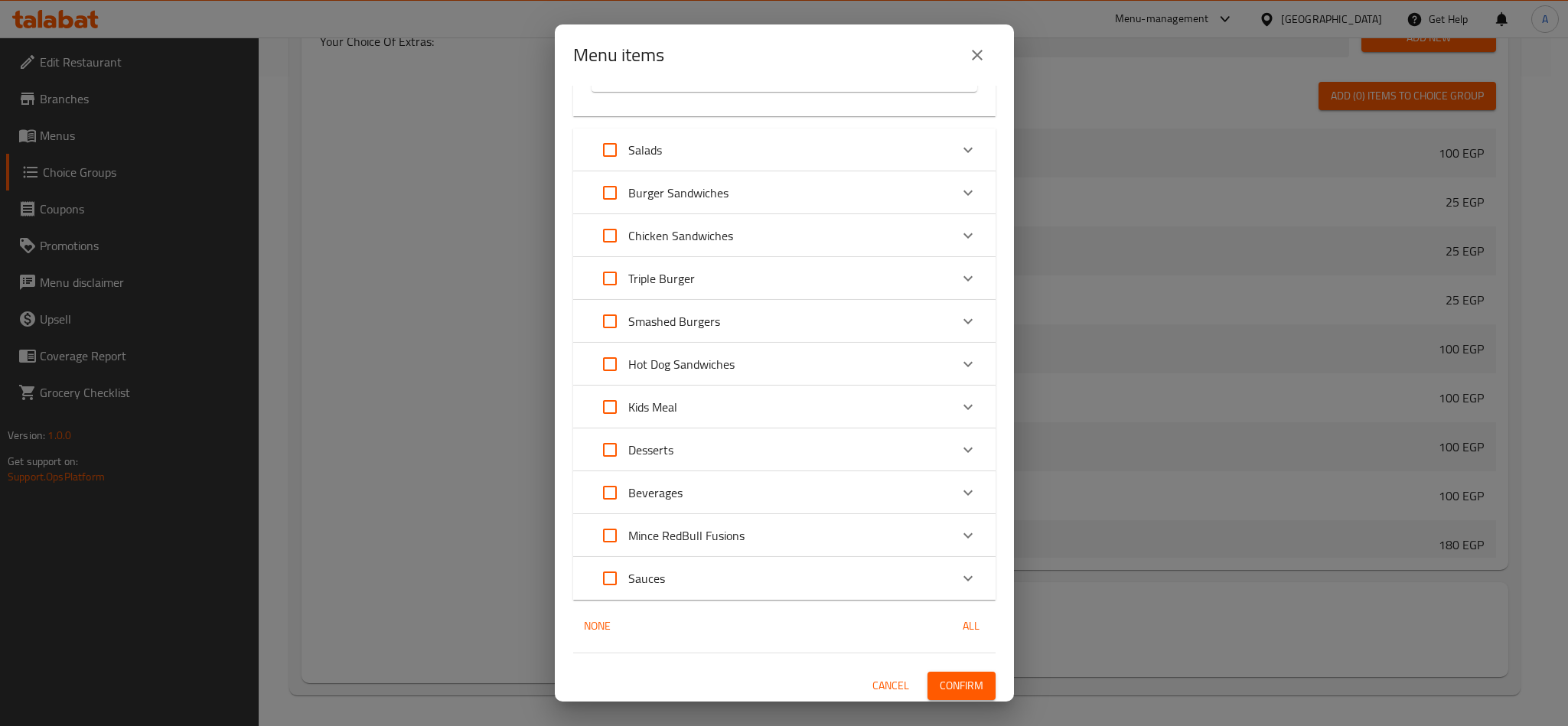
click at [960, 676] on span "Confirm" at bounding box center [962, 685] width 44 height 19
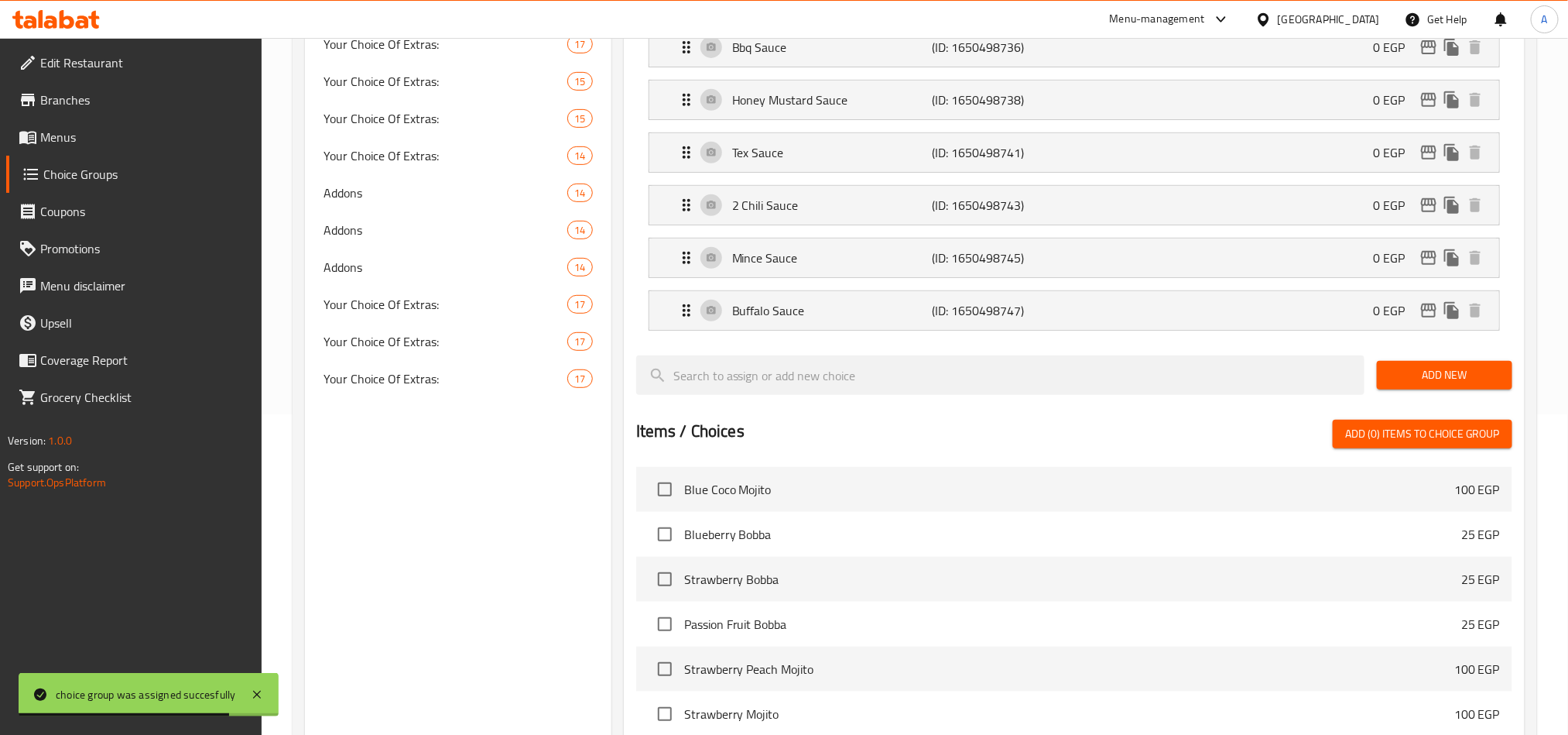
scroll to position [116, 0]
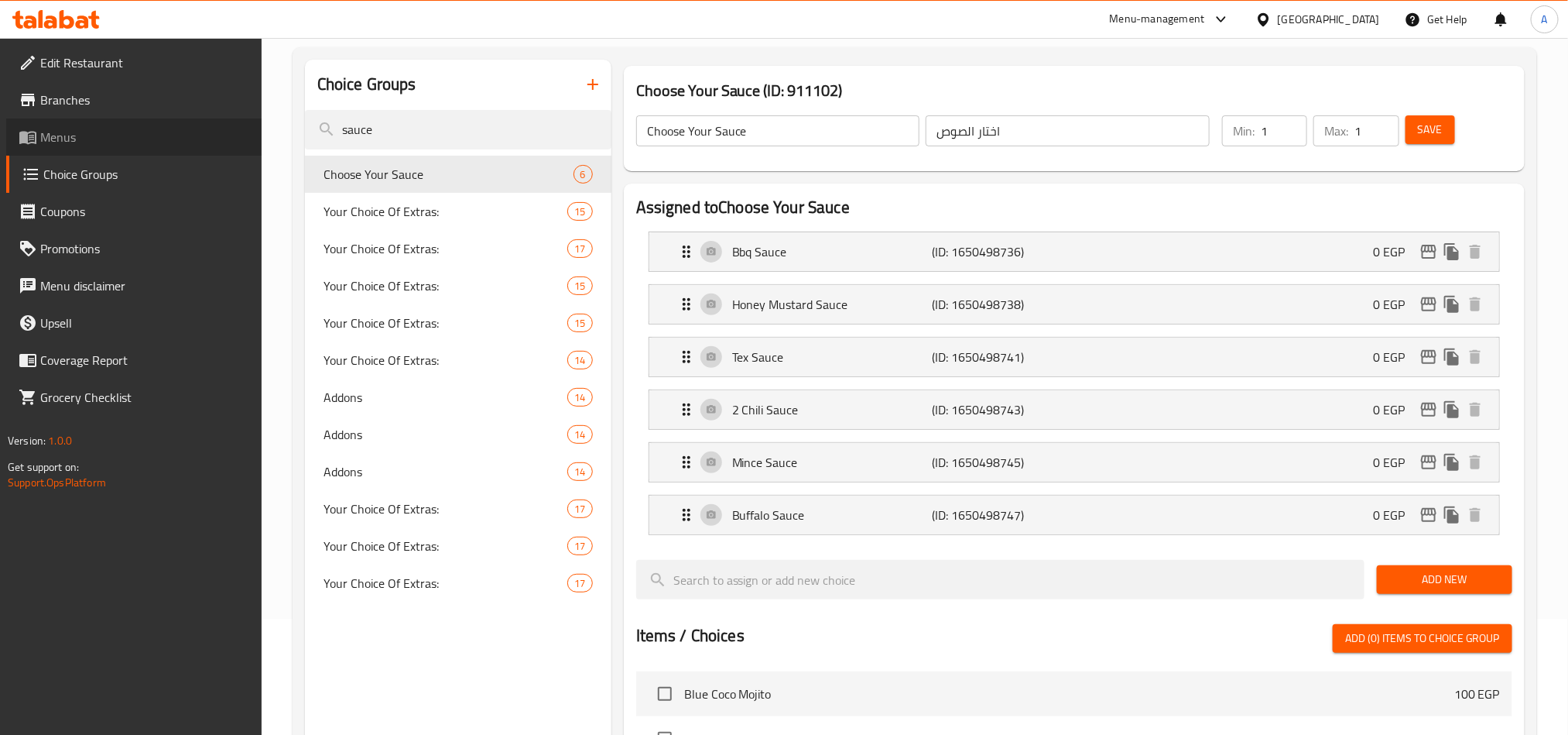
click at [51, 128] on span "Menus" at bounding box center [144, 137] width 209 height 18
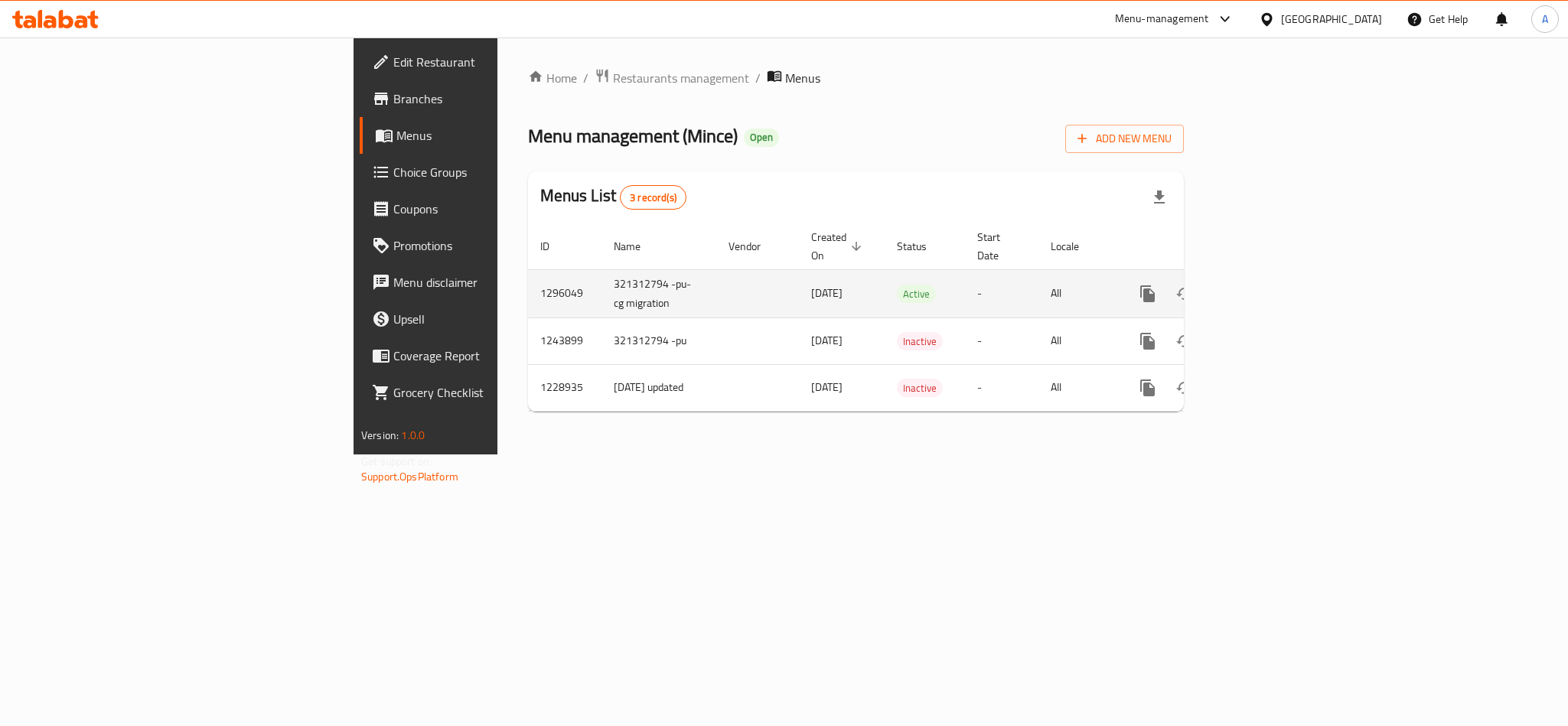
click at [1267, 284] on icon "enhanced table" at bounding box center [1258, 293] width 18 height 18
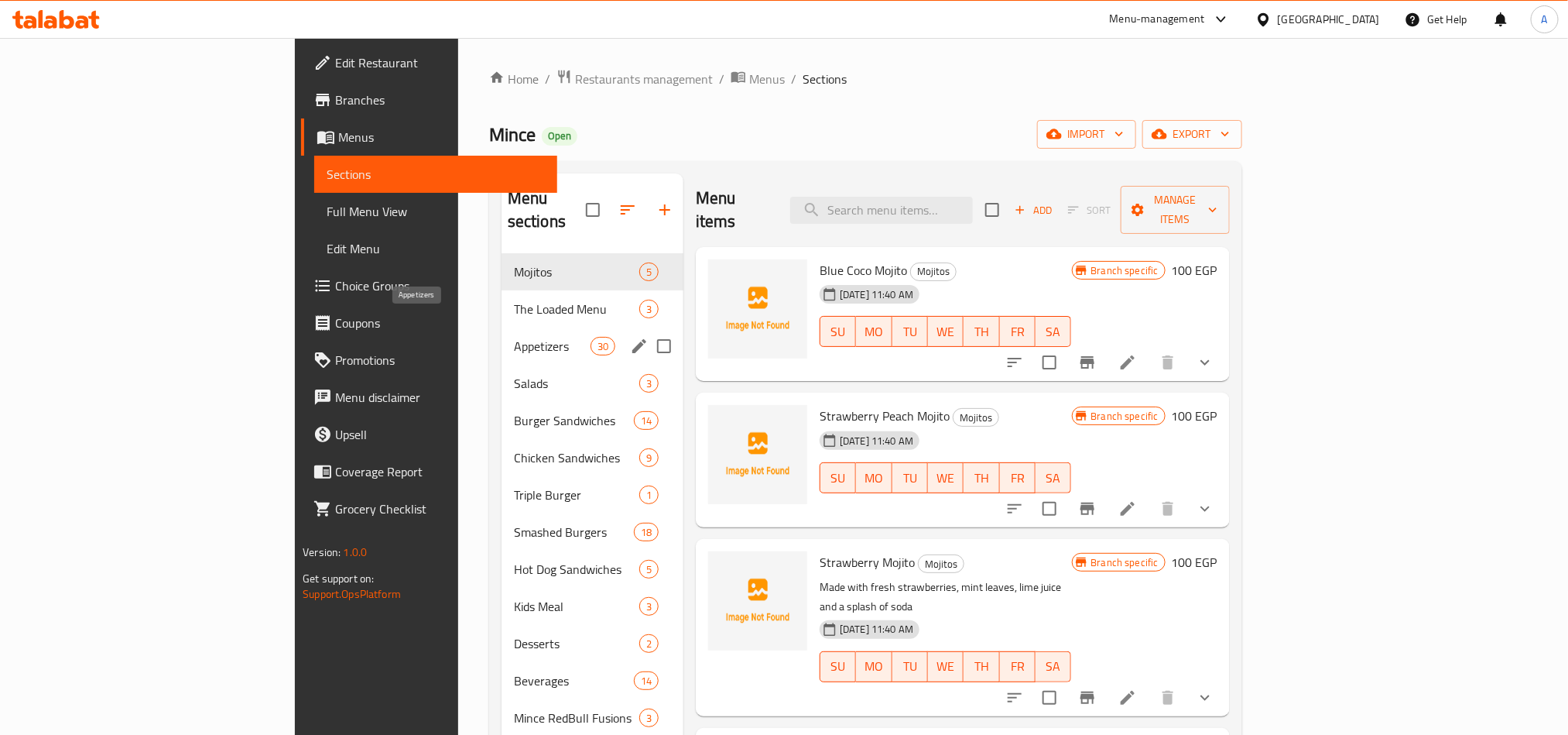
click at [514, 337] on span "Appetizers" at bounding box center [552, 346] width 76 height 18
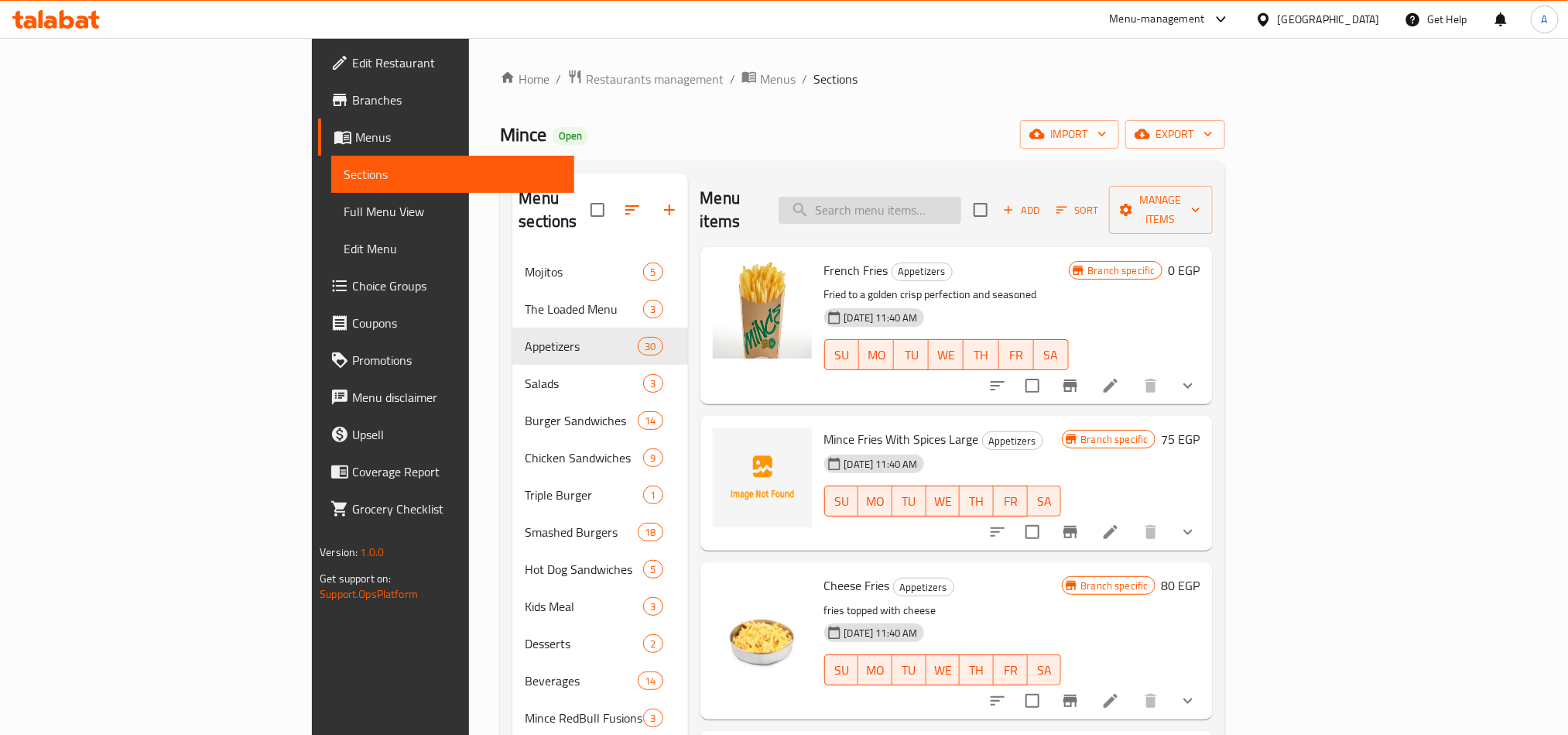
click at [961, 197] on input "search" at bounding box center [870, 210] width 183 height 27
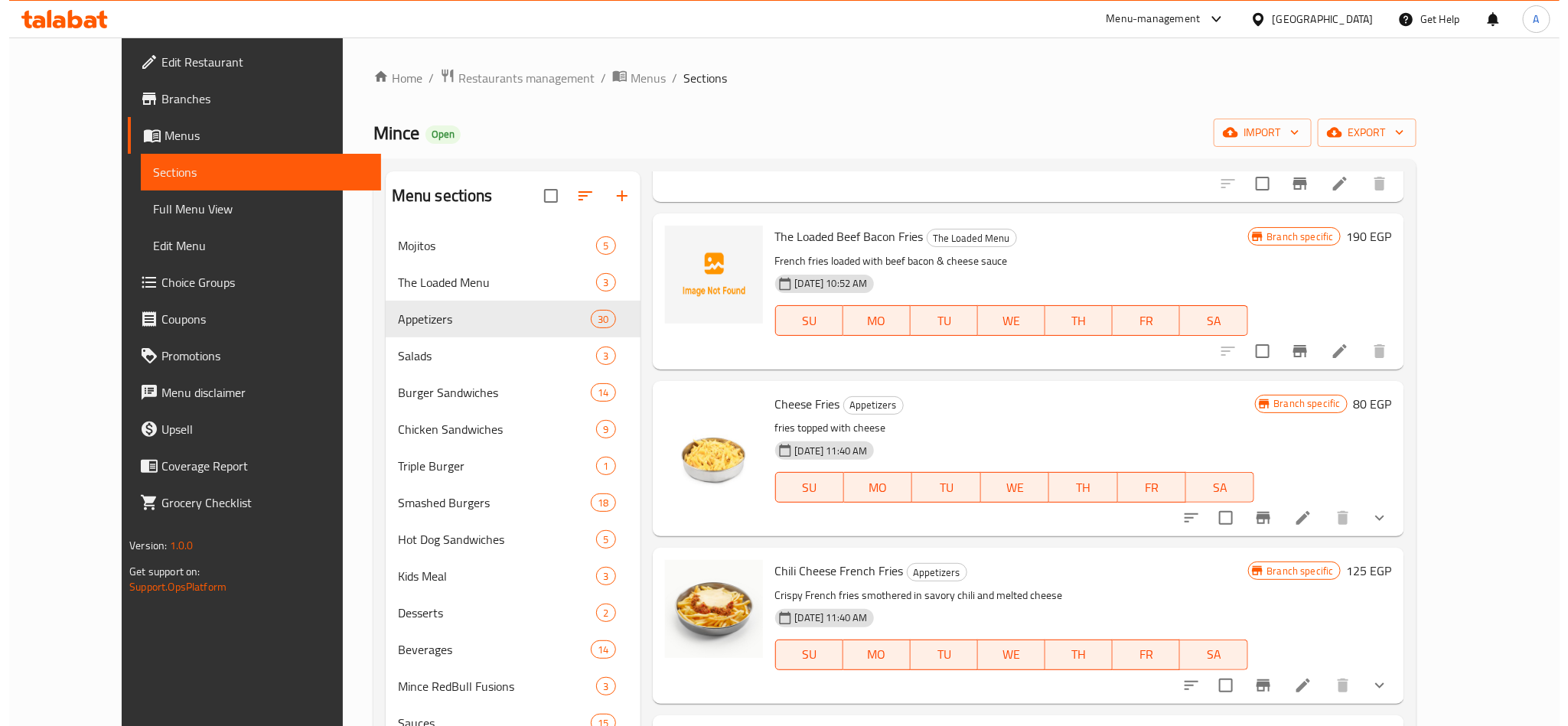
scroll to position [344, 0]
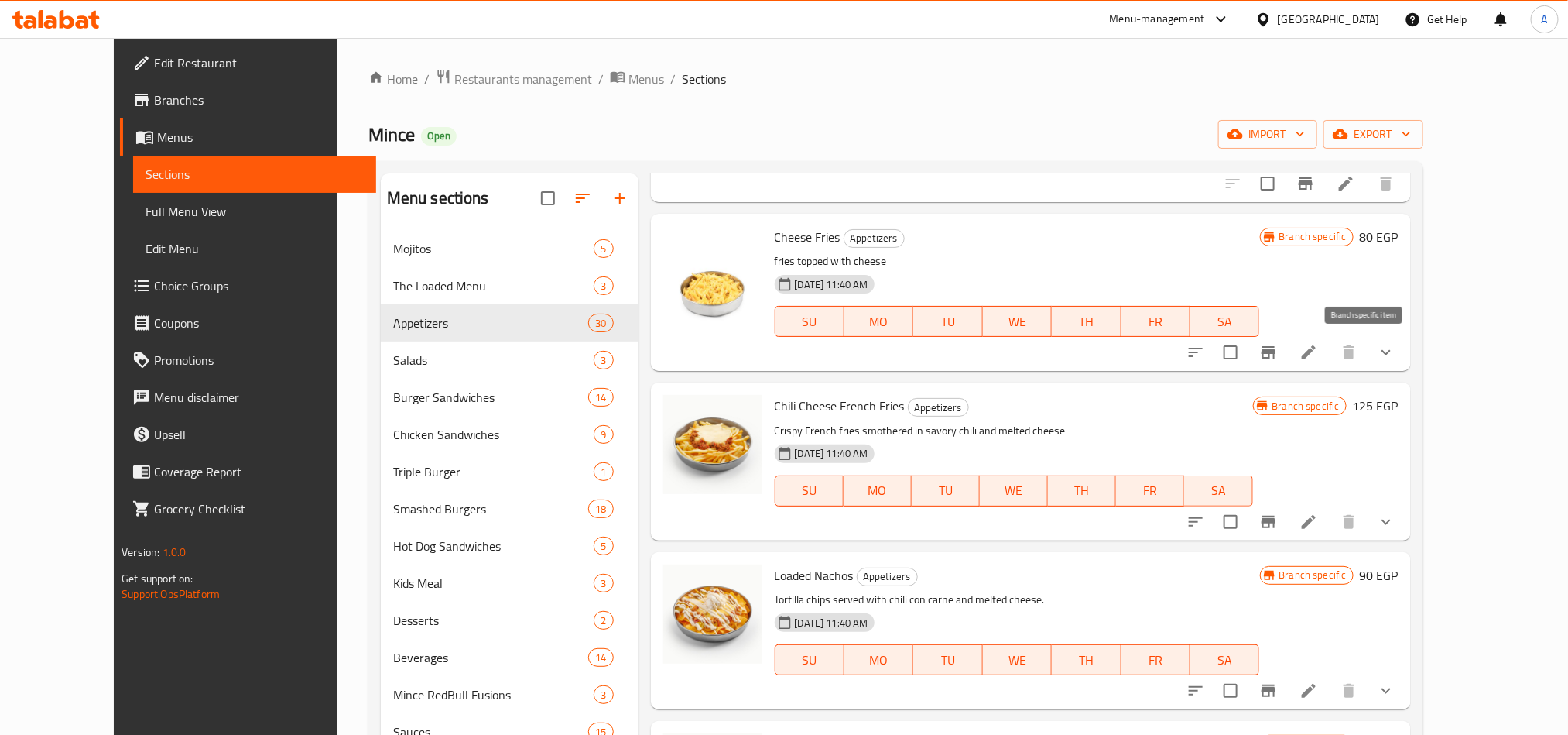
type input "cheese"
click at [1276, 358] on icon "Branch-specific-item" at bounding box center [1268, 352] width 14 height 12
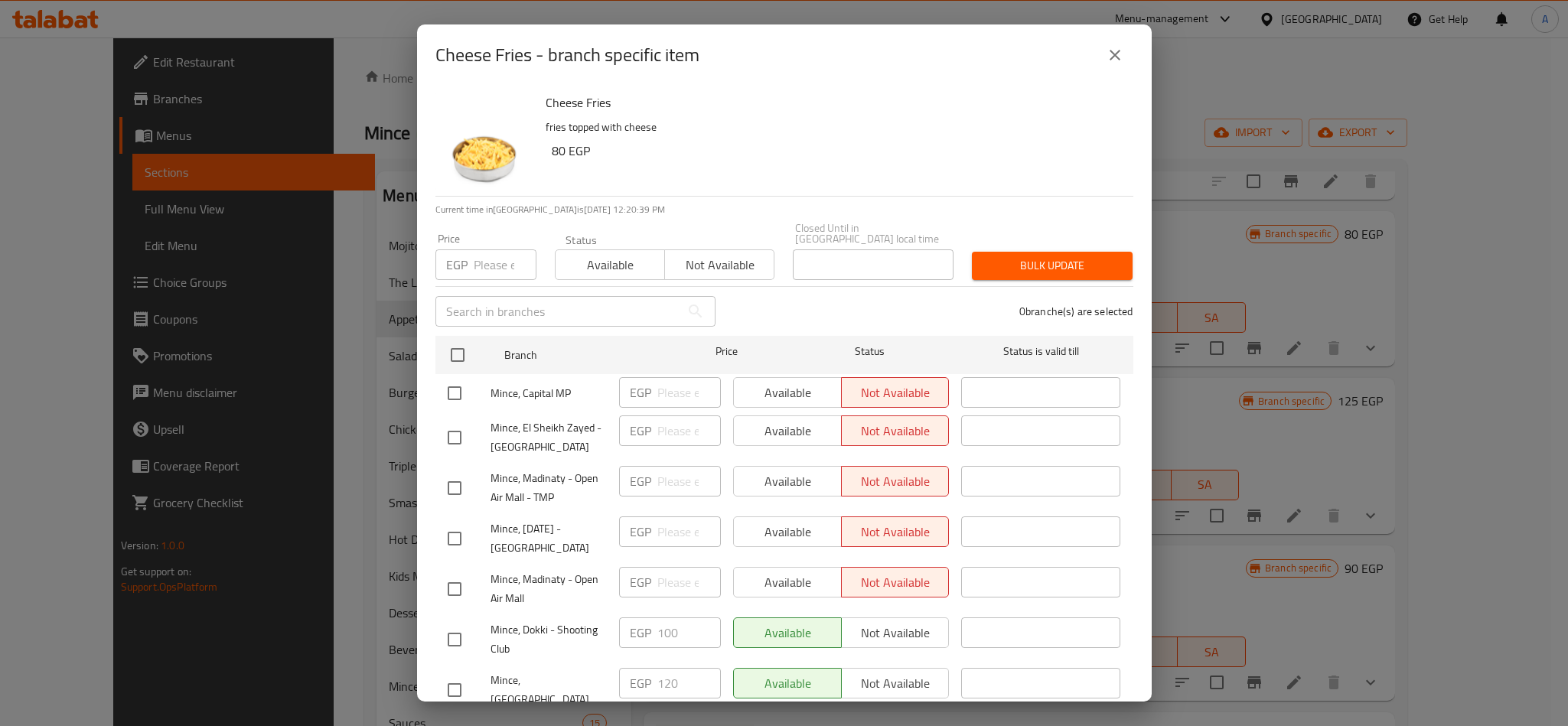
scroll to position [1384, 0]
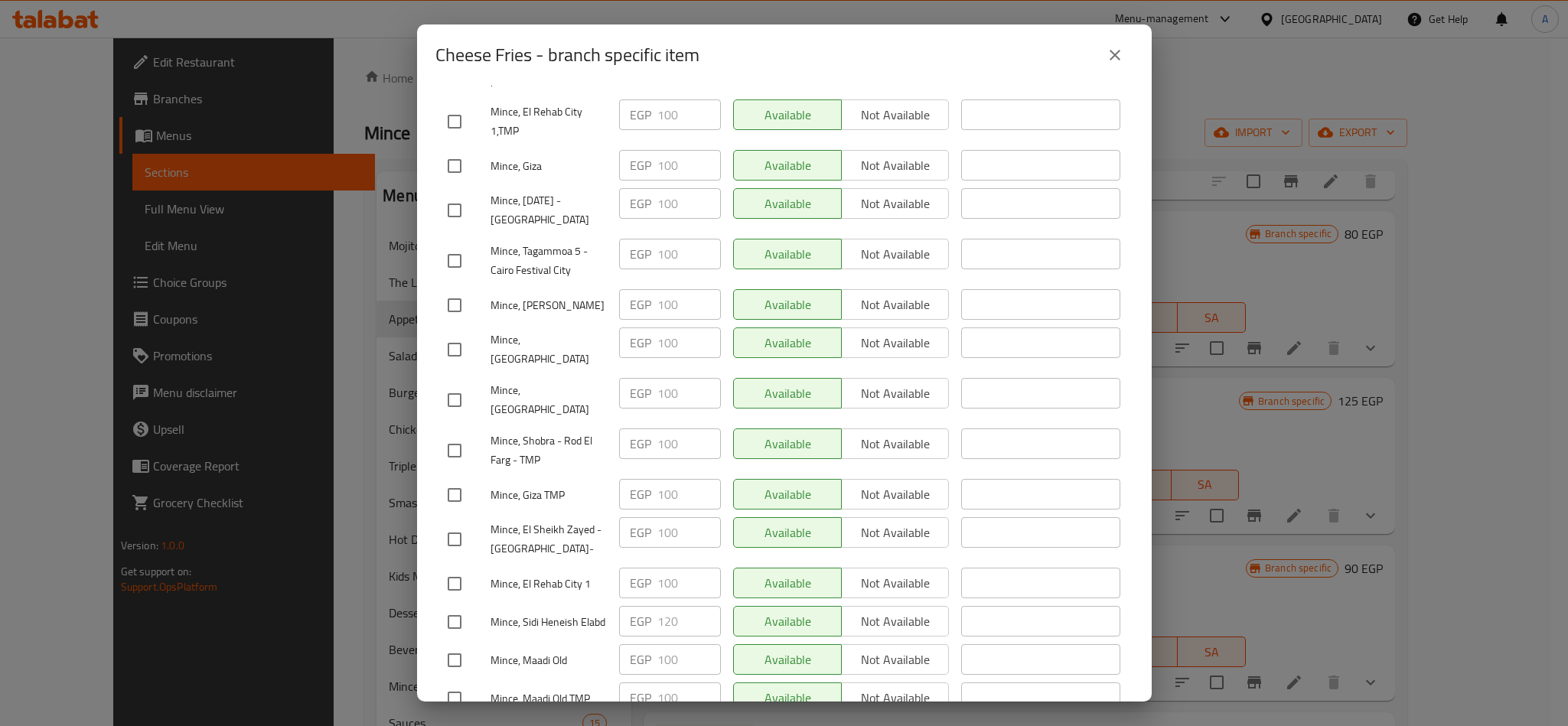
click at [459, 523] on input "checkbox" at bounding box center [454, 539] width 32 height 32
checkbox input "true"
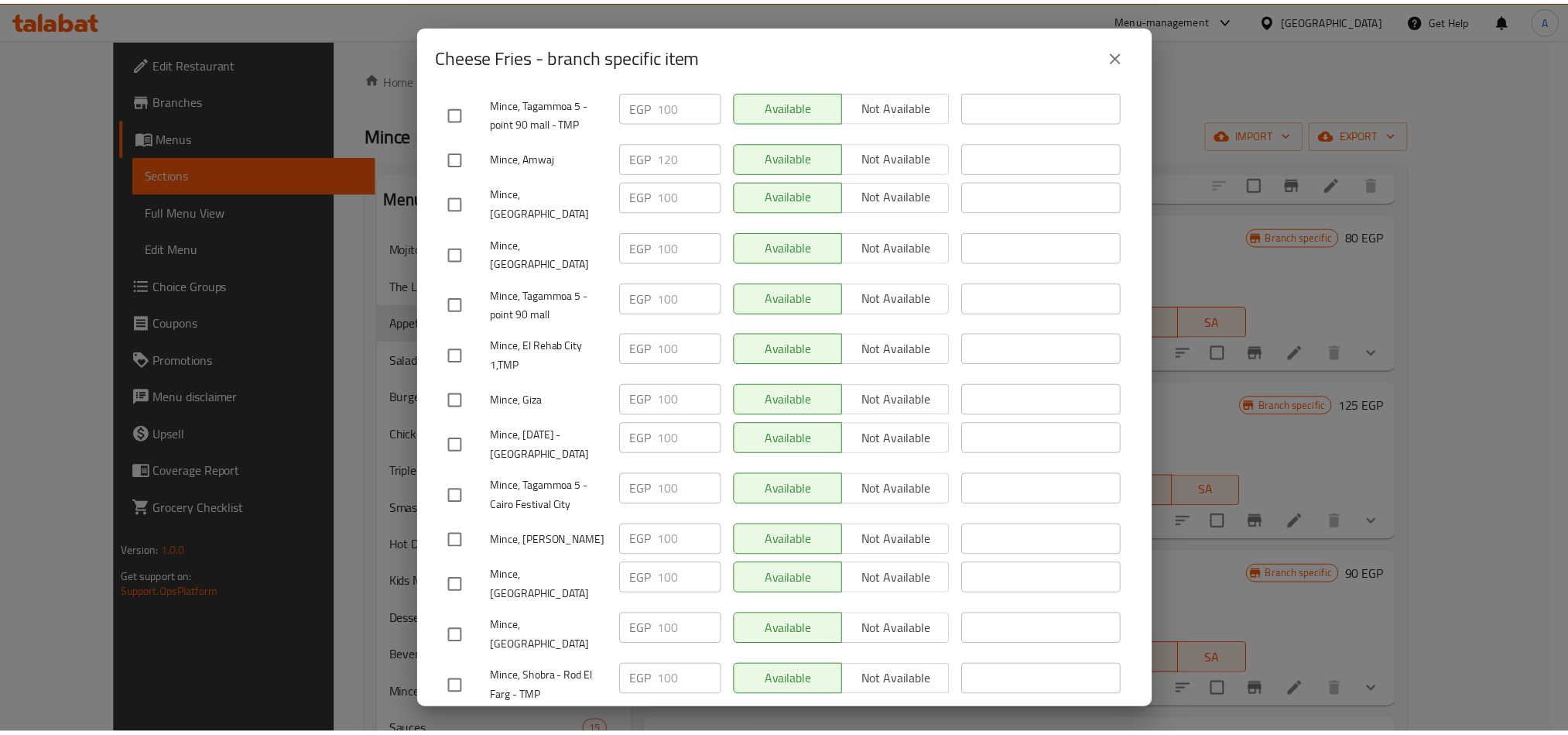
scroll to position [1399, 0]
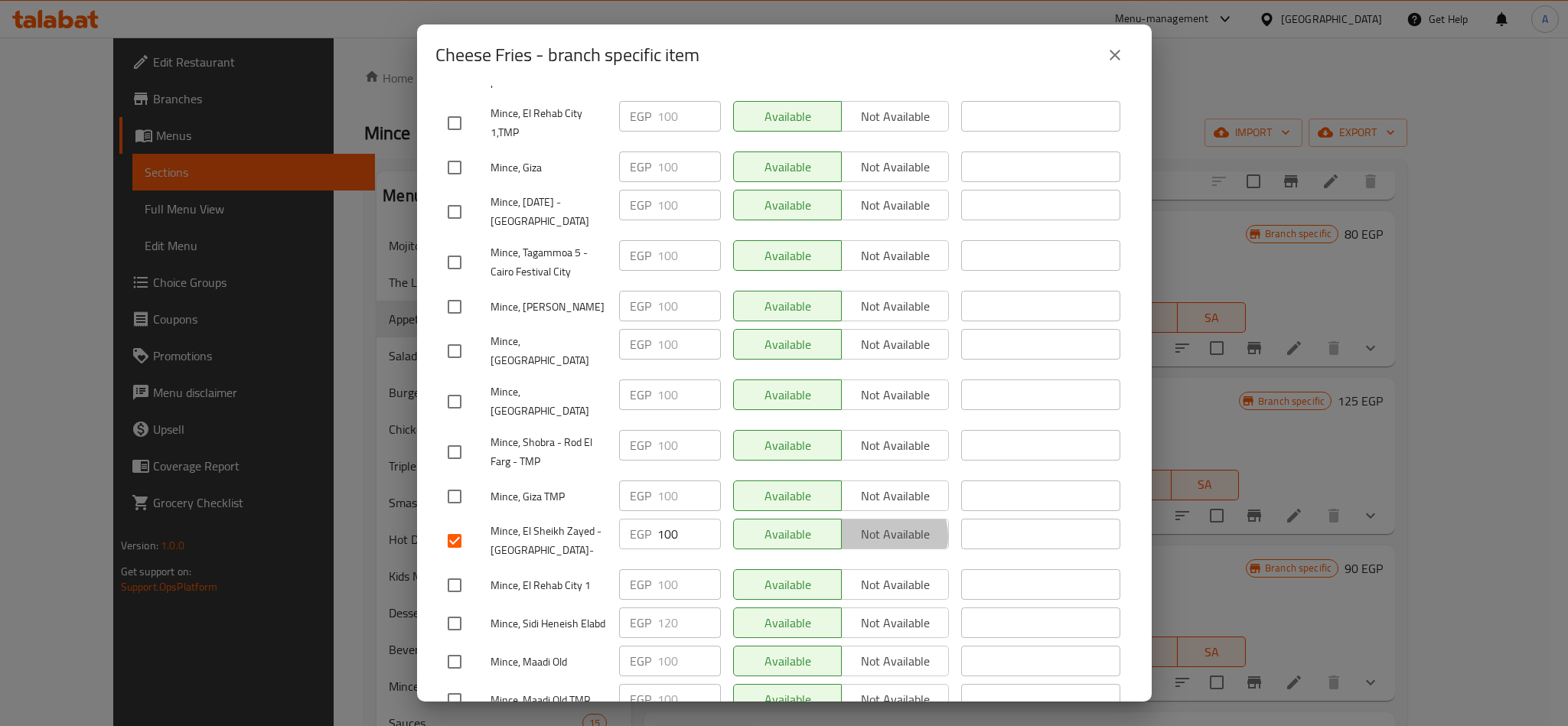
click at [871, 523] on span "Not available" at bounding box center [896, 534] width 95 height 22
click at [819, 725] on span "Save" at bounding box center [784, 738] width 673 height 19
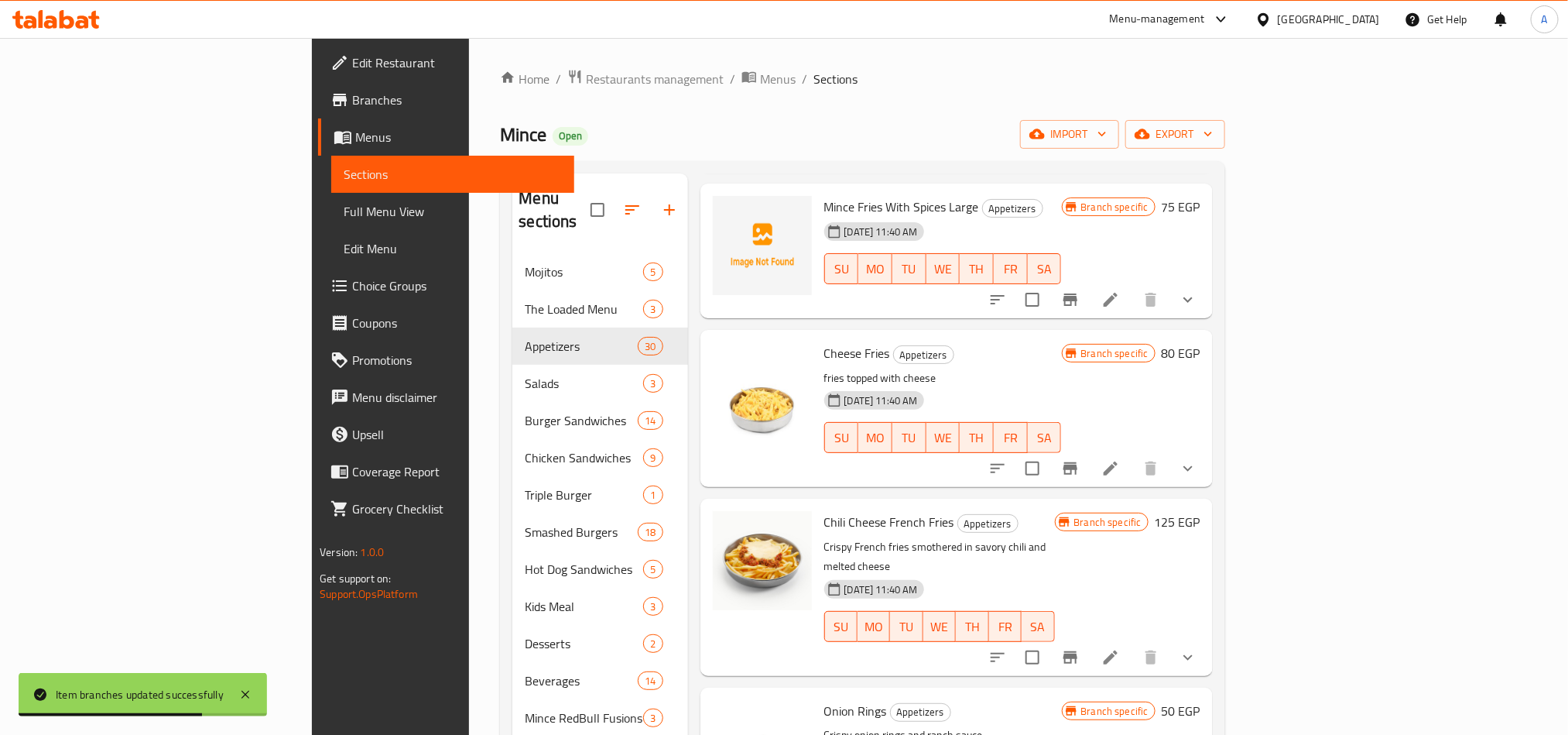
scroll to position [348, 0]
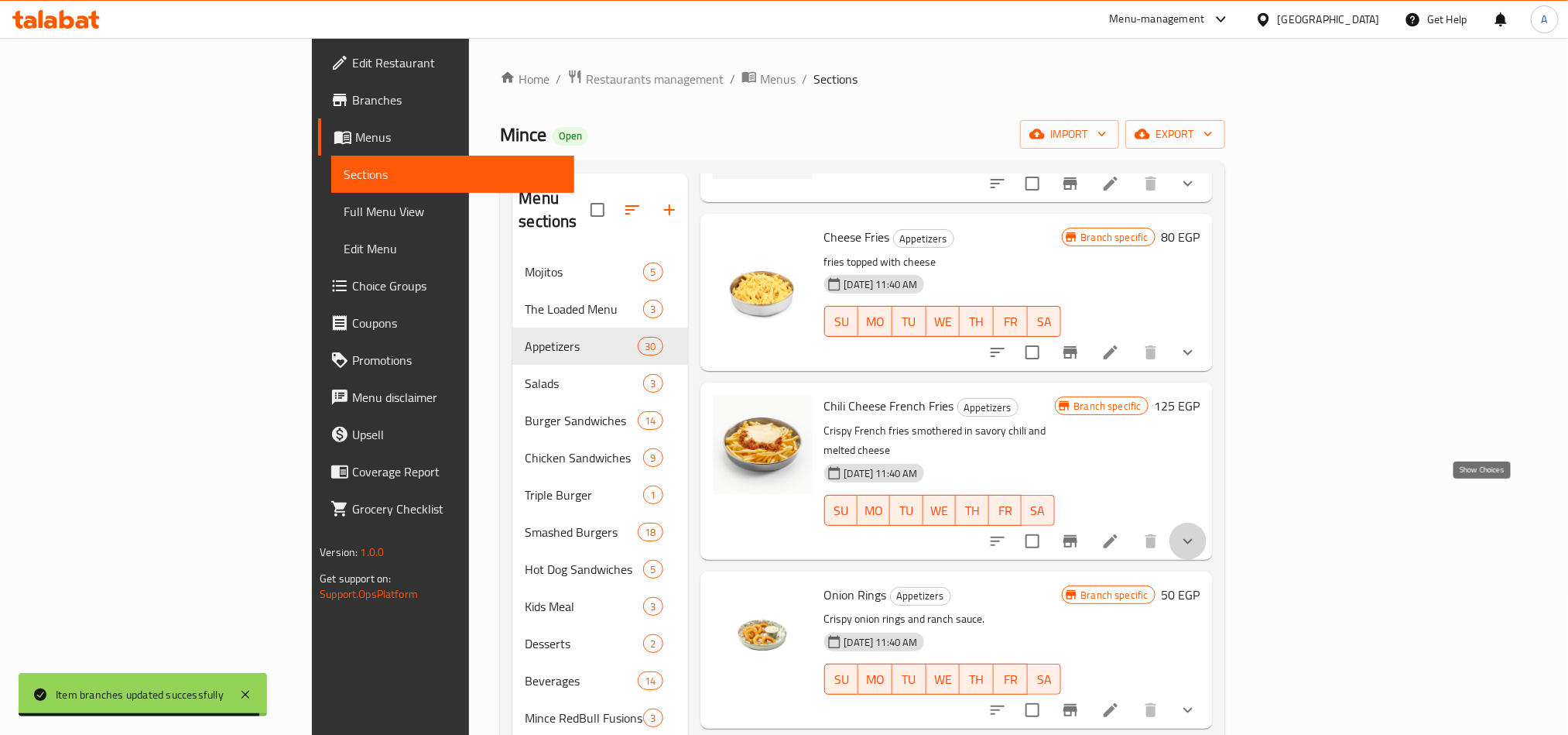
click at [1197, 532] on icon "show more" at bounding box center [1187, 541] width 18 height 18
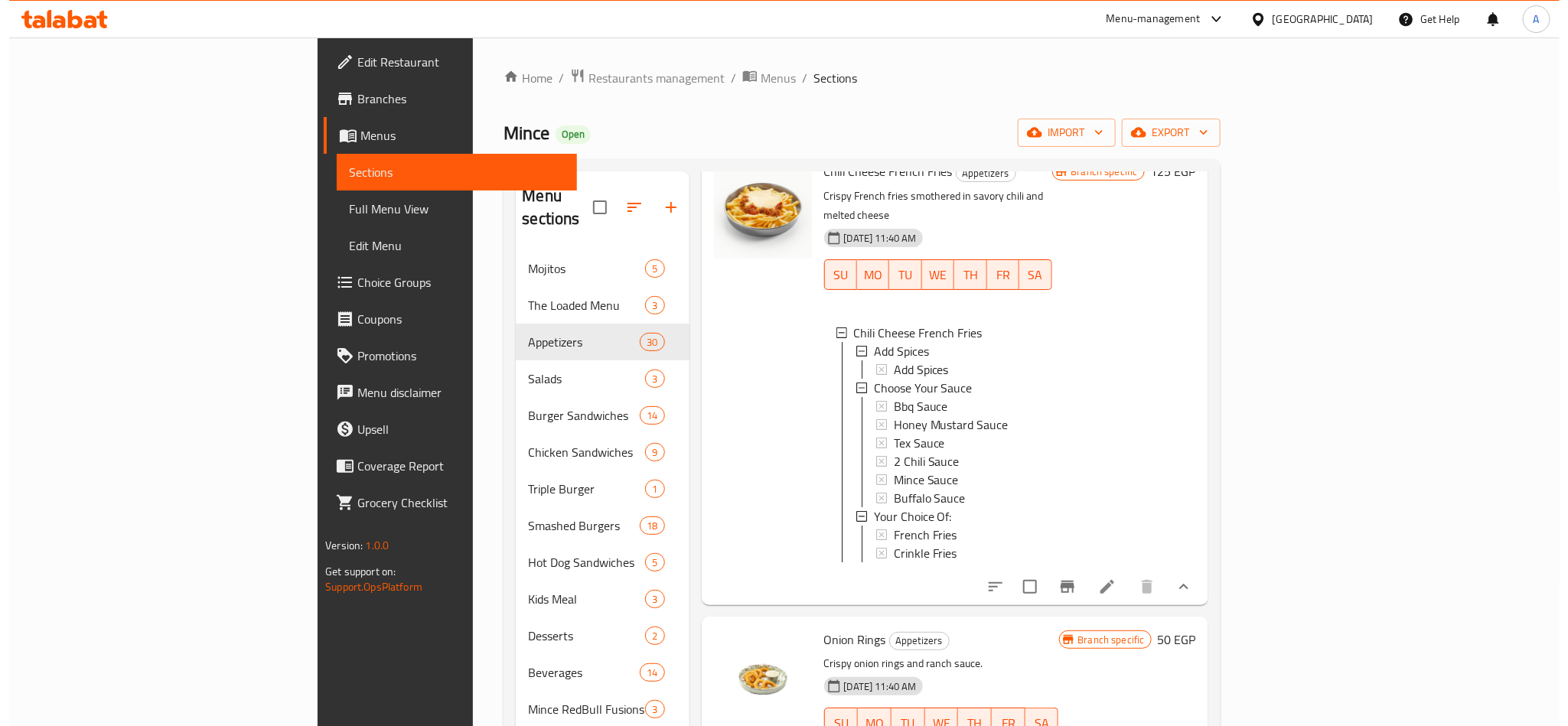
scroll to position [459, 0]
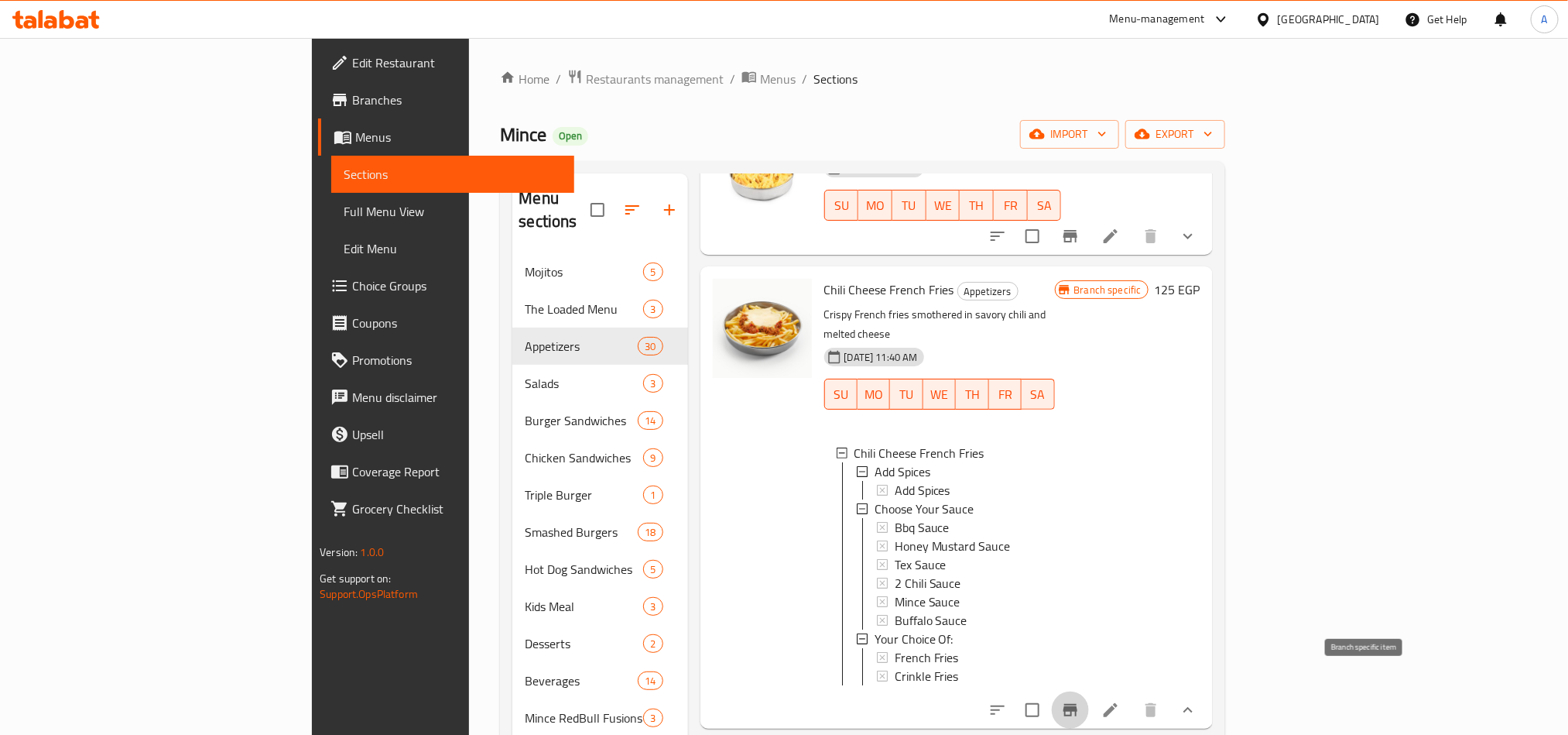
click at [1089, 694] on button "Branch-specific-item" at bounding box center [1070, 710] width 37 height 37
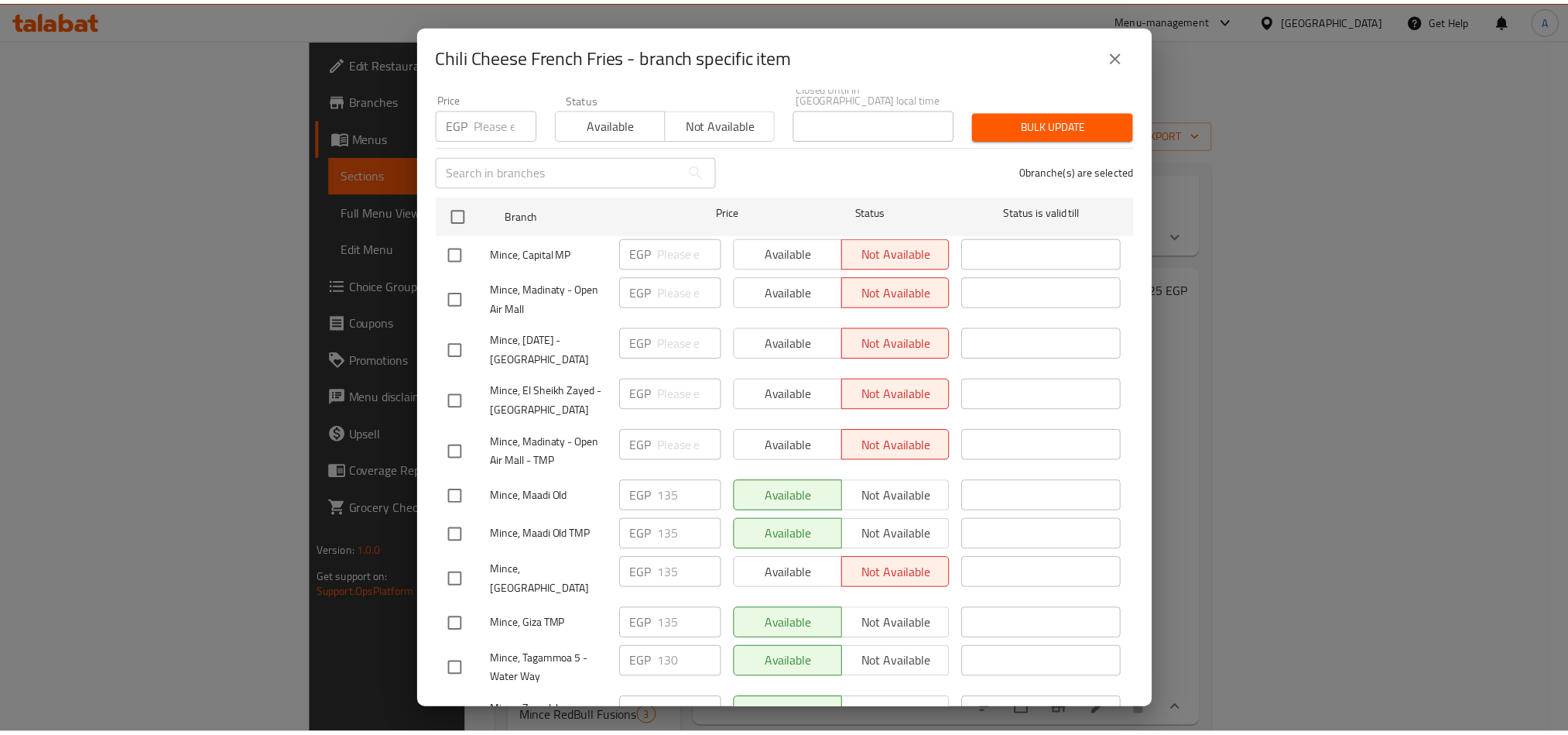
scroll to position [1401, 0]
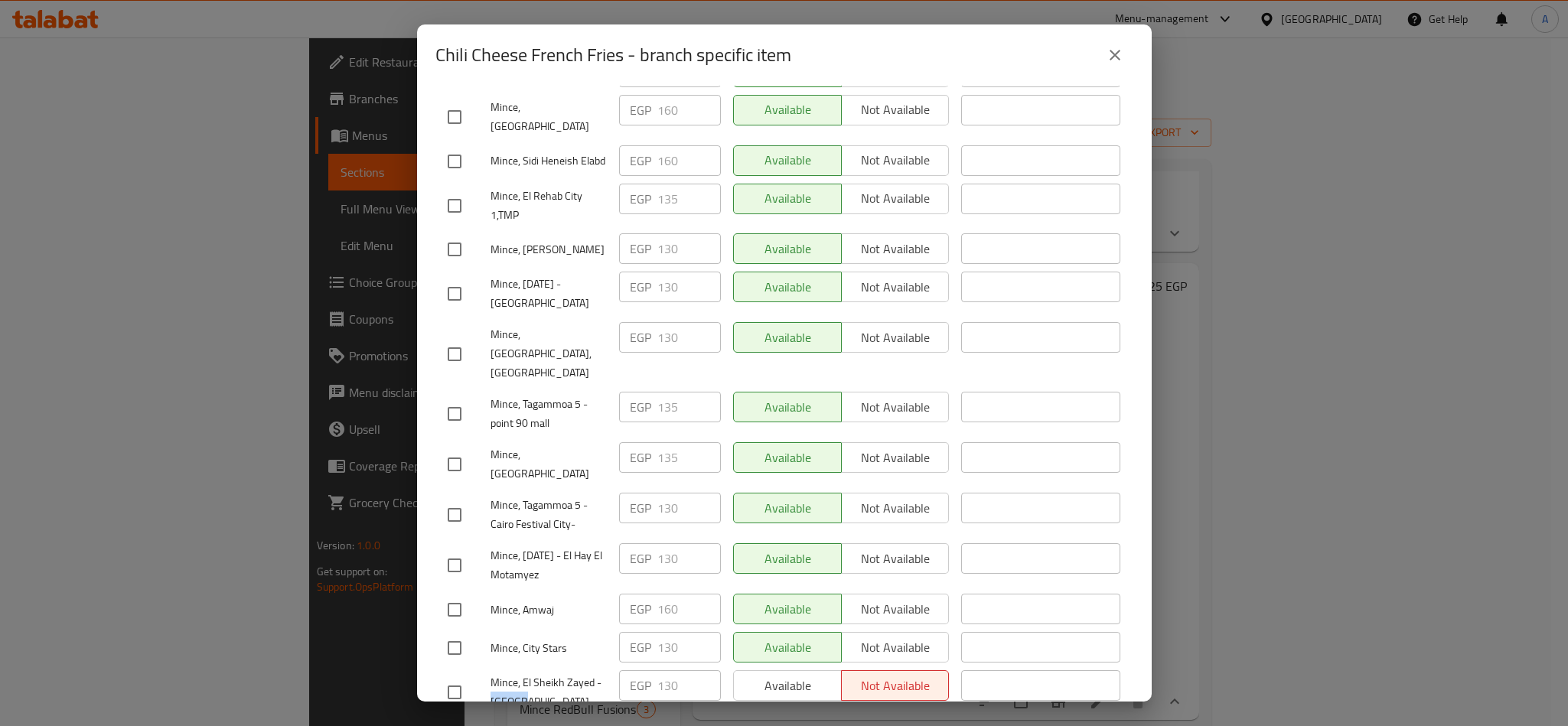
click at [1111, 58] on icon "close" at bounding box center [1114, 55] width 11 height 11
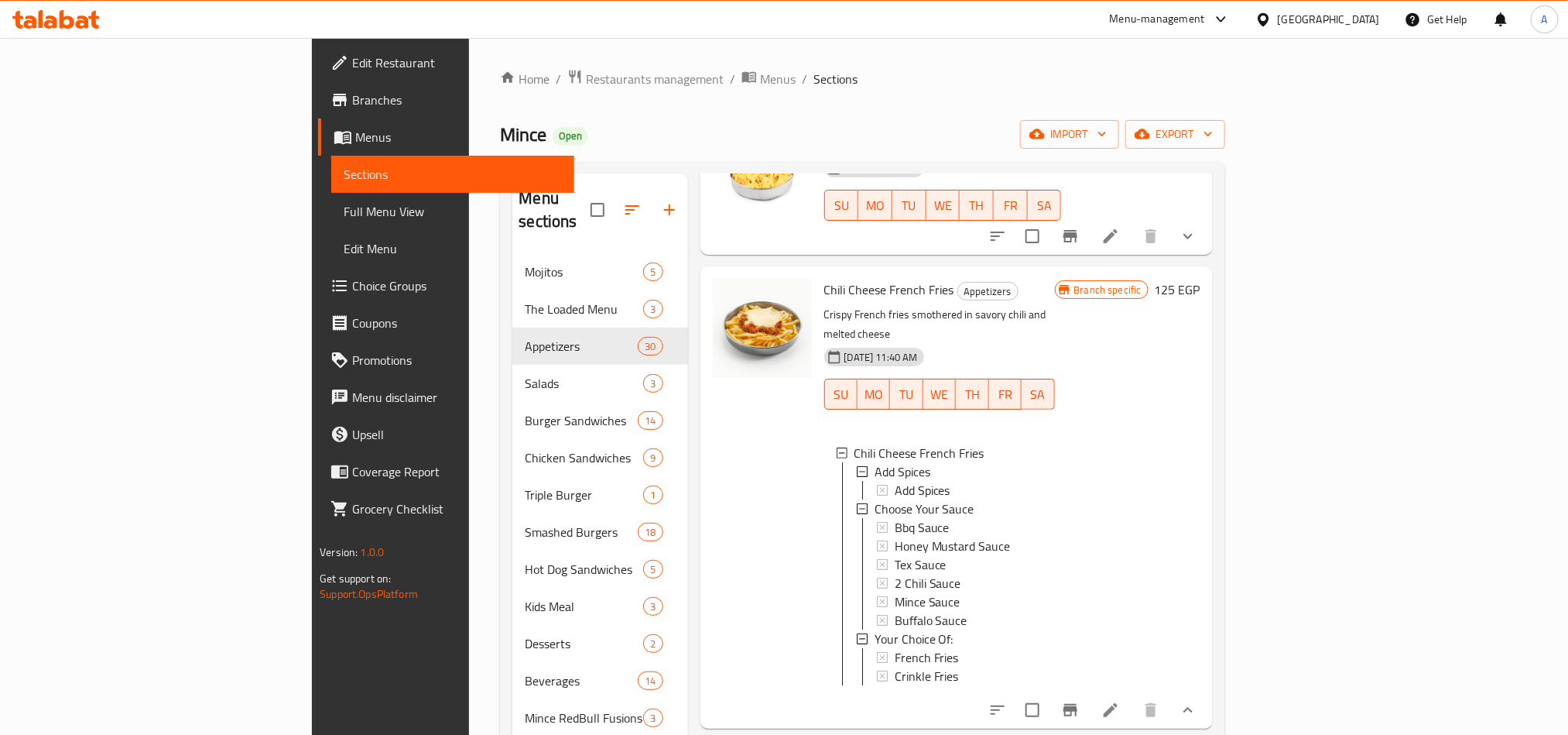
scroll to position [813, 0]
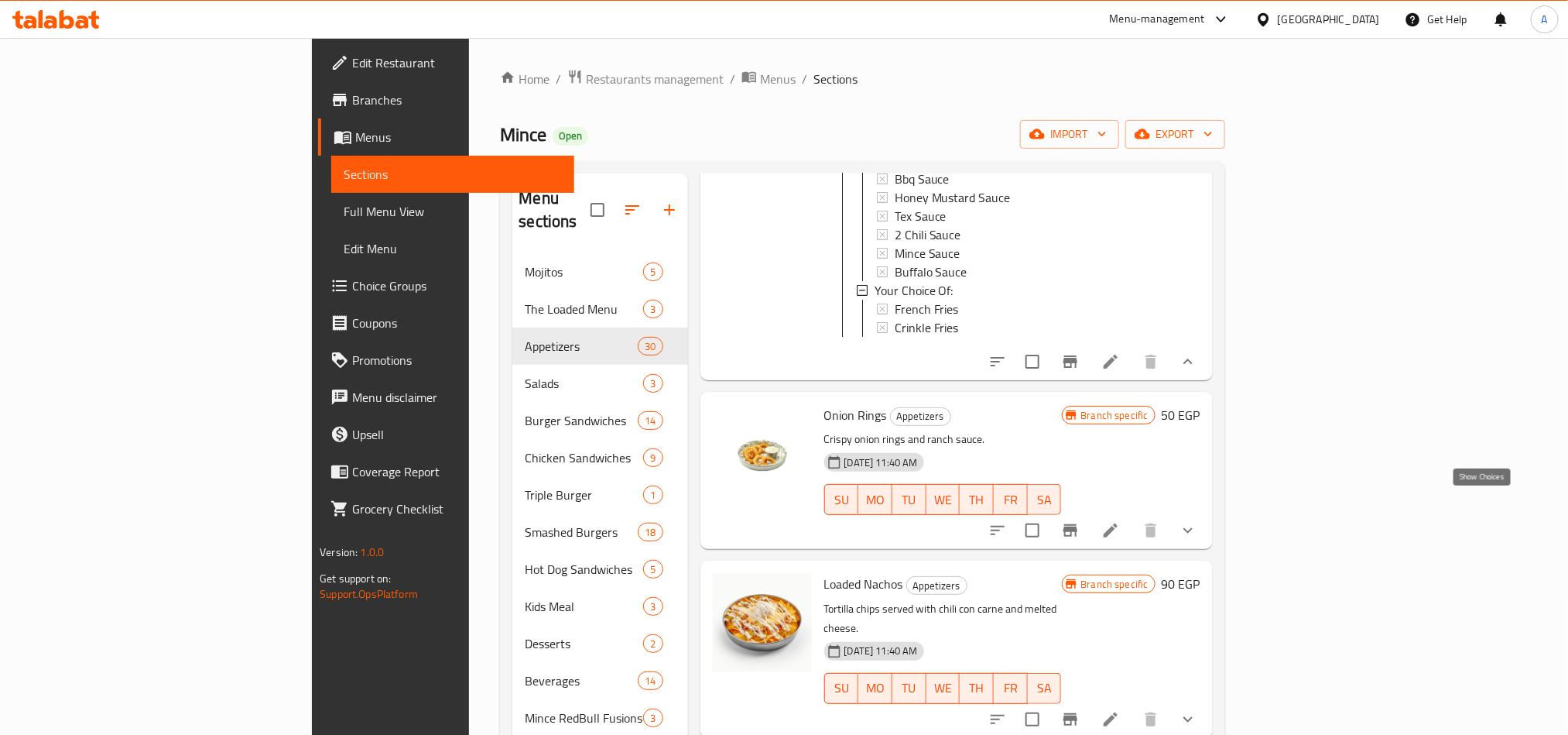
click at [1197, 521] on icon "show more" at bounding box center [1187, 530] width 18 height 18
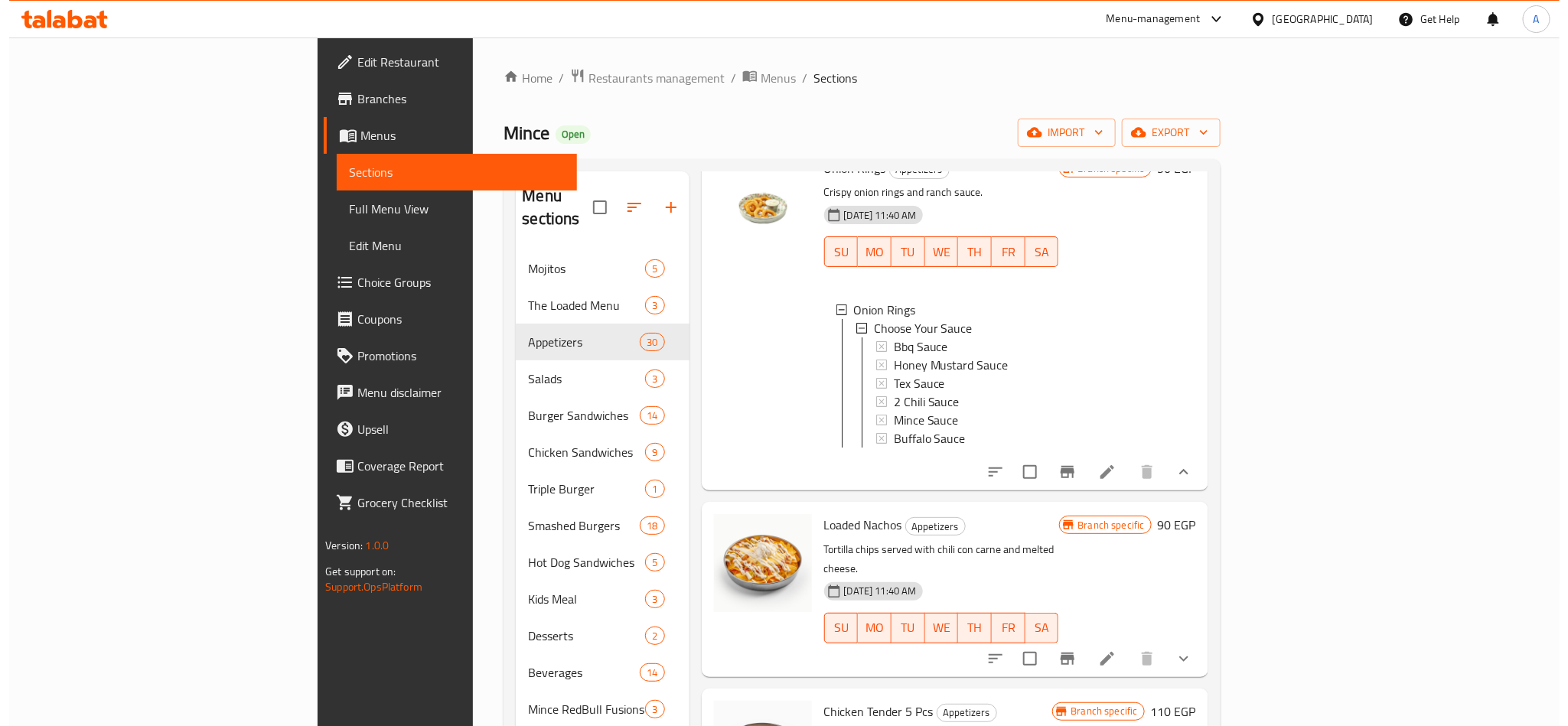
scroll to position [917, 0]
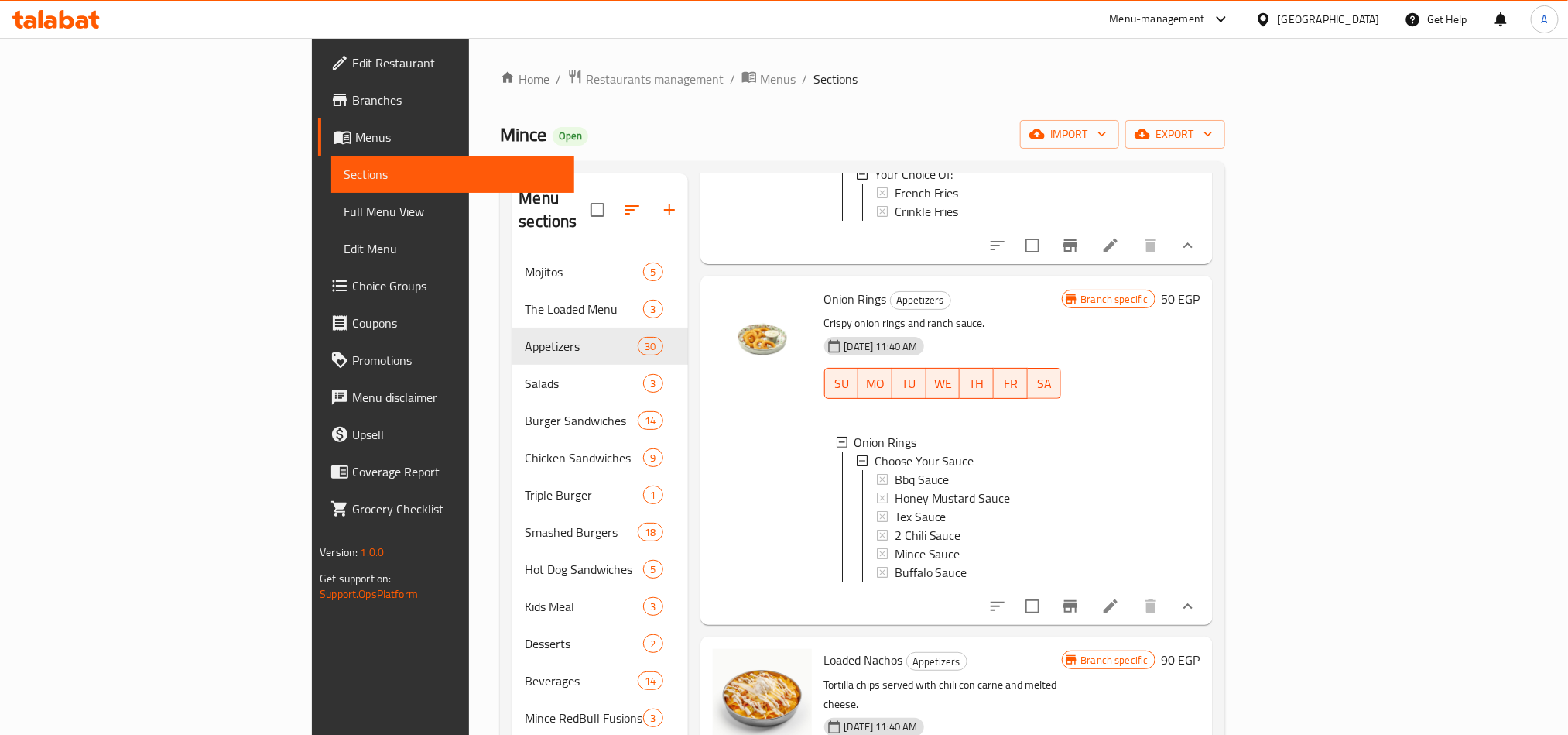
click at [1077, 600] on icon "Branch-specific-item" at bounding box center [1070, 606] width 14 height 12
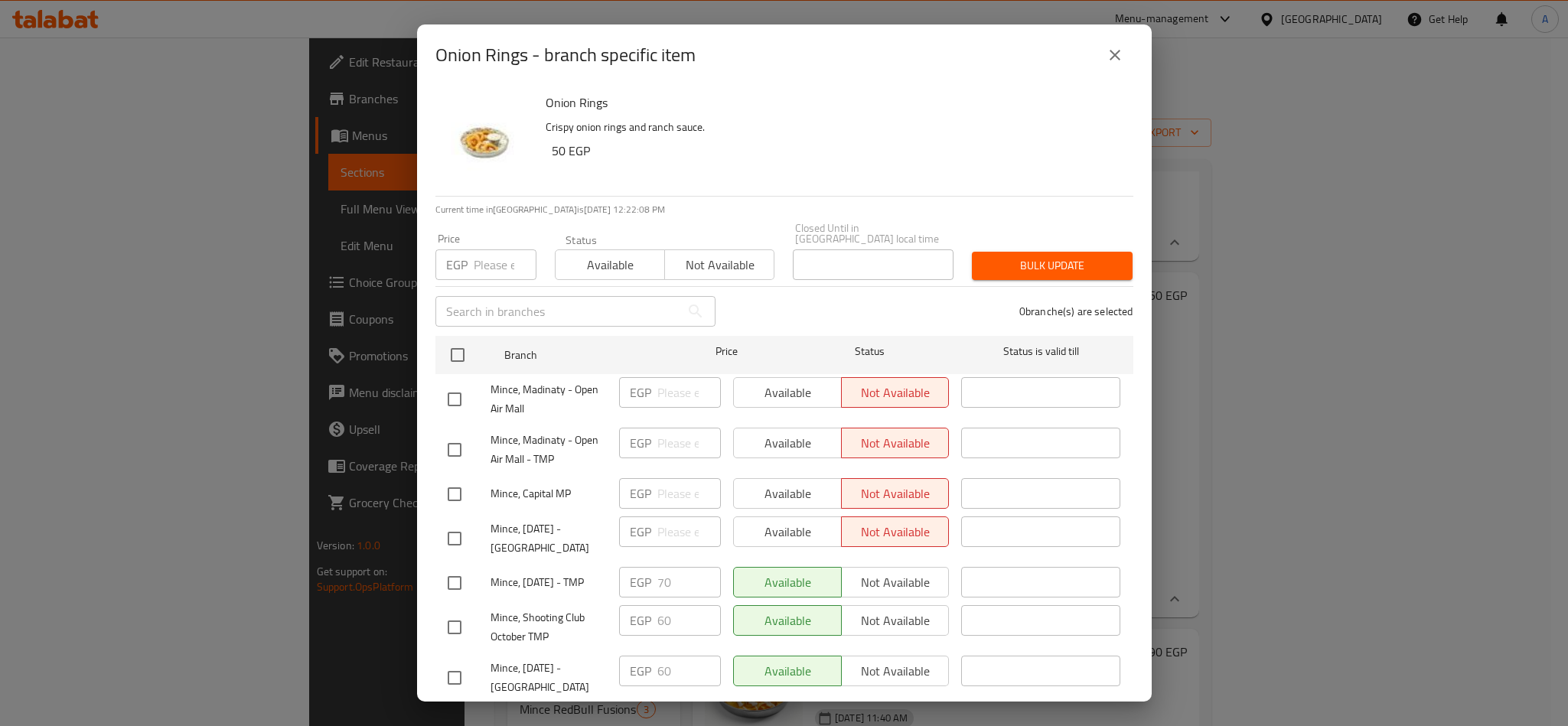
click at [869, 154] on h6 "50 EGP" at bounding box center [836, 150] width 570 height 21
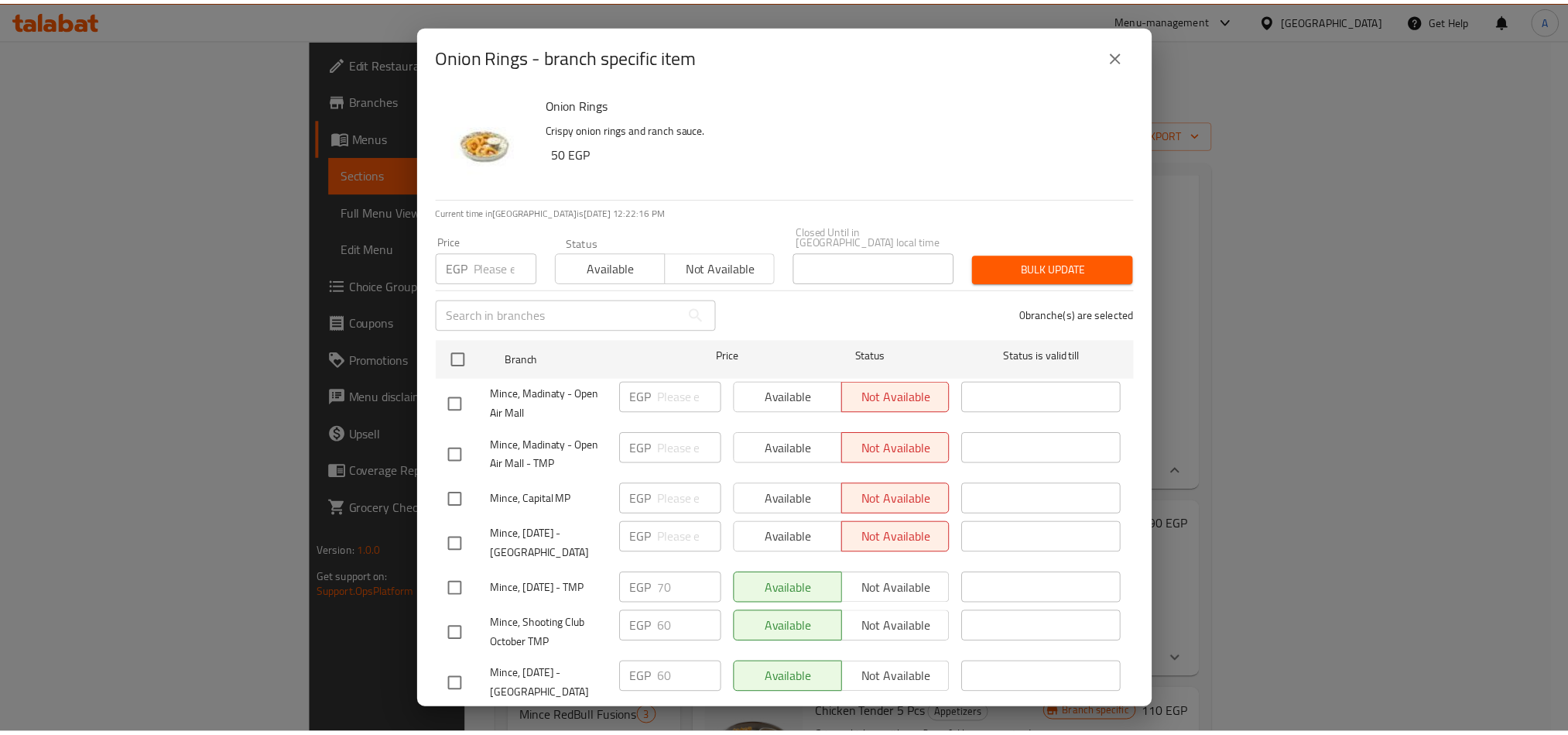
scroll to position [348, 0]
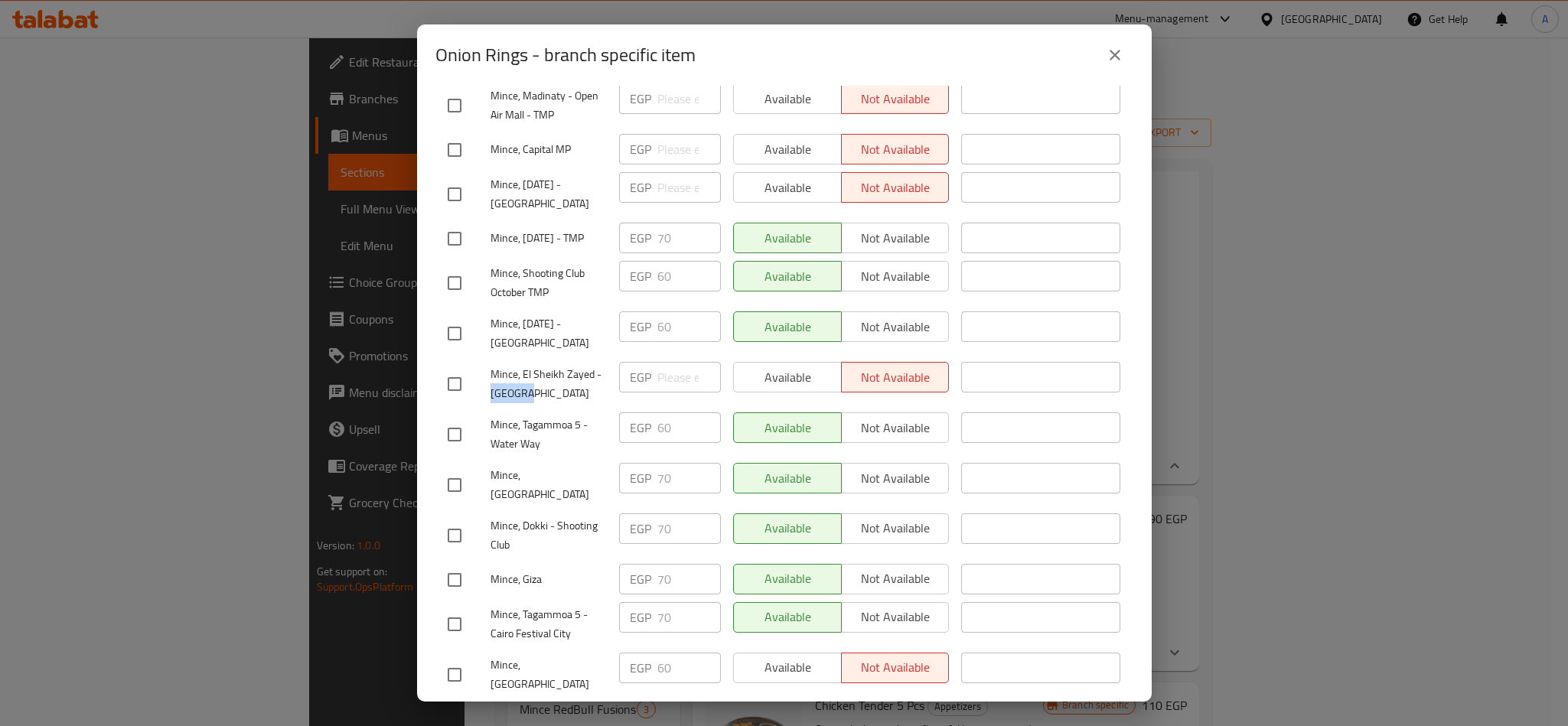
click at [1117, 61] on icon "close" at bounding box center [1115, 55] width 18 height 18
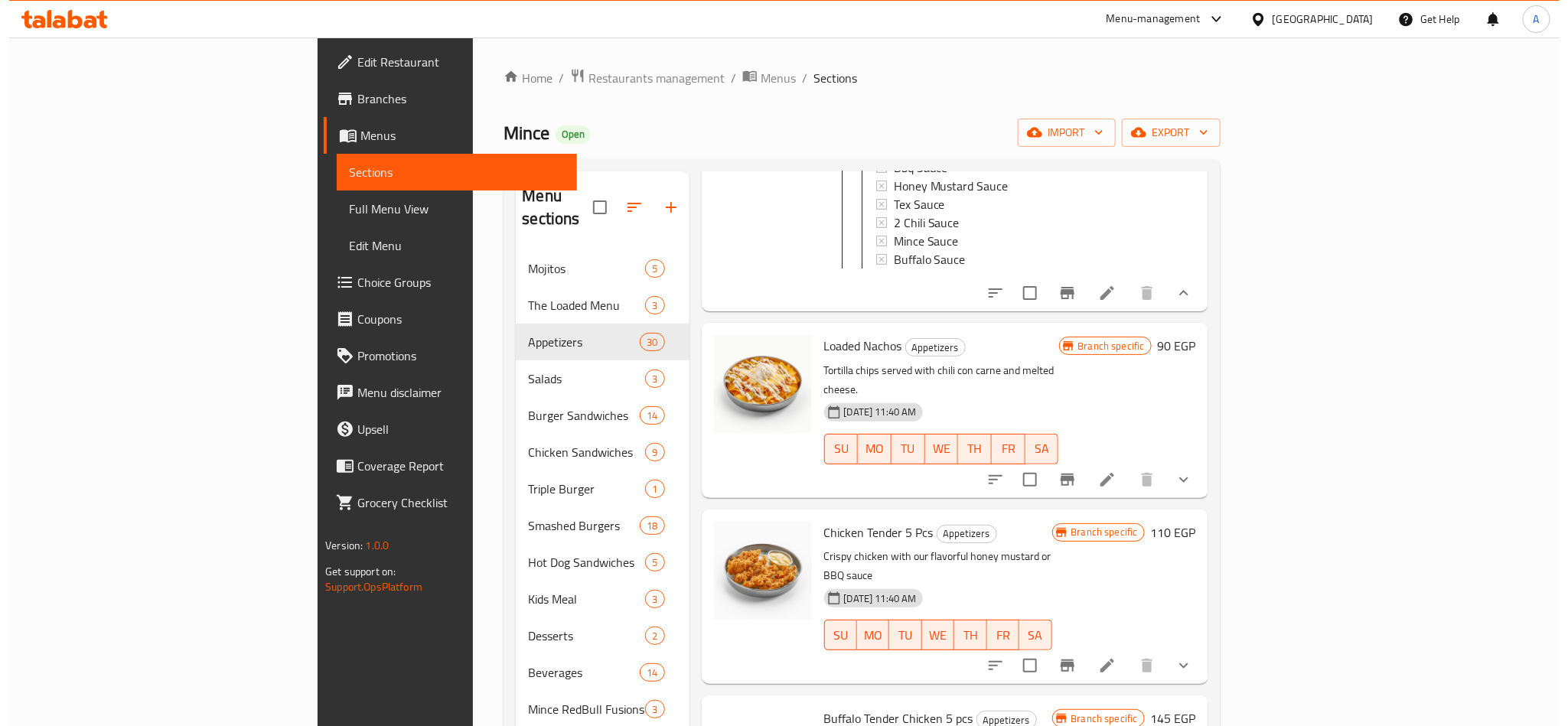
scroll to position [1280, 0]
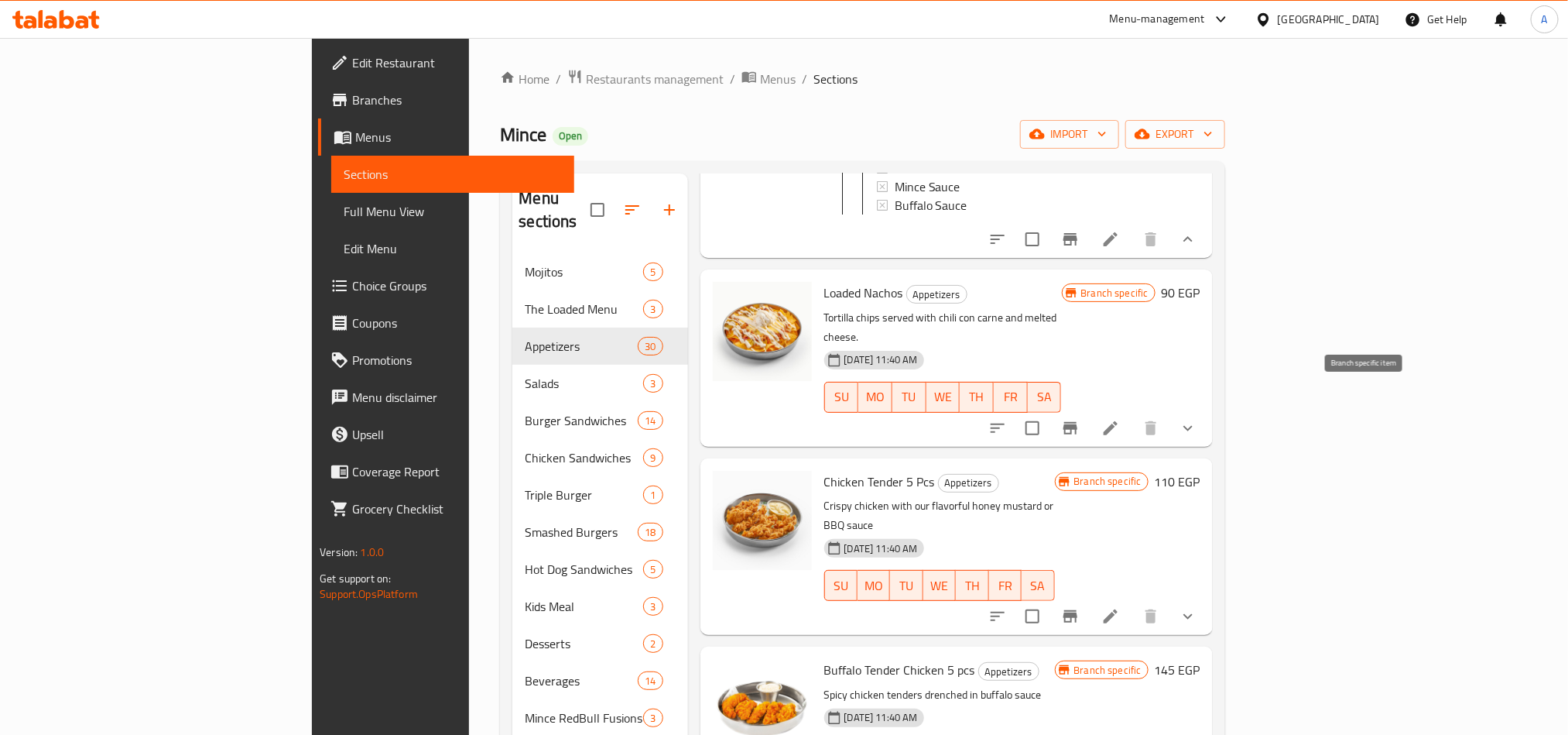
click at [1079, 419] on icon "Branch-specific-item" at bounding box center [1070, 428] width 18 height 18
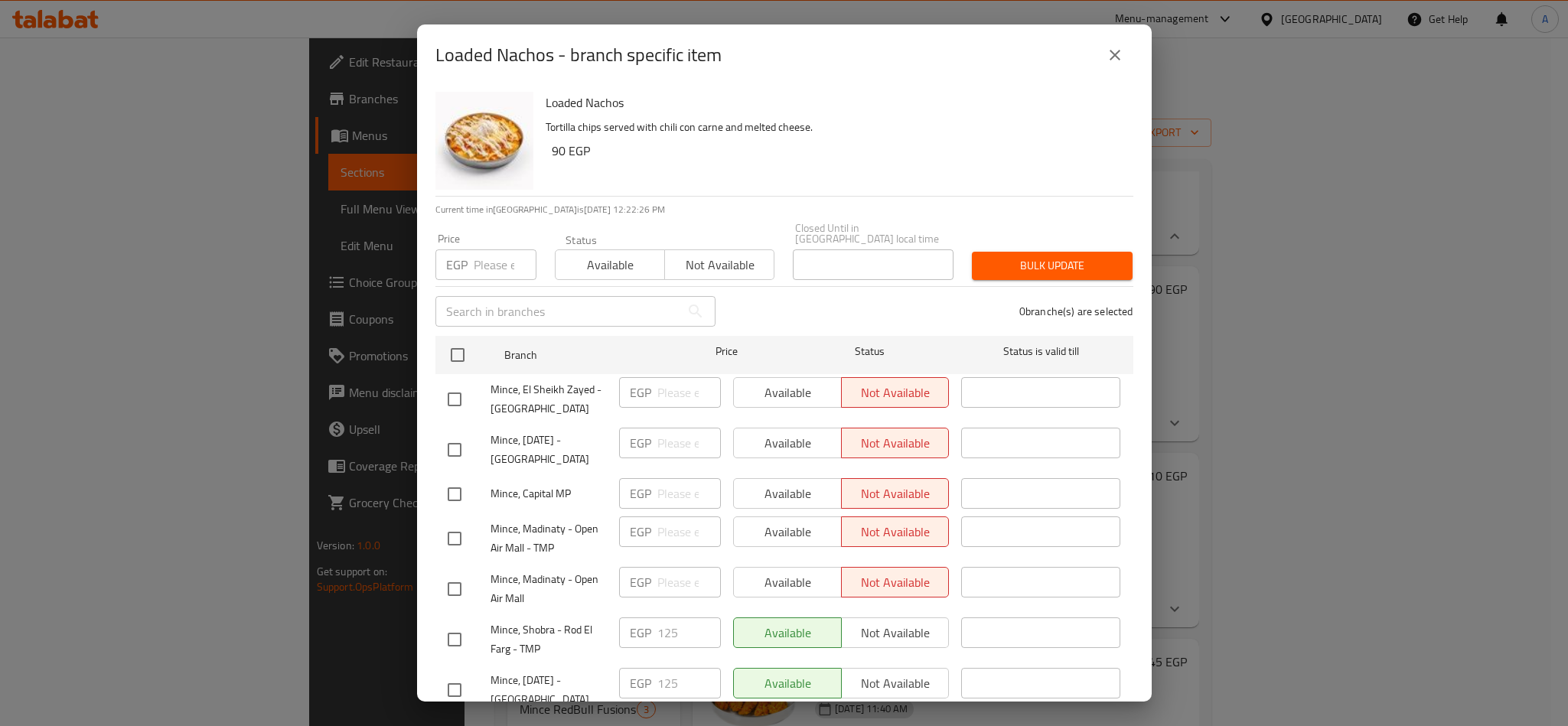
click at [917, 117] on p "Tortilla chips served with chili con carne and melted cheese." at bounding box center [833, 126] width 575 height 19
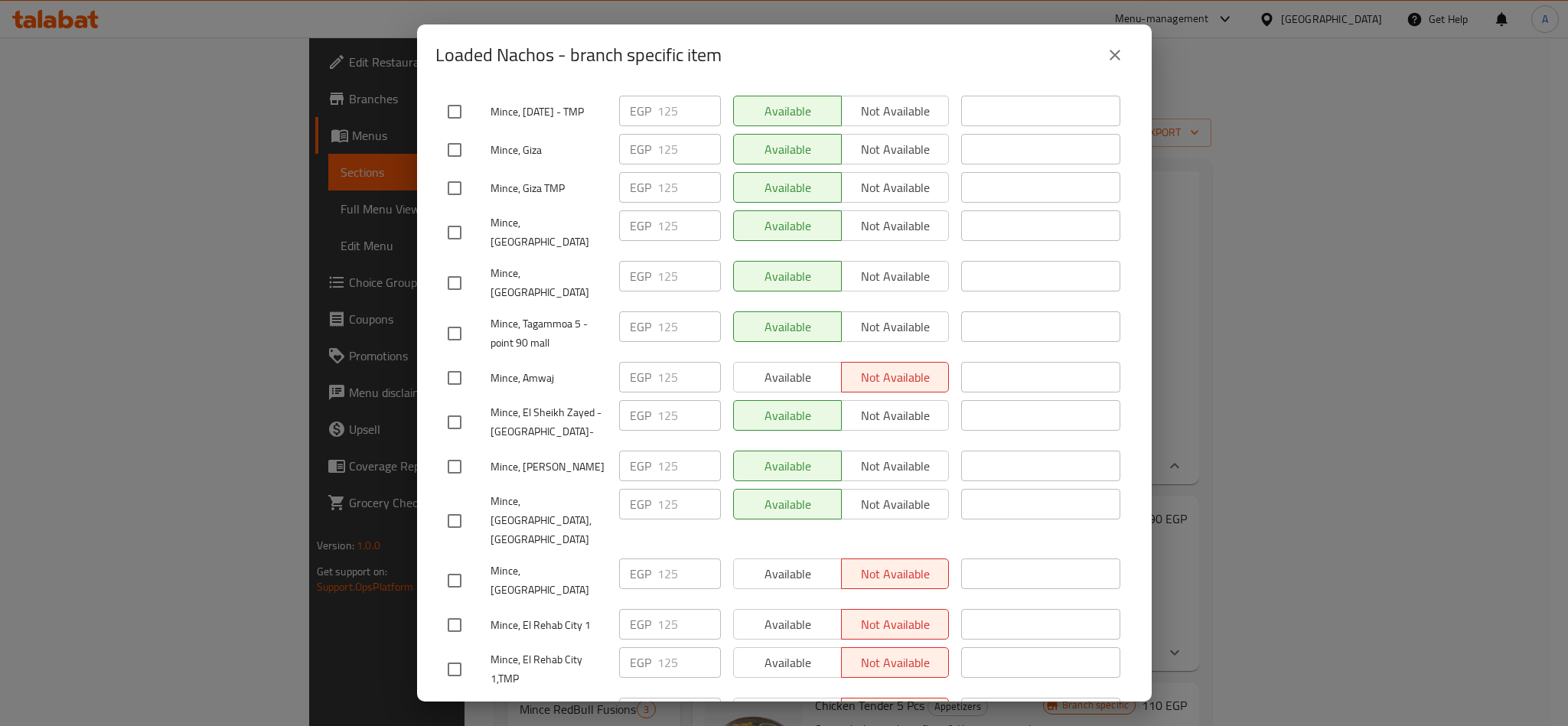
click at [452, 406] on input "checkbox" at bounding box center [454, 421] width 32 height 32
checkbox input "true"
click at [920, 405] on span "Not available" at bounding box center [896, 416] width 95 height 22
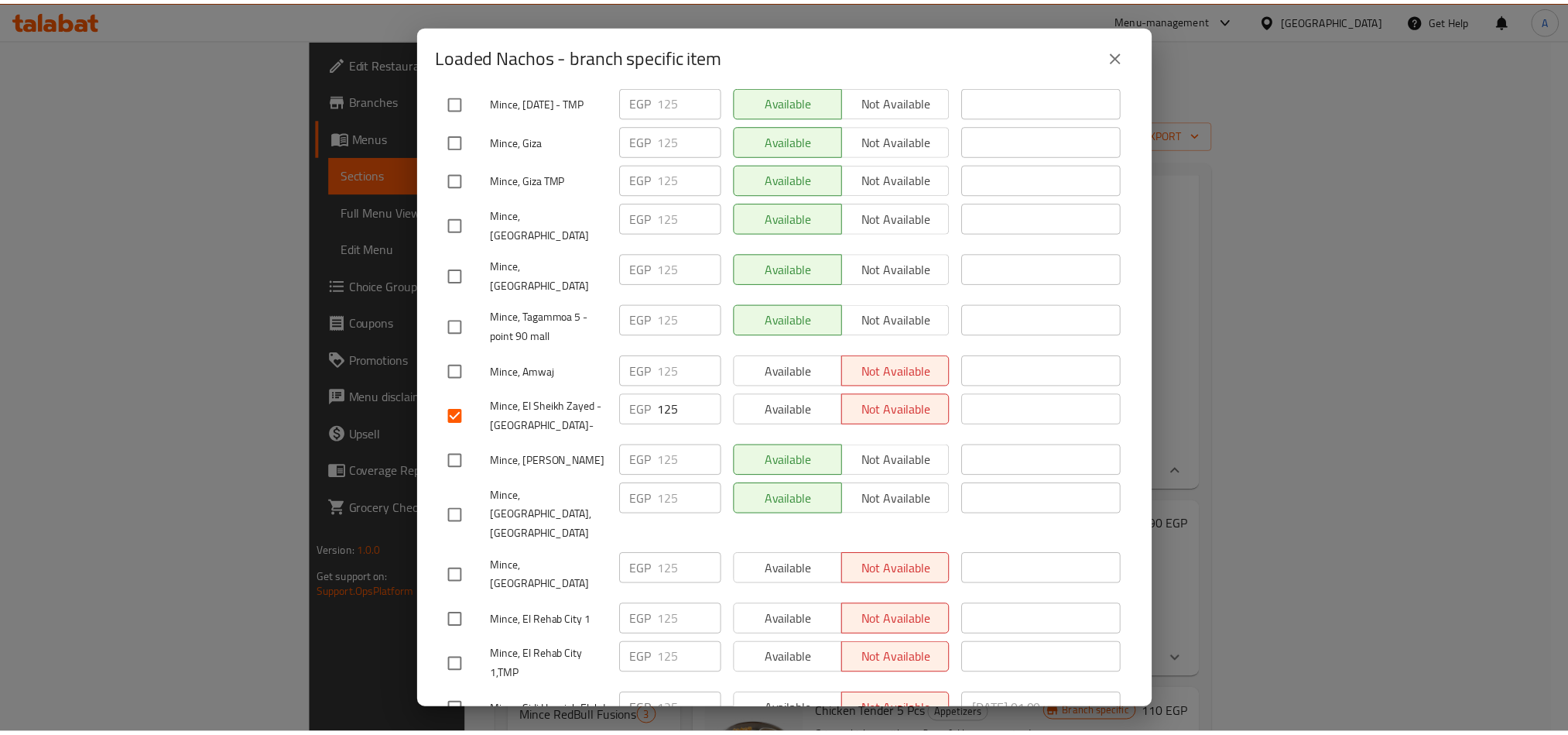
scroll to position [1399, 0]
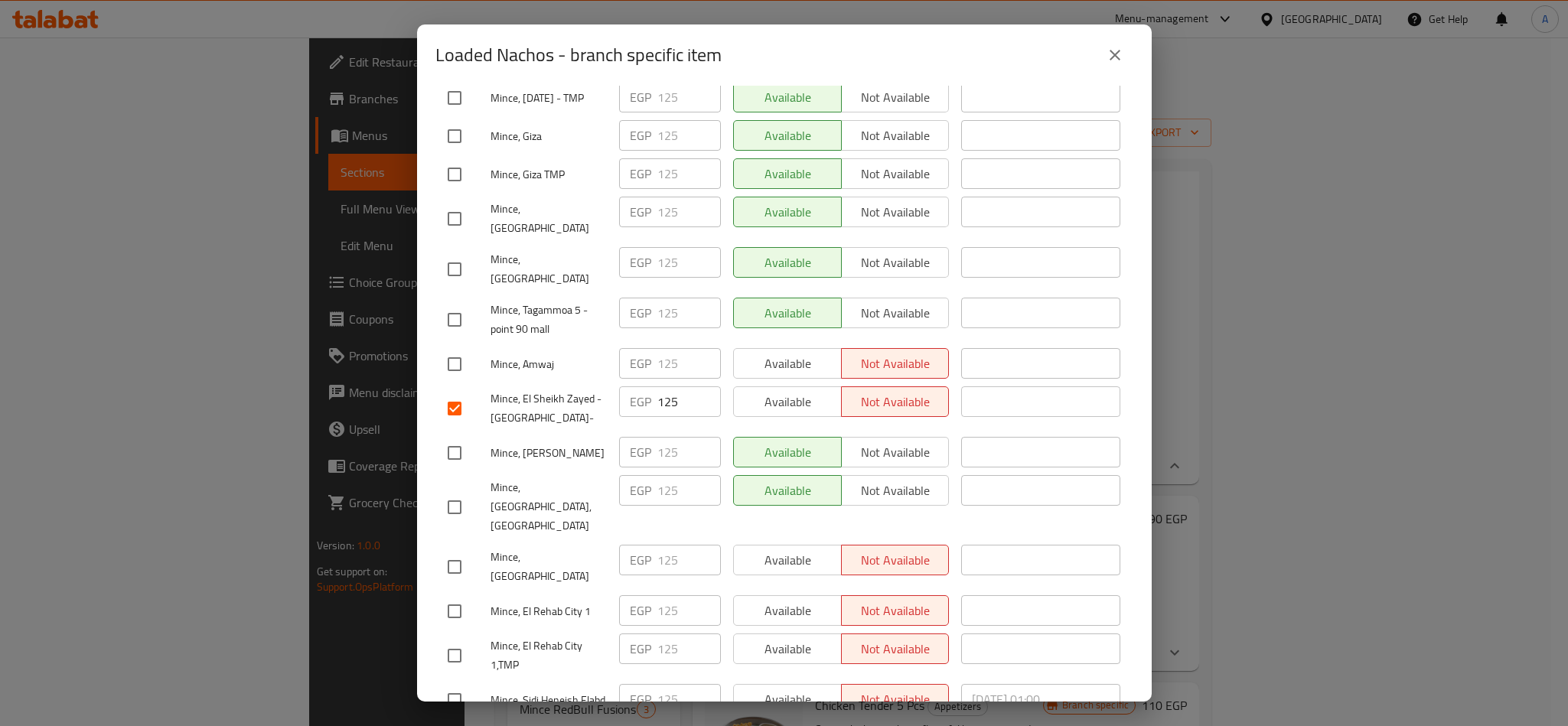
click at [944, 725] on span "Save" at bounding box center [784, 738] width 673 height 19
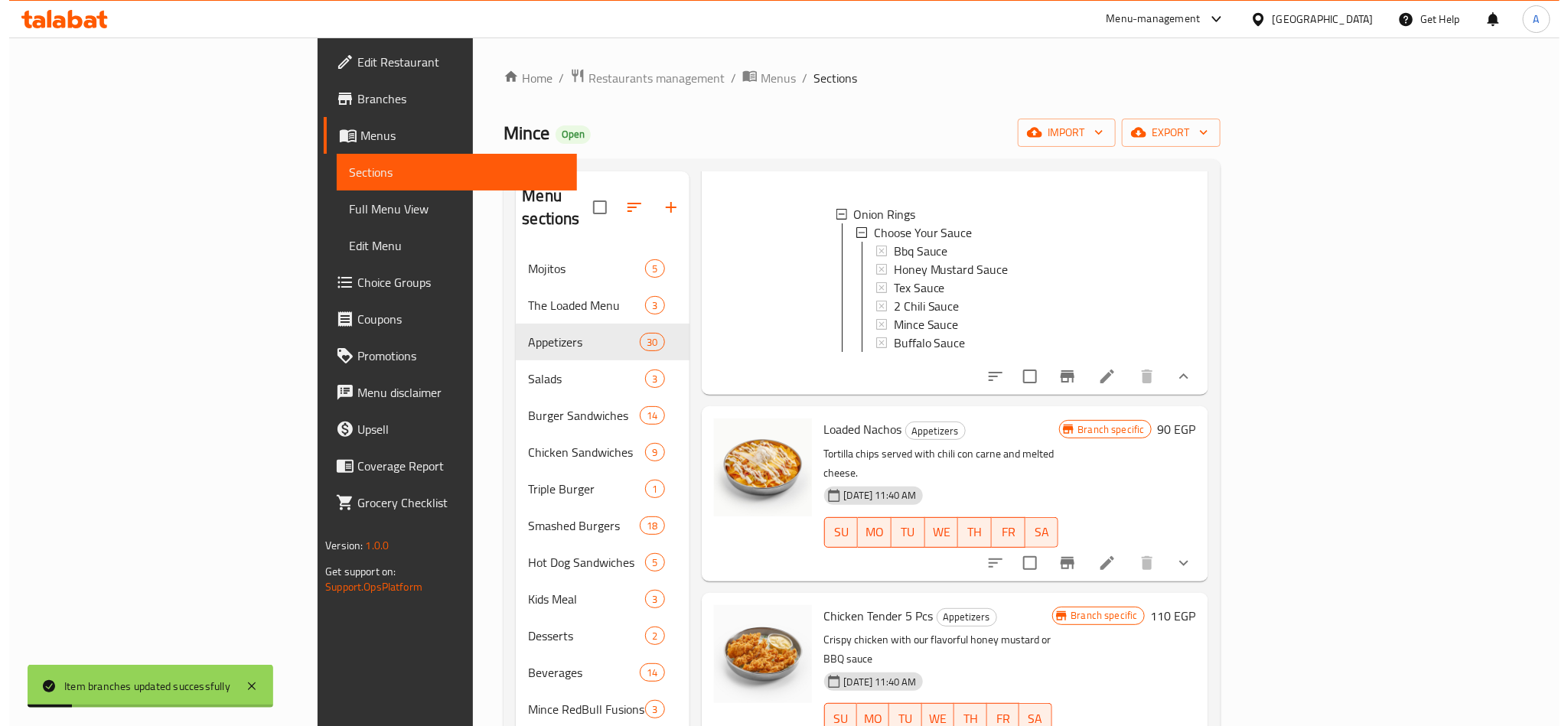
scroll to position [1165, 0]
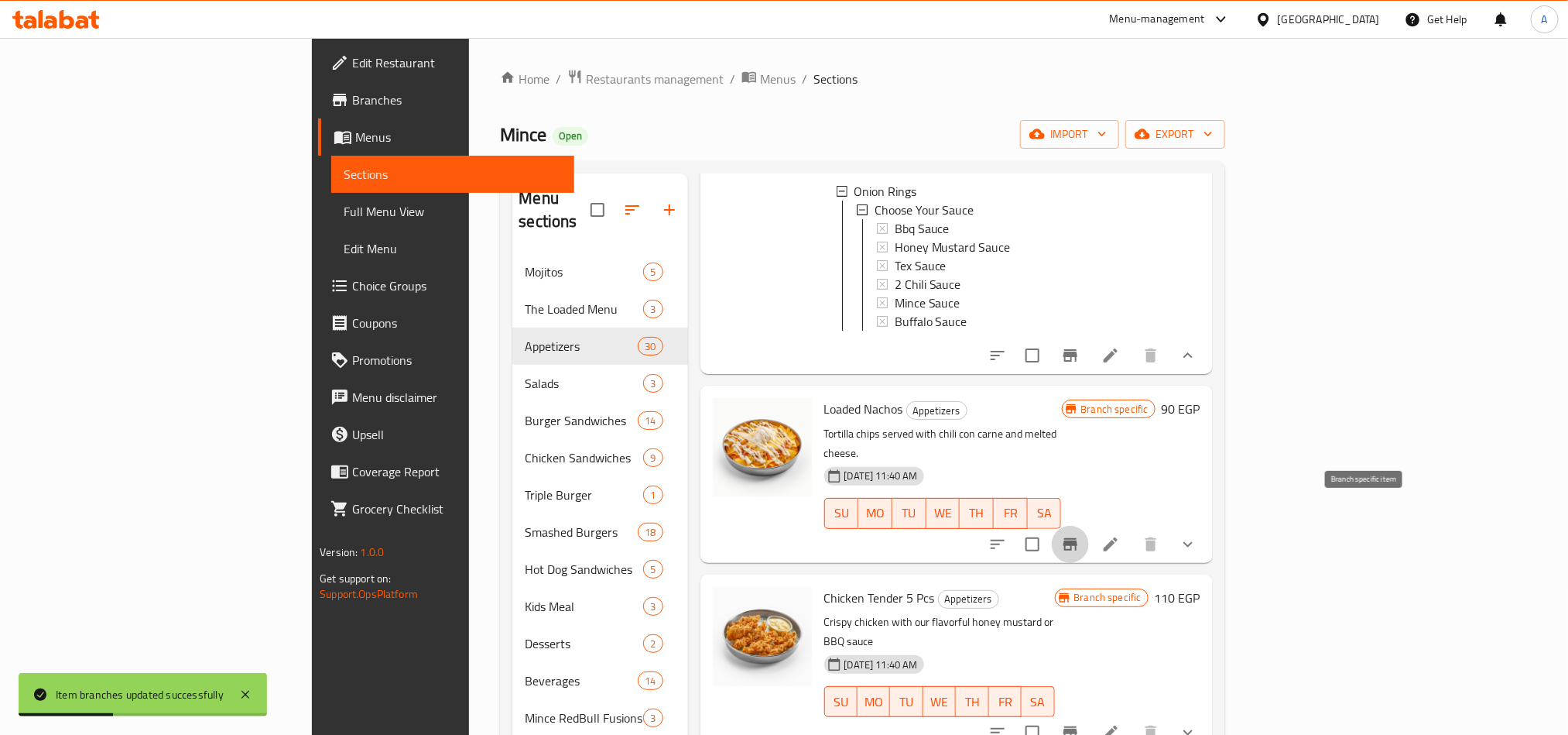
click at [1077, 538] on icon "Branch-specific-item" at bounding box center [1070, 544] width 14 height 12
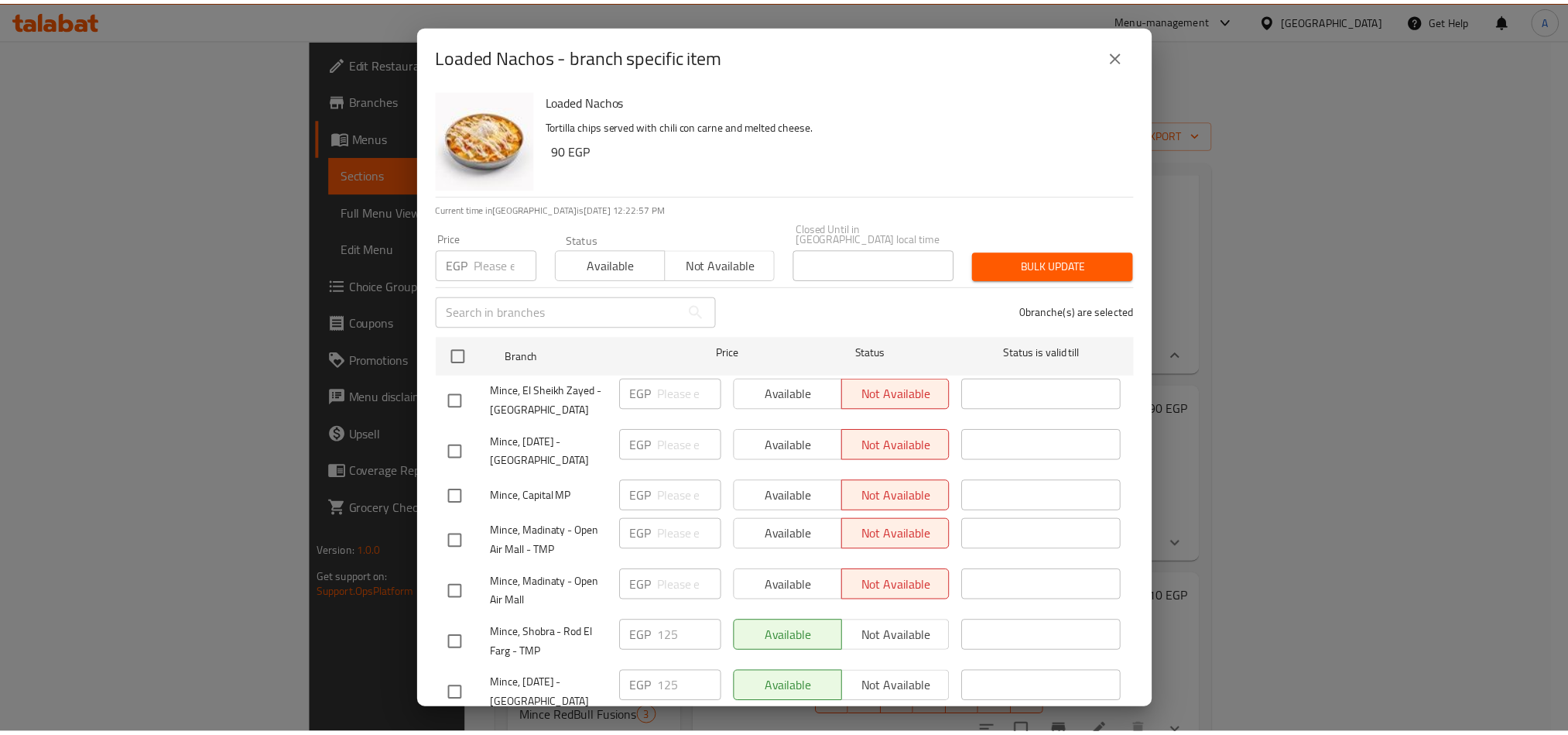
scroll to position [0, 0]
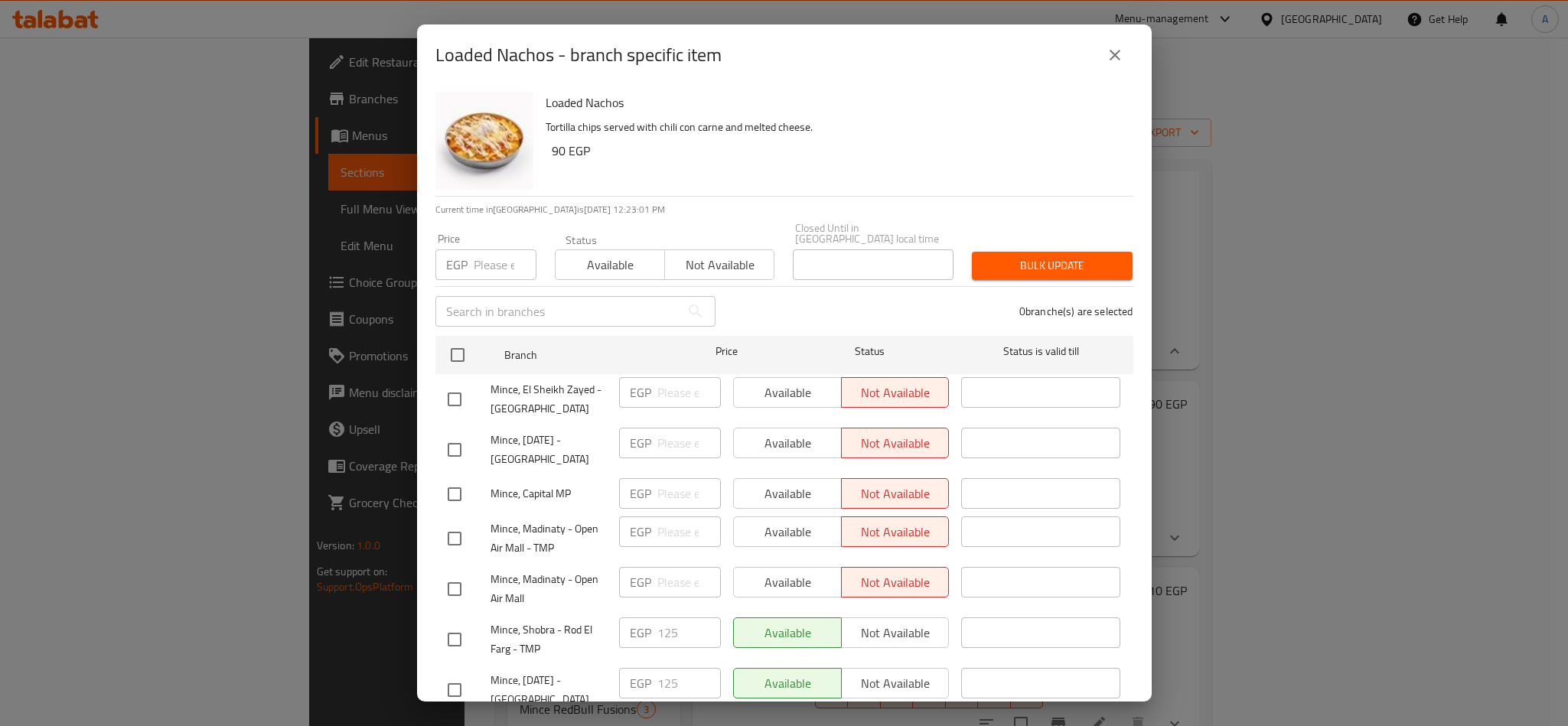
click at [1114, 60] on icon "close" at bounding box center [1115, 55] width 18 height 18
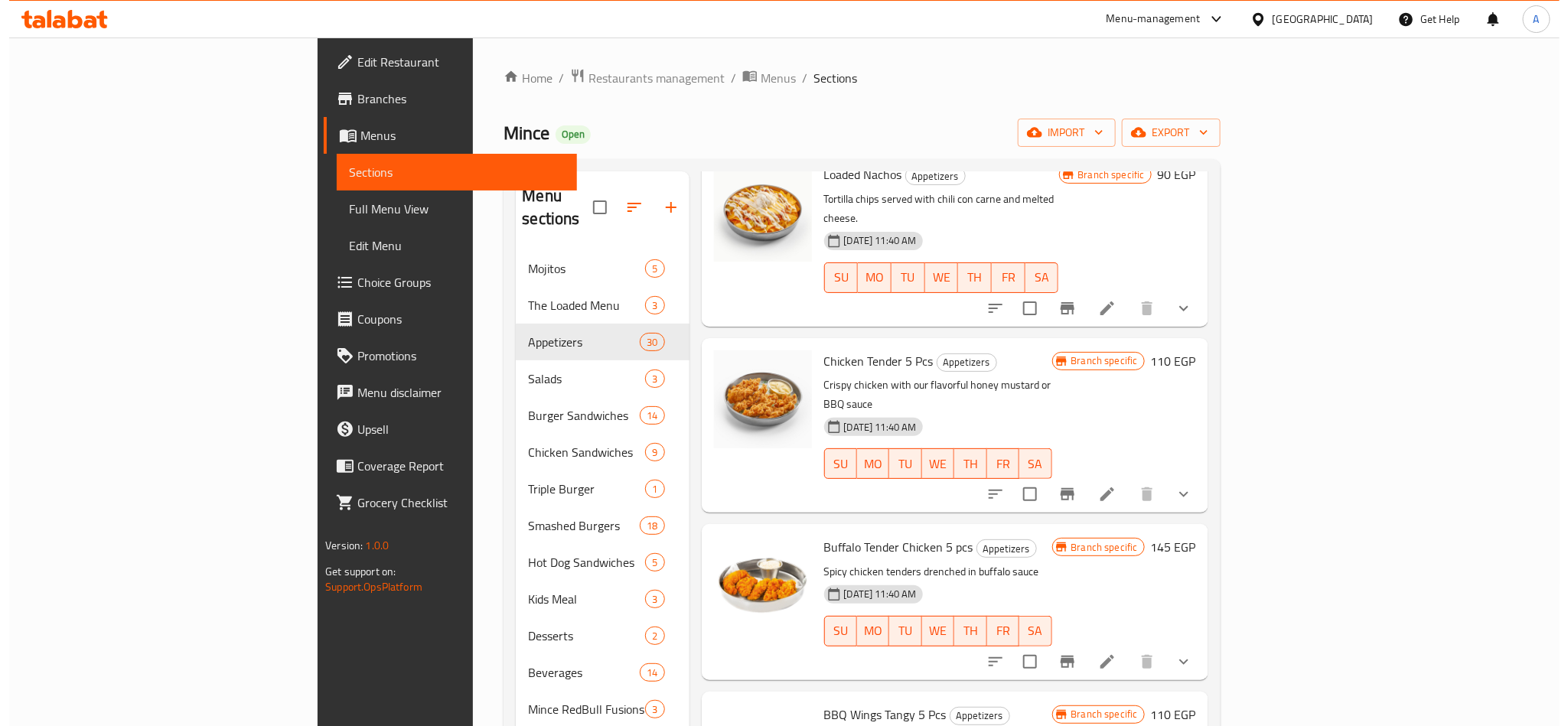
scroll to position [1165, 0]
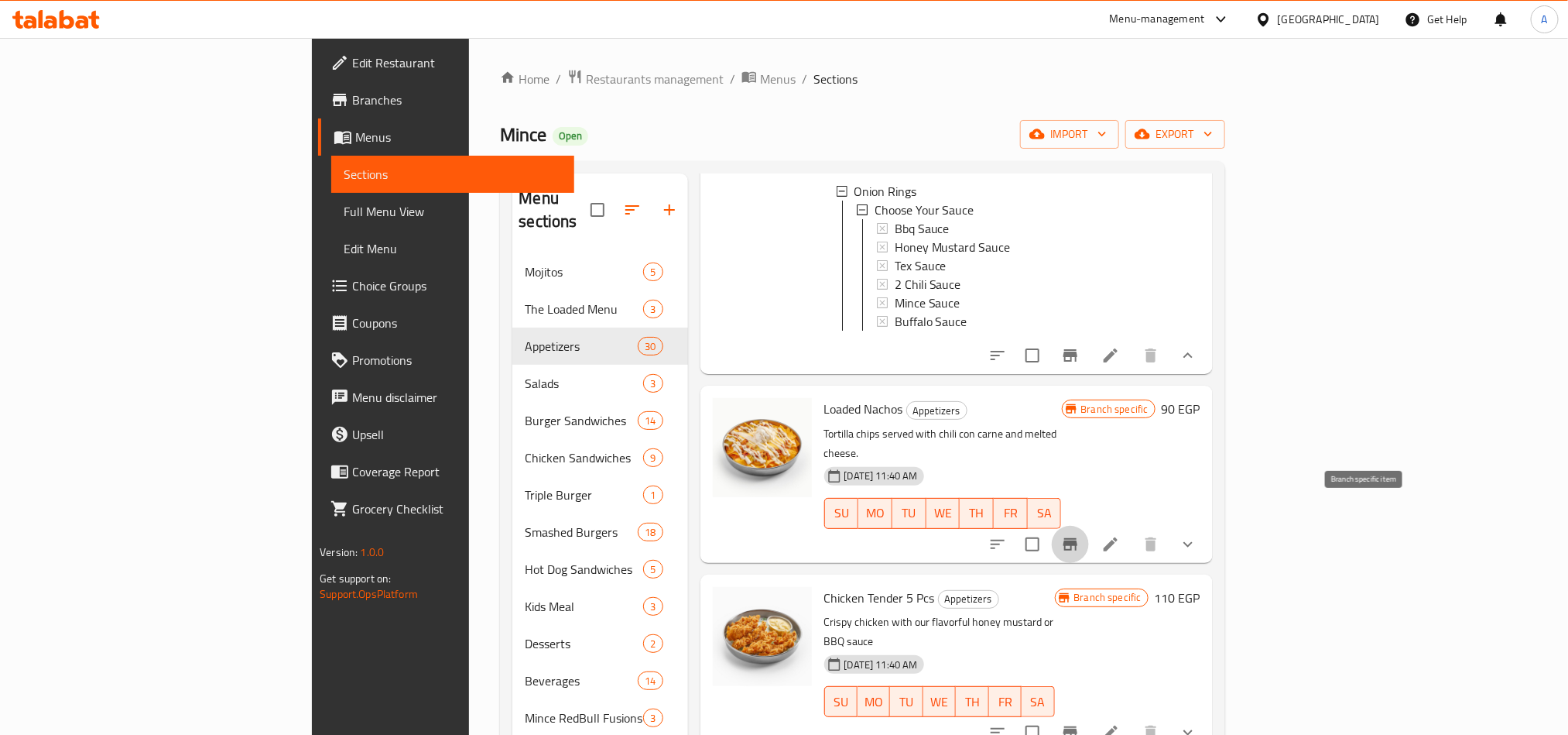
click at [1077, 538] on icon "Branch-specific-item" at bounding box center [1070, 544] width 14 height 12
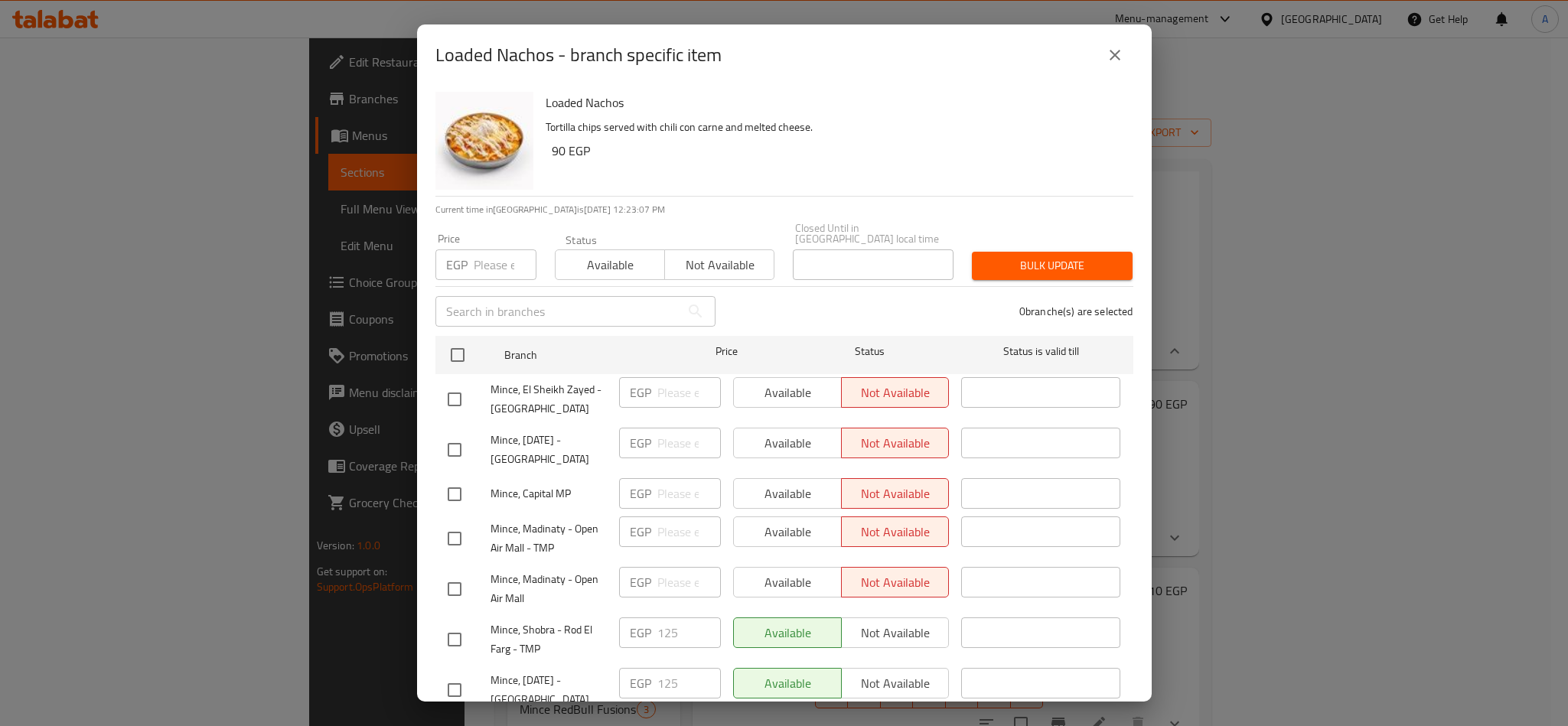
click at [852, 154] on h6 "90 EGP" at bounding box center [836, 150] width 570 height 21
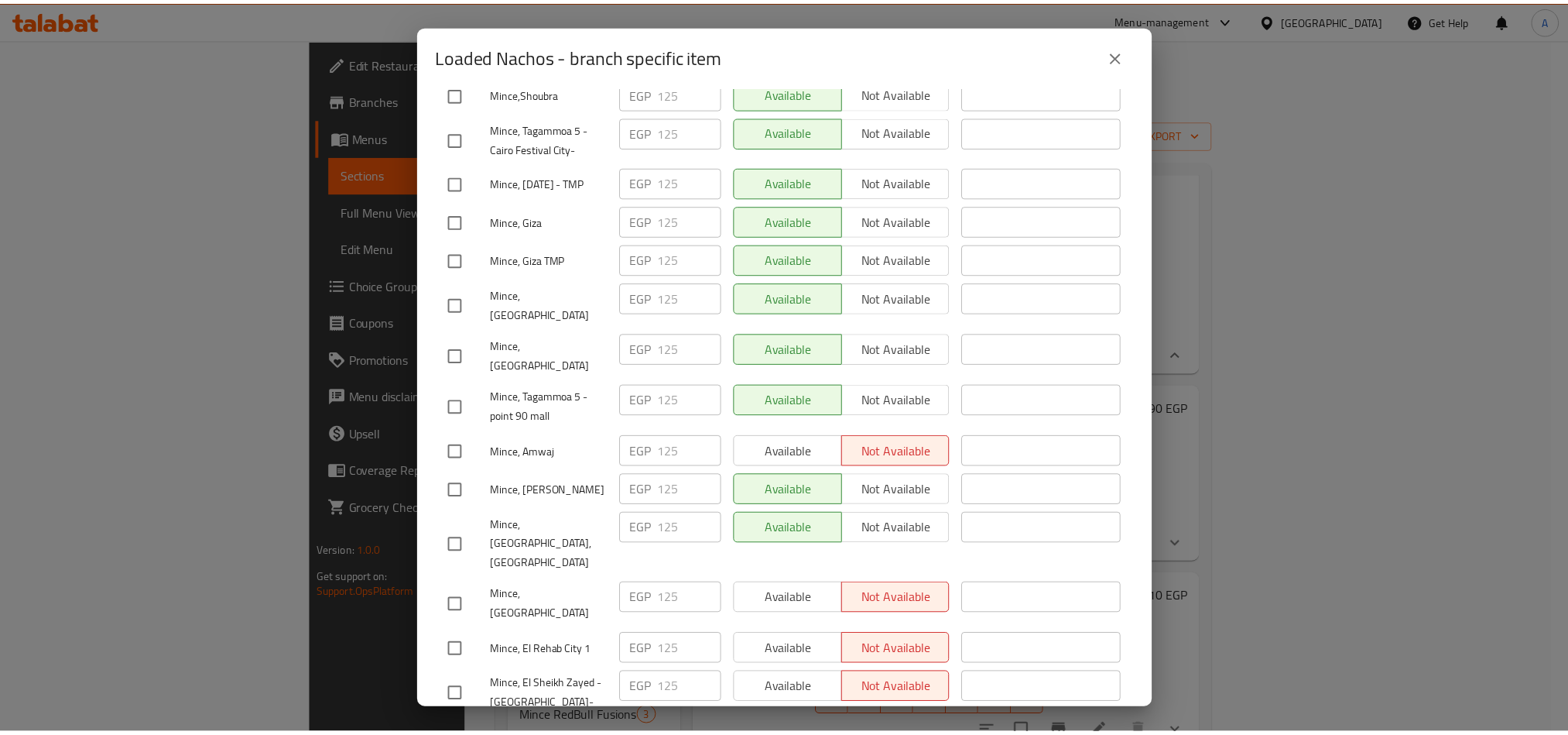
scroll to position [820, 0]
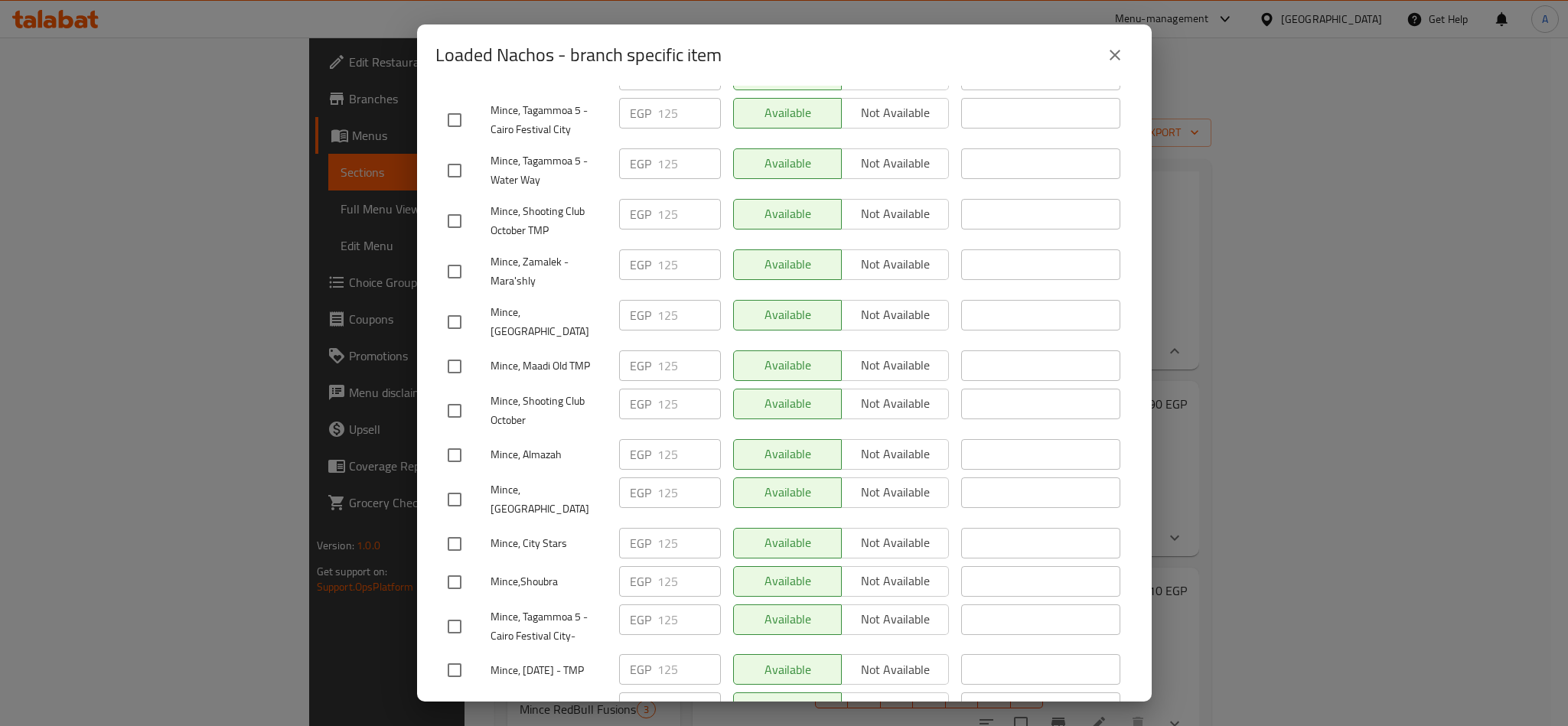
click at [1125, 62] on button "close" at bounding box center [1114, 55] width 37 height 37
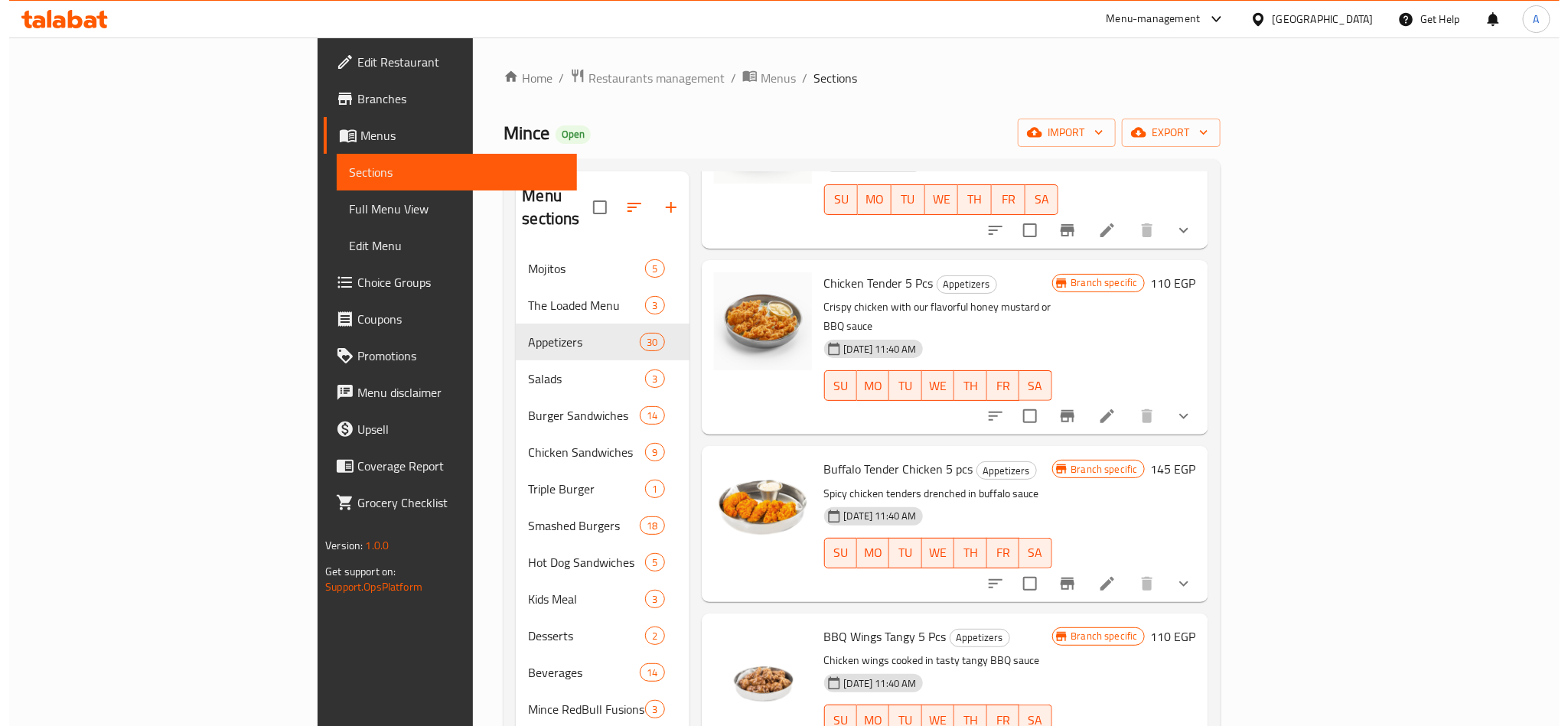
scroll to position [1509, 0]
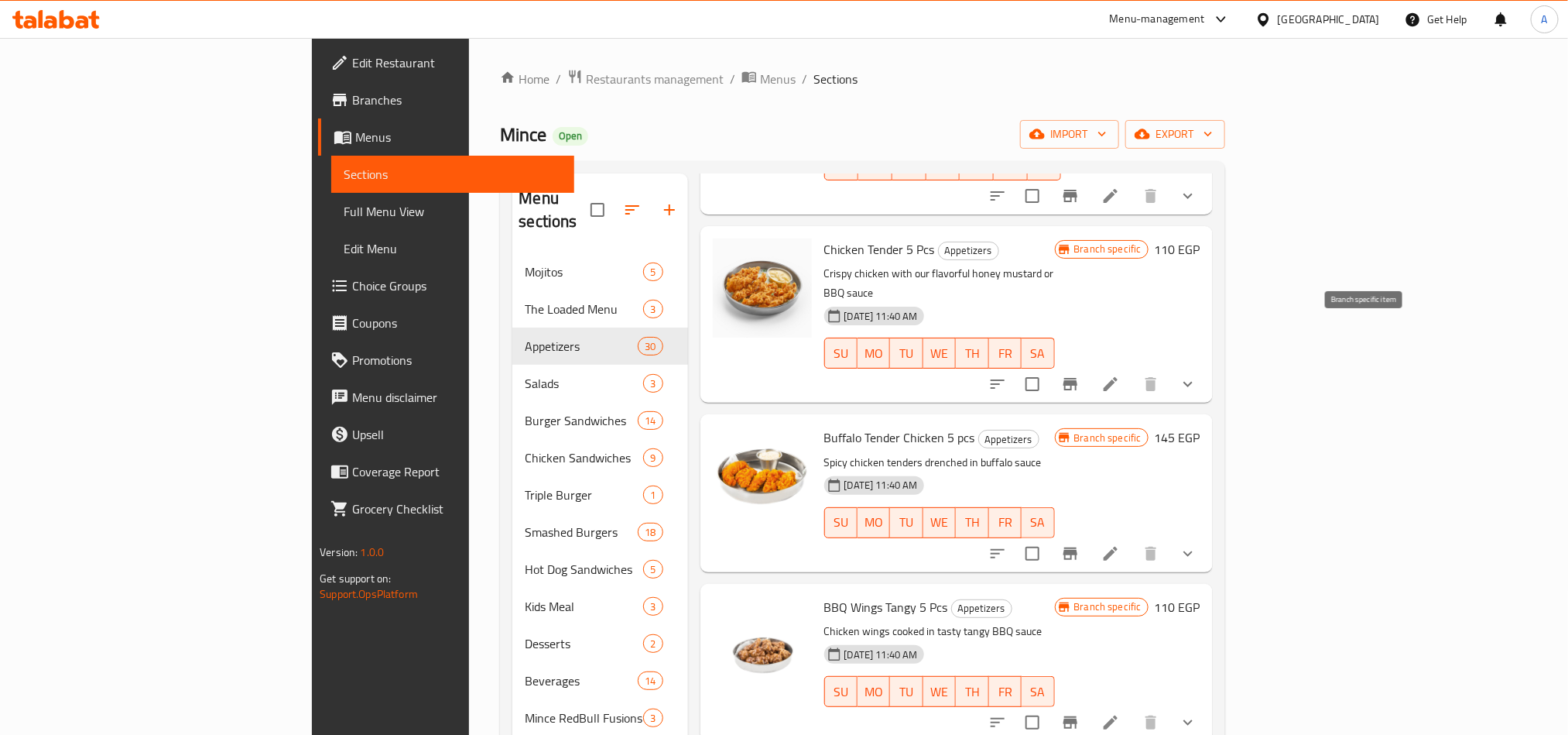
click at [1077, 377] on icon "Branch-specific-item" at bounding box center [1070, 383] width 14 height 12
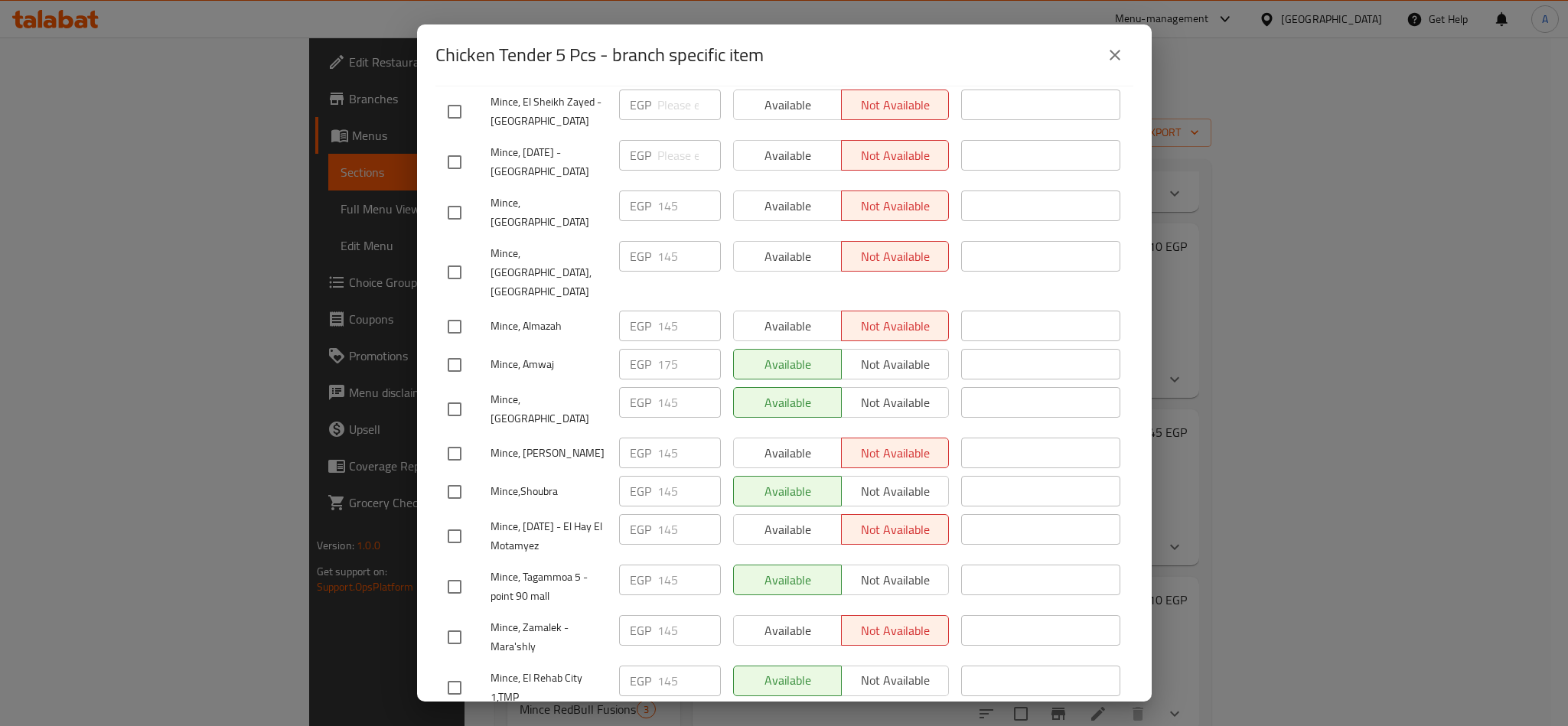
scroll to position [344, 0]
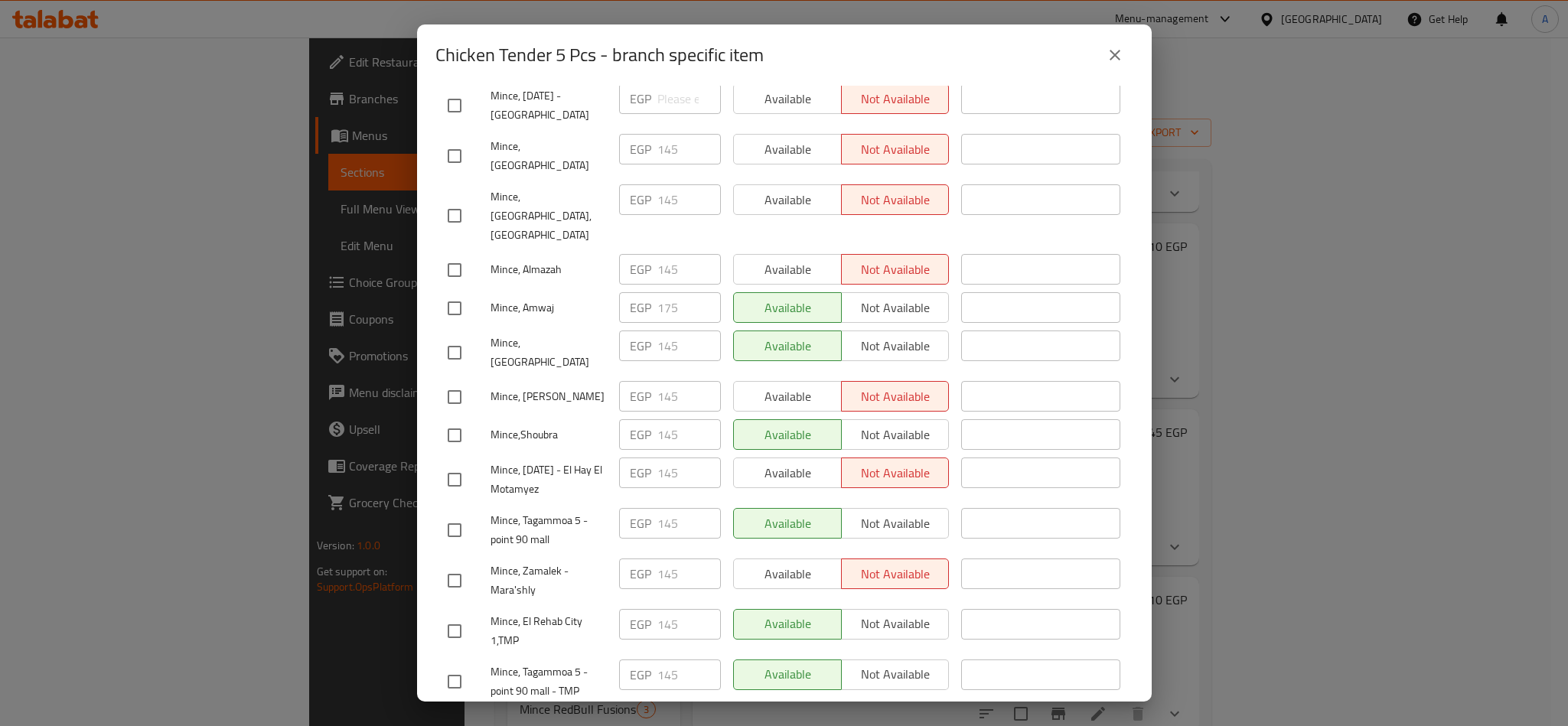
click at [969, 61] on div "Chicken Tender 5 Pcs - branch specific item" at bounding box center [784, 55] width 698 height 37
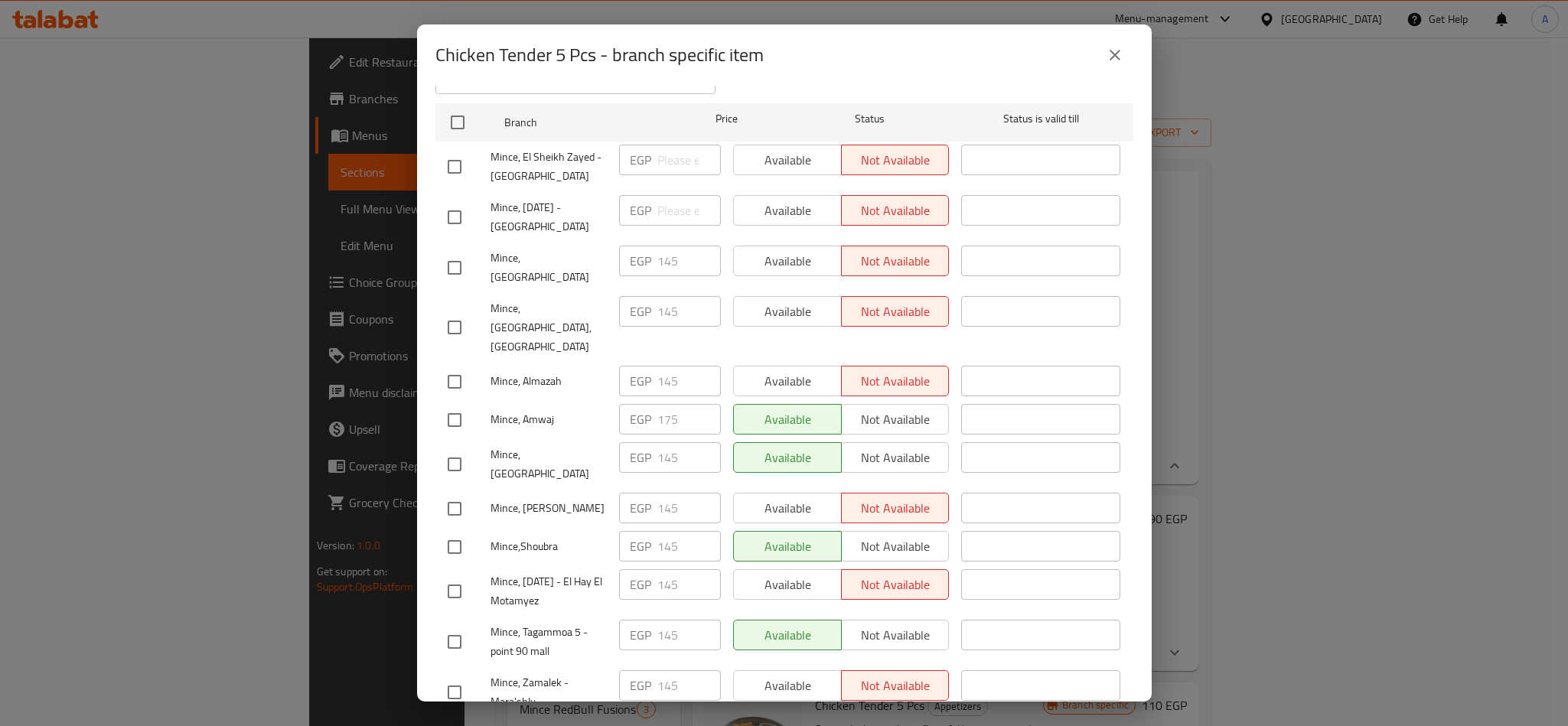
scroll to position [1099, 0]
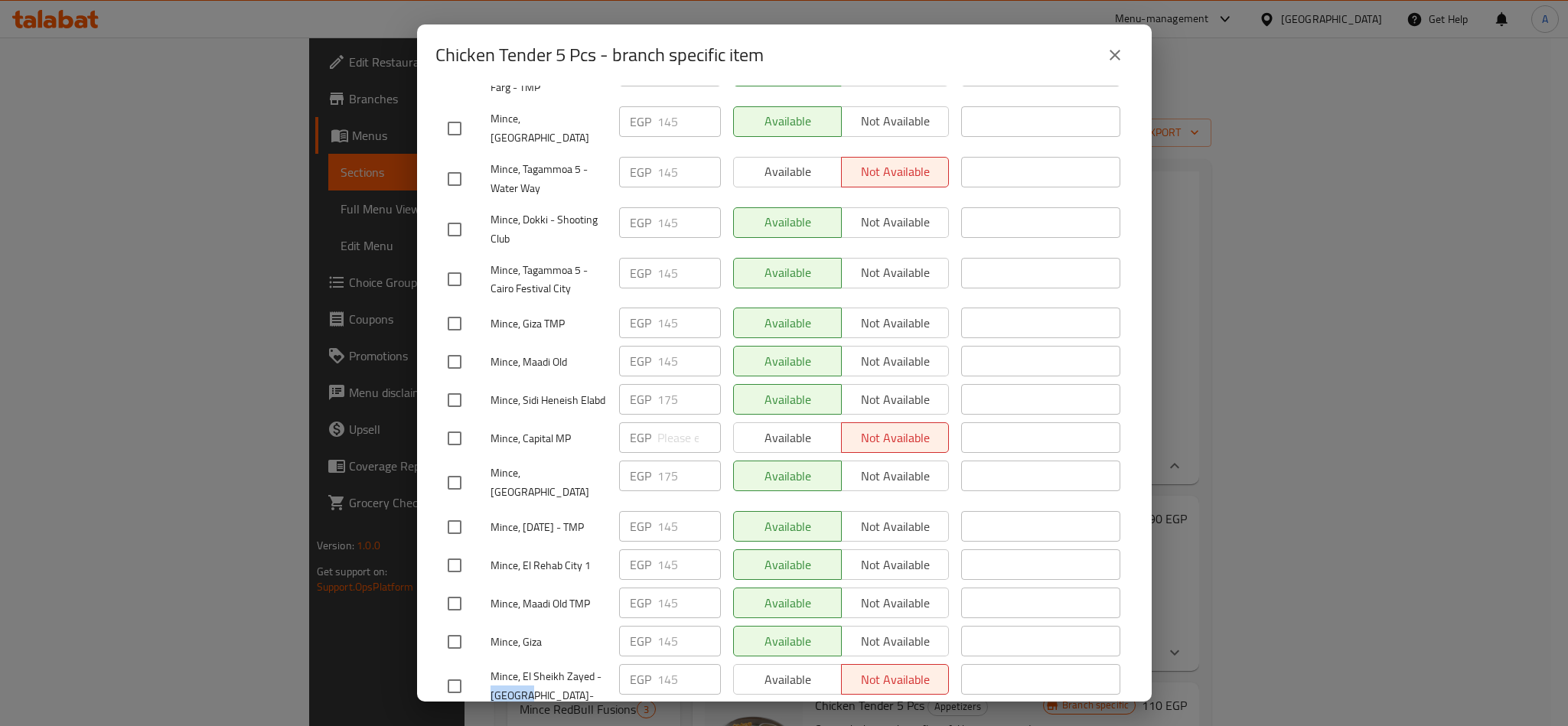
click at [1114, 62] on icon "close" at bounding box center [1115, 55] width 18 height 18
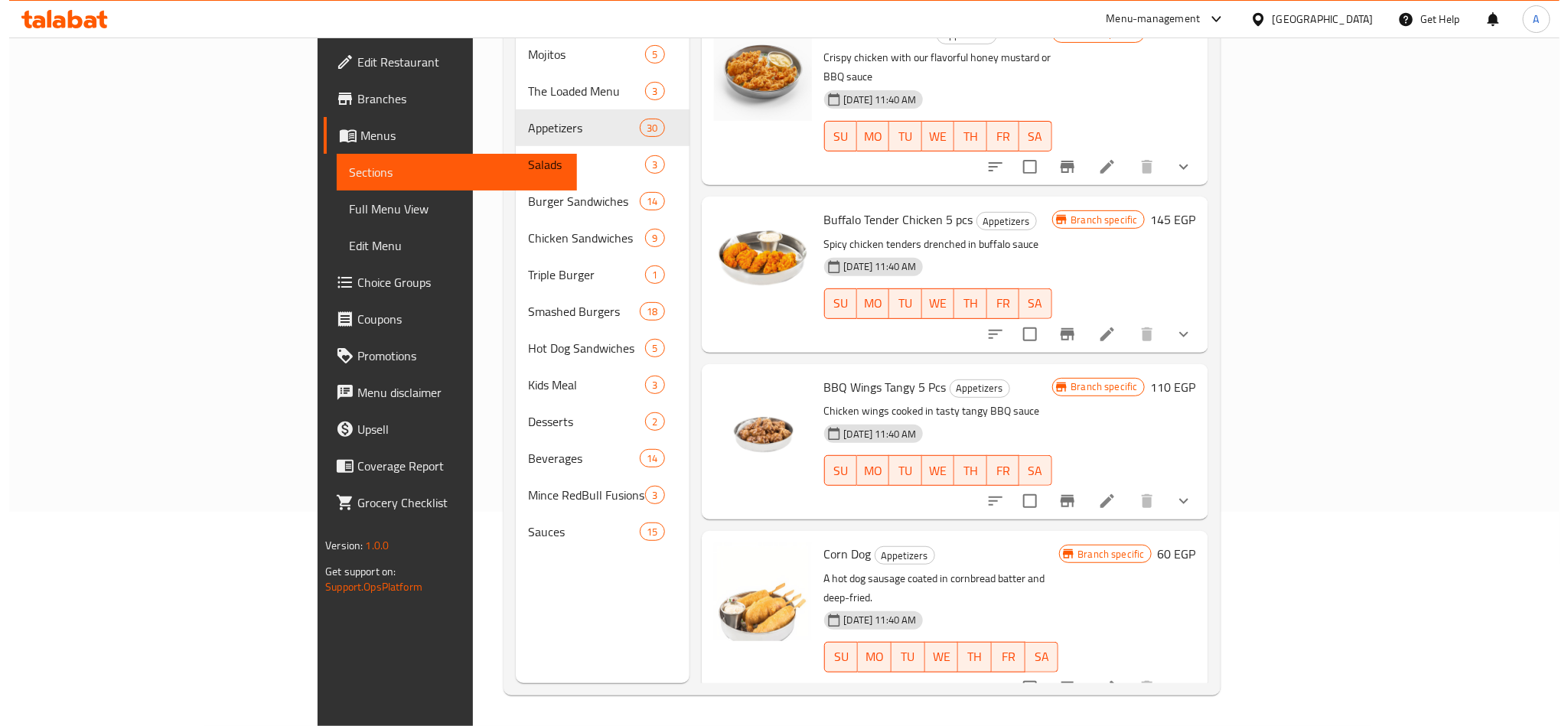
scroll to position [1509, 0]
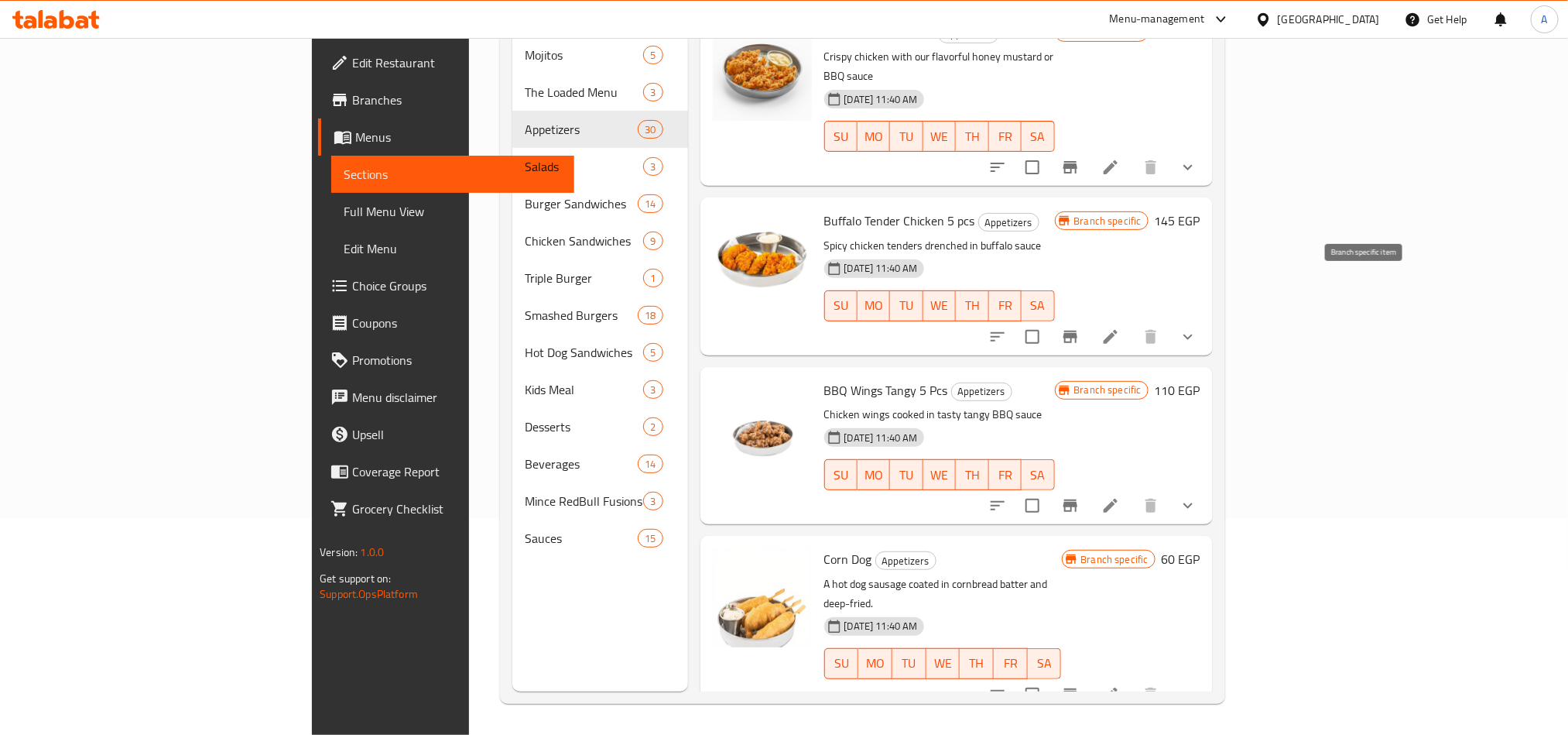
click at [1079, 328] on icon "Branch-specific-item" at bounding box center [1070, 337] width 18 height 18
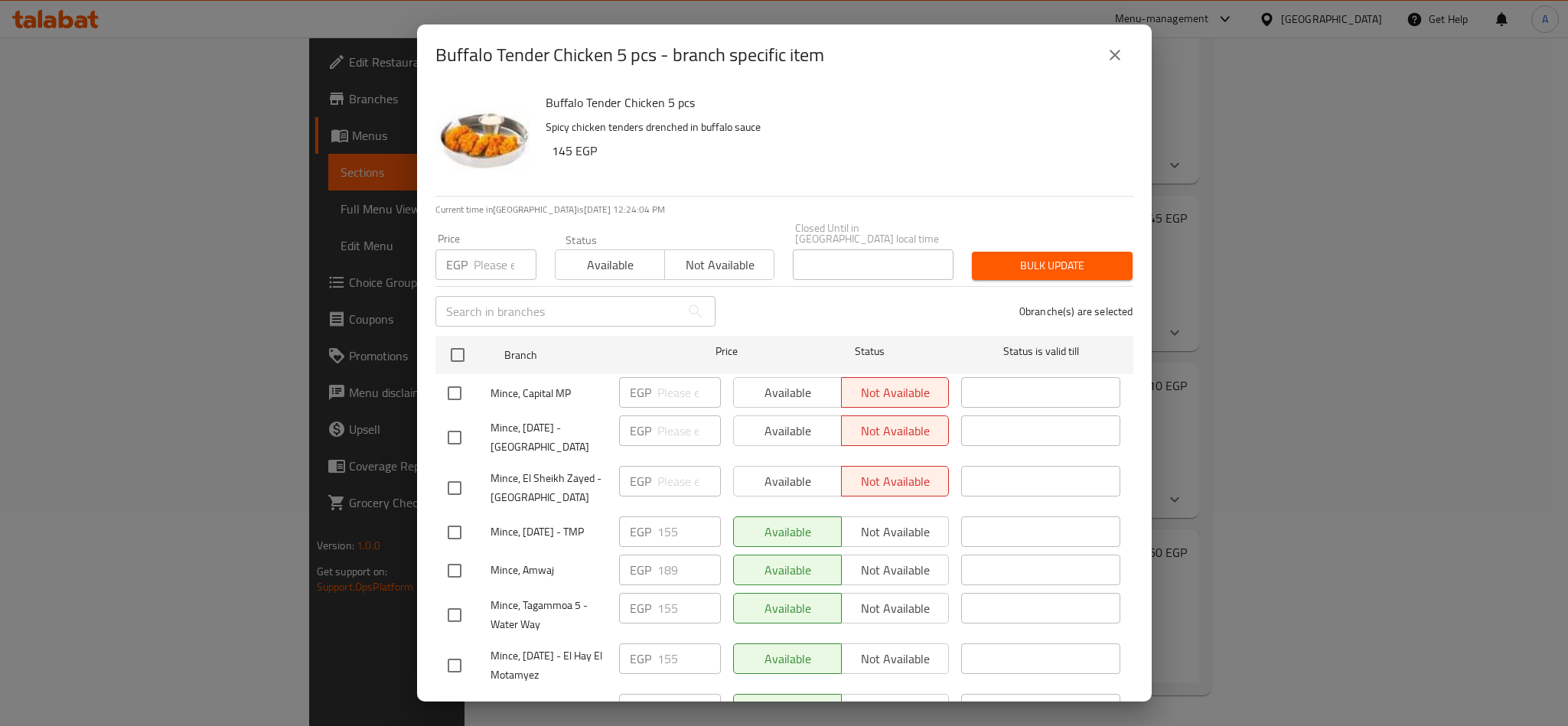
click at [874, 92] on h6 "Buffalo Tender Chicken 5 pcs" at bounding box center [833, 103] width 575 height 21
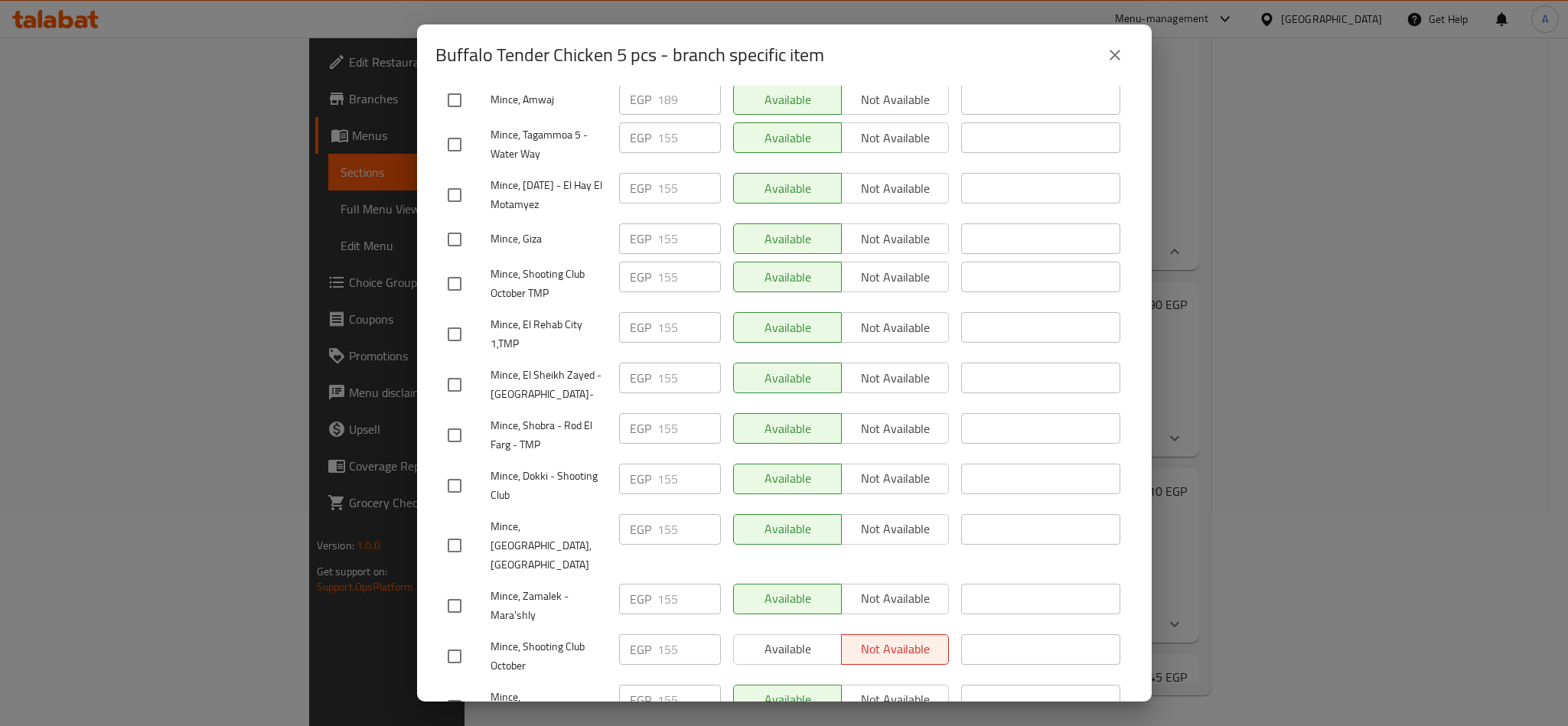
click at [446, 381] on input "checkbox" at bounding box center [454, 384] width 32 height 32
checkbox input "true"
click at [905, 385] on span "Not available" at bounding box center [896, 378] width 95 height 22
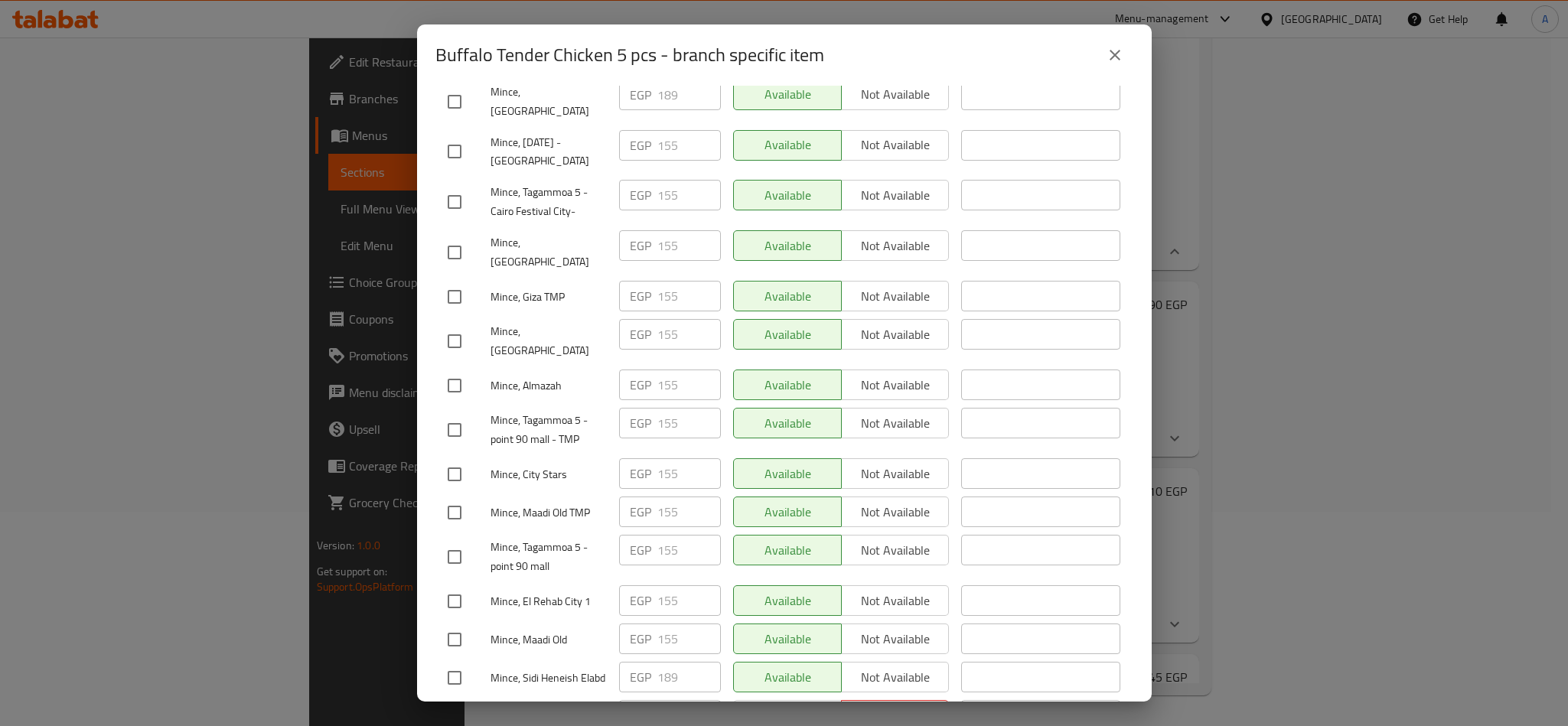
scroll to position [1382, 0]
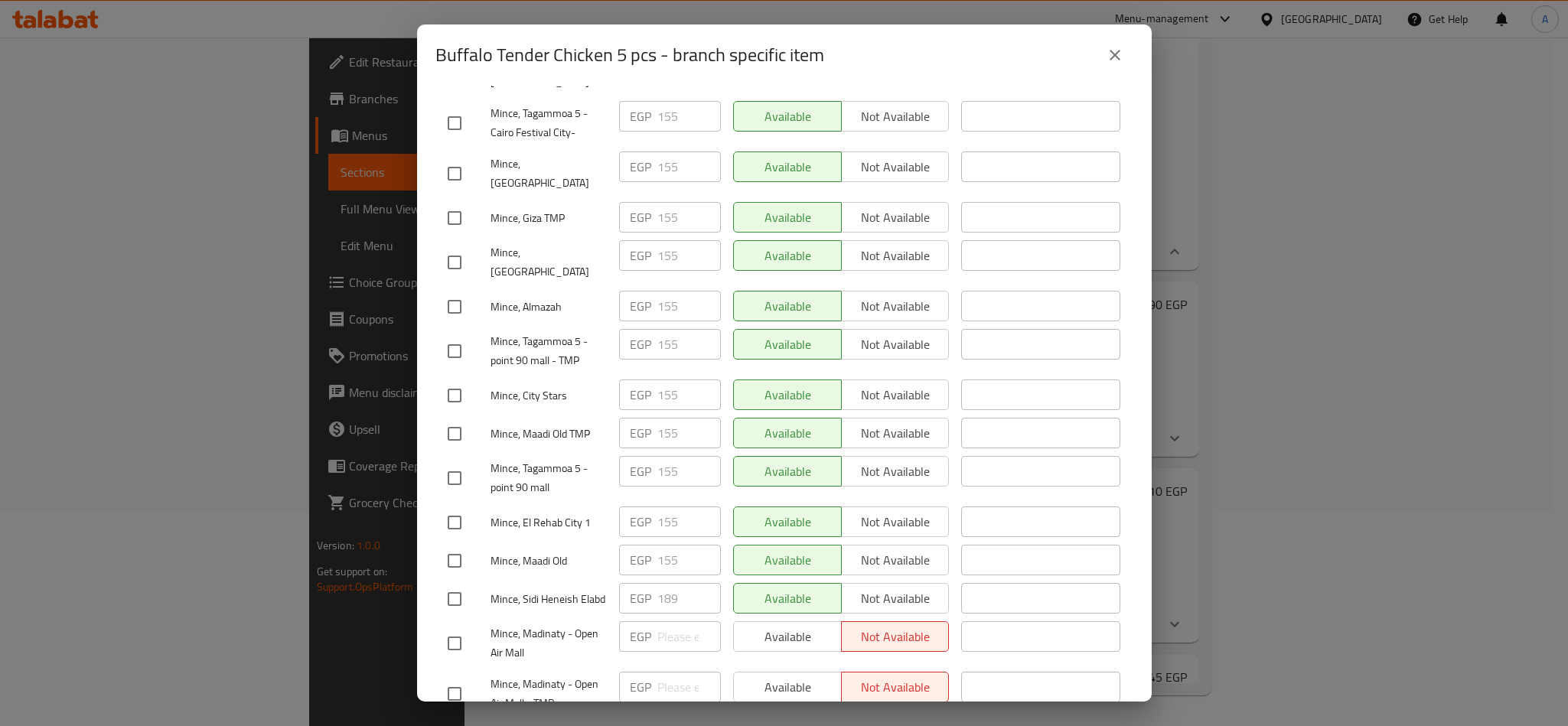
click at [985, 725] on button "Save" at bounding box center [784, 739] width 698 height 28
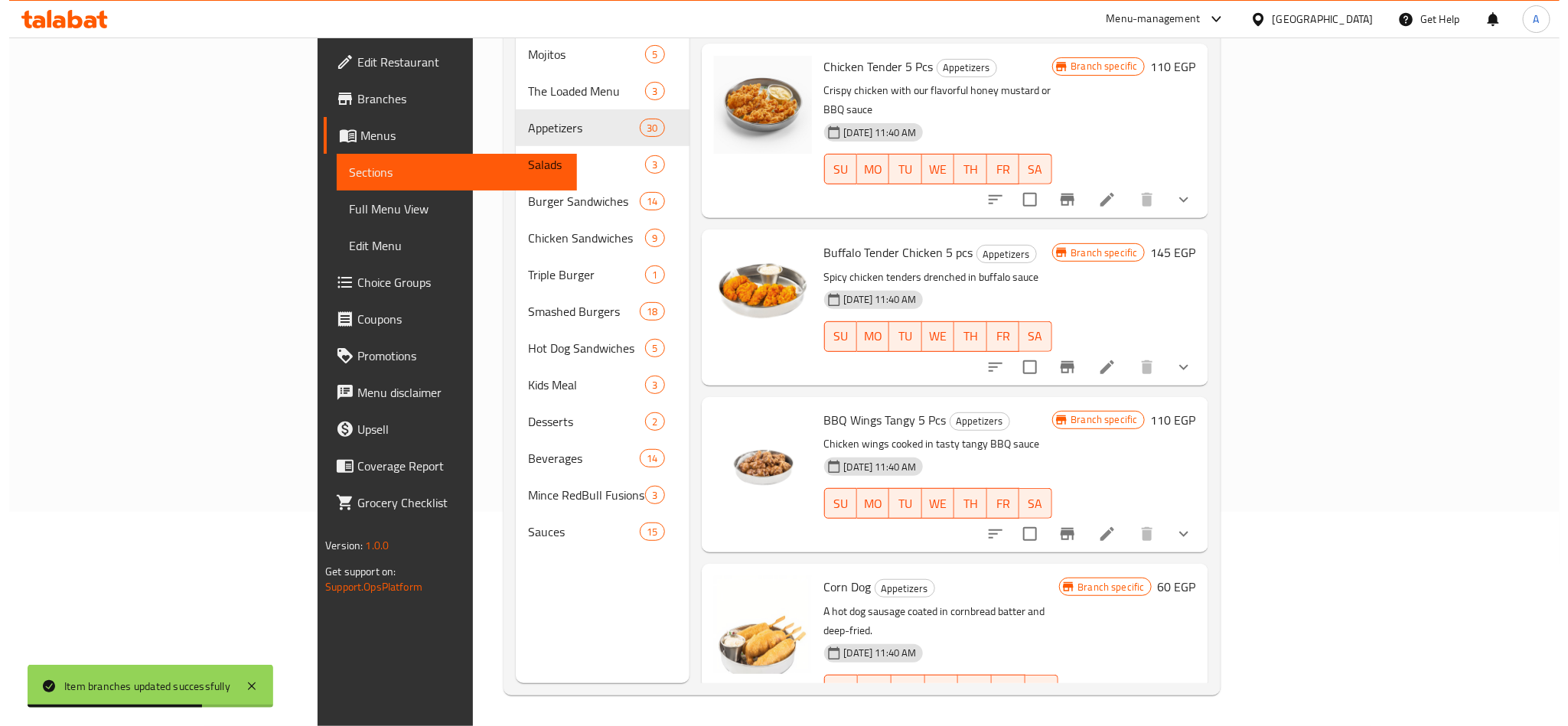
scroll to position [1590, 0]
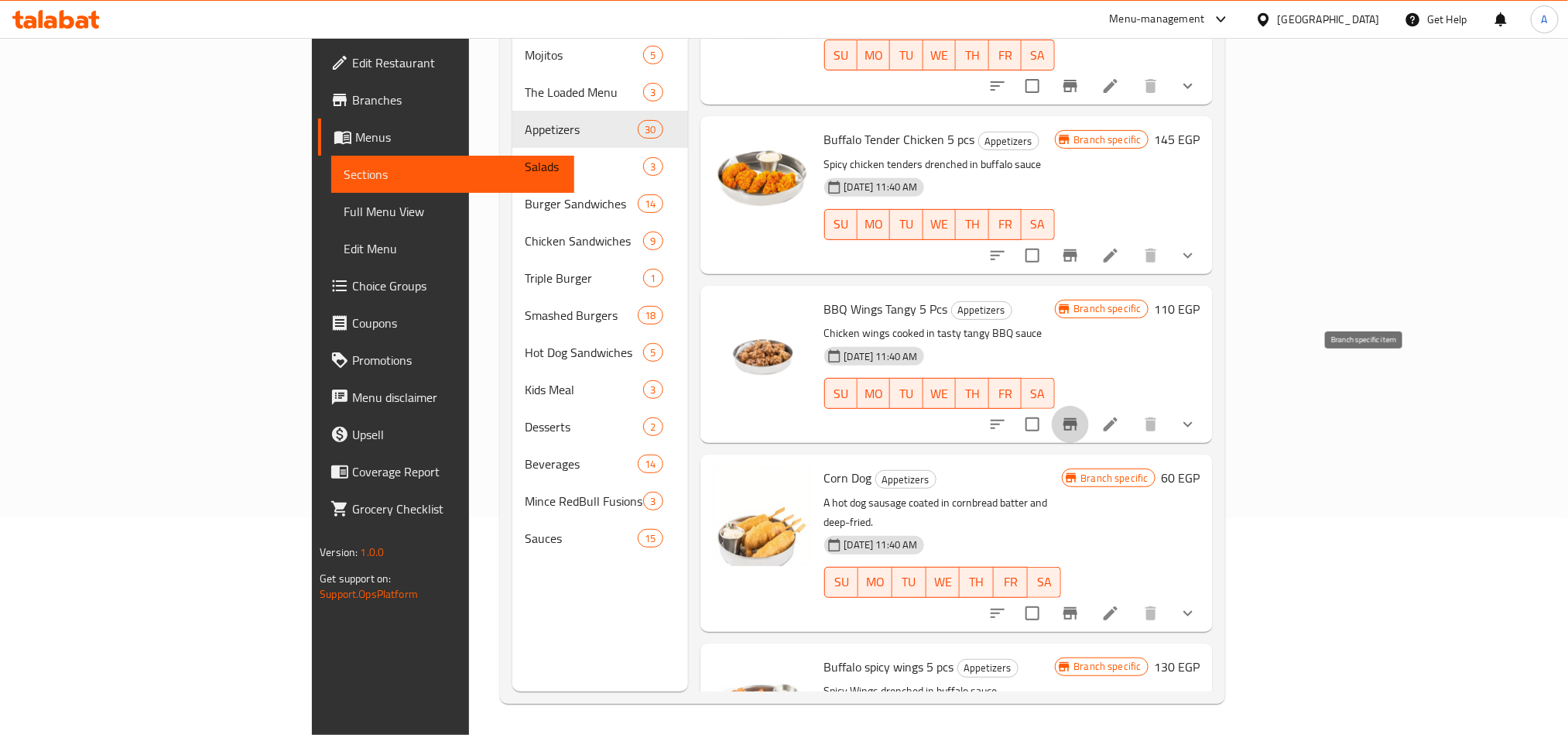
click at [1079, 415] on icon "Branch-specific-item" at bounding box center [1070, 424] width 18 height 18
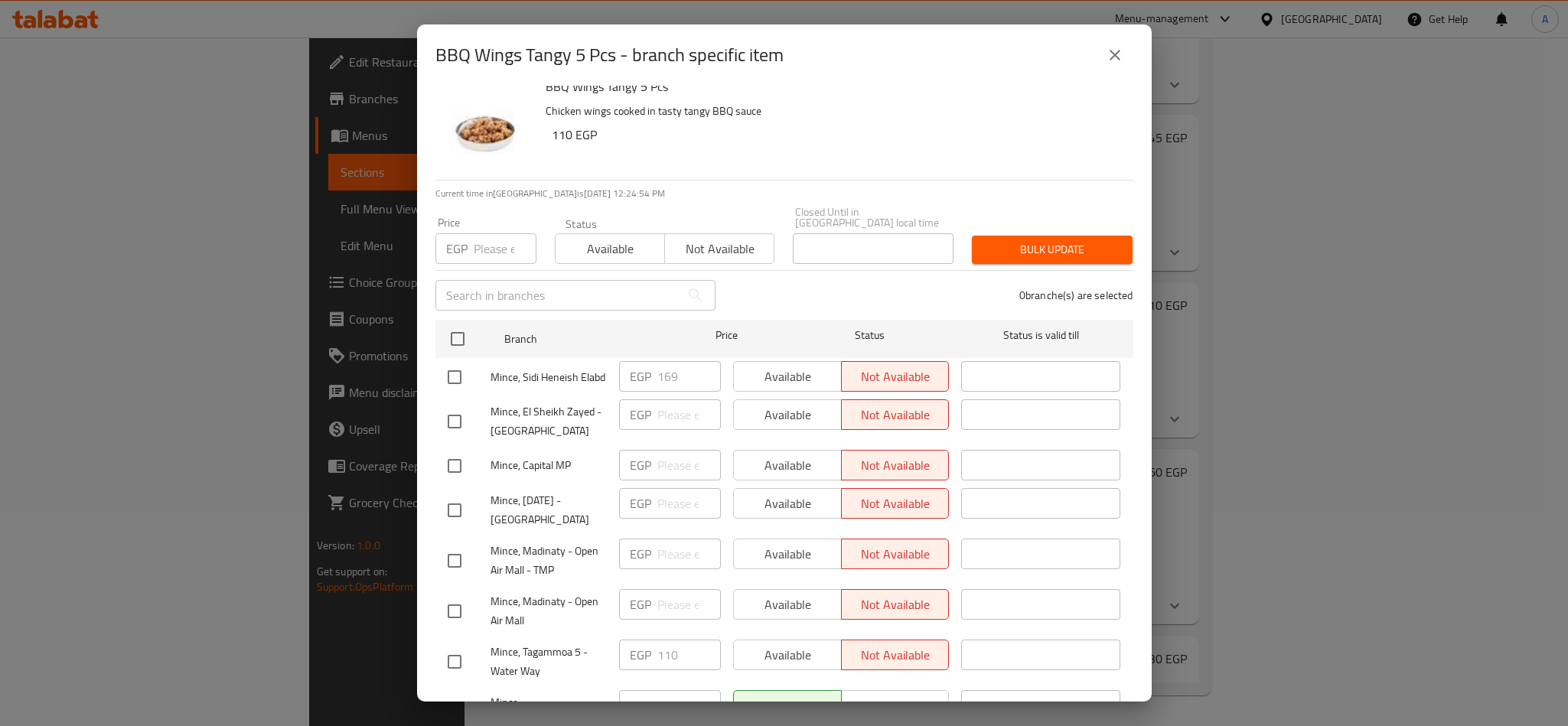
scroll to position [0, 0]
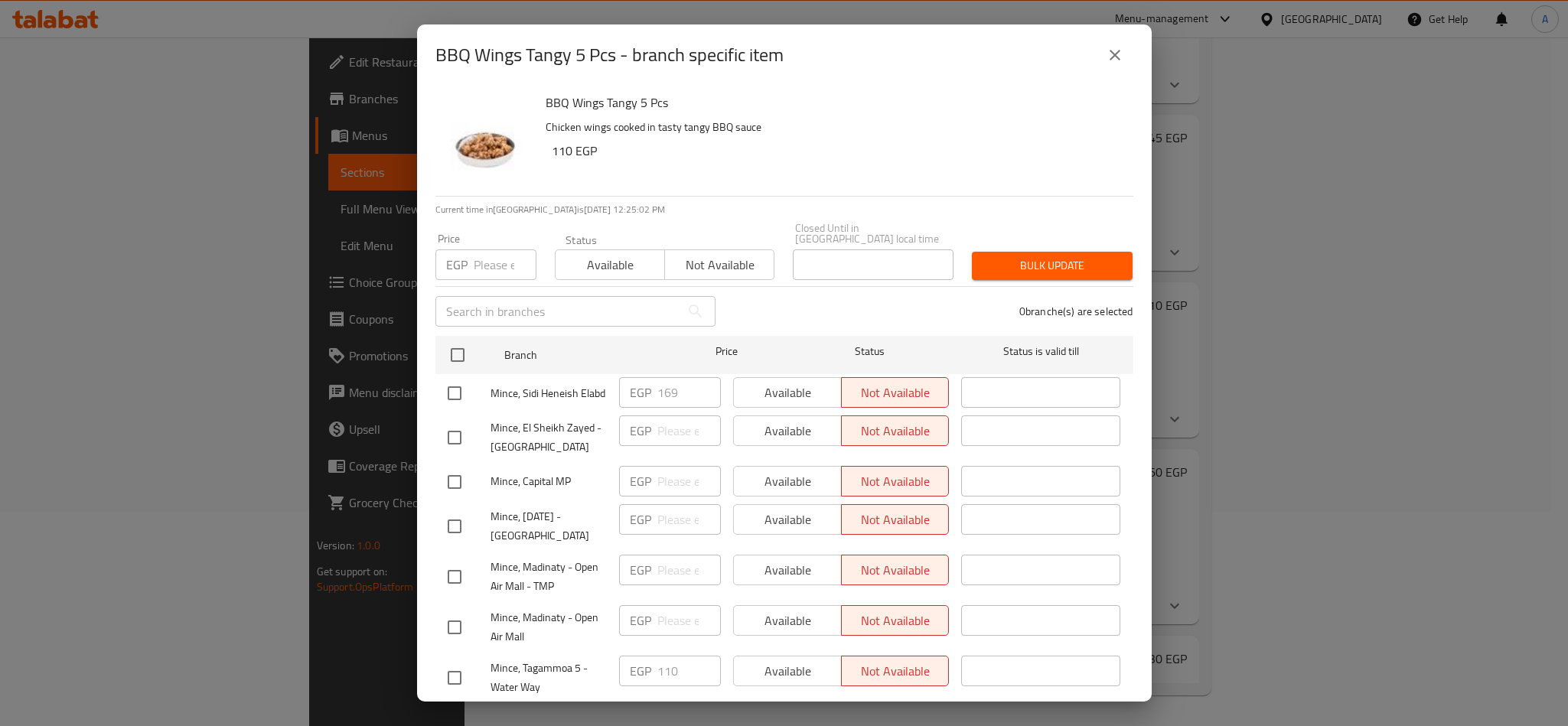
click at [1219, 549] on div "BBQ Wings Tangy 5 Pcs - branch specific item BBQ Wings Tangy 5 Pcs Chicken wing…" at bounding box center [784, 363] width 1568 height 726
click at [1229, 567] on div "BBQ Wings Tangy 5 Pcs - branch specific item BBQ Wings Tangy 5 Pcs Chicken wing…" at bounding box center [784, 363] width 1568 height 726
click at [446, 483] on input "checkbox" at bounding box center [454, 481] width 32 height 32
checkbox input "true"
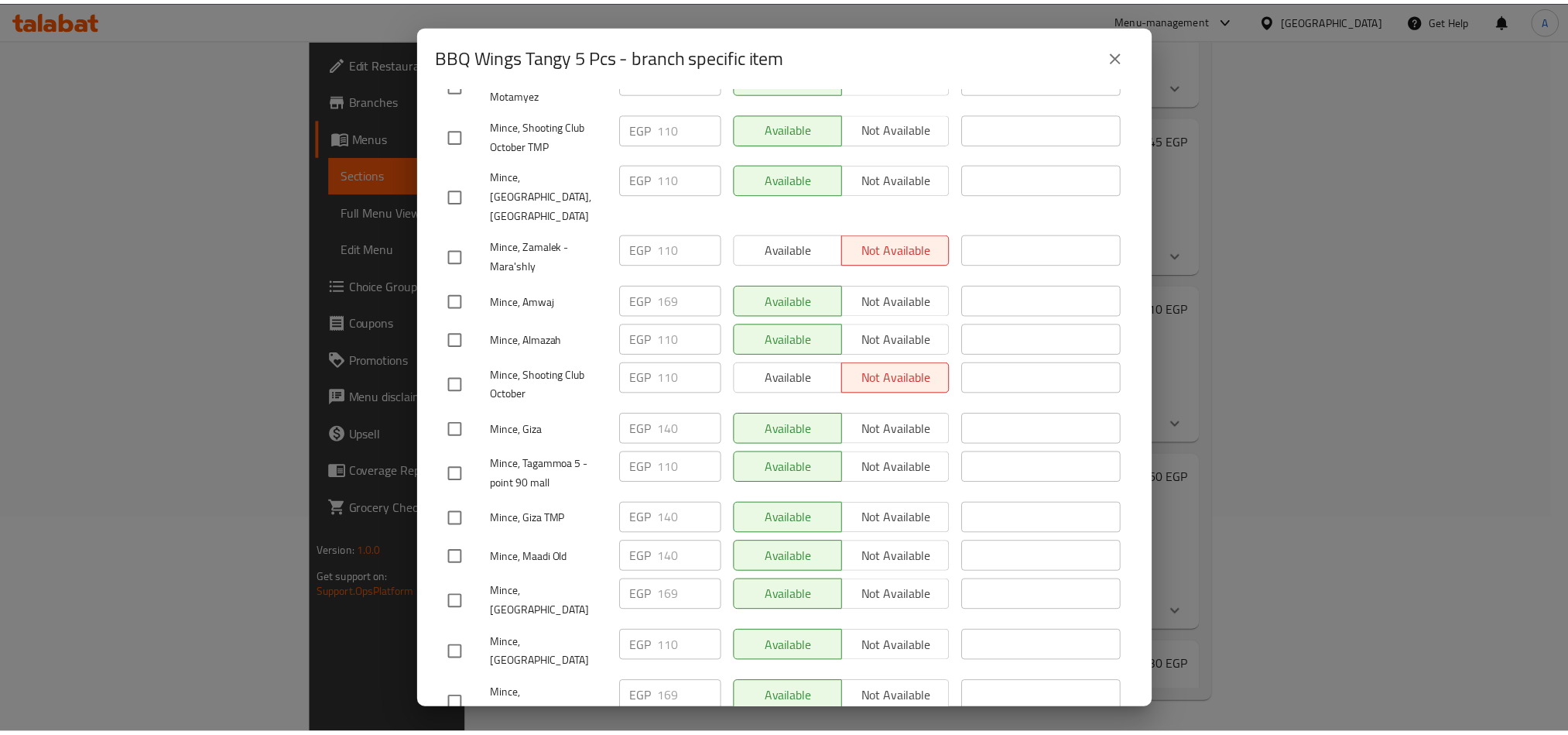
scroll to position [1399, 0]
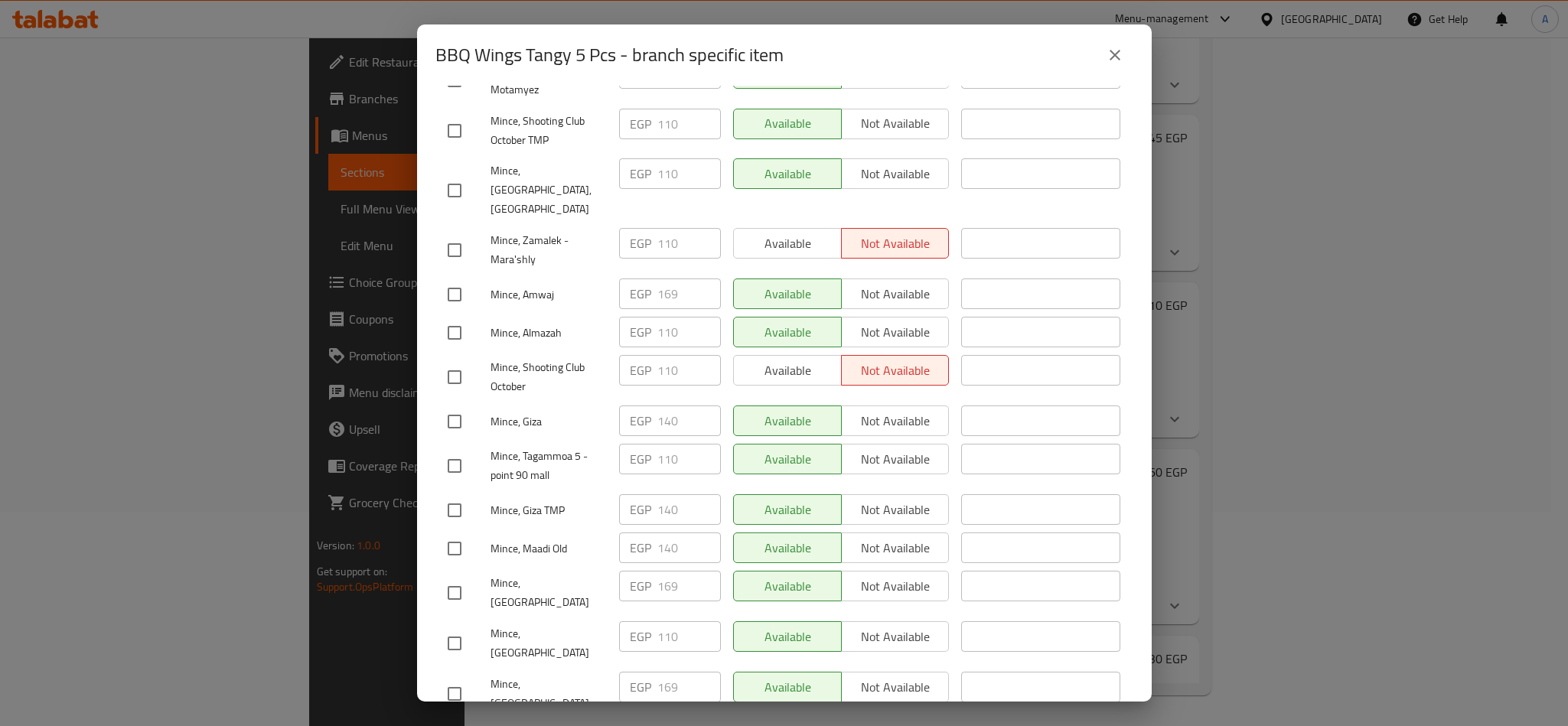
click at [915, 725] on span "Save" at bounding box center [784, 738] width 673 height 19
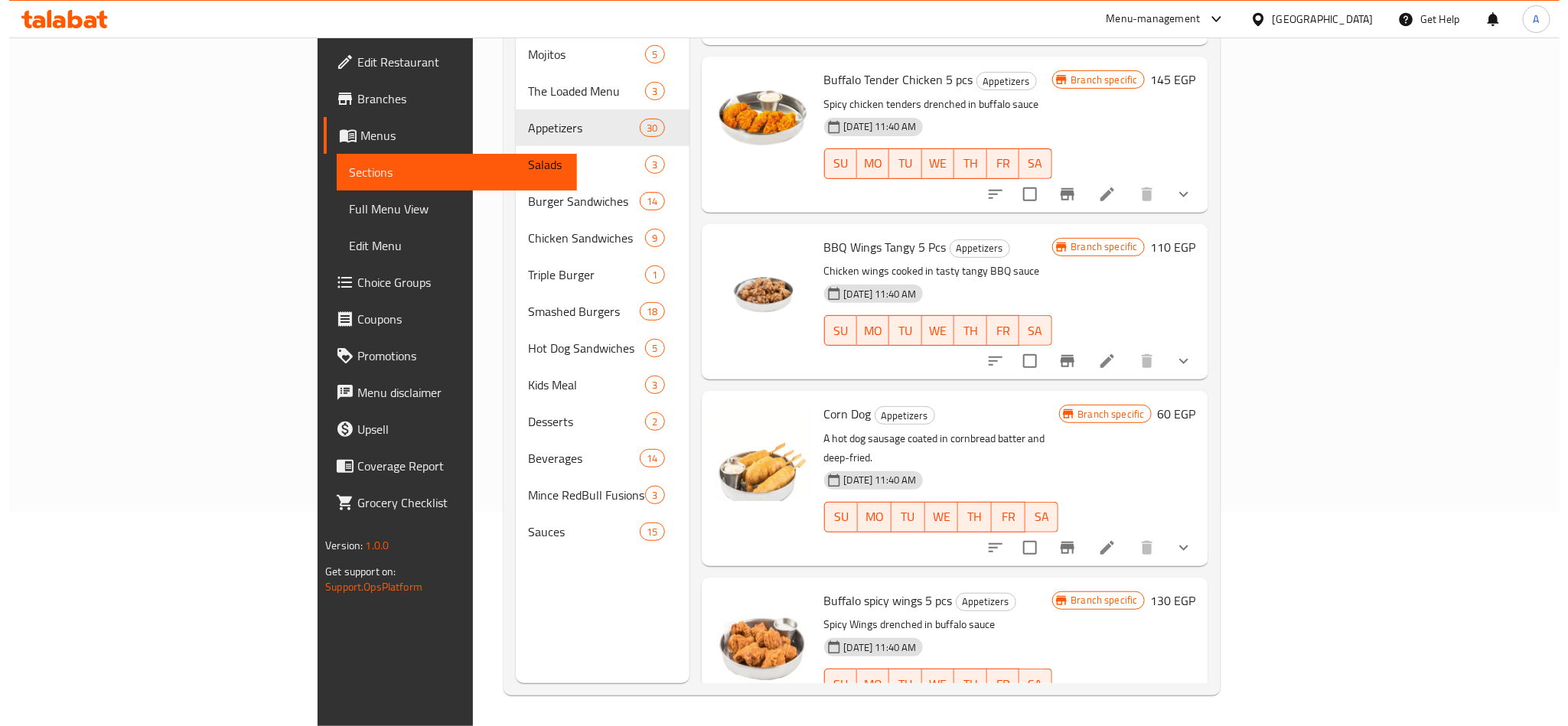
scroll to position [1705, 0]
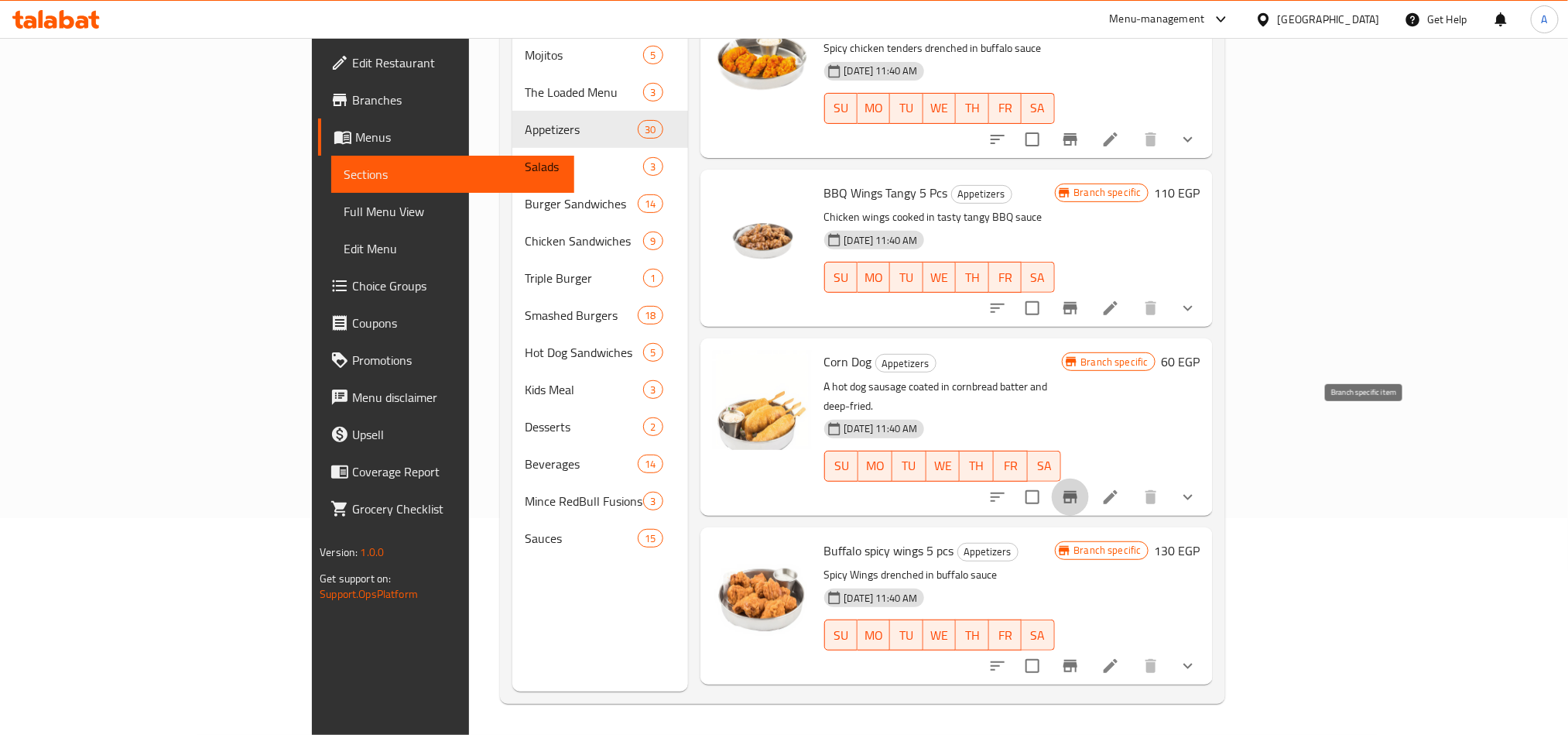
click at [1089, 478] on button "Branch-specific-item" at bounding box center [1070, 496] width 37 height 37
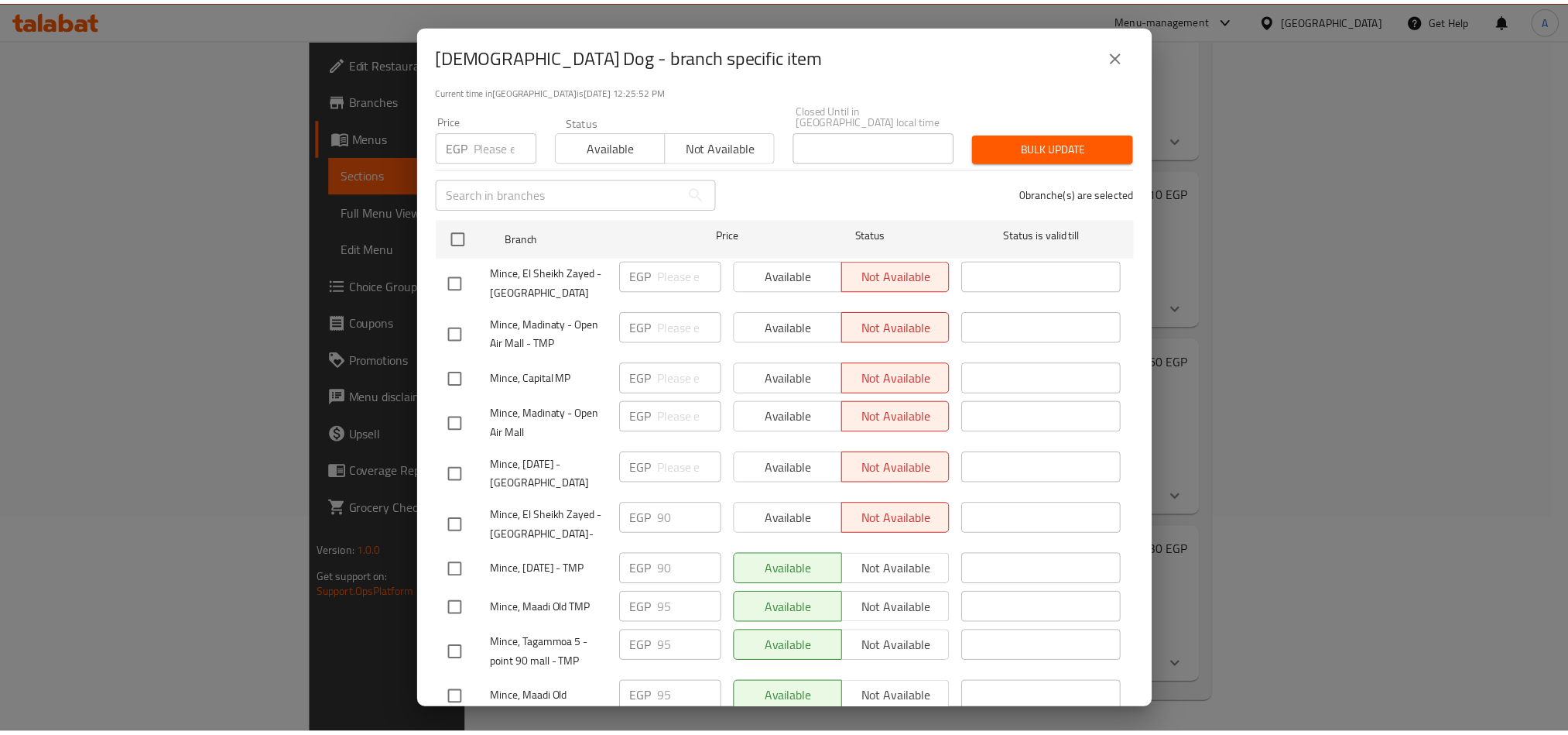
scroll to position [0, 0]
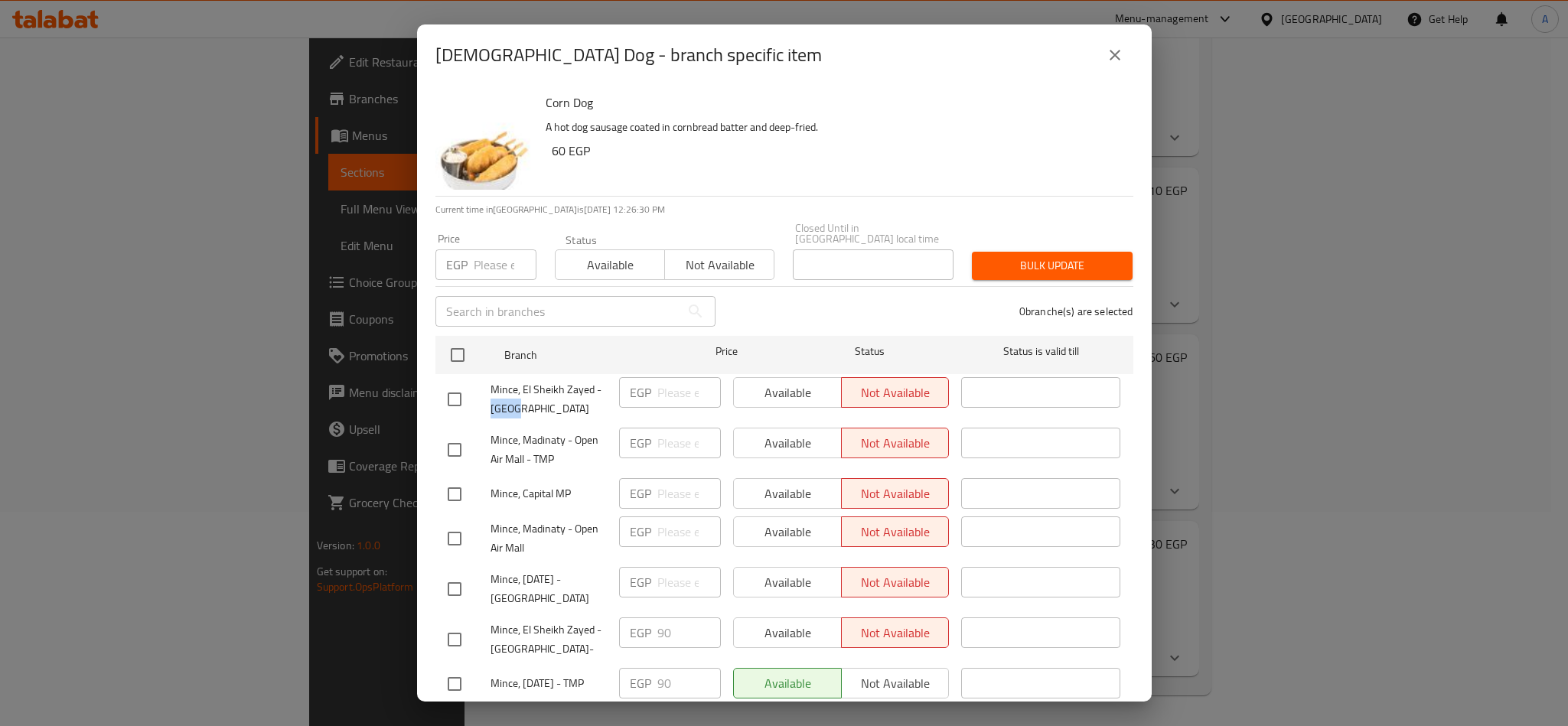
click at [1118, 56] on icon "close" at bounding box center [1115, 55] width 18 height 18
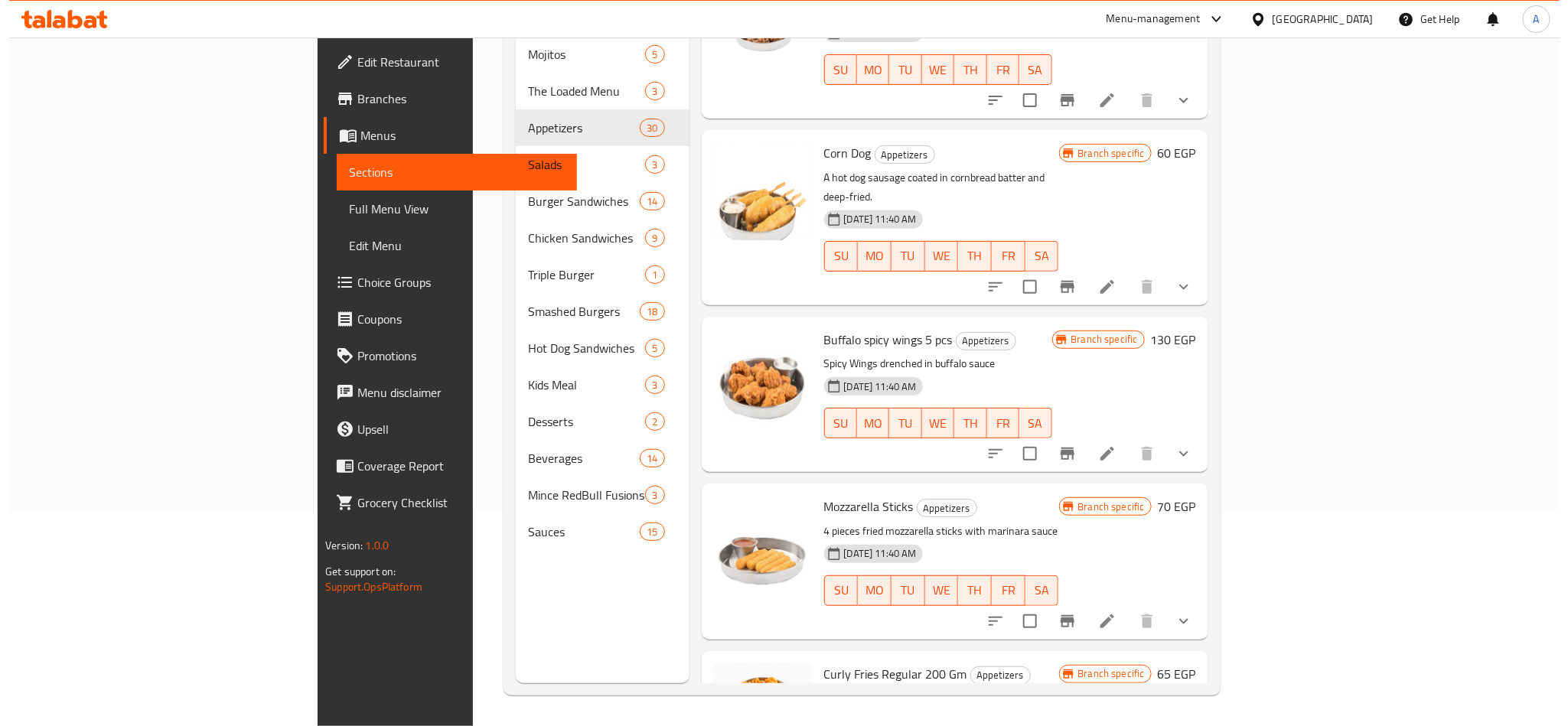
scroll to position [1934, 0]
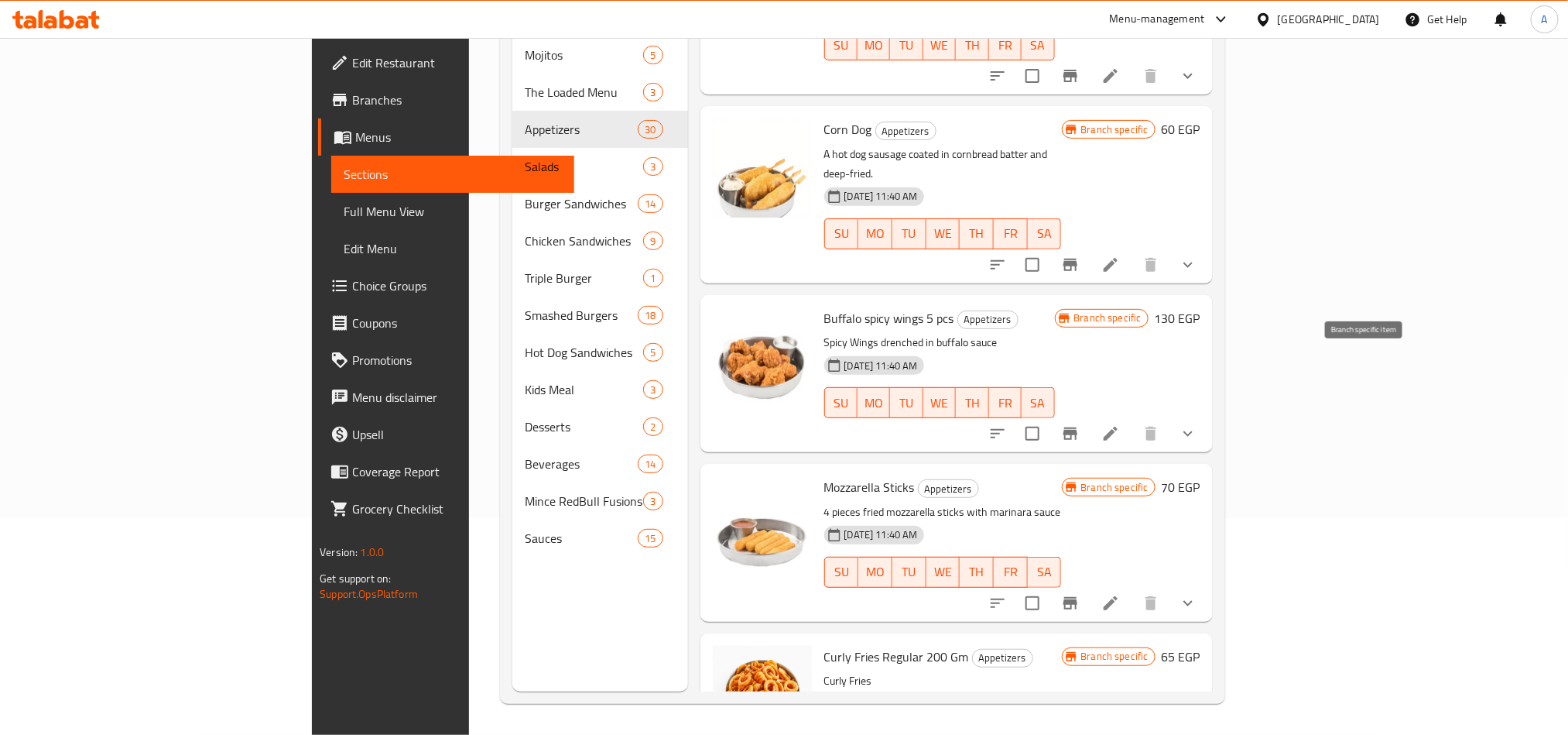
click at [1089, 415] on button "Branch-specific-item" at bounding box center [1070, 433] width 37 height 37
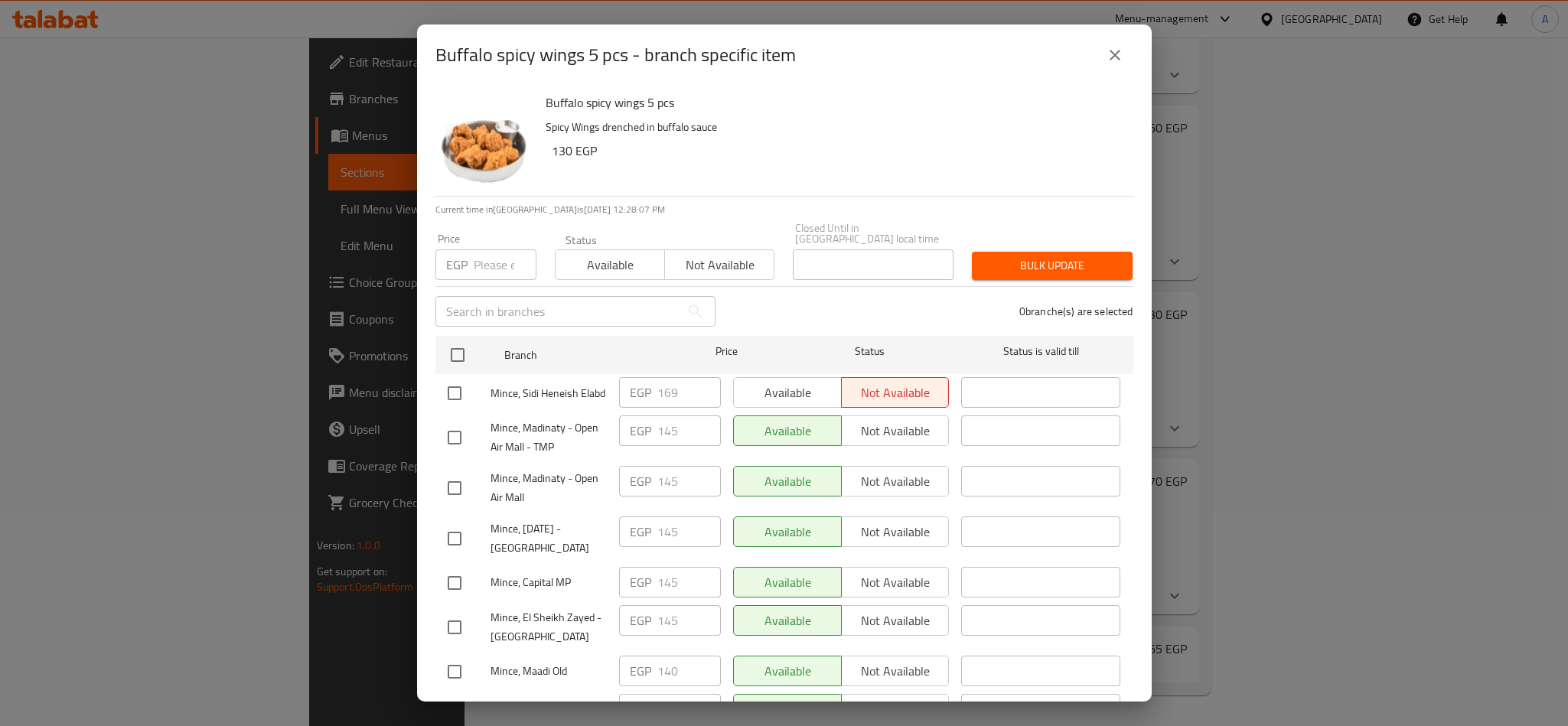
scroll to position [115, 0]
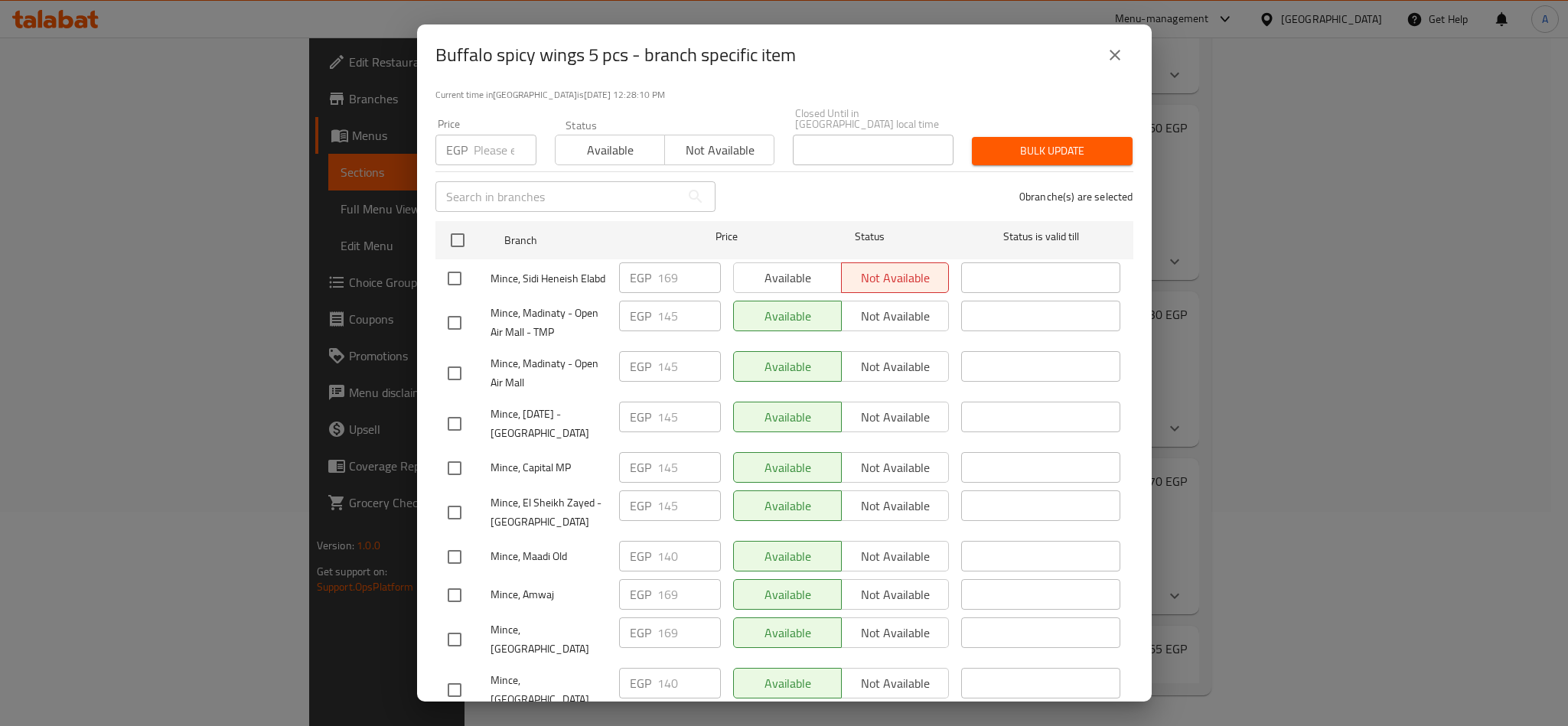
click at [799, 81] on div "Buffalo spicy wings 5 pcs - branch specific item" at bounding box center [785, 55] width 735 height 61
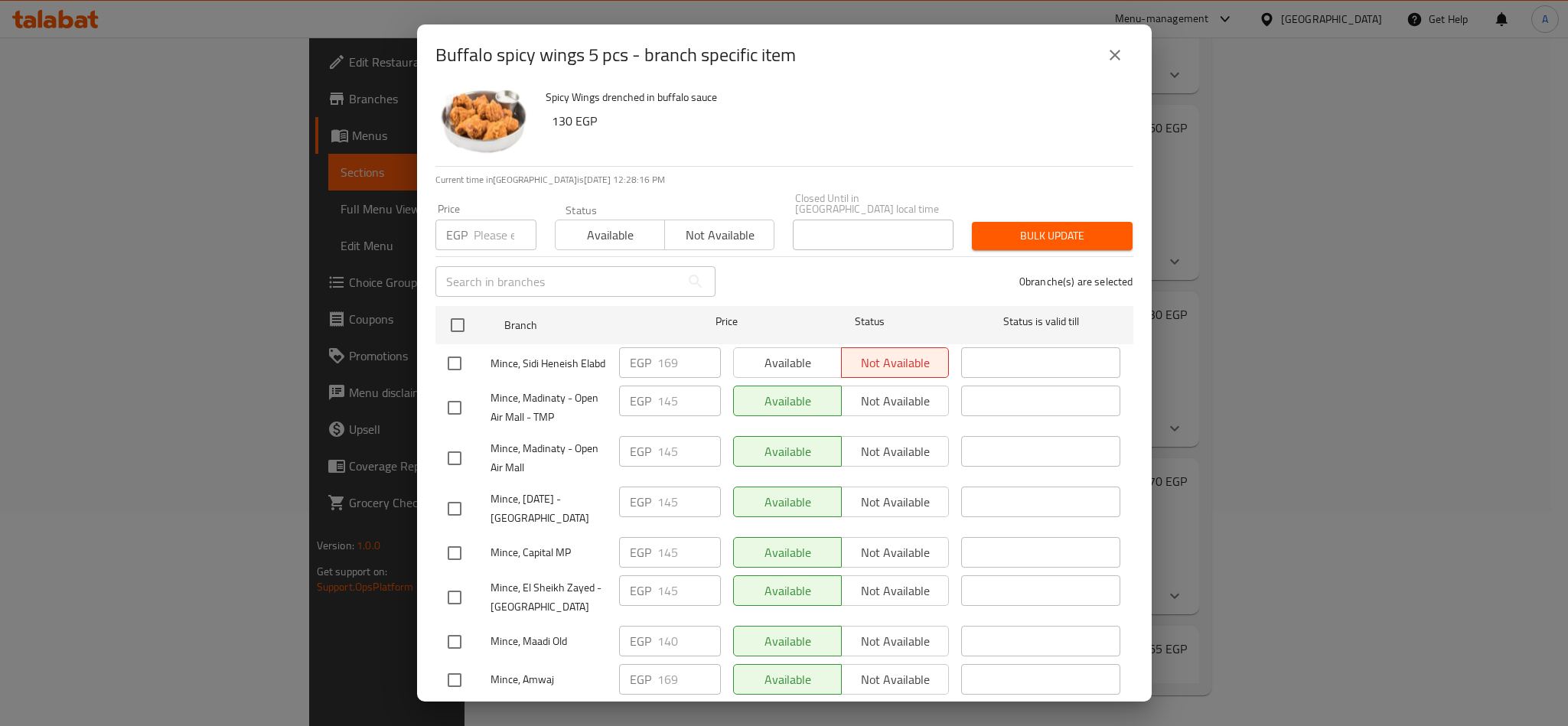
scroll to position [0, 0]
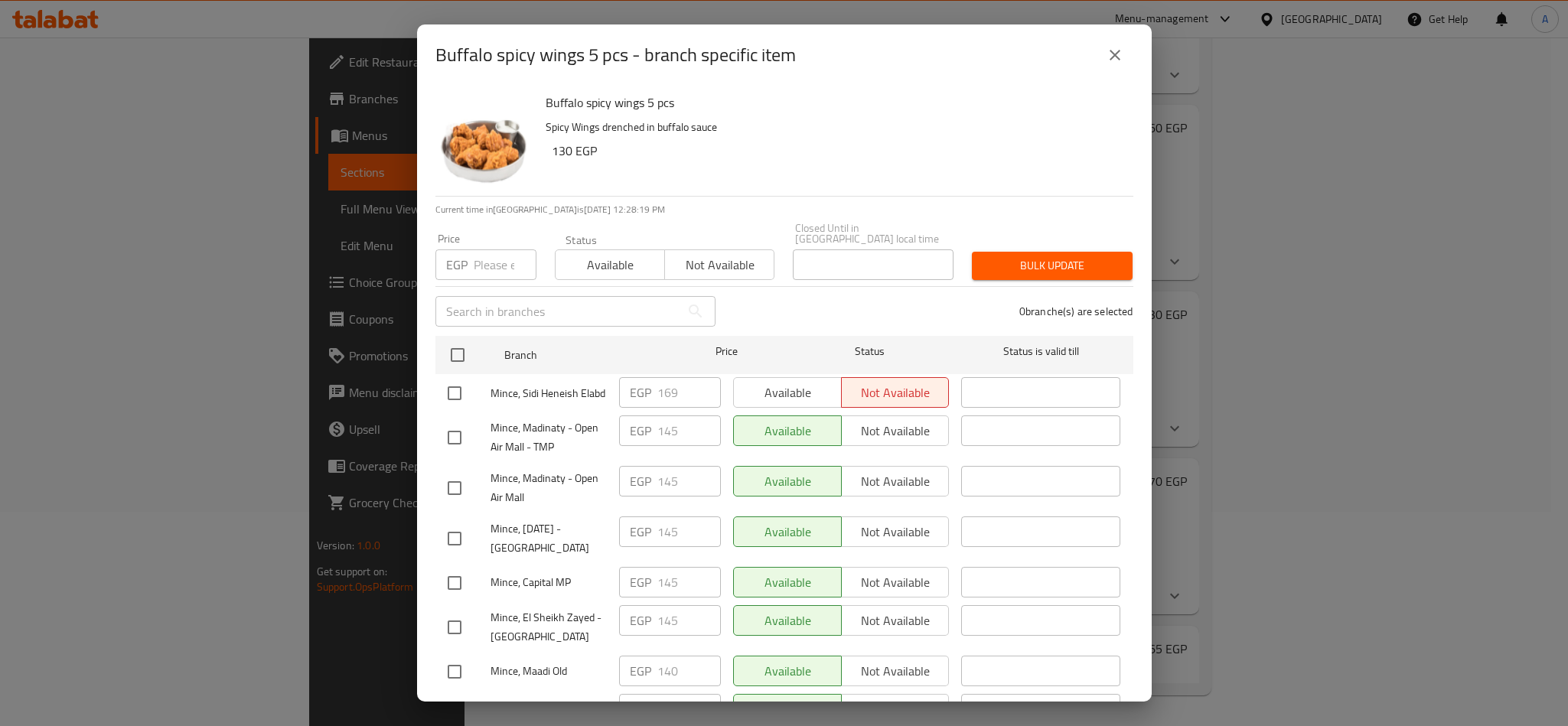
click at [1114, 62] on icon "close" at bounding box center [1115, 55] width 18 height 18
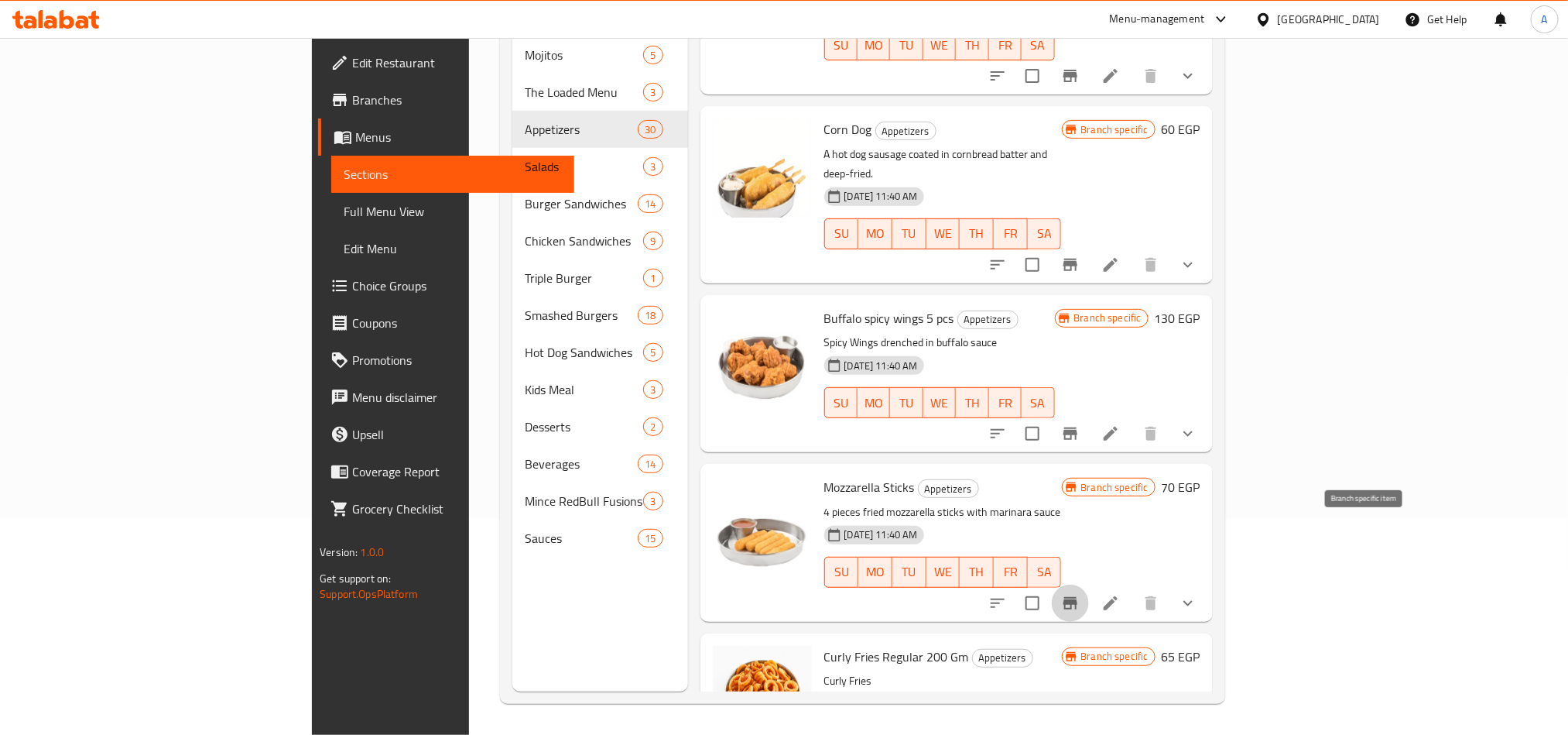
click at [1089, 585] on button "Branch-specific-item" at bounding box center [1070, 603] width 37 height 37
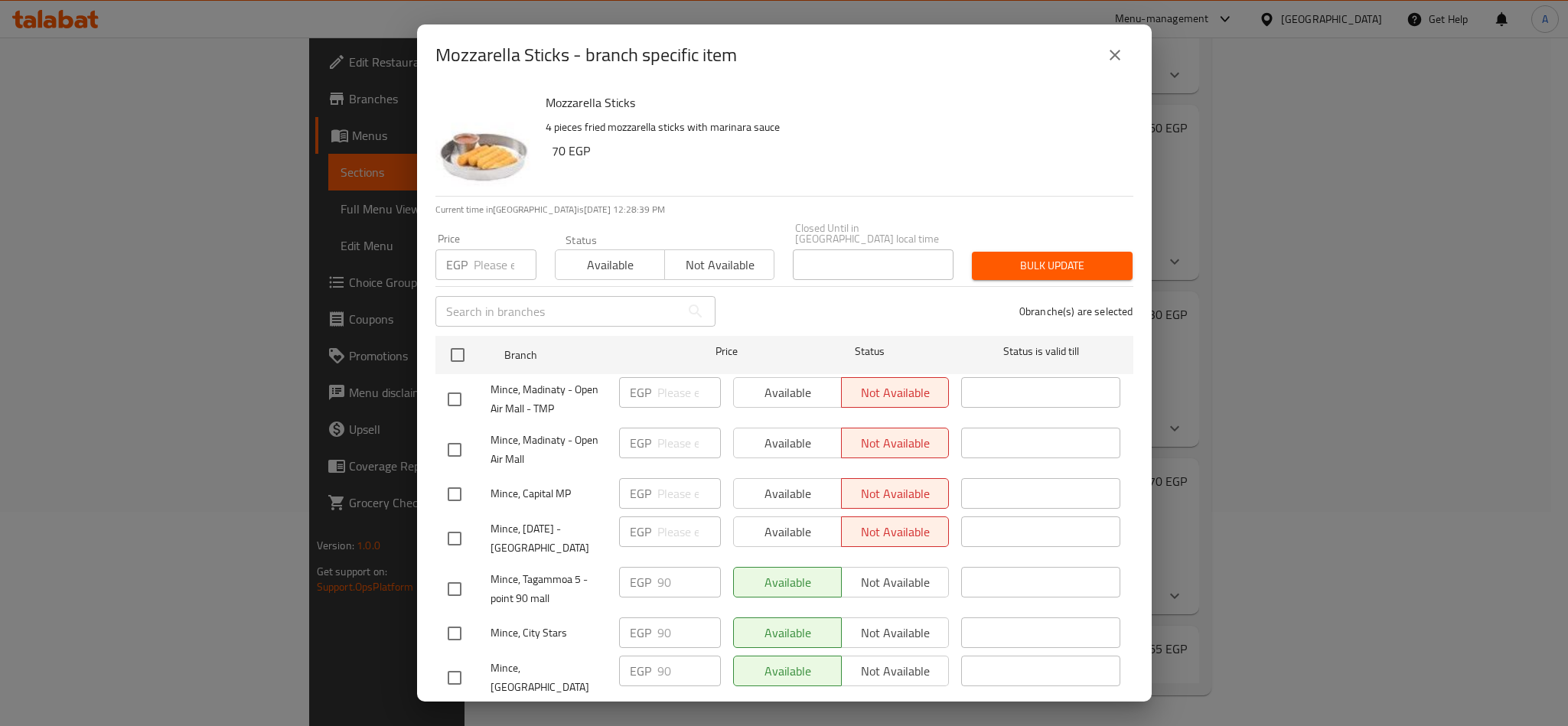
click at [897, 127] on p "4 pieces fried mozzarella sticks with marinara sauce" at bounding box center [833, 126] width 575 height 19
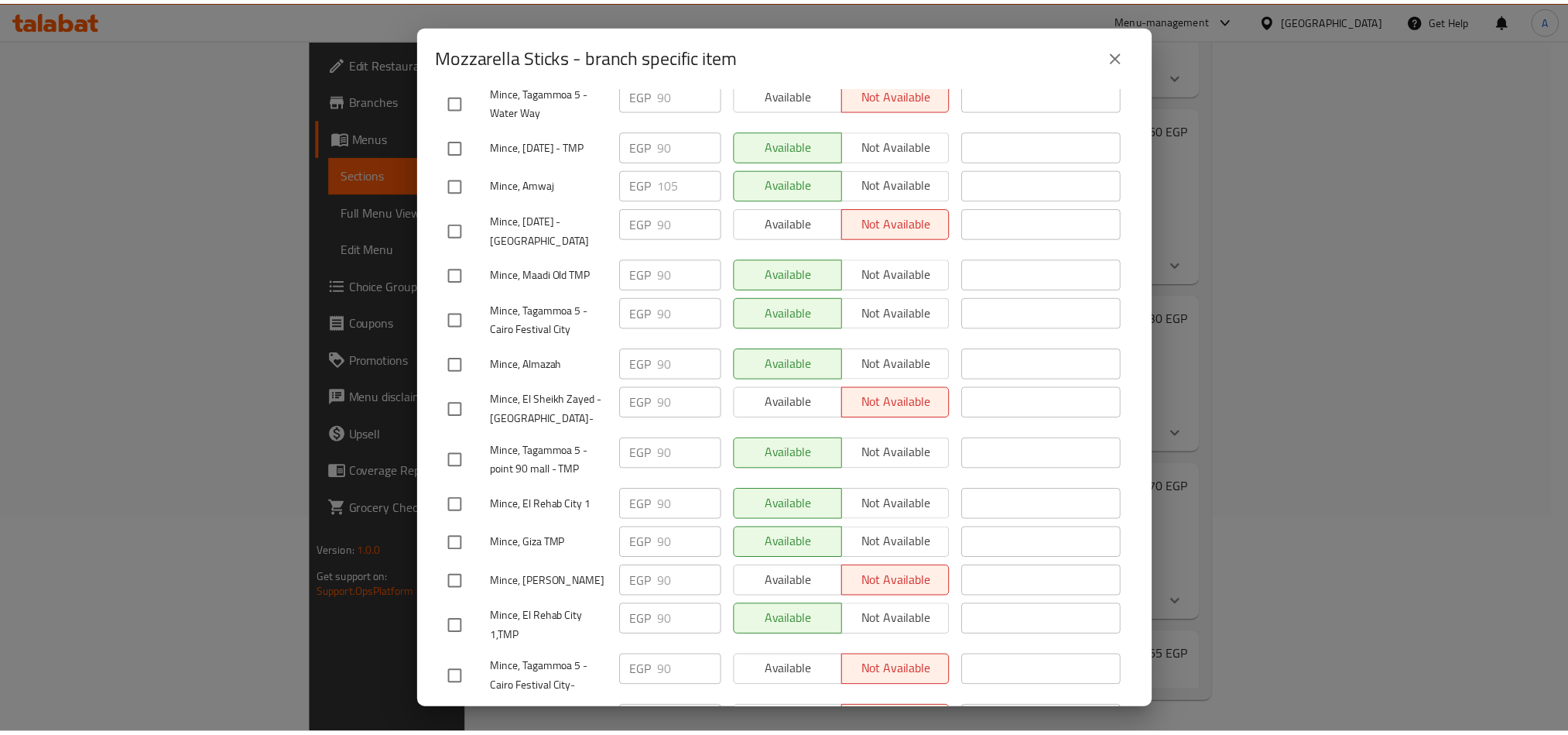
scroll to position [1401, 0]
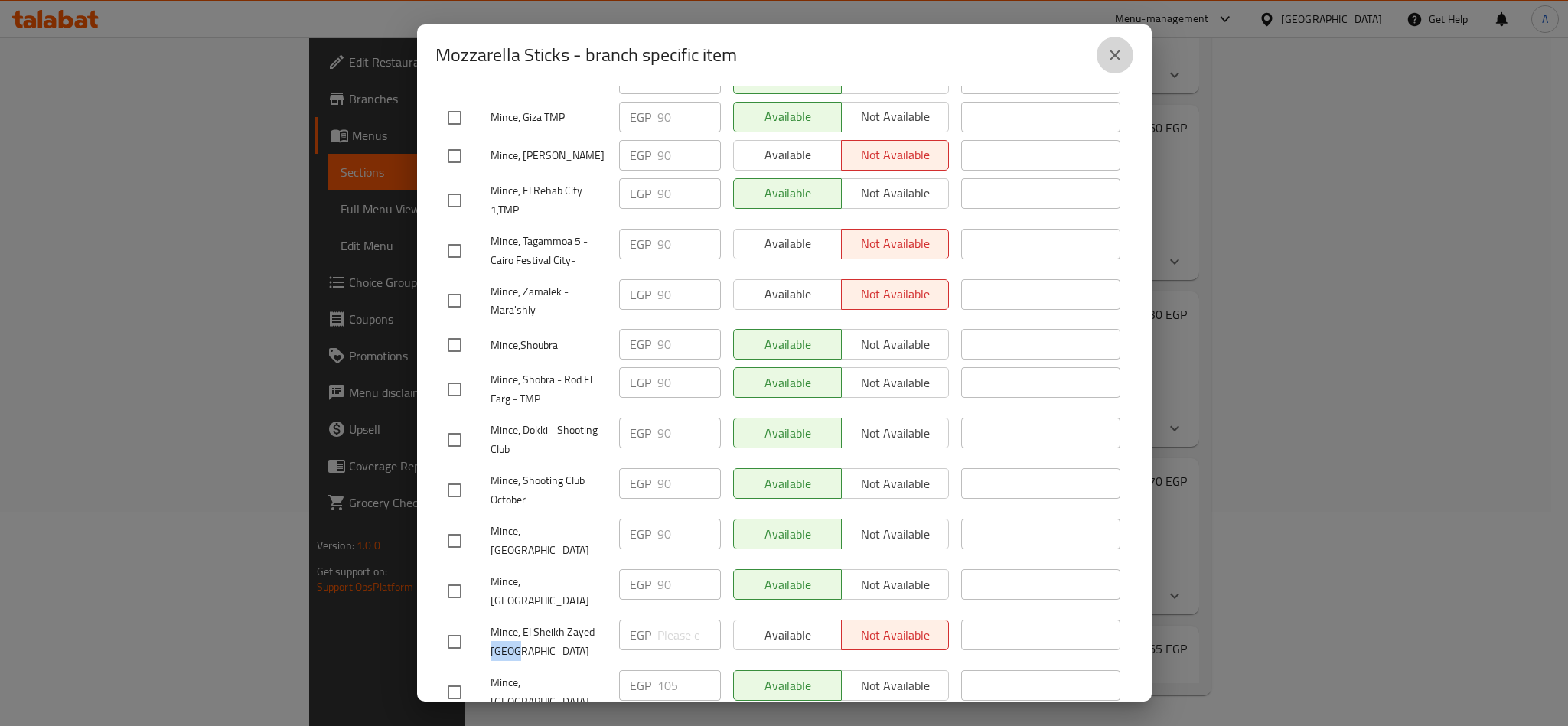
click at [1118, 60] on icon "close" at bounding box center [1115, 55] width 18 height 18
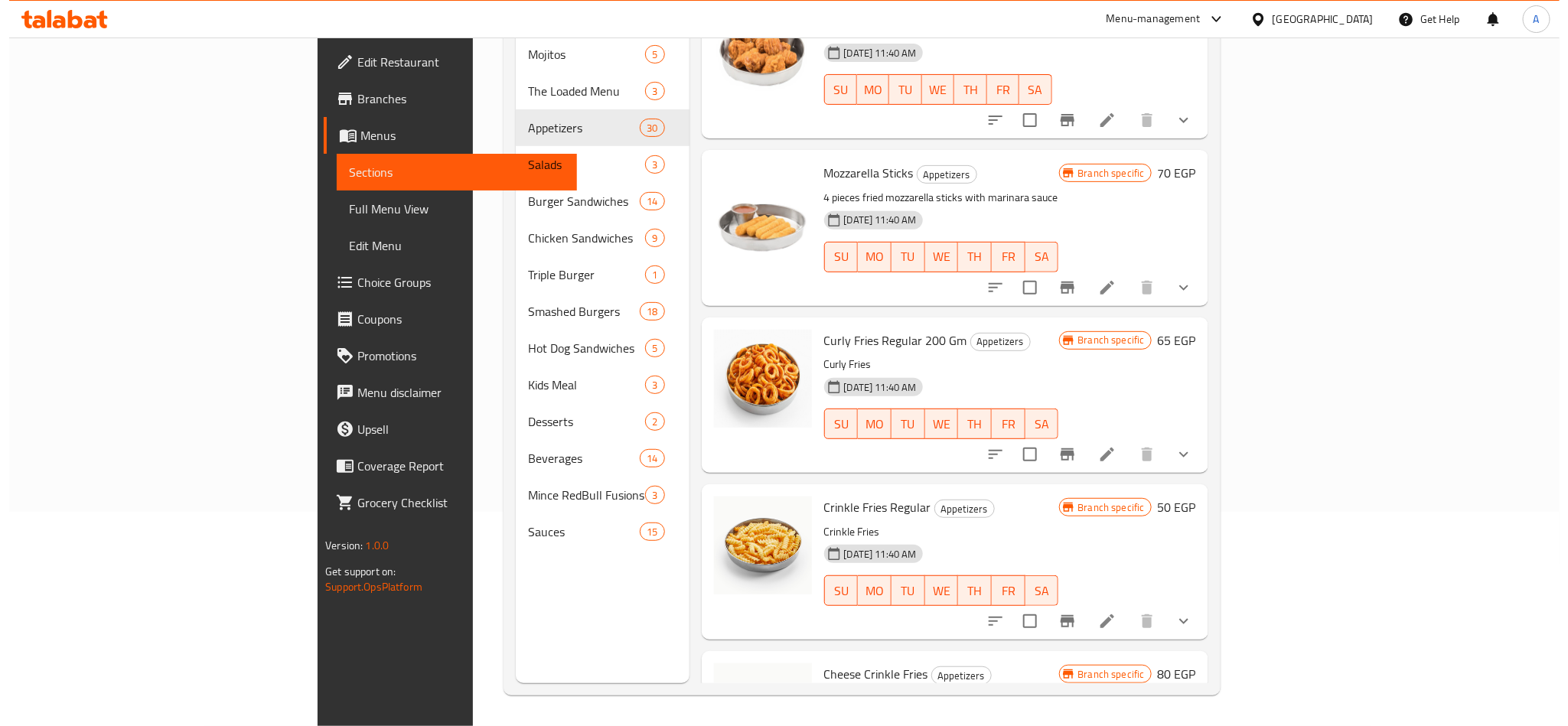
scroll to position [2278, 0]
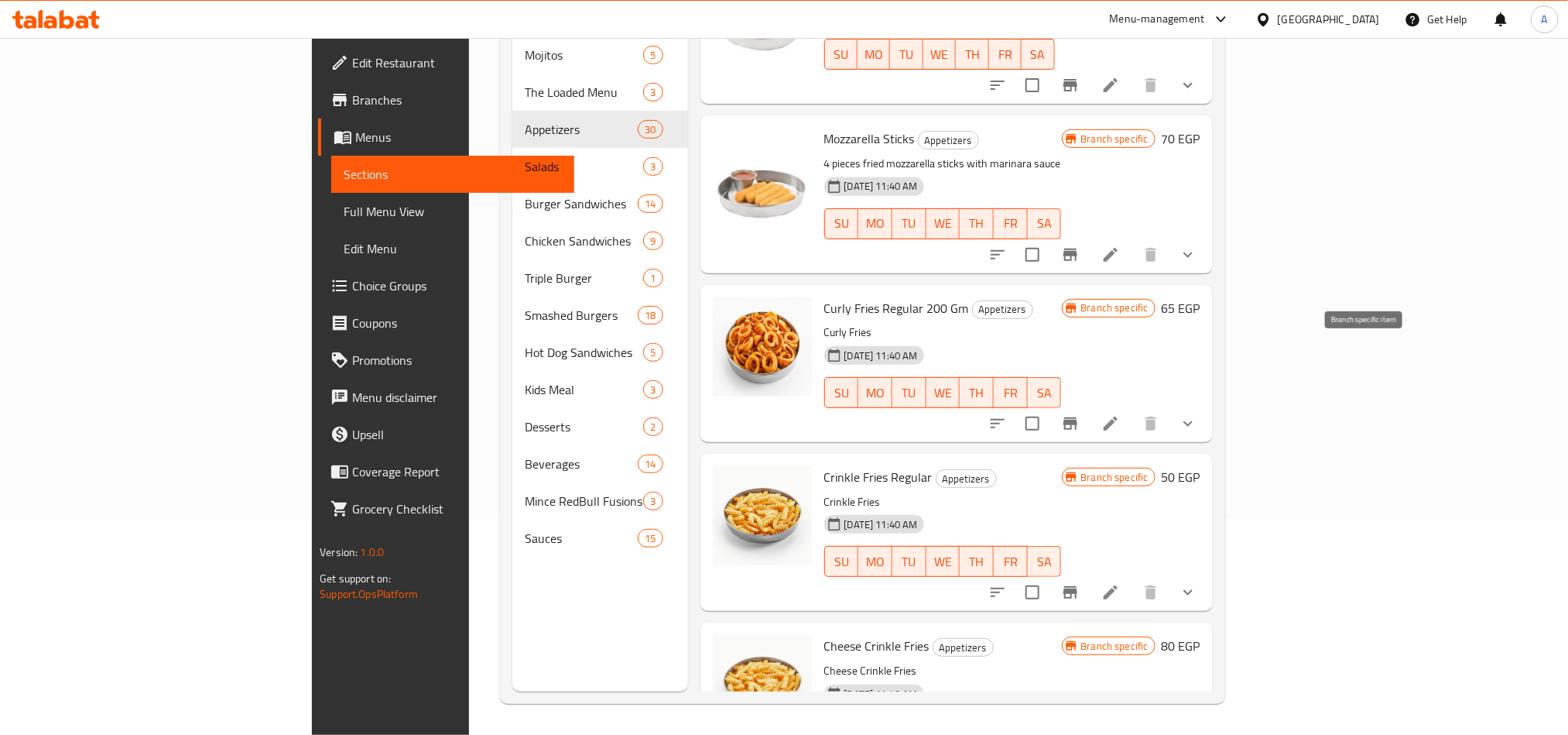
click at [1079, 414] on icon "Branch-specific-item" at bounding box center [1070, 423] width 18 height 18
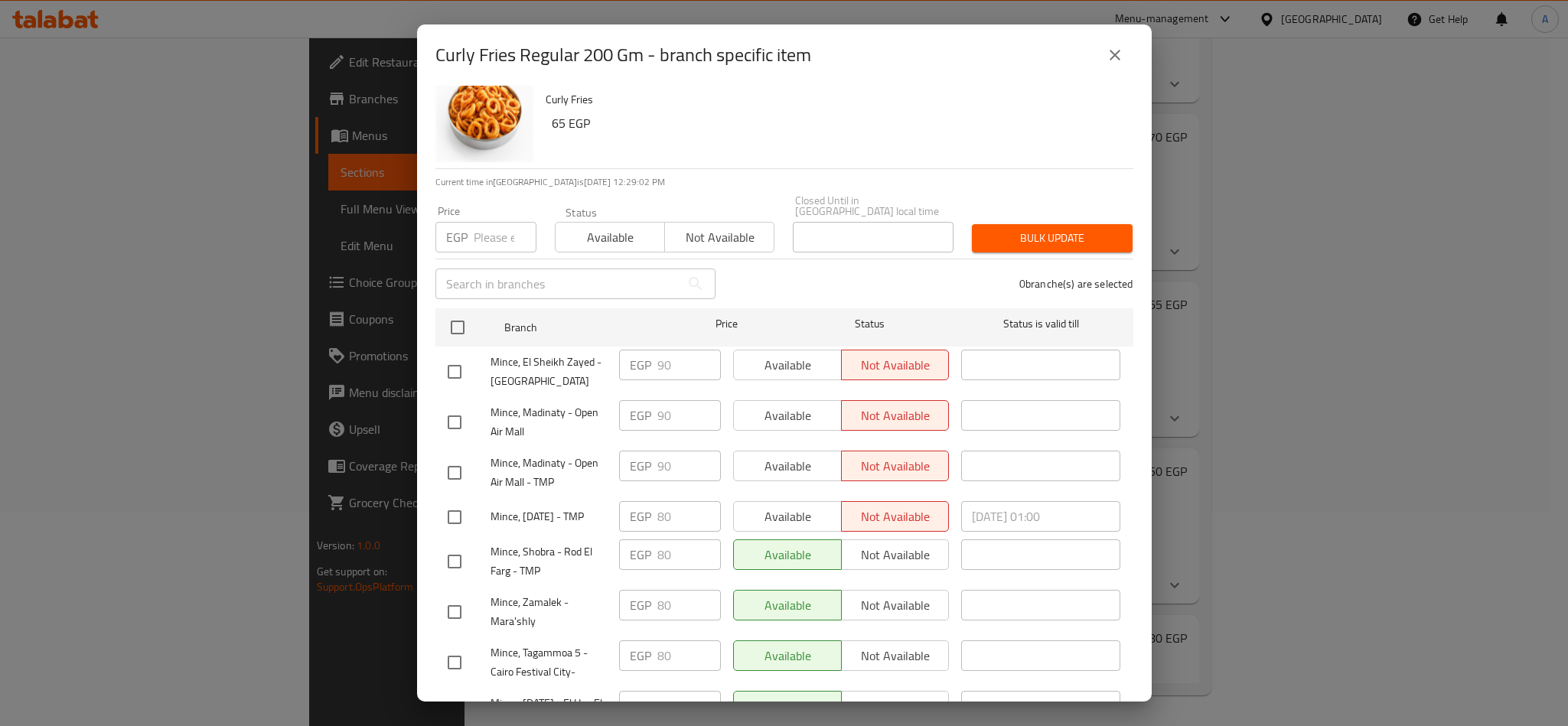
scroll to position [0, 0]
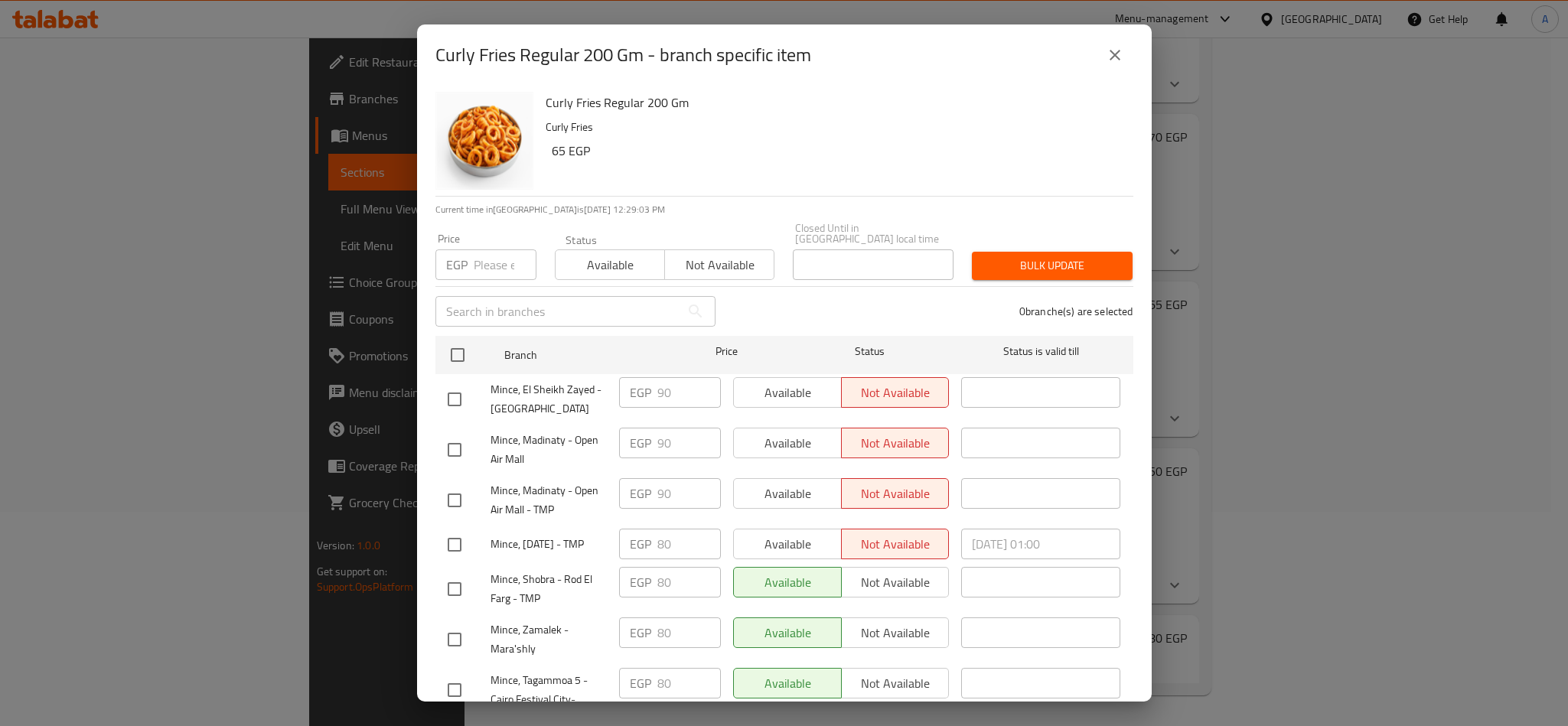
click at [862, 120] on p "Curly Fries" at bounding box center [833, 126] width 575 height 19
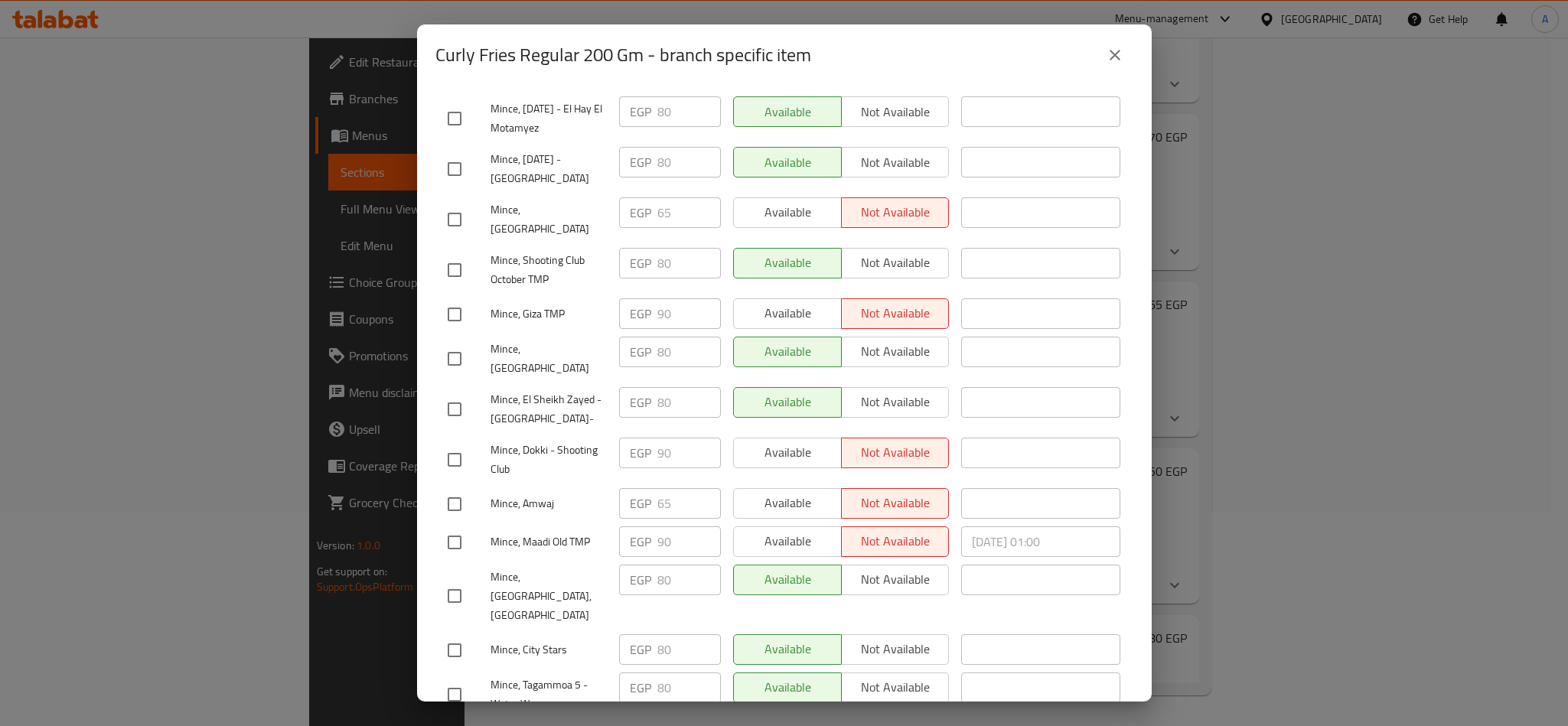
click at [457, 393] on input "checkbox" at bounding box center [454, 409] width 32 height 32
checkbox input "true"
click at [893, 391] on span "Not available" at bounding box center [896, 402] width 95 height 22
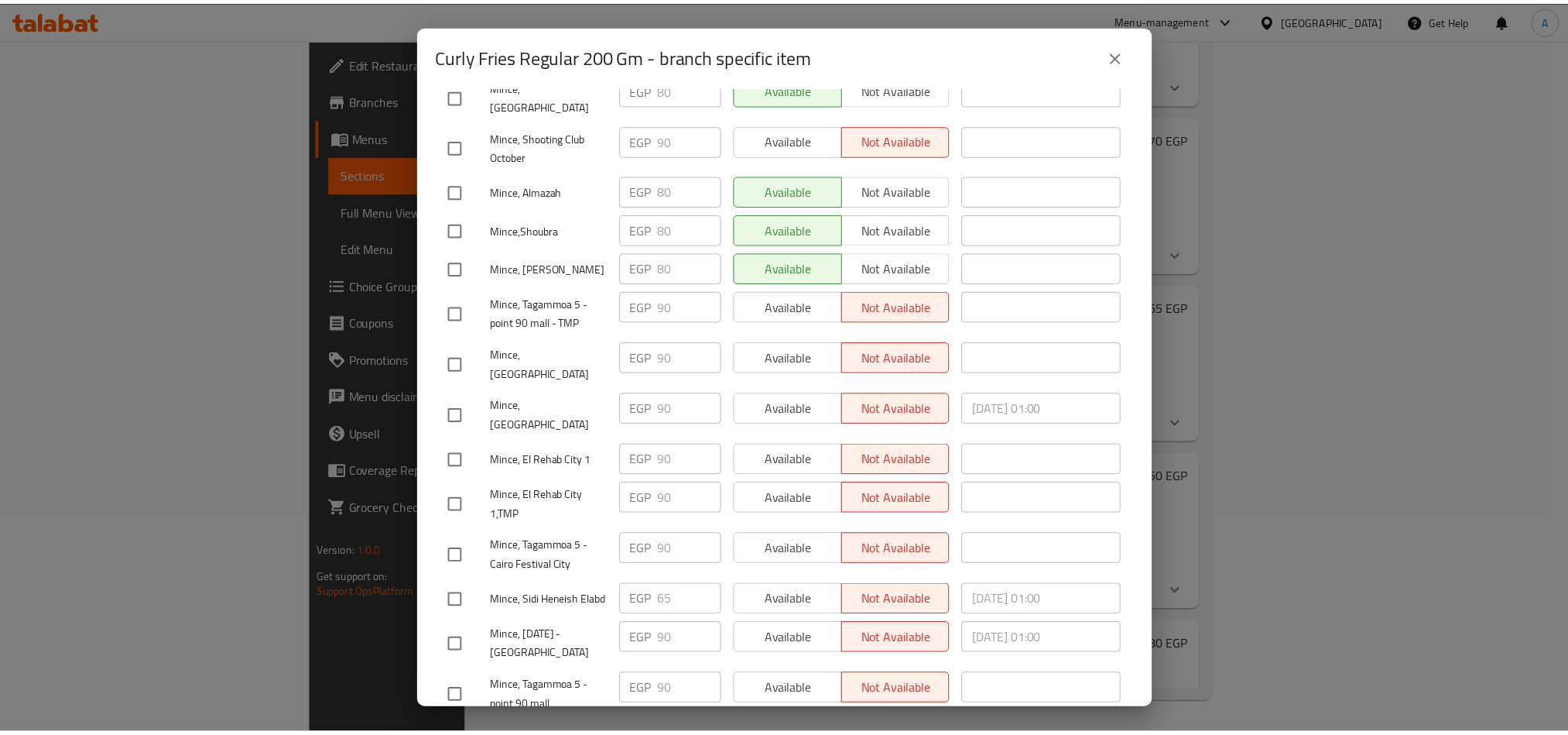
scroll to position [1401, 0]
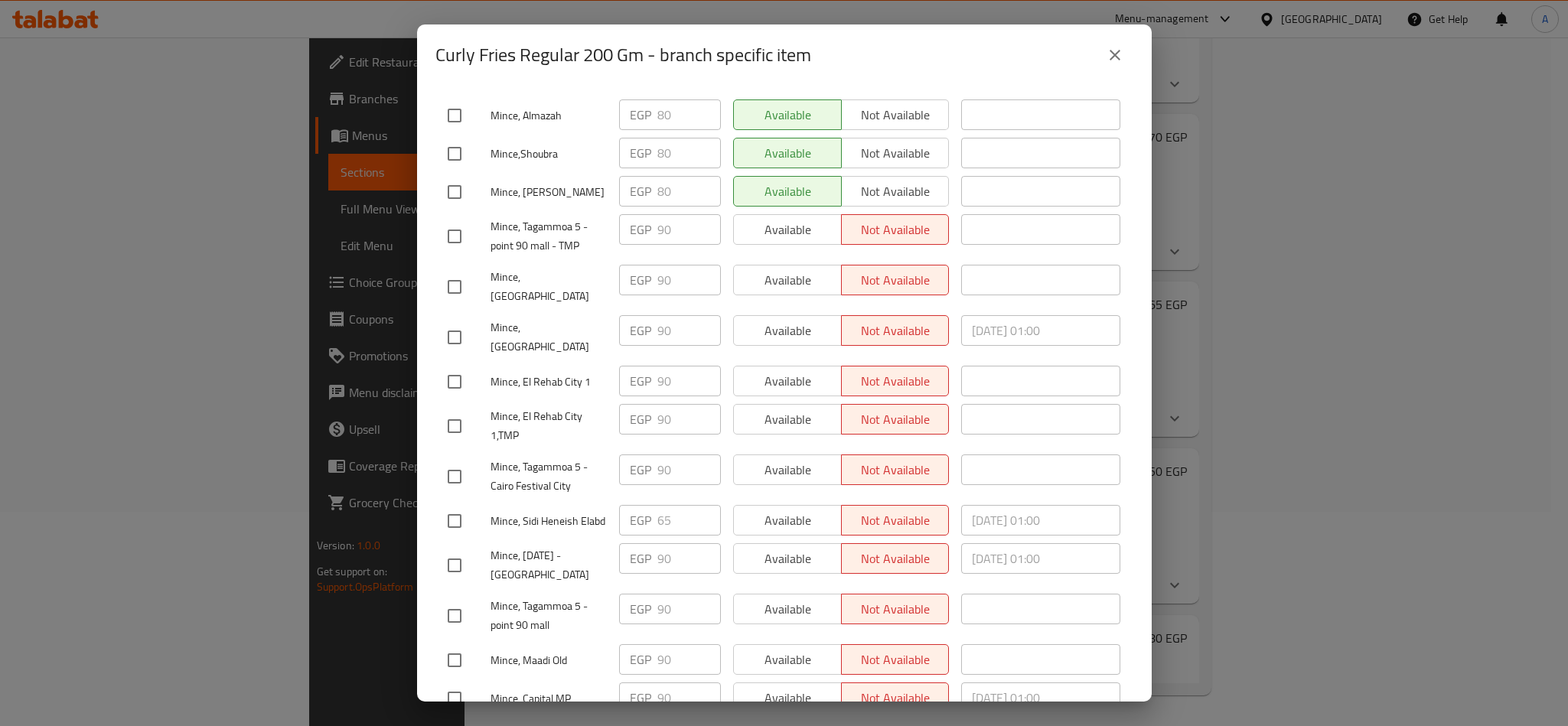
click at [814, 725] on span "Save" at bounding box center [784, 737] width 673 height 19
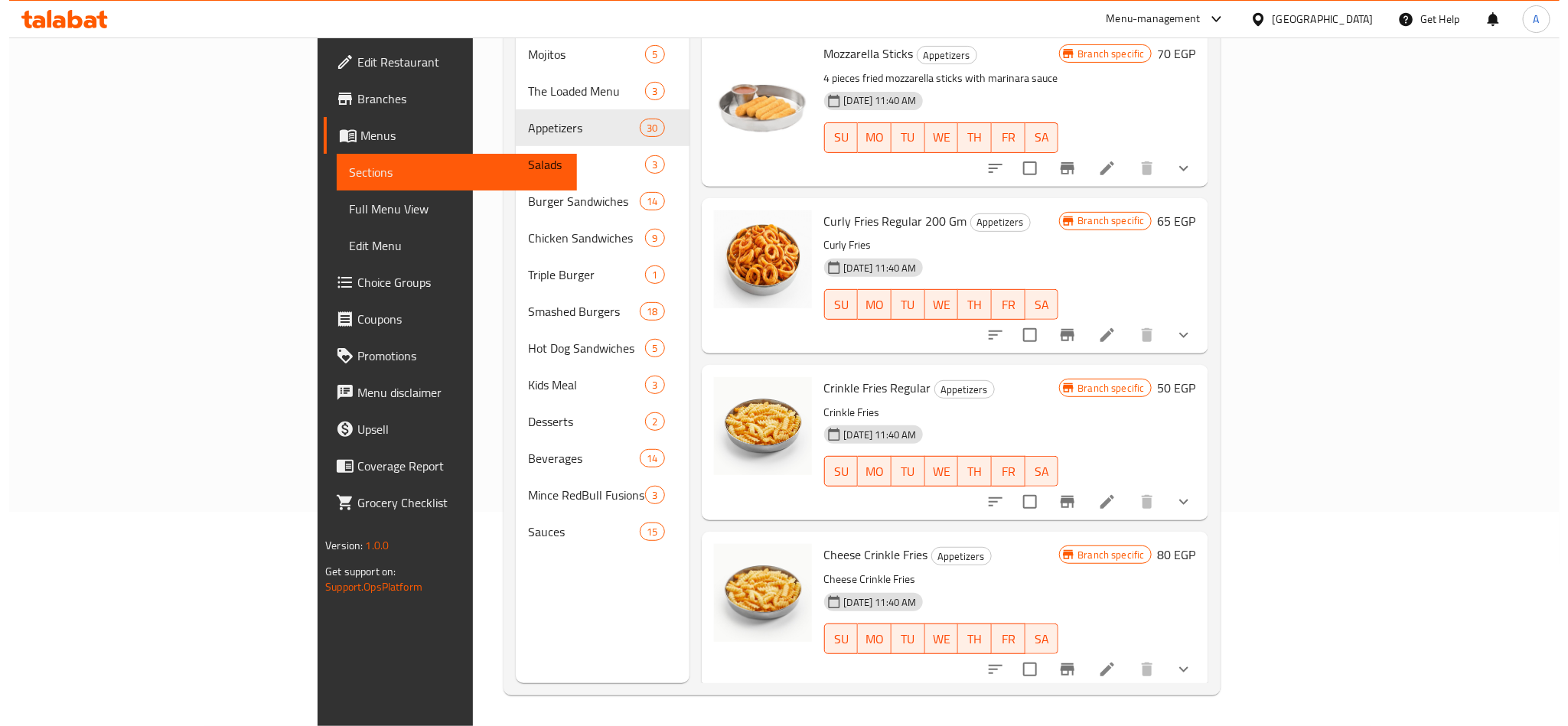
scroll to position [2393, 0]
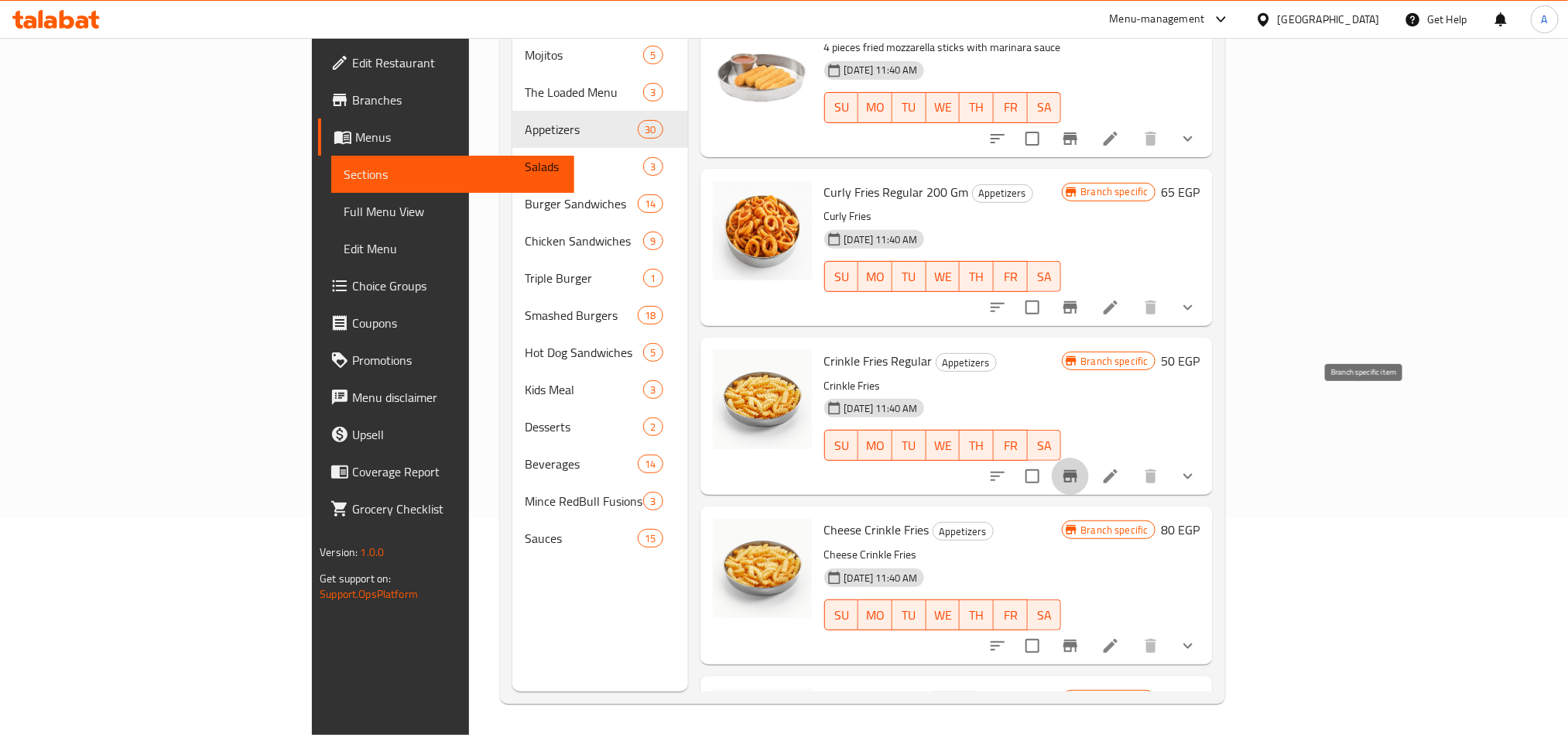
click at [1079, 467] on icon "Branch-specific-item" at bounding box center [1070, 476] width 18 height 18
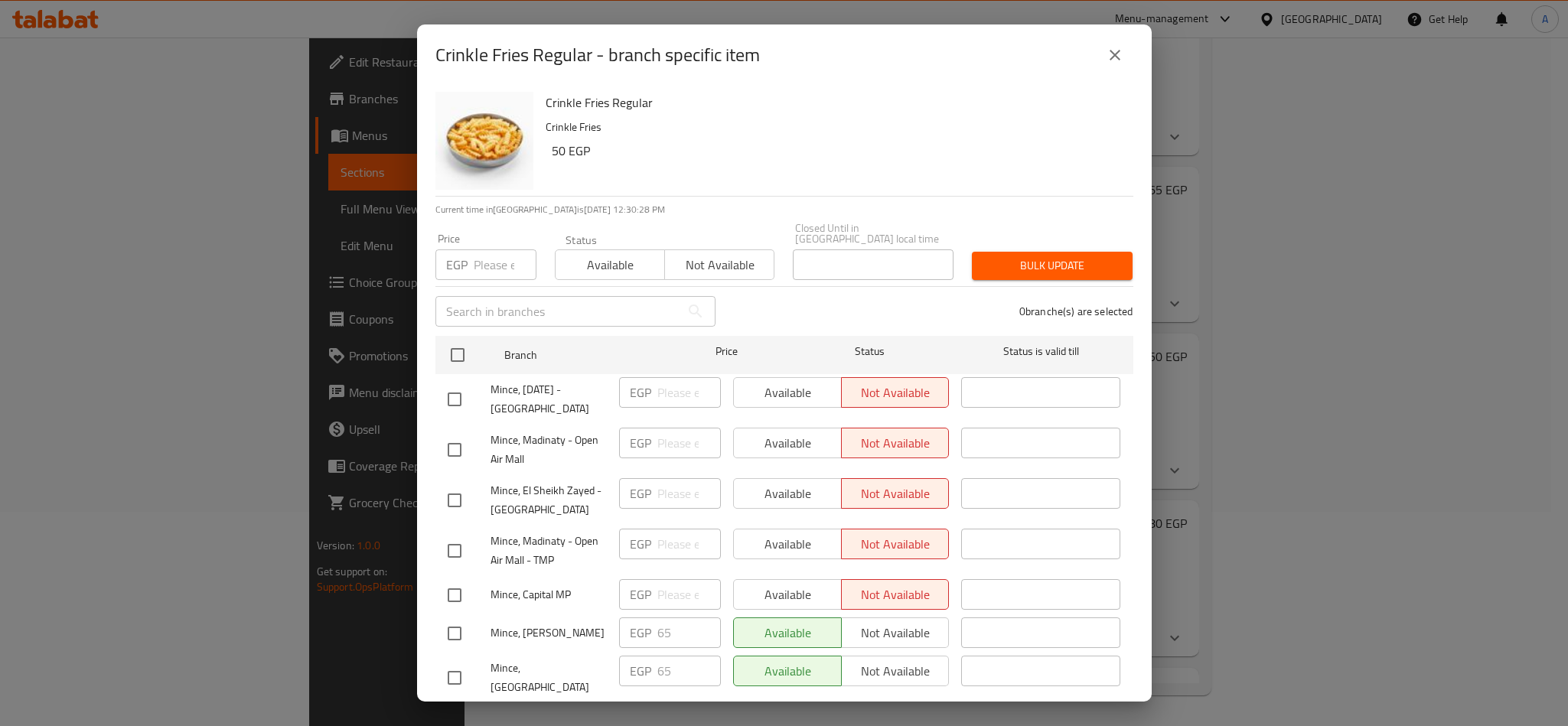
scroll to position [521, 0]
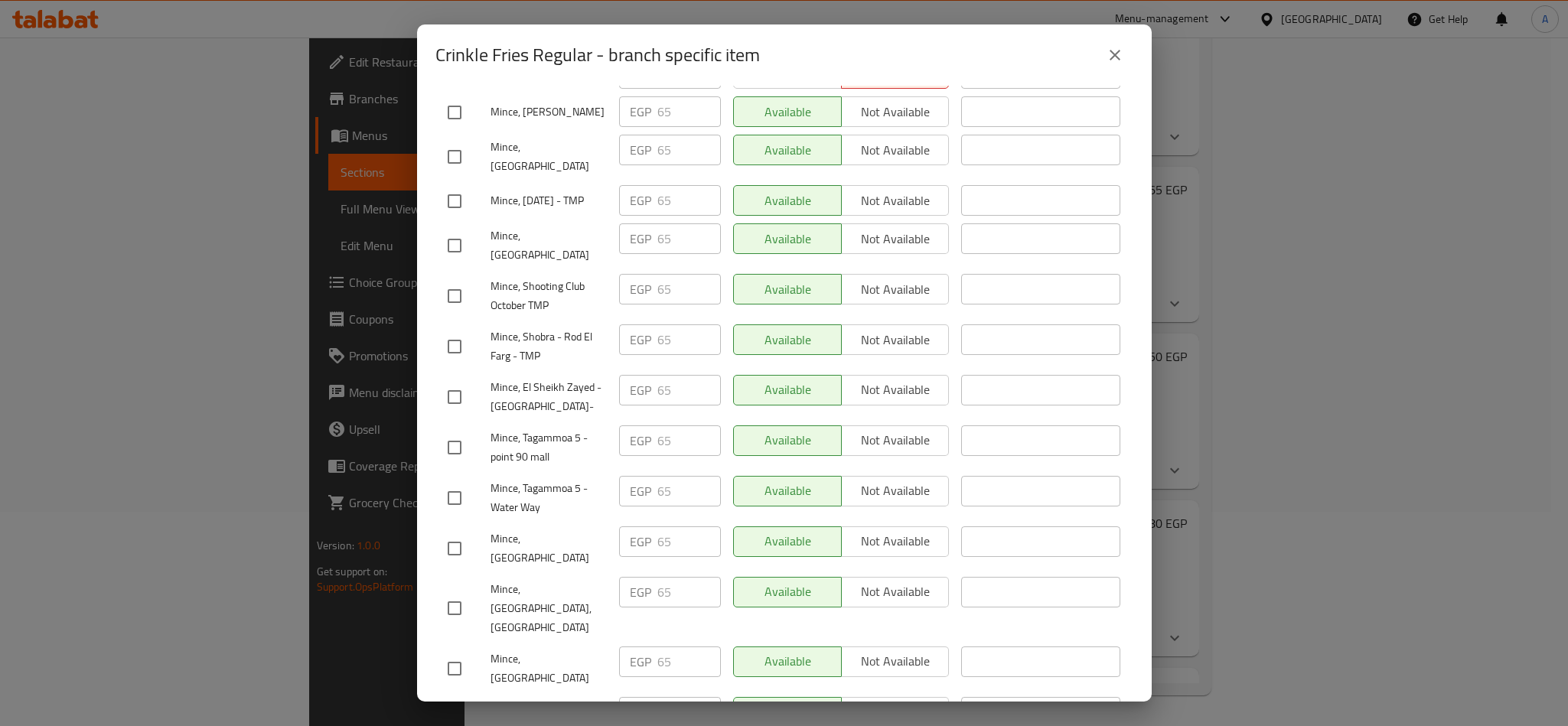
click at [444, 384] on input "checkbox" at bounding box center [454, 397] width 32 height 32
checkbox input "true"
click at [906, 379] on span "Not available" at bounding box center [896, 389] width 95 height 22
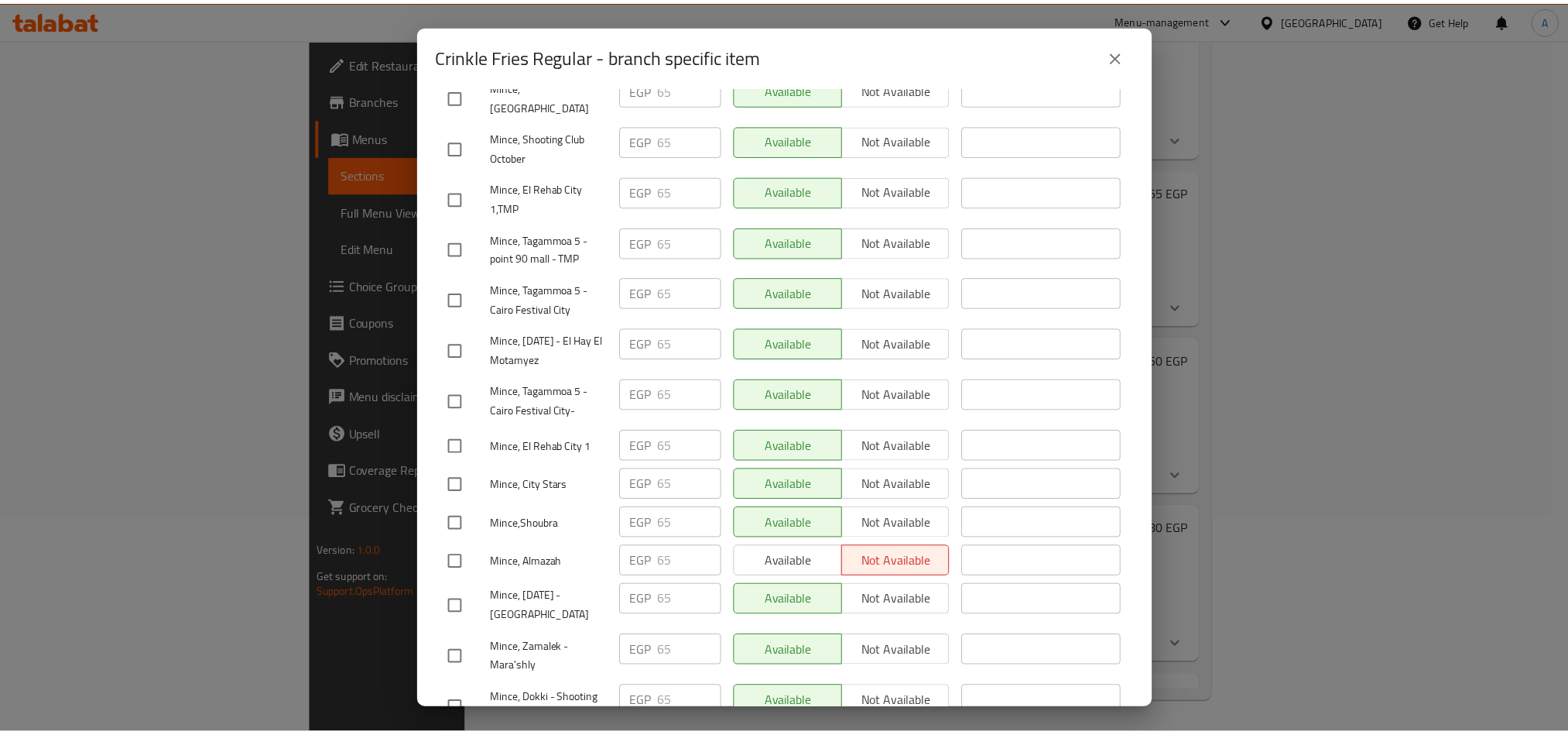
scroll to position [1399, 0]
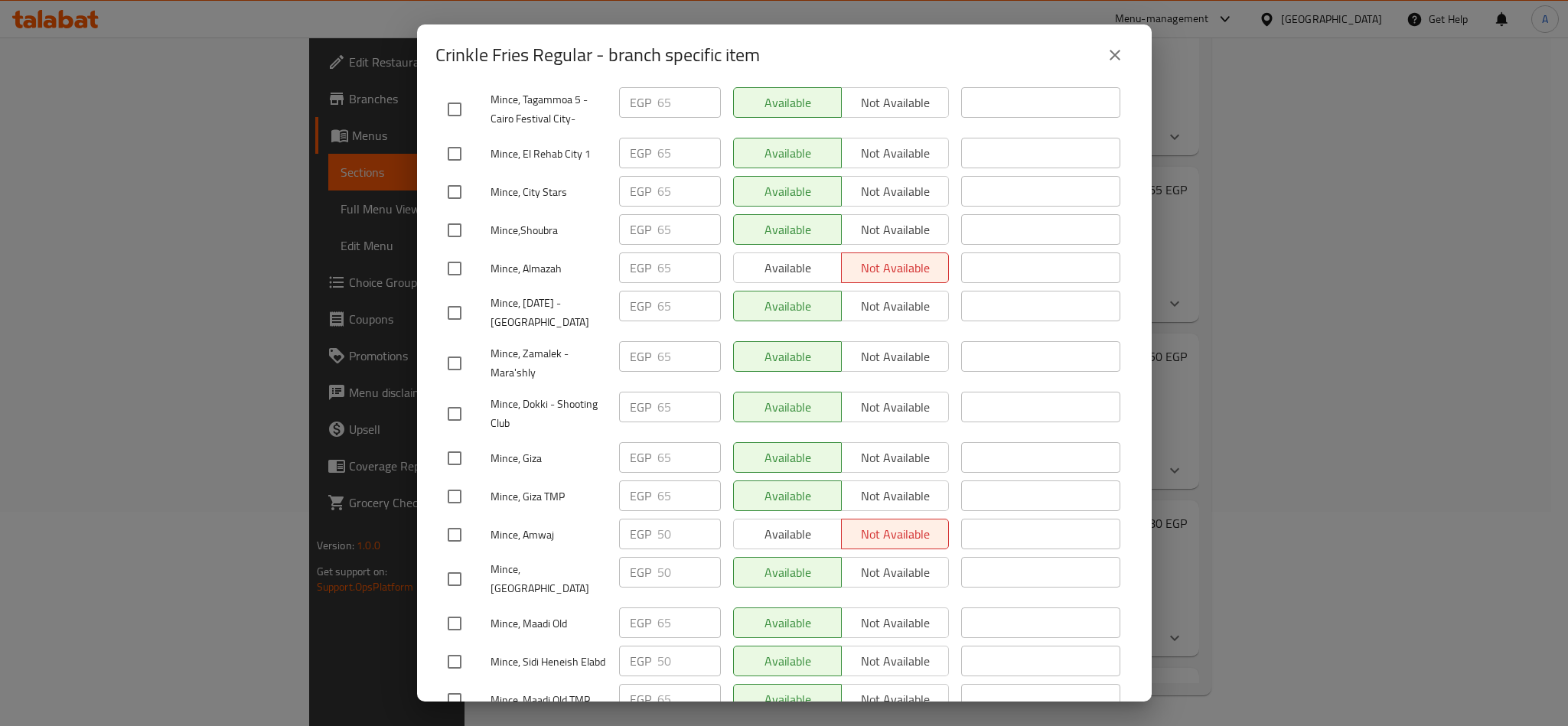
click at [990, 725] on span "Save" at bounding box center [784, 738] width 673 height 19
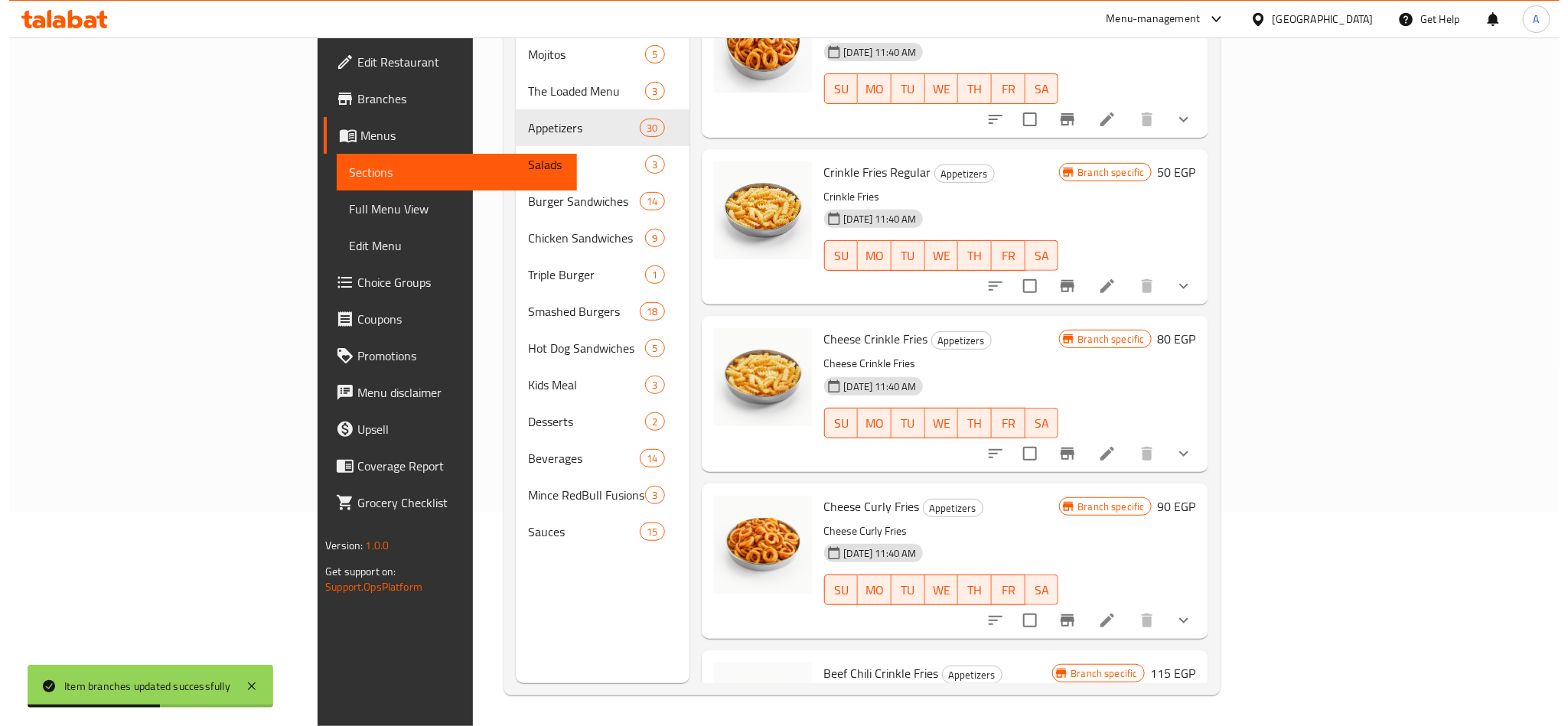
scroll to position [2622, 0]
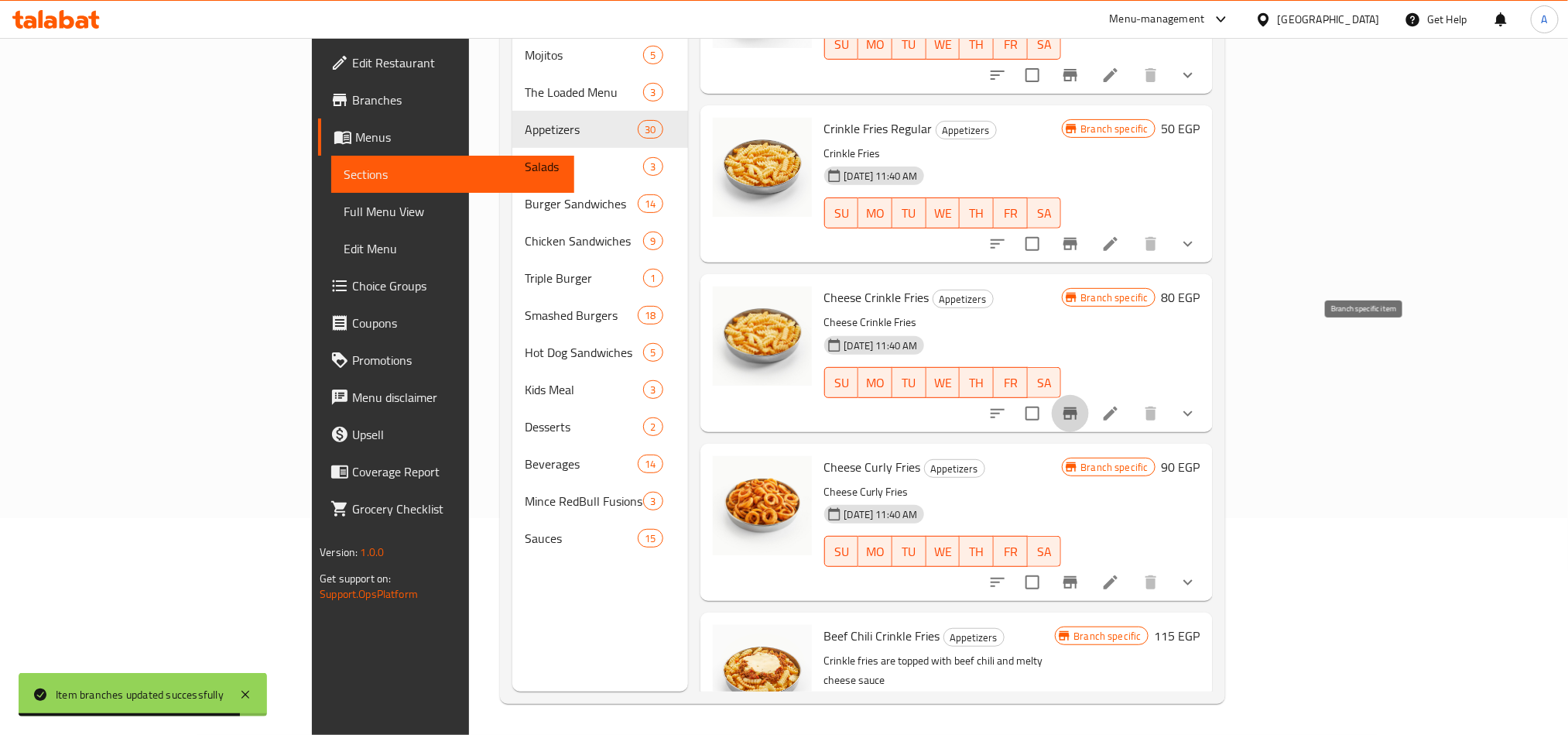
click at [1089, 395] on button "Branch-specific-item" at bounding box center [1070, 413] width 37 height 37
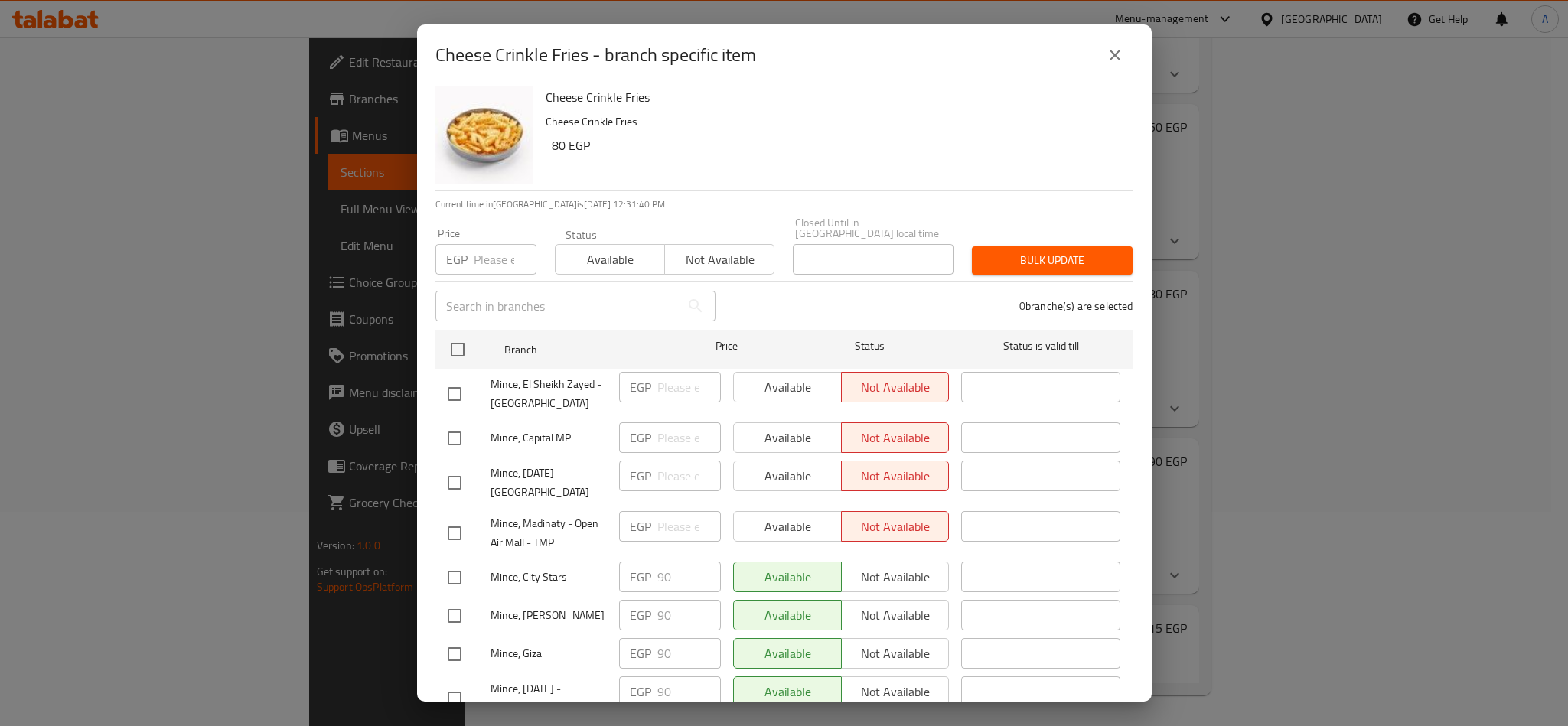
scroll to position [408, 0]
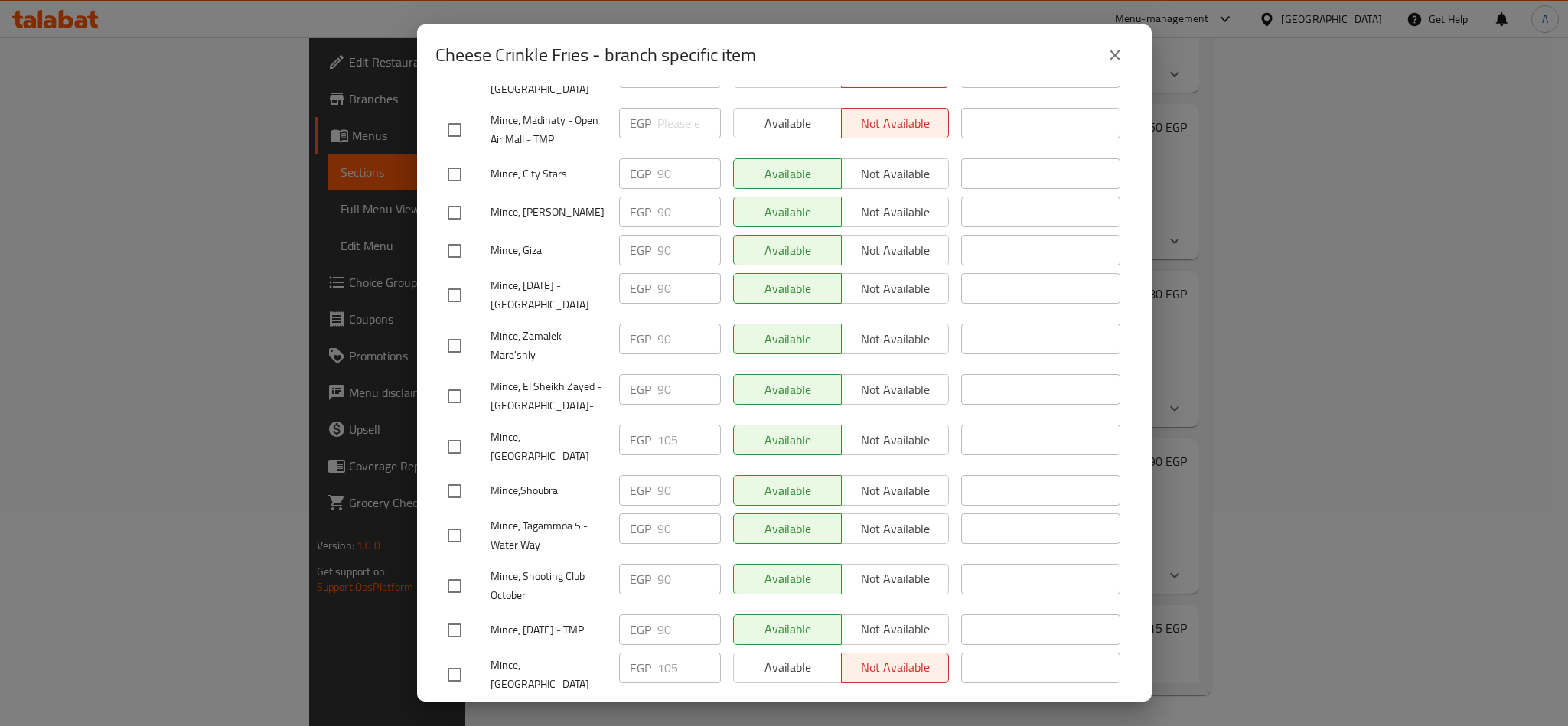
click at [454, 393] on input "checkbox" at bounding box center [454, 396] width 32 height 32
checkbox input "true"
click at [888, 379] on span "Not available" at bounding box center [896, 389] width 95 height 22
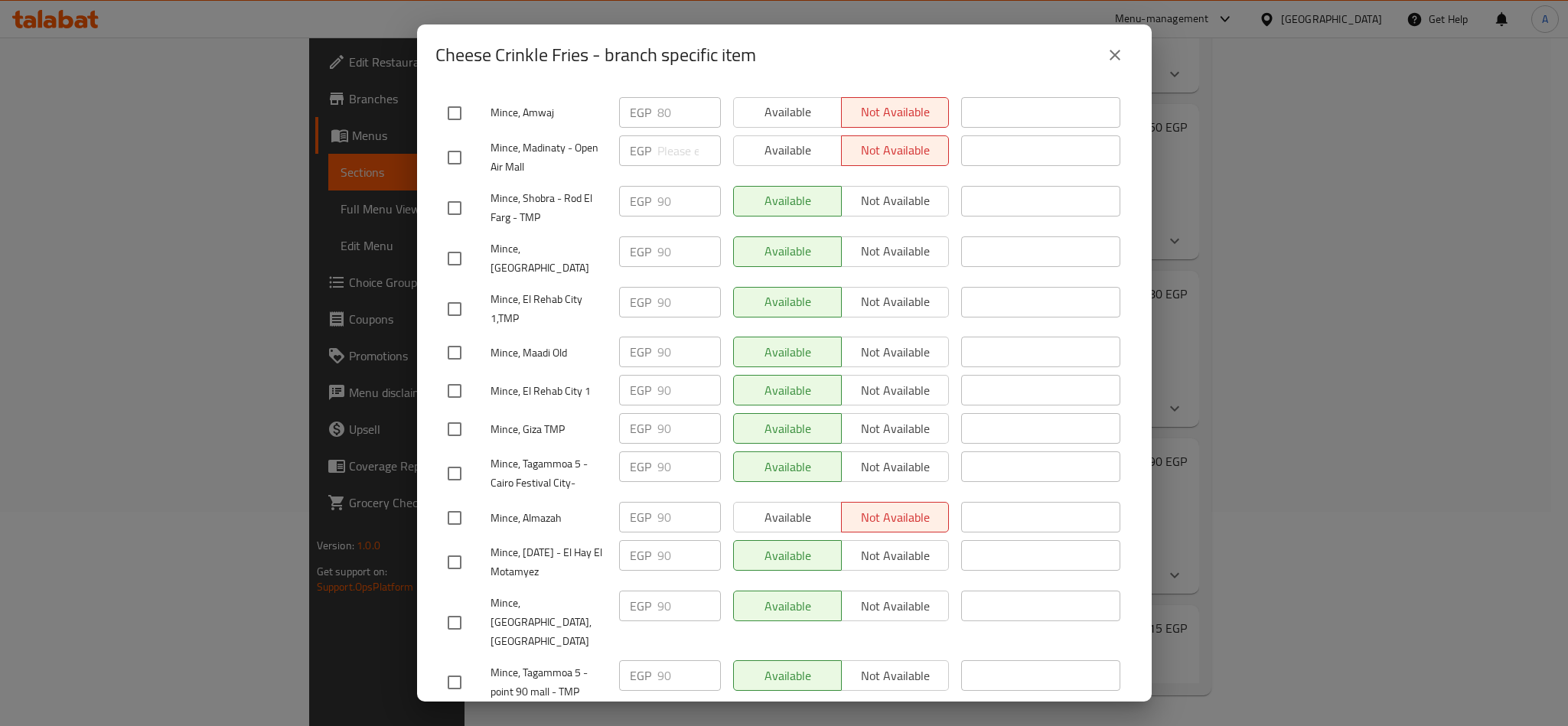
scroll to position [1382, 0]
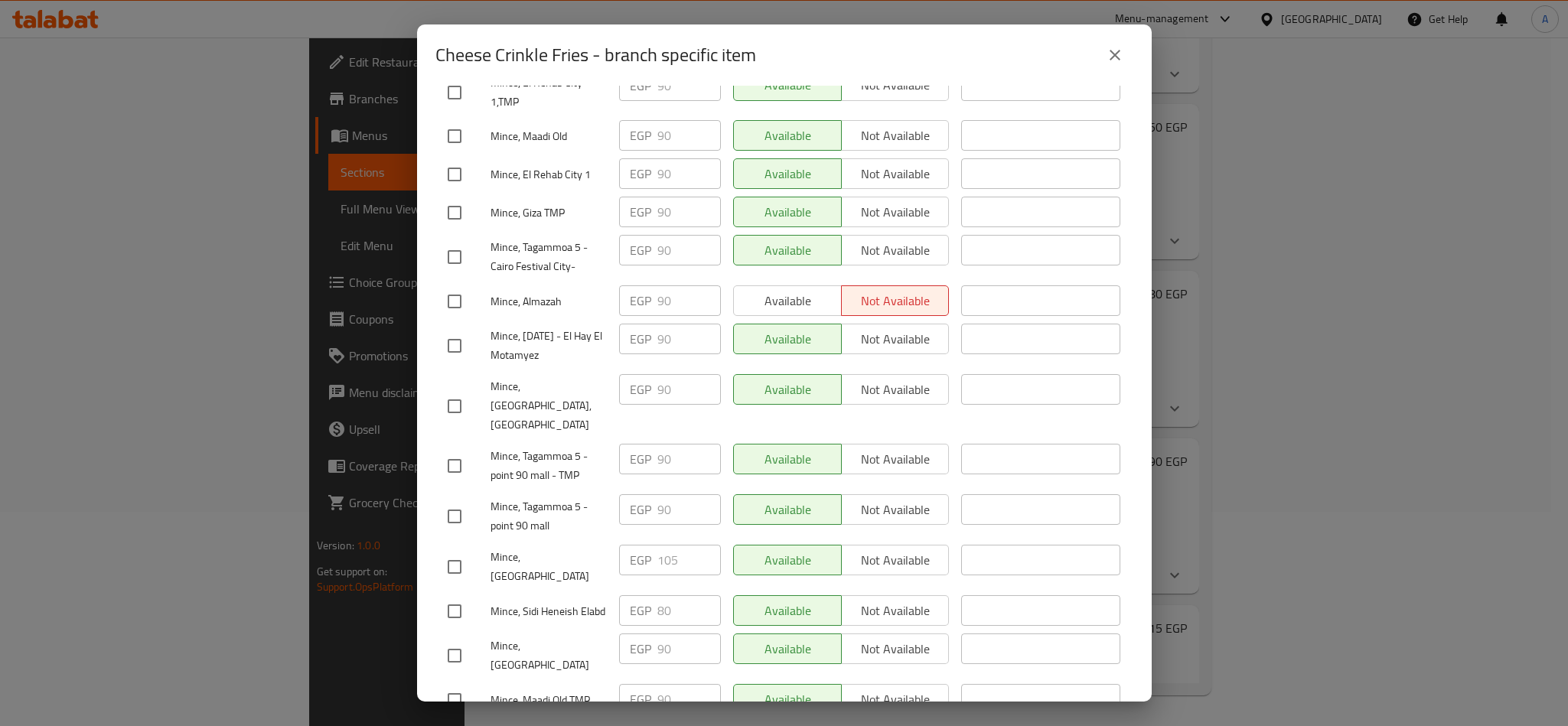
click at [1057, 725] on span "Save" at bounding box center [784, 738] width 673 height 19
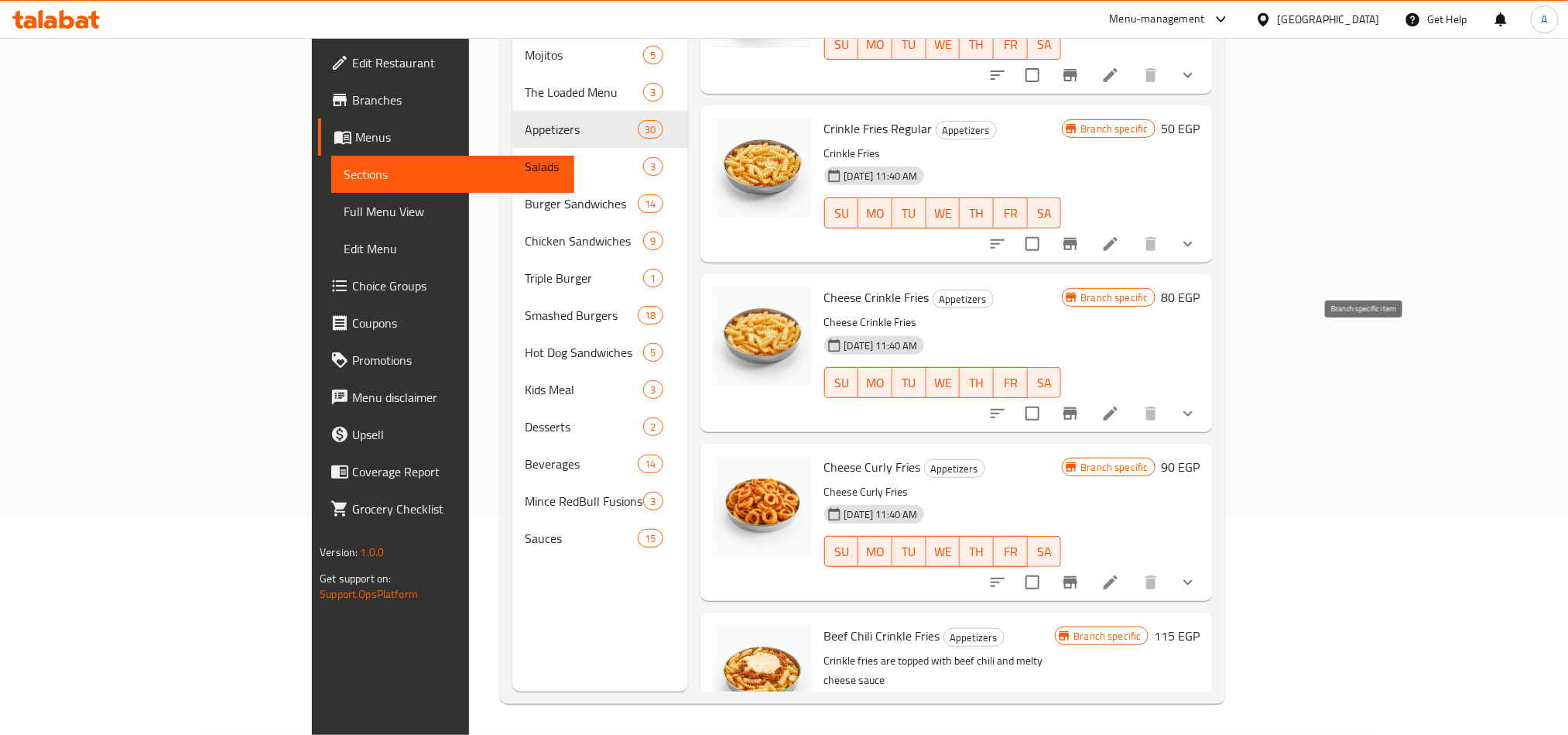
click at [1079, 404] on icon "Branch-specific-item" at bounding box center [1070, 413] width 18 height 18
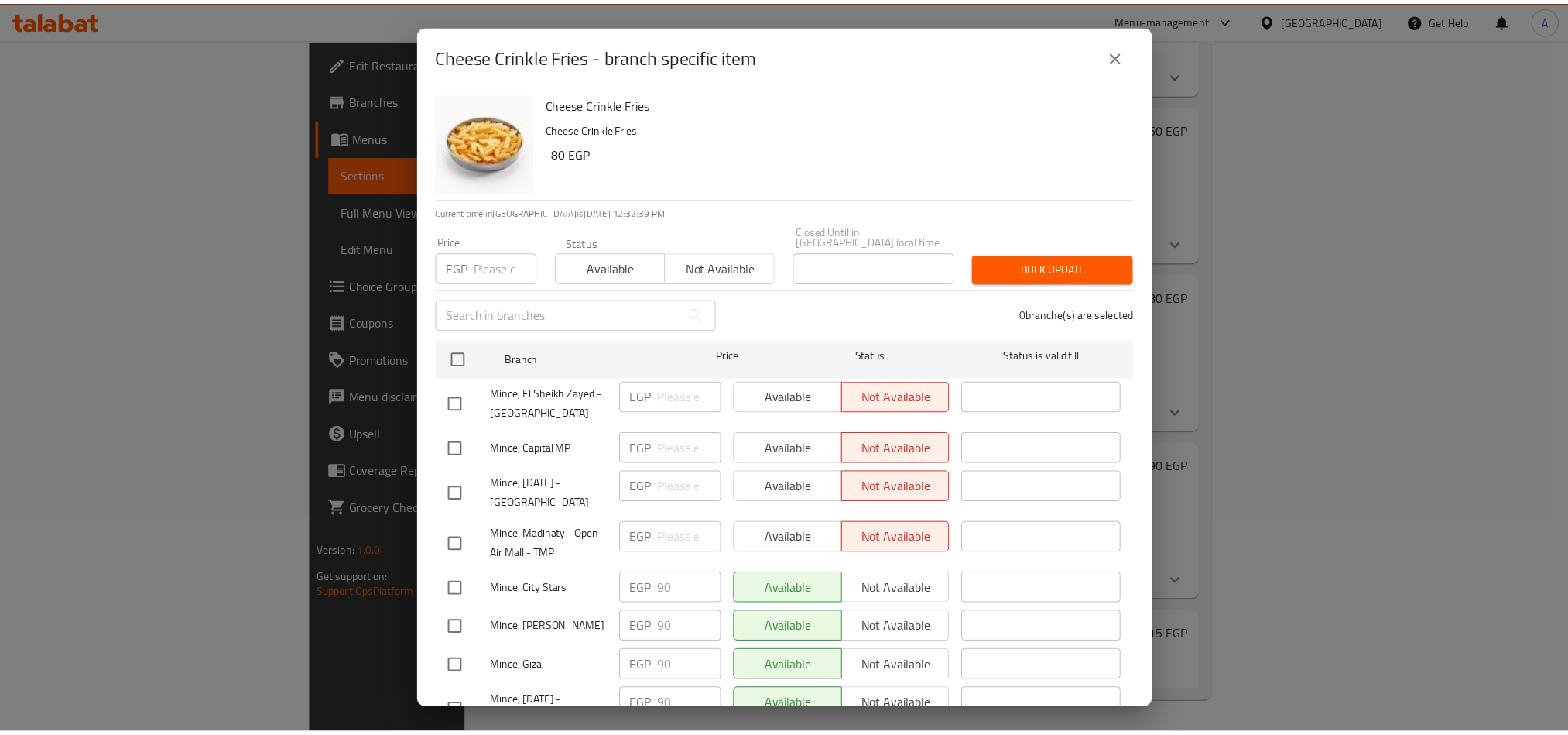
scroll to position [1401, 0]
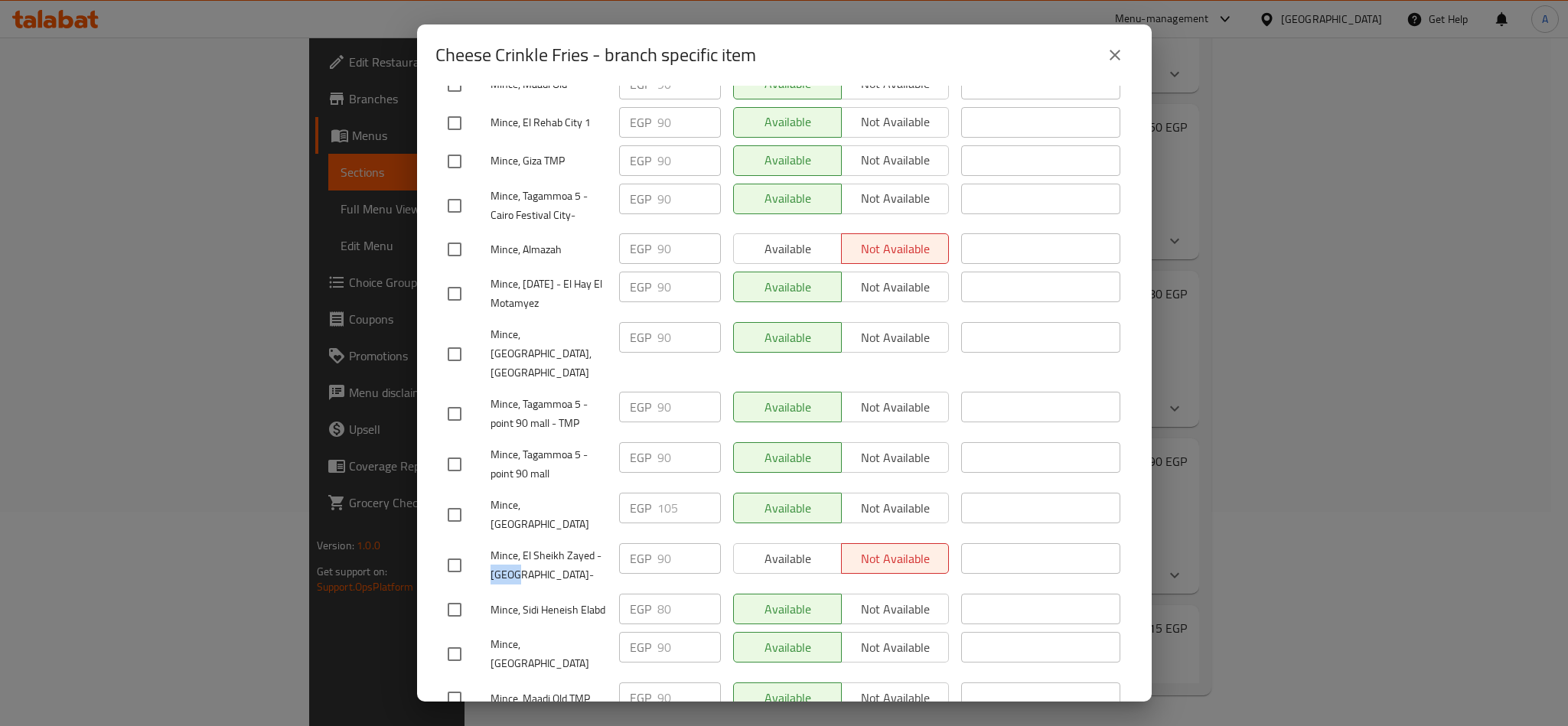
click at [1107, 53] on icon "close" at bounding box center [1115, 55] width 18 height 18
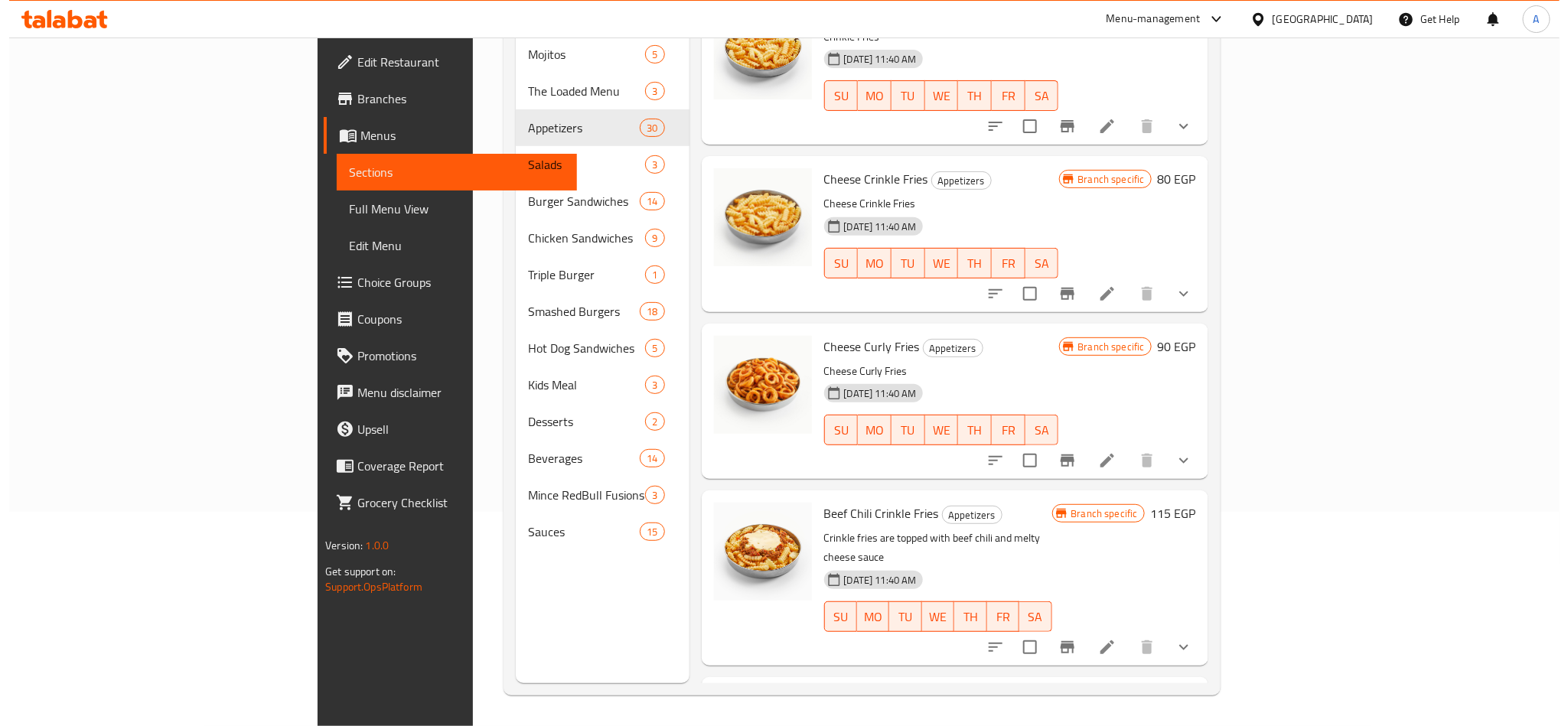
scroll to position [2852, 0]
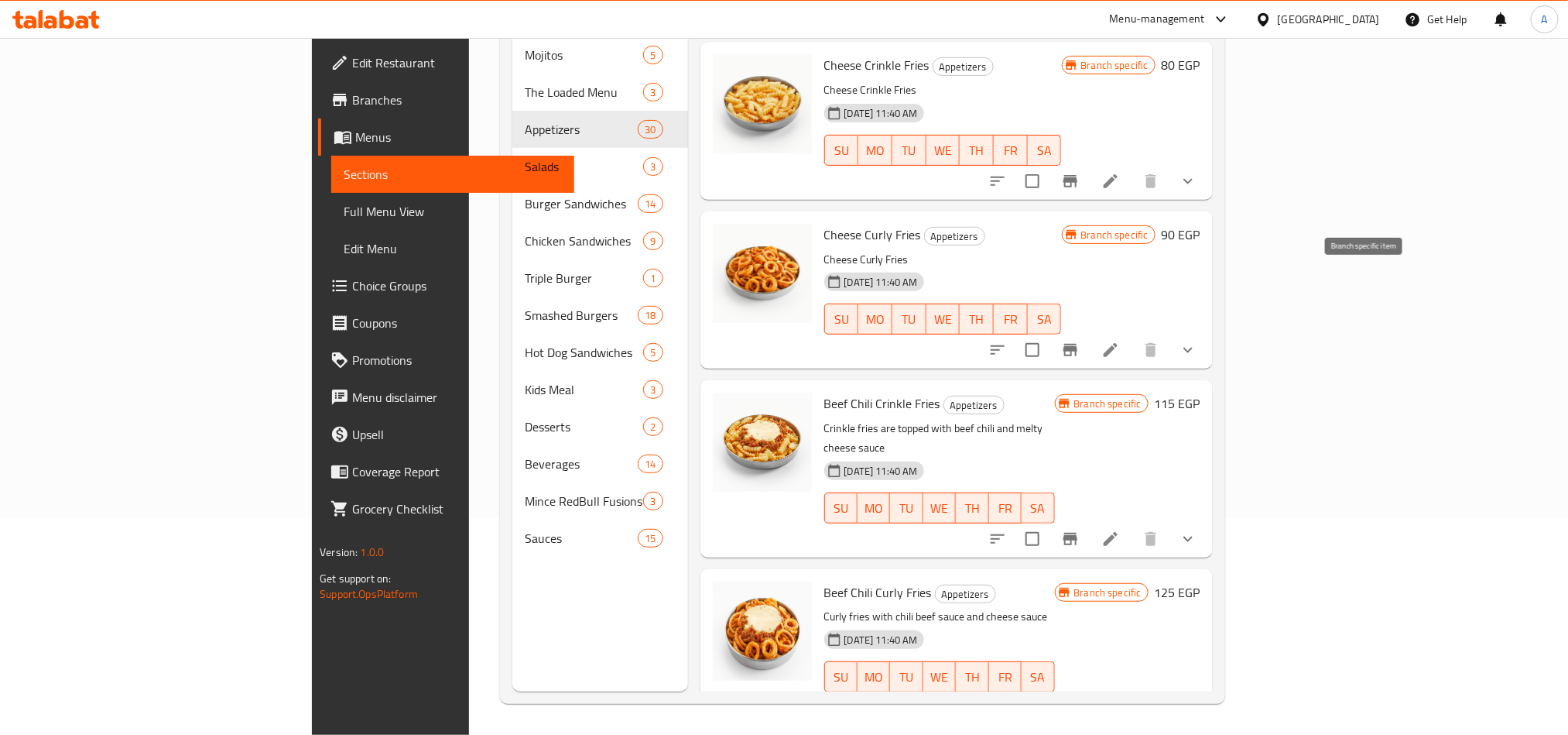
click at [1077, 343] on icon "Branch-specific-item" at bounding box center [1070, 349] width 14 height 12
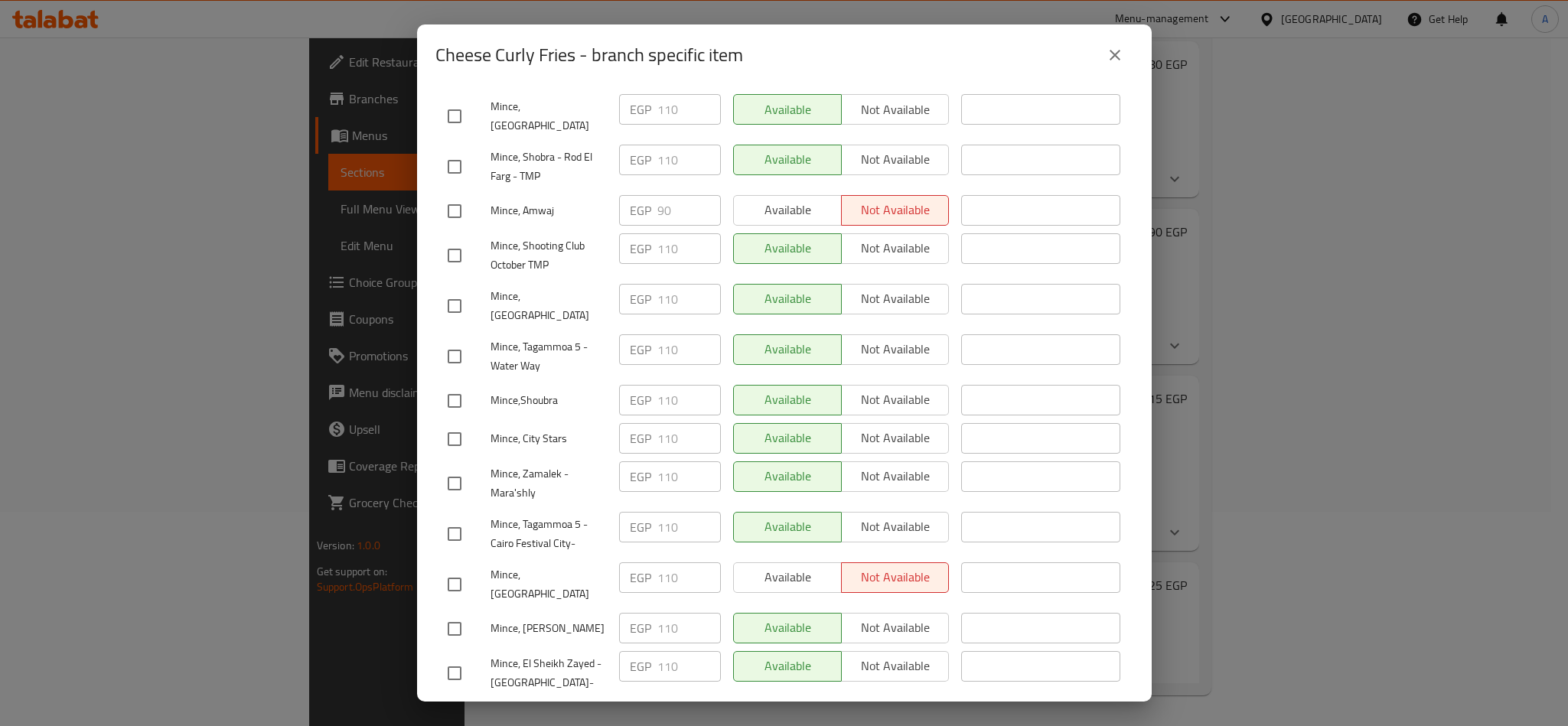
scroll to position [120, 0]
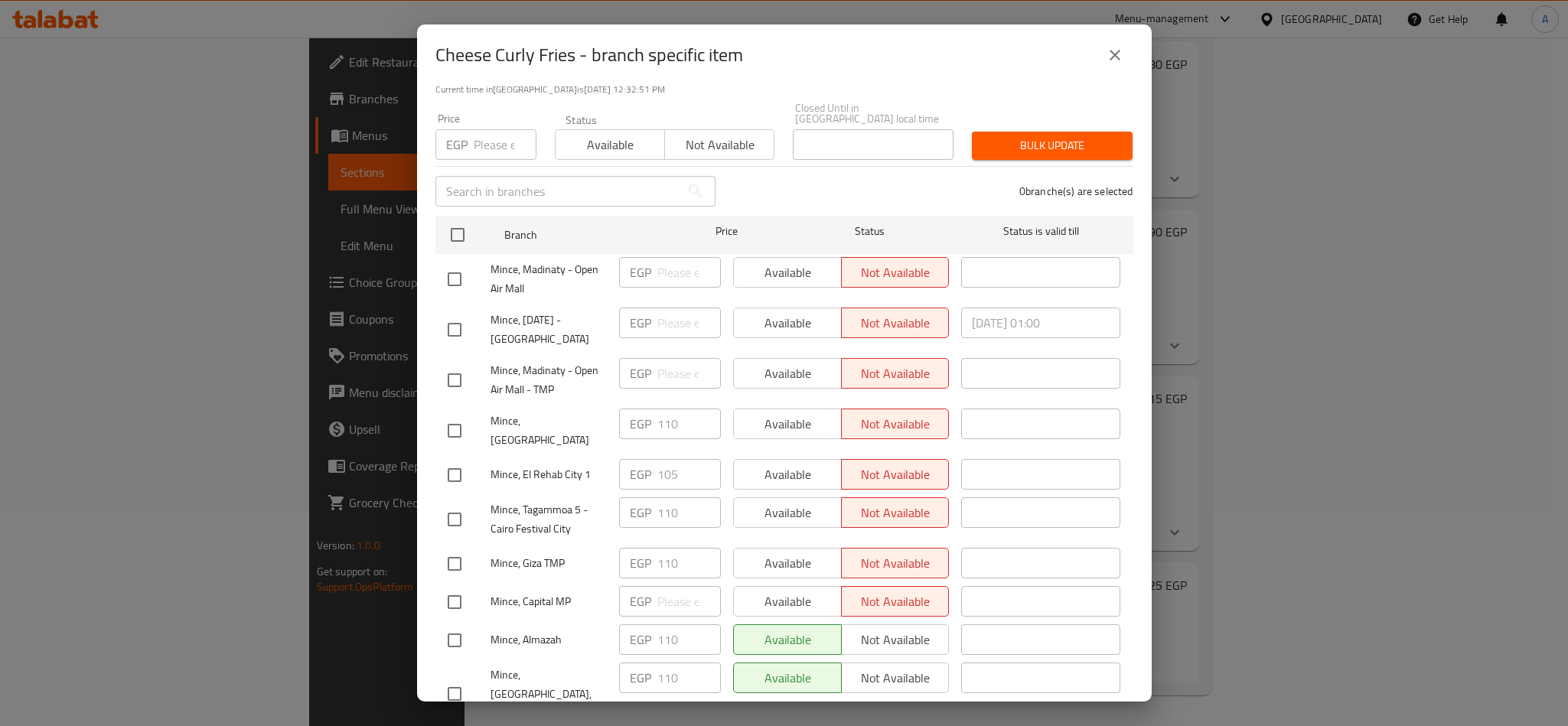
click at [956, 62] on div "Cheese Curly Fries - branch specific item" at bounding box center [784, 55] width 698 height 37
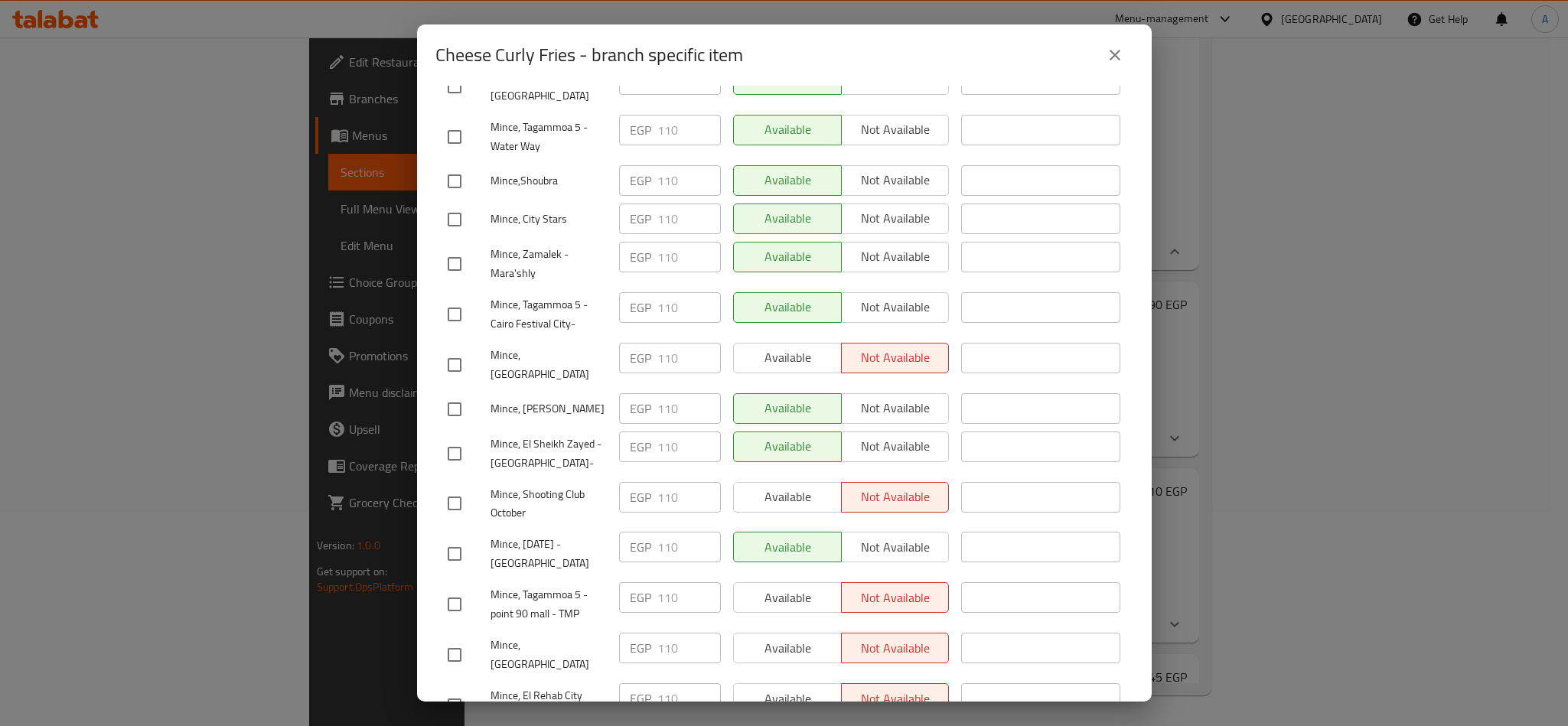
drag, startPoint x: 450, startPoint y: 388, endPoint x: 467, endPoint y: 381, distance: 18.4
click at [450, 438] on input "checkbox" at bounding box center [454, 453] width 32 height 32
checkbox input "true"
click at [919, 435] on span "Not available" at bounding box center [896, 446] width 95 height 22
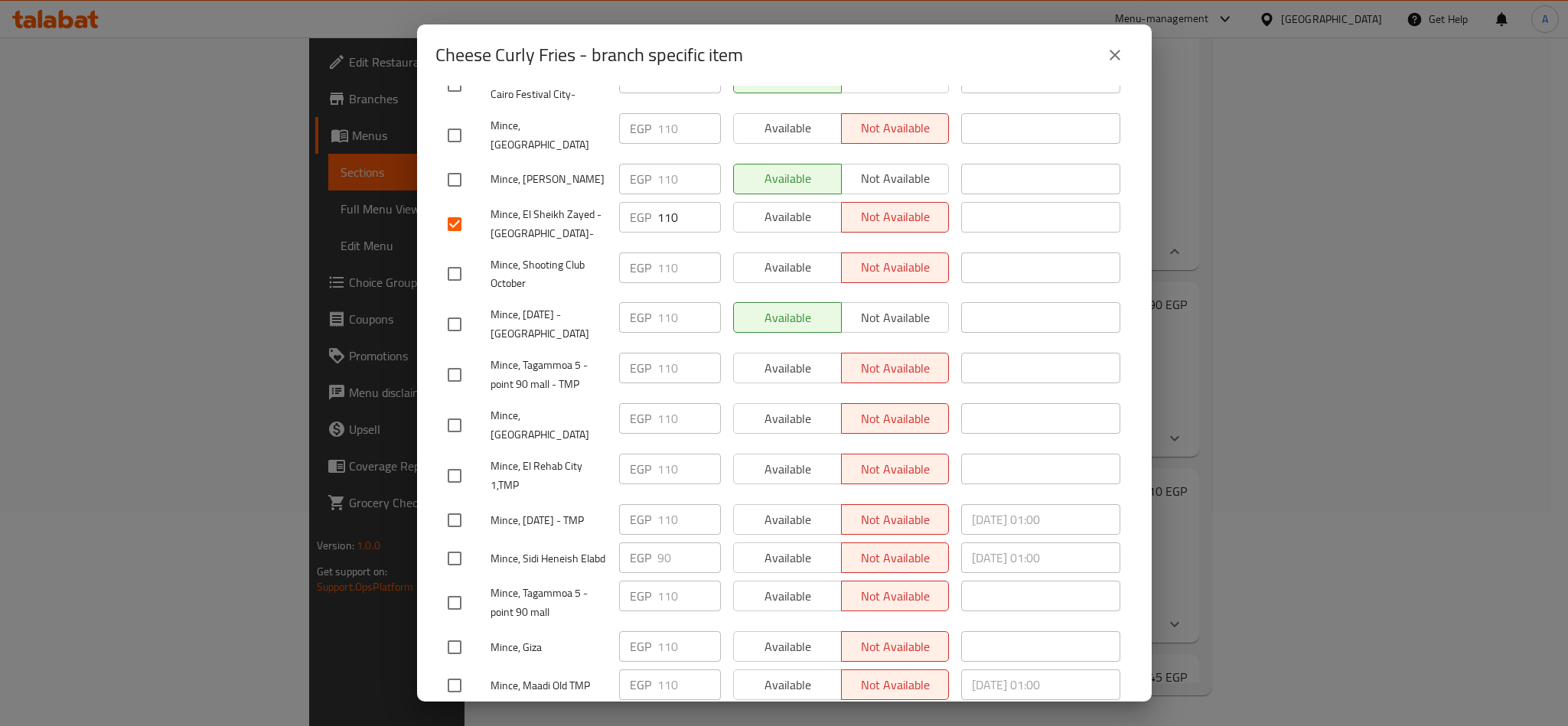
scroll to position [1382, 0]
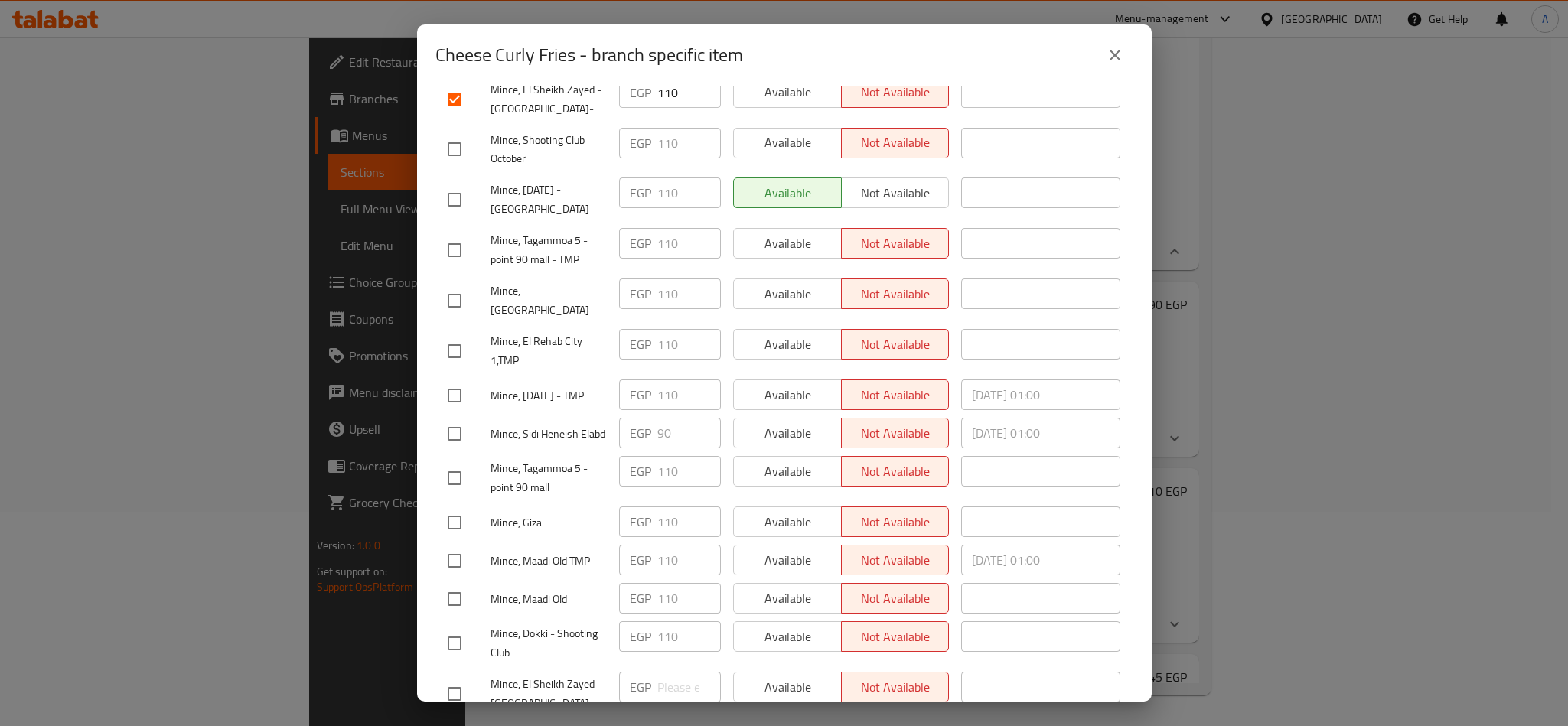
click at [848, 725] on span "Save" at bounding box center [784, 738] width 673 height 19
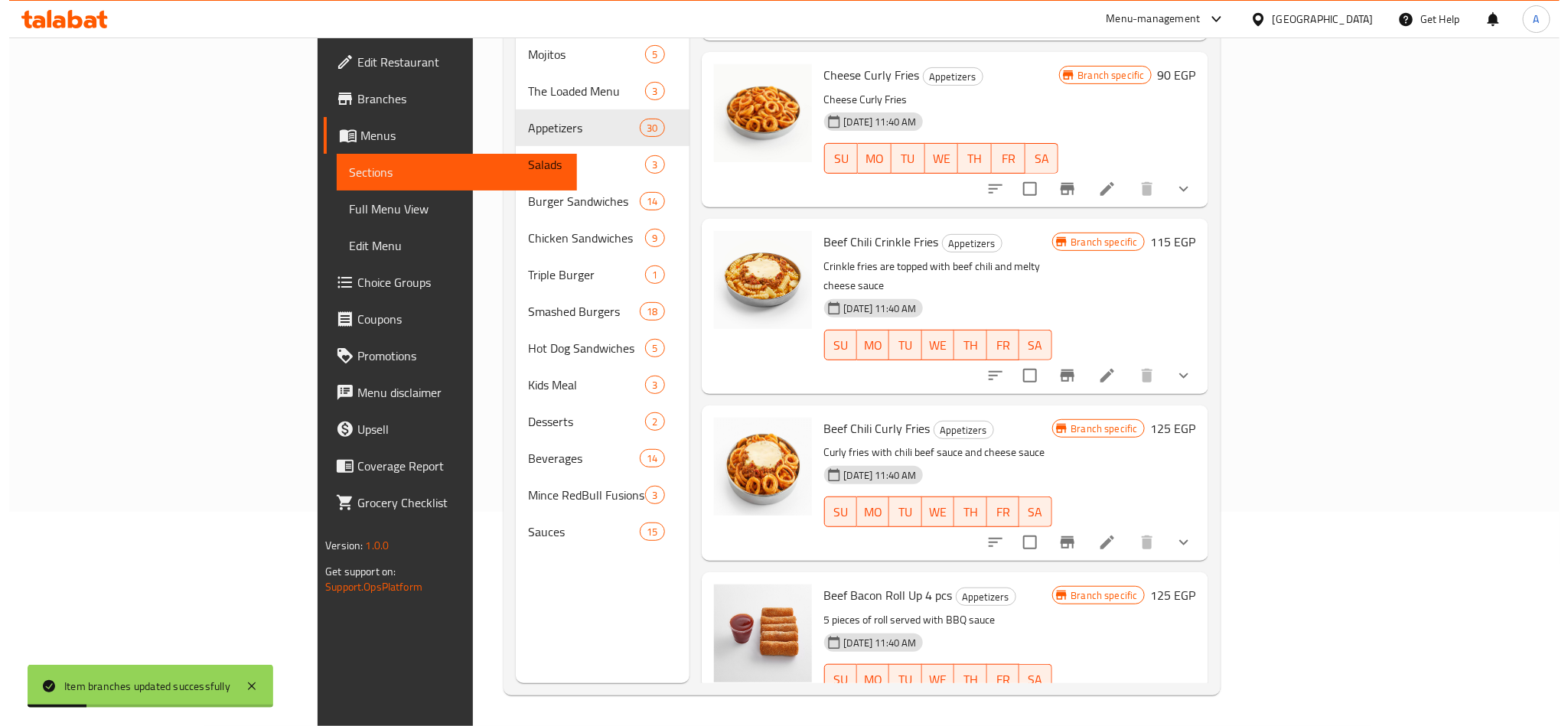
scroll to position [3041, 0]
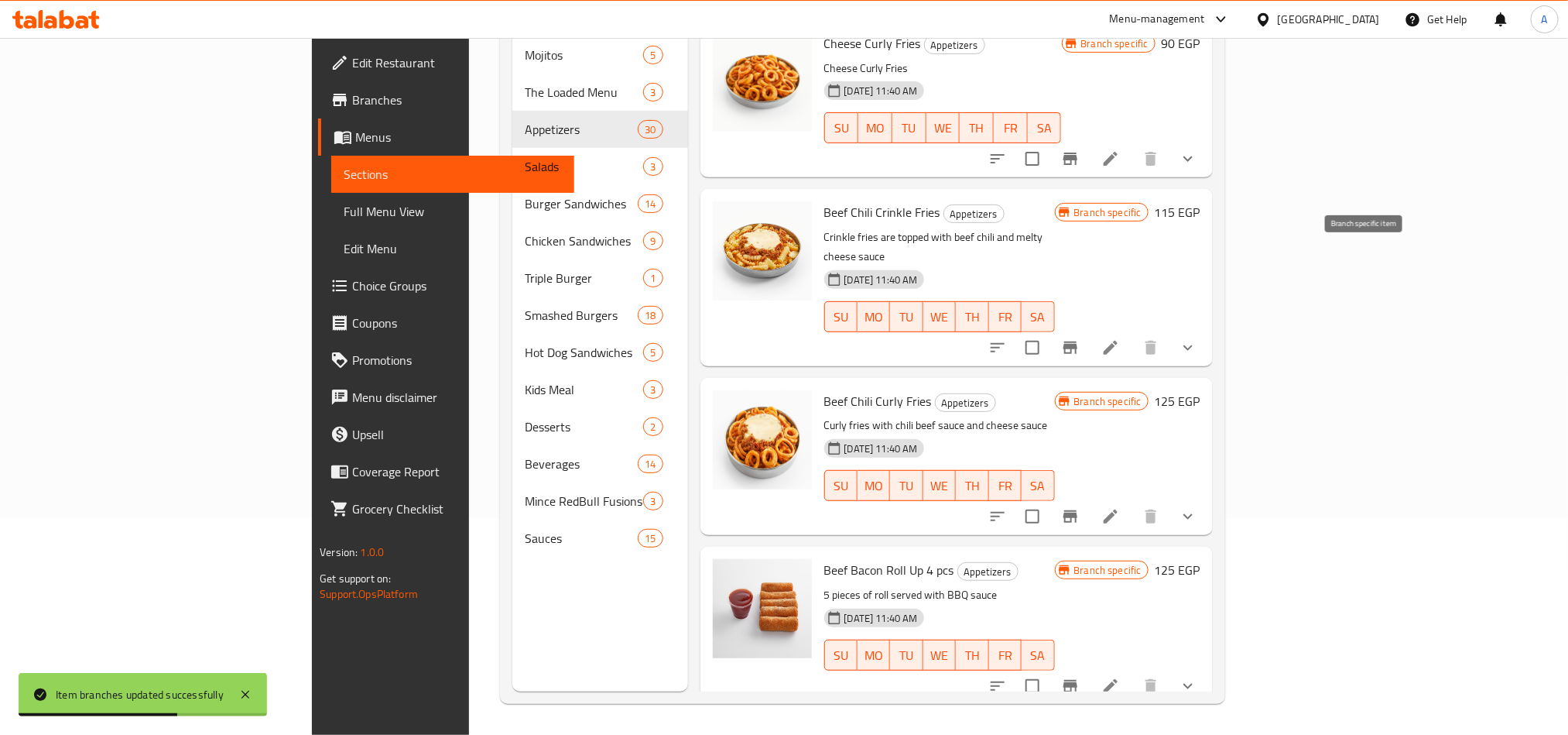
click at [1077, 342] on icon "Branch-specific-item" at bounding box center [1070, 348] width 14 height 12
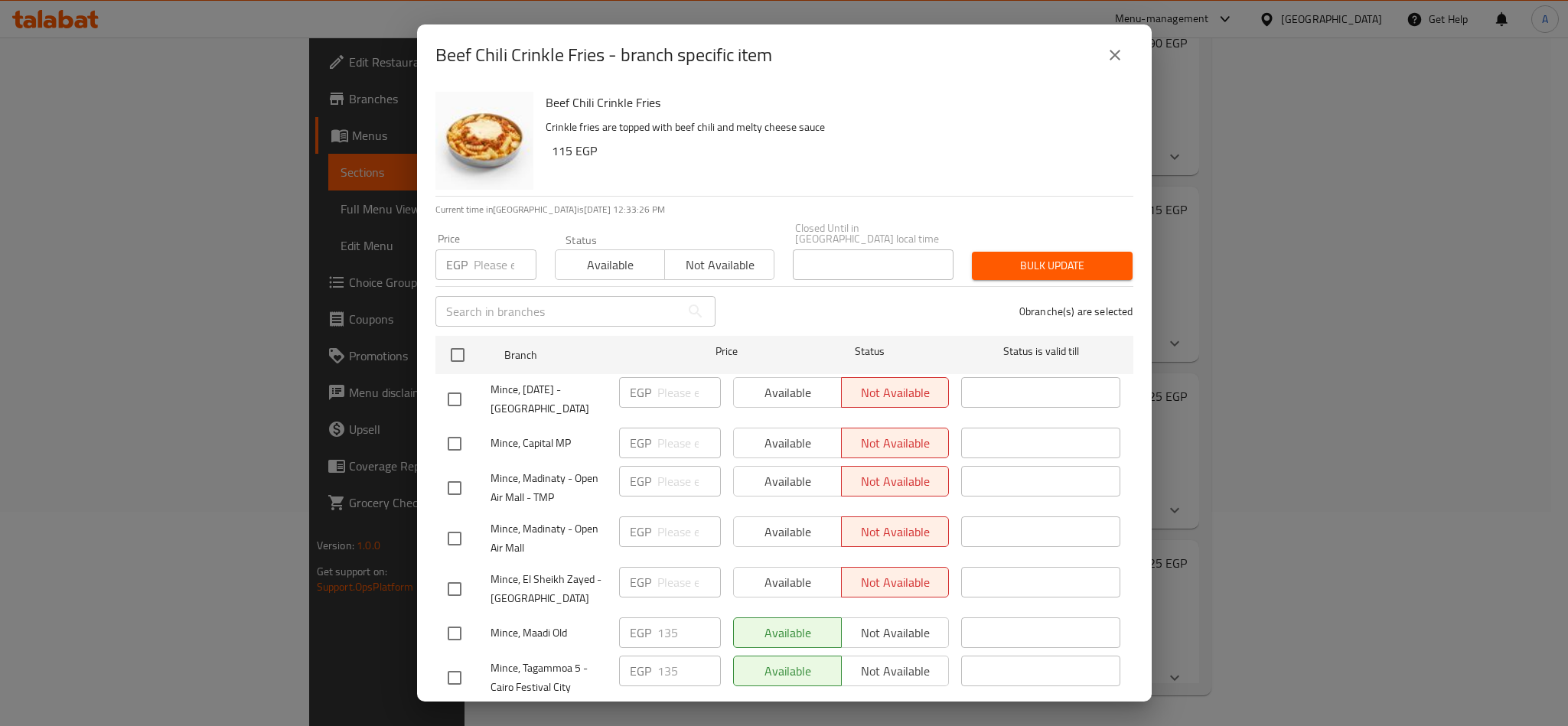
scroll to position [825, 0]
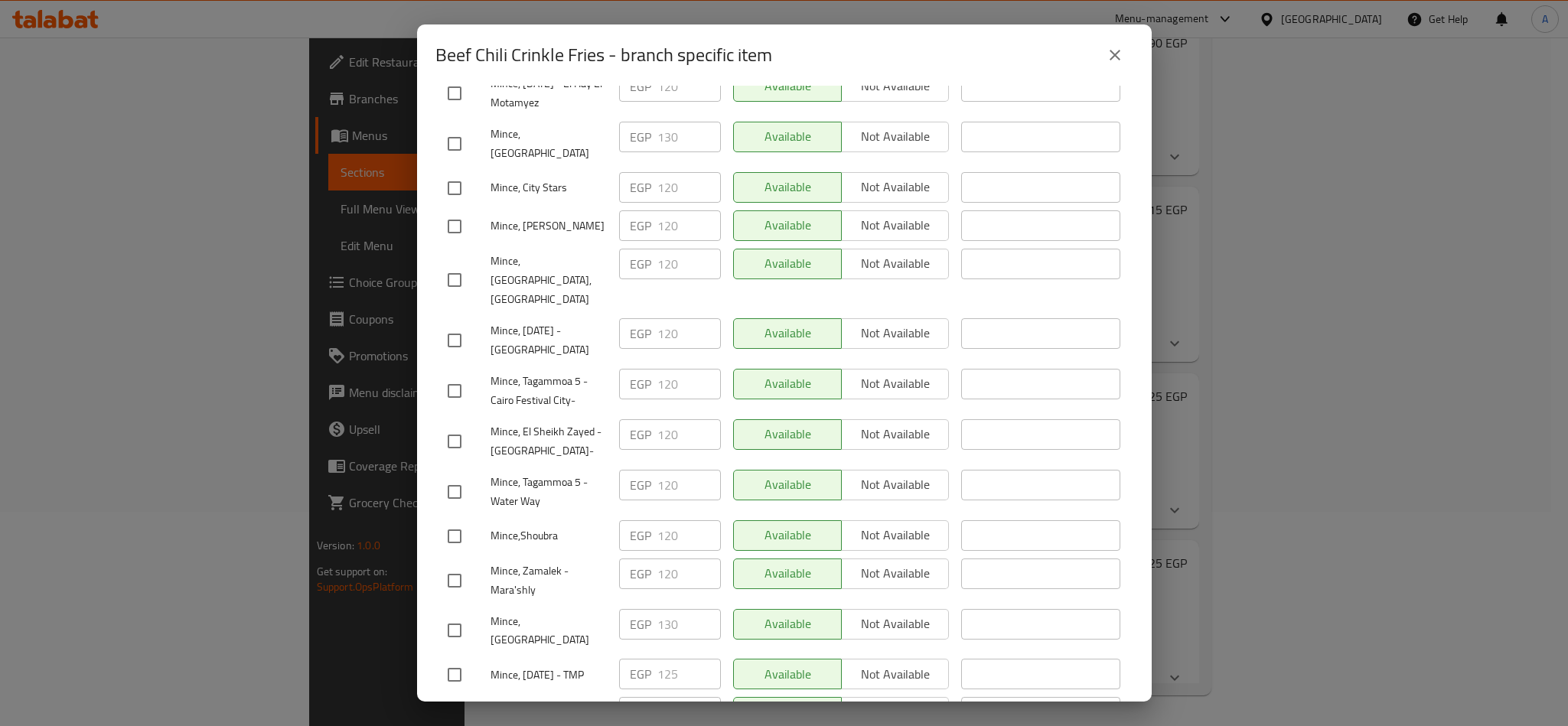
click at [455, 425] on input "checkbox" at bounding box center [454, 441] width 32 height 32
checkbox input "true"
click at [874, 419] on button "Not available" at bounding box center [895, 434] width 108 height 30
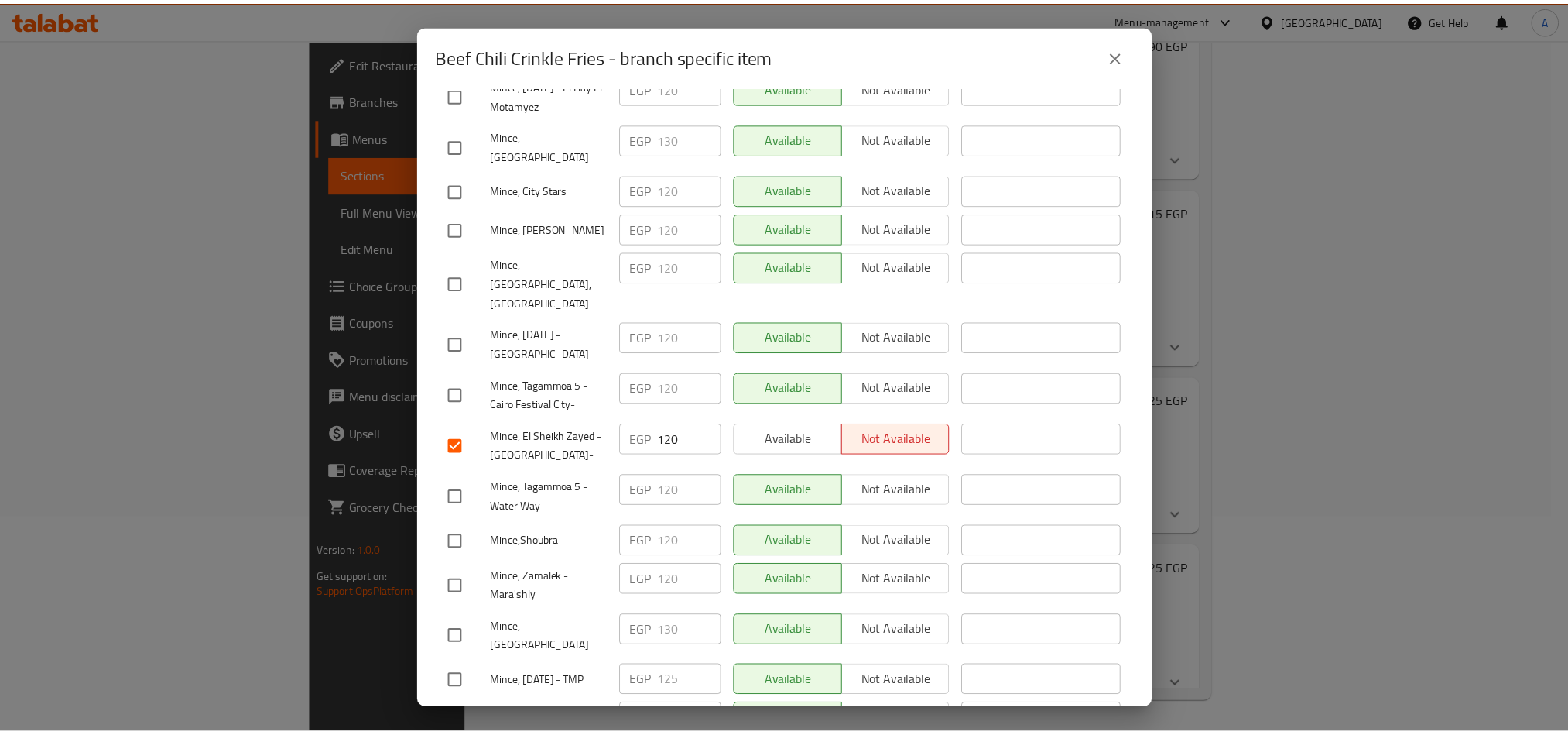
scroll to position [1399, 0]
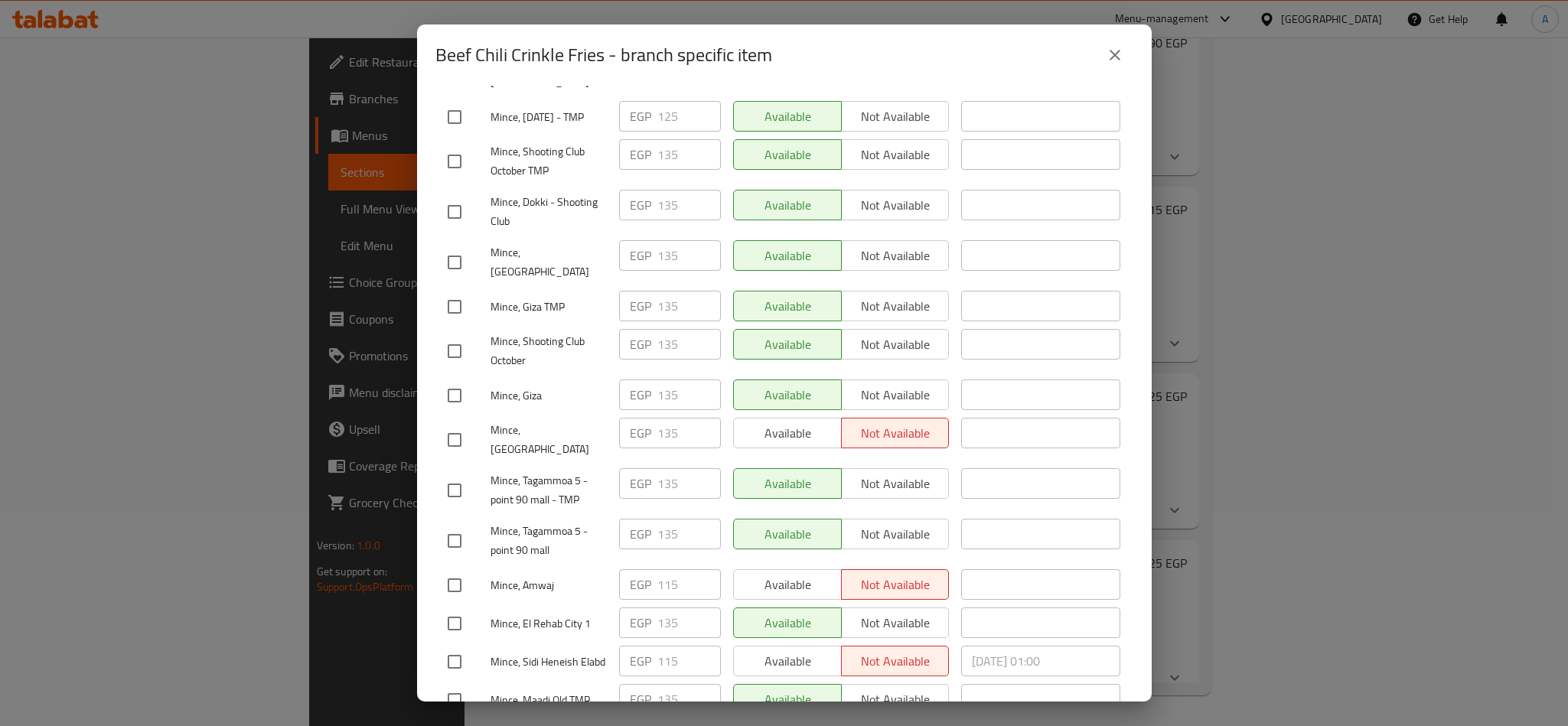
click at [1018, 725] on span "Save" at bounding box center [784, 738] width 673 height 19
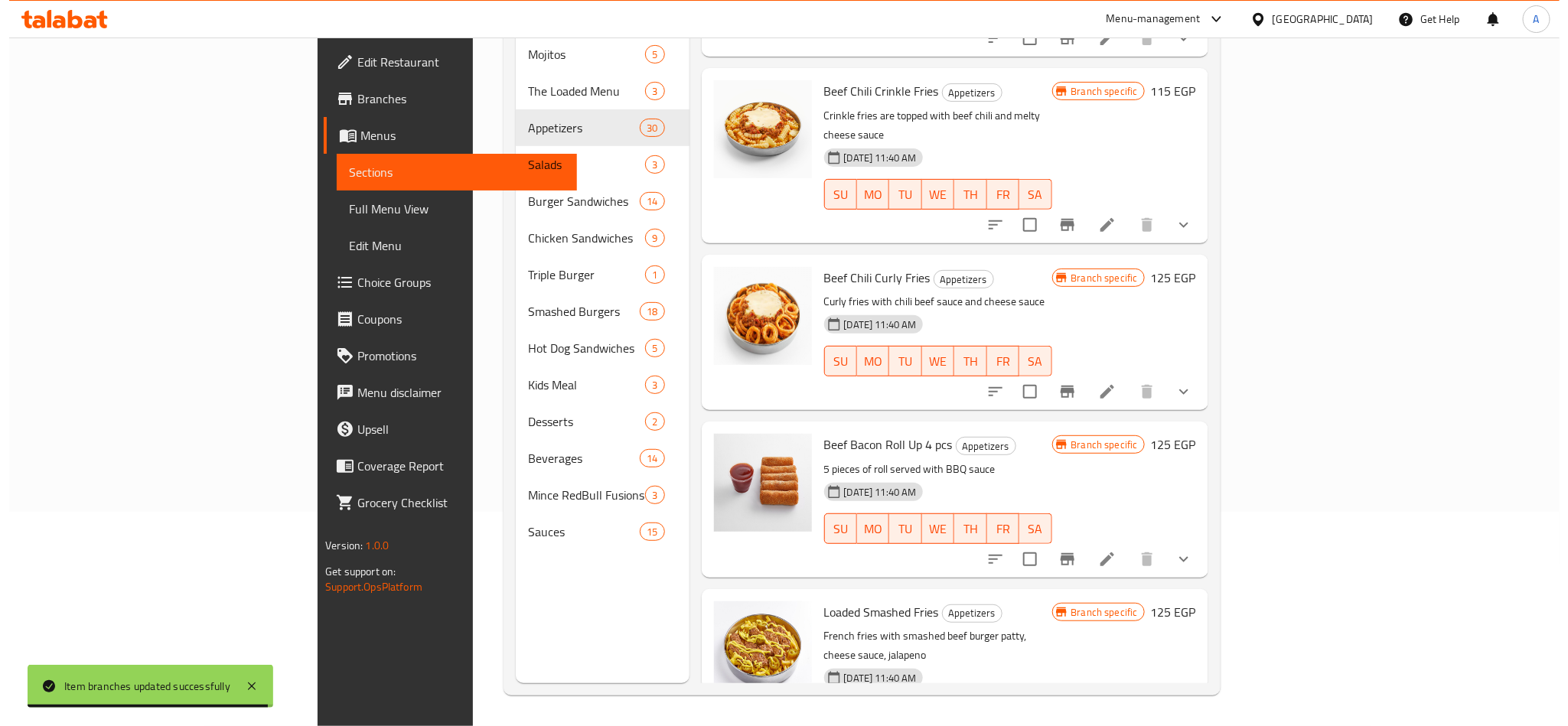
scroll to position [3155, 0]
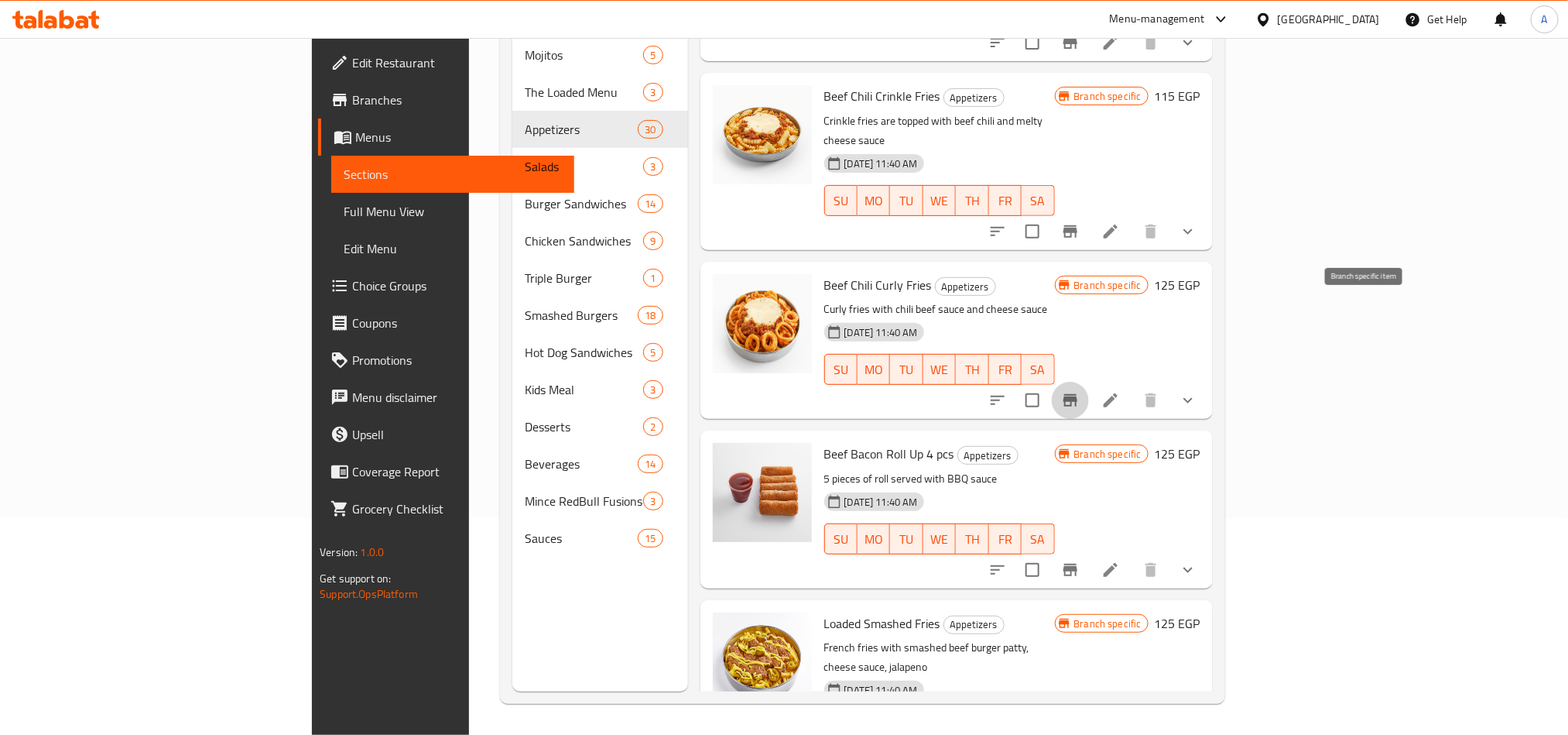
click at [1079, 391] on icon "Branch-specific-item" at bounding box center [1070, 400] width 18 height 18
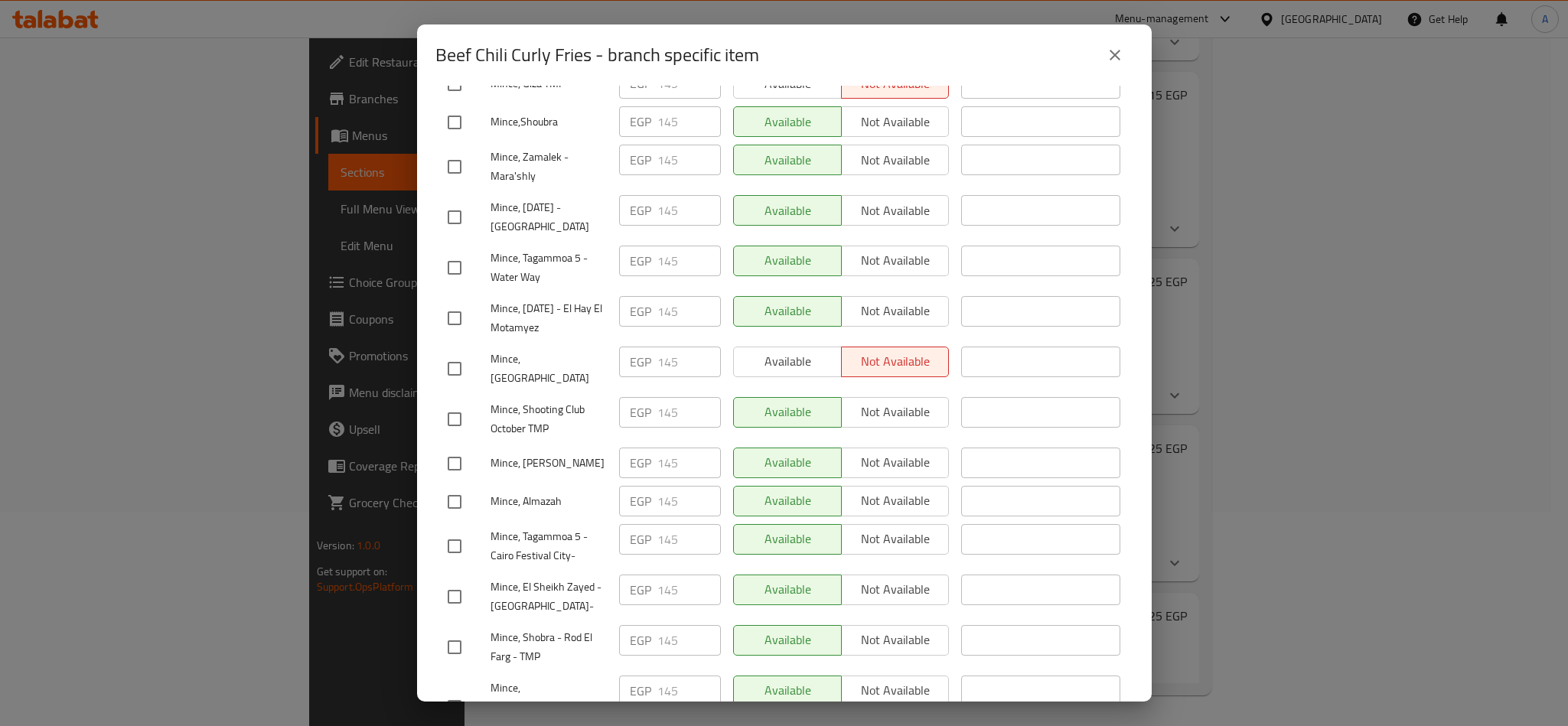
scroll to position [917, 0]
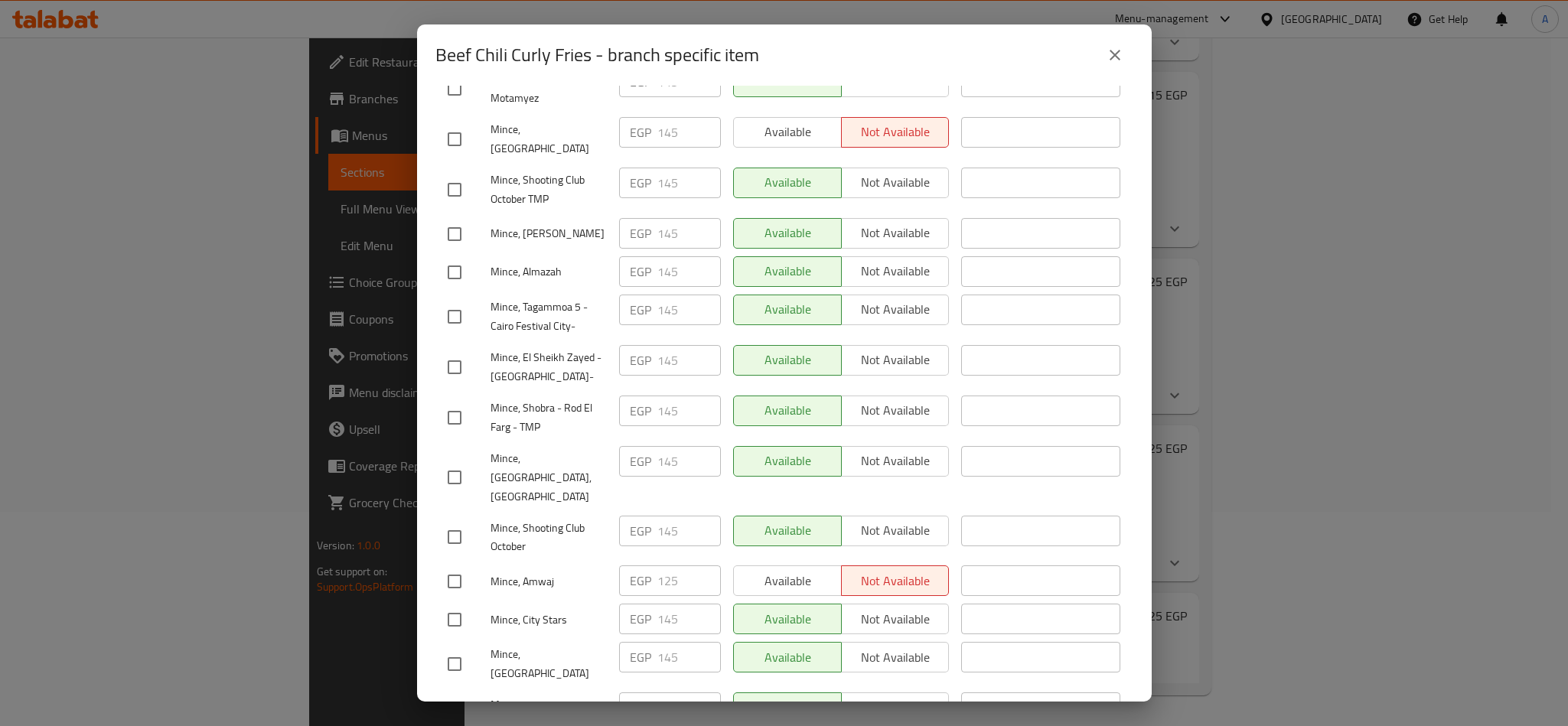
click at [440, 351] on input "checkbox" at bounding box center [454, 366] width 32 height 32
checkbox input "true"
click at [852, 349] on span "Not available" at bounding box center [896, 360] width 95 height 22
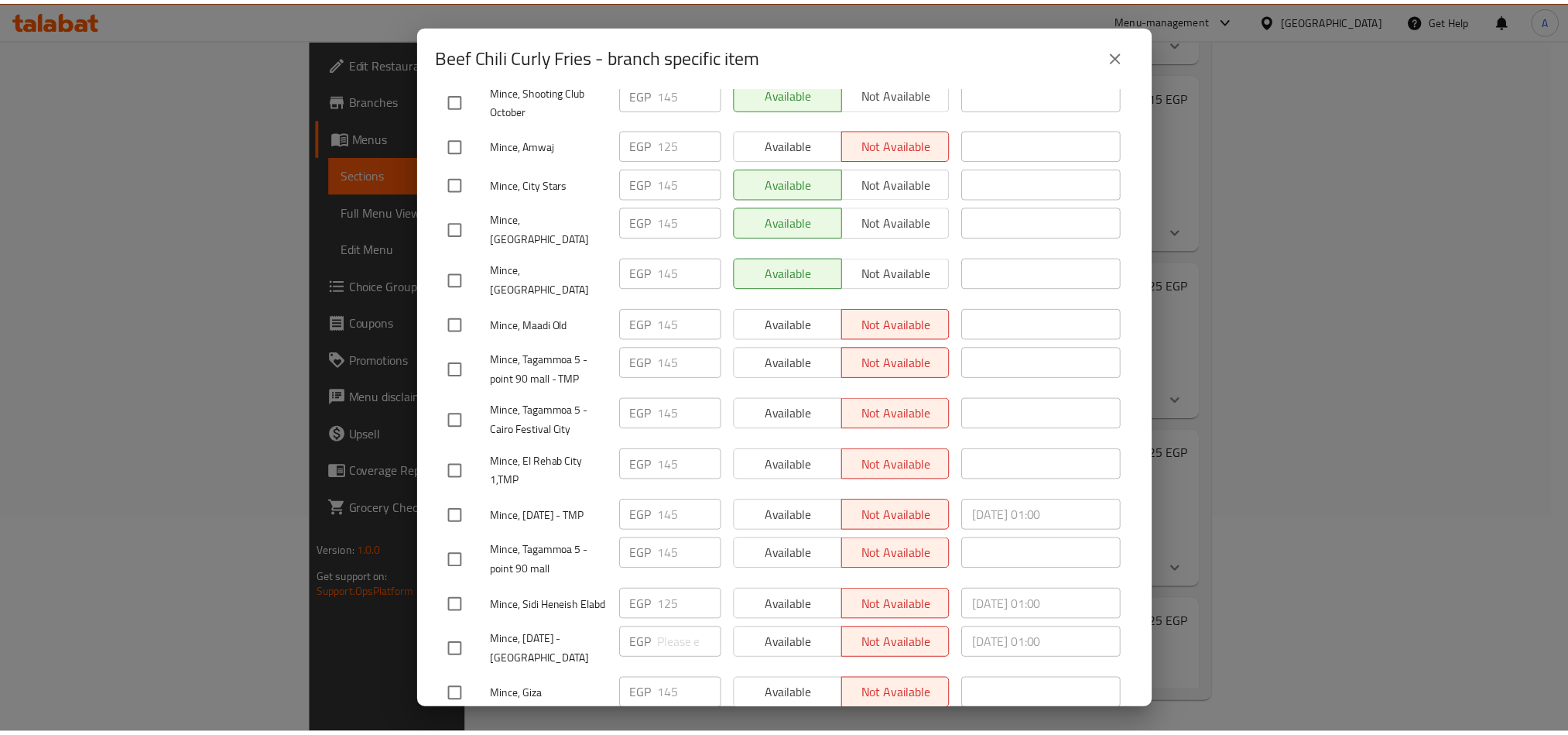
scroll to position [1399, 0]
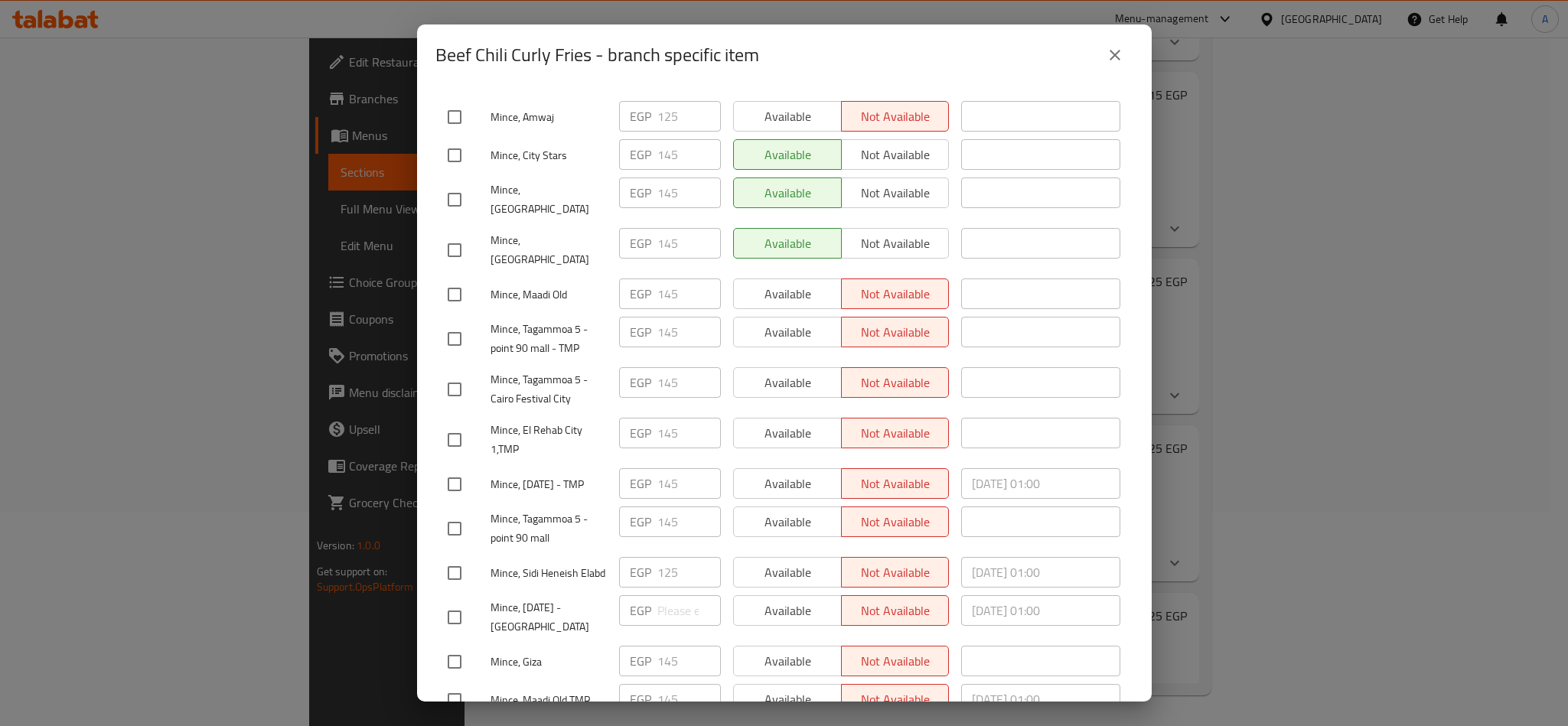
click at [923, 725] on span "Save" at bounding box center [784, 738] width 673 height 19
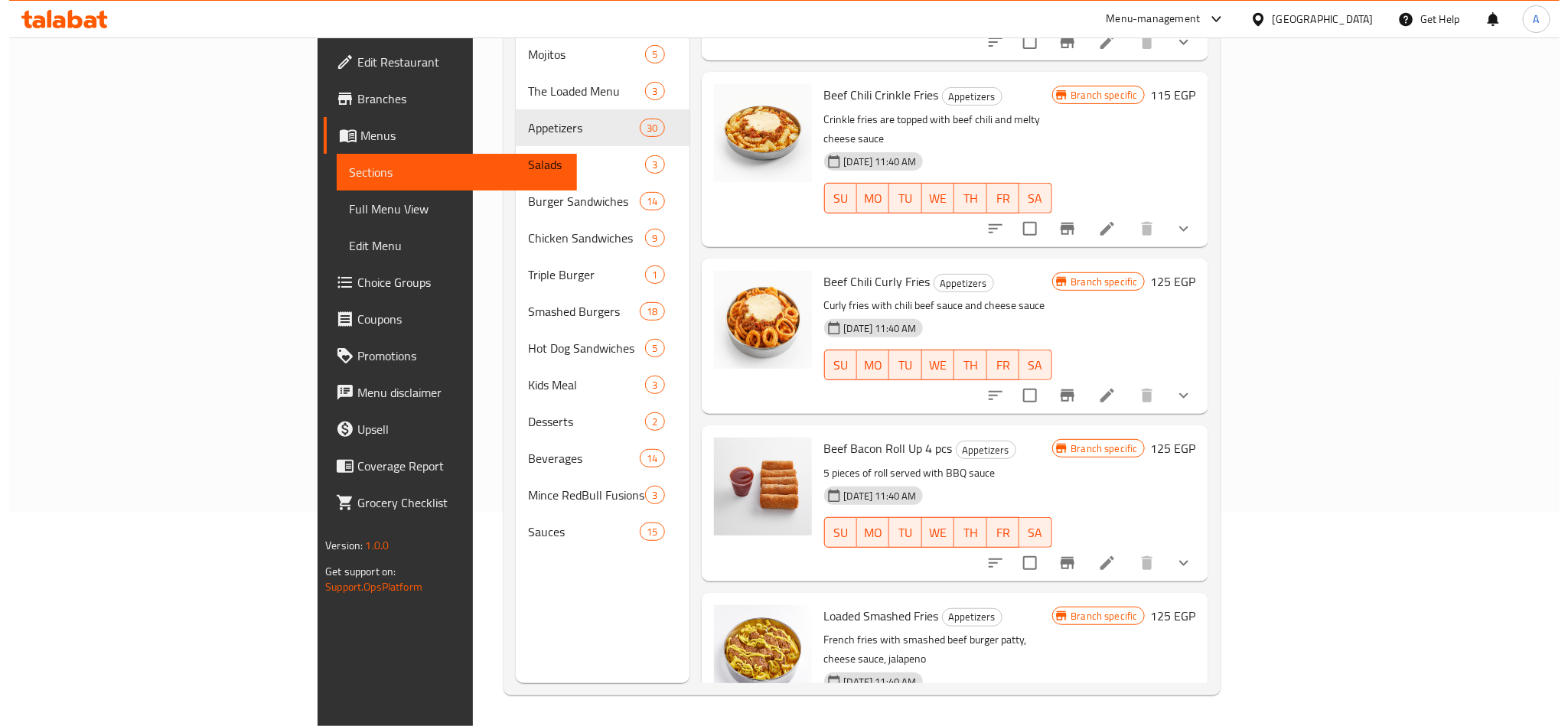
scroll to position [3385, 0]
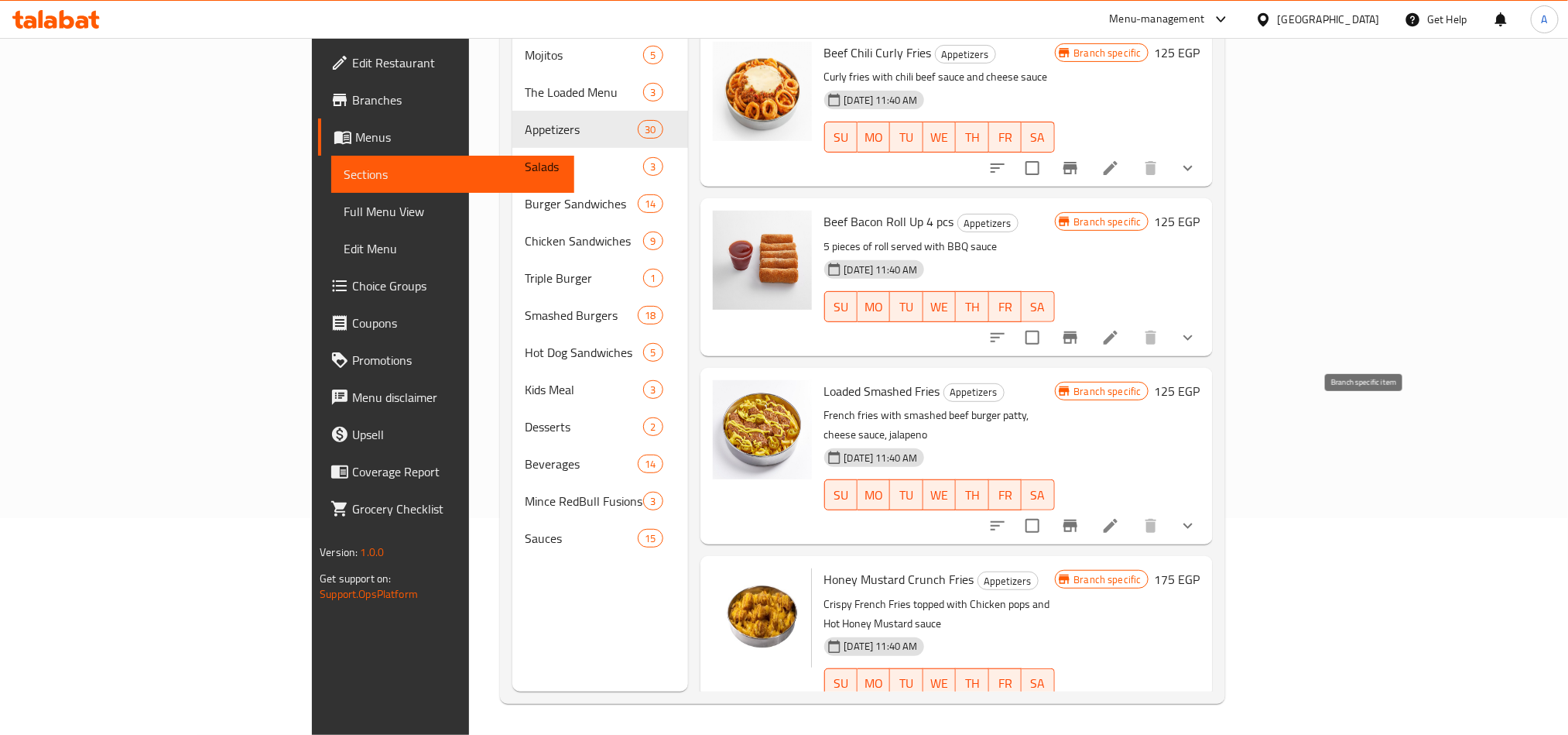
click at [1079, 516] on icon "Branch-specific-item" at bounding box center [1070, 525] width 18 height 18
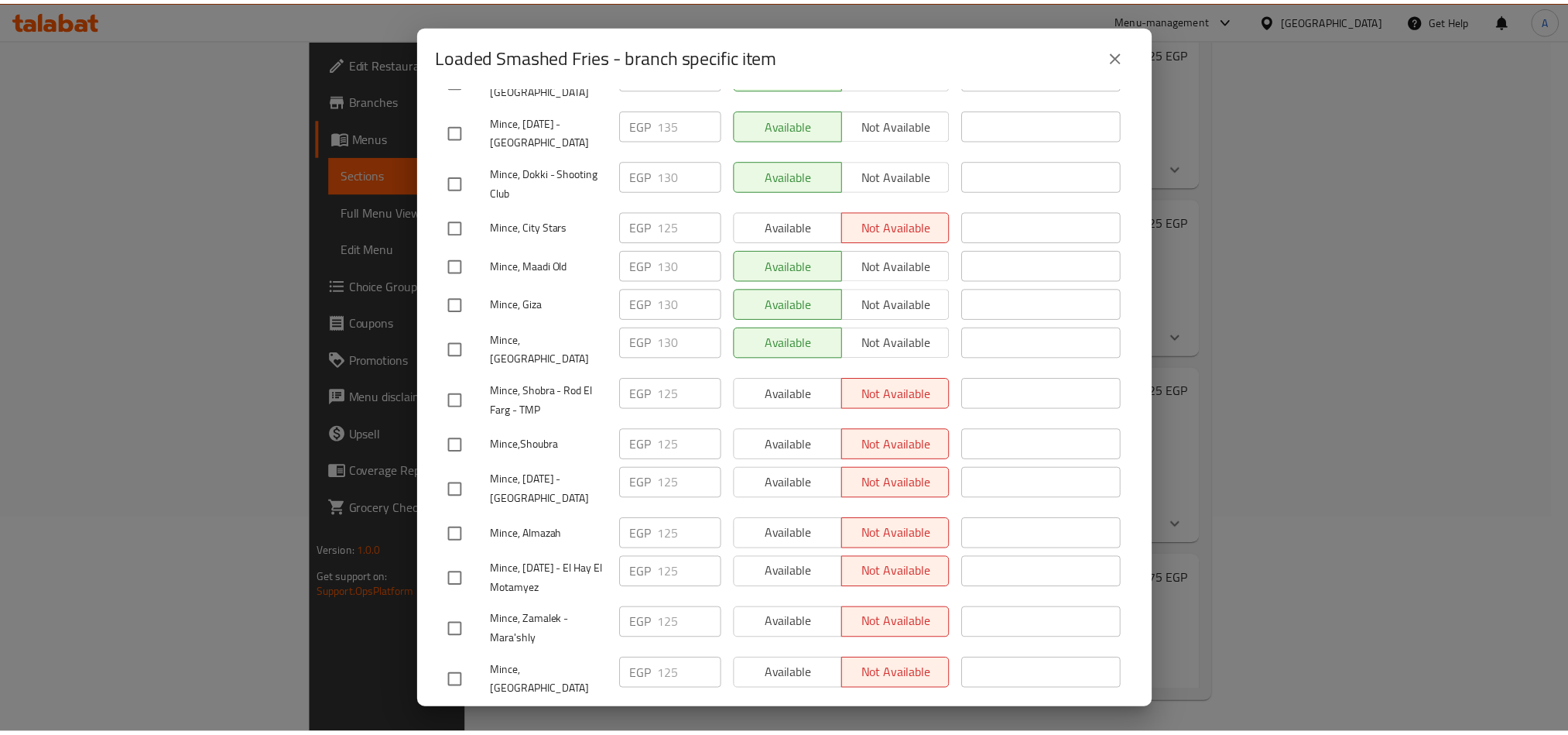
scroll to position [0, 0]
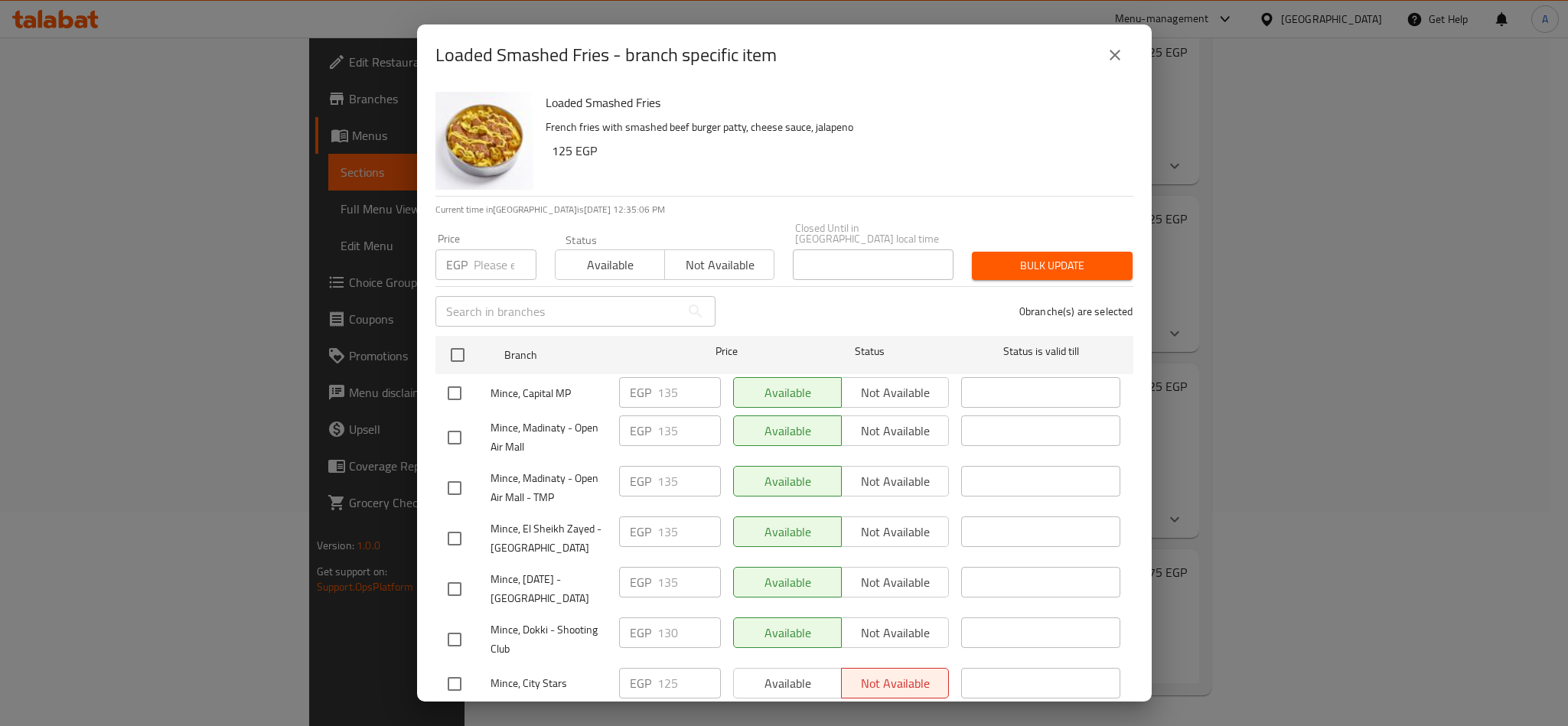
click at [1107, 81] on div "Loaded Smashed Fries - branch specific item" at bounding box center [785, 55] width 735 height 61
click at [1105, 50] on button "close" at bounding box center [1114, 55] width 37 height 37
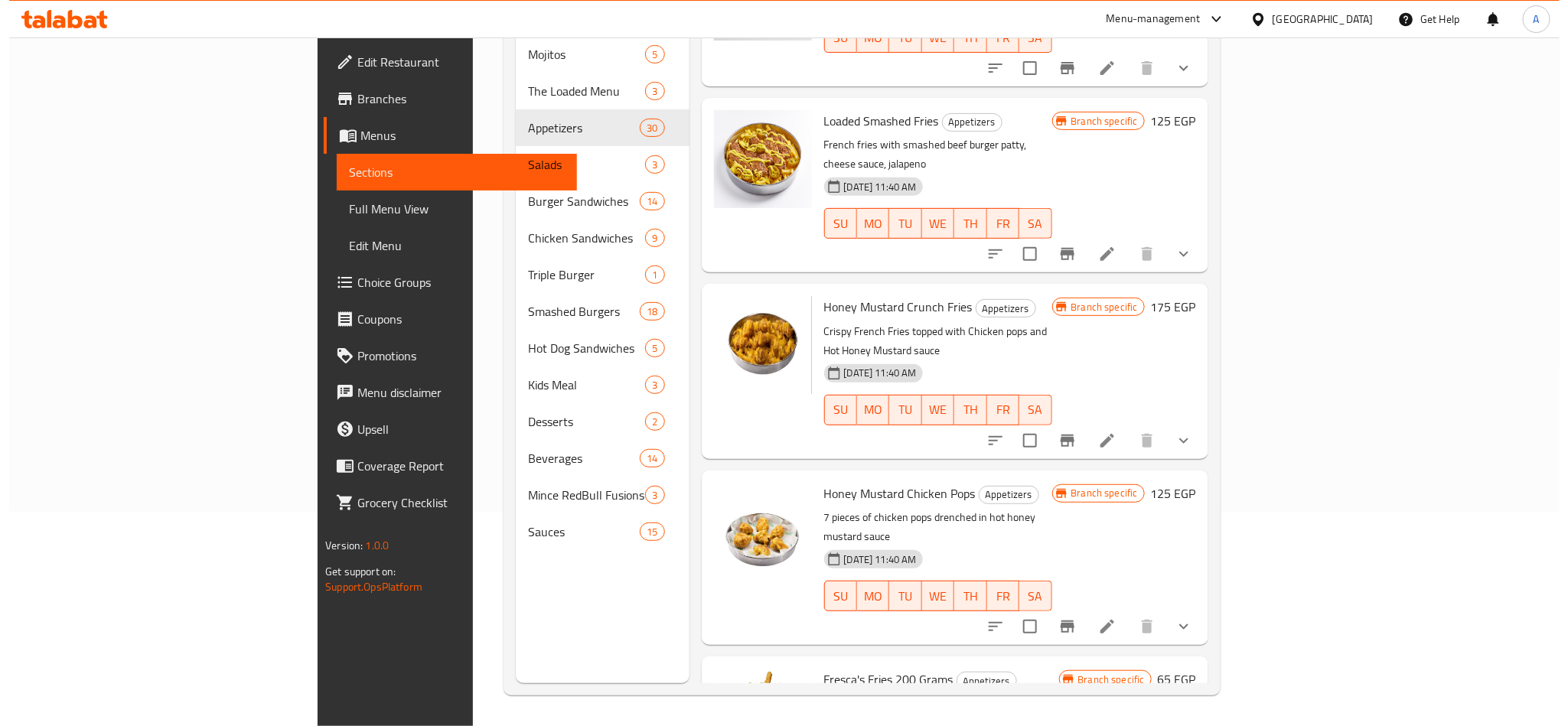
scroll to position [3729, 0]
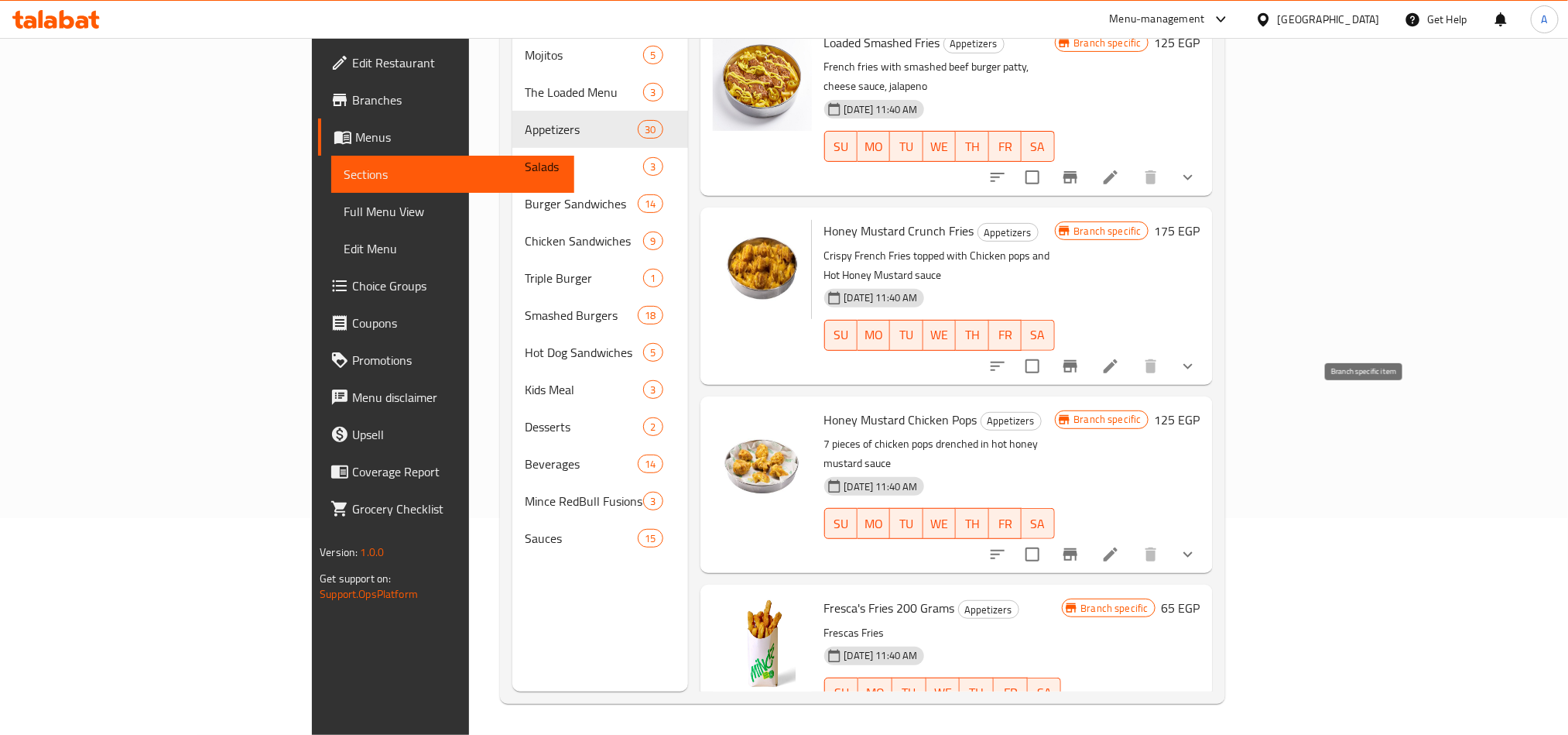
click at [1079, 545] on icon "Branch-specific-item" at bounding box center [1070, 555] width 18 height 18
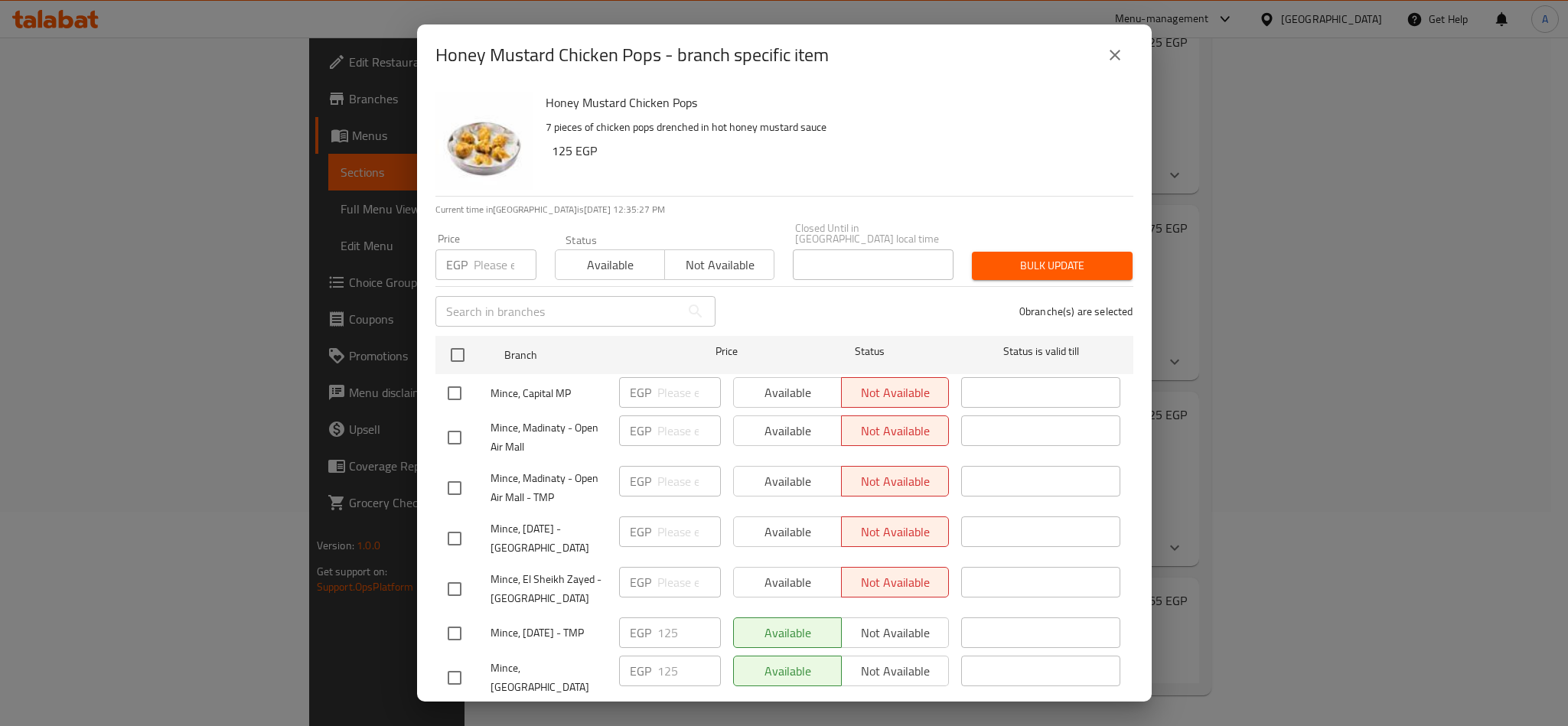
click at [903, 154] on h6 "125 EGP" at bounding box center [836, 150] width 570 height 21
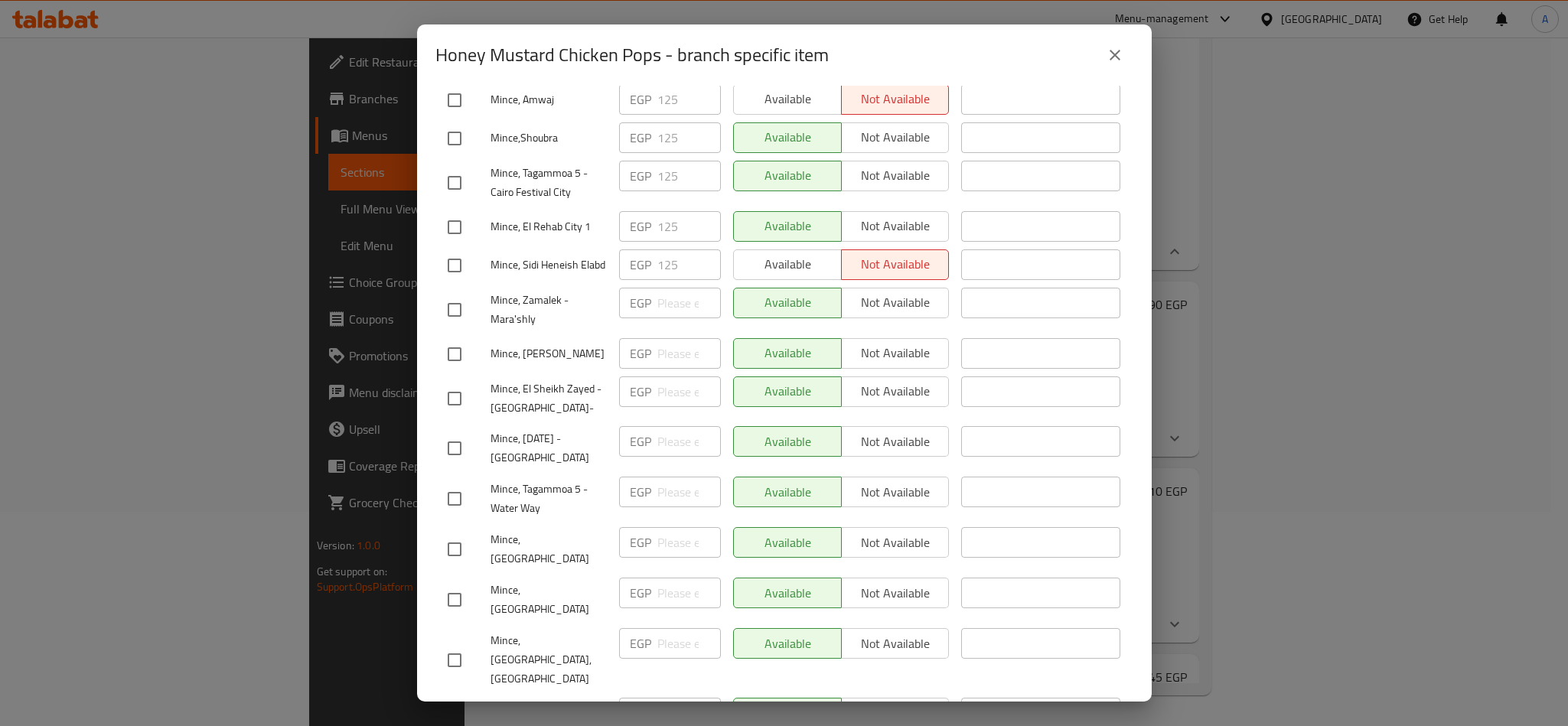
click at [454, 385] on input "checkbox" at bounding box center [454, 398] width 32 height 32
checkbox input "true"
click at [878, 381] on span "Not available" at bounding box center [896, 391] width 95 height 22
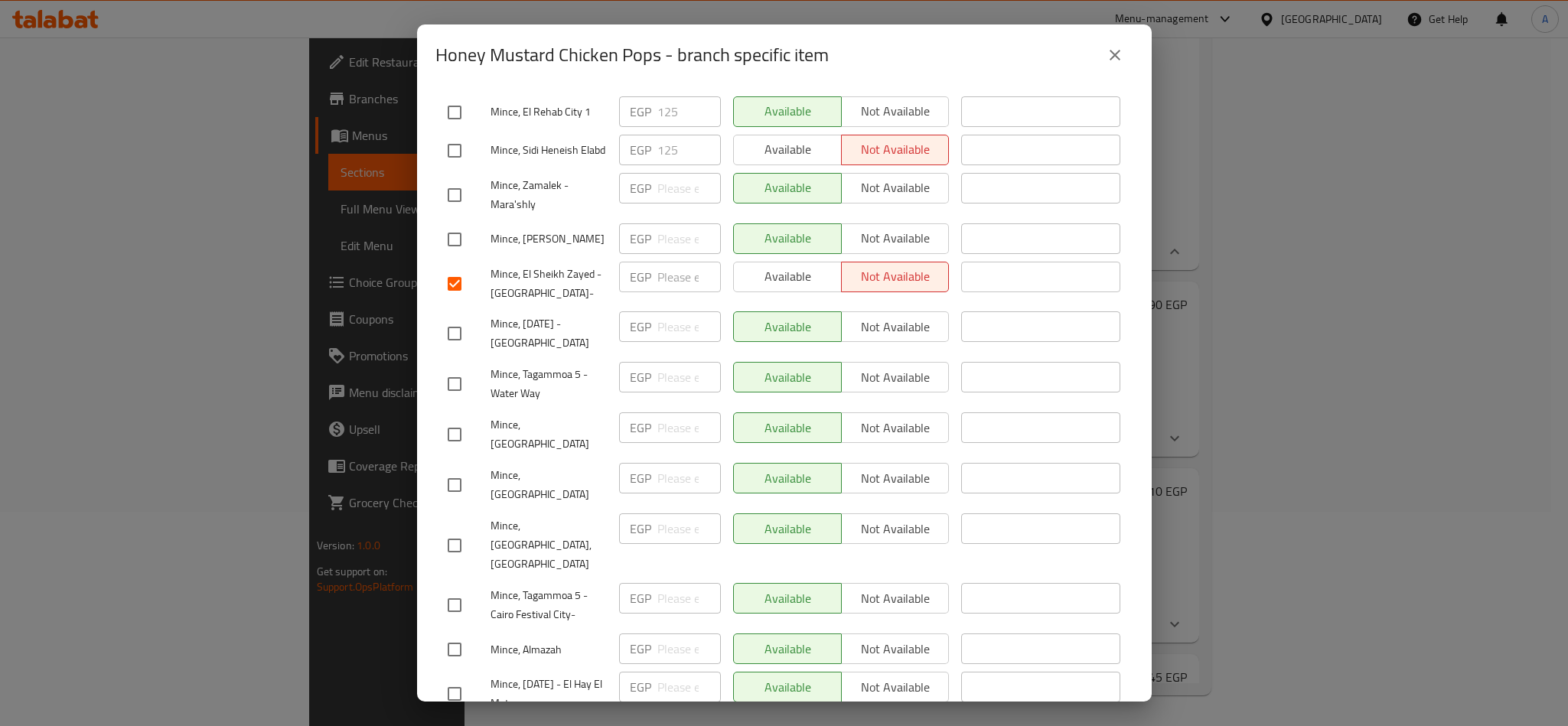
click at [666, 725] on button "Save" at bounding box center [784, 739] width 698 height 28
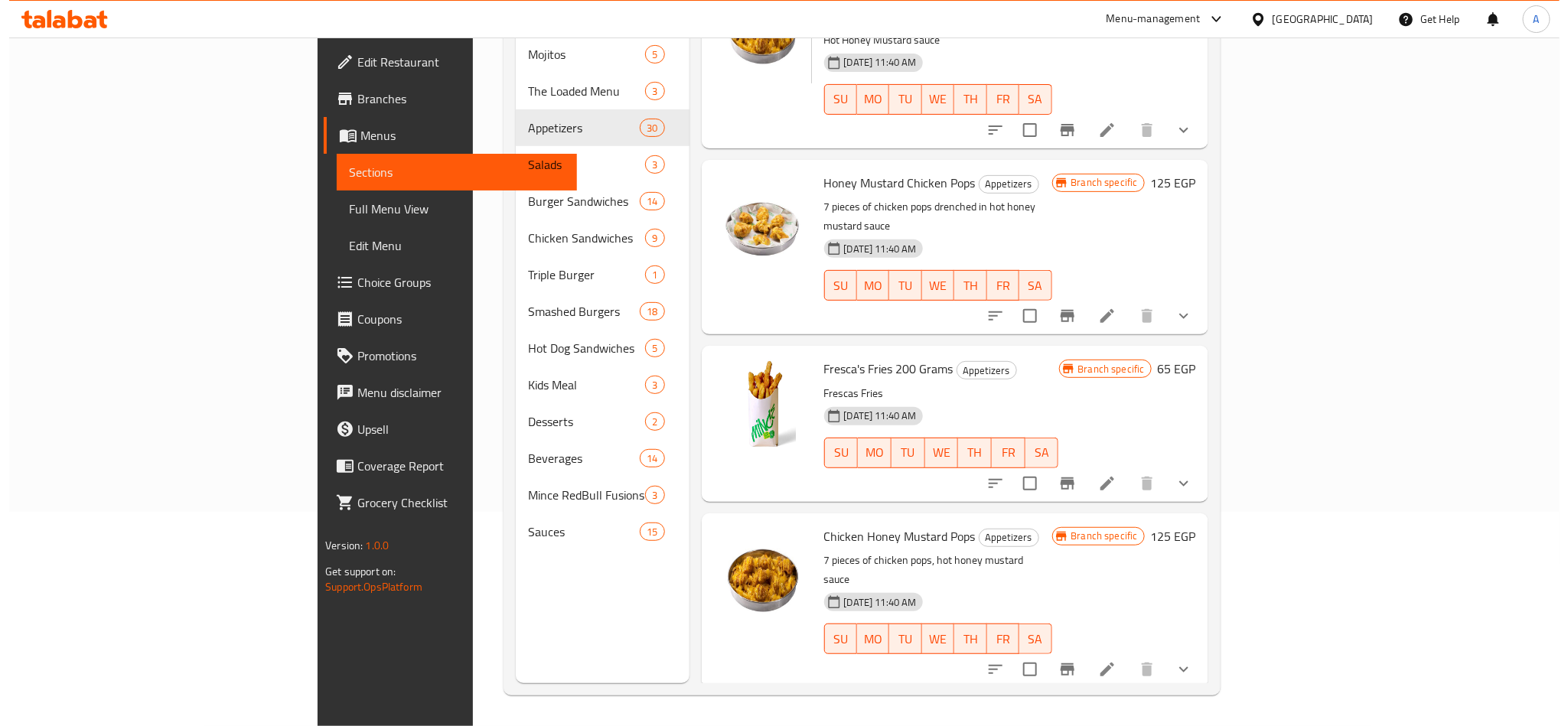
scroll to position [3813, 0]
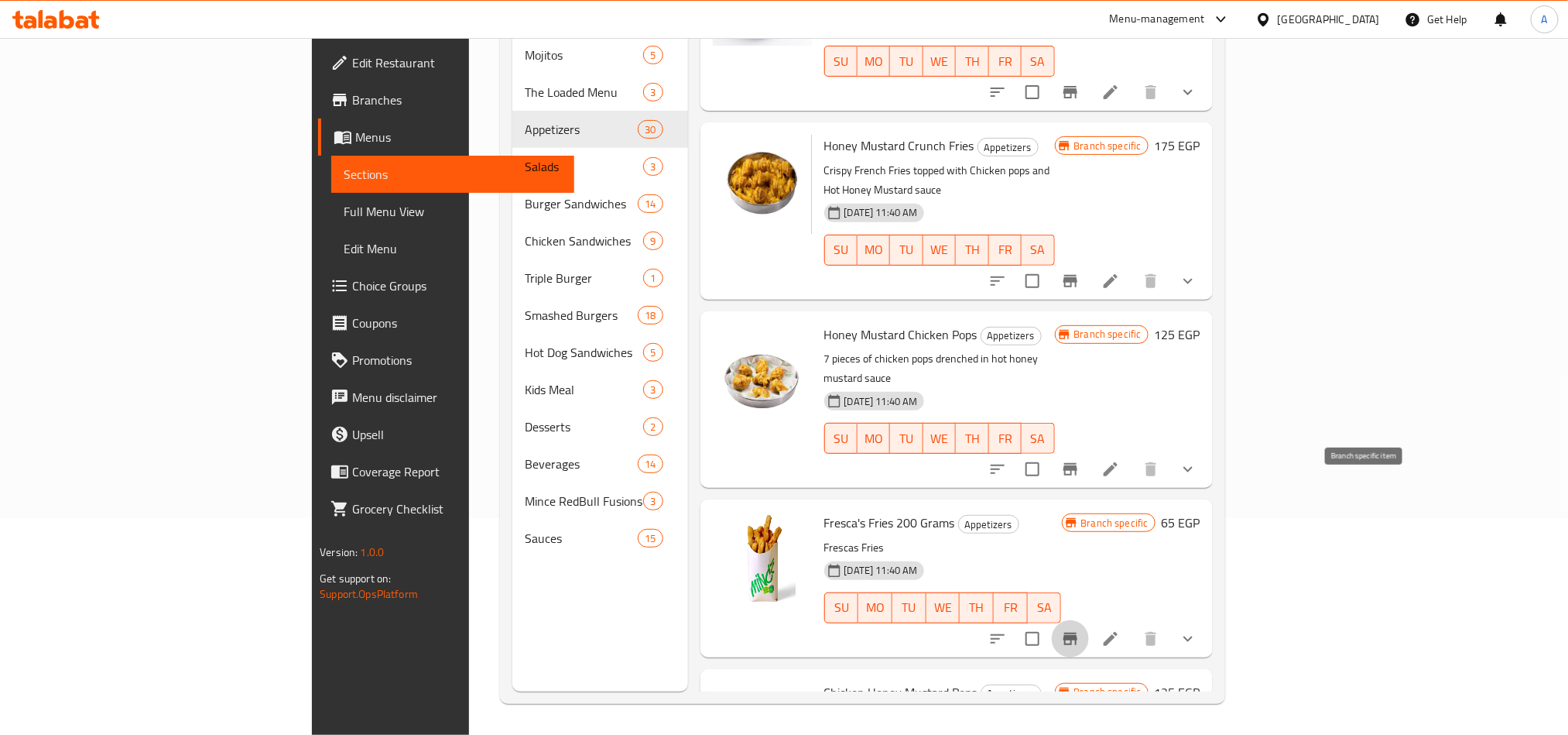
click at [1079, 629] on icon "Branch-specific-item" at bounding box center [1070, 639] width 18 height 18
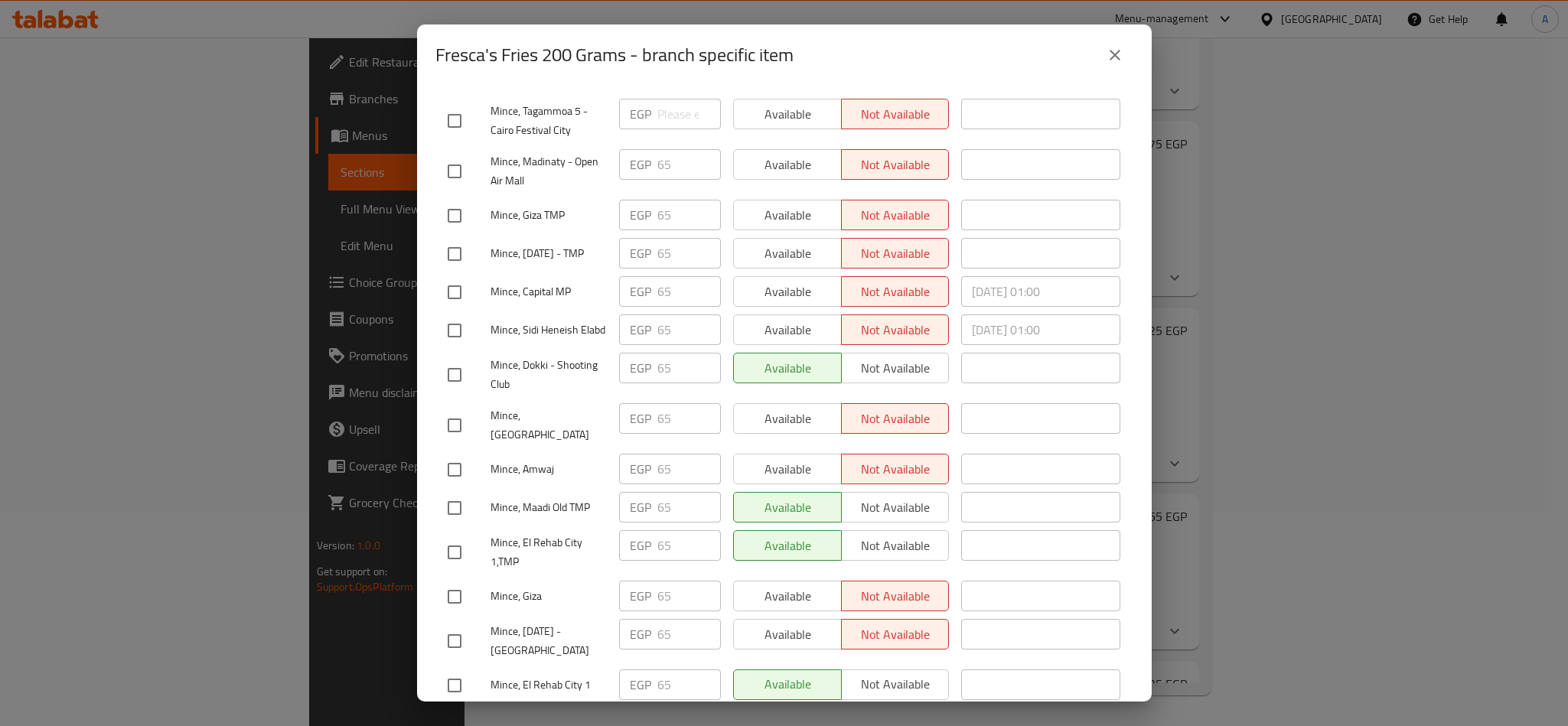
scroll to position [760, 0]
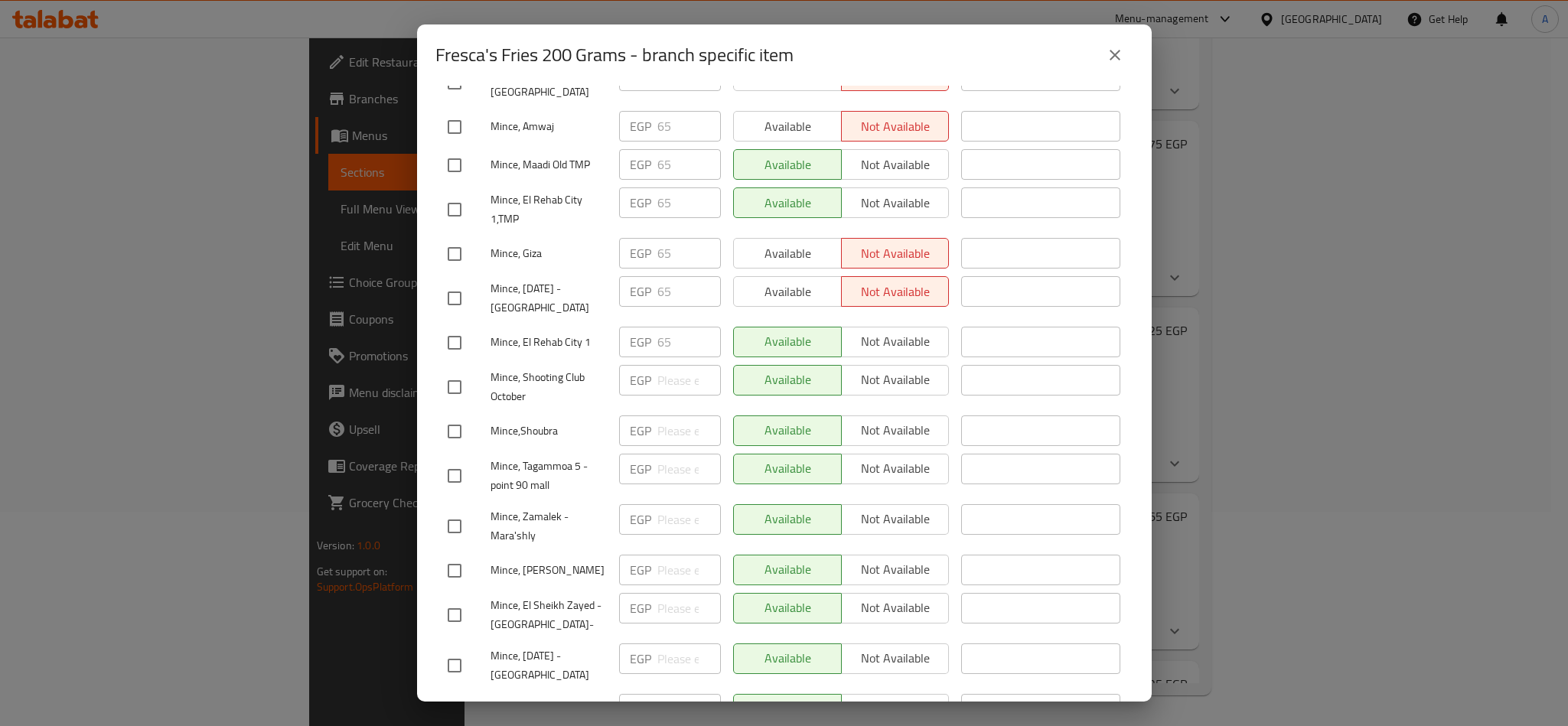
click at [450, 618] on input "checkbox" at bounding box center [454, 614] width 32 height 32
checkbox input "true"
click at [897, 604] on span "Not available" at bounding box center [896, 607] width 95 height 22
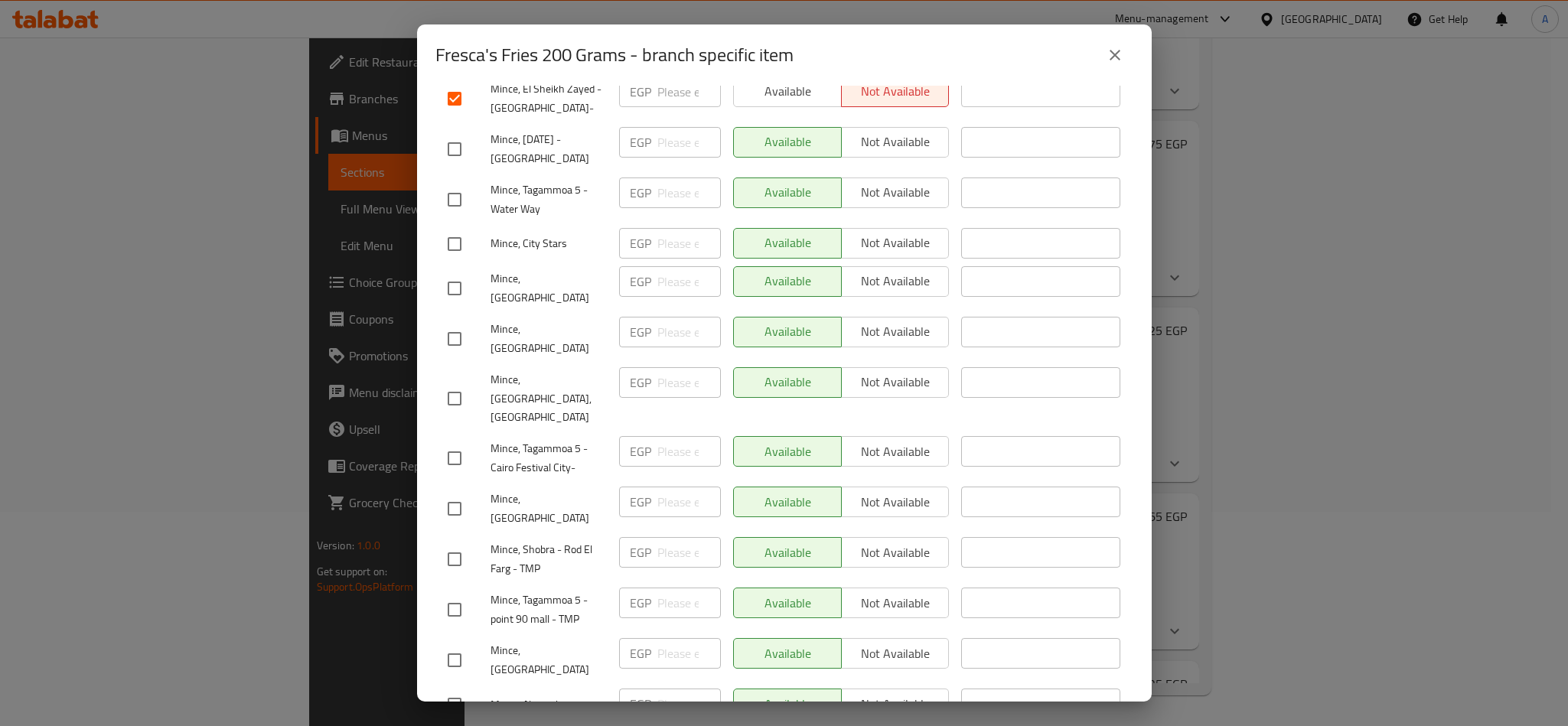
scroll to position [1382, 0]
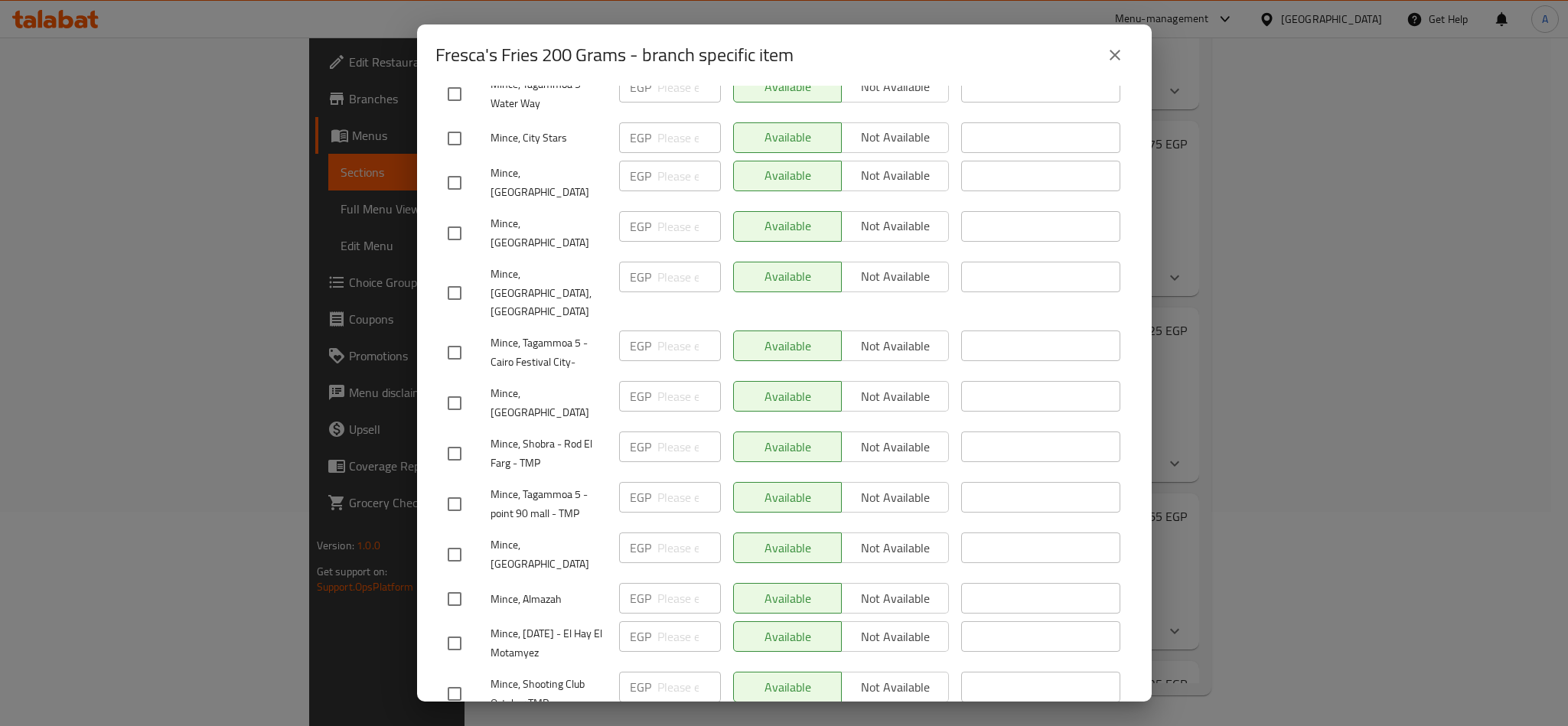
click at [988, 725] on span "Save" at bounding box center [784, 738] width 673 height 19
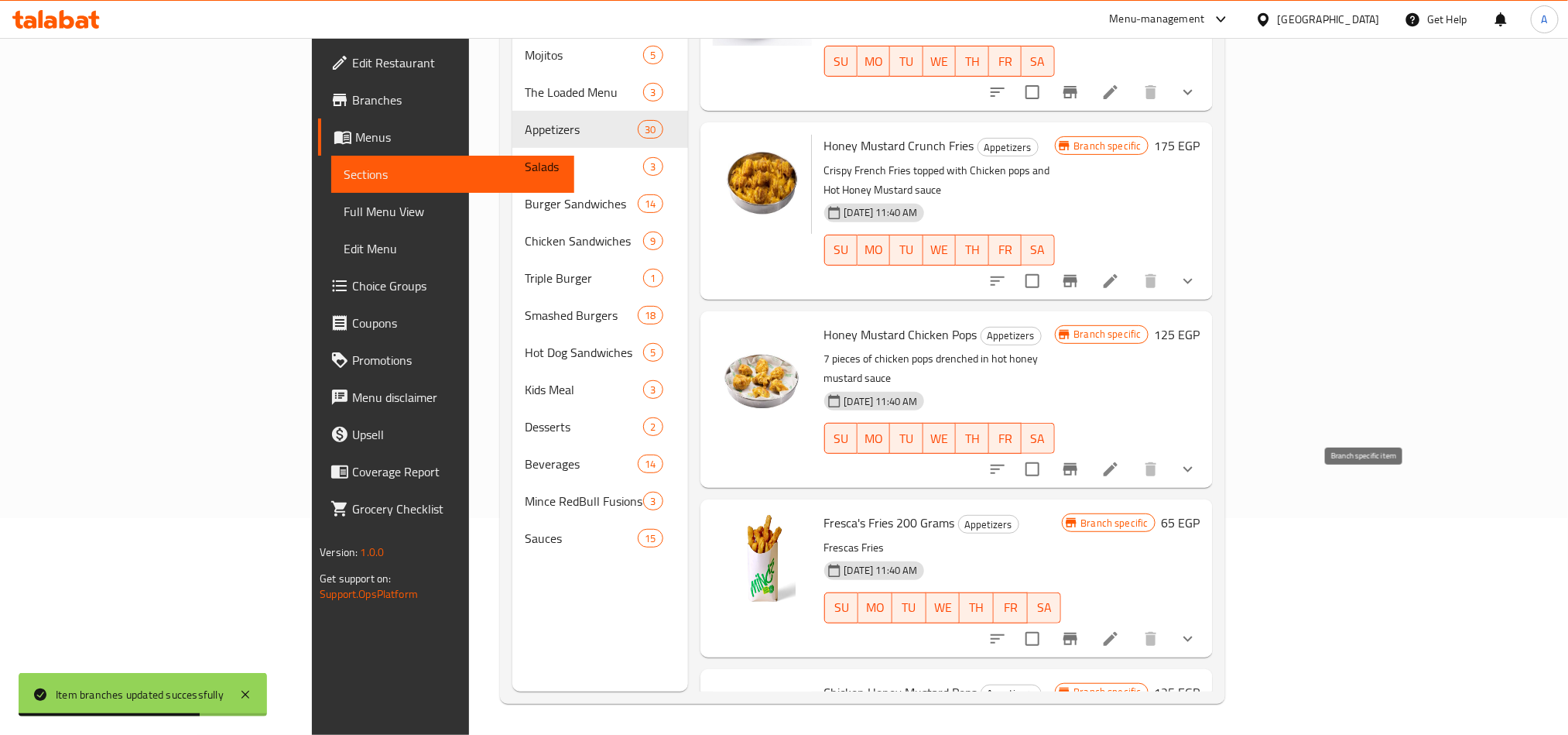
click at [1089, 620] on button "Branch-specific-item" at bounding box center [1070, 639] width 37 height 37
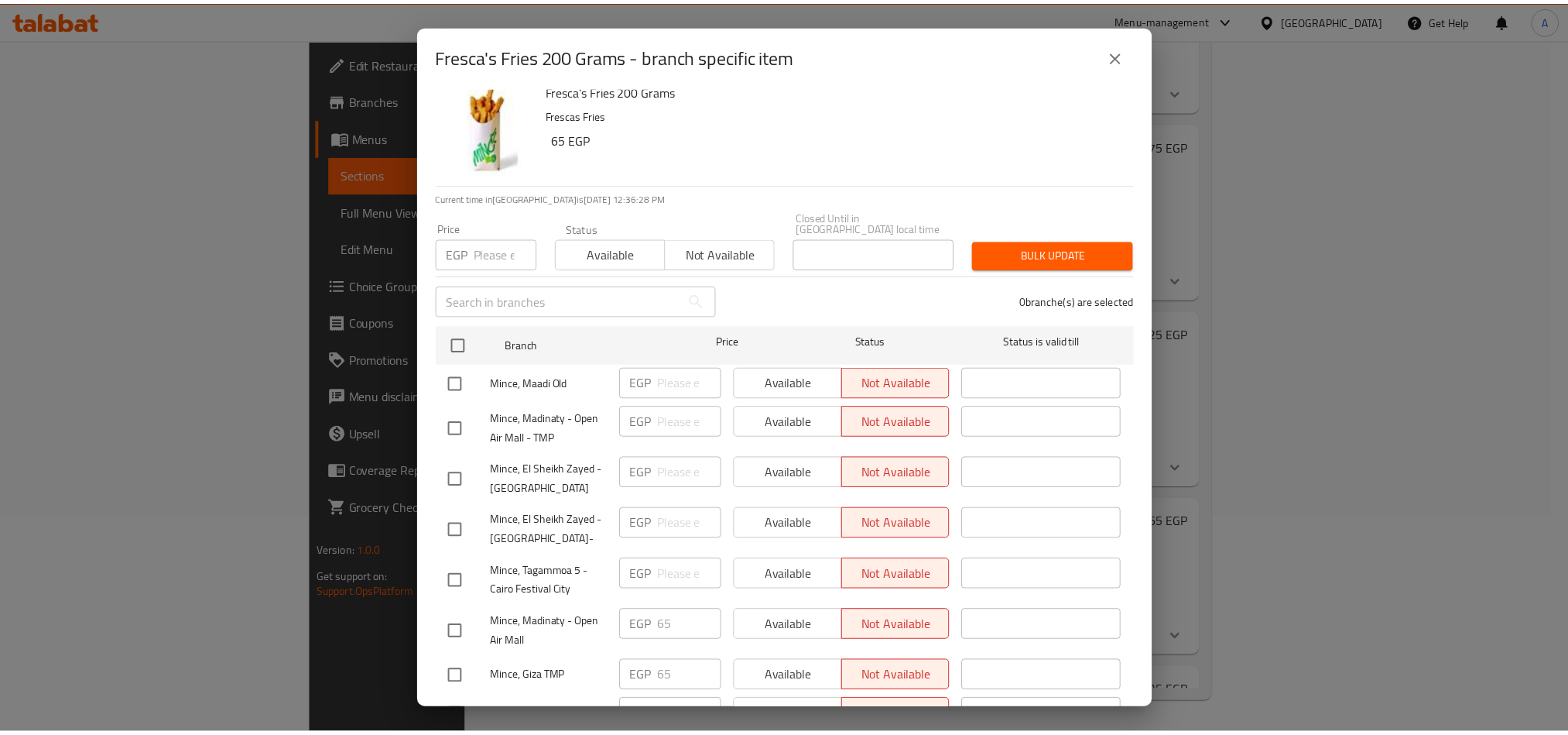
scroll to position [0, 0]
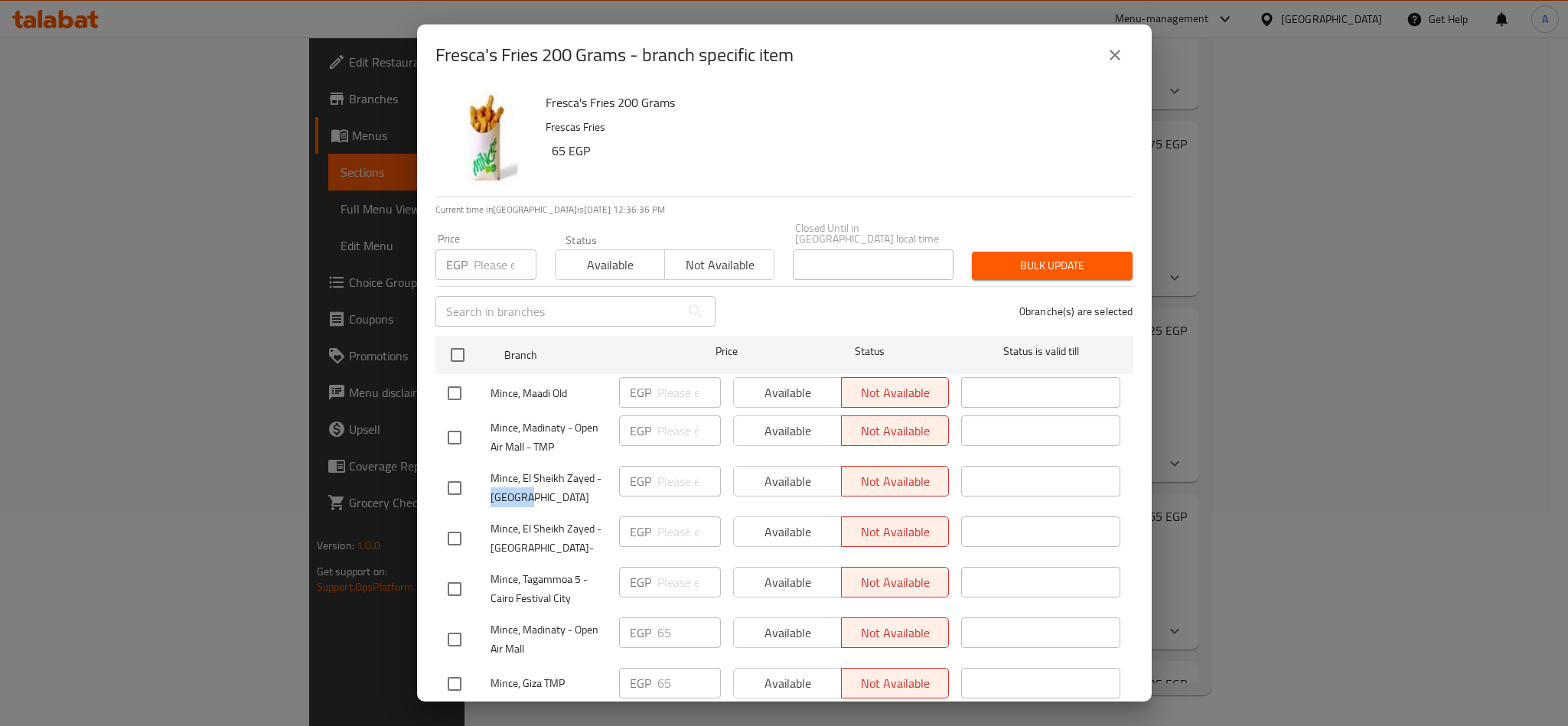
click at [1111, 61] on icon "close" at bounding box center [1115, 55] width 18 height 18
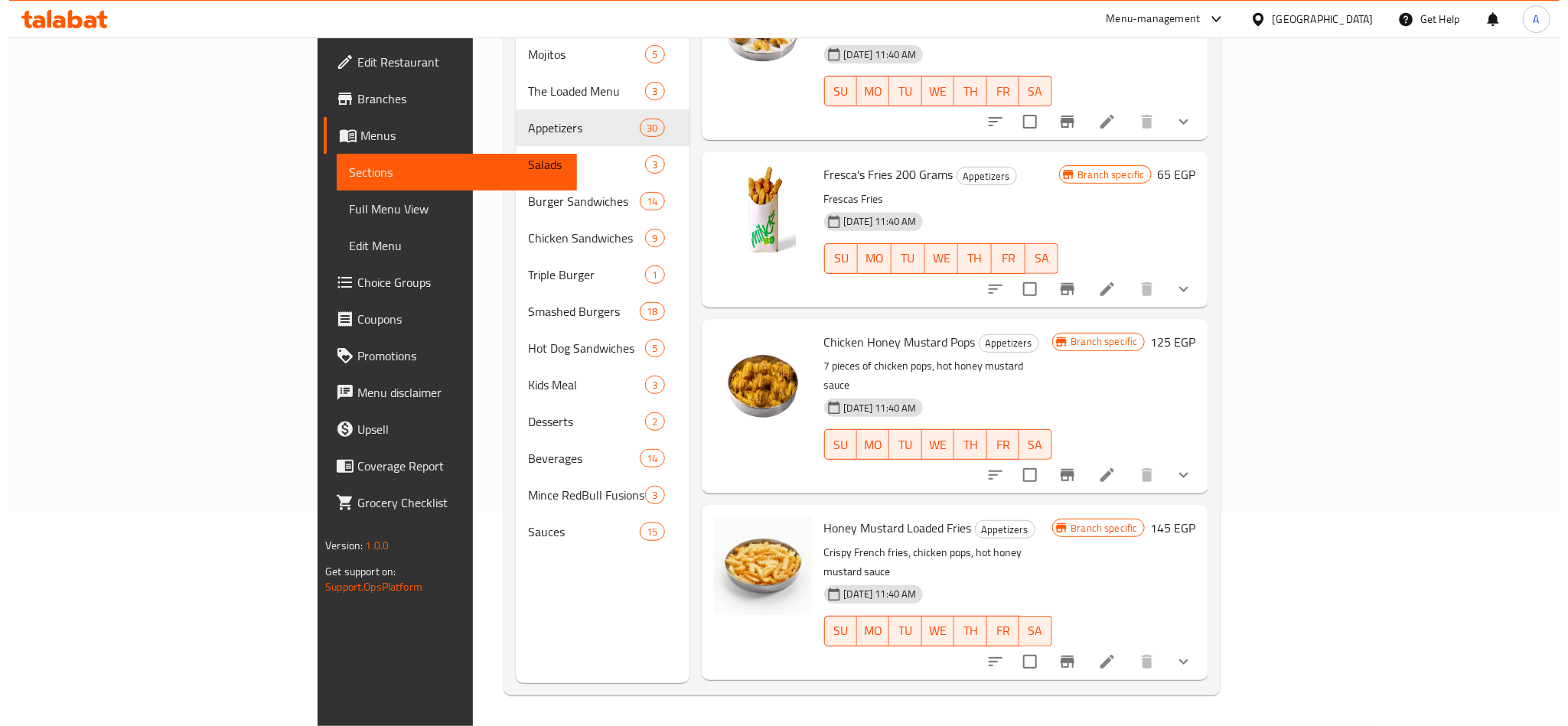
scroll to position [4157, 0]
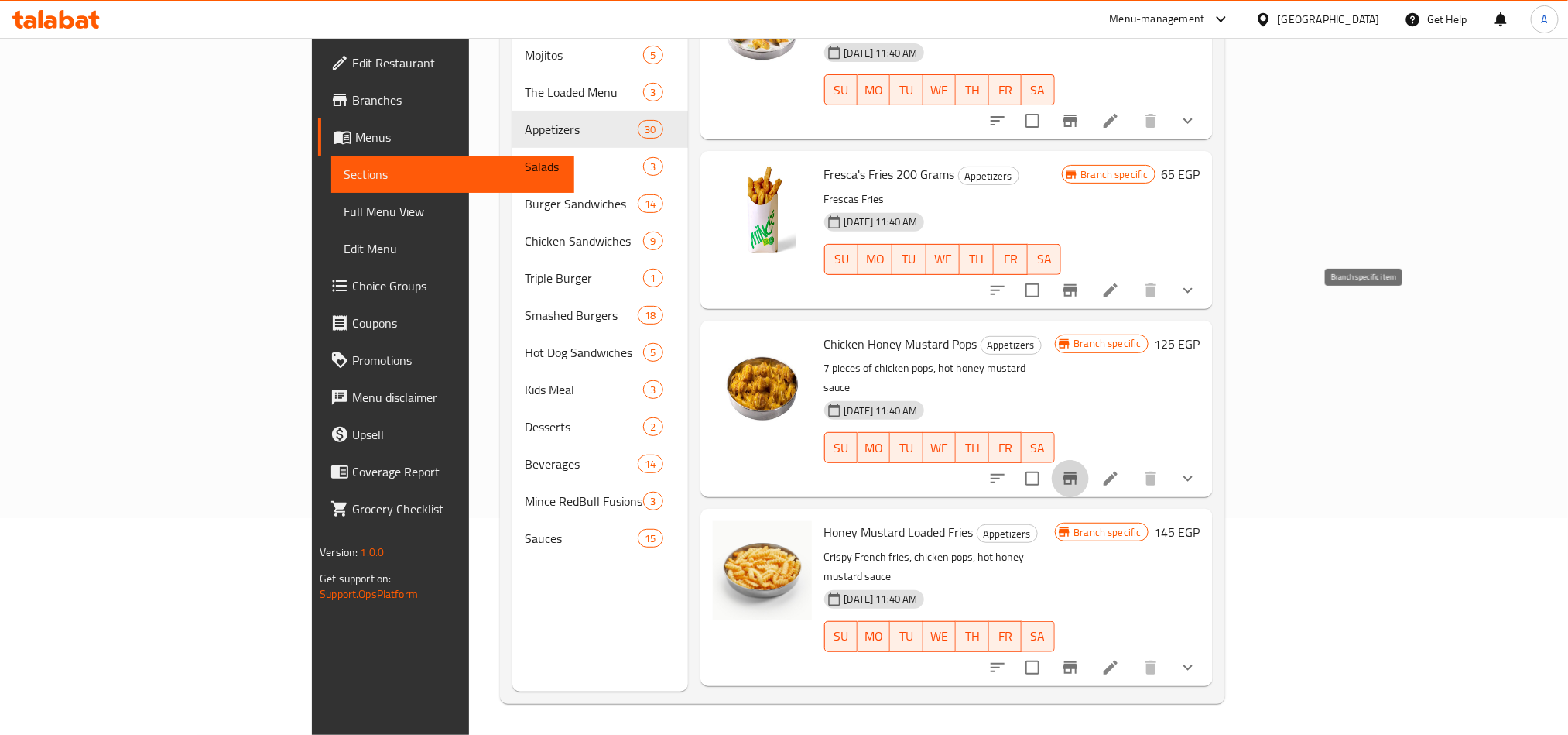
click at [1079, 469] on icon "Branch-specific-item" at bounding box center [1070, 478] width 18 height 18
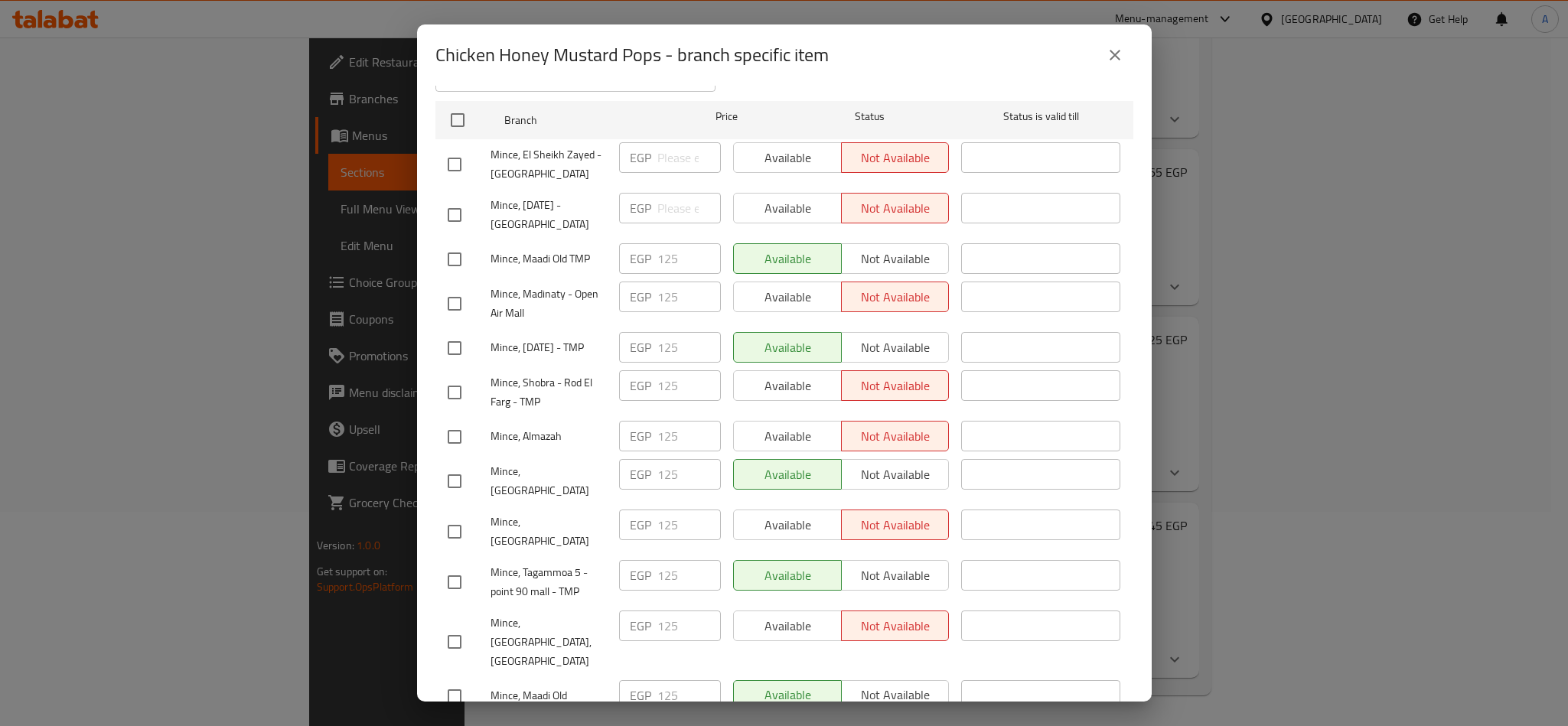
scroll to position [0, 0]
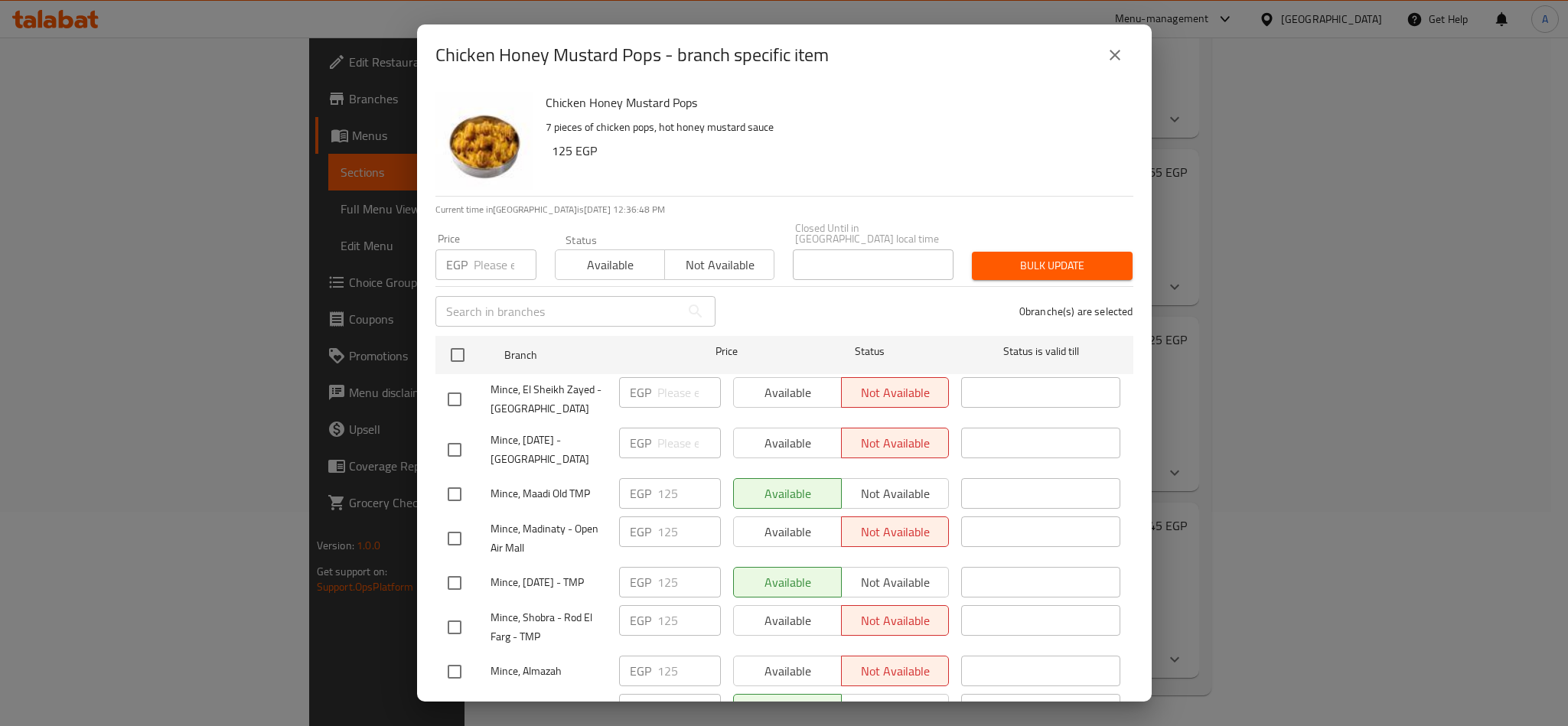
click at [1006, 65] on div "Chicken Honey Mustard Pops - branch specific item" at bounding box center [784, 55] width 698 height 37
click at [1117, 53] on icon "close" at bounding box center [1115, 55] width 18 height 18
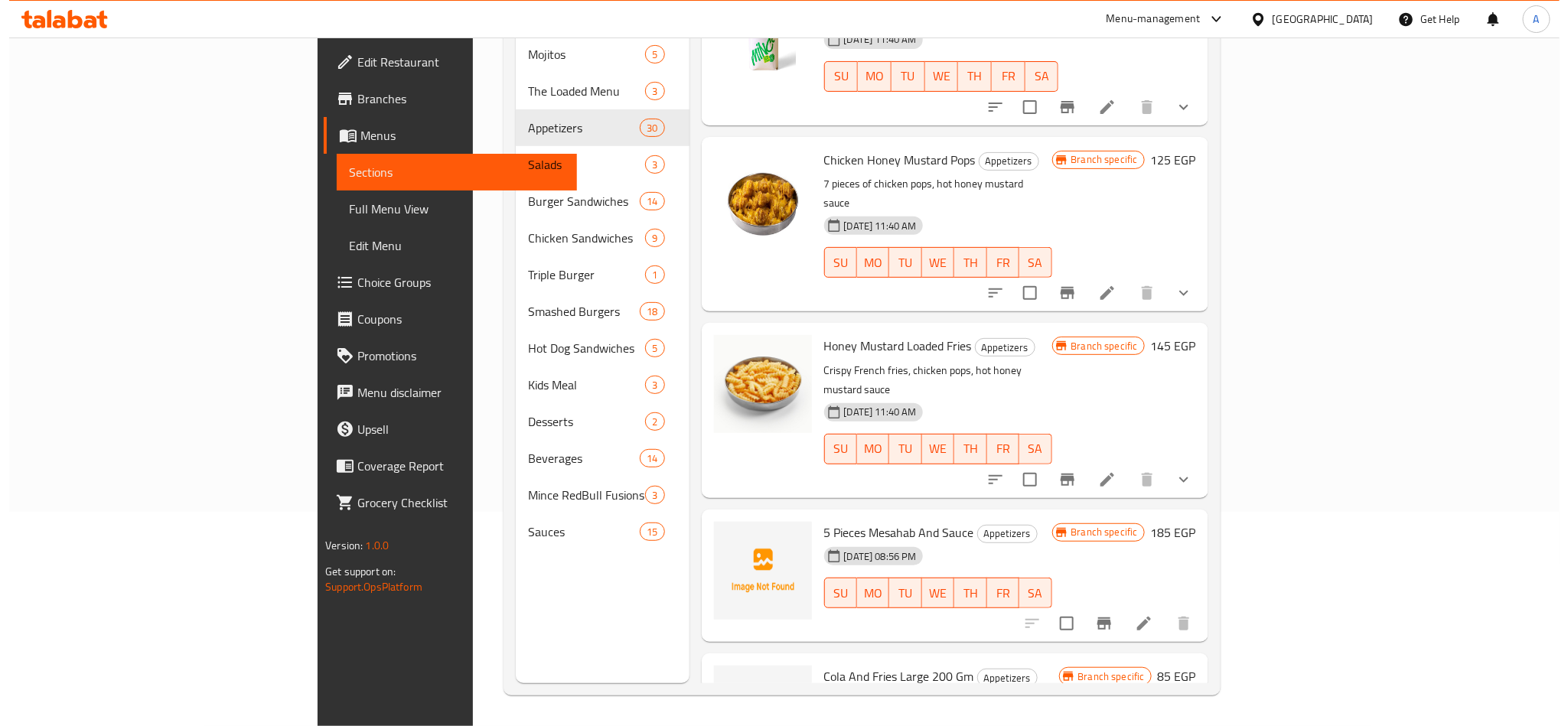
scroll to position [4376, 0]
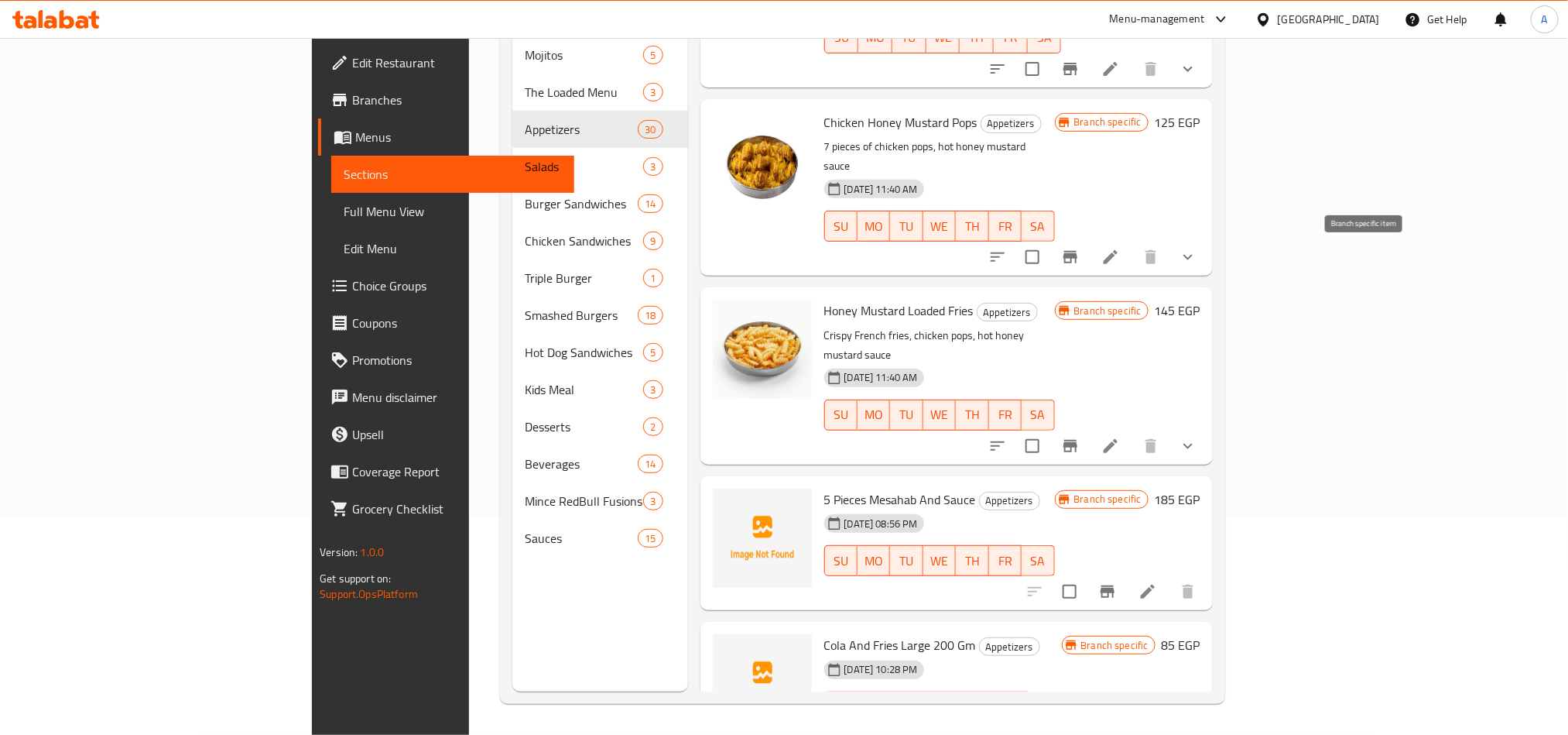
click at [1077, 440] on icon "Branch-specific-item" at bounding box center [1070, 446] width 14 height 12
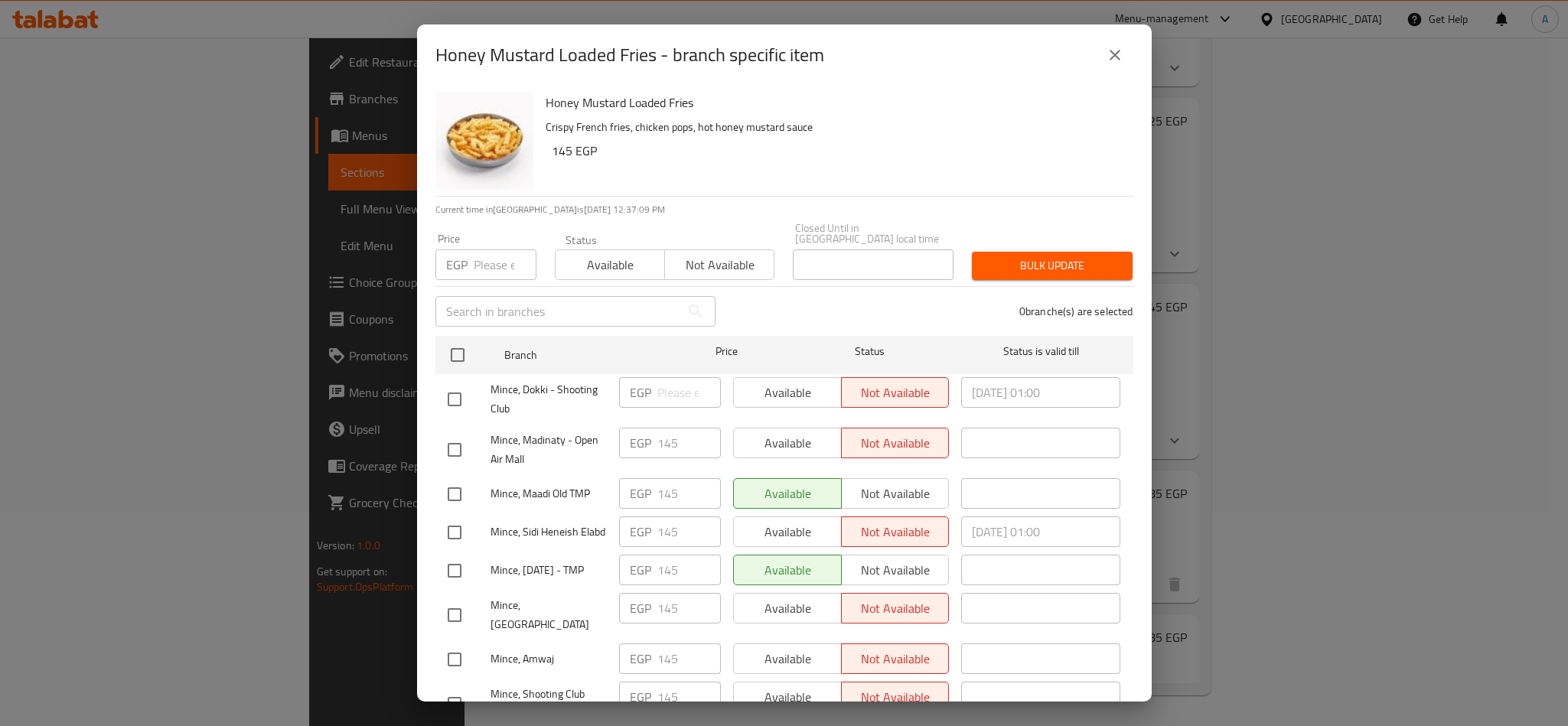
click at [848, 136] on div "Honey Mustard Loaded Fries Crispy French fries, chicken pops, hot honey mustard…" at bounding box center [833, 140] width 588 height 110
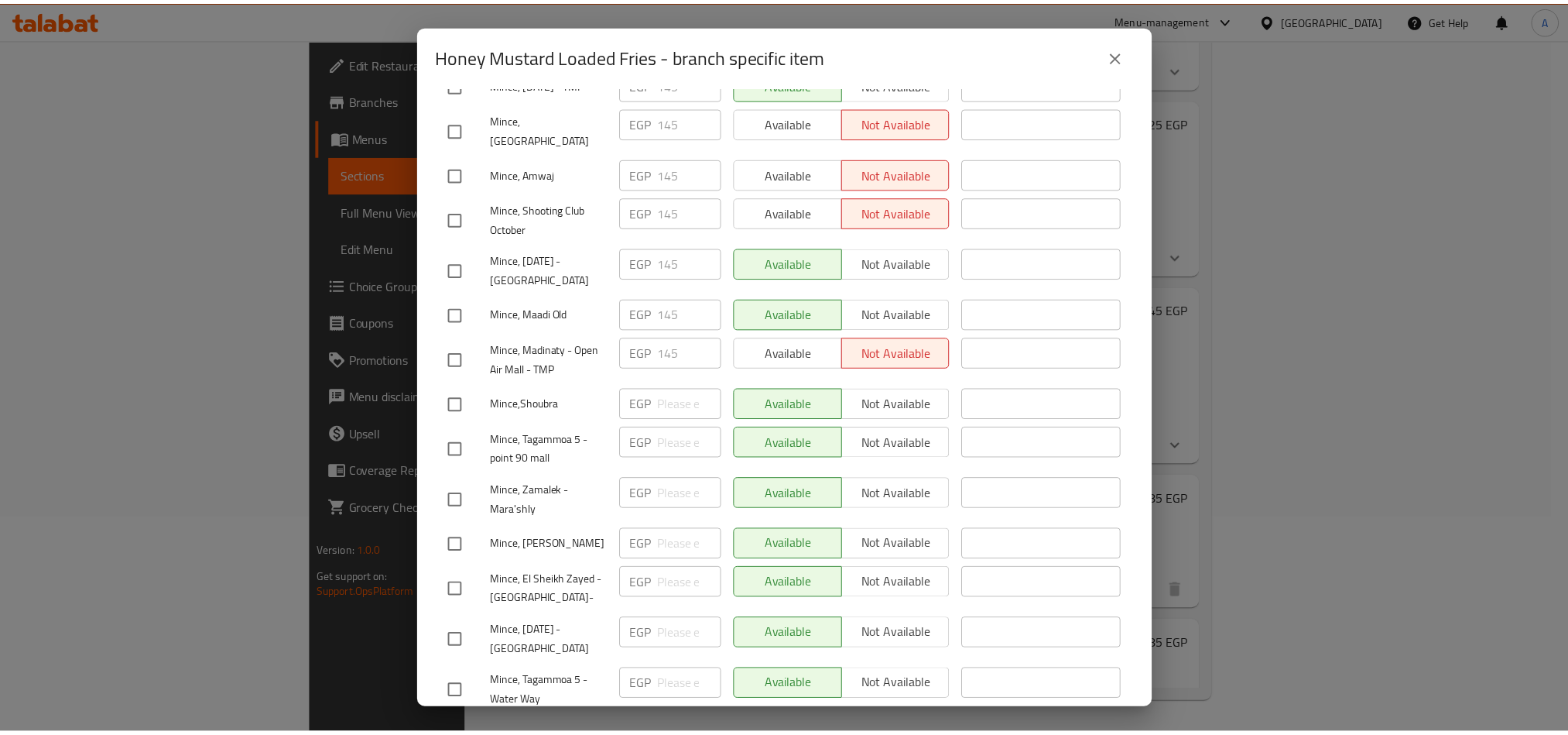
scroll to position [0, 0]
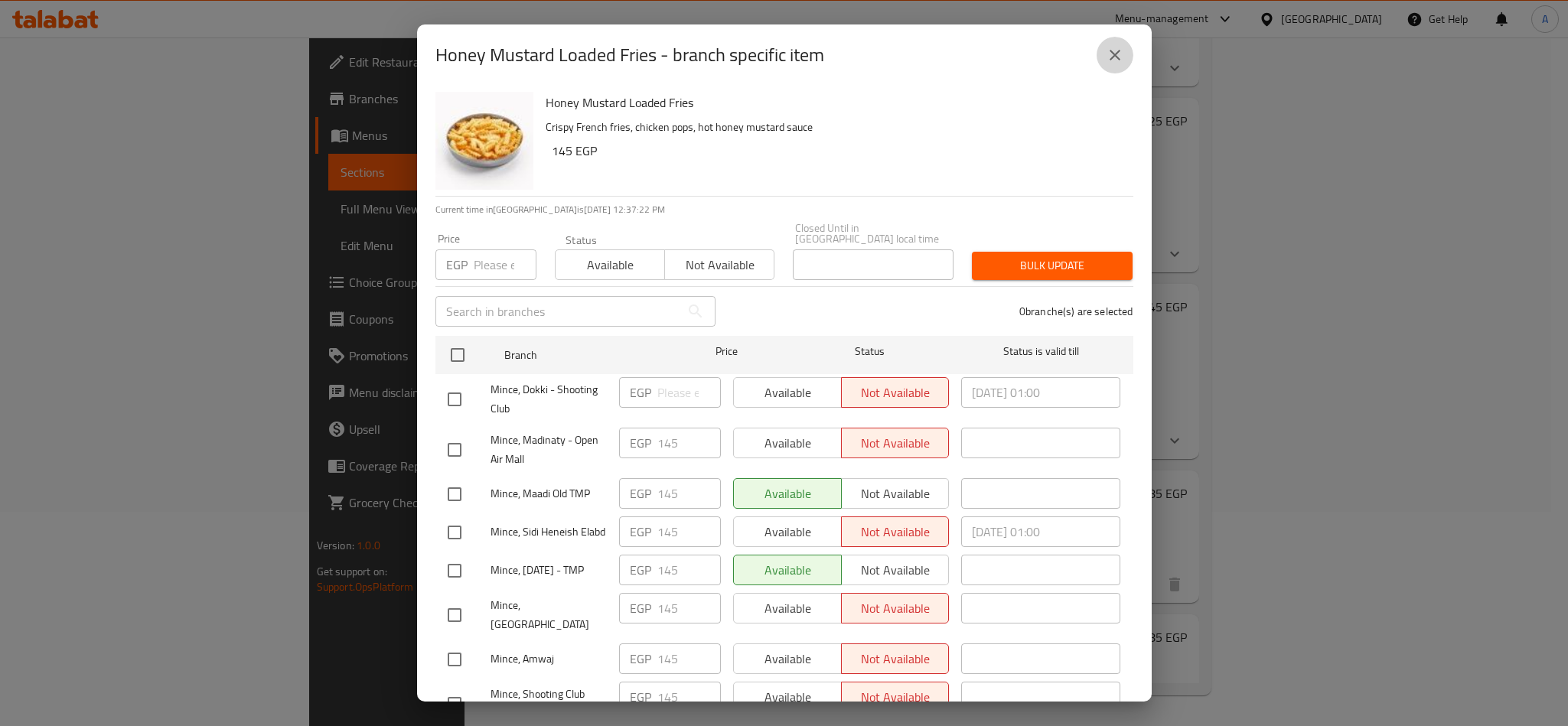
click at [1123, 58] on icon "close" at bounding box center [1115, 55] width 18 height 18
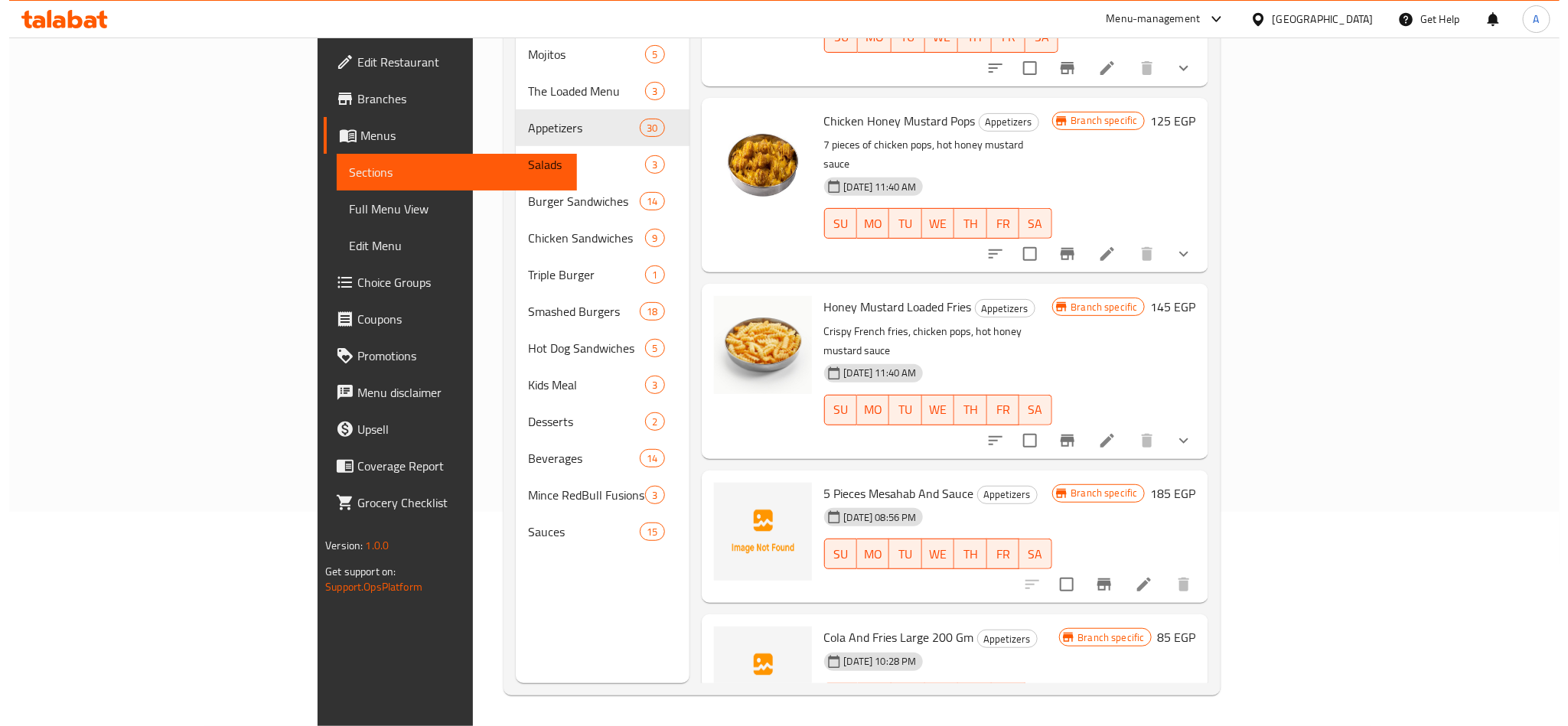
scroll to position [4491, 0]
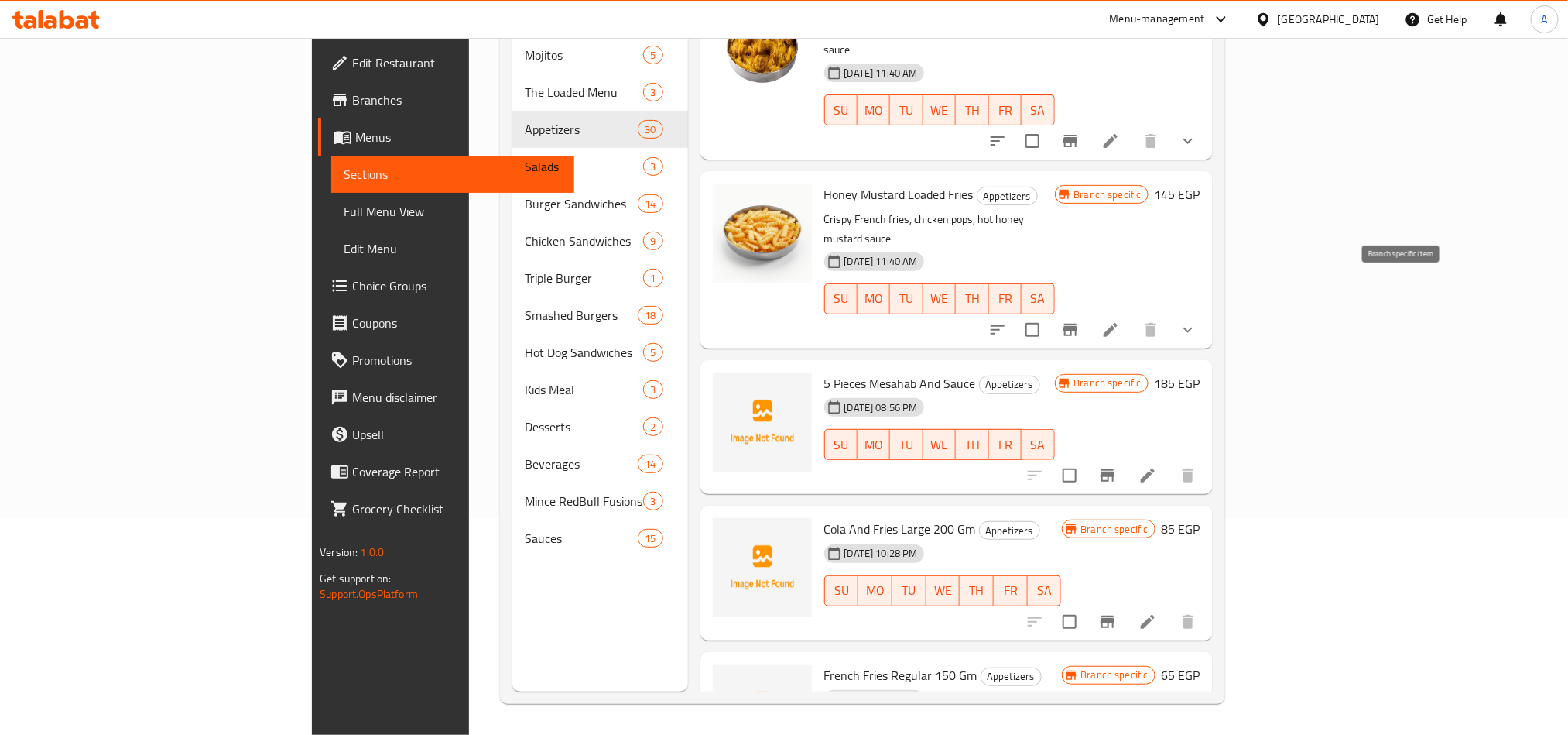
click at [1126, 456] on button "Branch-specific-item" at bounding box center [1107, 475] width 37 height 37
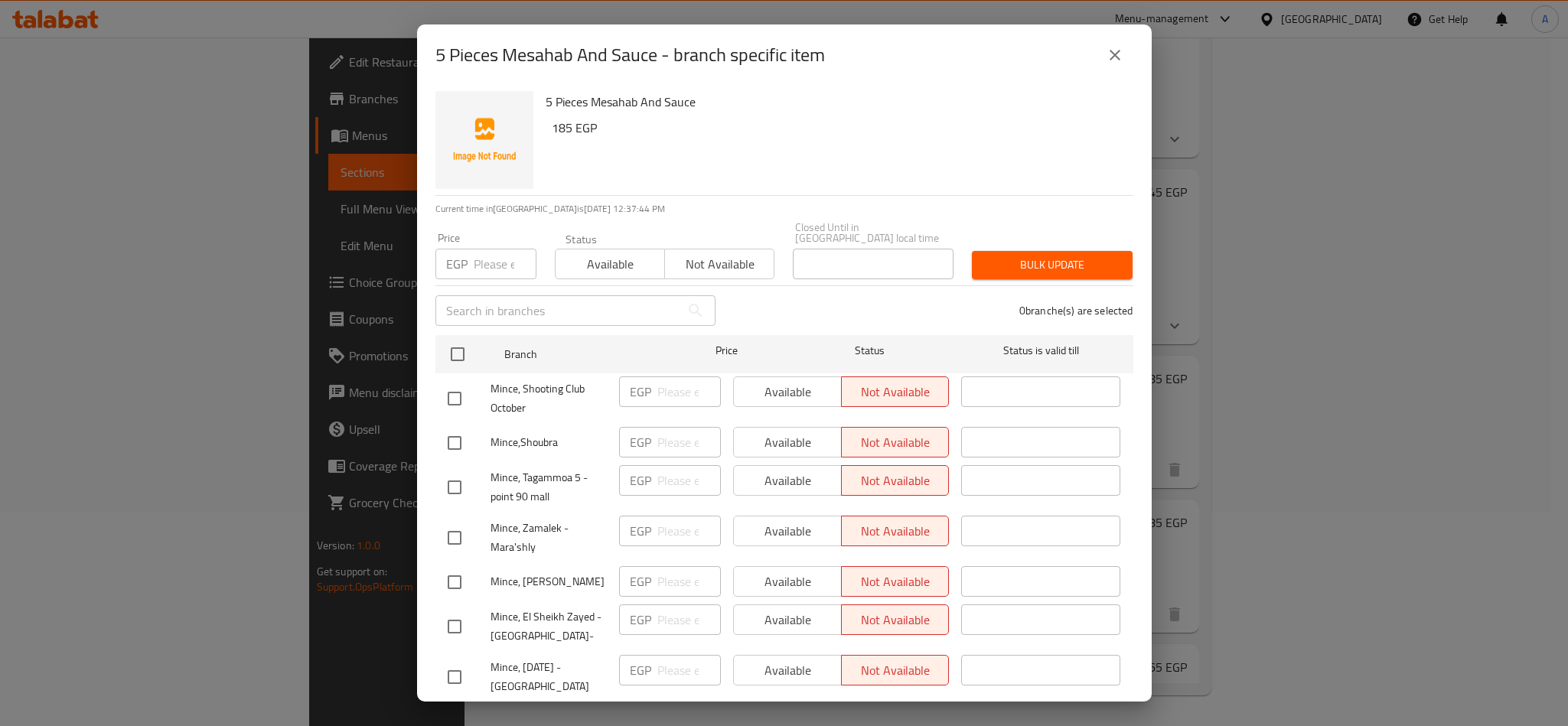
scroll to position [0, 0]
click at [796, 142] on div "5 Pieces Mesahab And Sauce 185 EGP" at bounding box center [833, 140] width 588 height 110
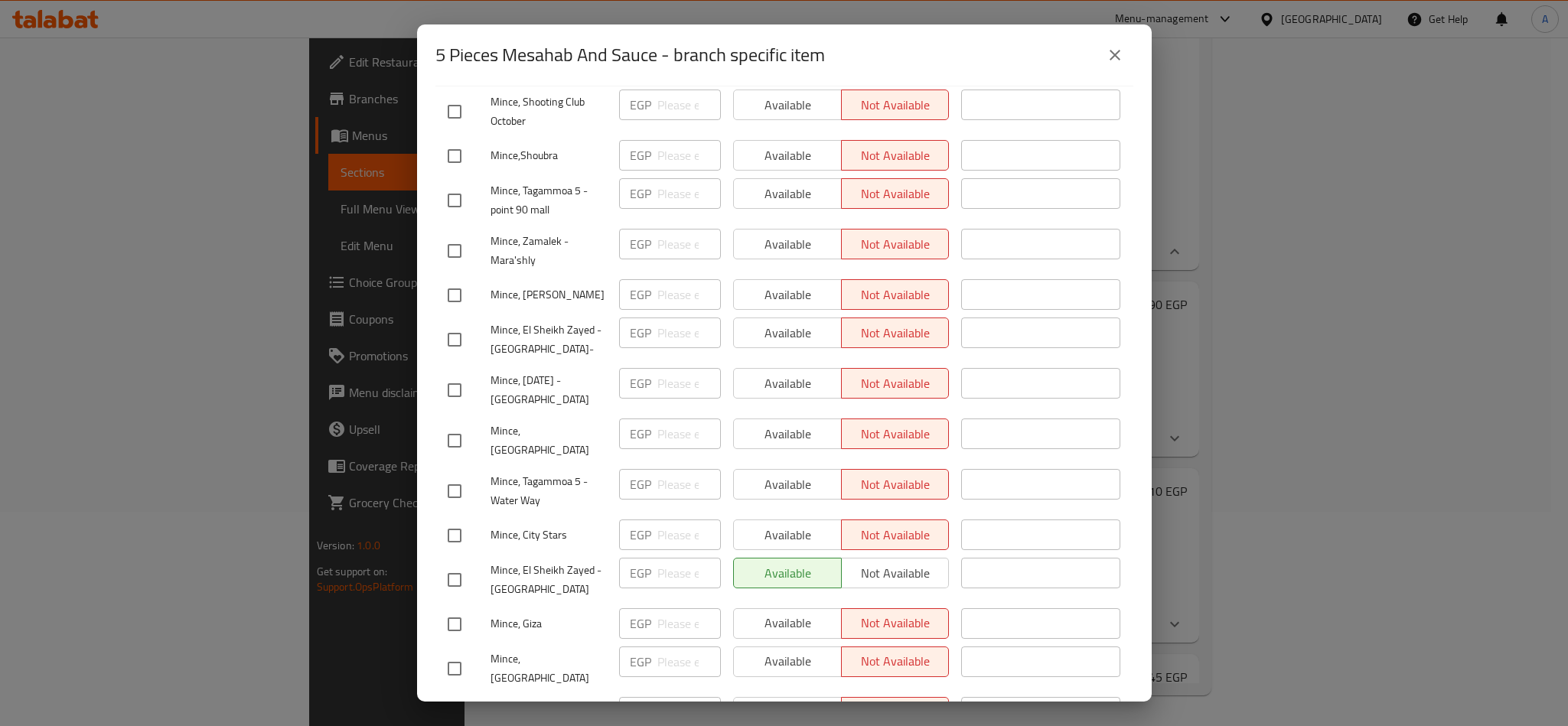
scroll to position [459, 0]
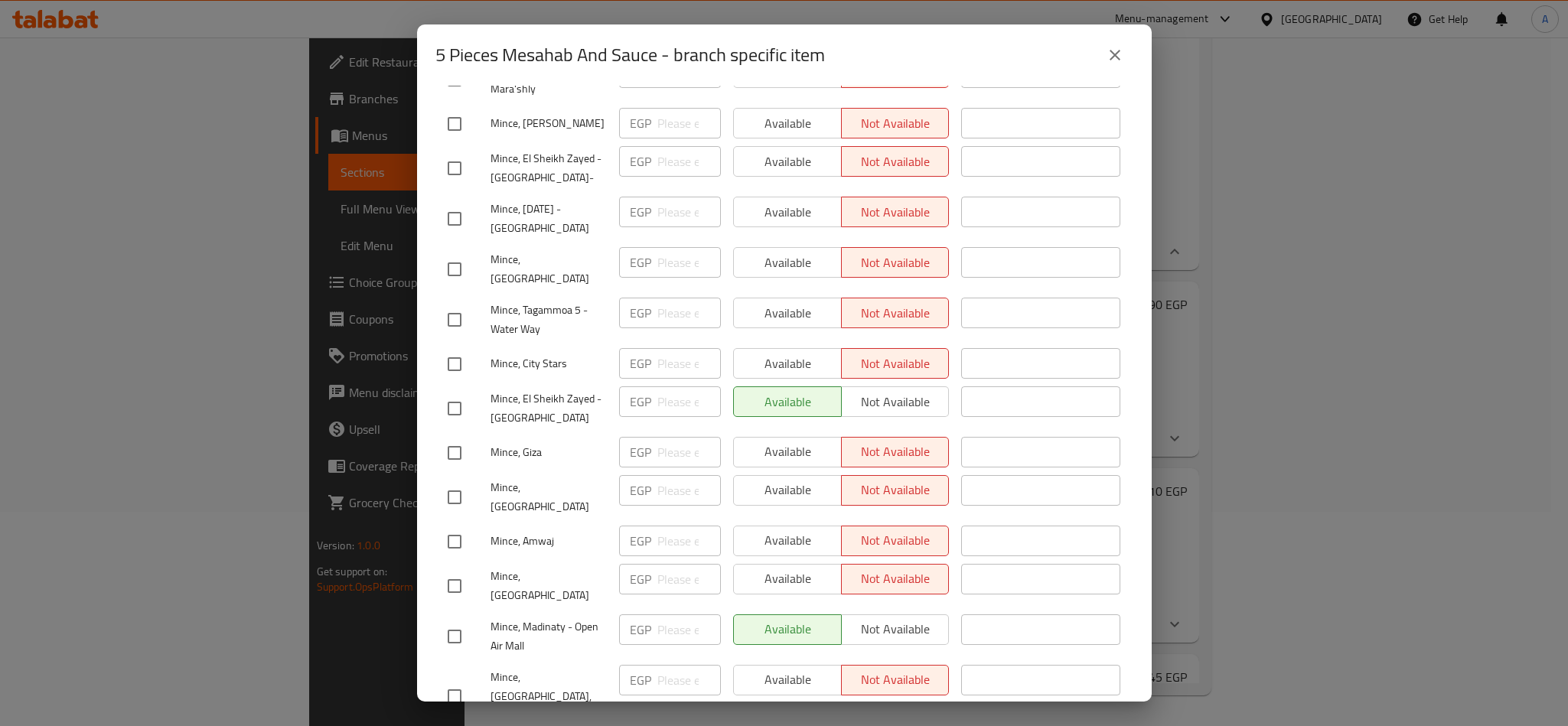
click at [457, 393] on input "checkbox" at bounding box center [454, 408] width 32 height 32
checkbox input "true"
click at [894, 391] on span "Not available" at bounding box center [896, 402] width 95 height 22
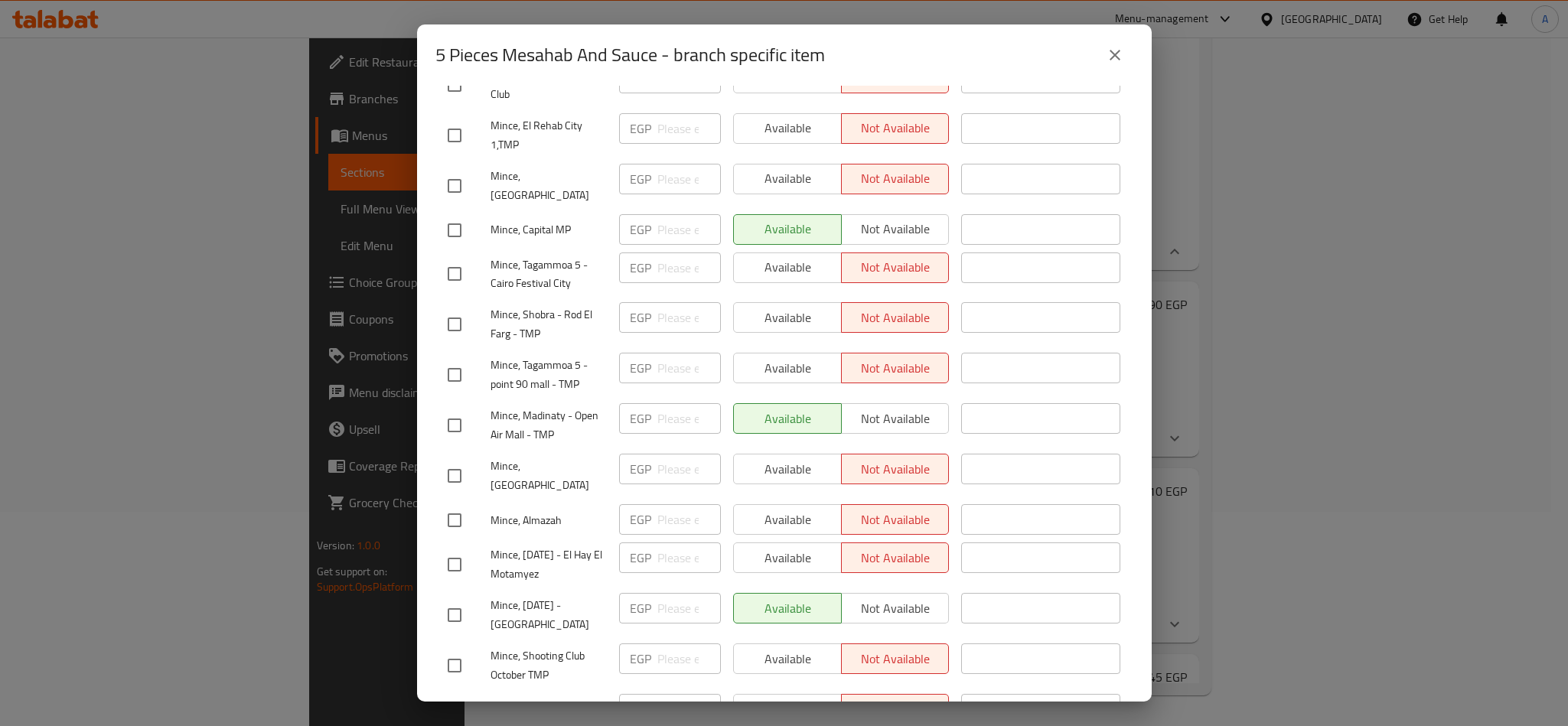
scroll to position [1382, 0]
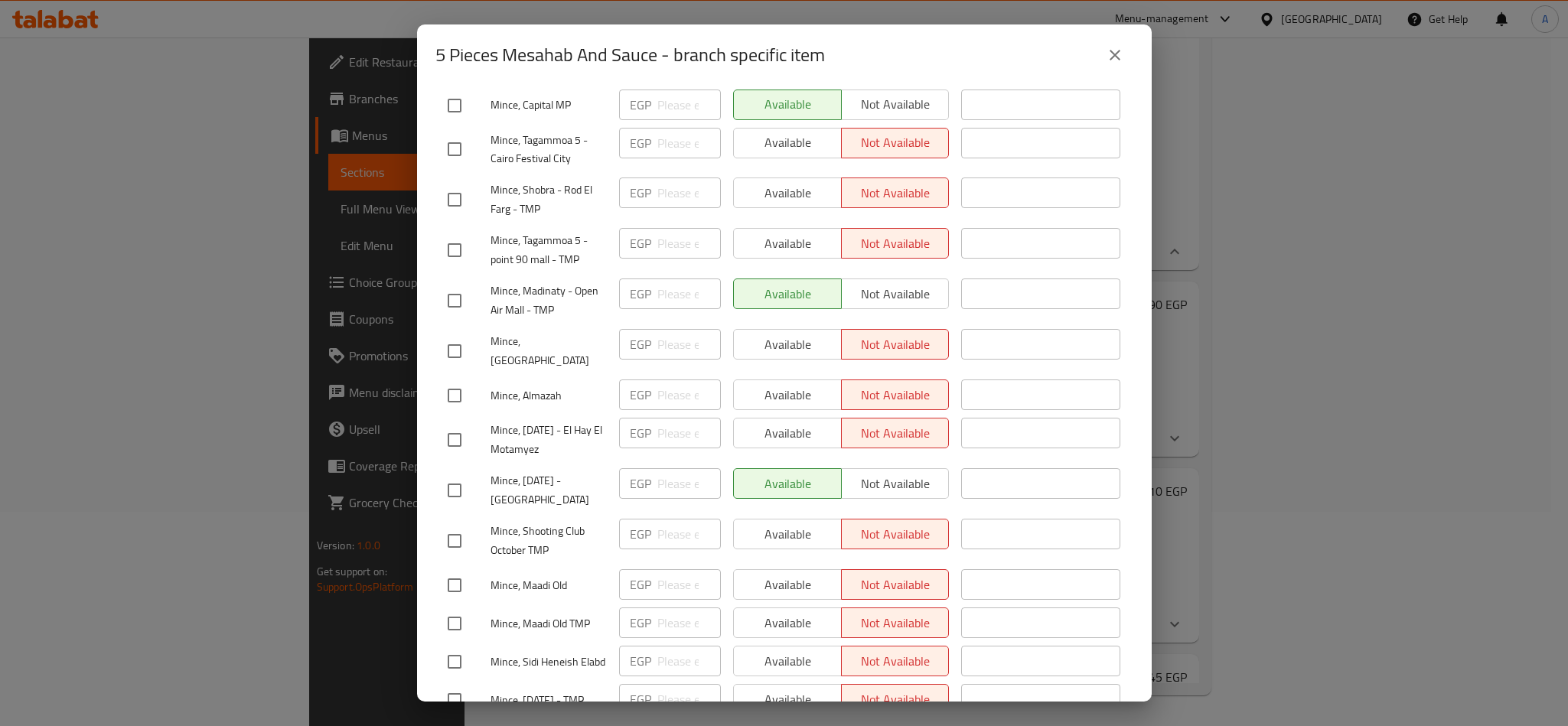
click at [857, 725] on button "Save" at bounding box center [784, 739] width 698 height 28
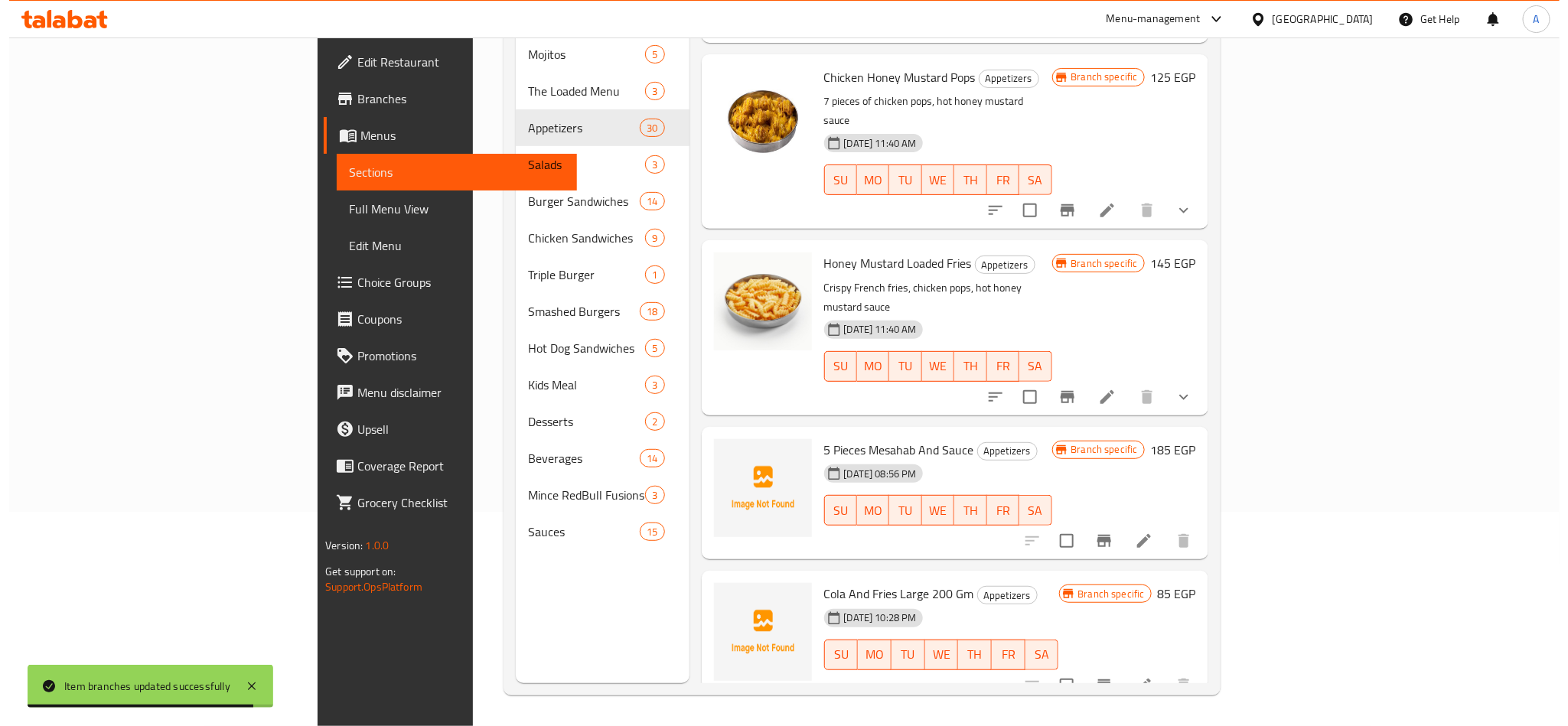
scroll to position [4461, 0]
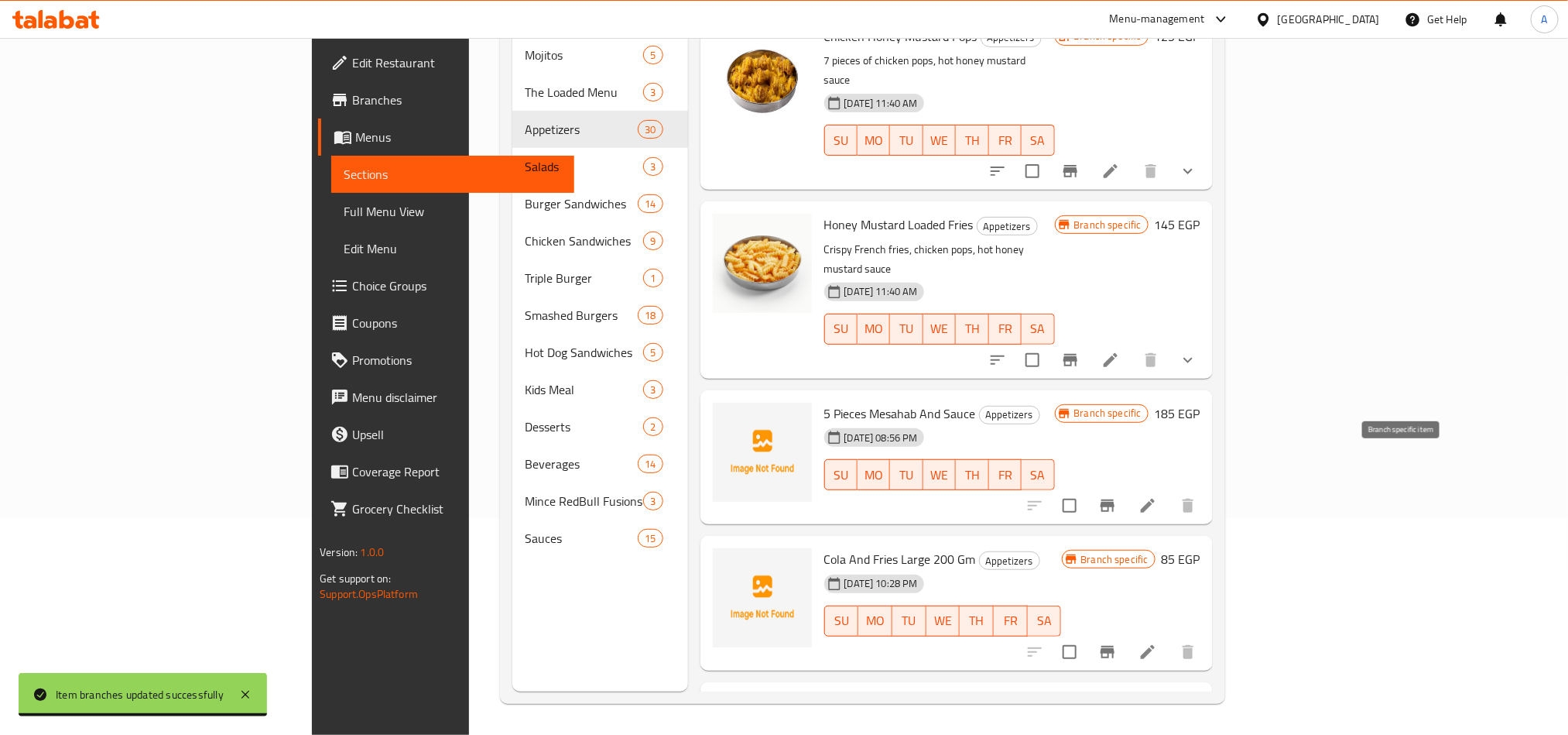
click at [1117, 643] on icon "Branch-specific-item" at bounding box center [1107, 652] width 18 height 18
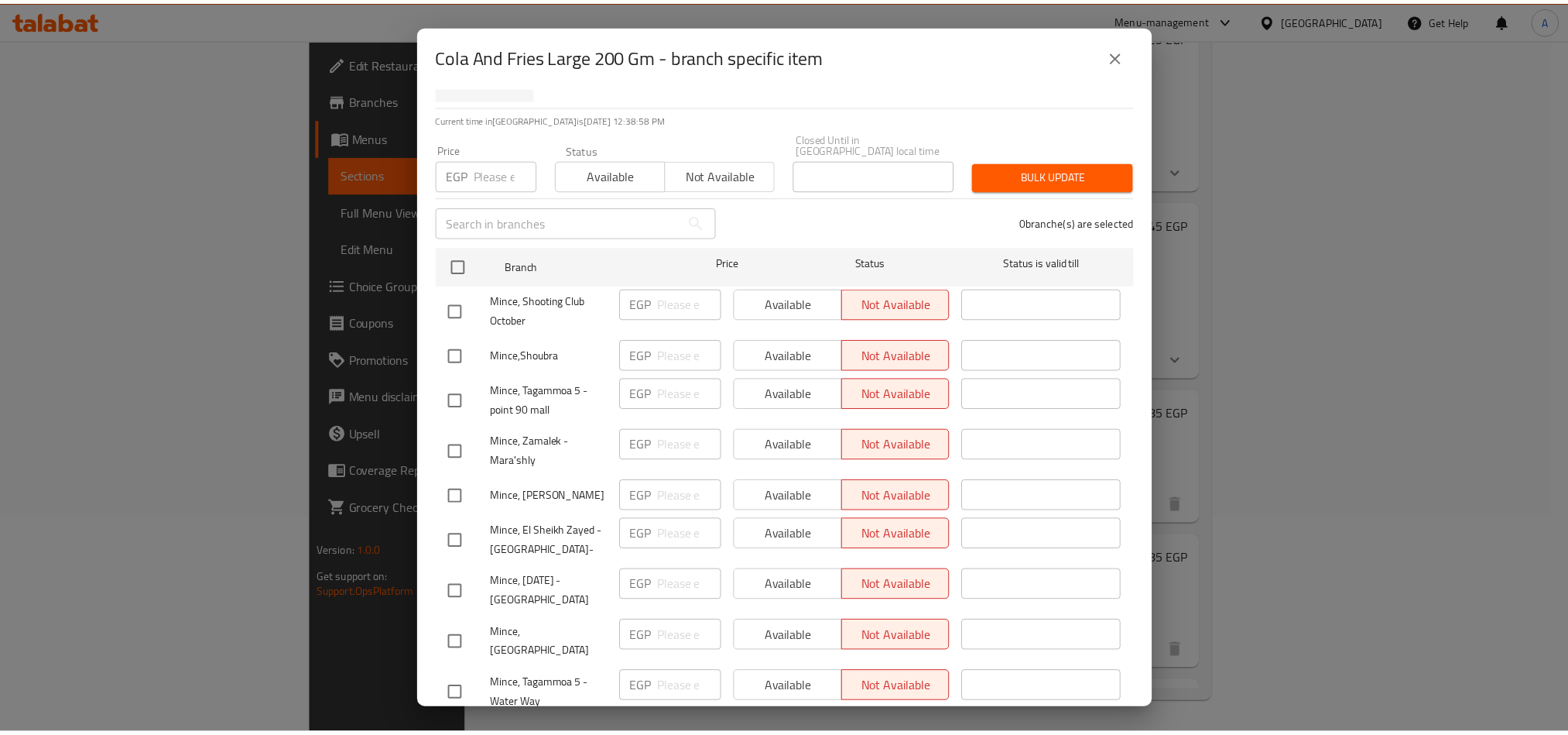
scroll to position [0, 0]
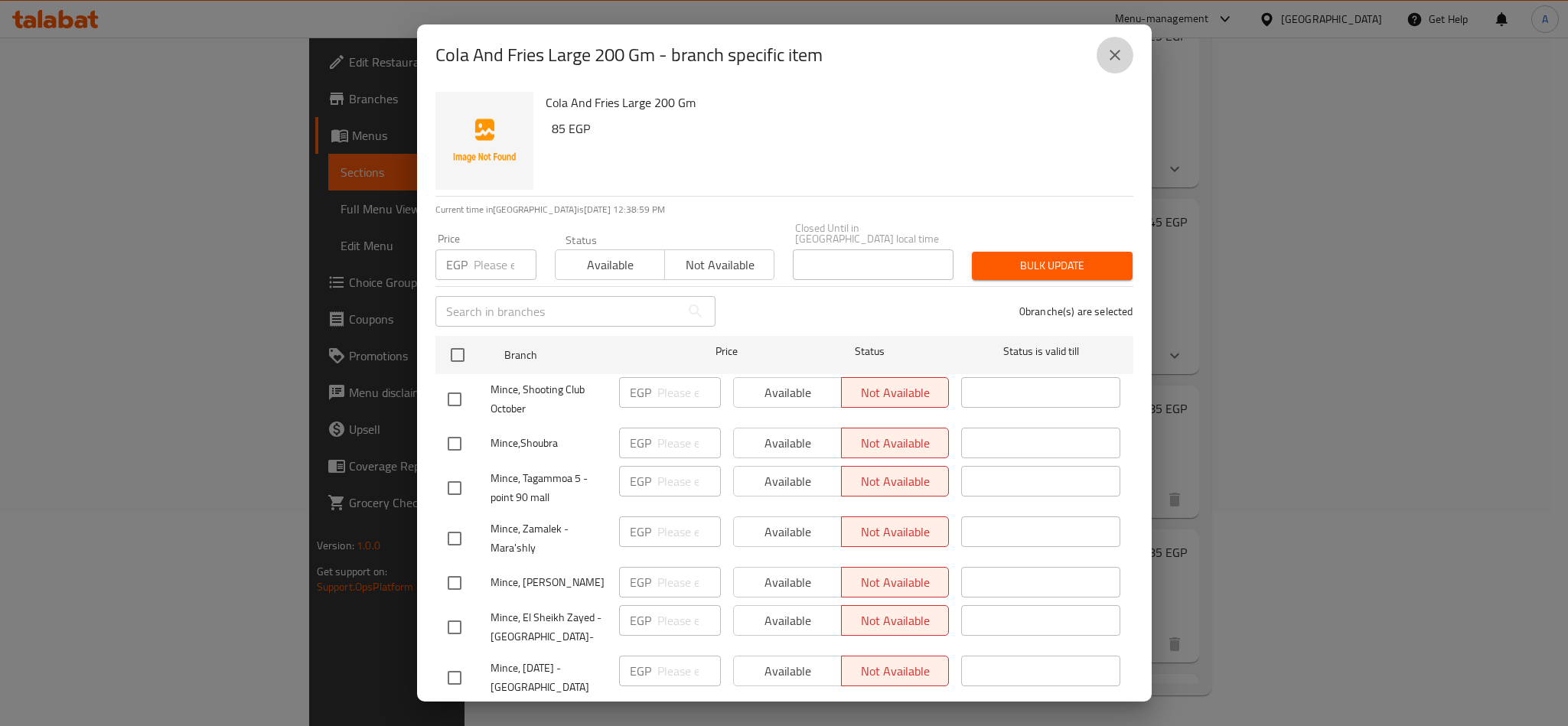
click at [1117, 56] on icon "close" at bounding box center [1115, 55] width 18 height 18
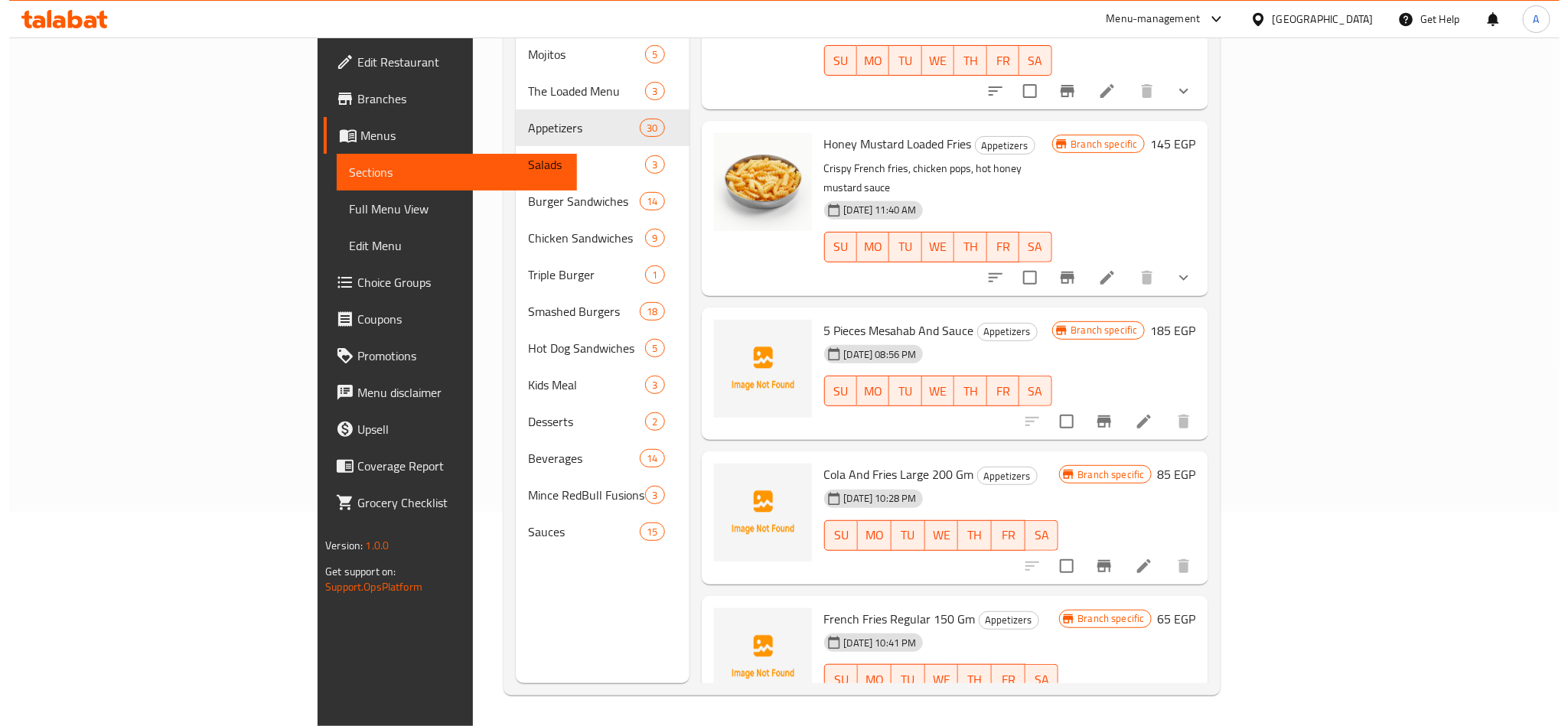
scroll to position [4576, 0]
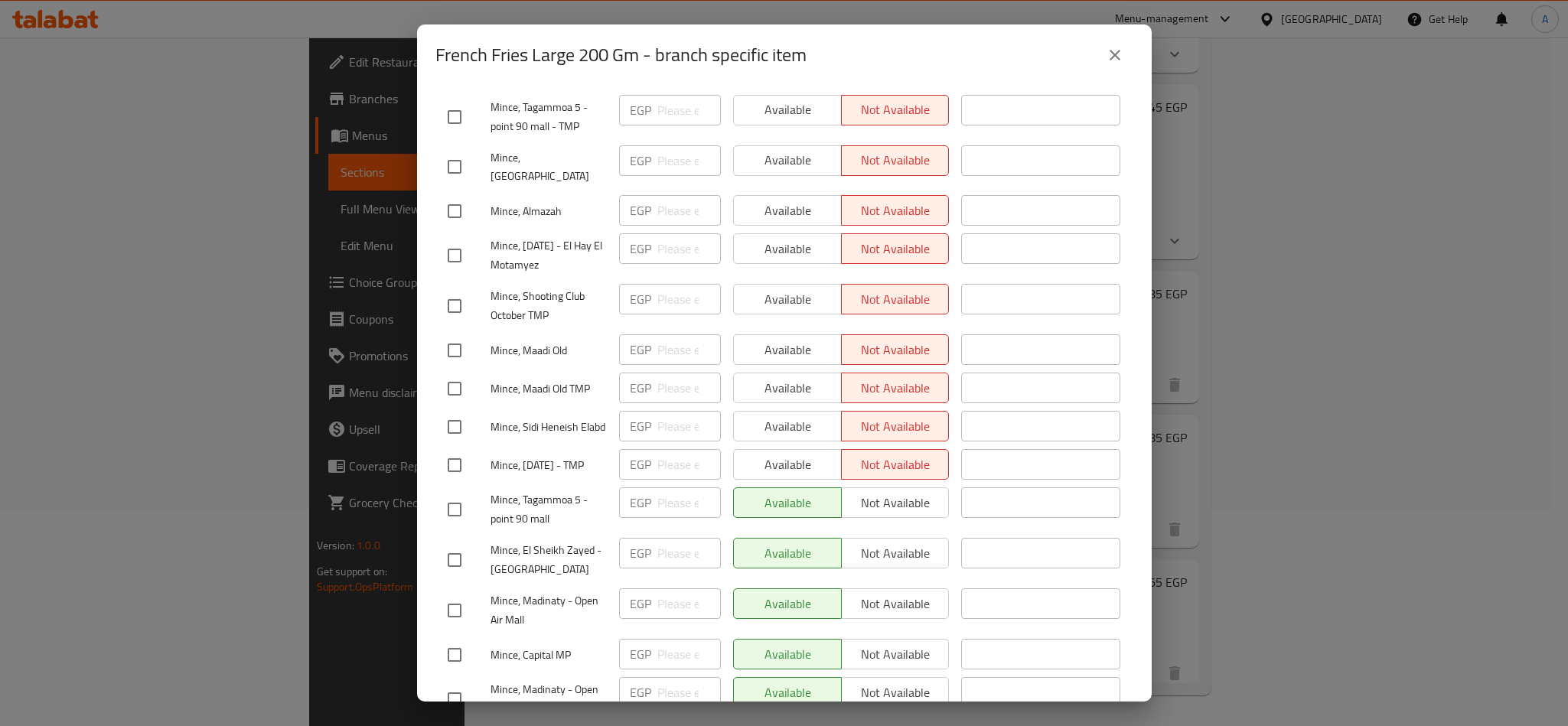
scroll to position [1382, 0]
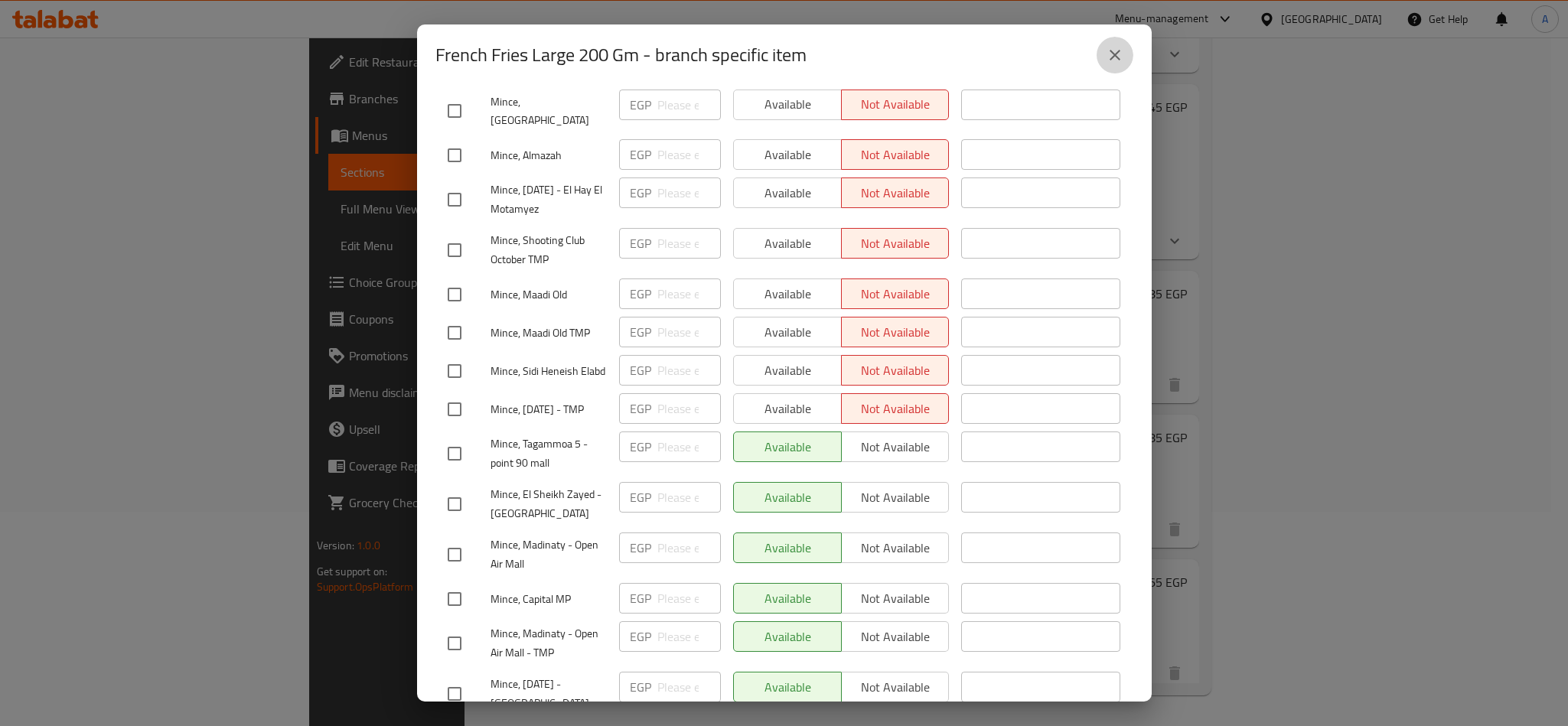
click at [1118, 53] on icon "close" at bounding box center [1115, 55] width 18 height 18
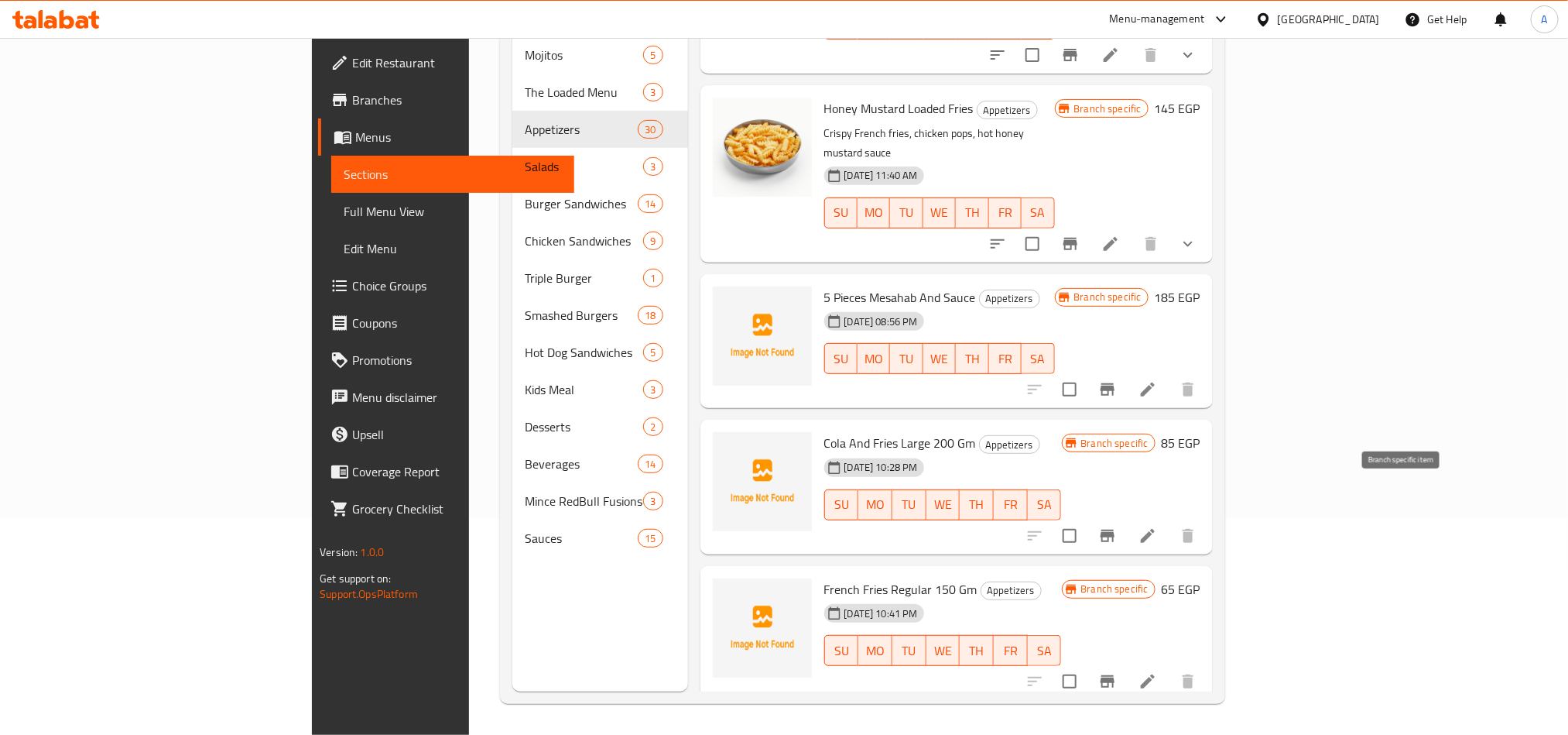
click at [1117, 672] on icon "Branch-specific-item" at bounding box center [1107, 681] width 18 height 18
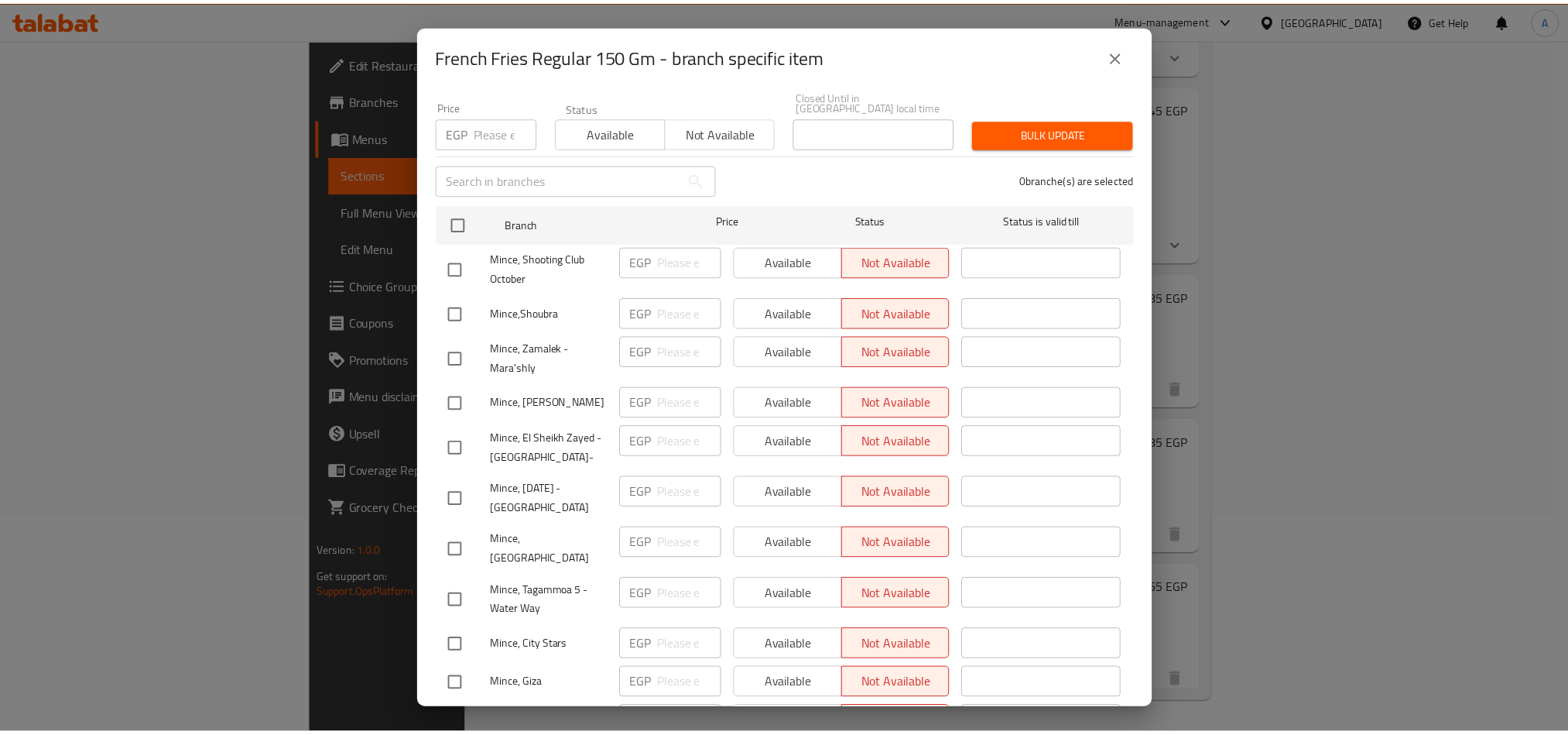
scroll to position [0, 0]
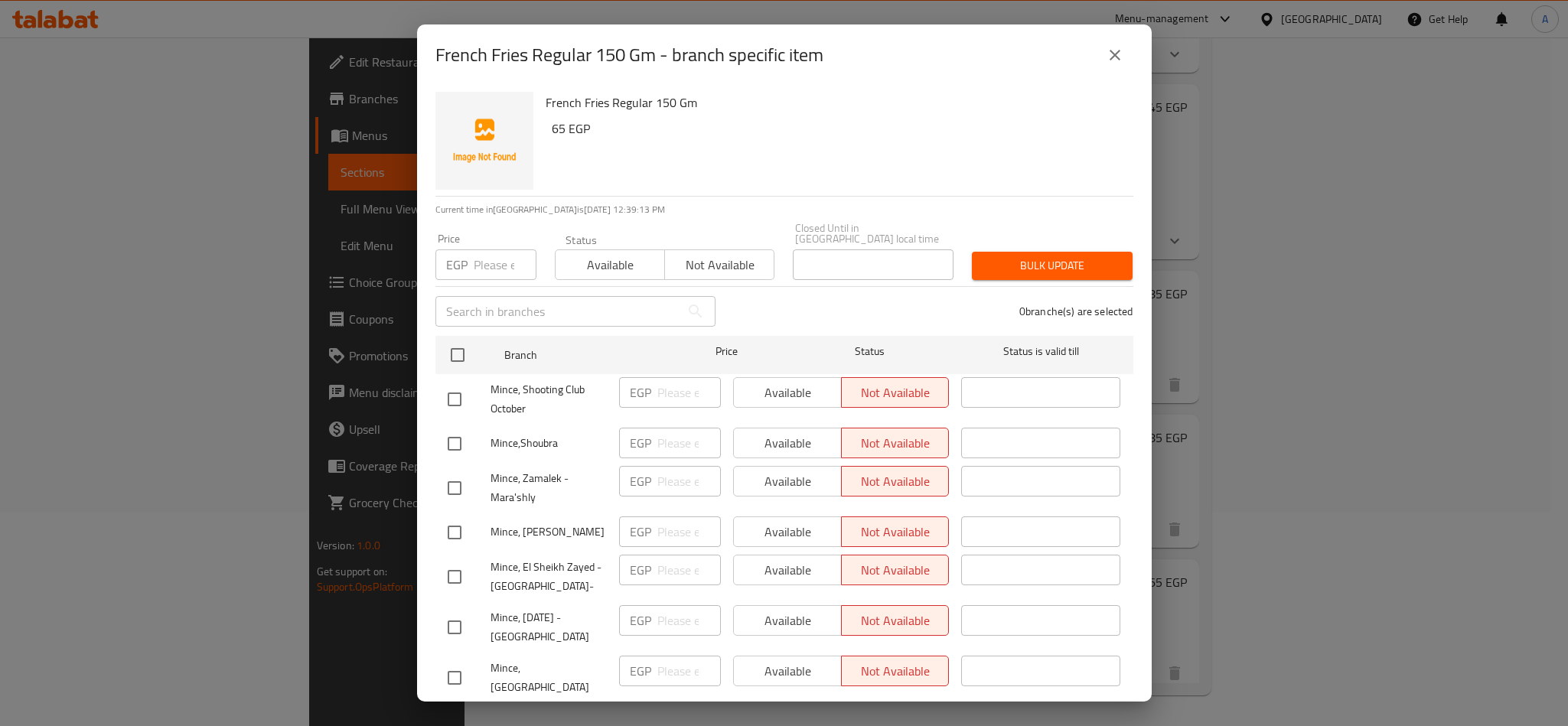
click at [1105, 55] on button "close" at bounding box center [1114, 55] width 37 height 37
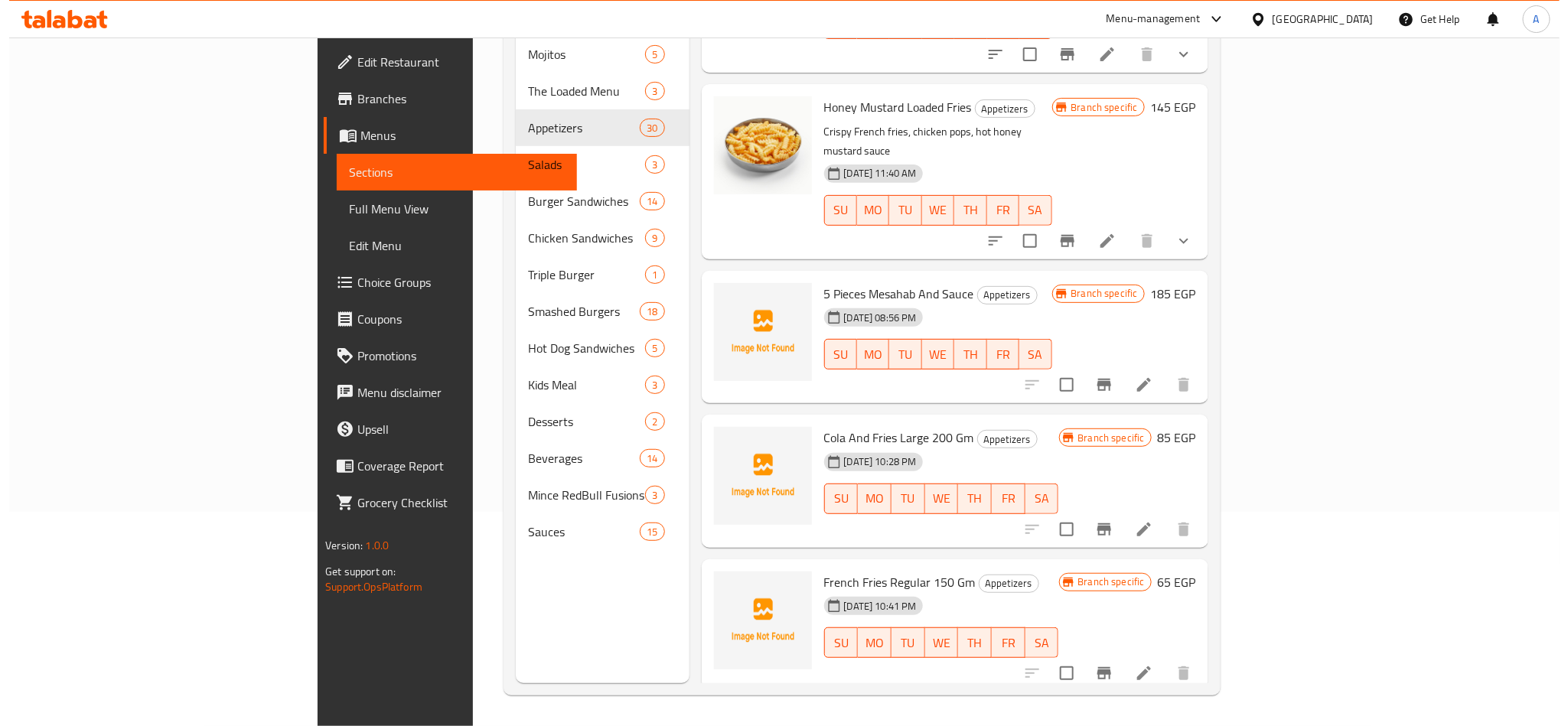
scroll to position [4690, 0]
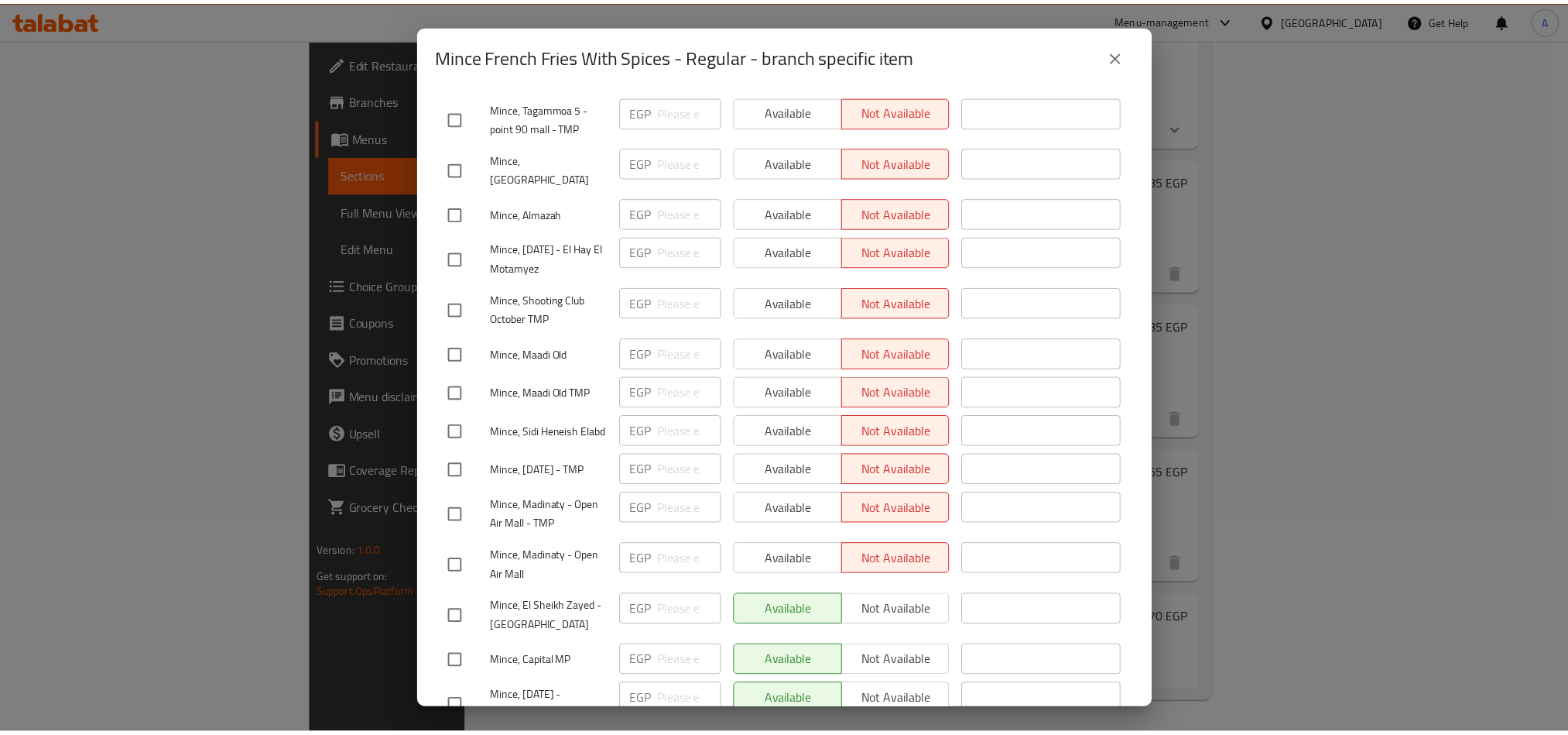
scroll to position [1399, 0]
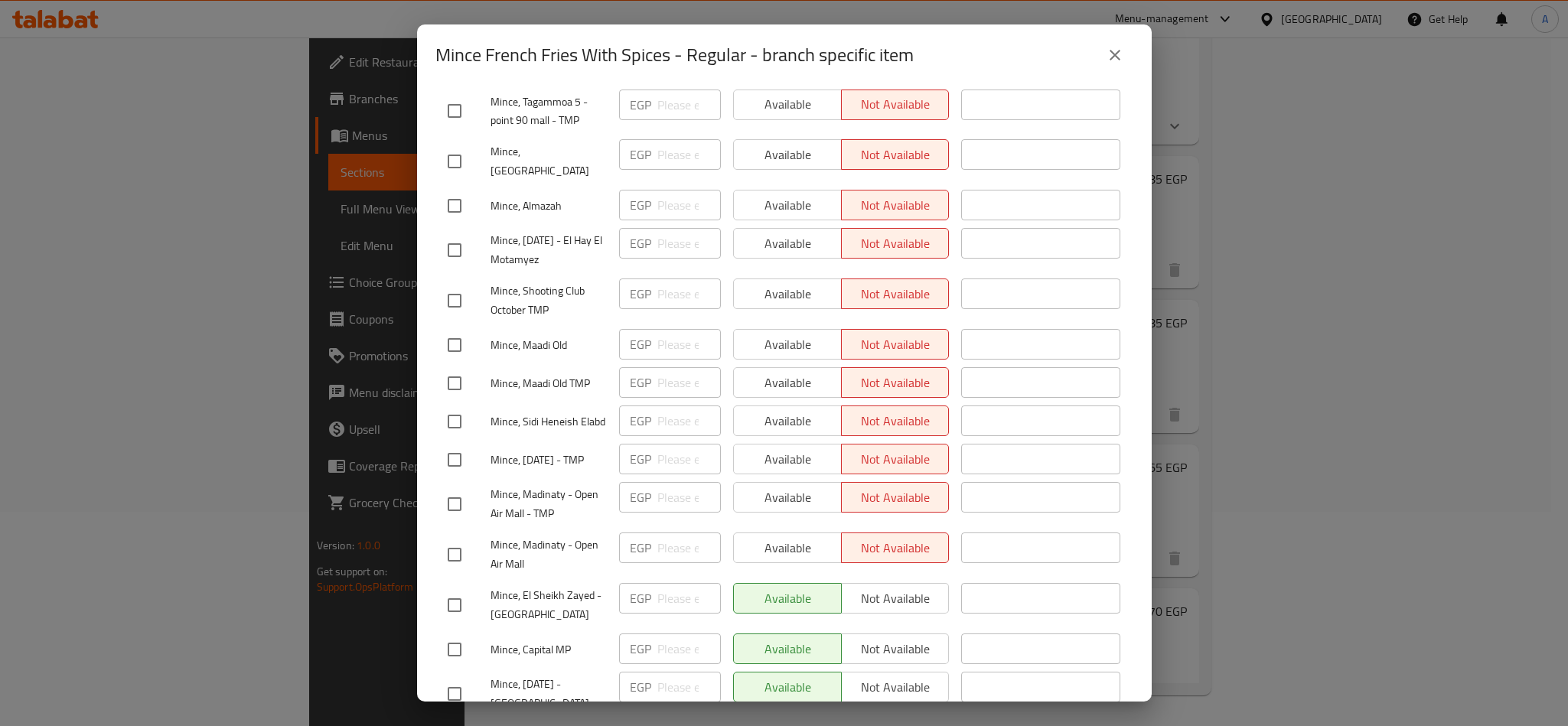
click at [1118, 65] on button "close" at bounding box center [1114, 55] width 37 height 37
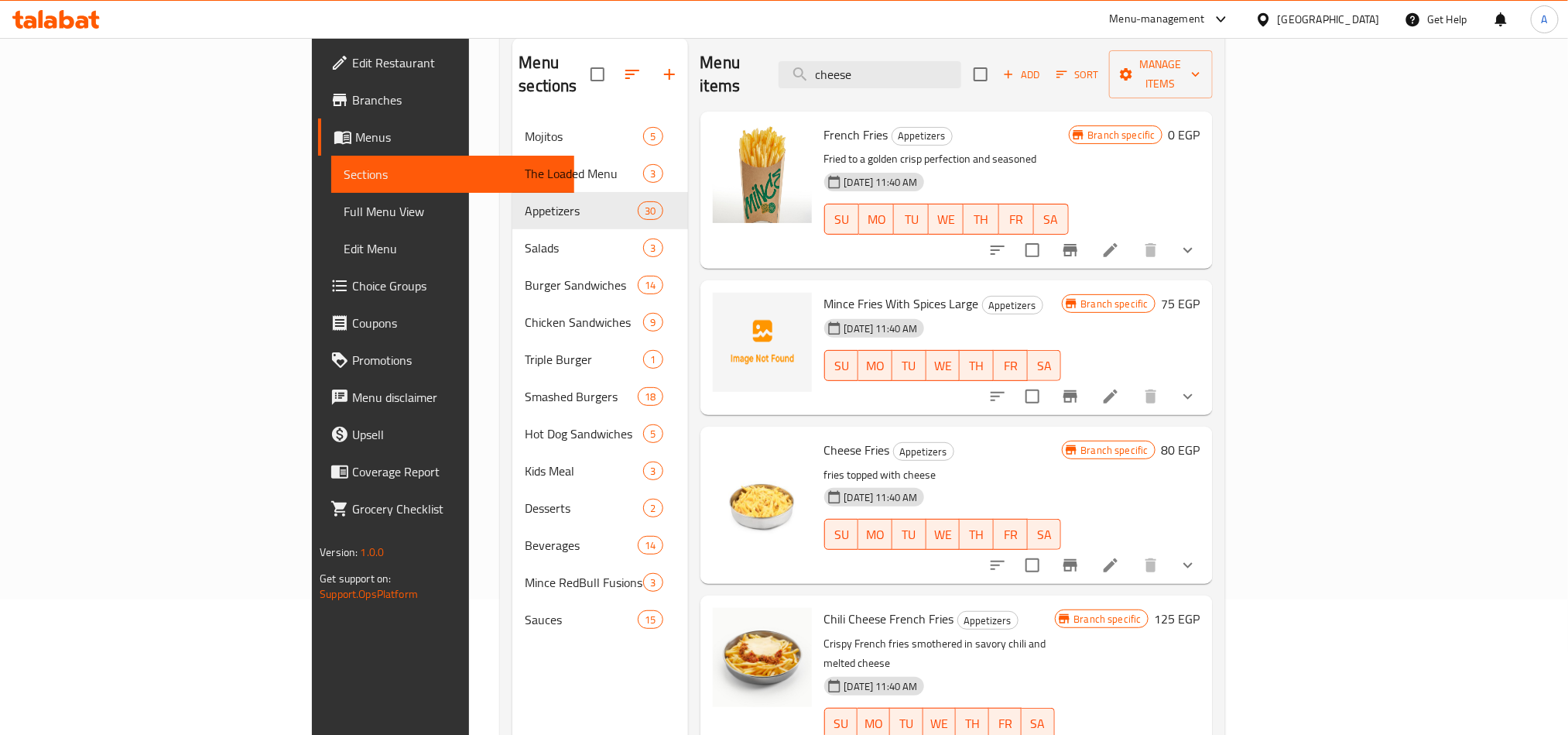
scroll to position [0, 0]
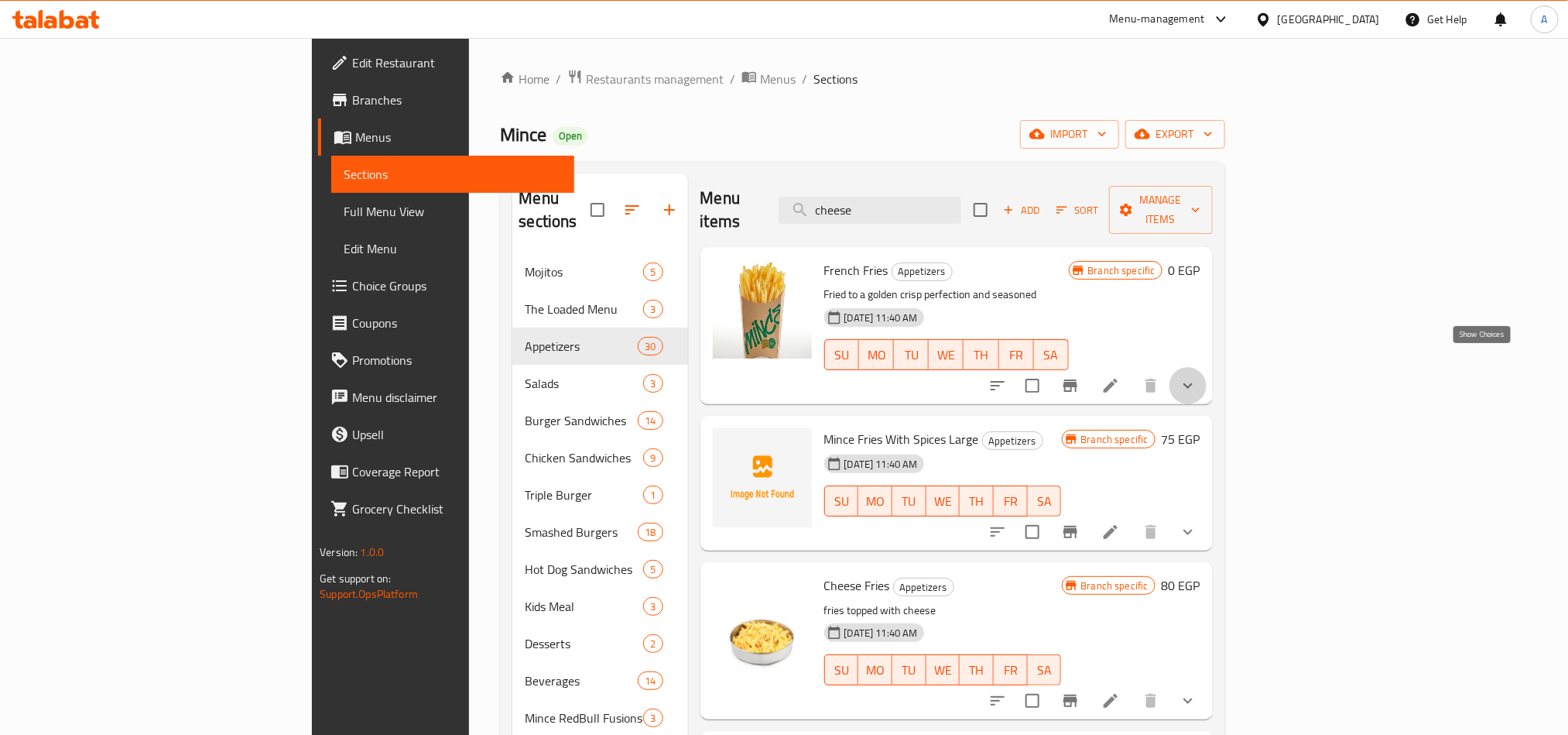
click at [1197, 377] on icon "show more" at bounding box center [1187, 386] width 18 height 18
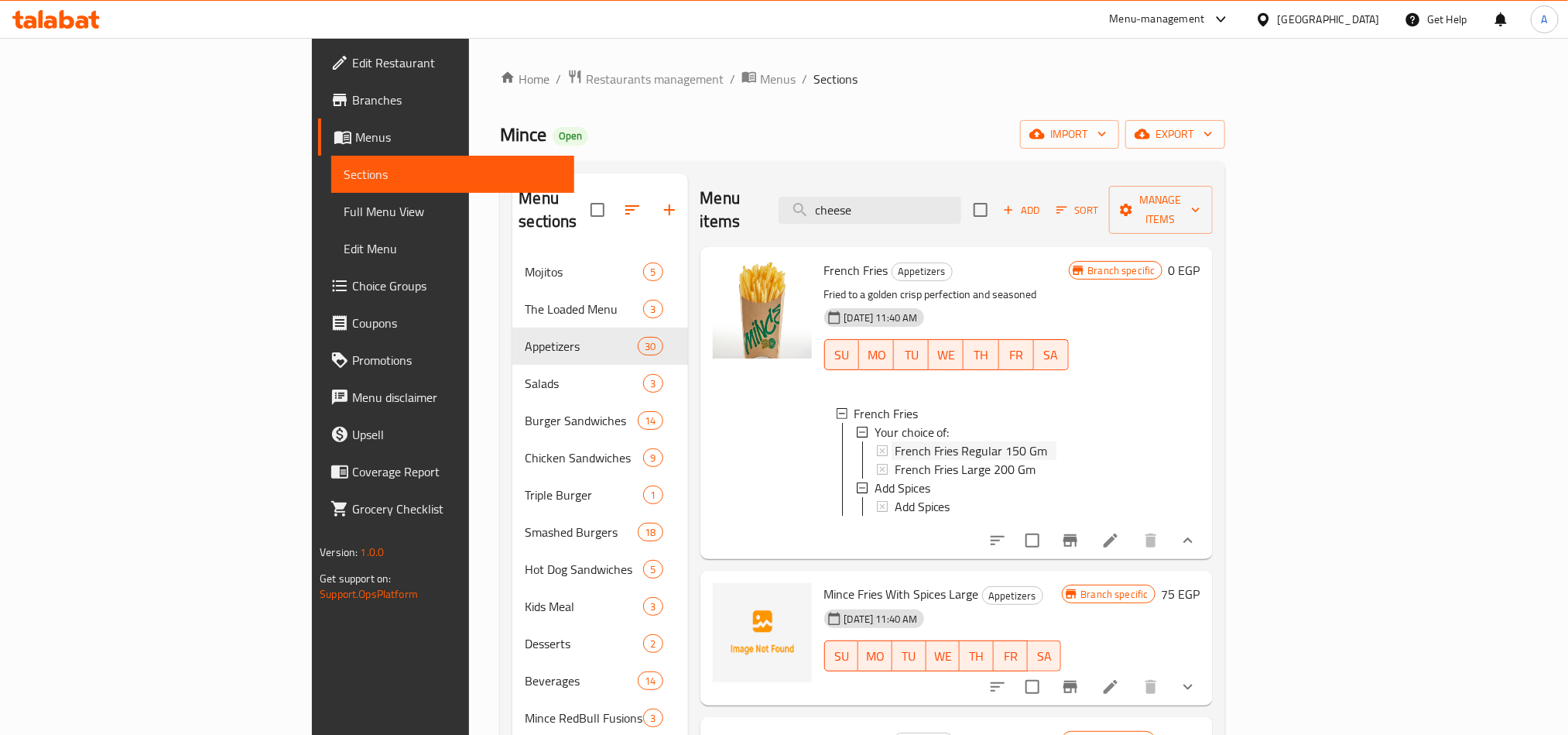
click at [894, 441] on span "French Fries Regular 150 Gm" at bounding box center [971, 451] width 153 height 18
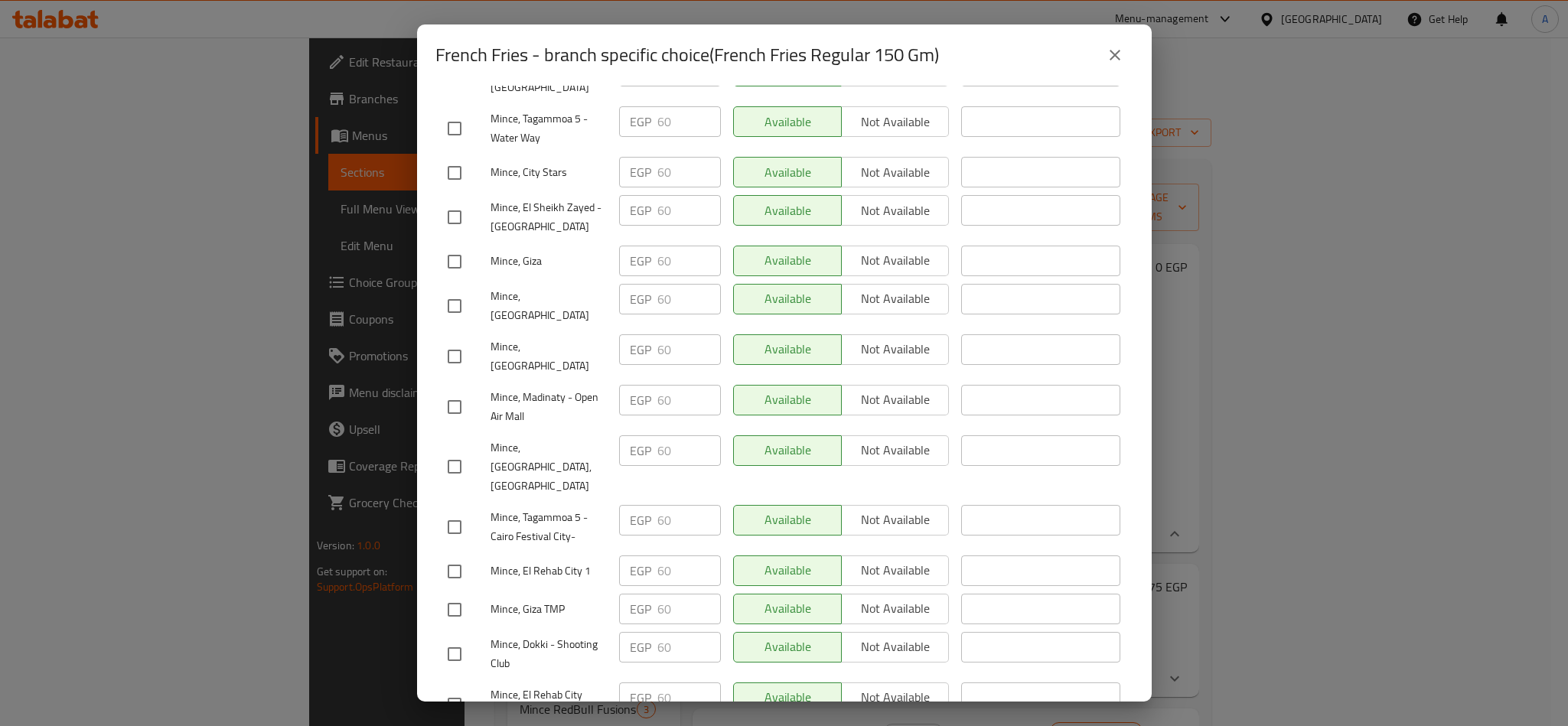
scroll to position [1376, 0]
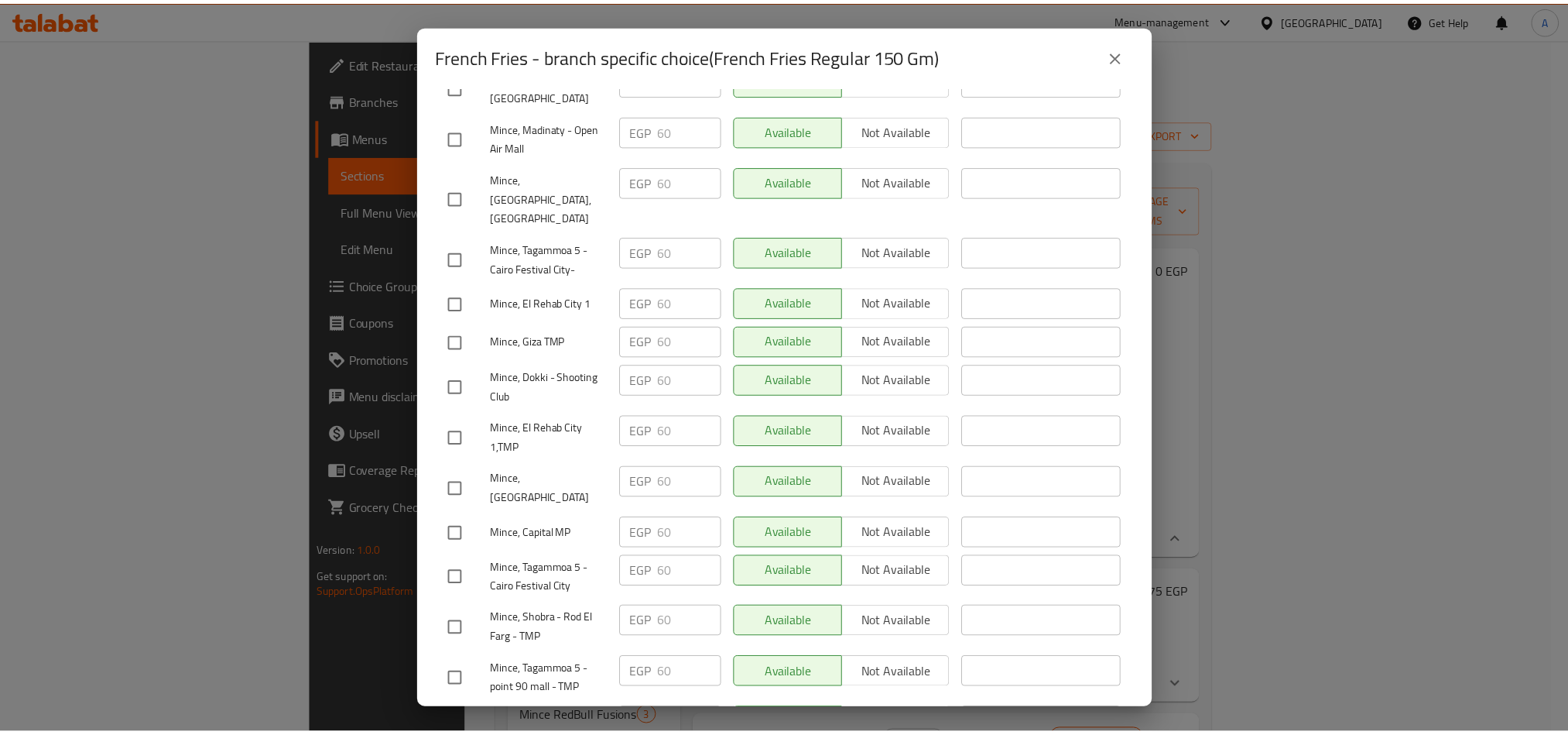
scroll to position [1278, 0]
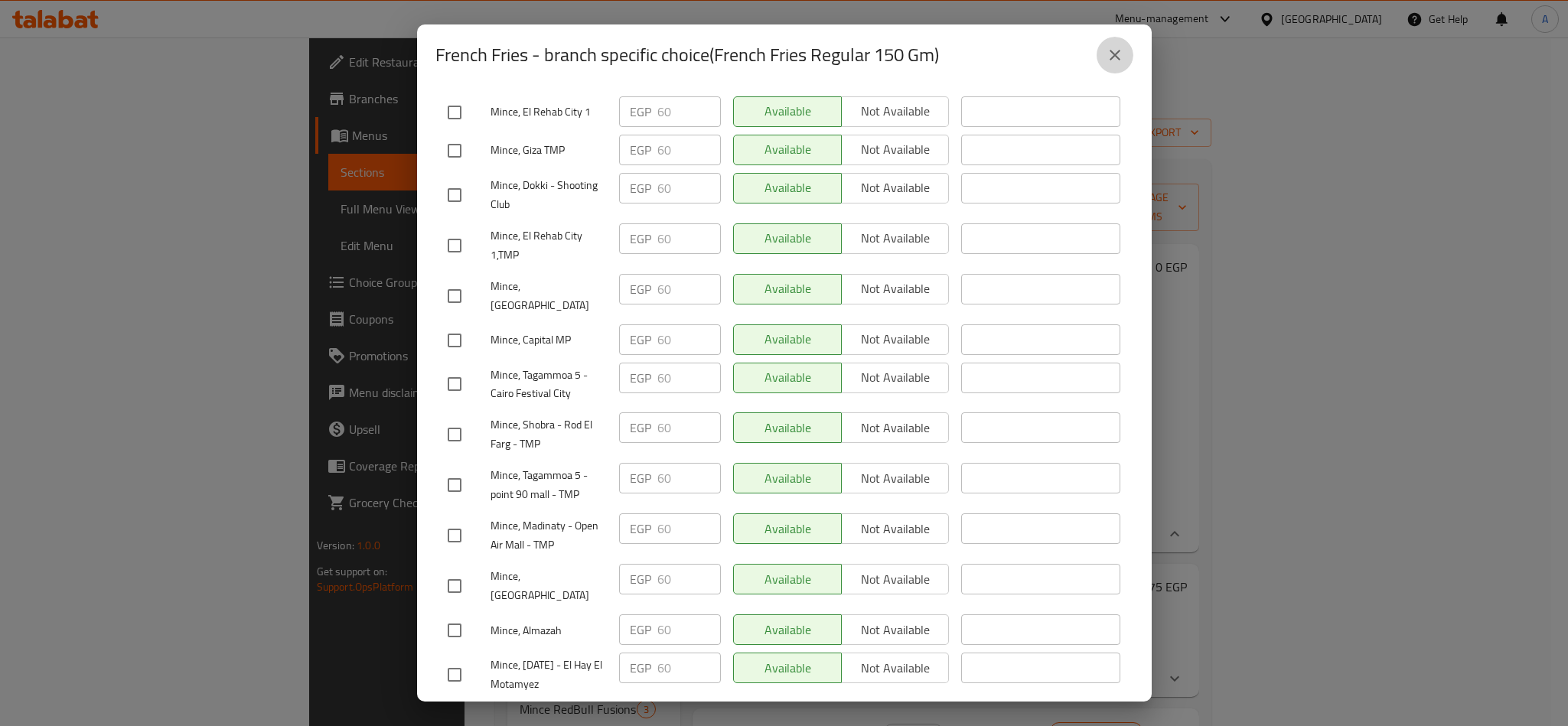
click at [1116, 55] on icon "close" at bounding box center [1115, 55] width 18 height 18
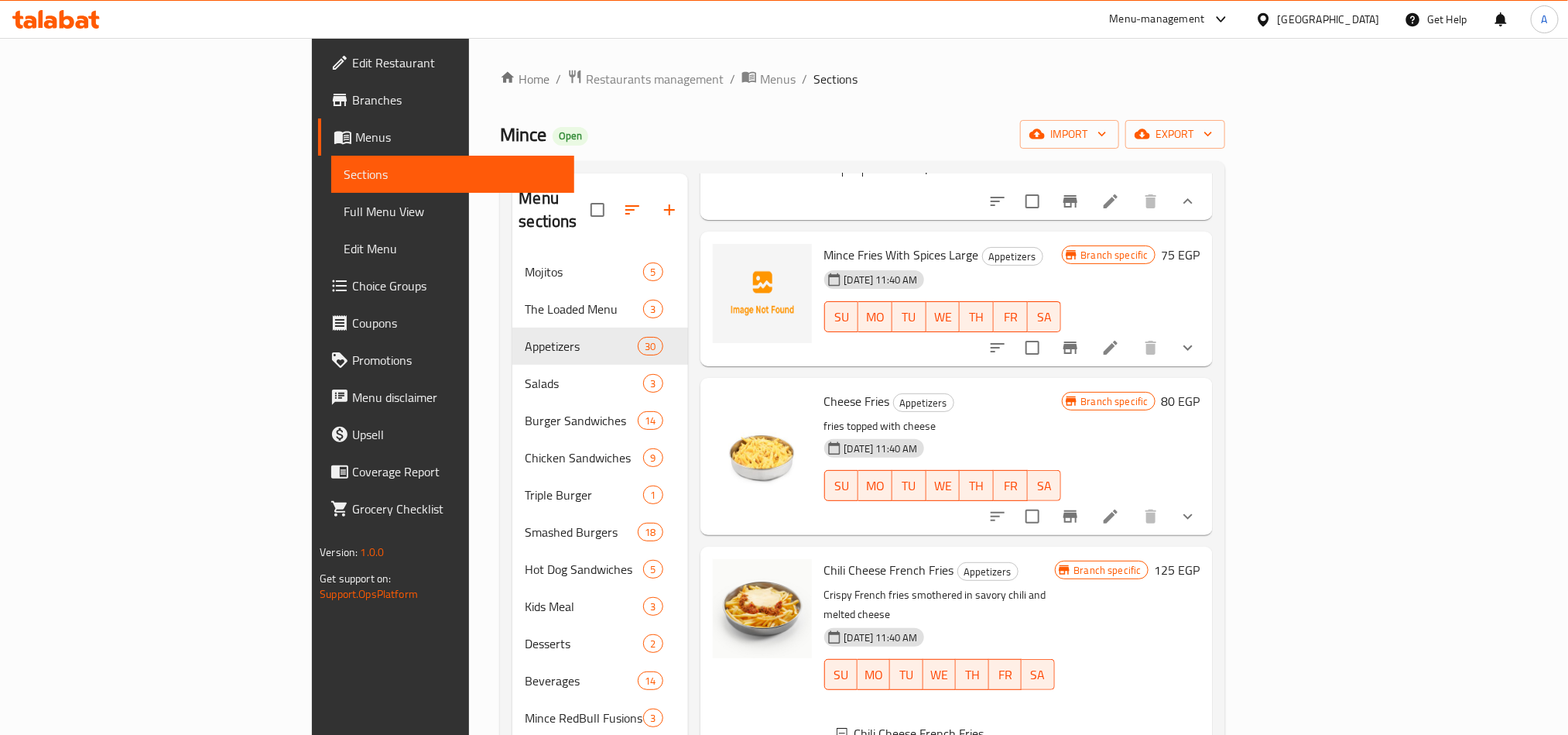
scroll to position [348, 0]
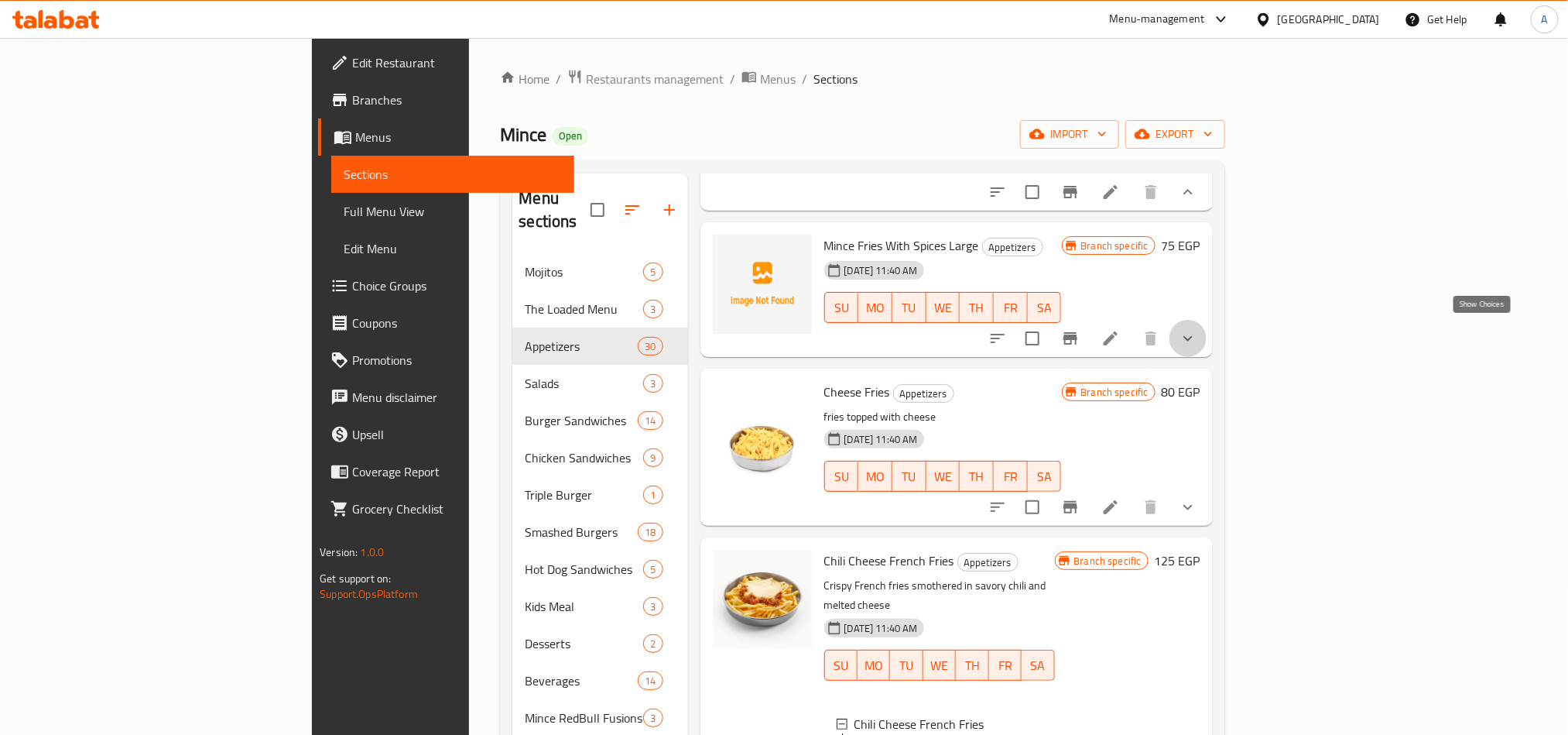
click at [1197, 329] on icon "show more" at bounding box center [1187, 338] width 18 height 18
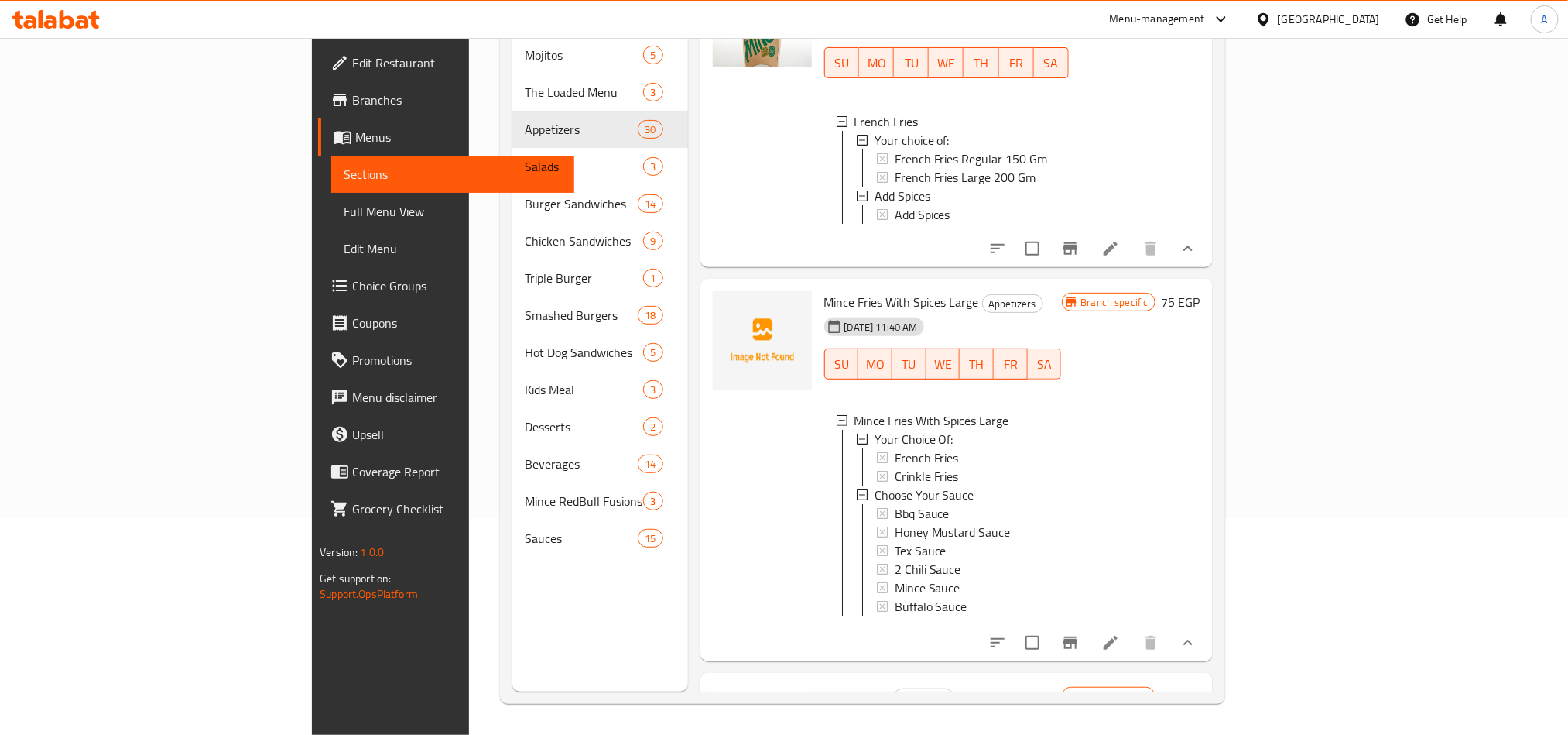
scroll to position [0, 0]
click at [706, 216] on div at bounding box center [762, 111] width 111 height 299
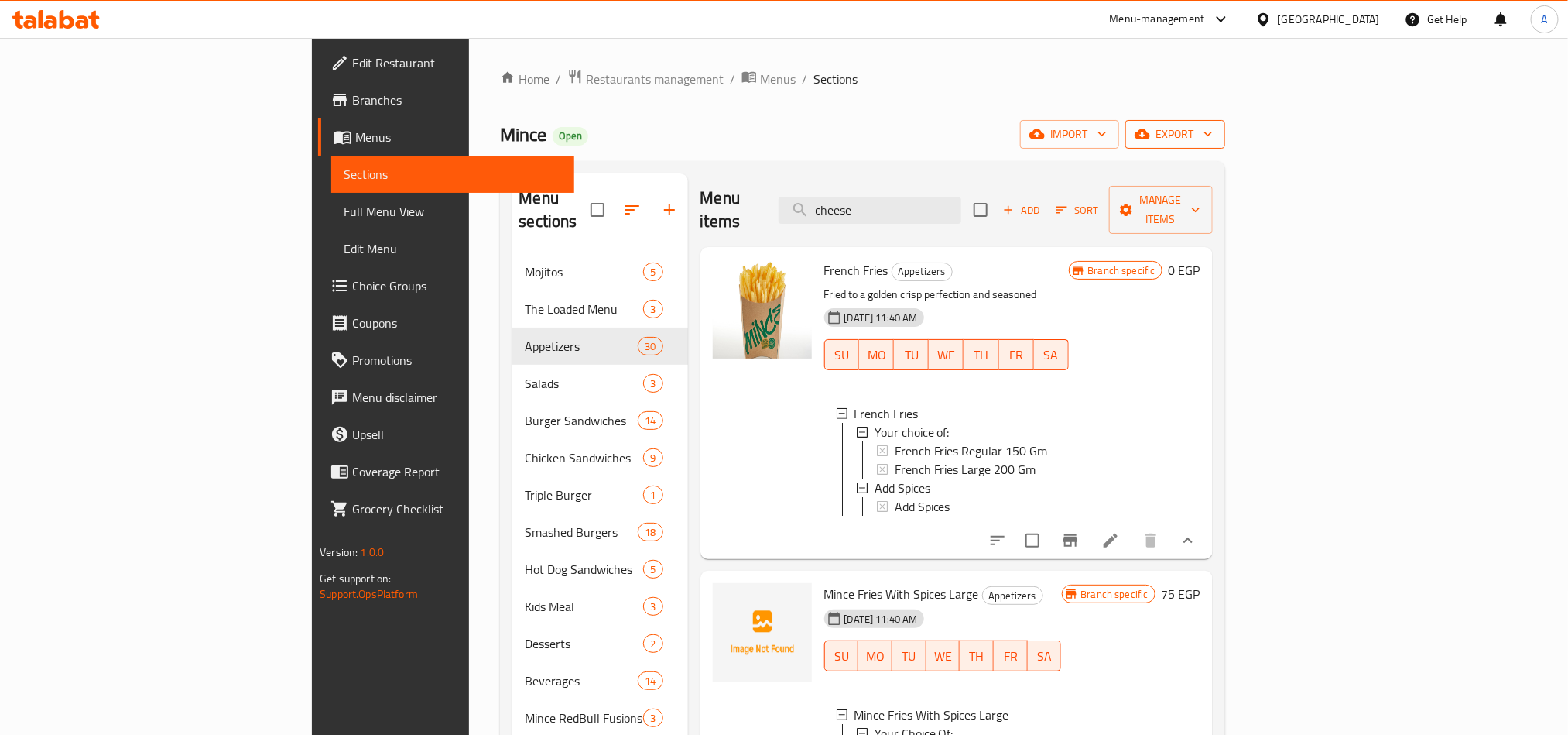
click at [1212, 130] on span "export" at bounding box center [1175, 134] width 75 height 19
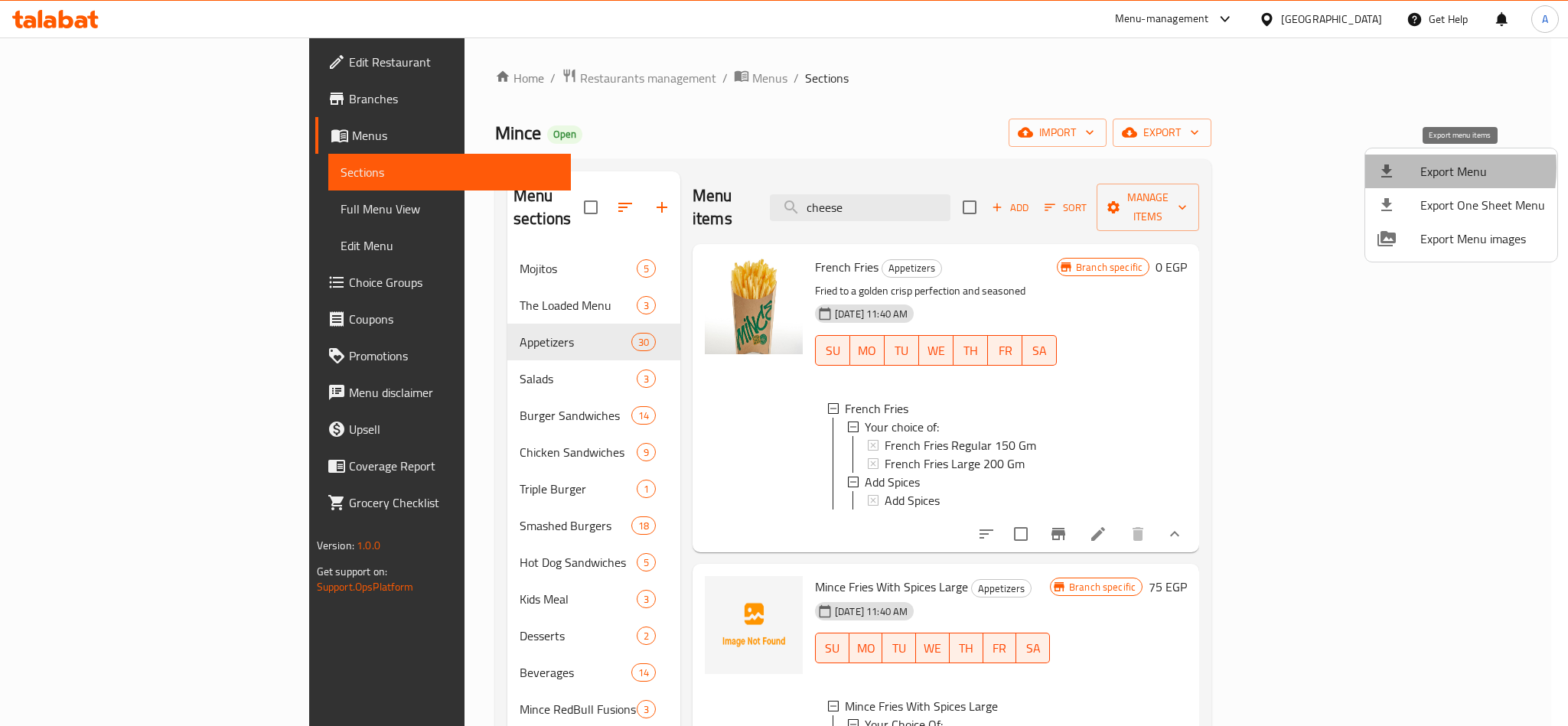
click at [1396, 168] on div at bounding box center [1399, 171] width 43 height 18
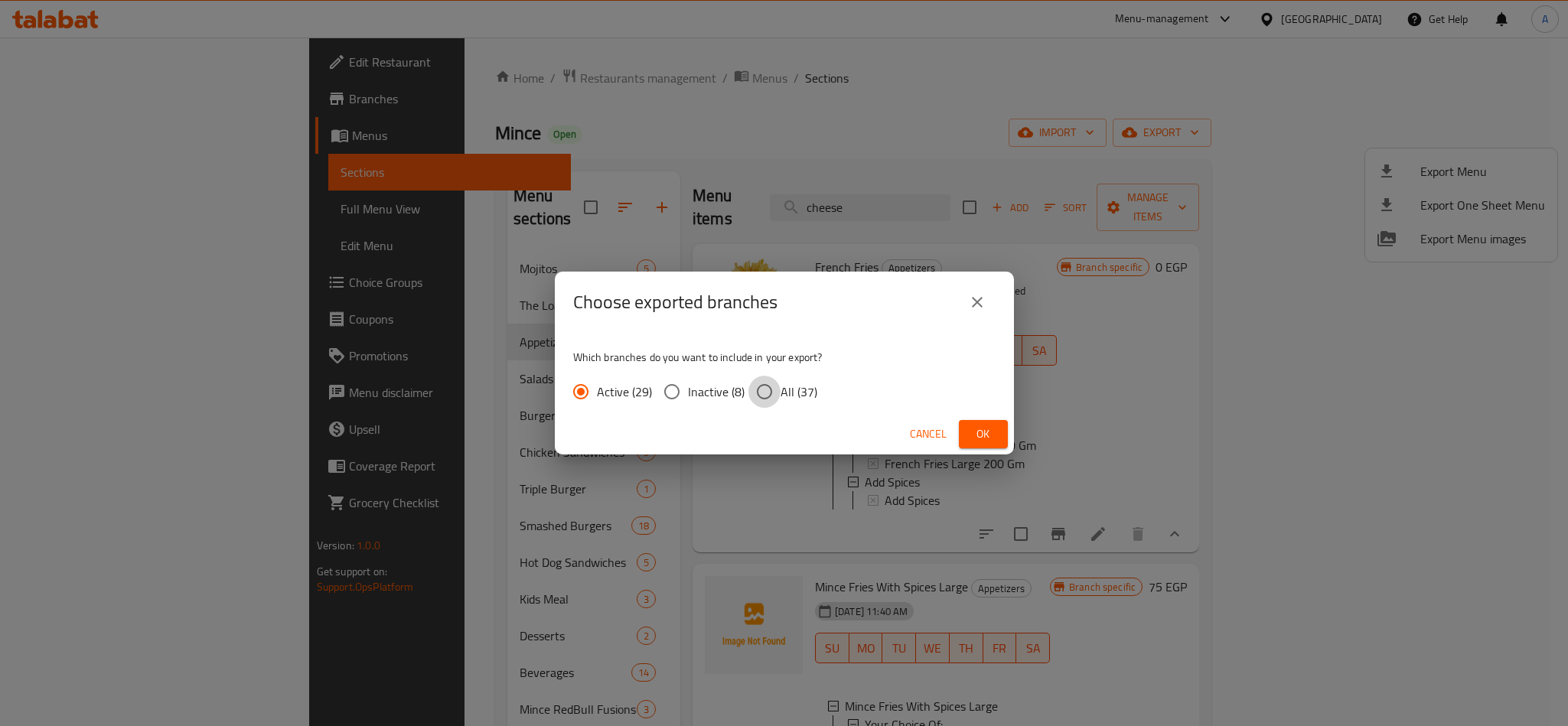
click at [763, 393] on input "All (37)" at bounding box center [764, 391] width 32 height 32
radio input "true"
click at [969, 432] on button "Ok" at bounding box center [984, 434] width 49 height 28
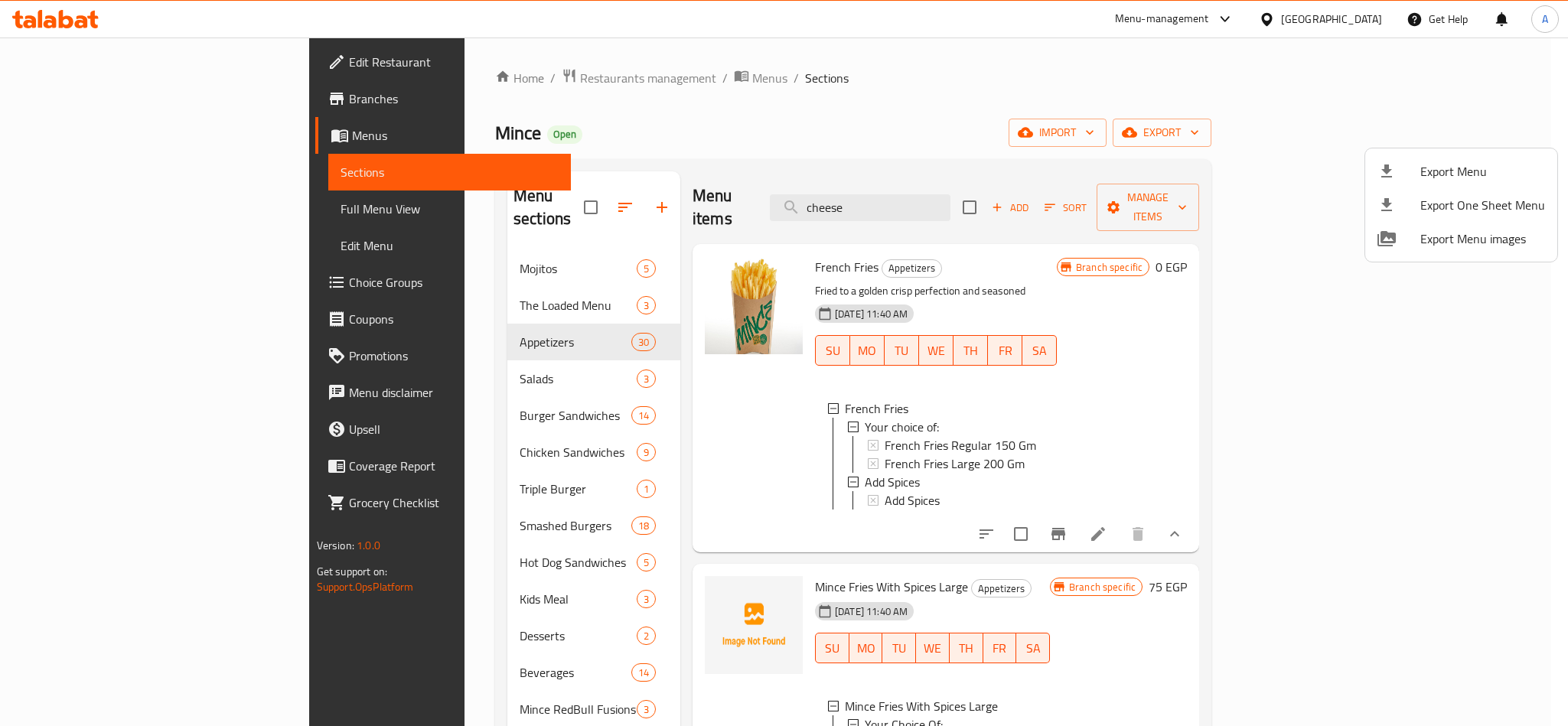
click at [51, 287] on div at bounding box center [784, 363] width 1568 height 726
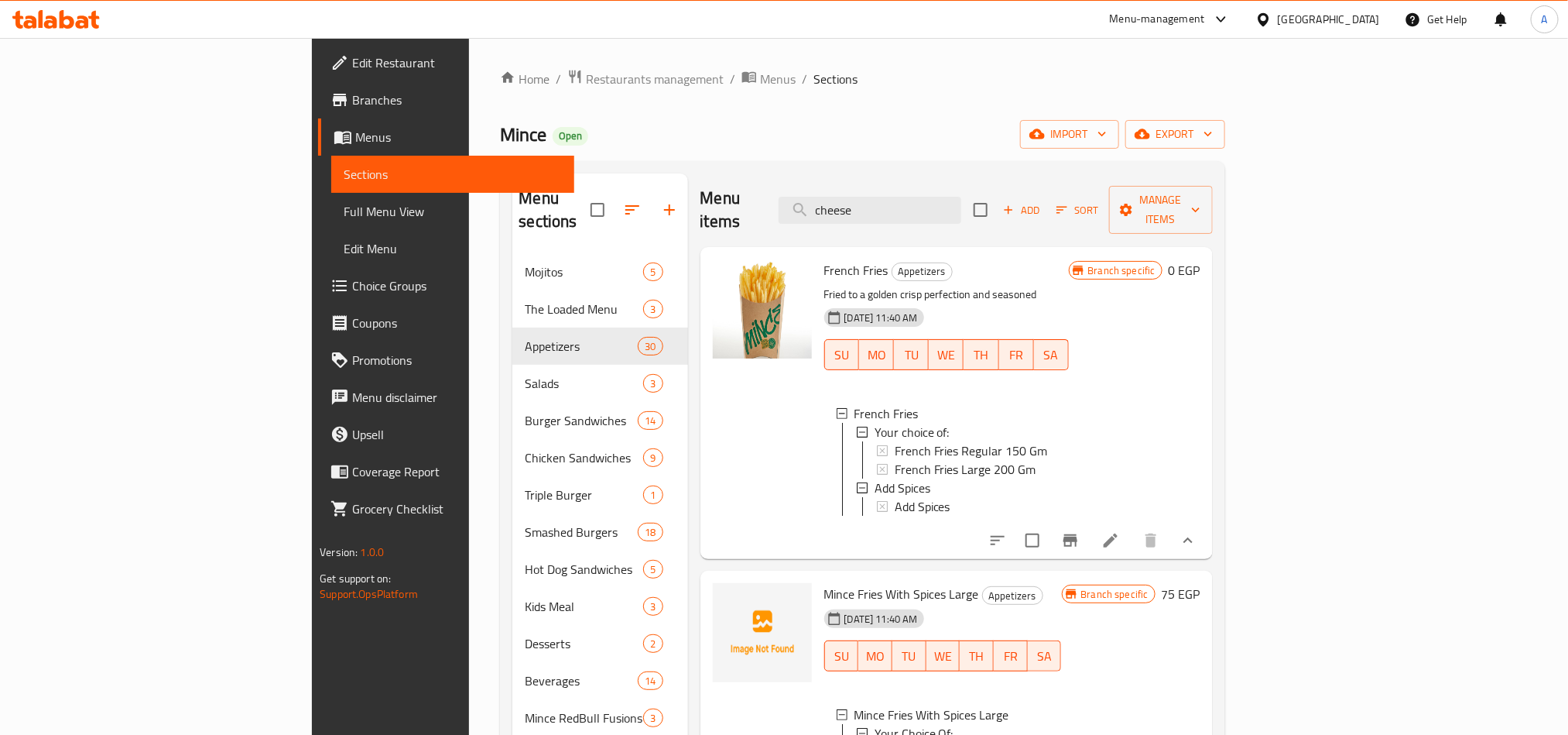
click at [352, 284] on span "Choice Groups" at bounding box center [456, 285] width 209 height 18
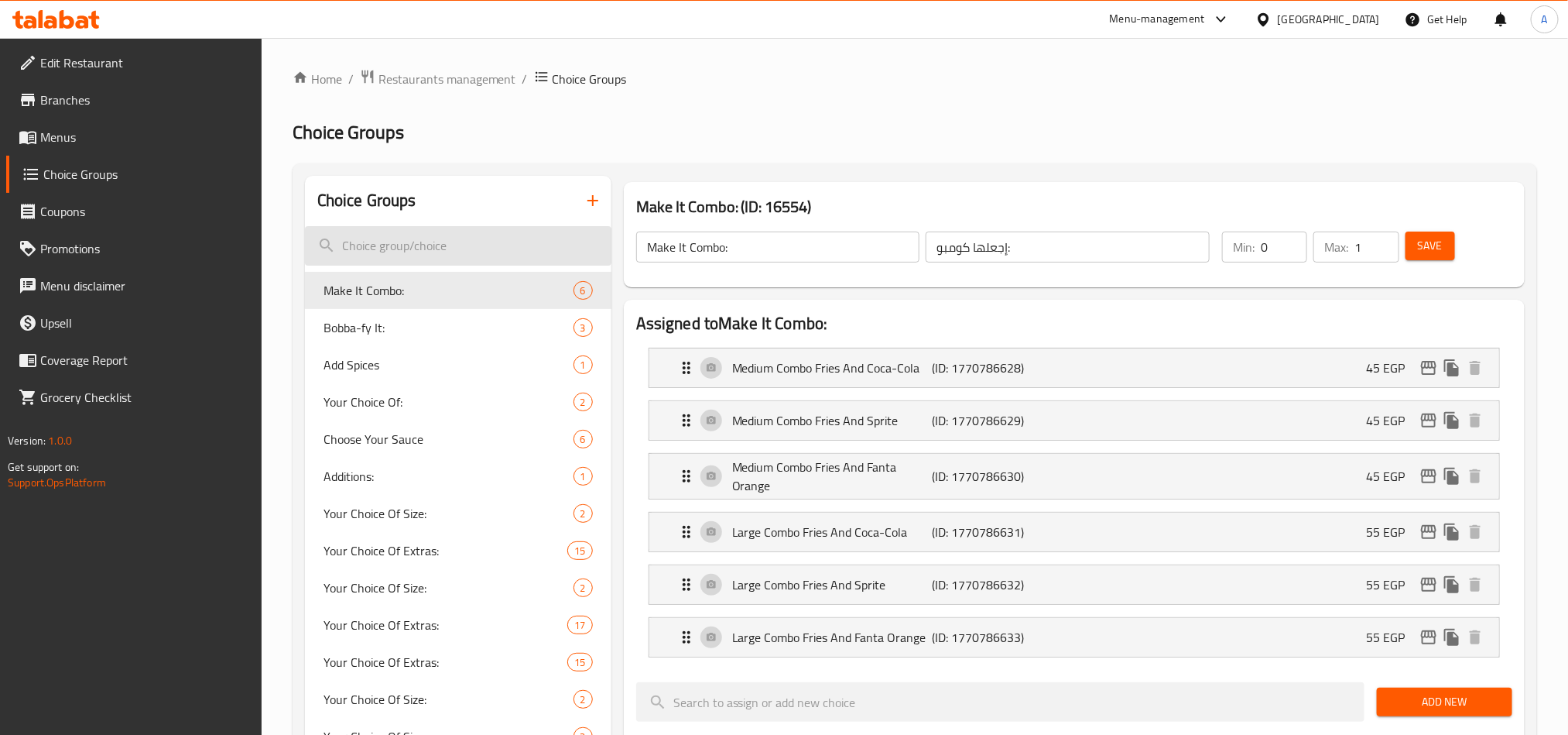
click at [416, 228] on input "search" at bounding box center [458, 245] width 307 height 39
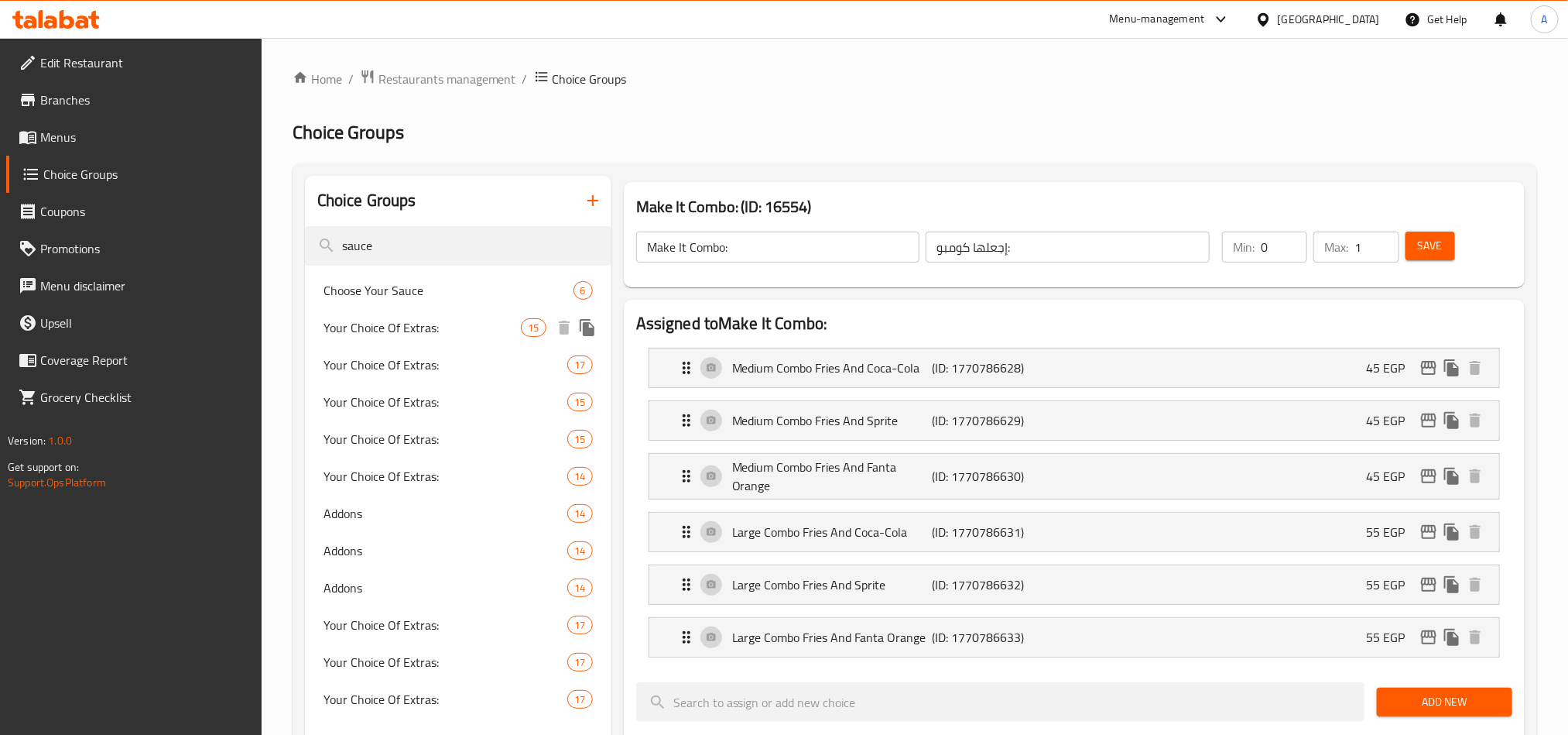
type input "sauce"
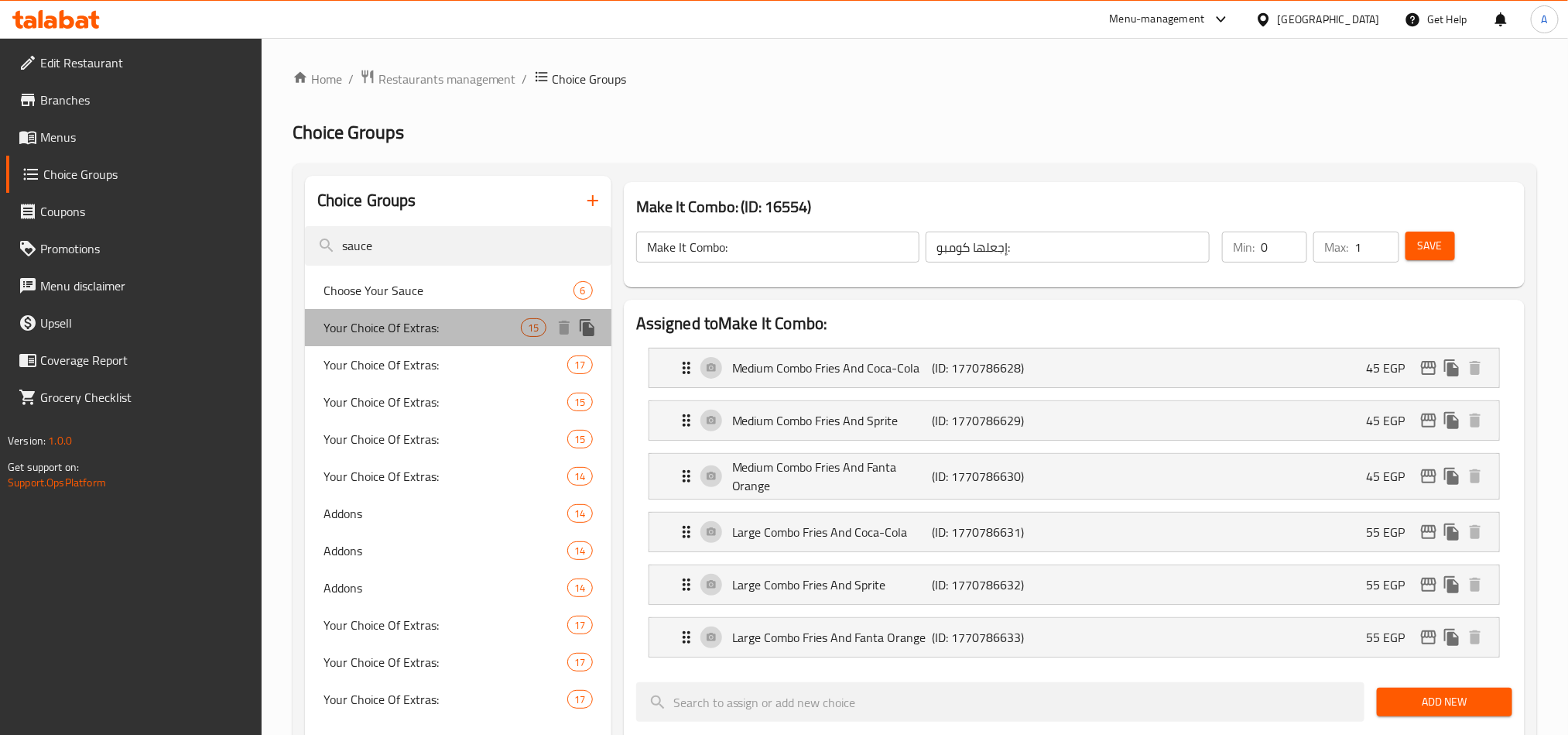
click at [365, 321] on span "Your Choice Of Extras:" at bounding box center [422, 328] width 198 height 18
type input "Your Choice Of Extras:"
type input "إختيارك من الإضافات:"
type input "15"
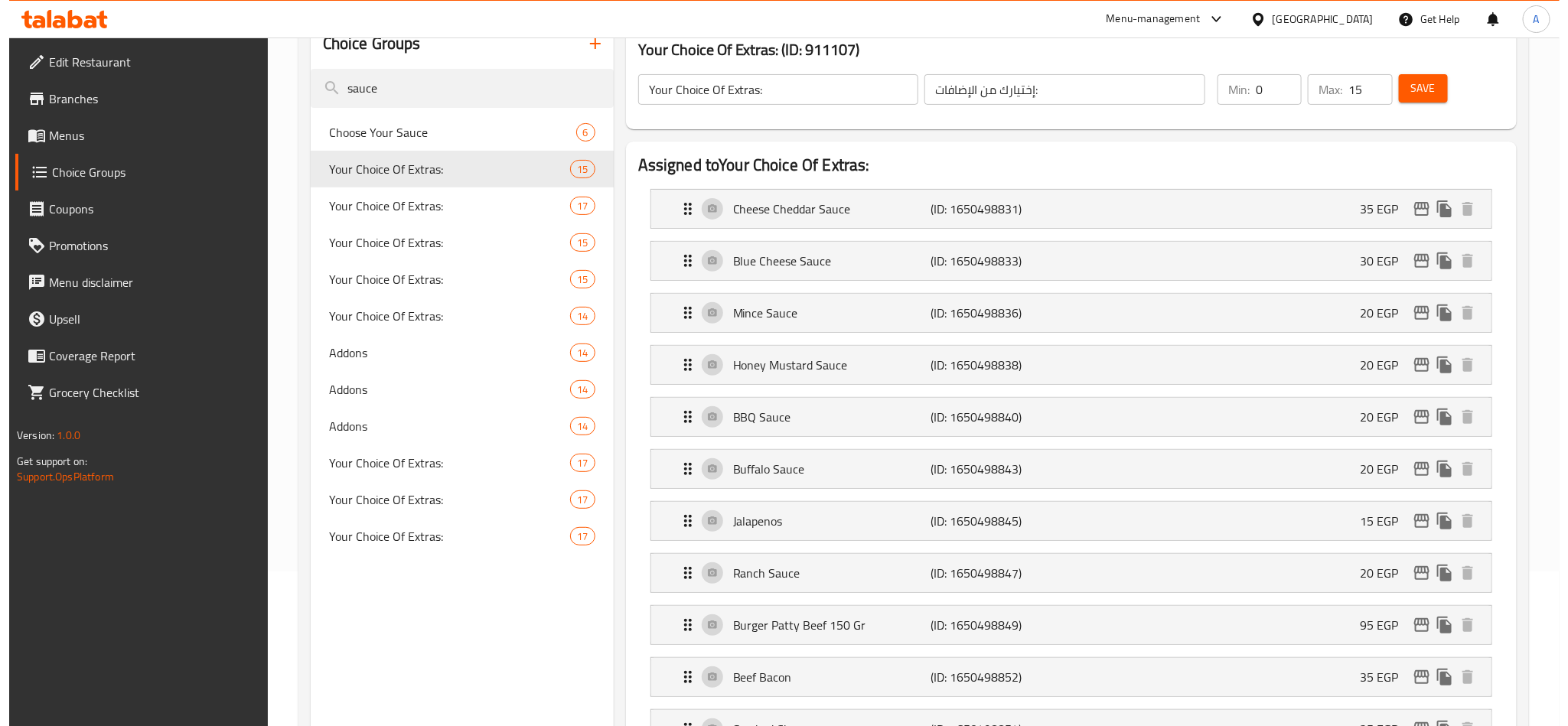
scroll to position [115, 0]
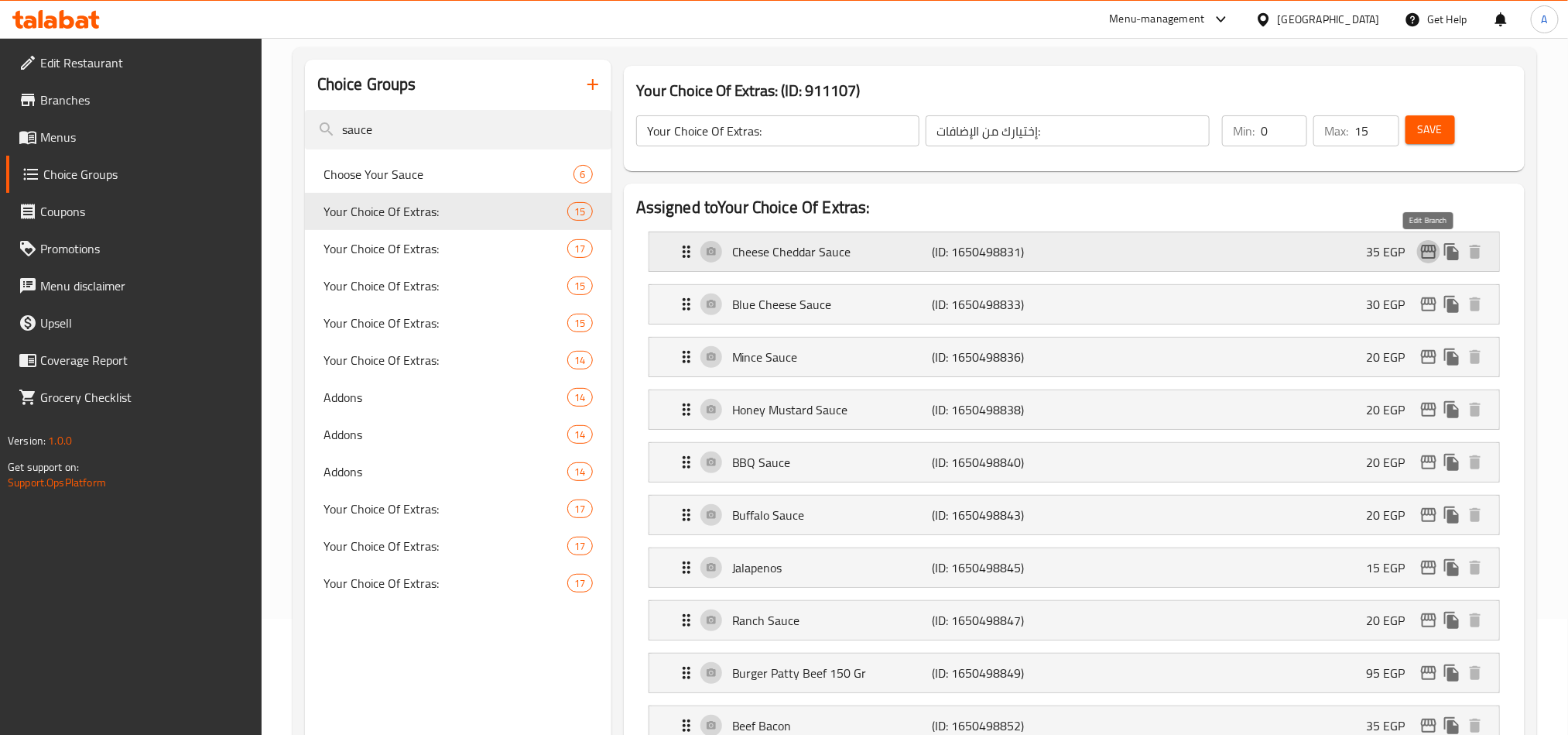
click at [1426, 256] on icon "edit" at bounding box center [1428, 251] width 18 height 18
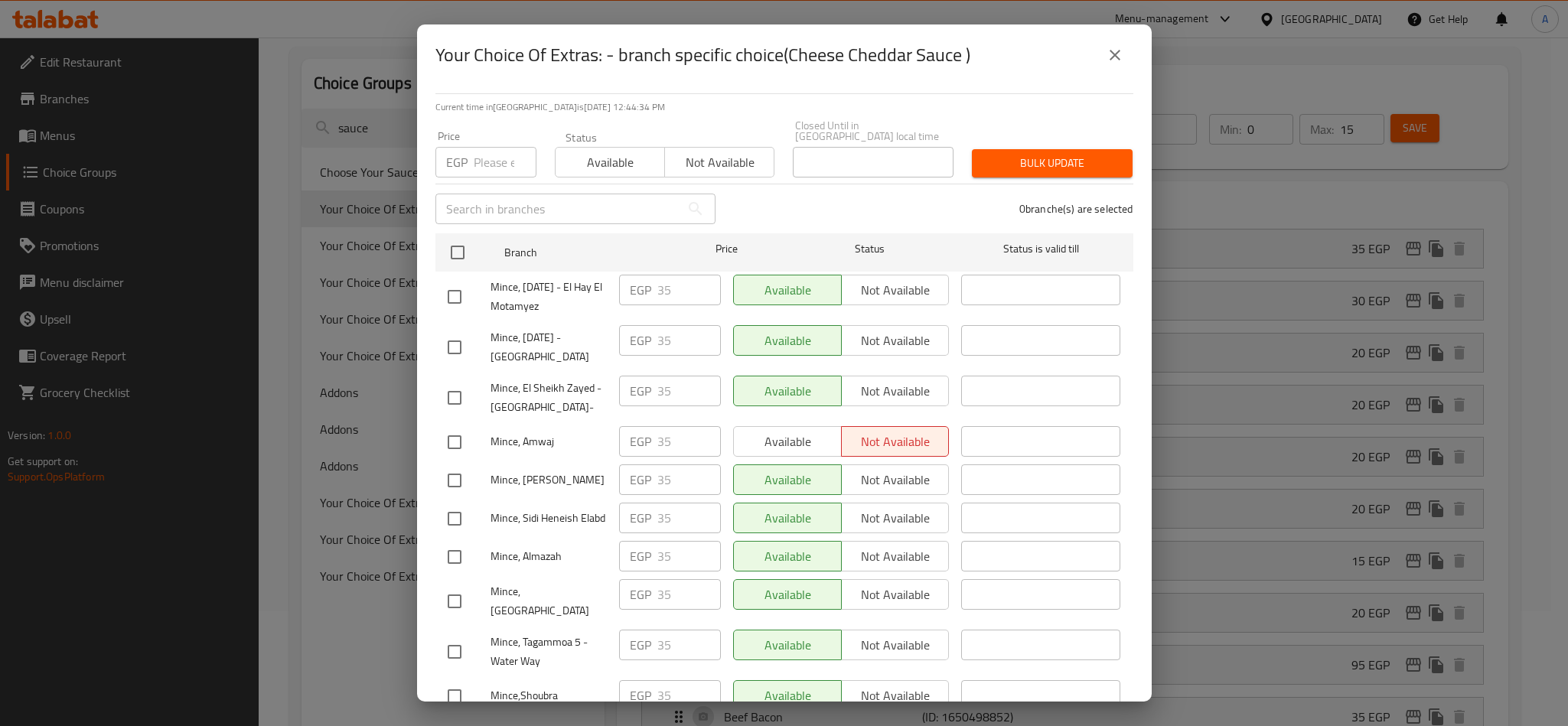
scroll to position [0, 0]
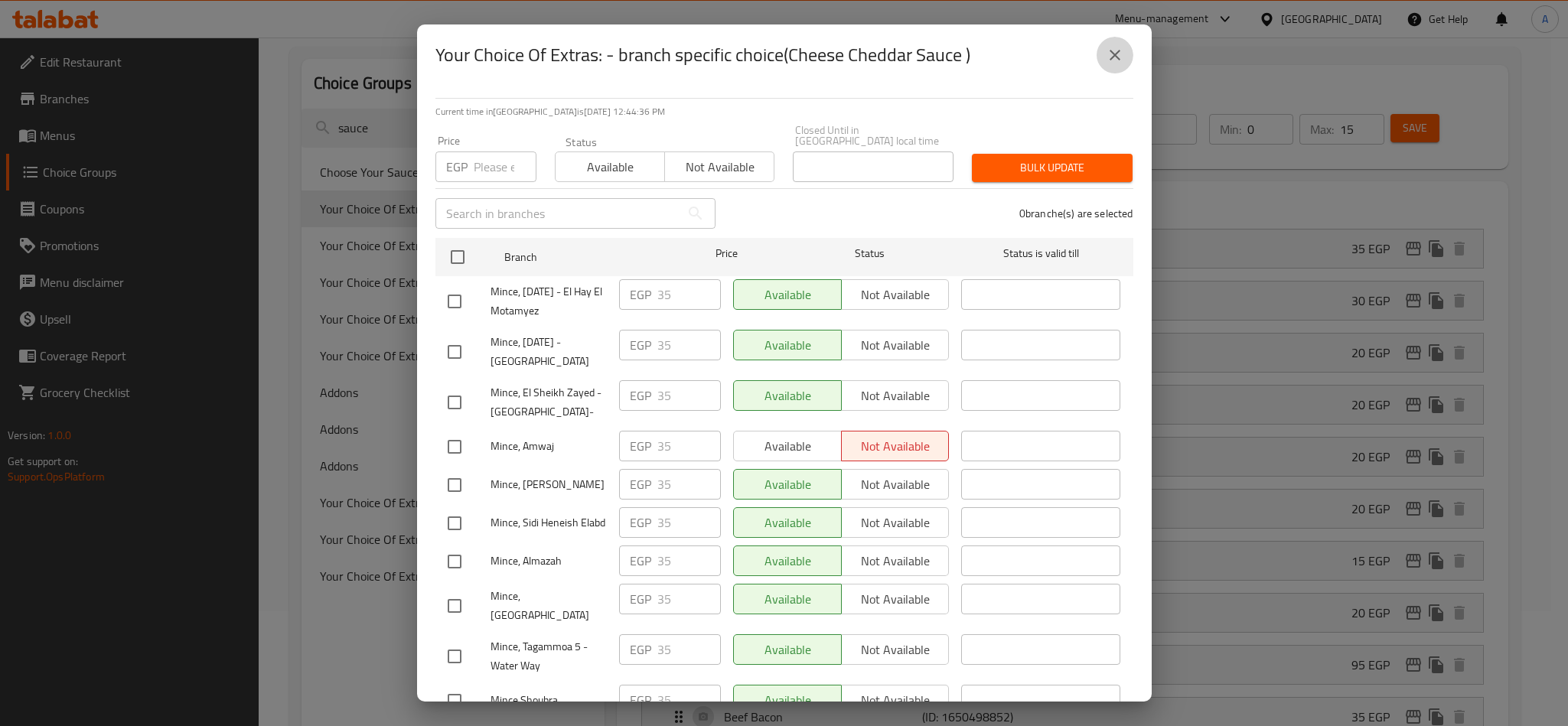
click at [1107, 65] on button "close" at bounding box center [1114, 55] width 37 height 37
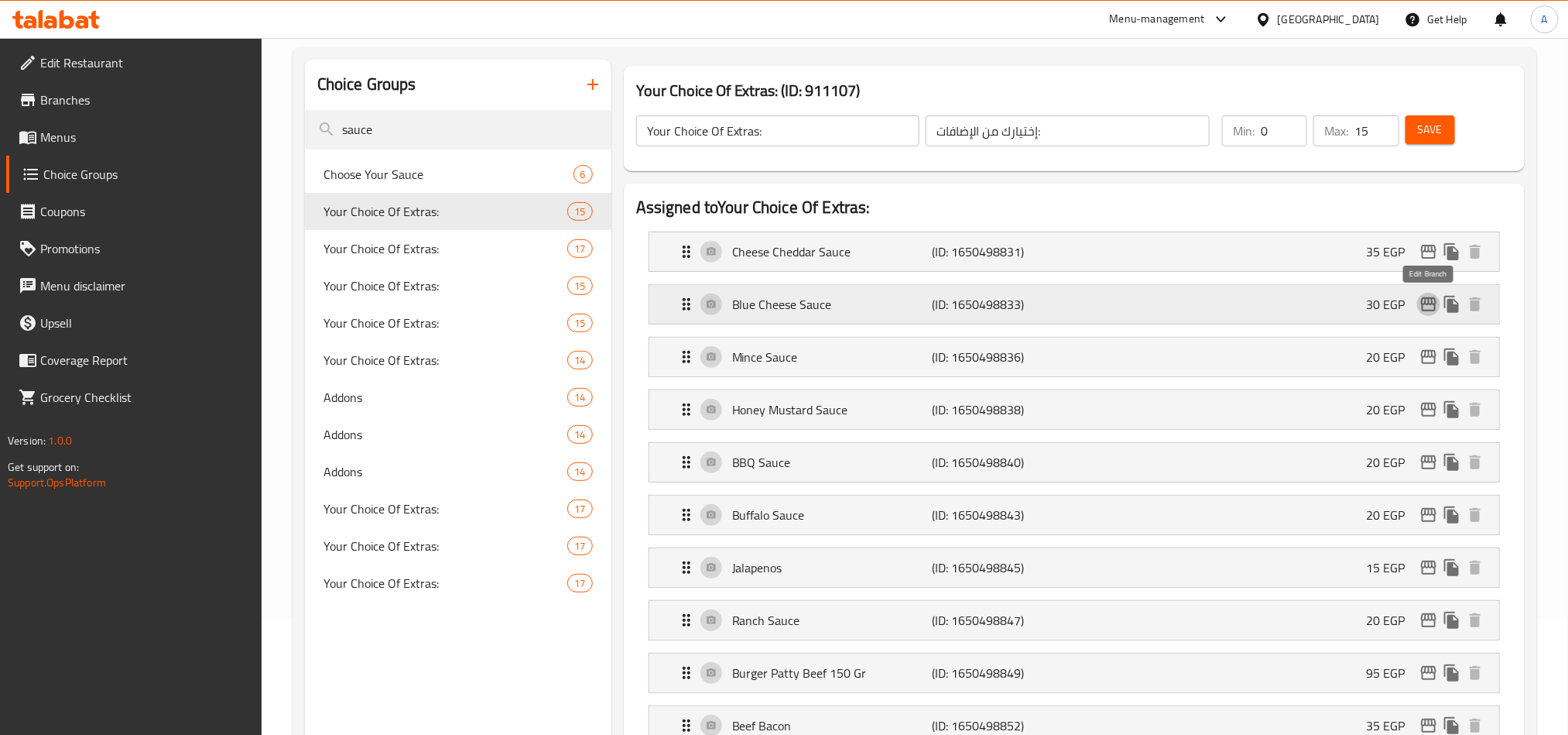
click at [1426, 308] on icon "edit" at bounding box center [1428, 304] width 18 height 18
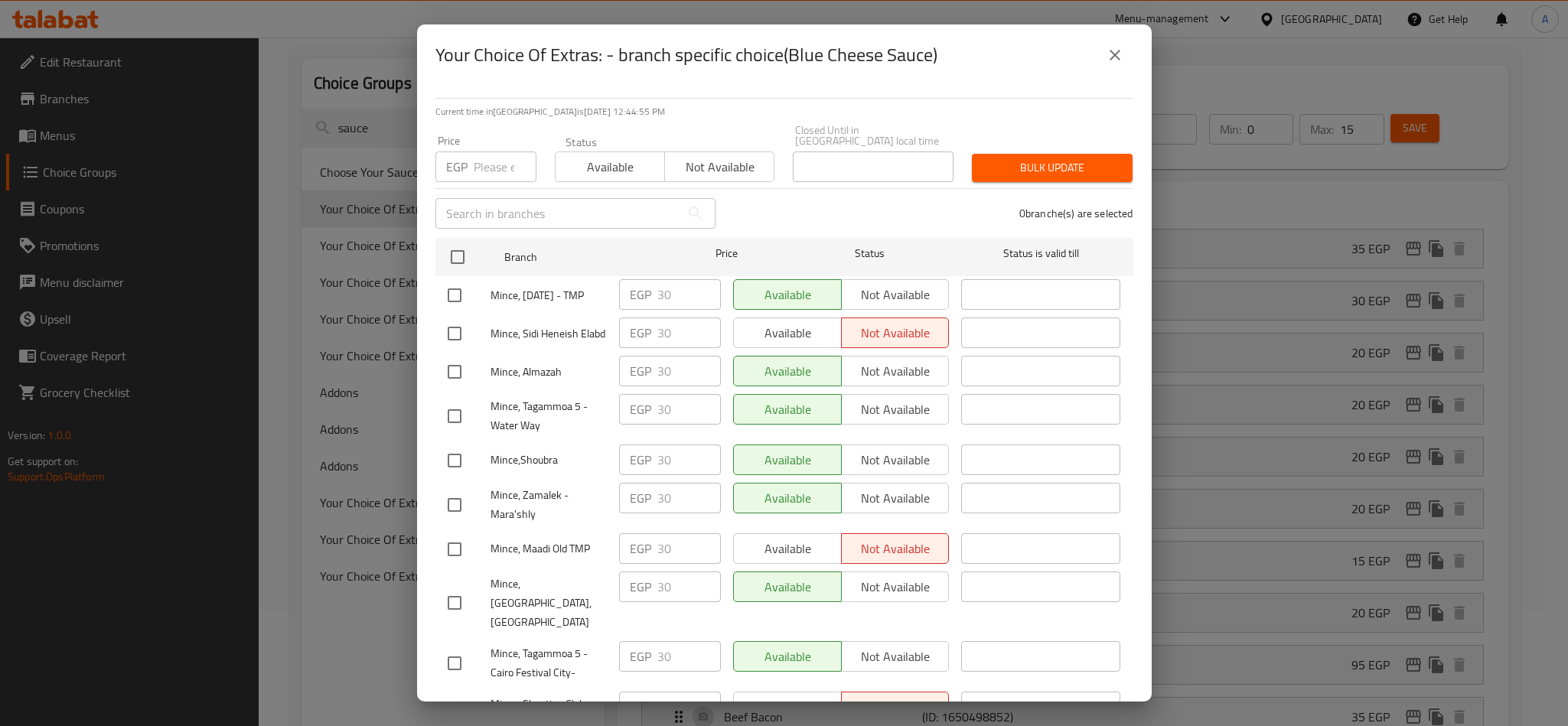
click at [1114, 51] on icon "close" at bounding box center [1115, 55] width 18 height 18
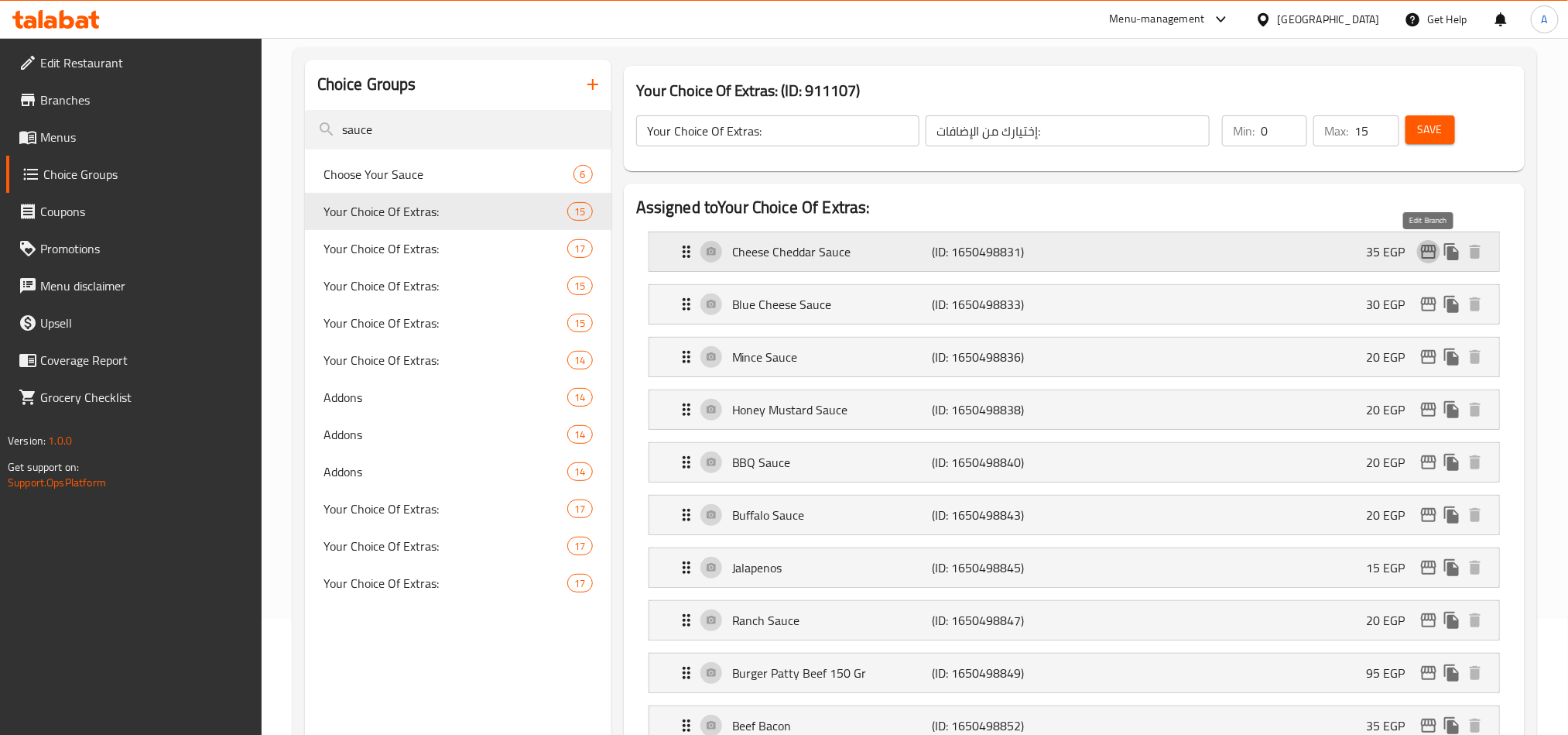
click at [1428, 244] on icon "edit" at bounding box center [1428, 251] width 18 height 18
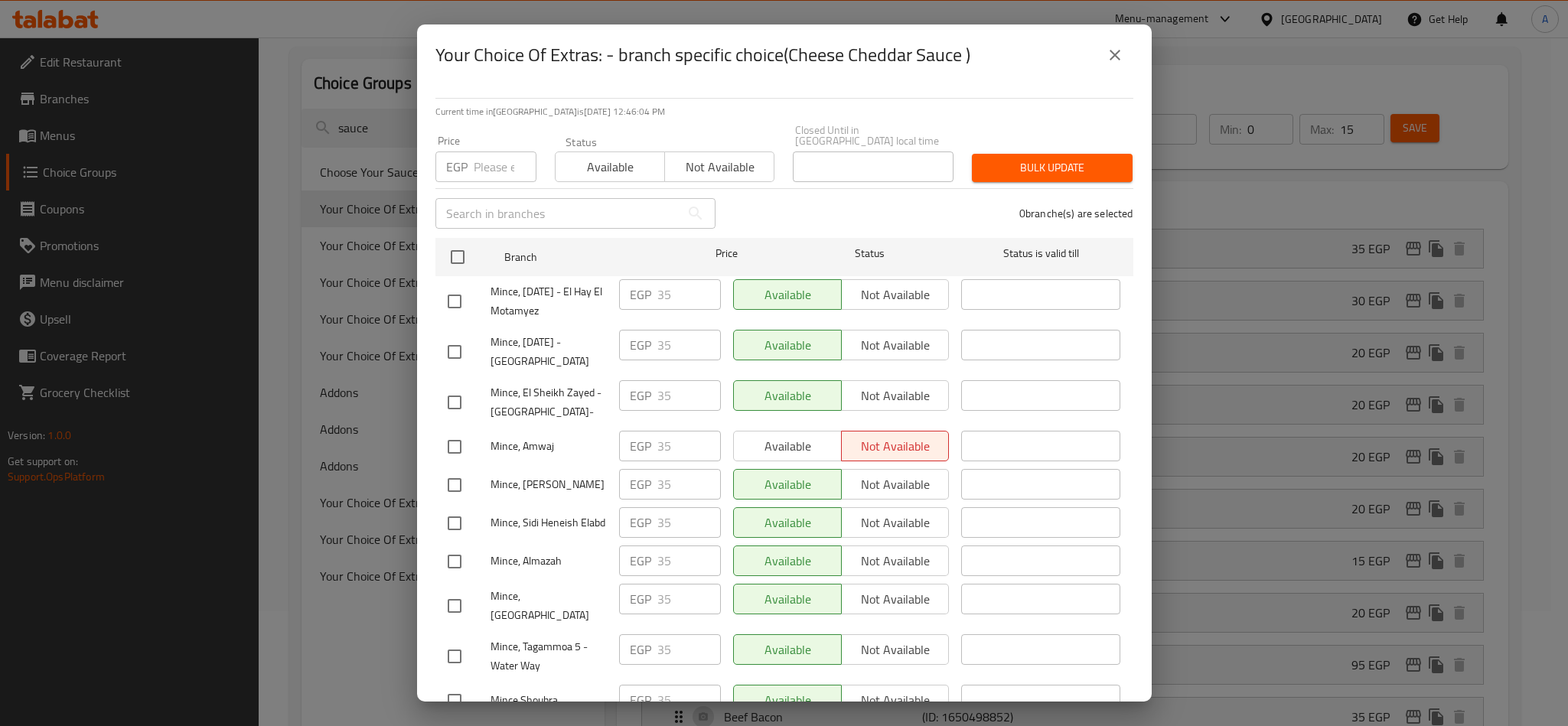
click at [518, 136] on div "Price EGP Price" at bounding box center [486, 159] width 101 height 47
click at [1107, 64] on button "close" at bounding box center [1114, 55] width 37 height 37
